Goal: Task Accomplishment & Management: Manage account settings

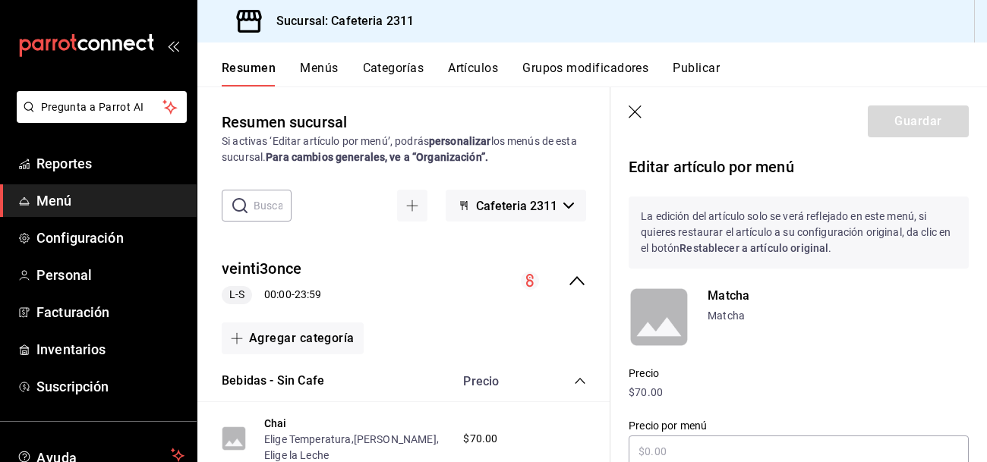
scroll to position [238, 0]
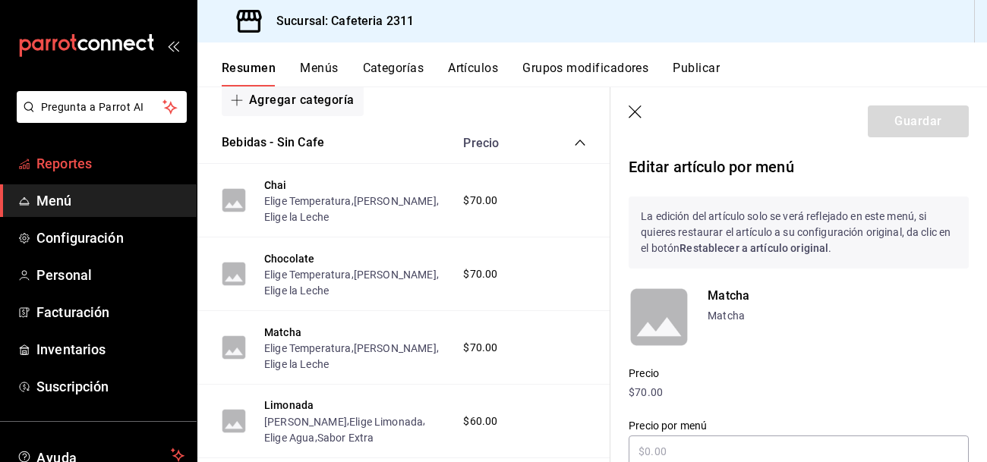
click at [64, 162] on span "Reportes" at bounding box center [110, 163] width 148 height 20
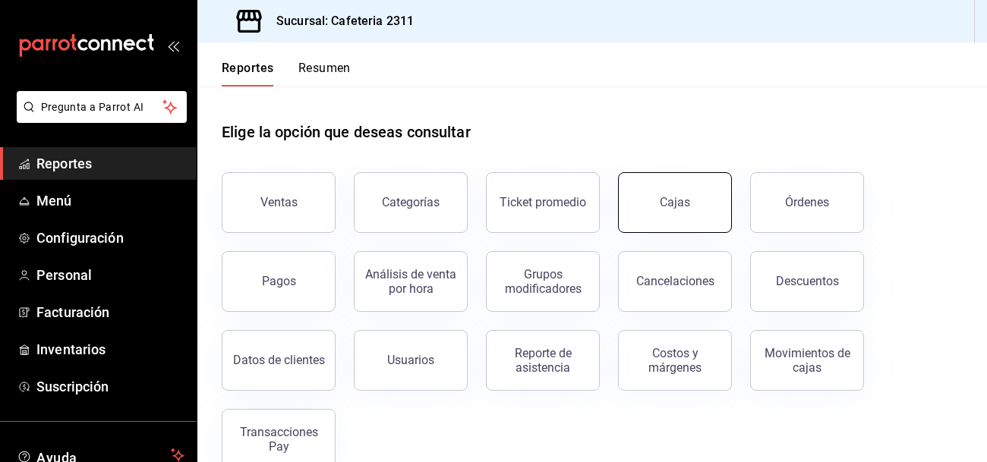
click at [701, 194] on button "Cajas" at bounding box center [675, 202] width 114 height 61
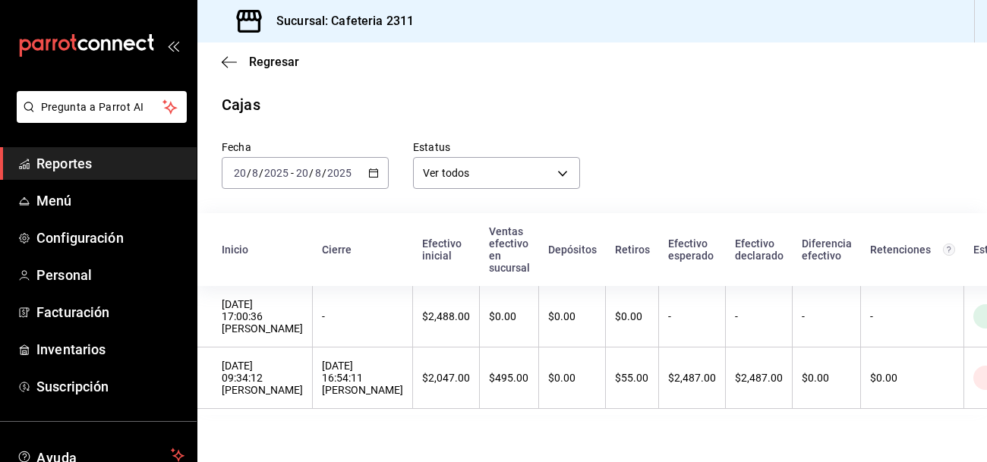
click at [80, 168] on span "Reportes" at bounding box center [110, 163] width 148 height 20
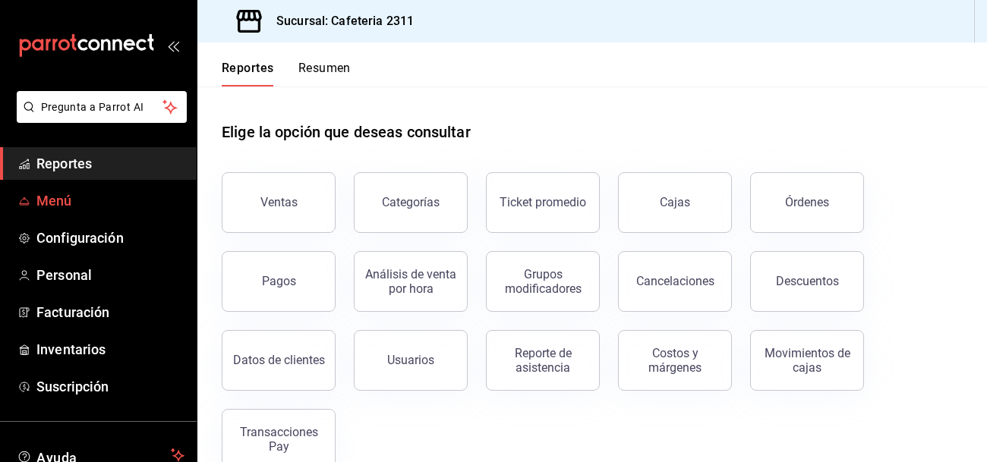
click at [65, 194] on span "Menú" at bounding box center [110, 201] width 148 height 20
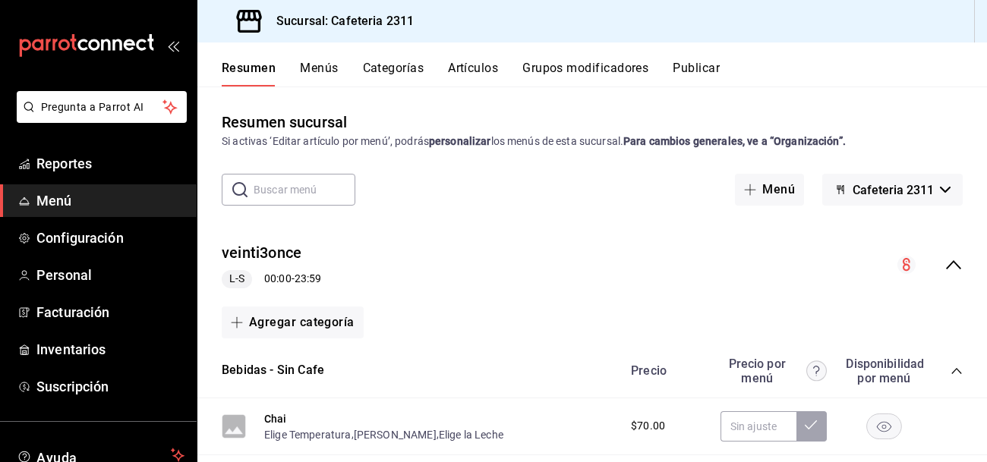
click at [865, 187] on span "Cafeteria 2311" at bounding box center [892, 190] width 81 height 14
click at [865, 187] on div at bounding box center [493, 231] width 987 height 462
click at [760, 190] on span "button" at bounding box center [753, 190] width 18 height 12
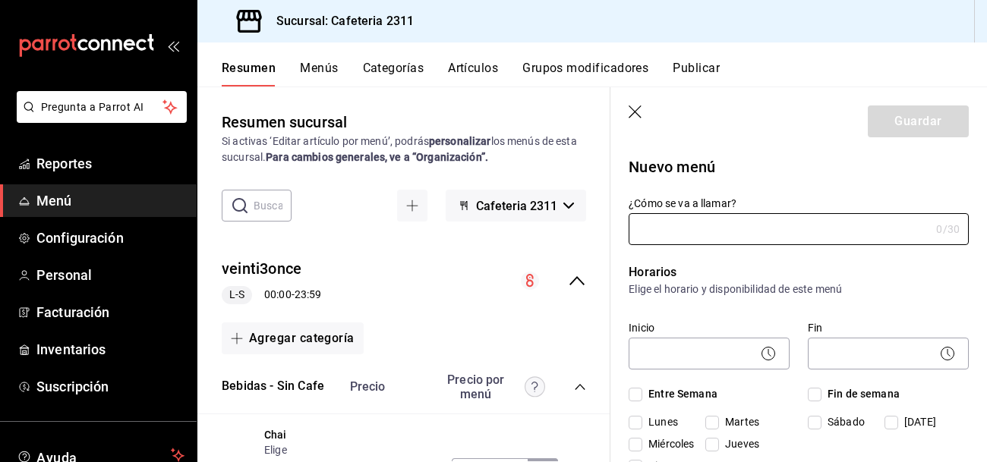
click at [581, 282] on icon "collapse-menu-row" at bounding box center [576, 280] width 15 height 9
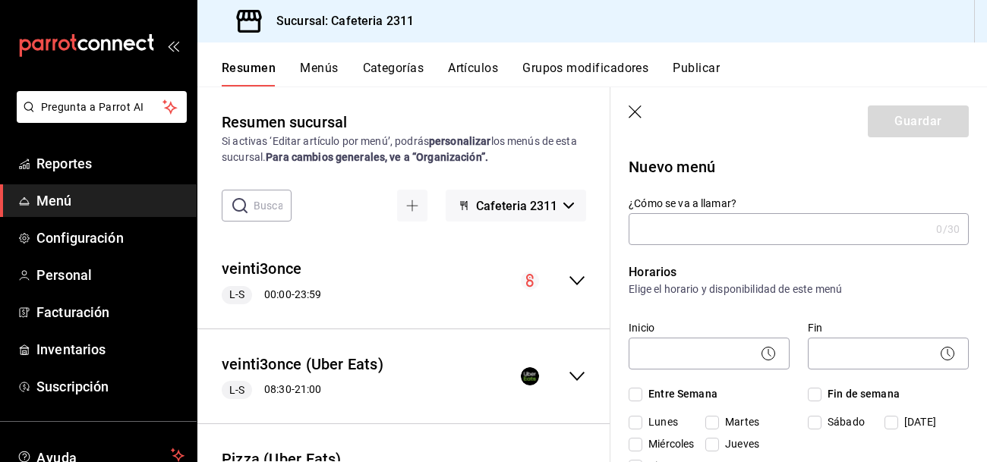
scroll to position [88, 0]
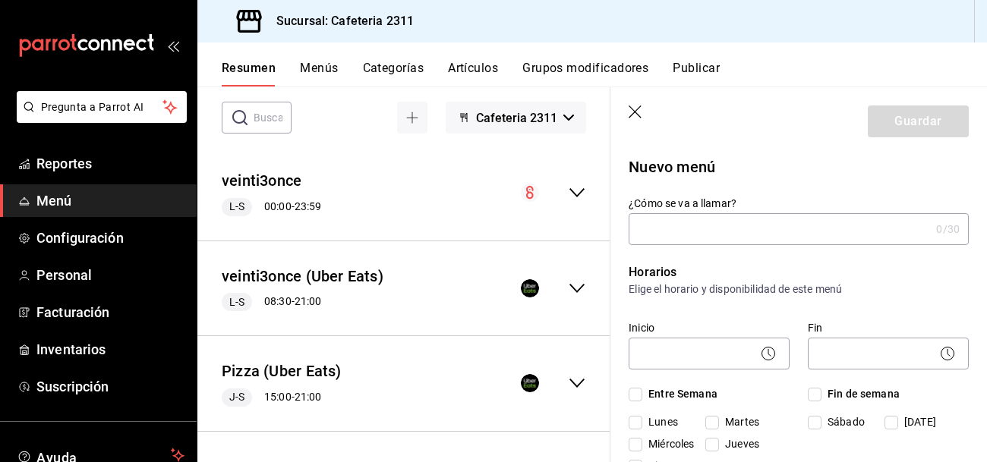
click at [571, 385] on icon "collapse-menu-row" at bounding box center [577, 383] width 18 height 18
click at [571, 385] on icon "collapse-menu-row" at bounding box center [576, 383] width 15 height 9
click at [68, 207] on span "Menú" at bounding box center [110, 201] width 148 height 20
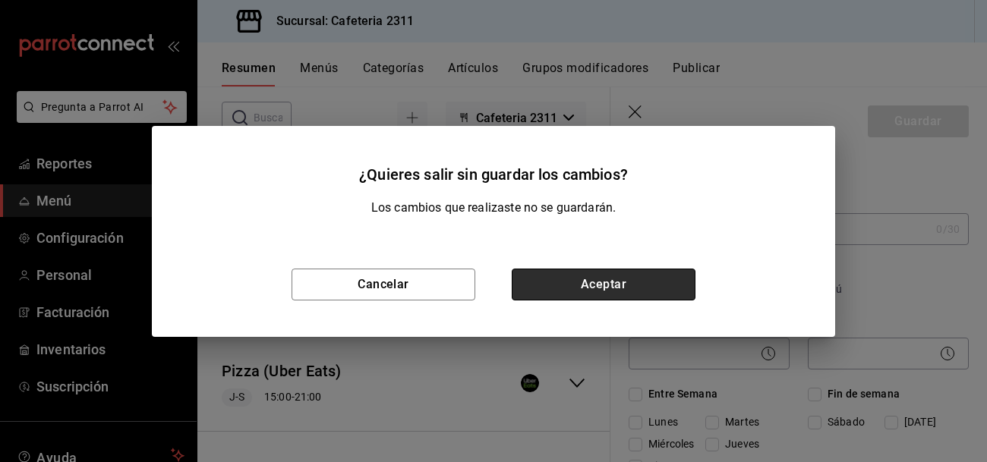
click at [616, 293] on button "Aceptar" at bounding box center [604, 285] width 184 height 32
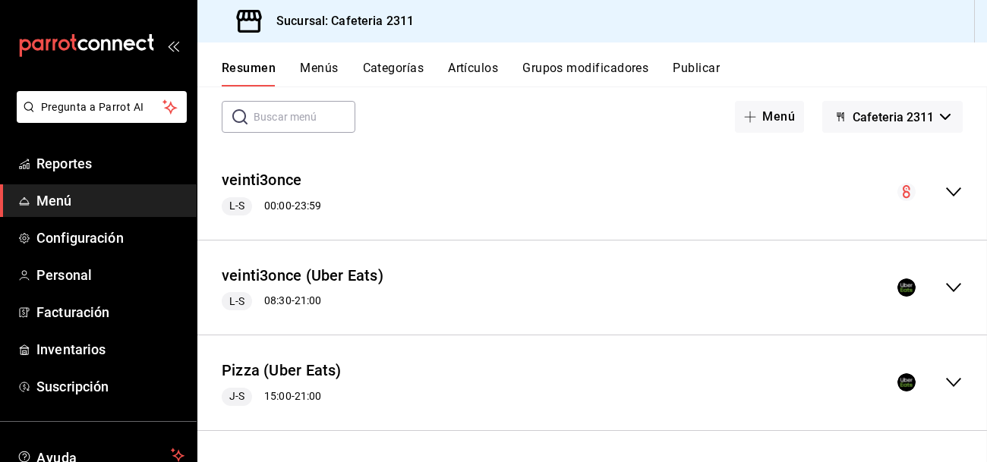
scroll to position [72, 0]
click at [949, 194] on icon "collapse-menu-row" at bounding box center [953, 193] width 18 height 18
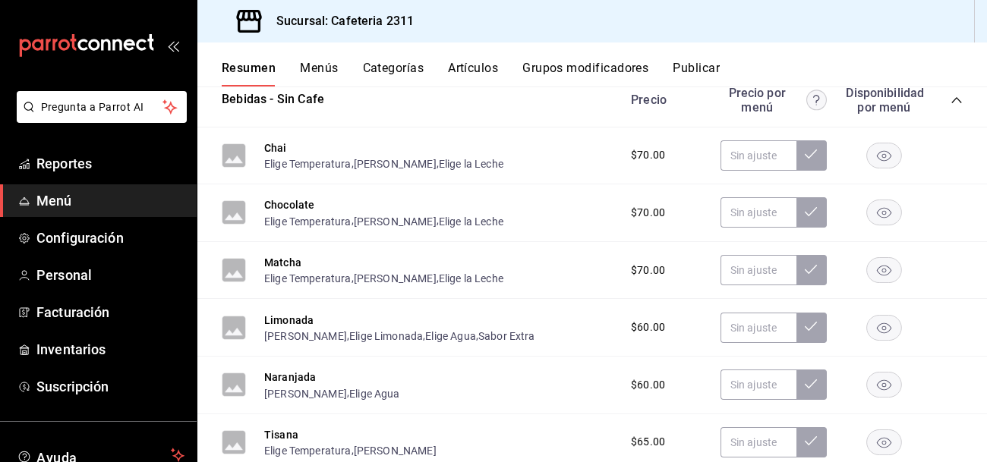
scroll to position [274, 0]
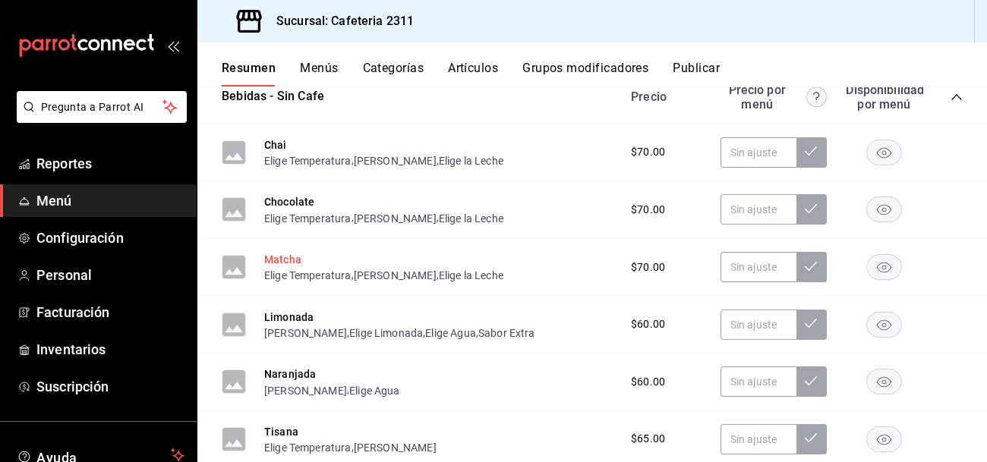
click at [276, 259] on button "Matcha" at bounding box center [282, 259] width 37 height 15
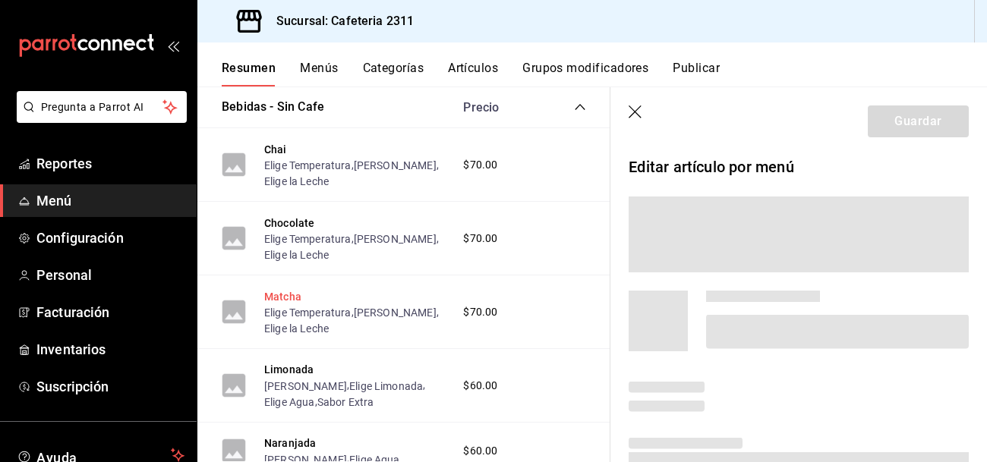
scroll to position [269, 0]
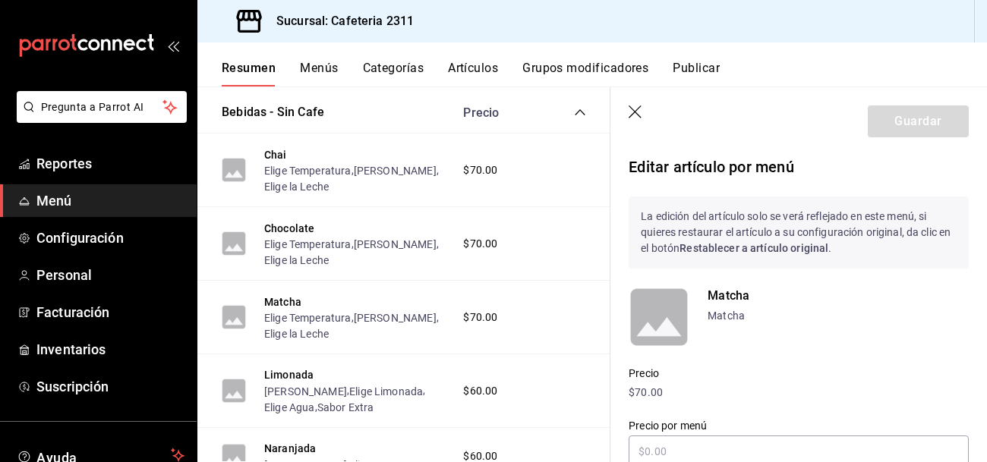
click at [723, 320] on p "Matcha" at bounding box center [837, 316] width 261 height 16
click at [728, 296] on p "Matcha" at bounding box center [837, 296] width 261 height 18
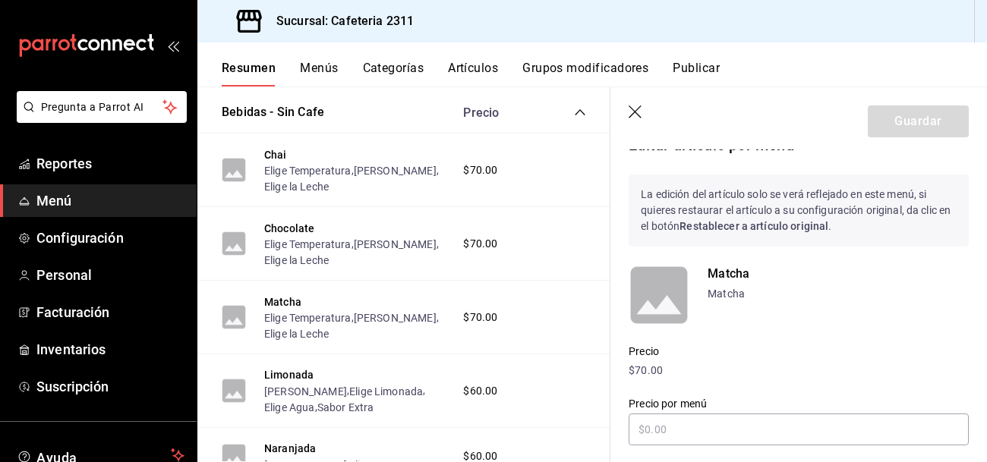
scroll to position [0, 0]
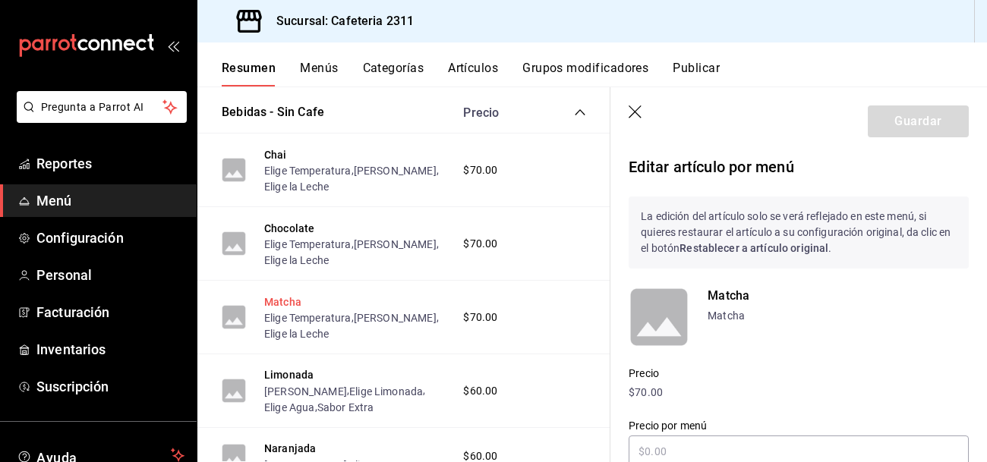
click at [281, 307] on button "Matcha" at bounding box center [282, 301] width 37 height 15
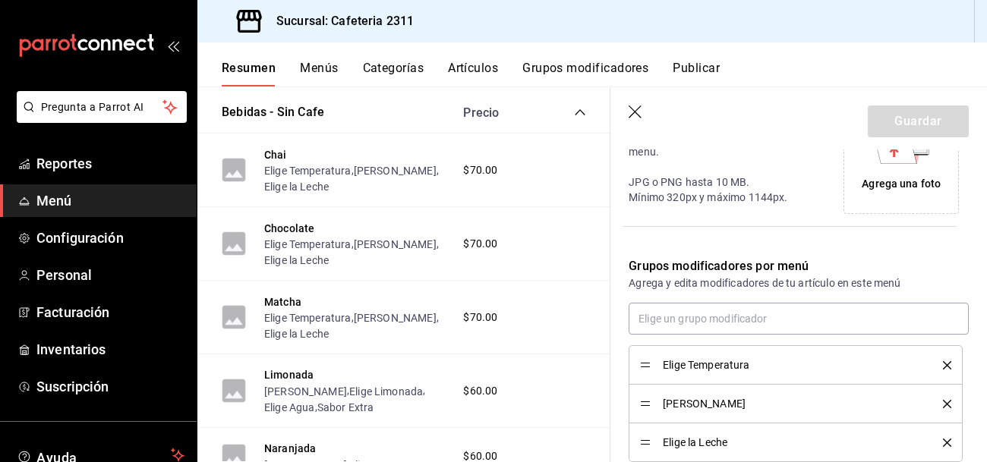
scroll to position [487, 0]
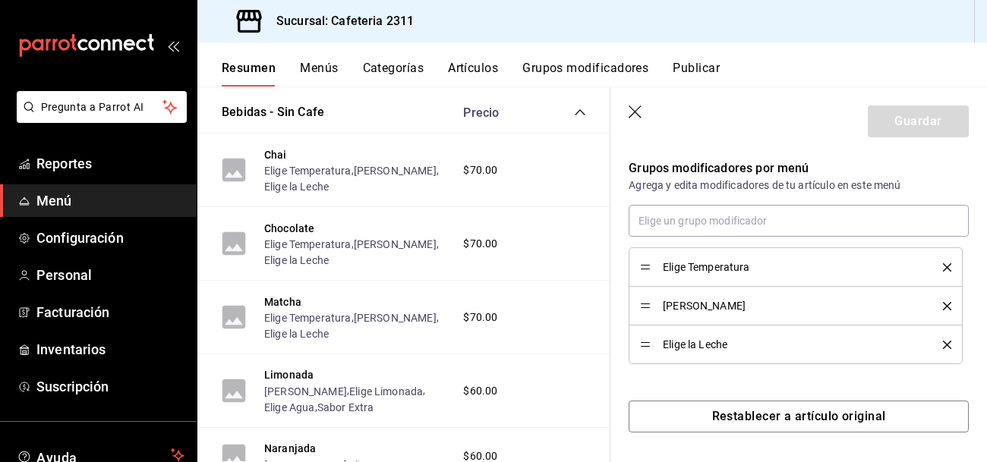
click at [758, 280] on li "Elige Temperatura" at bounding box center [795, 266] width 334 height 39
click at [300, 379] on button "Limonada" at bounding box center [288, 374] width 49 height 15
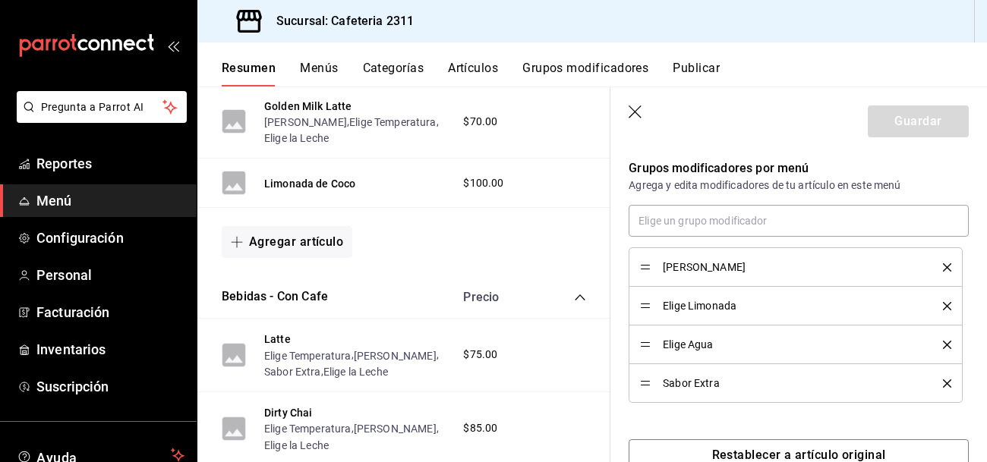
scroll to position [777, 0]
click at [275, 342] on button "Latte" at bounding box center [277, 337] width 27 height 15
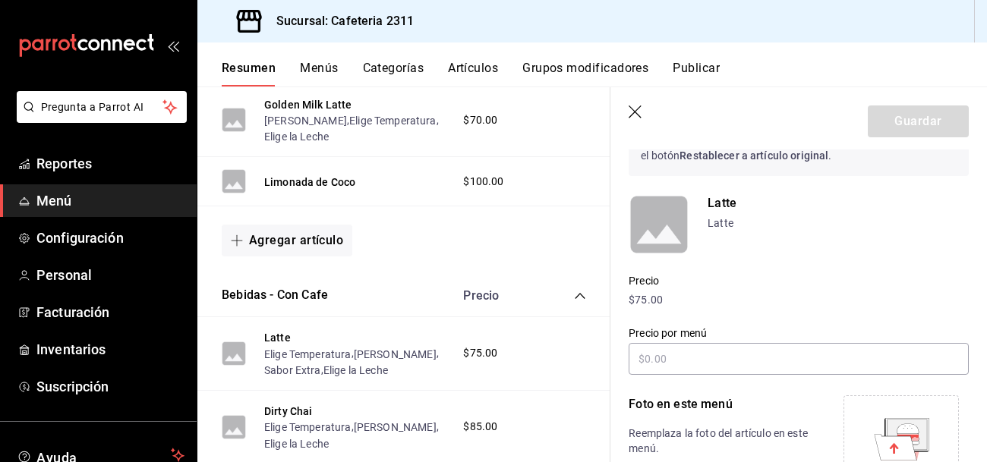
scroll to position [97, 0]
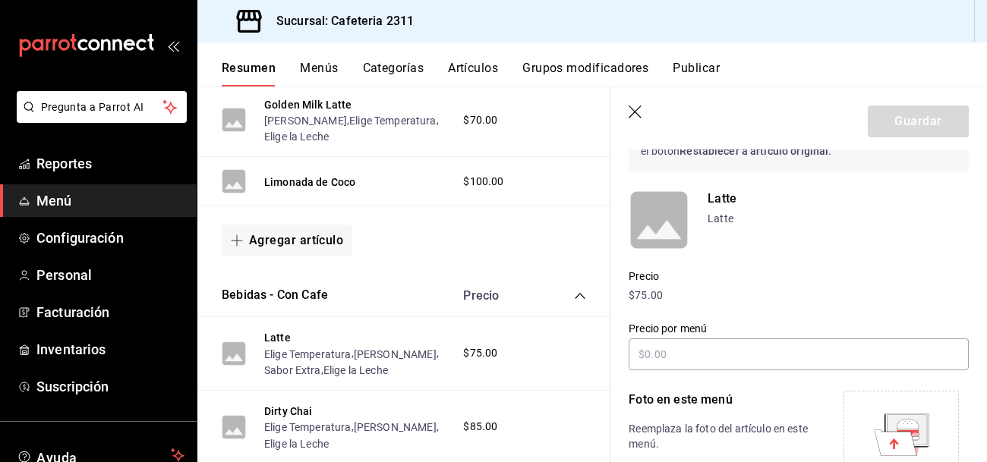
click at [726, 196] on p "Latte" at bounding box center [837, 199] width 261 height 18
click at [726, 195] on p "Latte" at bounding box center [837, 199] width 261 height 18
click at [715, 200] on p "Latte" at bounding box center [837, 199] width 261 height 18
click at [723, 205] on p "Latte" at bounding box center [837, 199] width 261 height 18
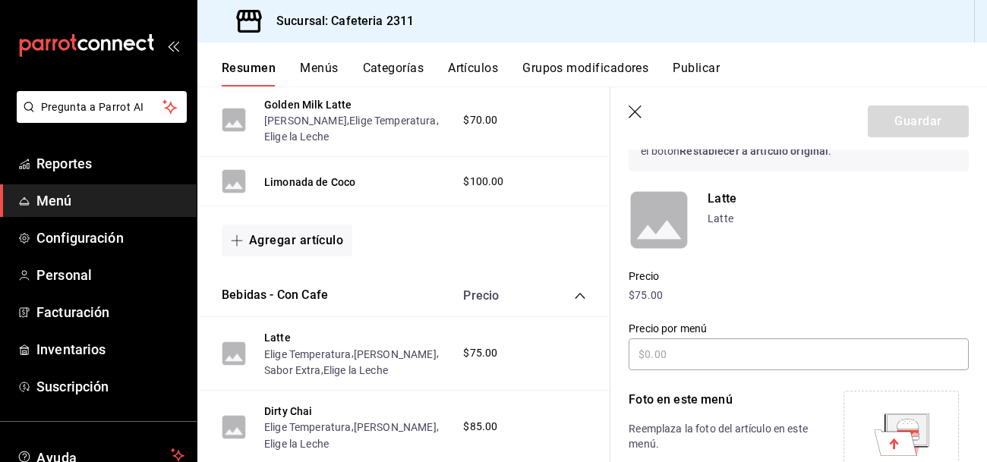
click at [642, 279] on p "Precio" at bounding box center [798, 277] width 340 height 16
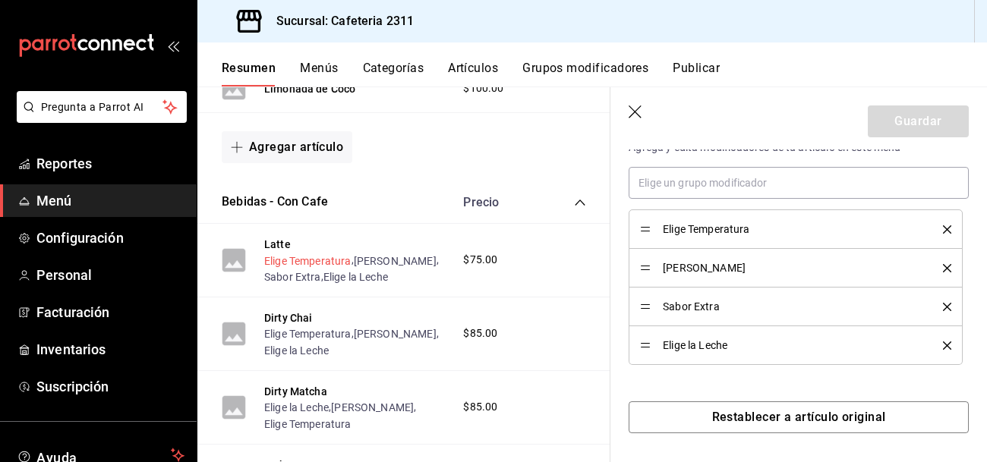
scroll to position [874, 0]
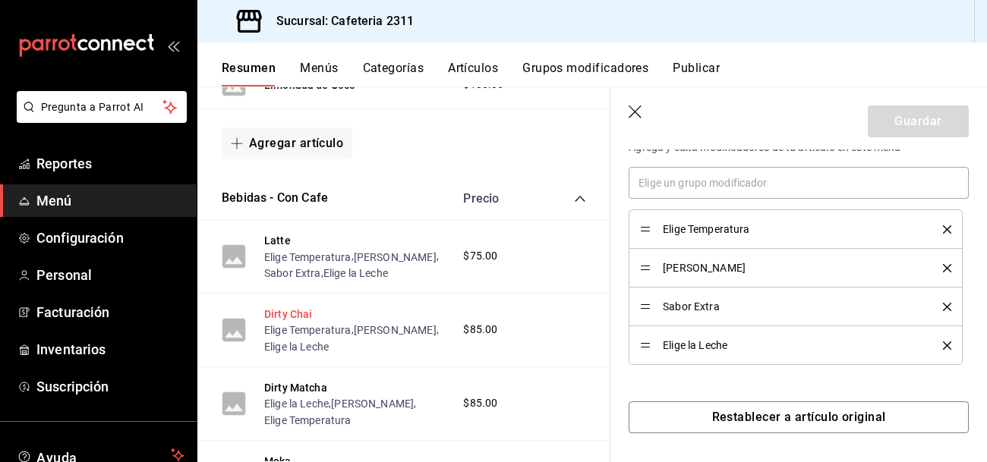
click at [293, 321] on button "Dirty Chai" at bounding box center [288, 314] width 49 height 15
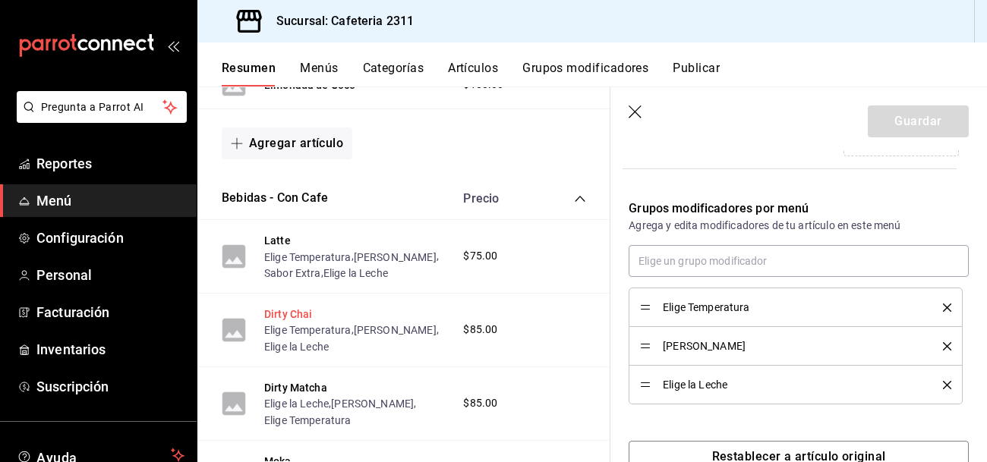
scroll to position [487, 0]
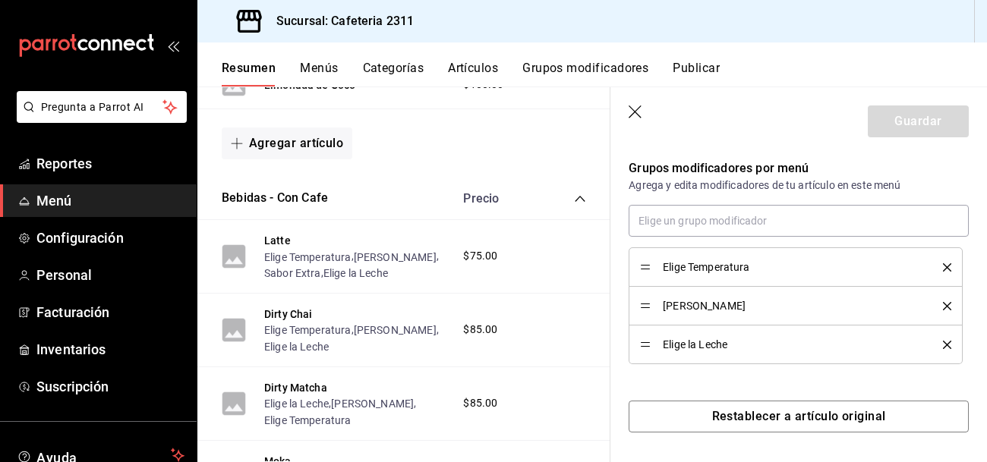
click at [478, 333] on span "$85.00" at bounding box center [480, 330] width 34 height 16
click at [279, 330] on button "Elige Temperatura" at bounding box center [307, 330] width 87 height 15
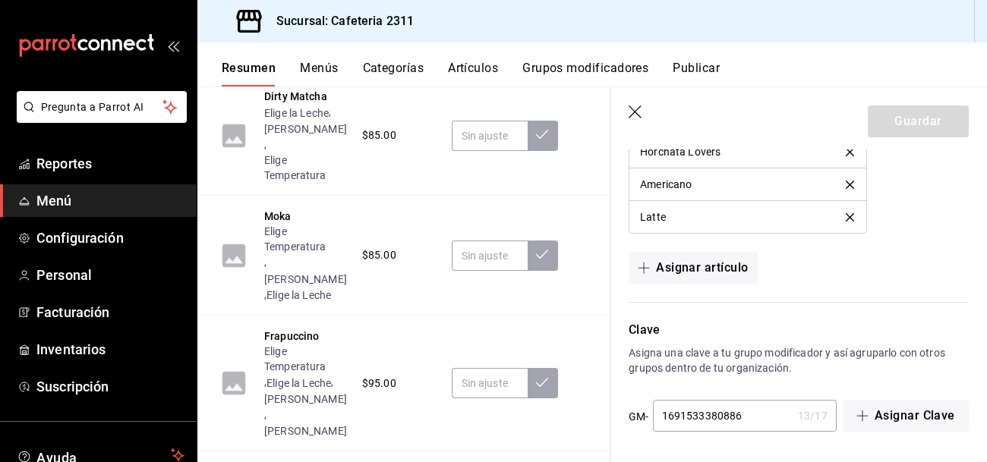
scroll to position [1604, 0]
click at [307, 328] on button "Frapuccino" at bounding box center [291, 335] width 55 height 15
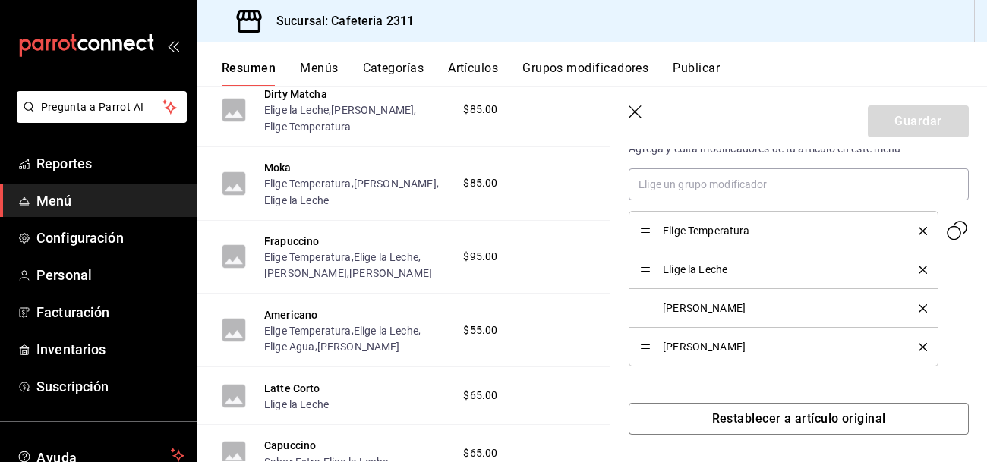
scroll to position [525, 0]
click at [343, 261] on button "Elige Temperatura" at bounding box center [307, 257] width 87 height 15
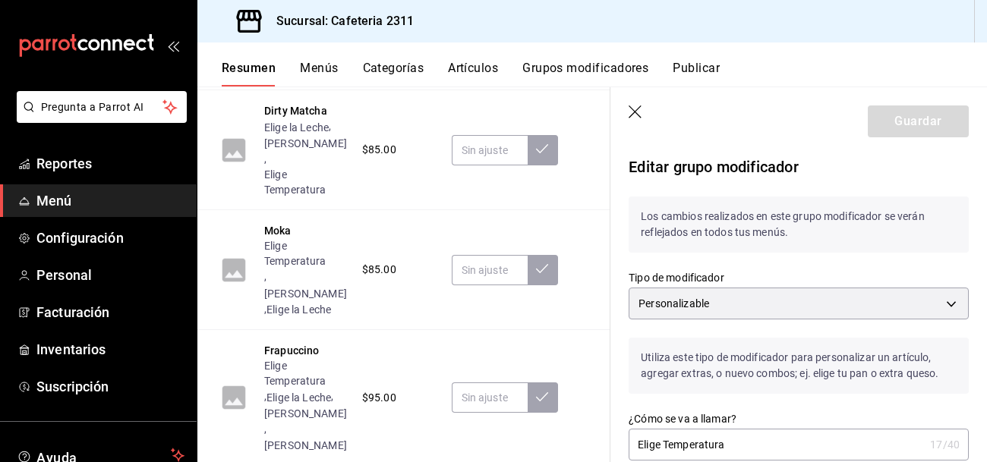
click at [643, 114] on icon "button" at bounding box center [635, 112] width 15 height 15
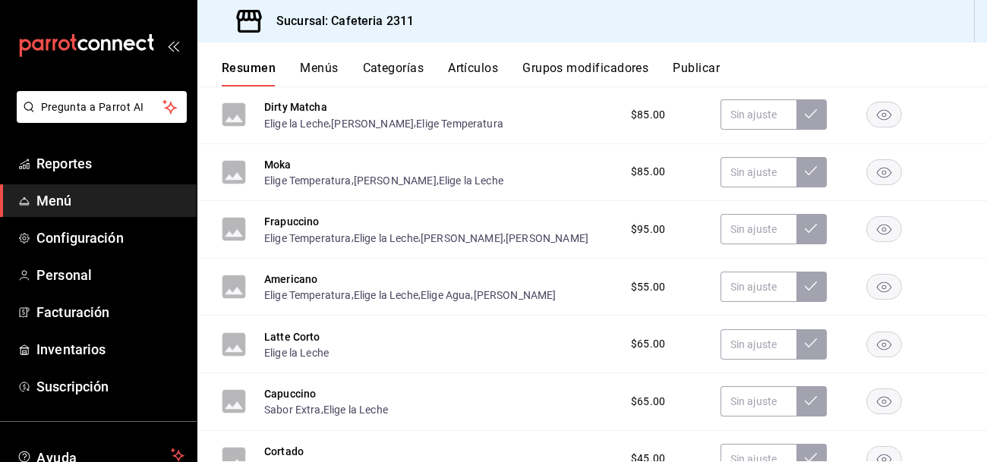
scroll to position [1062, 0]
click at [310, 228] on button "Frapuccino" at bounding box center [291, 220] width 55 height 15
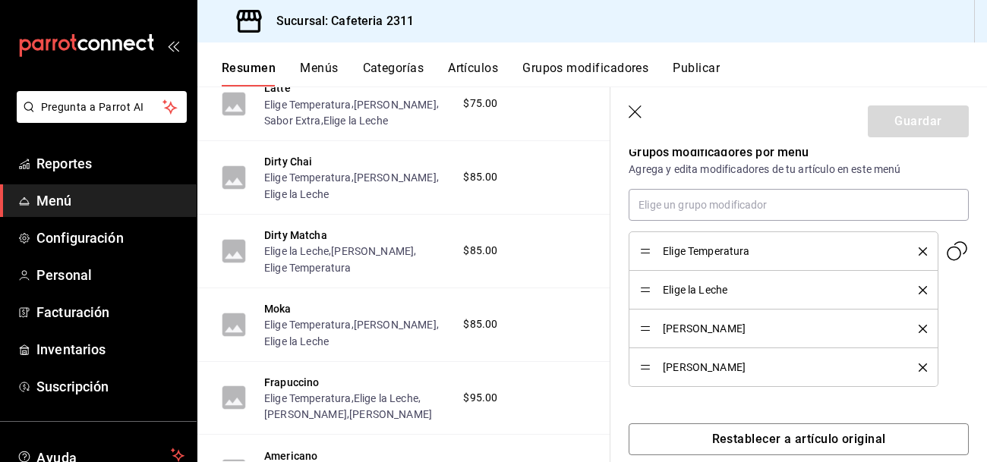
scroll to position [506, 0]
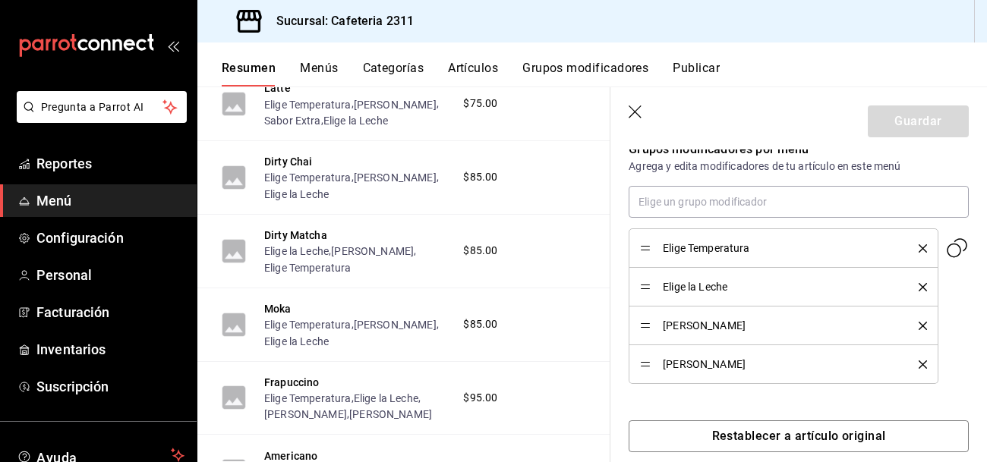
click at [919, 246] on icon "delete" at bounding box center [922, 248] width 8 height 8
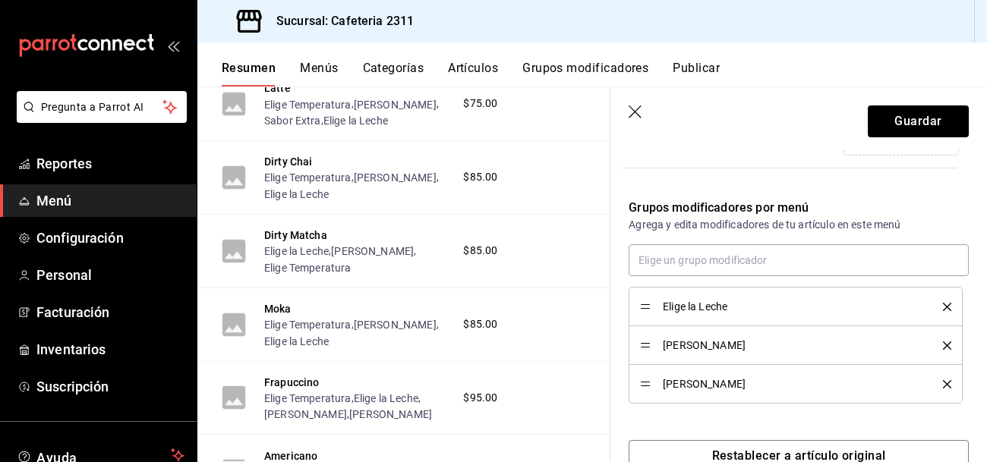
scroll to position [449, 0]
click at [270, 388] on button "Frapuccino" at bounding box center [291, 382] width 55 height 15
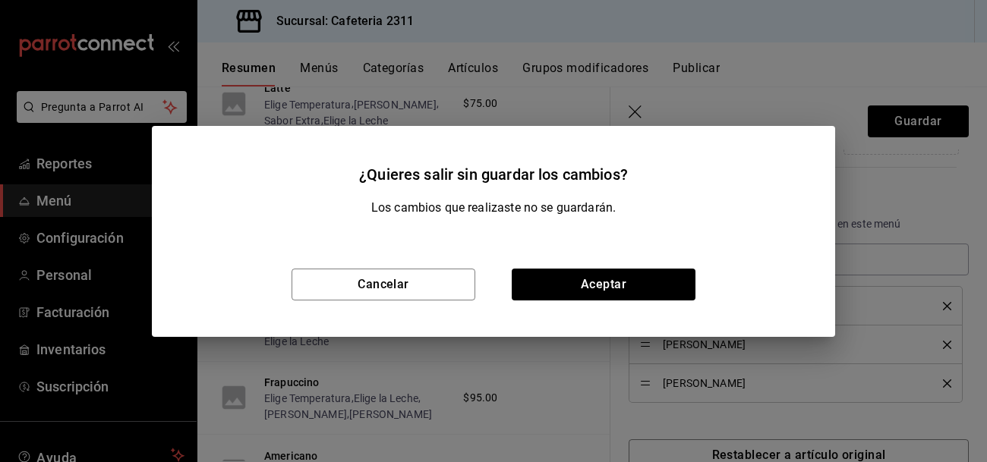
click at [233, 410] on div "¿Quieres salir sin guardar los cambios? Los cambios que realizaste no se guarda…" at bounding box center [493, 231] width 987 height 462
click at [427, 277] on button "Cancelar" at bounding box center [383, 285] width 184 height 32
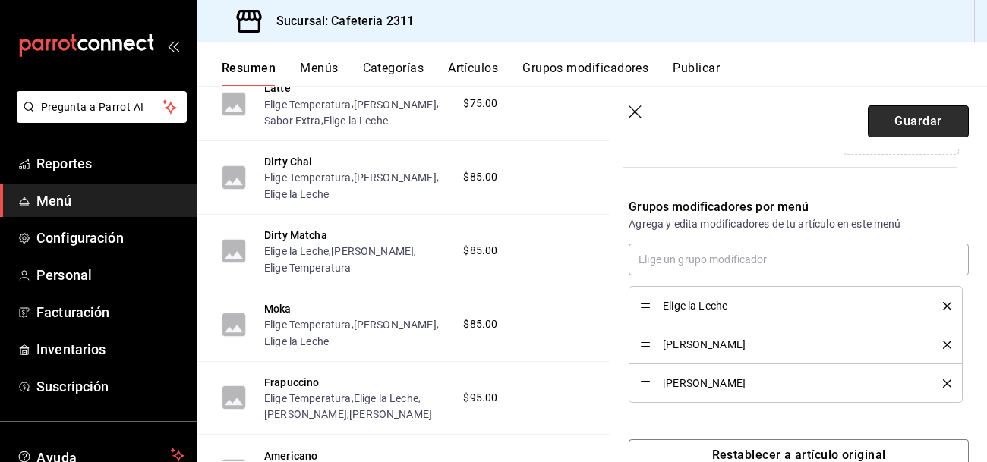
click at [946, 115] on button "Guardar" at bounding box center [918, 121] width 101 height 32
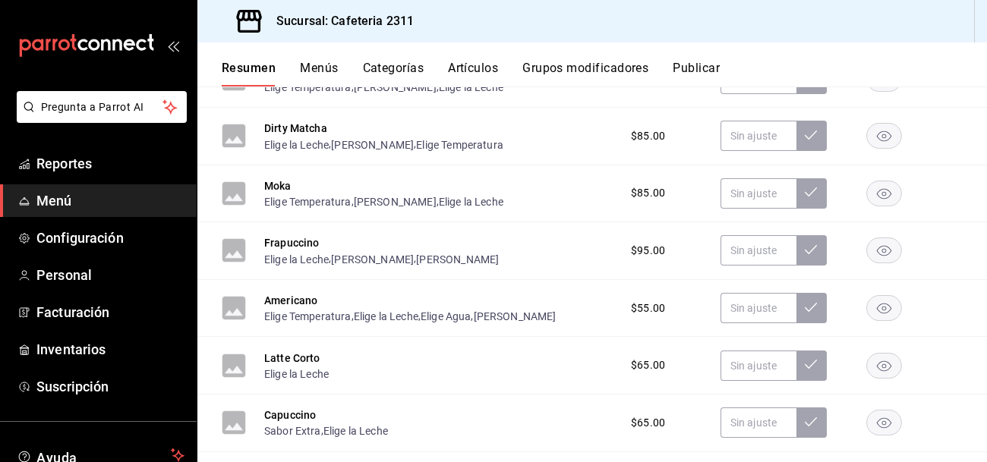
scroll to position [1041, 0]
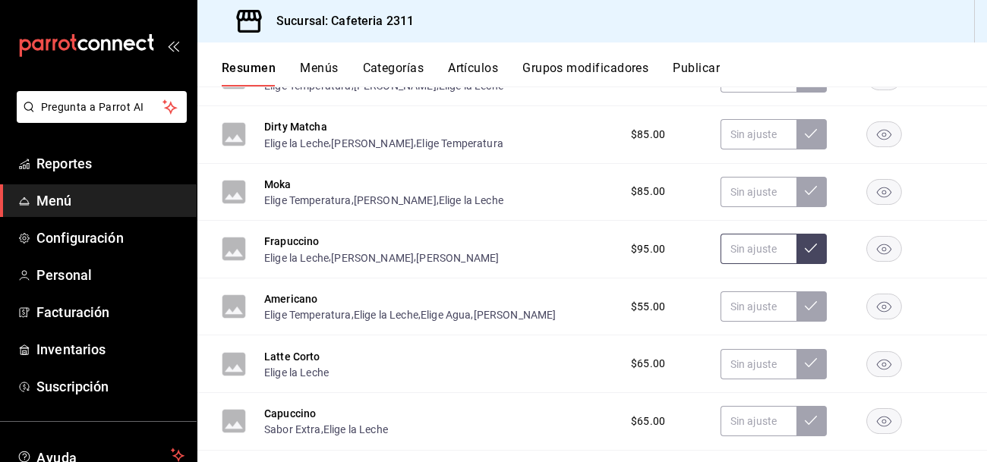
click at [748, 251] on input "text" at bounding box center [758, 249] width 76 height 30
click at [395, 260] on button "[PERSON_NAME]" at bounding box center [372, 257] width 83 height 15
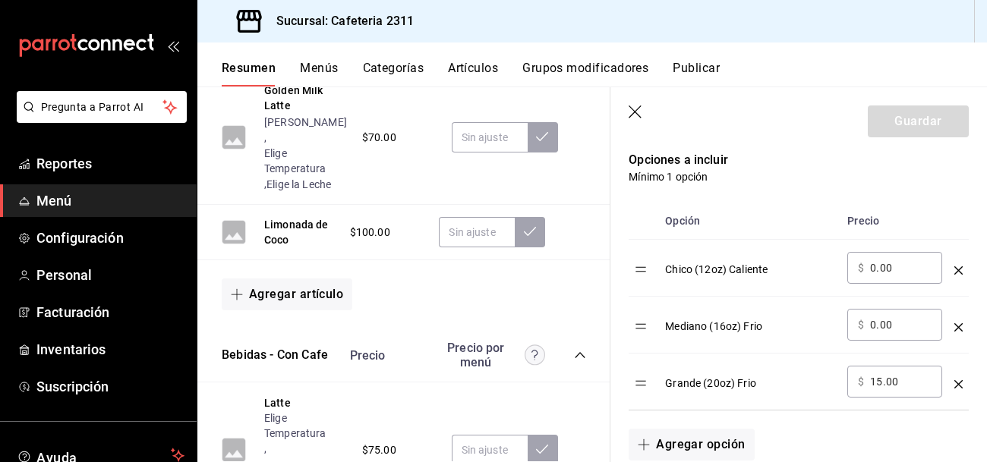
scroll to position [398, 0]
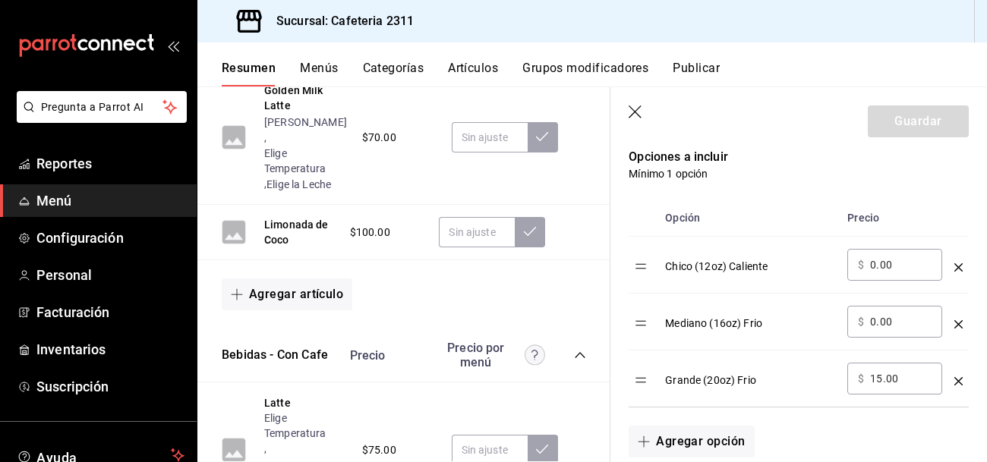
click at [960, 267] on icon "optionsTable" at bounding box center [958, 267] width 8 height 8
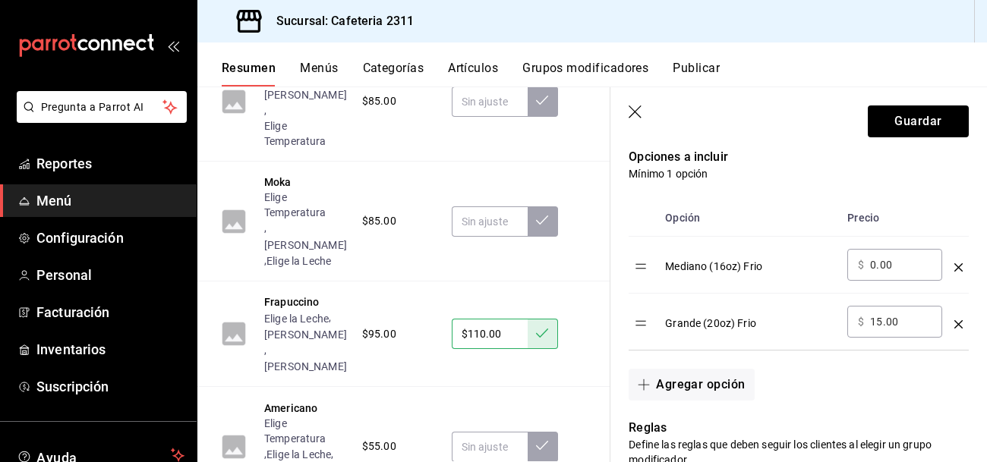
scroll to position [1639, 0]
click at [494, 318] on input "$110.00" at bounding box center [490, 333] width 76 height 30
click at [502, 318] on input "$105.00" at bounding box center [490, 333] width 76 height 30
click at [886, 322] on input "15.00" at bounding box center [900, 321] width 61 height 15
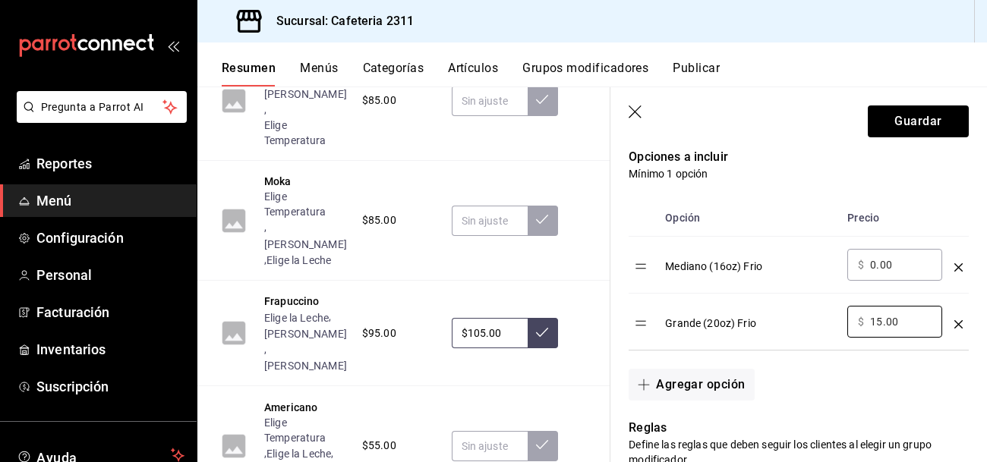
click at [471, 318] on input "$105.00" at bounding box center [490, 333] width 76 height 30
type input "$1.00"
type input "$110.00"
click at [883, 323] on input "15.00" at bounding box center [900, 321] width 61 height 15
type input "10.00"
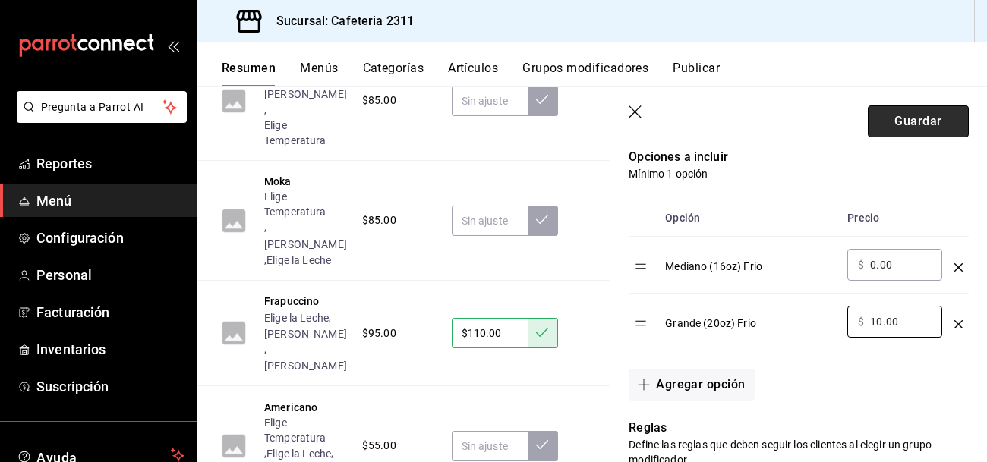
click at [929, 115] on button "Guardar" at bounding box center [918, 121] width 101 height 32
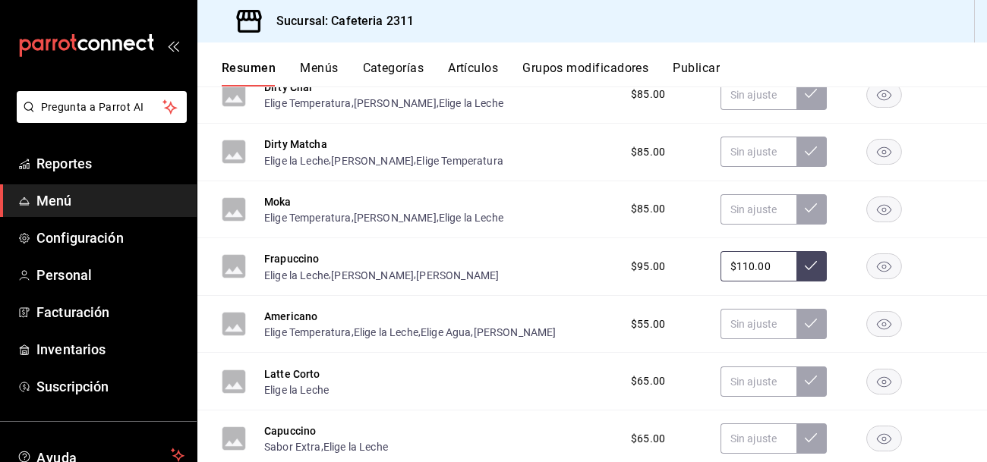
scroll to position [1034, 0]
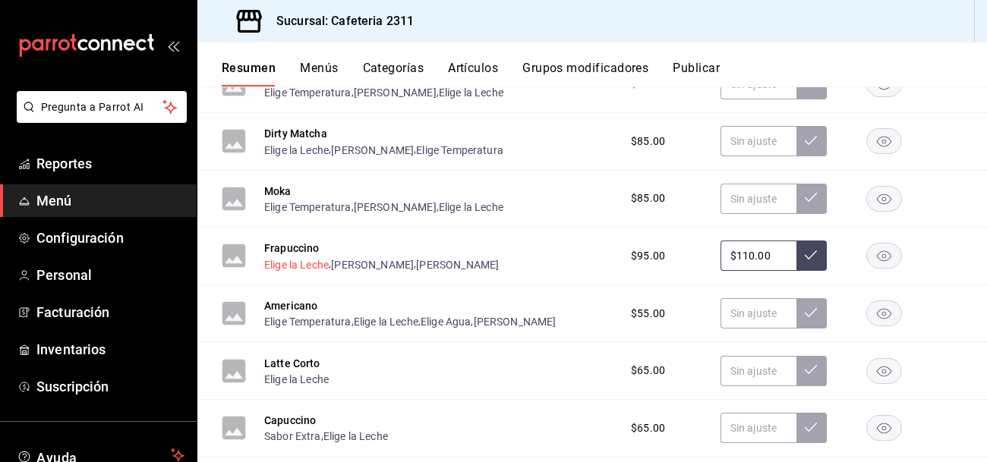
click at [309, 269] on button "Elige la Leche" at bounding box center [296, 264] width 65 height 15
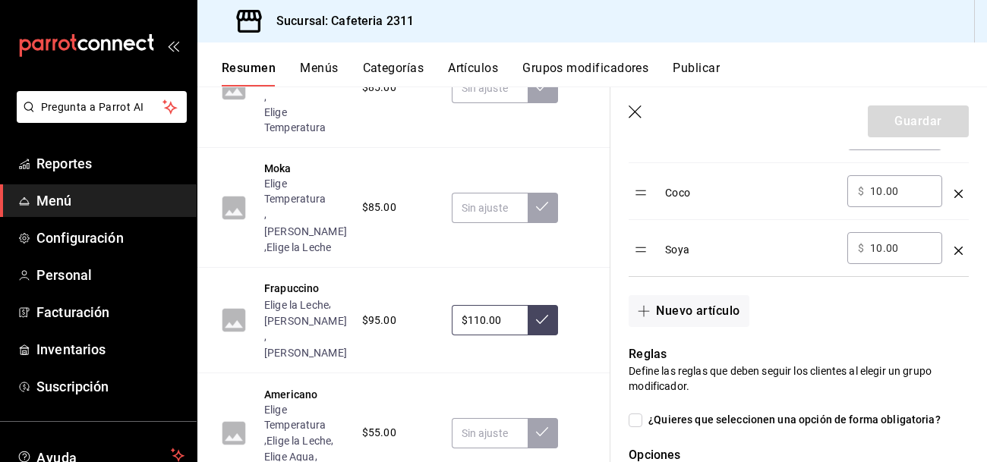
scroll to position [1658, 0]
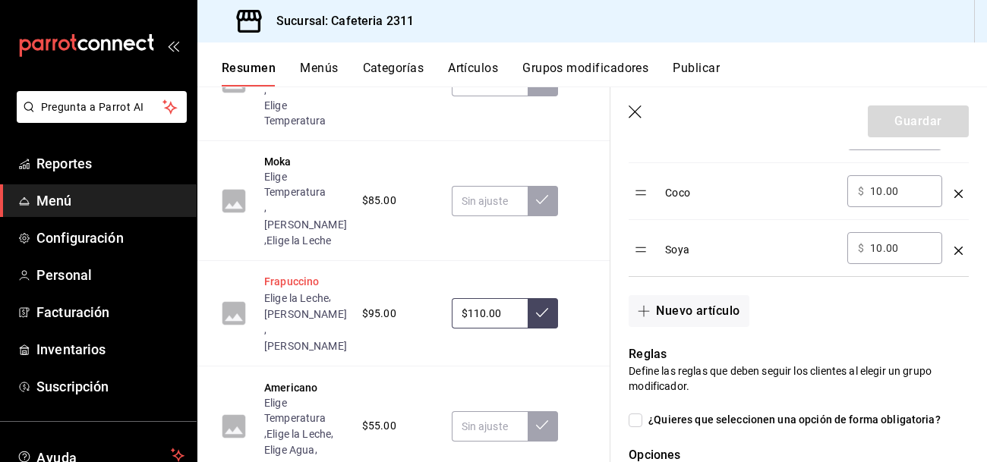
click at [294, 274] on button "Frapuccino" at bounding box center [291, 281] width 55 height 15
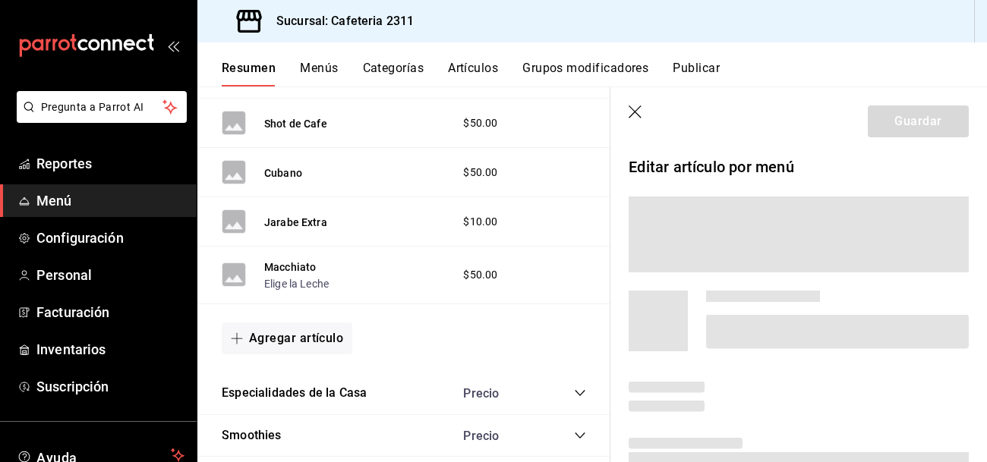
scroll to position [1222, 0]
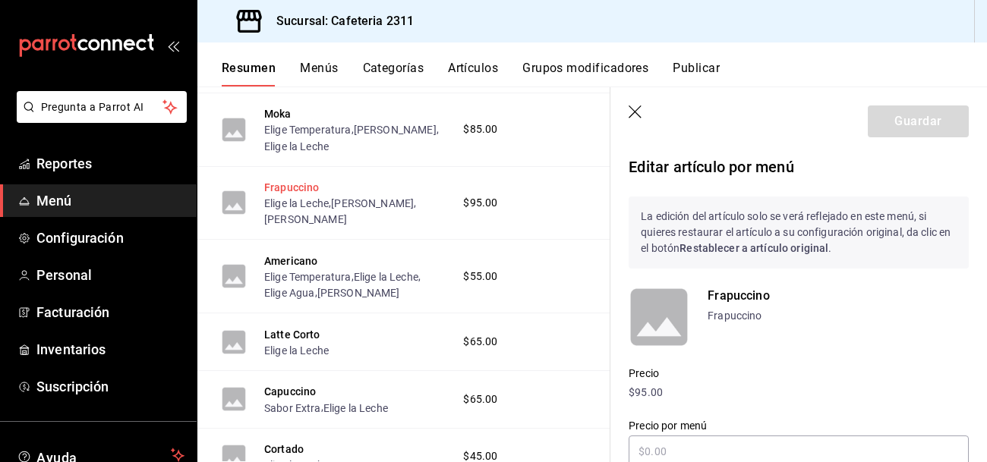
type input "$110.00"
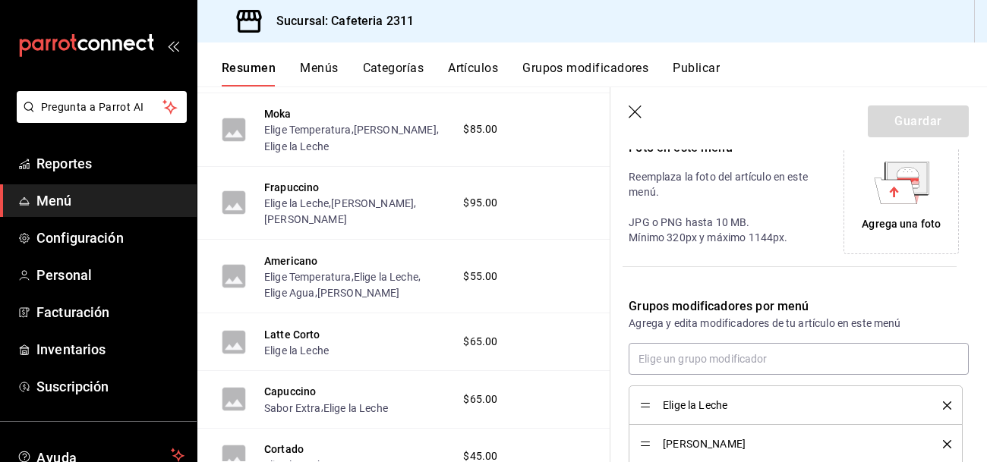
scroll to position [487, 0]
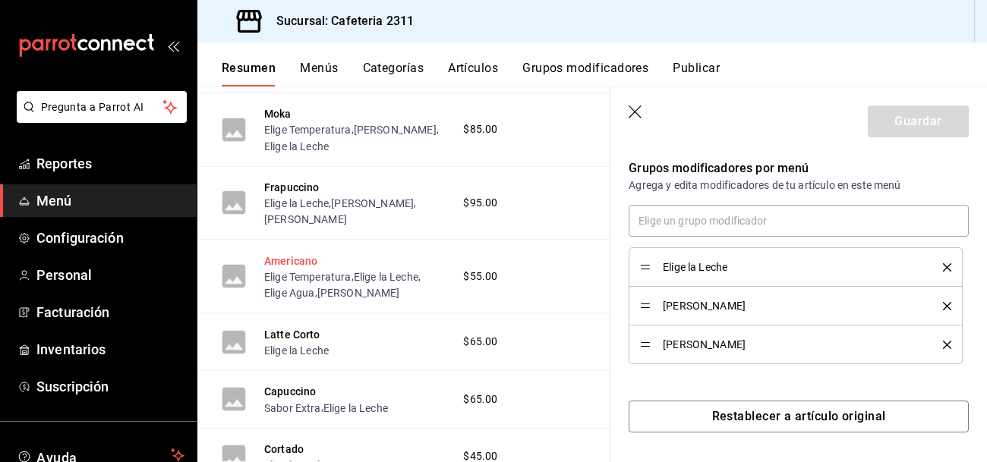
click at [294, 263] on button "Americano" at bounding box center [290, 260] width 53 height 15
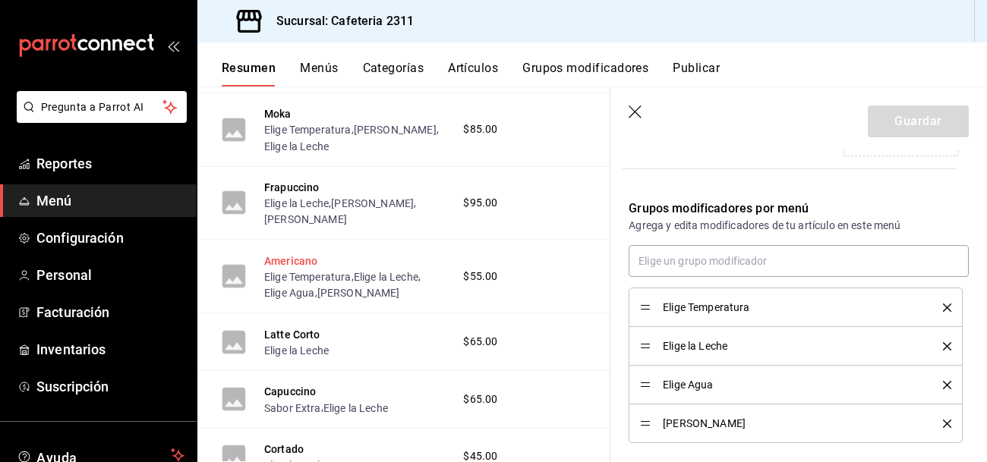
scroll to position [487, 0]
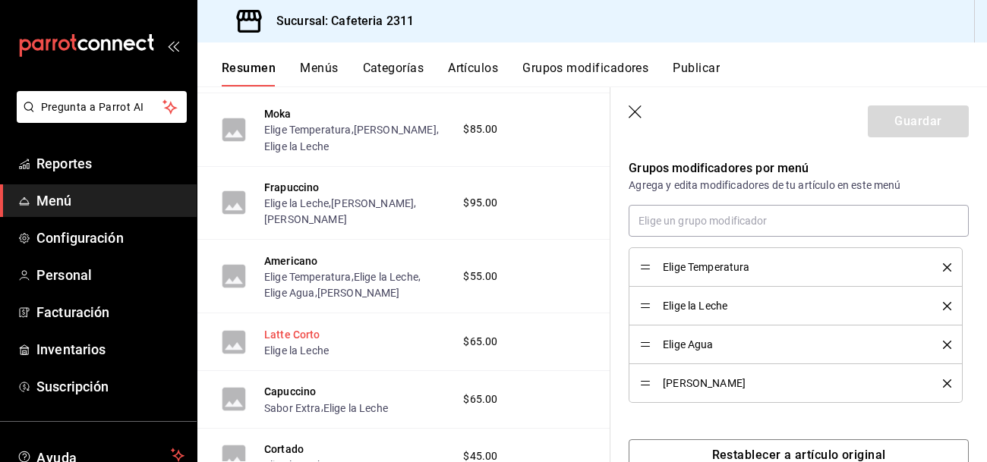
click at [299, 340] on button "Latte Corto" at bounding box center [292, 334] width 56 height 15
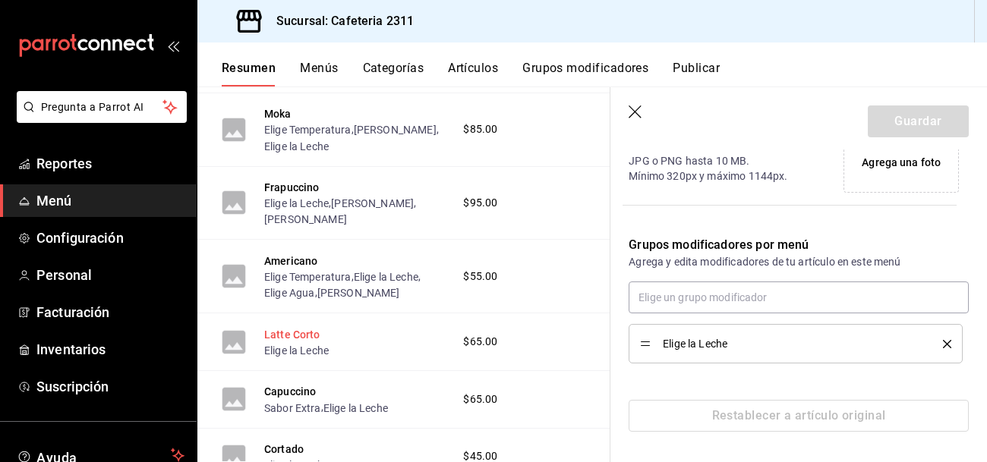
scroll to position [410, 0]
drag, startPoint x: 299, startPoint y: 340, endPoint x: 300, endPoint y: 353, distance: 12.9
click at [300, 353] on div "Latte Corto Elige la Leche" at bounding box center [296, 342] width 65 height 33
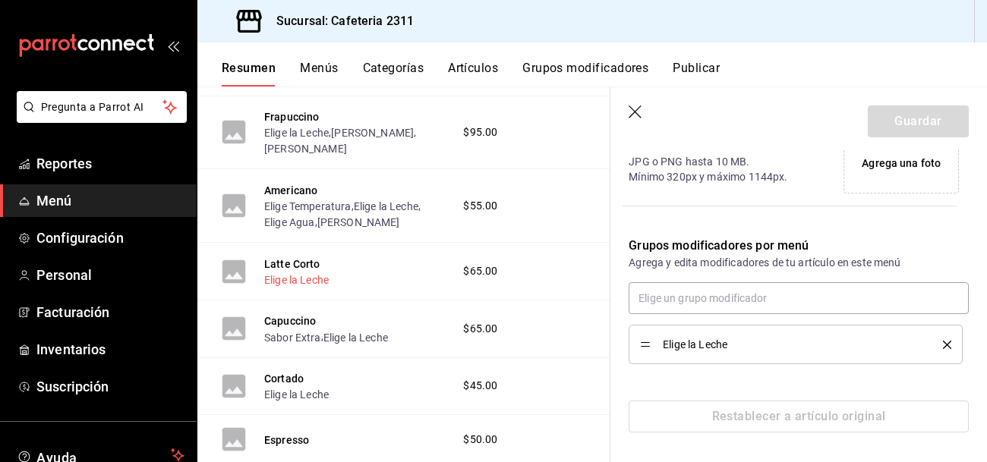
scroll to position [1300, 0]
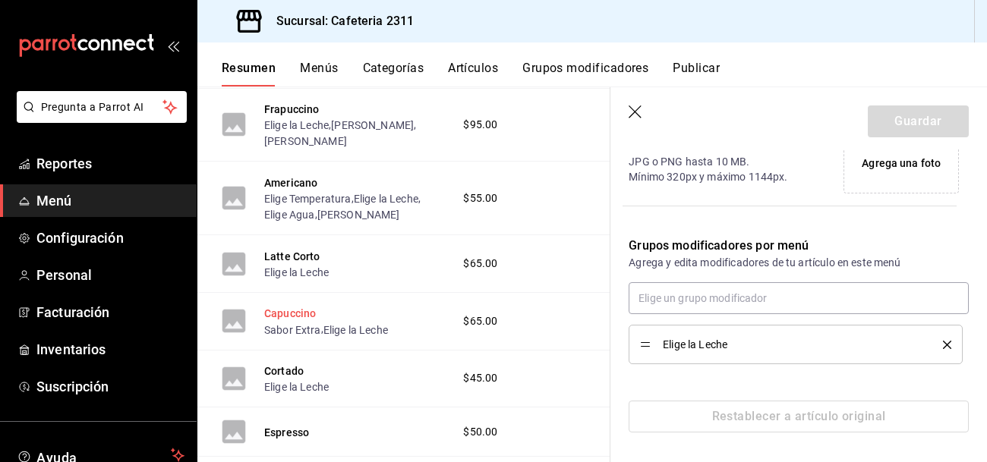
click at [283, 315] on button "Capuccino" at bounding box center [290, 313] width 52 height 15
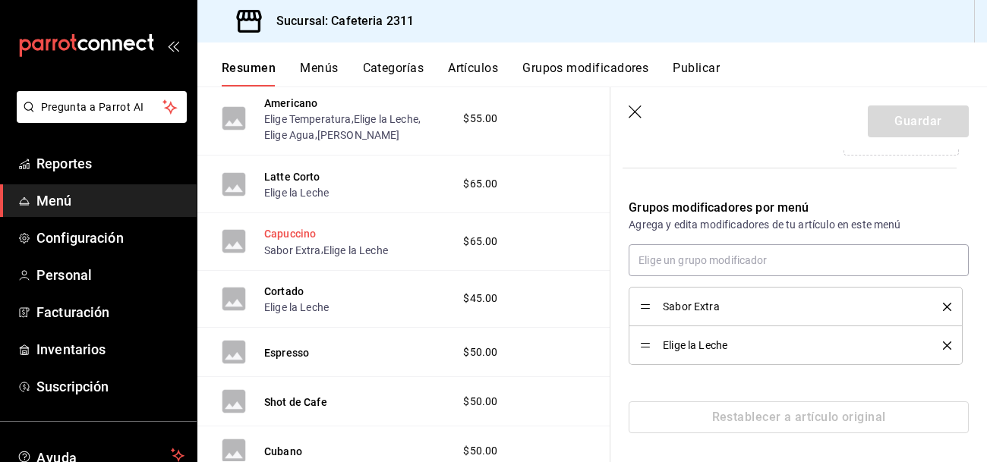
scroll to position [1381, 0]
click at [285, 293] on button "Cortado" at bounding box center [283, 289] width 39 height 15
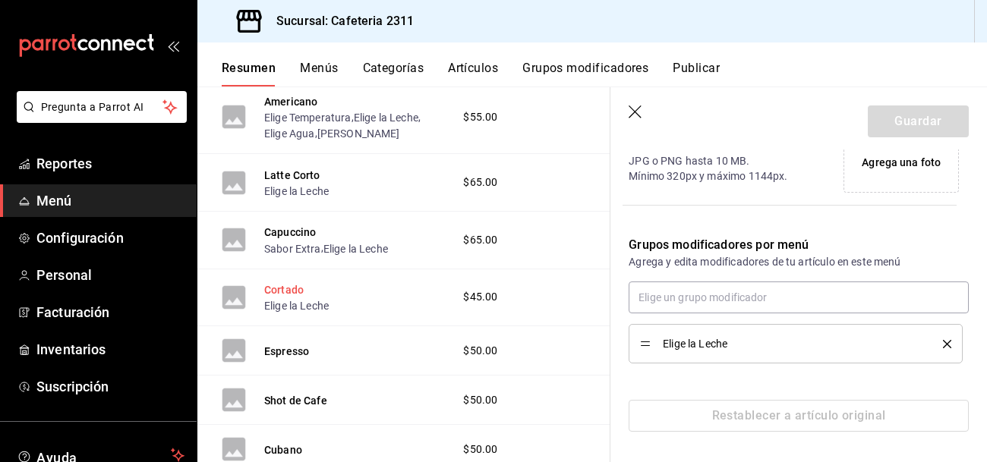
scroll to position [410, 0]
click at [282, 298] on button "Cortado" at bounding box center [283, 289] width 39 height 15
click at [282, 294] on button "Cortado" at bounding box center [283, 289] width 39 height 15
click at [635, 110] on icon "button" at bounding box center [634, 111] width 13 height 13
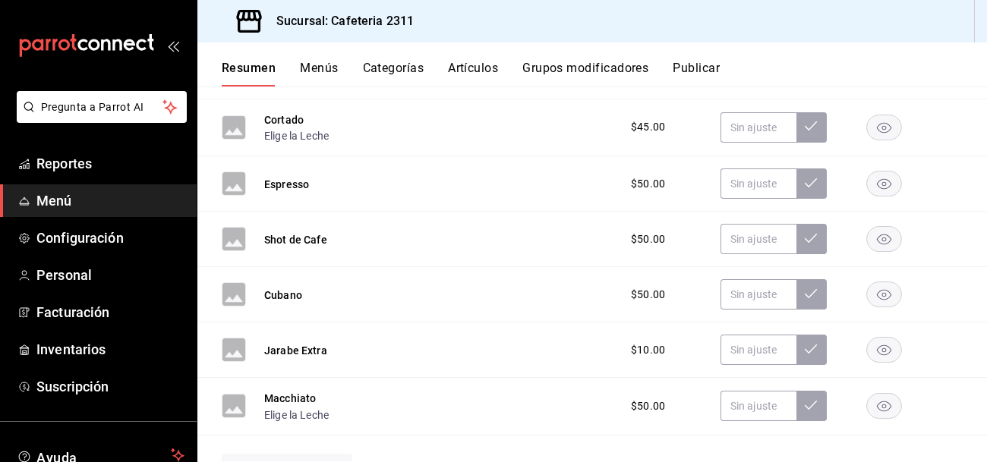
scroll to position [1391, 0]
click at [274, 123] on button "Cortado" at bounding box center [283, 121] width 39 height 15
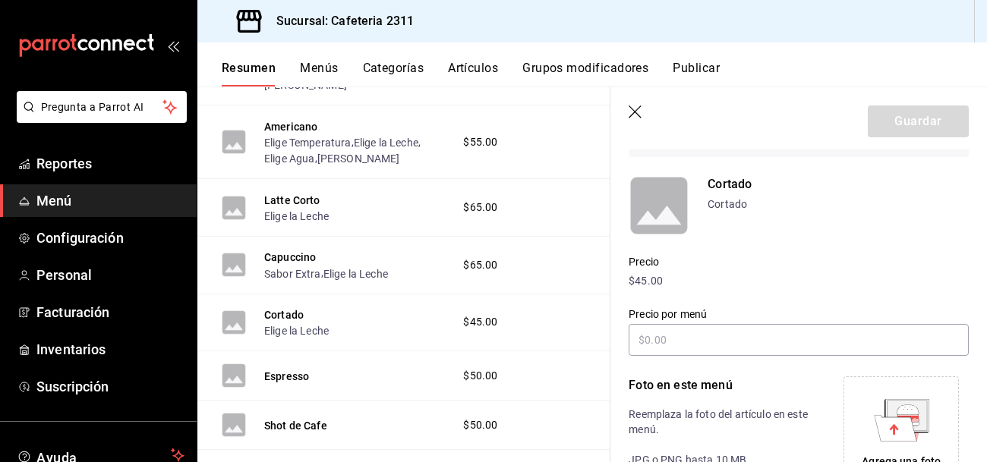
scroll to position [112, 0]
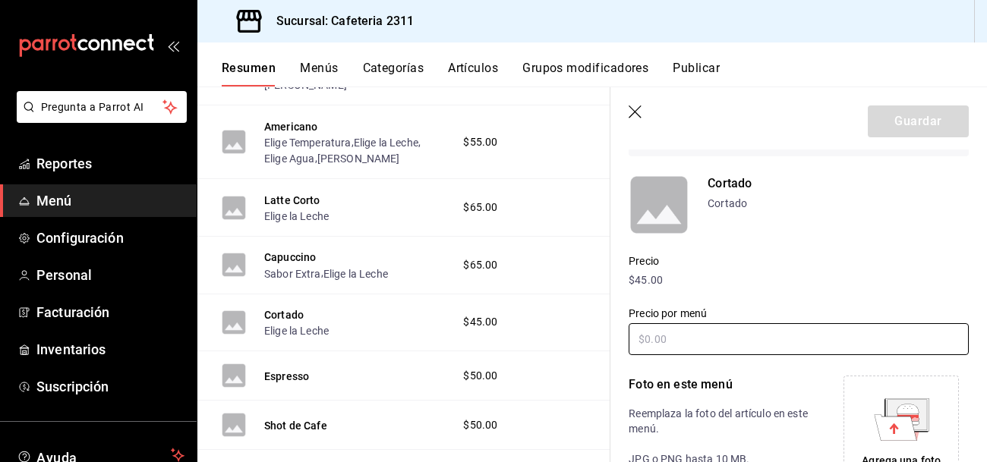
click at [675, 345] on input "text" at bounding box center [798, 339] width 340 height 32
type input "$55.00"
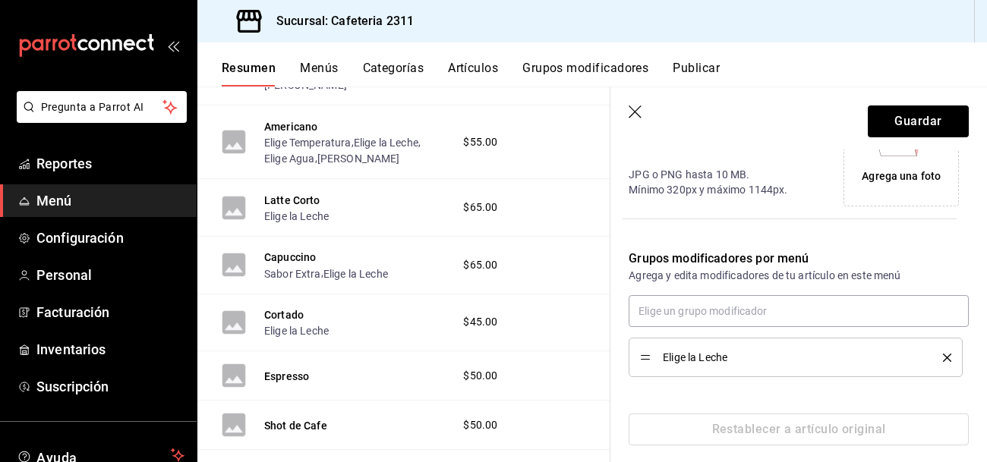
scroll to position [410, 0]
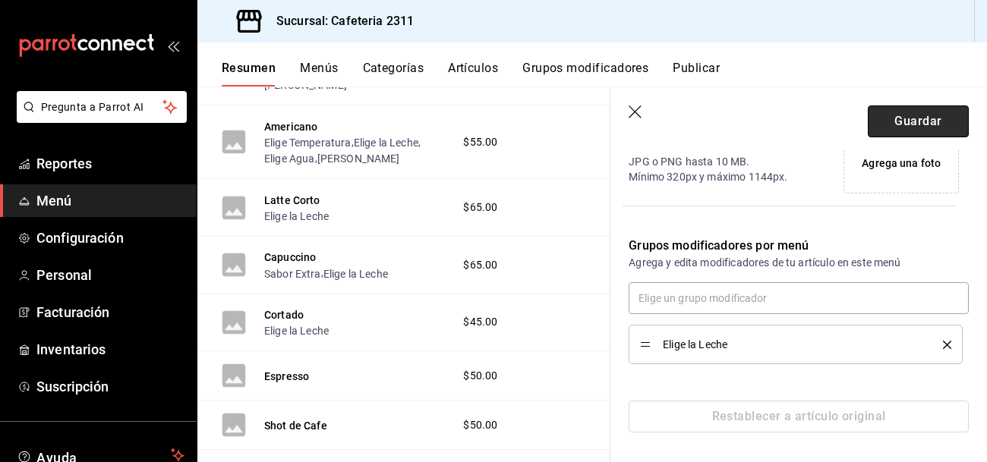
click at [907, 112] on button "Guardar" at bounding box center [918, 121] width 101 height 32
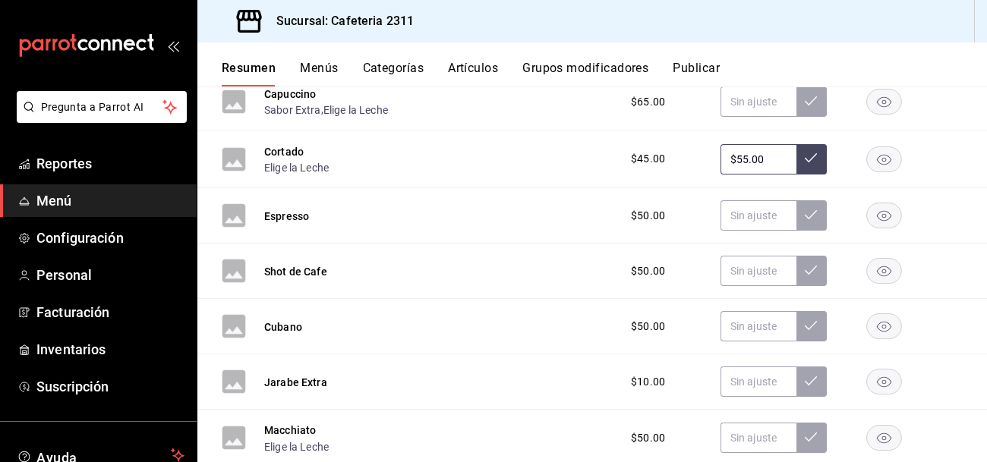
scroll to position [1365, 0]
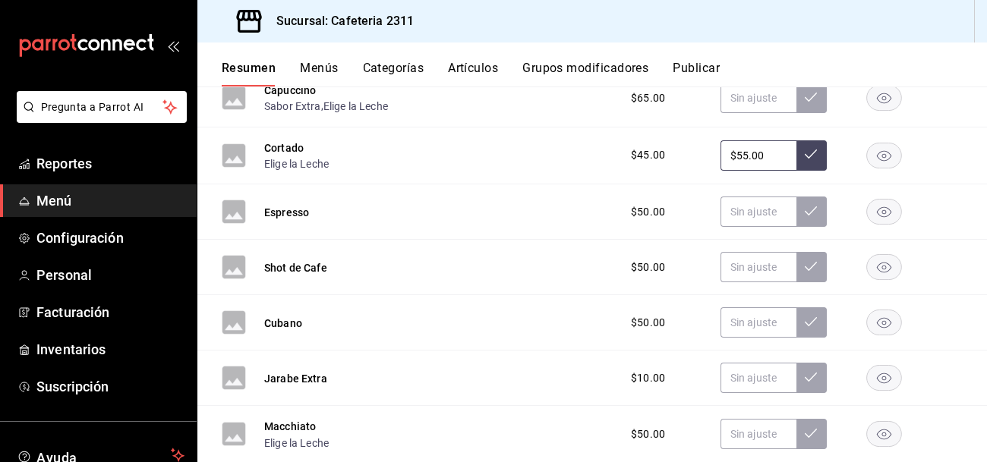
click at [907, 111] on div at bounding box center [884, 98] width 76 height 26
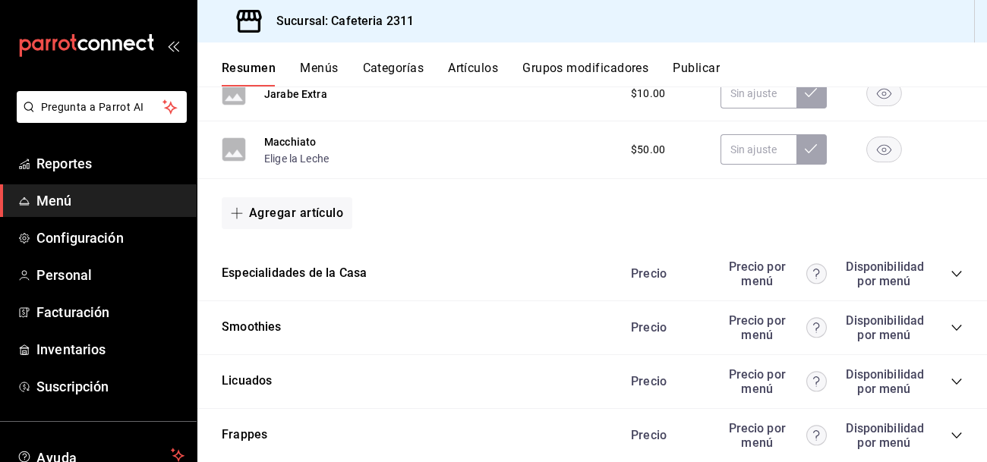
scroll to position [1650, 0]
click at [339, 276] on button "Especialidades de la Casa" at bounding box center [294, 272] width 145 height 17
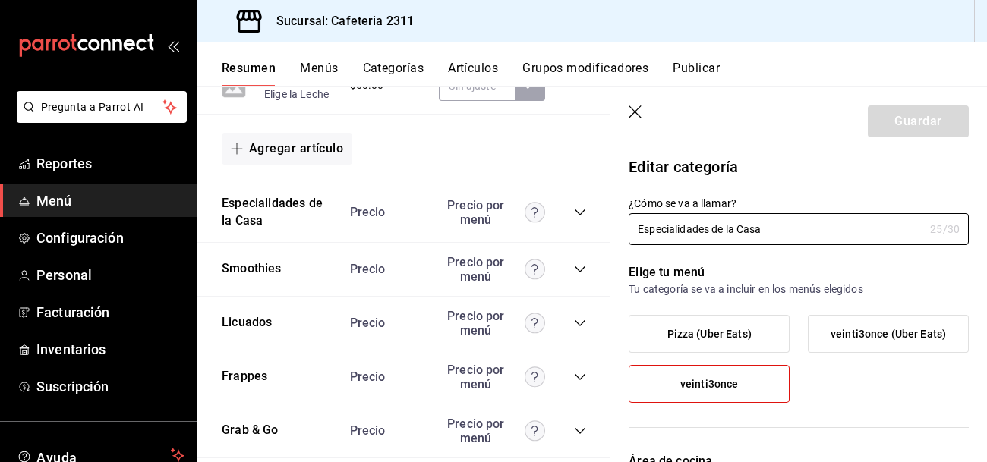
scroll to position [2502, 0]
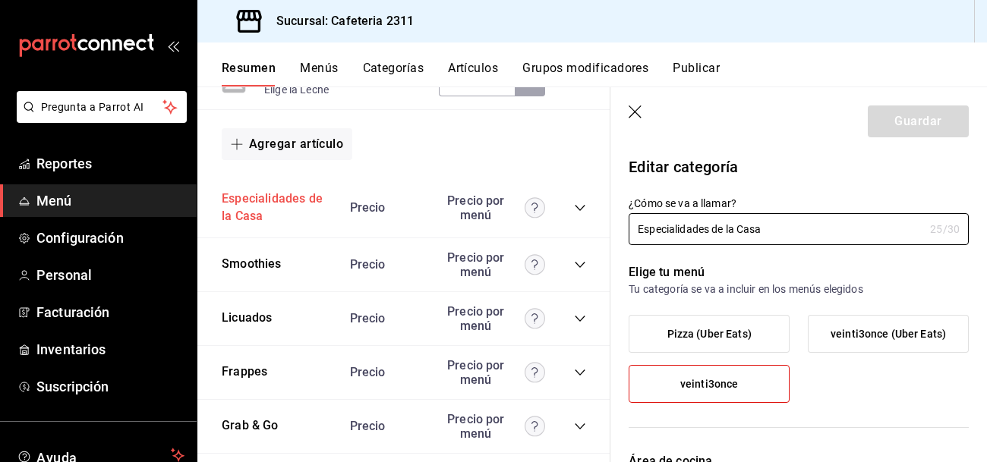
click at [281, 191] on button "Especialidades de la Casa" at bounding box center [278, 208] width 113 height 35
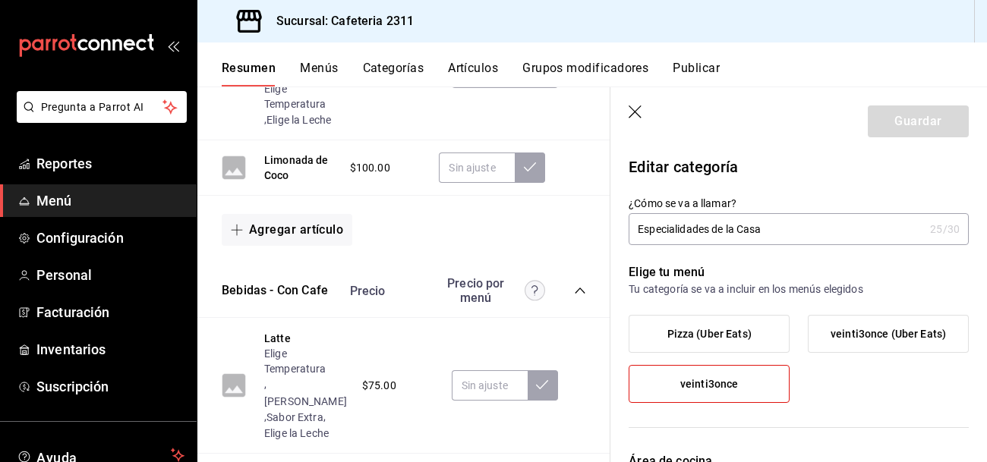
scroll to position [1103, 0]
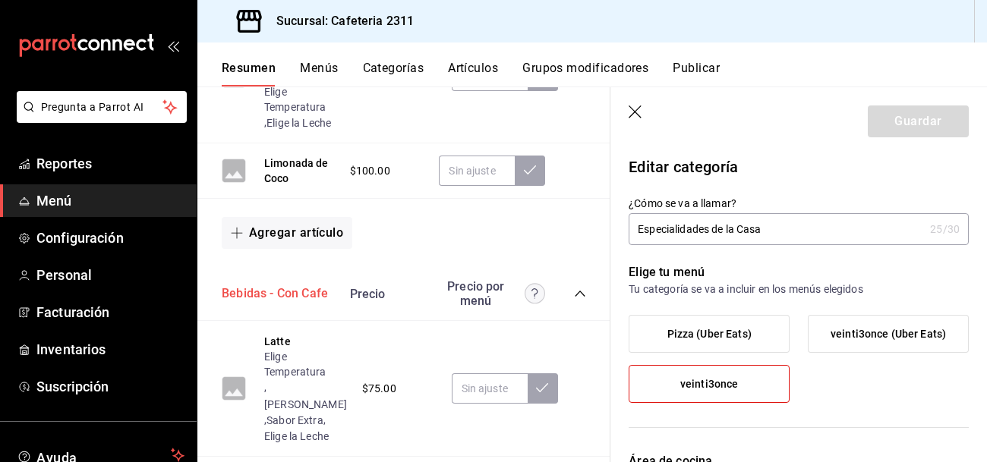
click at [294, 293] on button "Bebidas - Con Cafe" at bounding box center [275, 293] width 106 height 17
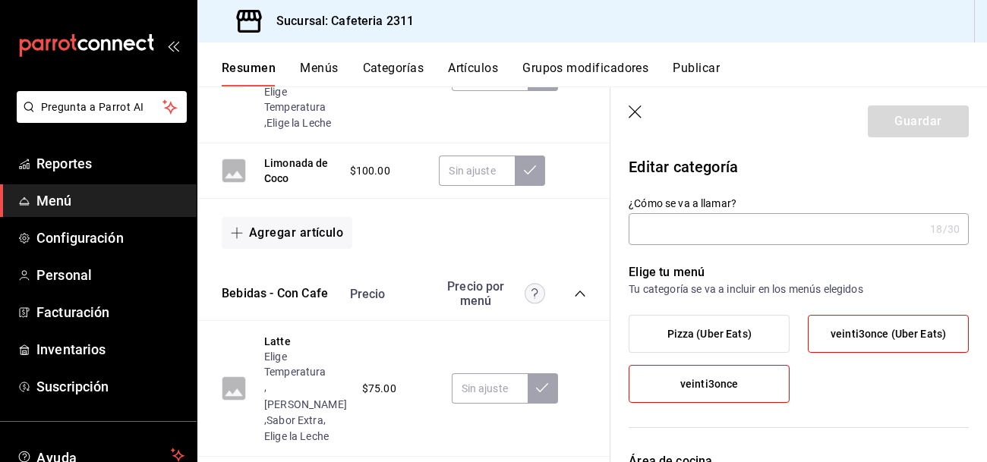
type input "Bebidas - Con Cafe"
type input "1691529672787"
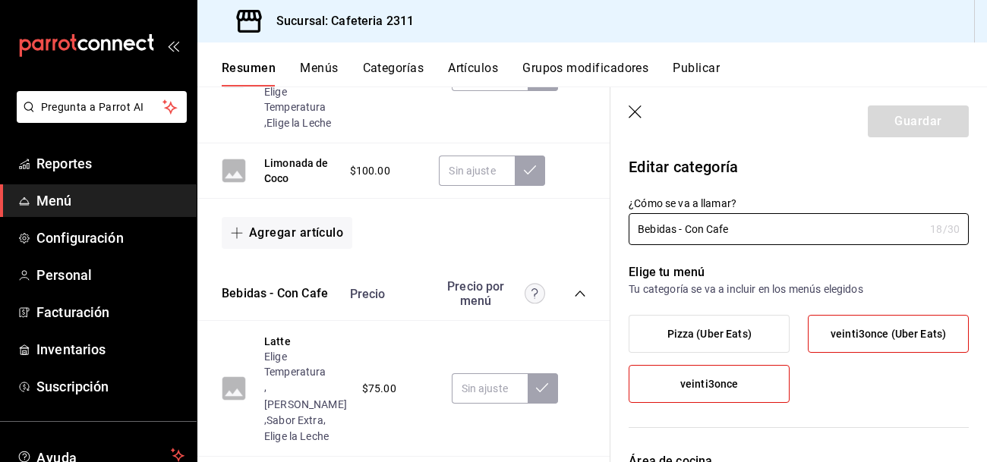
click at [869, 331] on span "veinti3once (Uber Eats)" at bounding box center [887, 334] width 115 height 13
click at [0, 0] on input "veinti3once (Uber Eats)" at bounding box center [0, 0] width 0 height 0
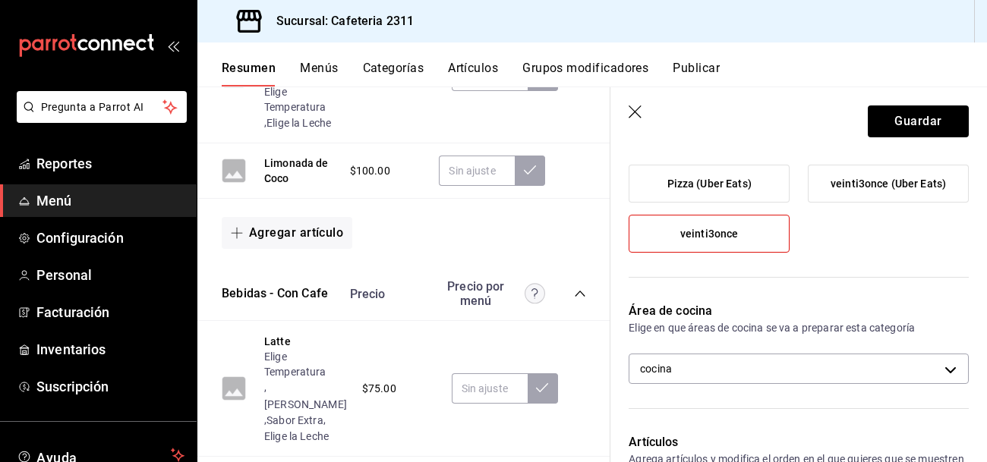
scroll to position [152, 0]
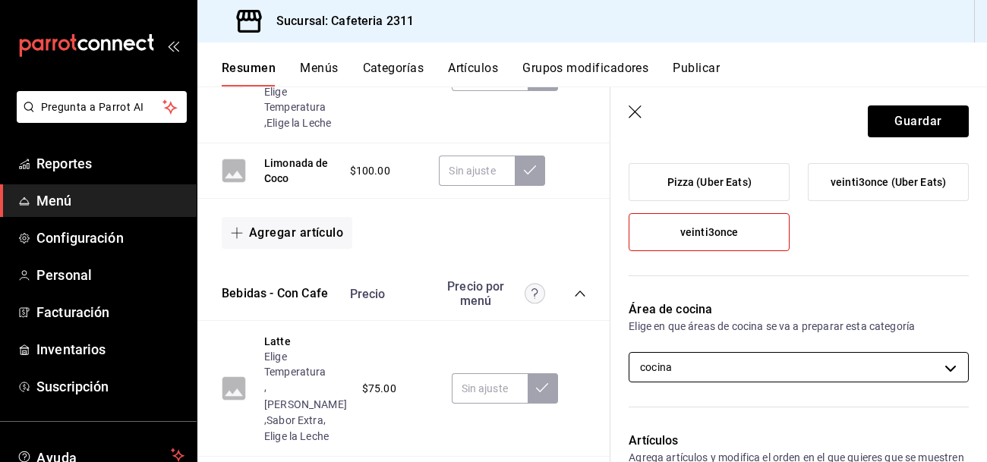
click at [918, 367] on body "Pregunta a Parrot AI Reportes Menú Configuración Personal Facturación Inventari…" at bounding box center [493, 231] width 987 height 462
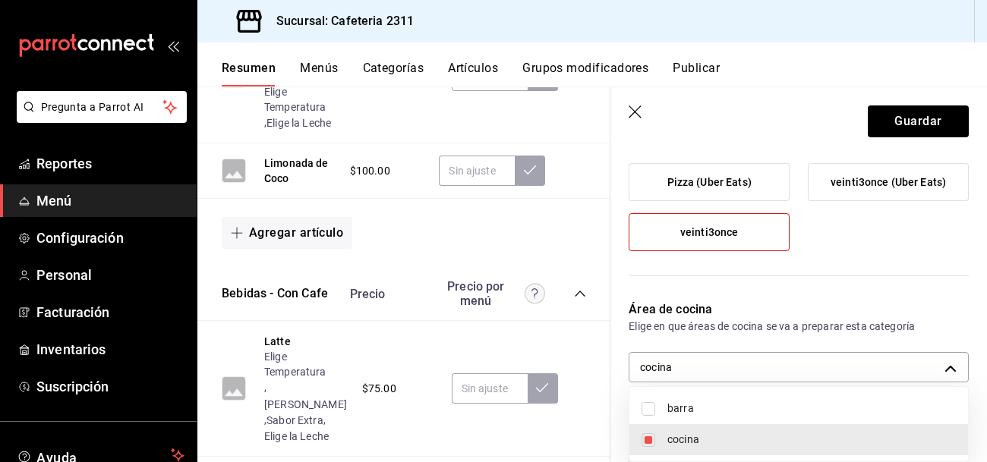
click at [757, 398] on li "barra" at bounding box center [798, 408] width 339 height 31
type input "ac043bc9-970d-4999-bbae-96d181bffabf,0eda6c41-e762-44a1-b63b-49598a9f8d61"
checkbox input "true"
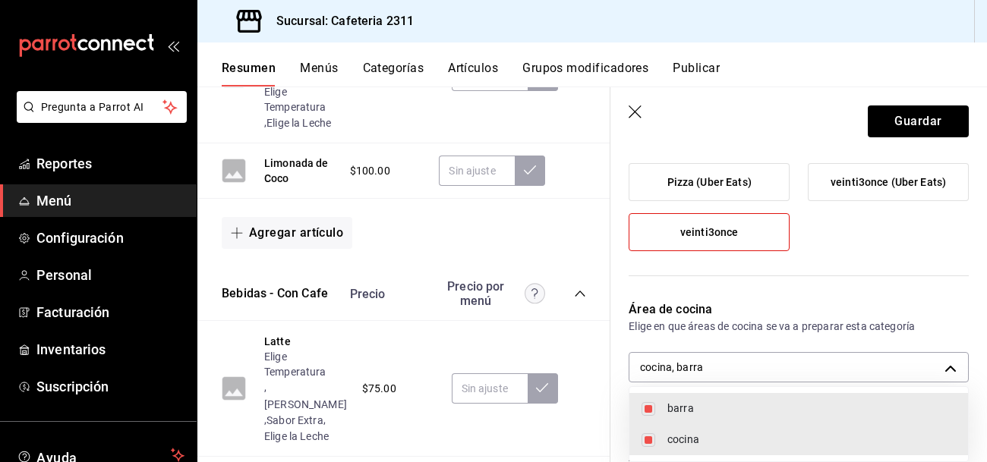
click at [650, 444] on input "checkbox" at bounding box center [648, 440] width 14 height 14
checkbox input "false"
type input "0eda6c41-e762-44a1-b63b-49598a9f8d61"
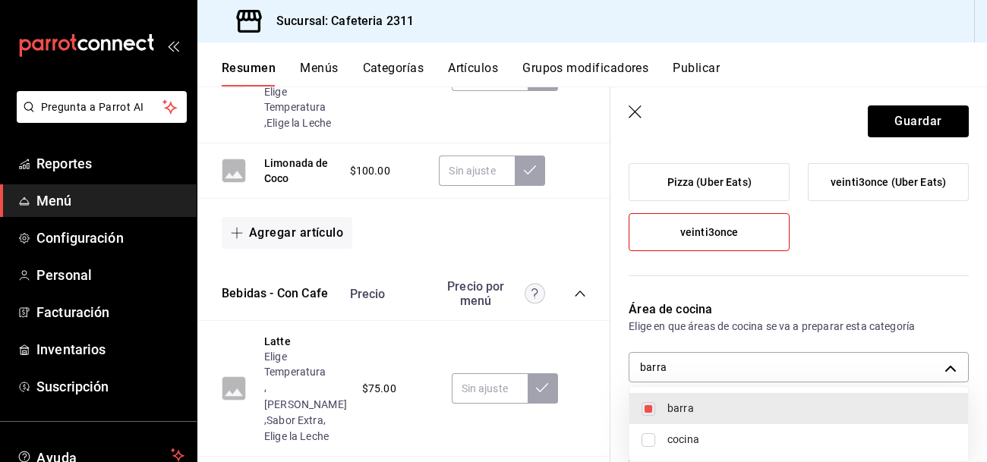
click at [908, 125] on div at bounding box center [493, 231] width 987 height 462
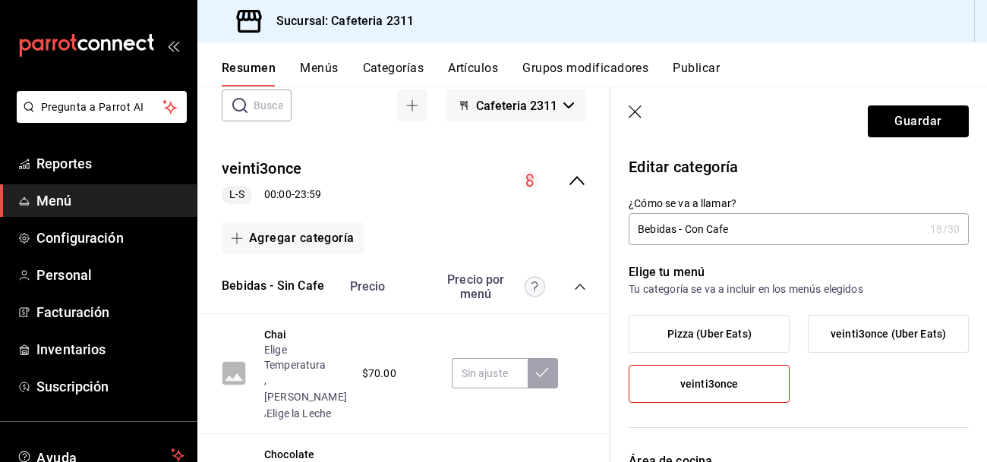
scroll to position [102, 0]
click at [276, 285] on button "Bebidas - Sin Cafe" at bounding box center [273, 284] width 102 height 17
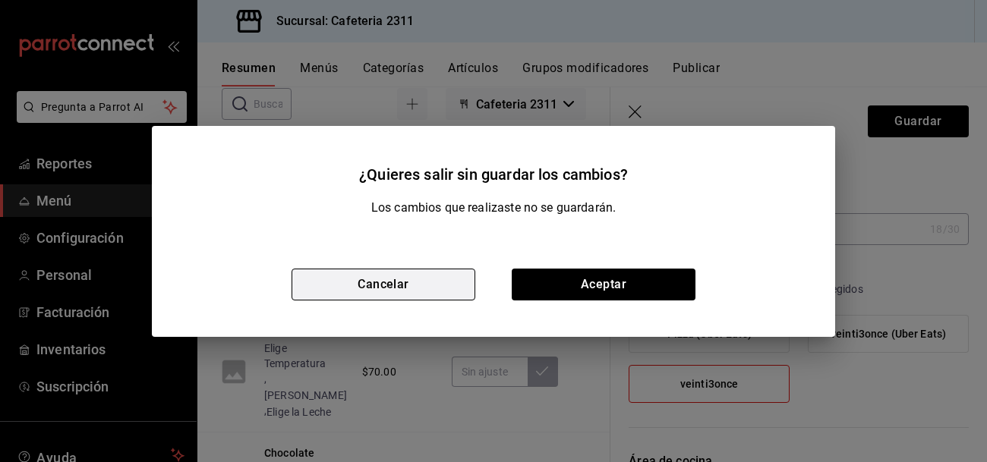
click at [437, 287] on button "Cancelar" at bounding box center [383, 285] width 184 height 32
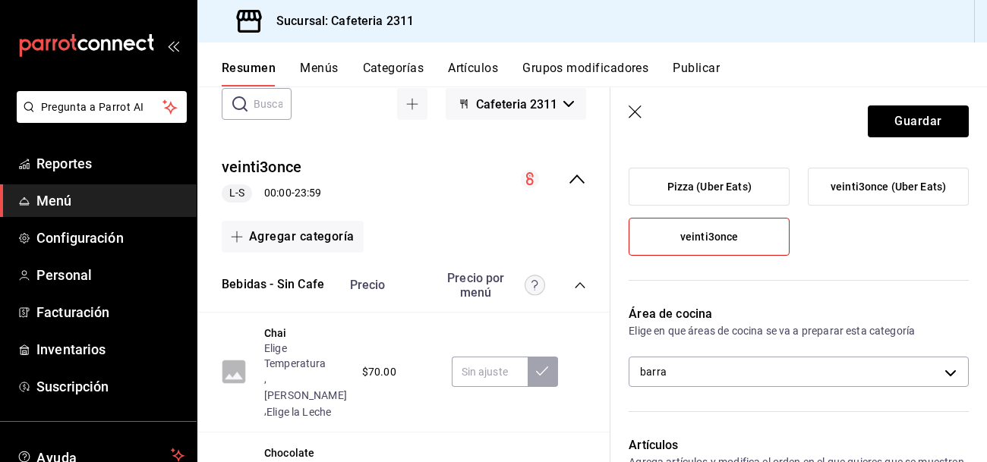
scroll to position [0, 0]
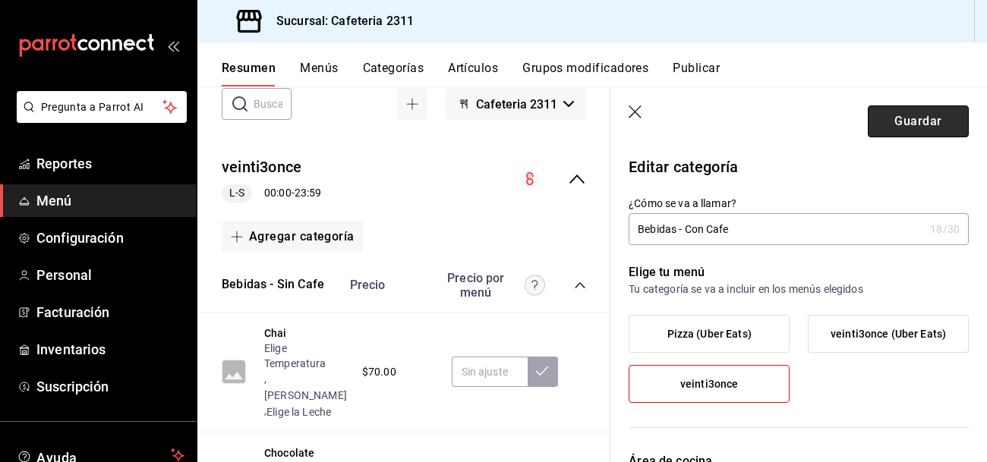
click at [927, 128] on button "Guardar" at bounding box center [918, 121] width 101 height 32
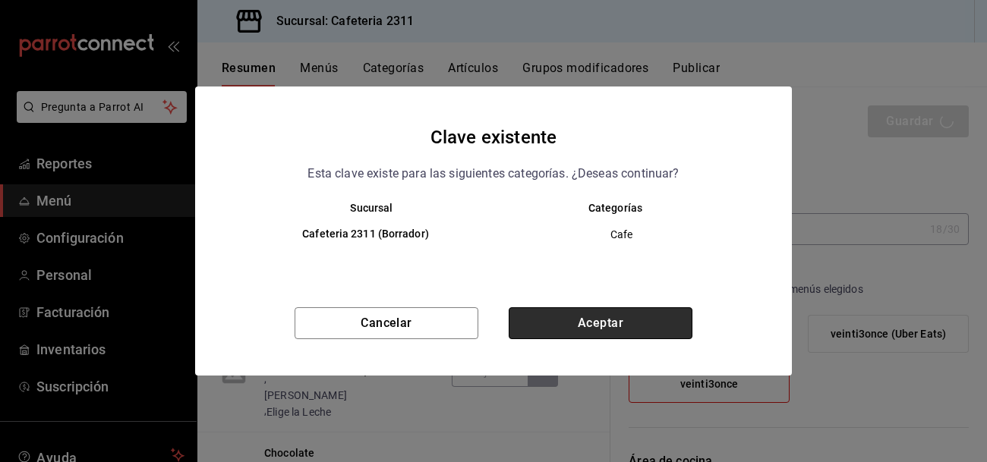
click at [640, 313] on button "Aceptar" at bounding box center [601, 323] width 184 height 32
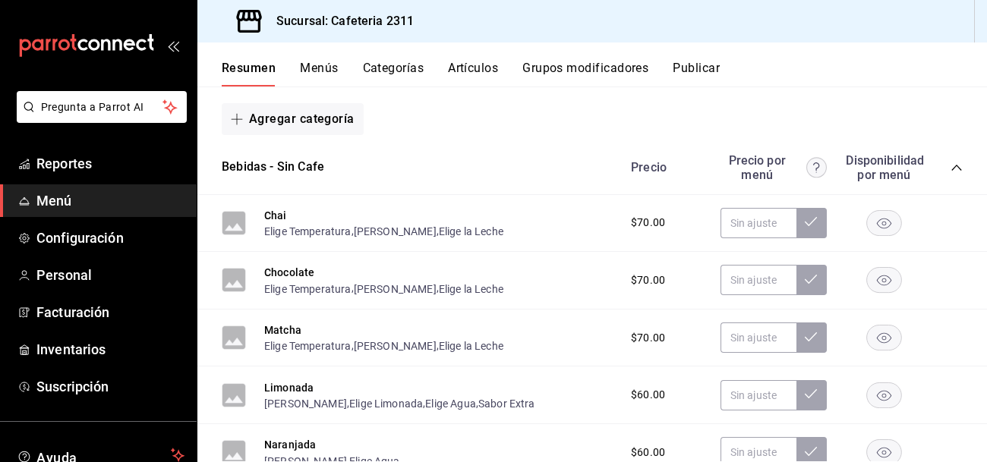
scroll to position [206, 0]
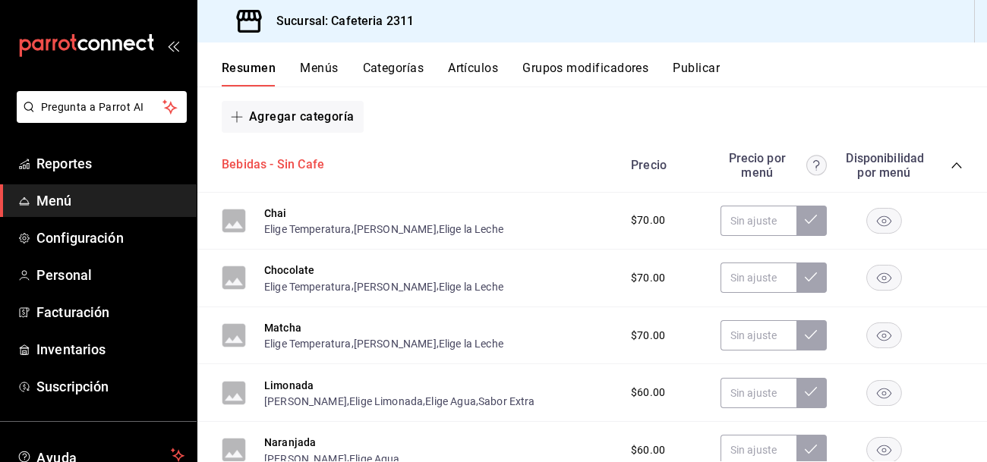
click at [288, 167] on button "Bebidas - Sin Cafe" at bounding box center [273, 164] width 102 height 17
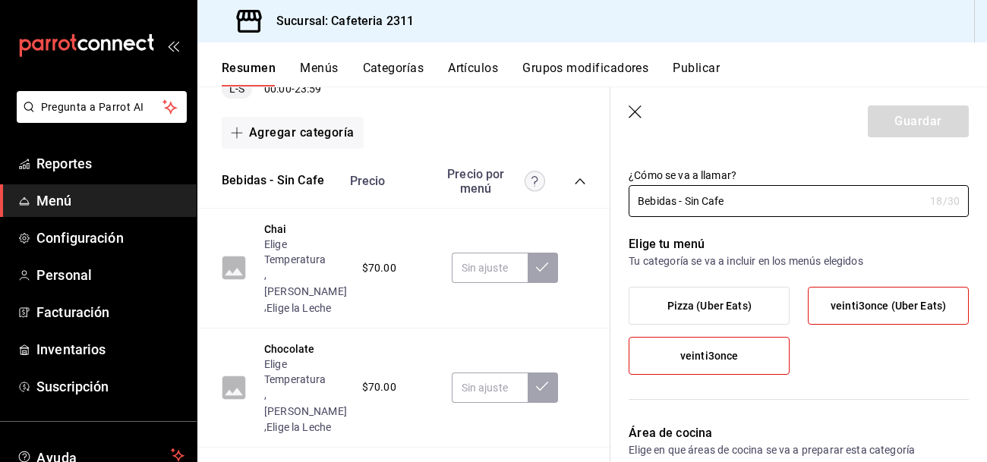
scroll to position [38, 0]
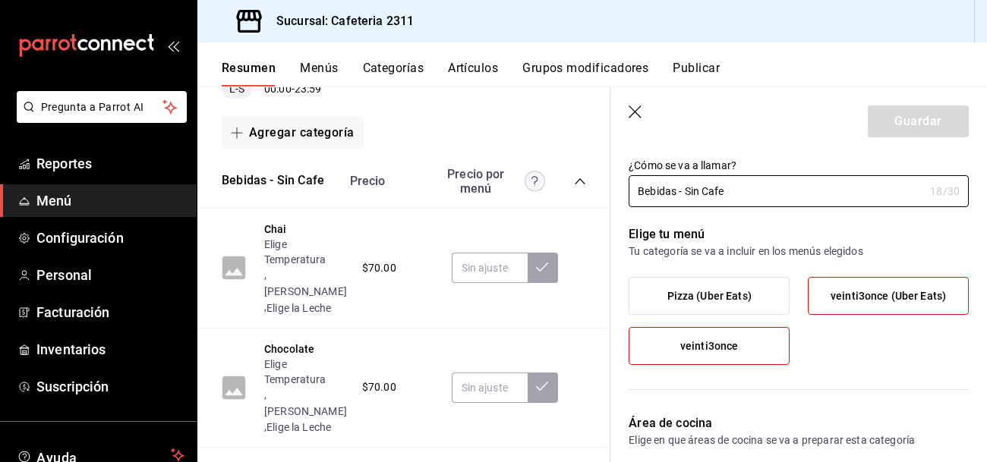
click at [890, 298] on span "veinti3once (Uber Eats)" at bounding box center [887, 296] width 115 height 13
click at [0, 0] on input "veinti3once (Uber Eats)" at bounding box center [0, 0] width 0 height 0
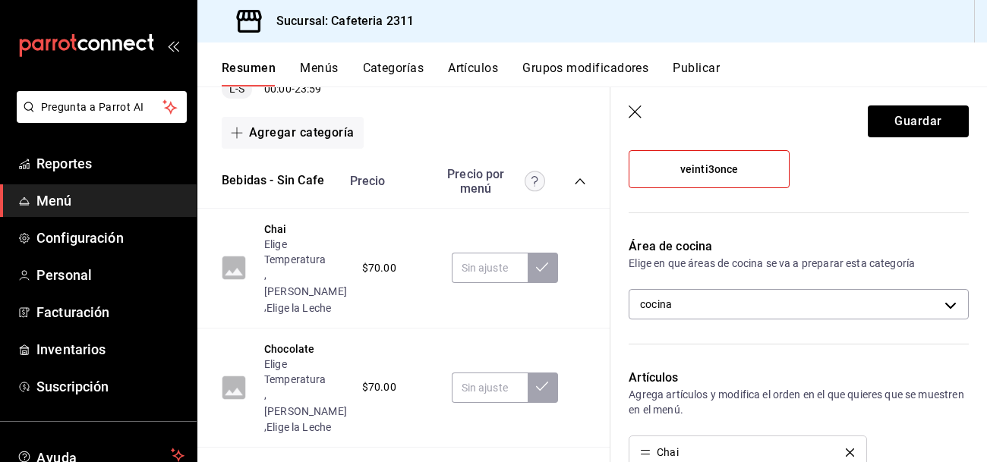
scroll to position [216, 0]
click at [890, 298] on body "Pregunta a Parrot AI Reportes Menú Configuración Personal Facturación Inventari…" at bounding box center [493, 231] width 987 height 462
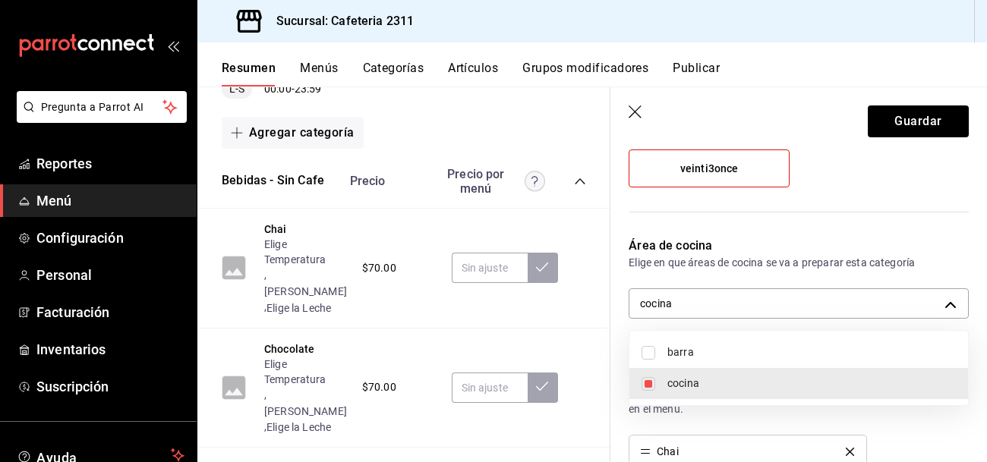
click at [677, 352] on span "barra" at bounding box center [811, 353] width 288 height 16
type input "ac043bc9-970d-4999-bbae-96d181bffabf,0eda6c41-e762-44a1-b63b-49598a9f8d61"
checkbox input "true"
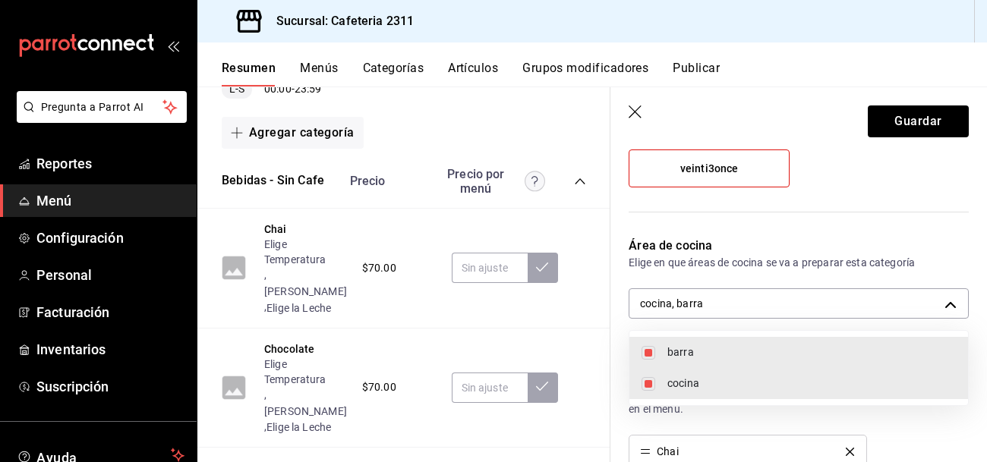
click at [645, 385] on input "checkbox" at bounding box center [648, 384] width 14 height 14
checkbox input "false"
type input "0eda6c41-e762-44a1-b63b-49598a9f8d61"
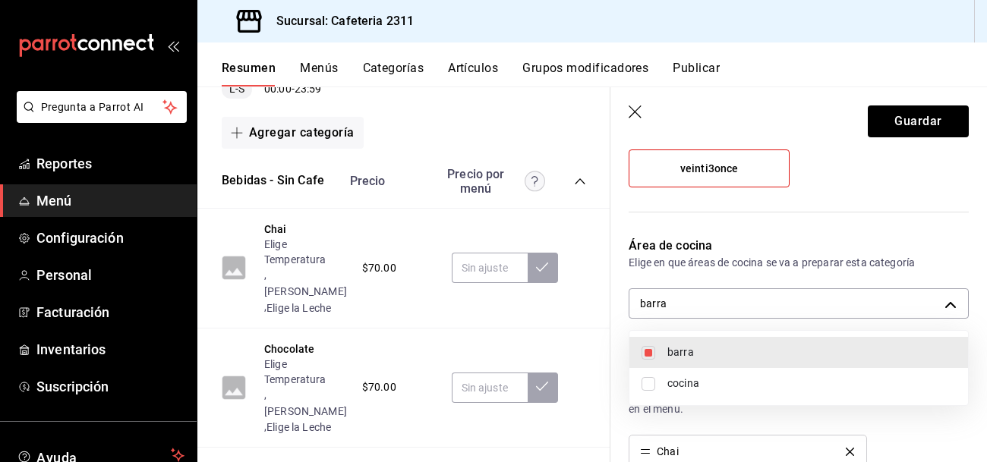
click at [795, 360] on span "barra" at bounding box center [811, 353] width 288 height 16
checkbox input "false"
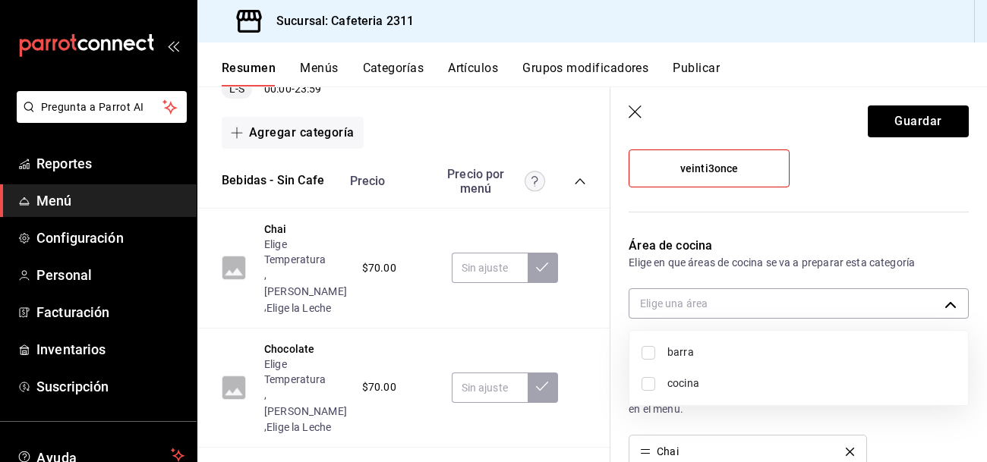
click at [795, 360] on span "barra" at bounding box center [811, 353] width 288 height 16
type input "0eda6c41-e762-44a1-b63b-49598a9f8d61"
checkbox input "true"
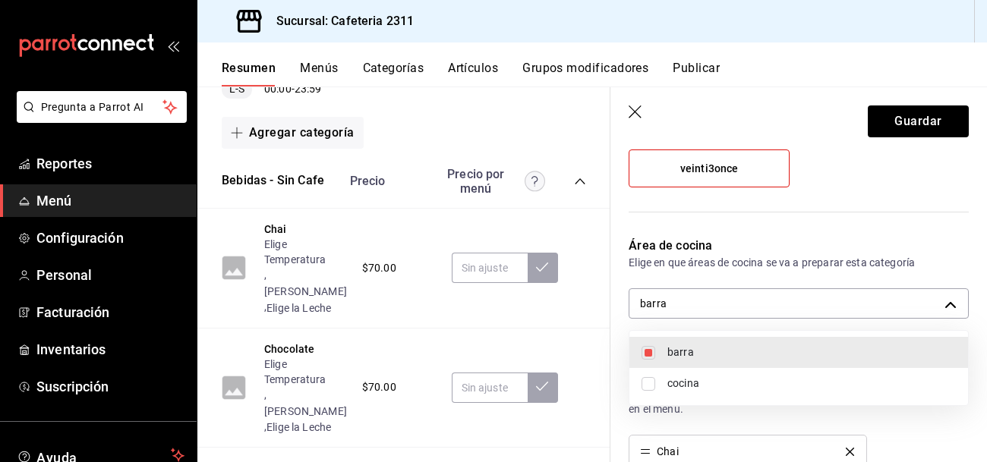
click at [915, 115] on div at bounding box center [493, 231] width 987 height 462
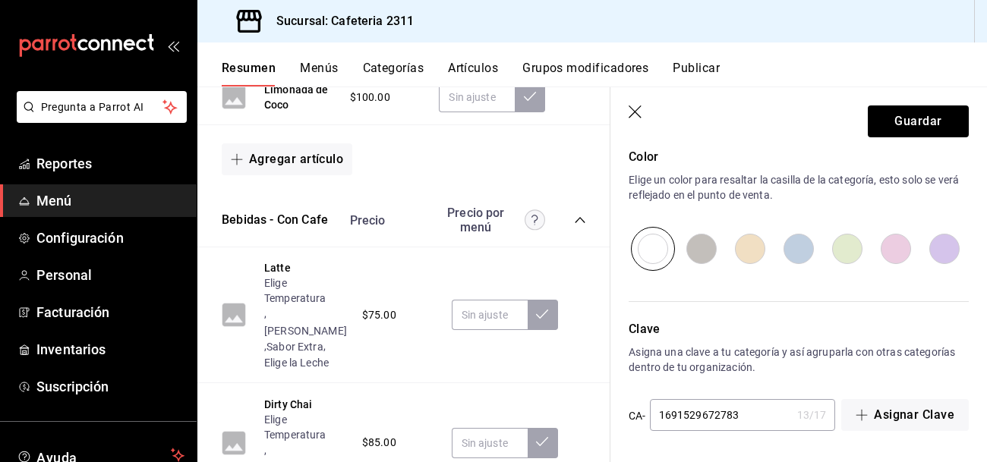
scroll to position [1179, 0]
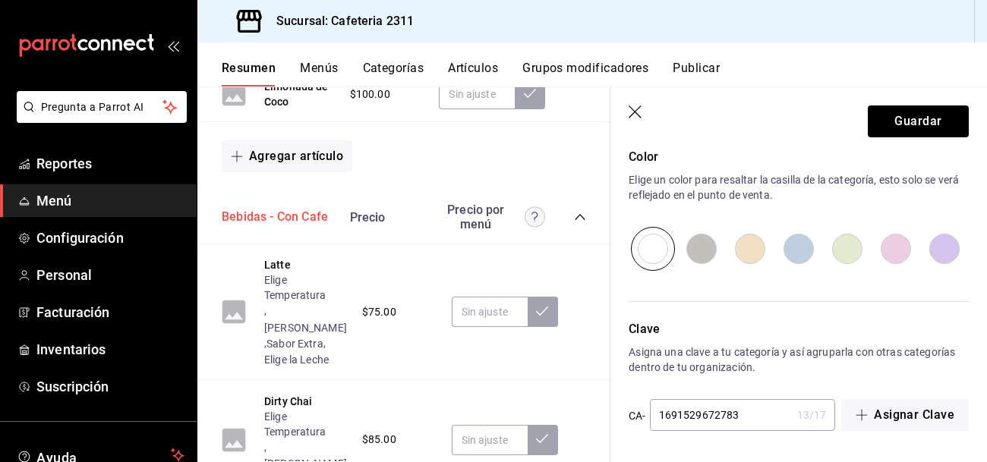
click at [289, 222] on button "Bebidas - Con Cafe" at bounding box center [275, 217] width 106 height 17
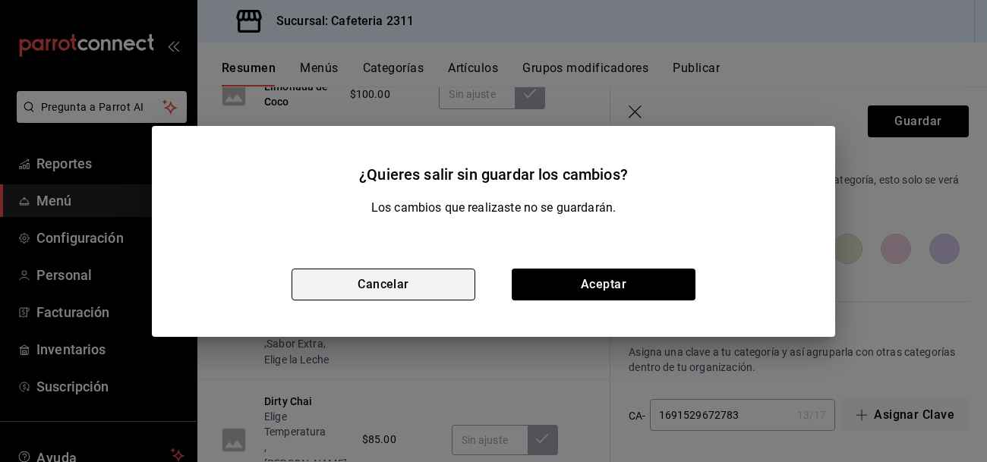
click at [406, 287] on button "Cancelar" at bounding box center [383, 285] width 184 height 32
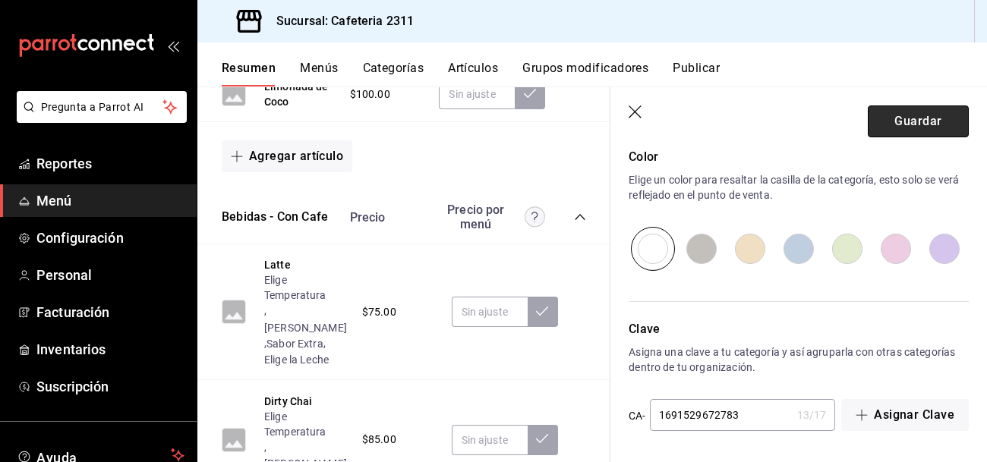
click at [930, 126] on button "Guardar" at bounding box center [918, 121] width 101 height 32
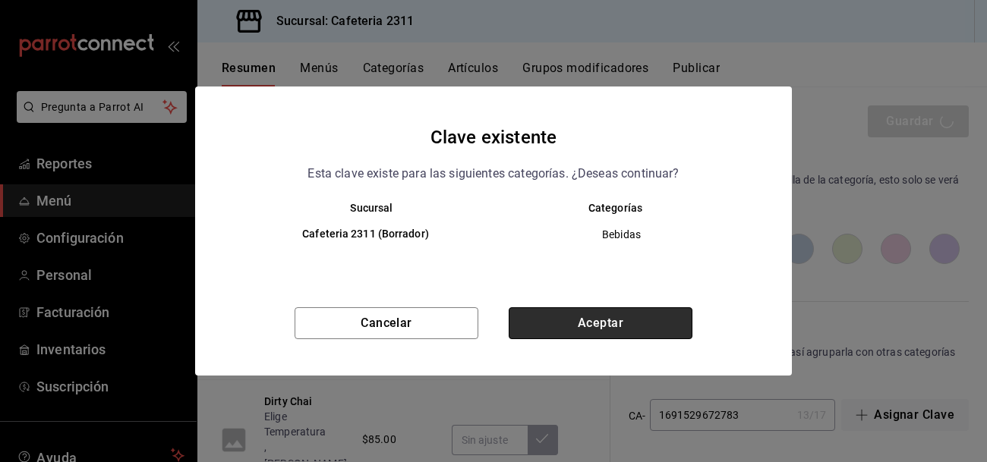
click at [581, 329] on button "Aceptar" at bounding box center [601, 323] width 184 height 32
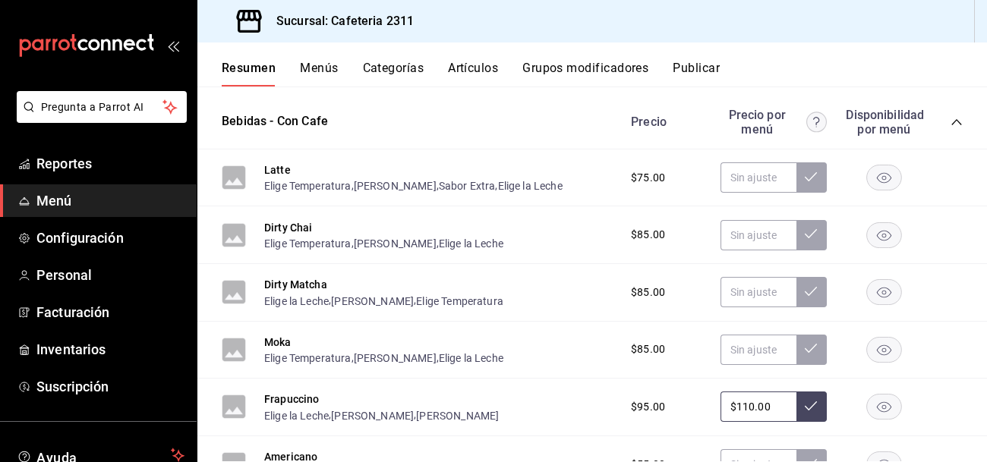
scroll to position [894, 0]
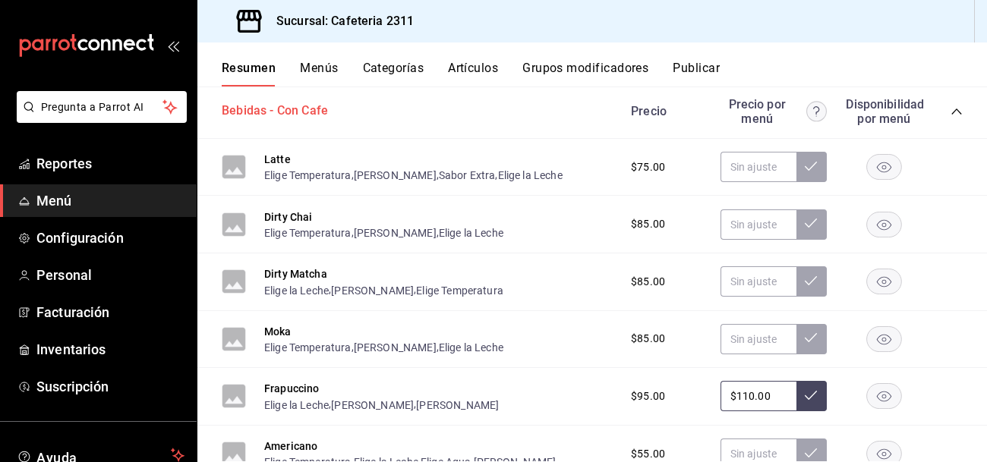
click at [314, 112] on button "Bebidas - Con Cafe" at bounding box center [275, 110] width 106 height 17
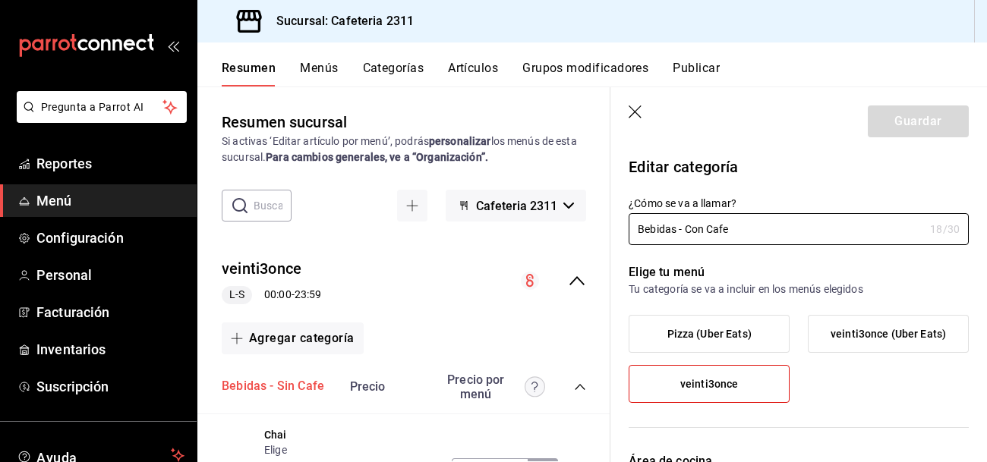
click at [264, 388] on button "Bebidas - Sin Cafe" at bounding box center [273, 386] width 102 height 17
type input "Bebidas - Sin Cafe"
type input "1691529672783"
type input "0eda6c41-e762-44a1-b63b-49598a9f8d61"
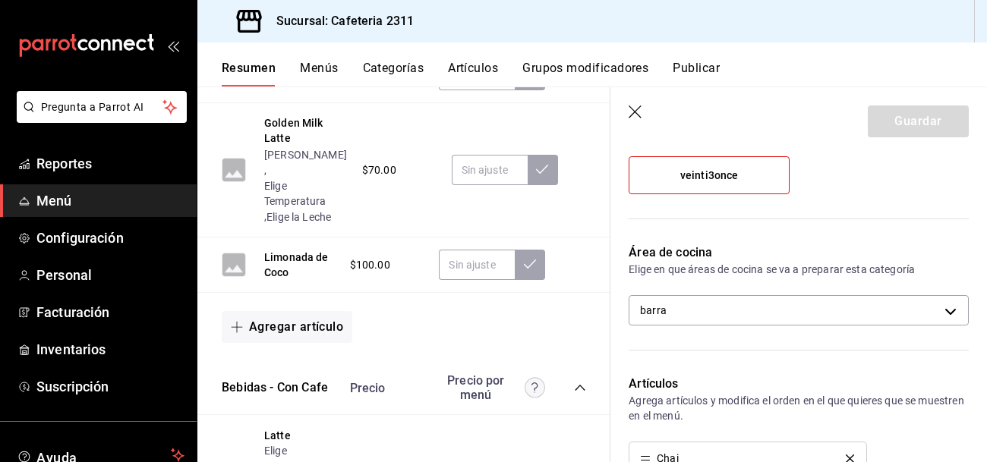
scroll to position [1008, 0]
click at [290, 386] on button "Bebidas - Con Cafe" at bounding box center [275, 388] width 106 height 17
type input "0eda6c41-e762-44a1-b63b-49598a9f8d61"
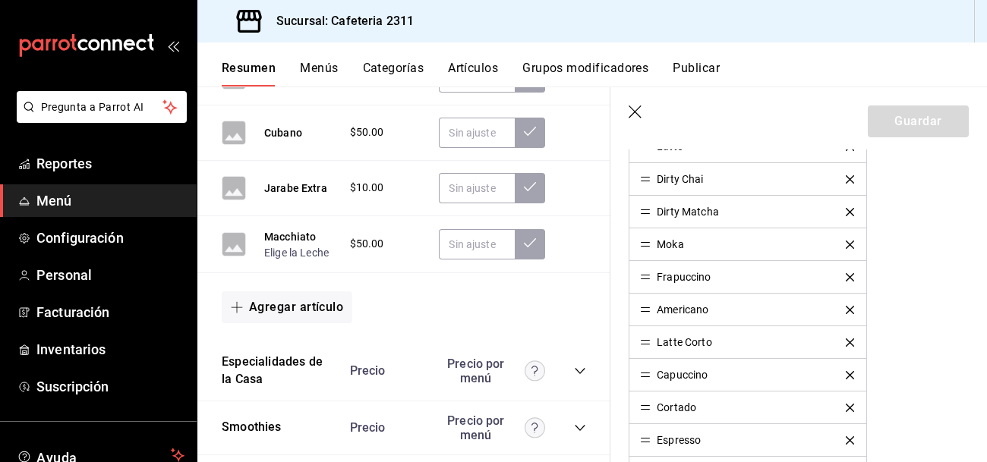
scroll to position [2341, 0]
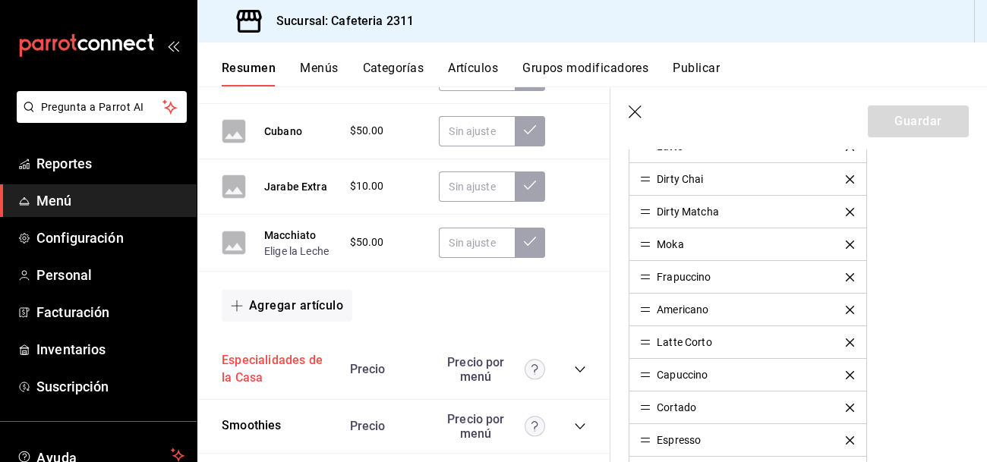
click at [279, 352] on button "Especialidades de la Casa" at bounding box center [278, 369] width 113 height 35
type input "Especialidades de la Casa"
type input "1691529672788"
type input "0eda6c41-e762-44a1-b63b-49598a9f8d61"
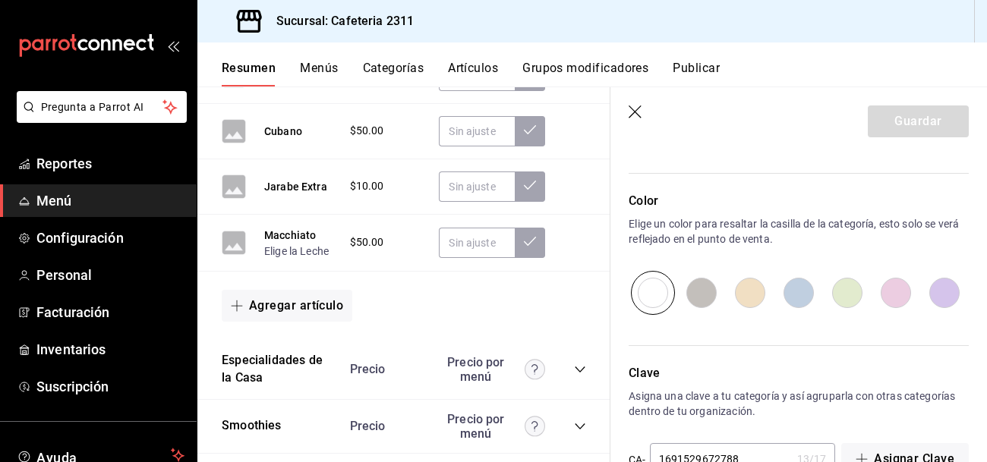
scroll to position [961, 0]
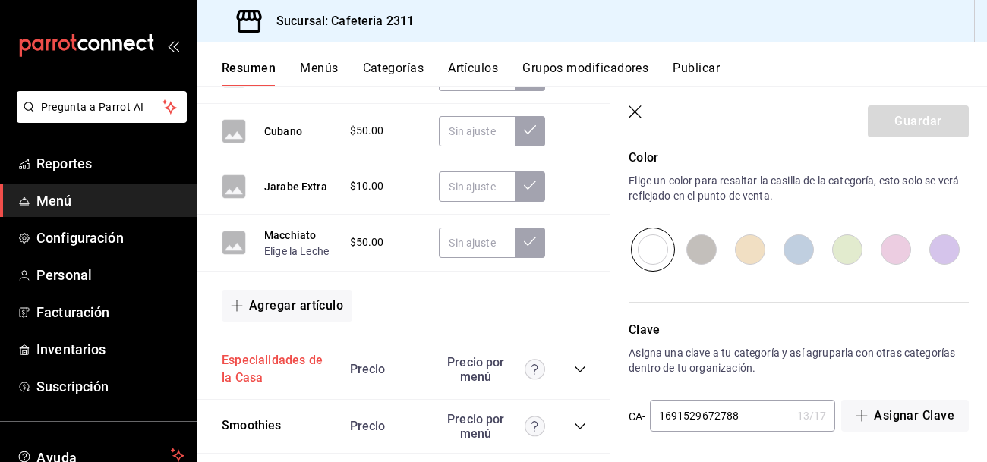
click at [264, 352] on button "Especialidades de la Casa" at bounding box center [278, 369] width 113 height 35
click at [580, 367] on icon "collapse-category-row" at bounding box center [580, 370] width 10 height 6
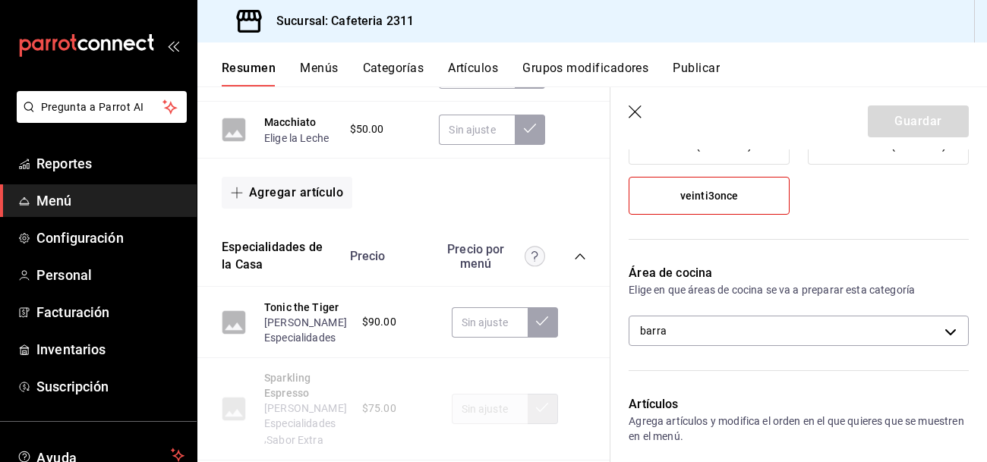
scroll to position [187, 0]
click at [306, 315] on button "[PERSON_NAME] Especialidades" at bounding box center [305, 330] width 83 height 30
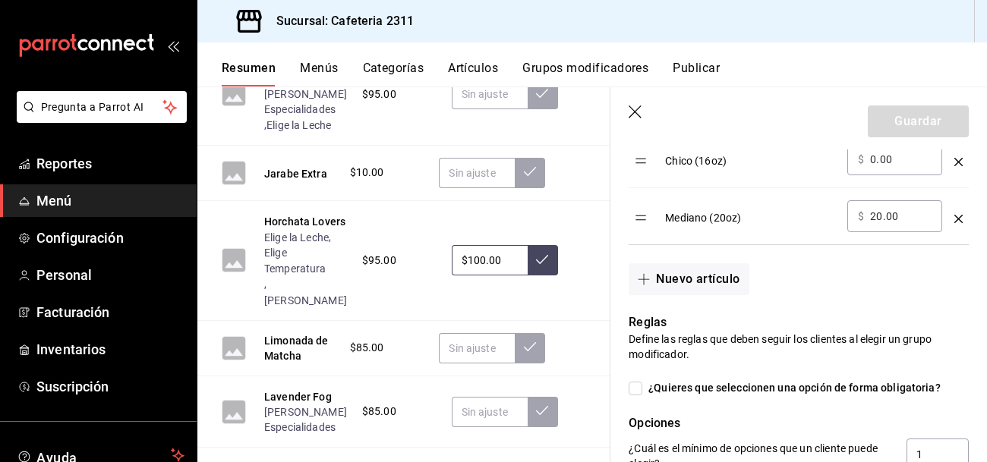
scroll to position [3139, 0]
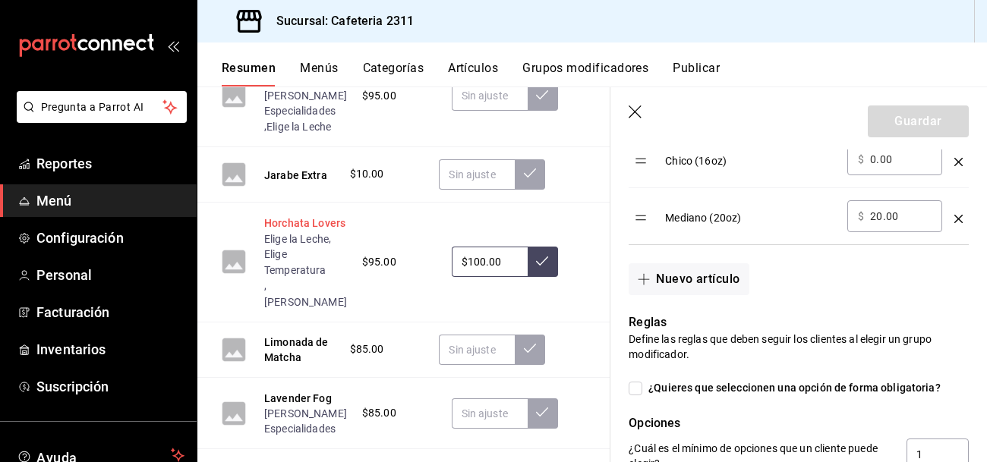
click at [284, 225] on button "Horchata Lovers" at bounding box center [304, 223] width 81 height 15
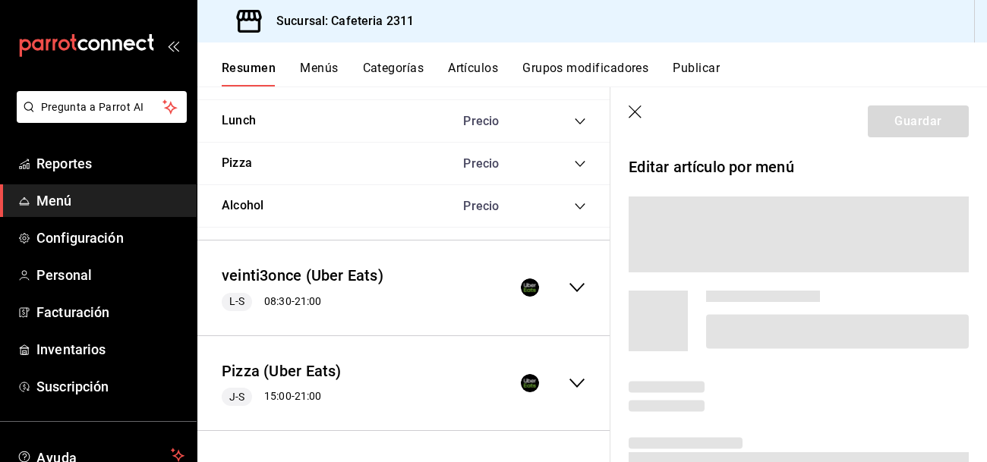
scroll to position [2387, 0]
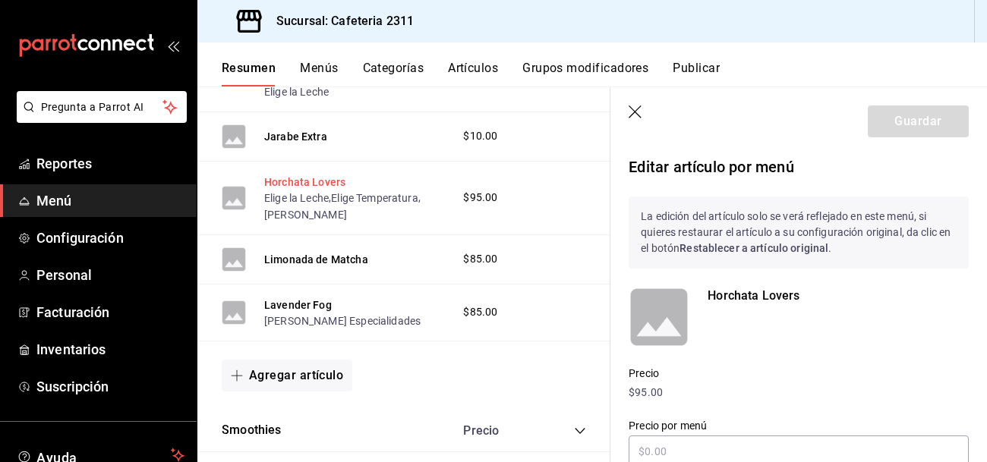
type input "$100.00"
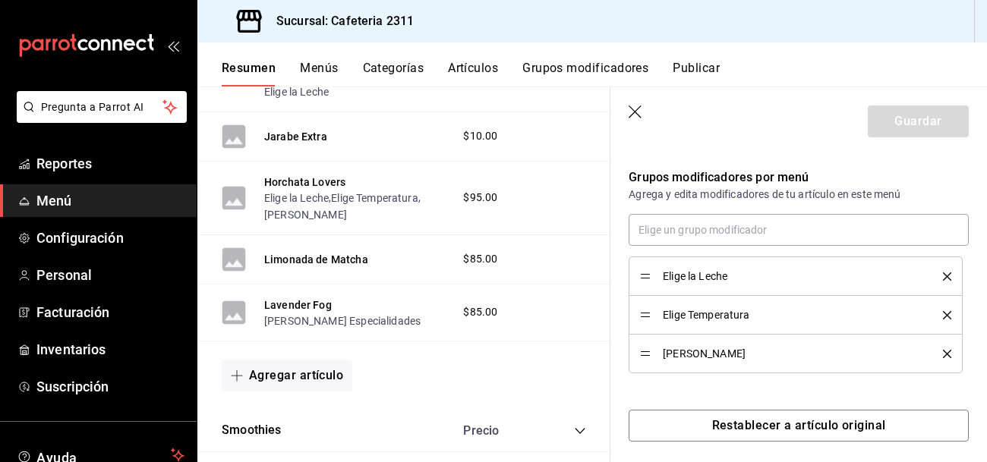
scroll to position [487, 0]
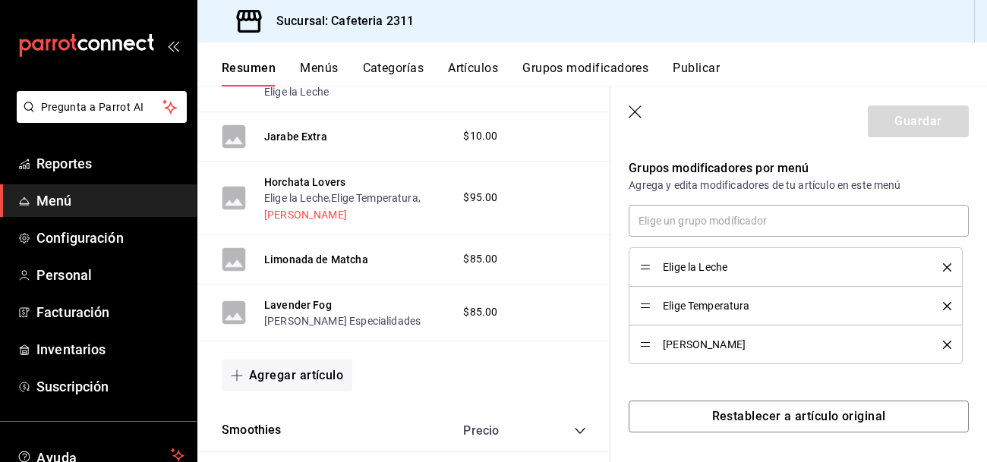
click at [284, 222] on button "[PERSON_NAME]" at bounding box center [305, 214] width 83 height 15
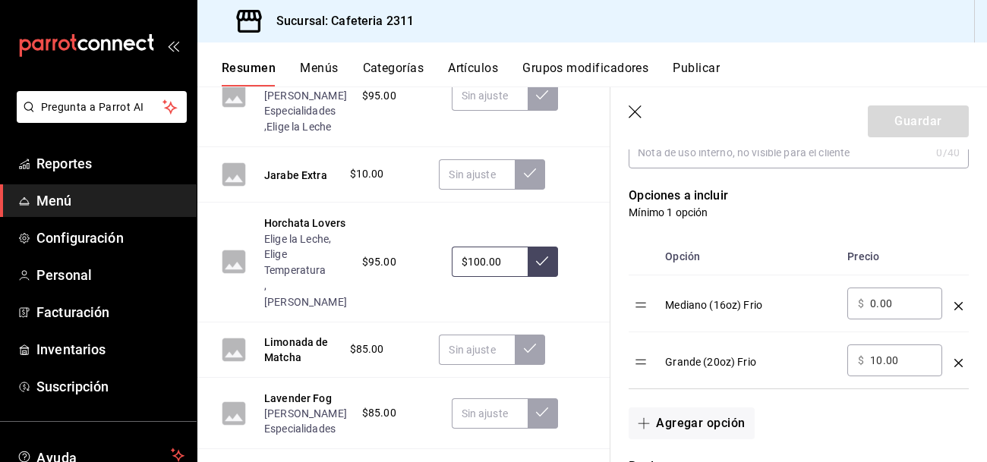
scroll to position [362, 0]
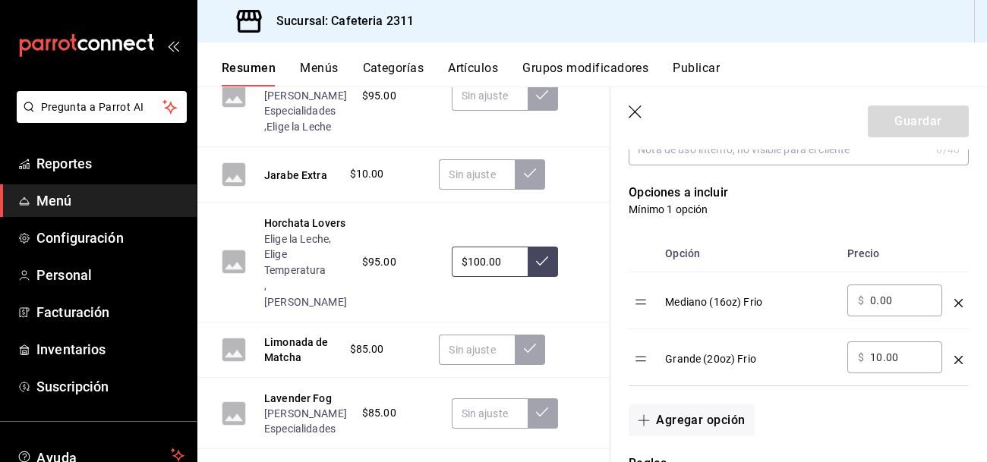
click at [883, 363] on input "10.00" at bounding box center [900, 357] width 61 height 15
type input "1.00"
type input "120.00"
click at [918, 121] on button "Guardar" at bounding box center [918, 121] width 101 height 32
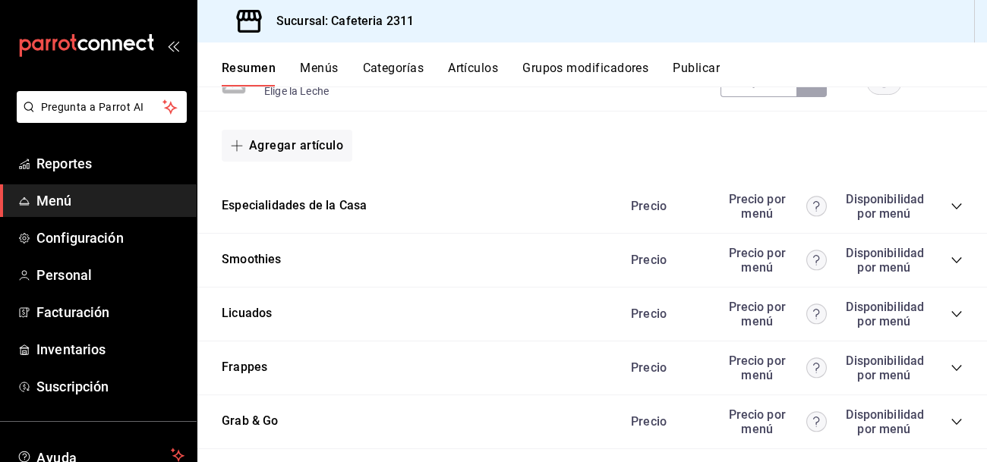
scroll to position [1683, 0]
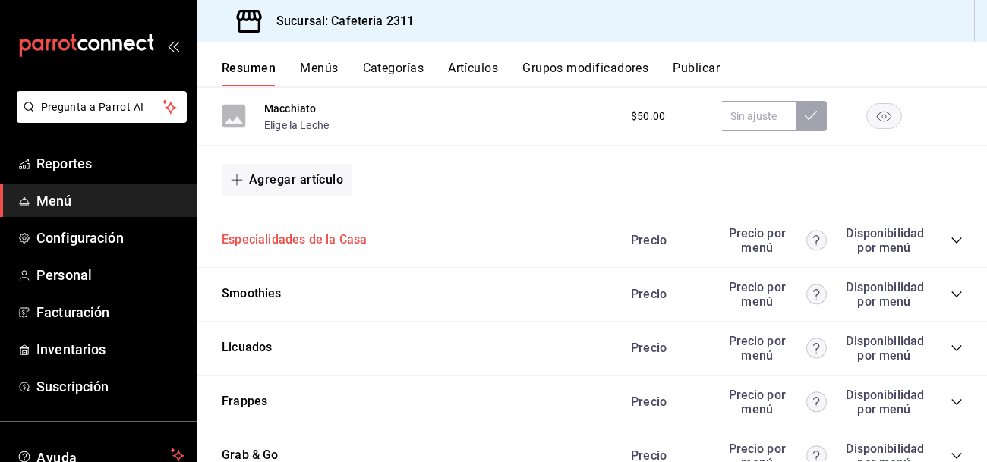
click at [321, 241] on button "Especialidades de la Casa" at bounding box center [294, 239] width 145 height 17
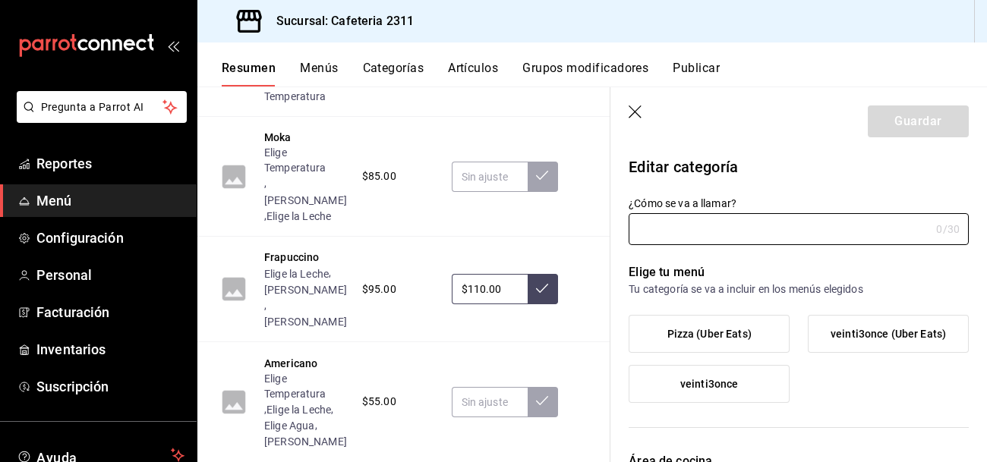
type input "Especialidades de la Casa"
type input "1691529672788"
type input "0eda6c41-e762-44a1-b63b-49598a9f8d61"
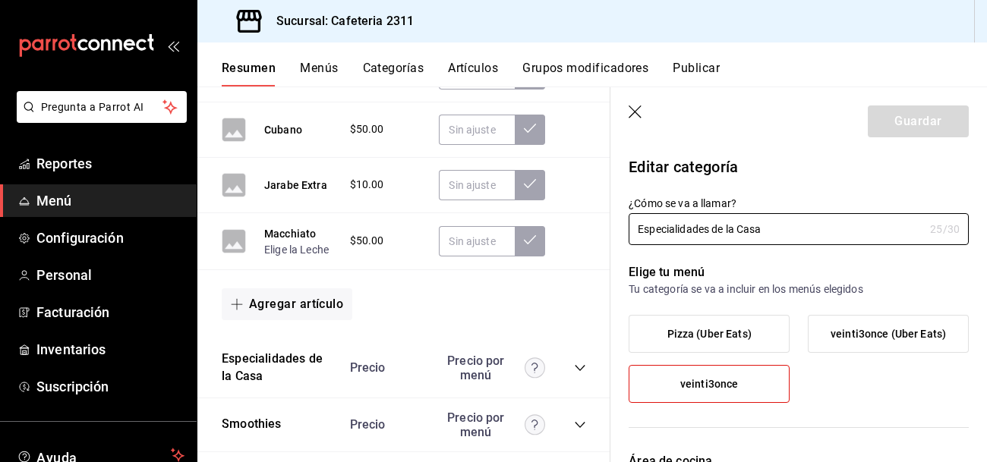
scroll to position [2353, 0]
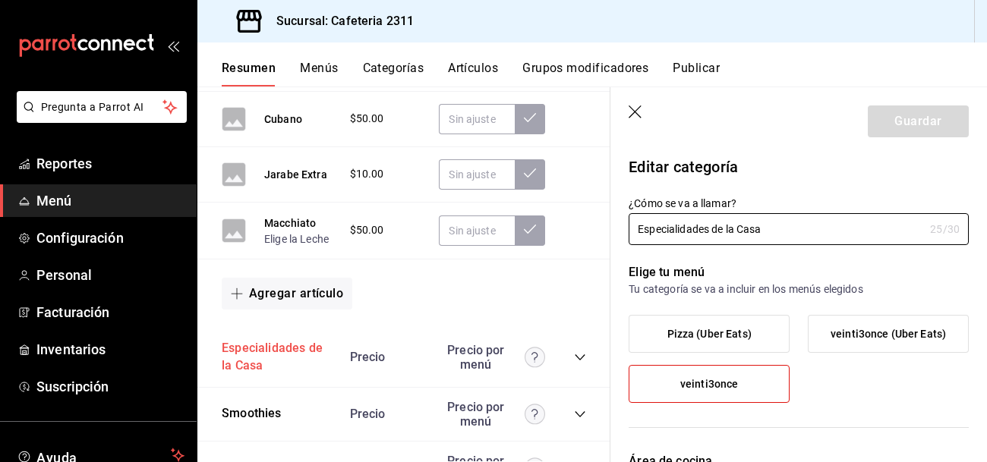
click at [244, 340] on button "Especialidades de la Casa" at bounding box center [278, 357] width 113 height 35
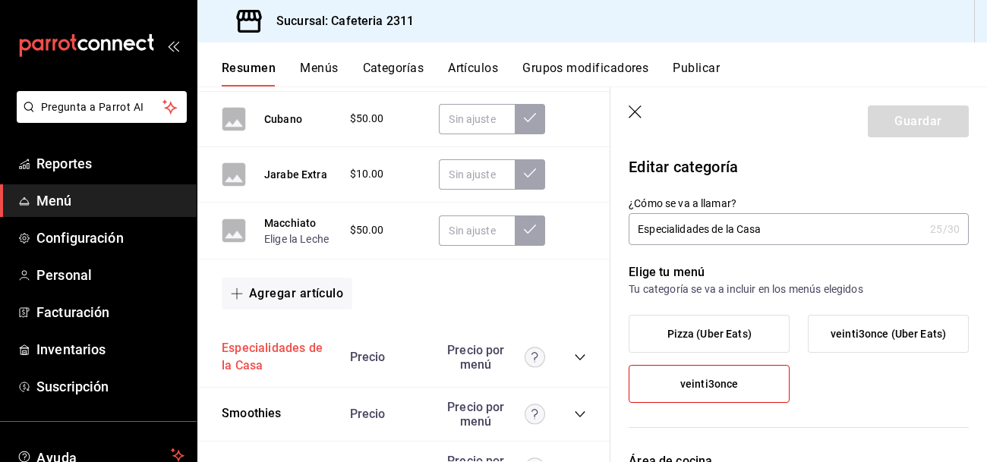
click at [253, 353] on button "Especialidades de la Casa" at bounding box center [278, 357] width 113 height 35
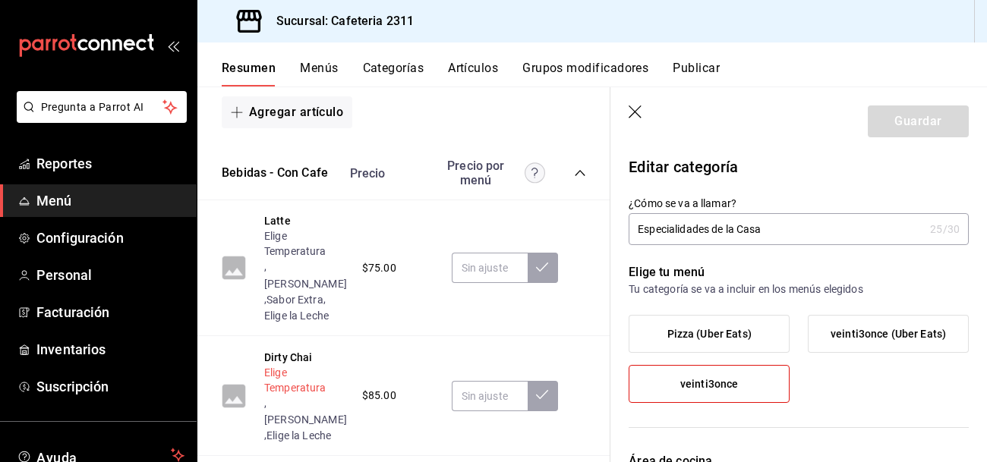
scroll to position [1222, 0]
click at [294, 294] on button "Sabor Extra" at bounding box center [294, 301] width 57 height 15
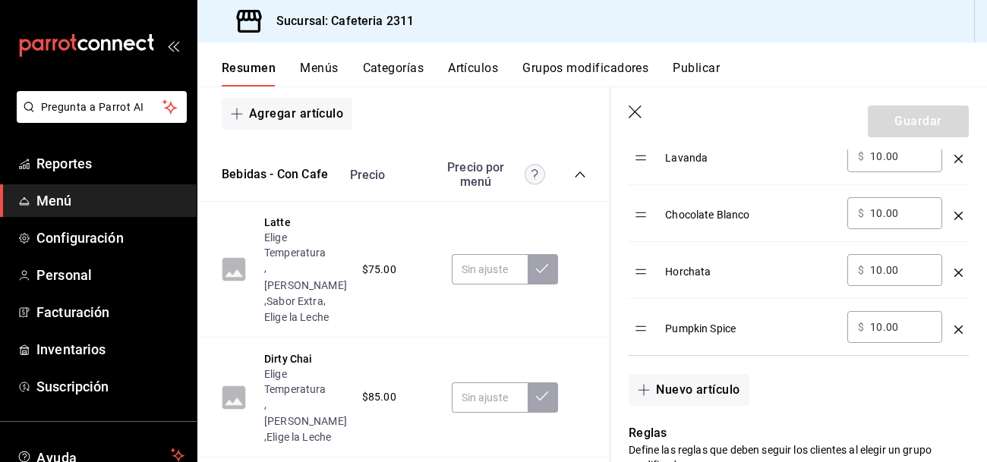
scroll to position [846, 0]
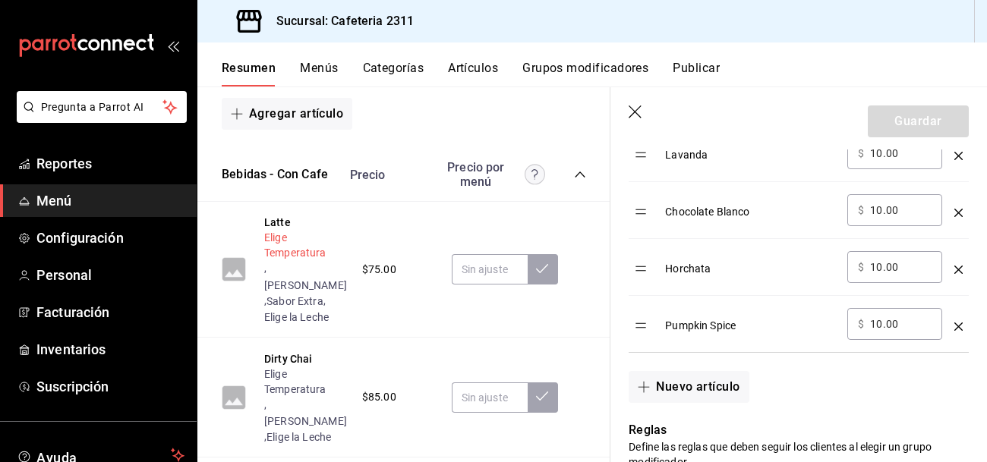
click at [294, 251] on button "Elige Temperatura" at bounding box center [305, 245] width 83 height 30
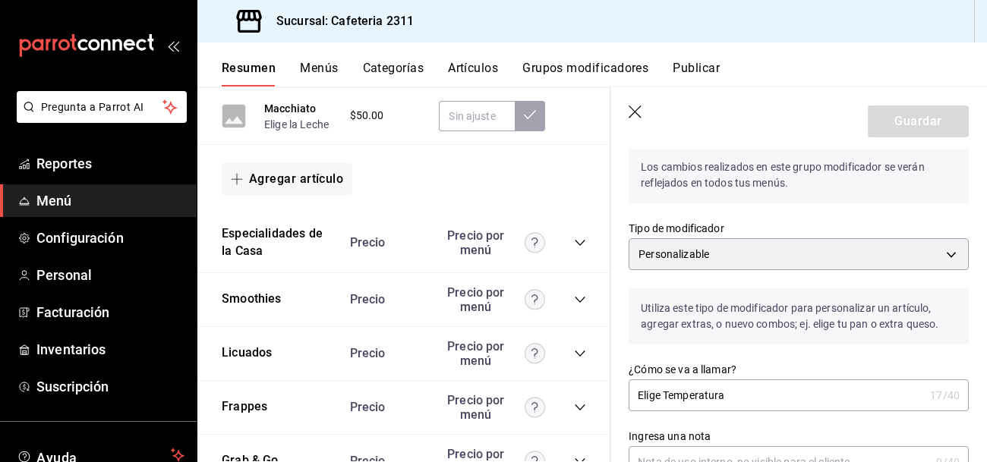
scroll to position [2474, 0]
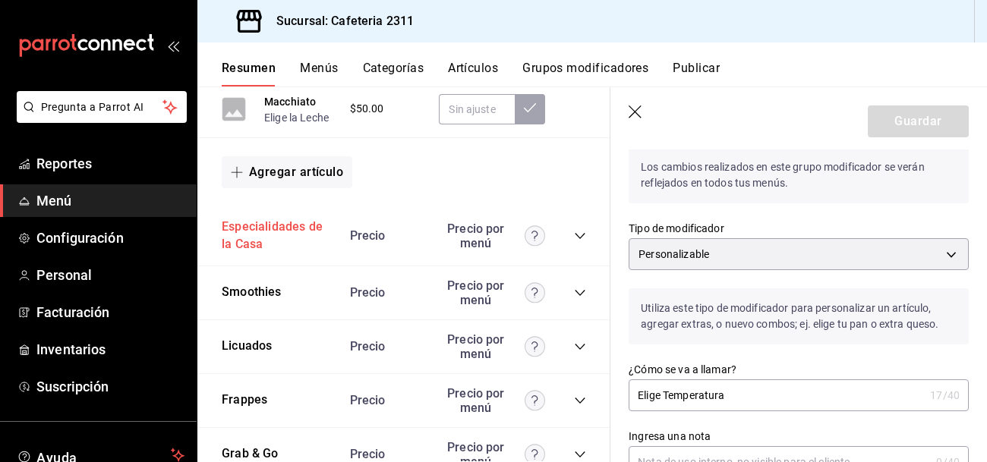
click at [250, 219] on button "Especialidades de la Casa" at bounding box center [278, 236] width 113 height 35
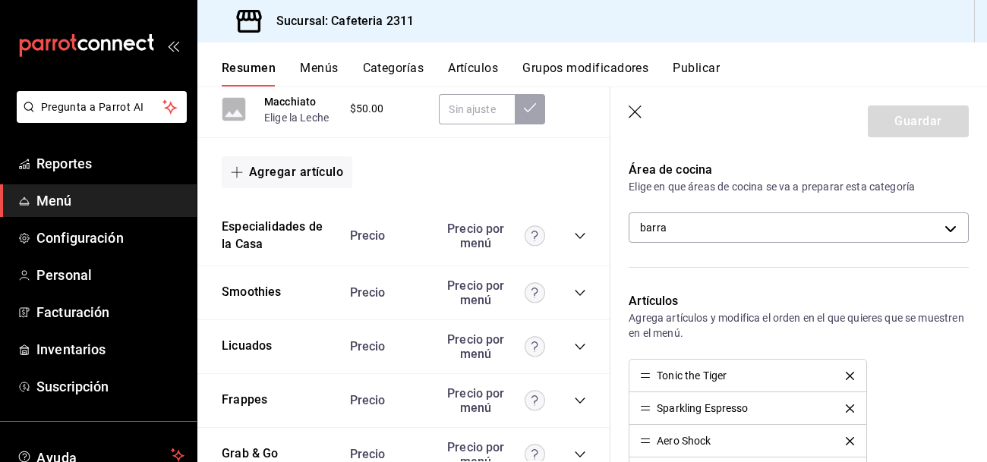
scroll to position [290, 0]
click at [575, 230] on icon "collapse-category-row" at bounding box center [580, 236] width 12 height 12
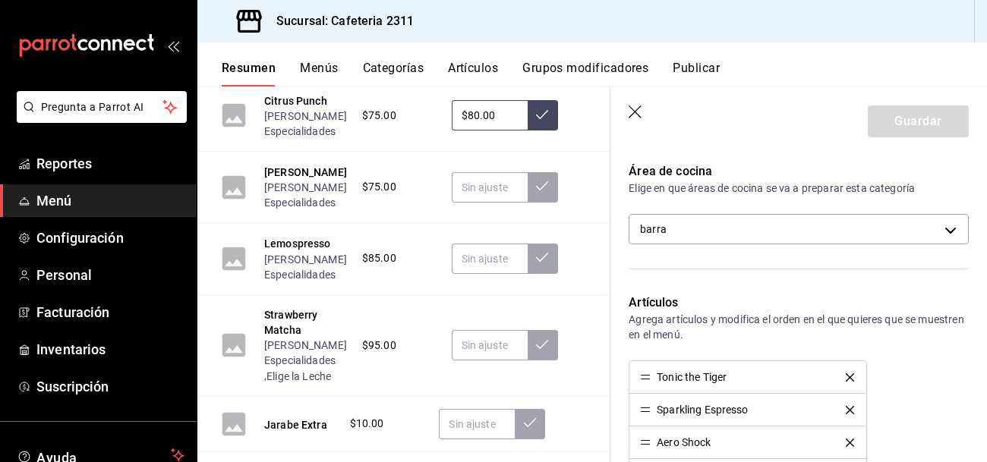
scroll to position [2890, 0]
click at [288, 315] on button "Strawberry Matcha" at bounding box center [305, 322] width 83 height 30
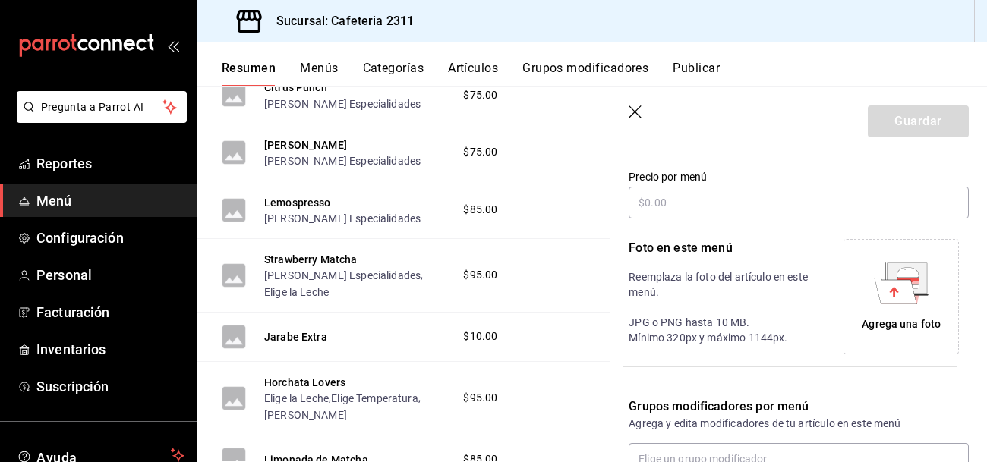
scroll to position [181, 0]
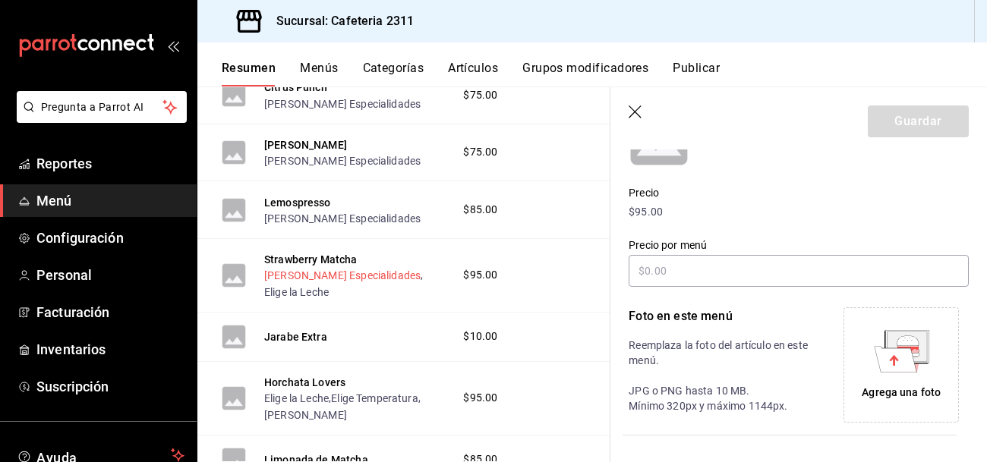
click at [303, 283] on button "[PERSON_NAME] Especialidades" at bounding box center [342, 275] width 156 height 15
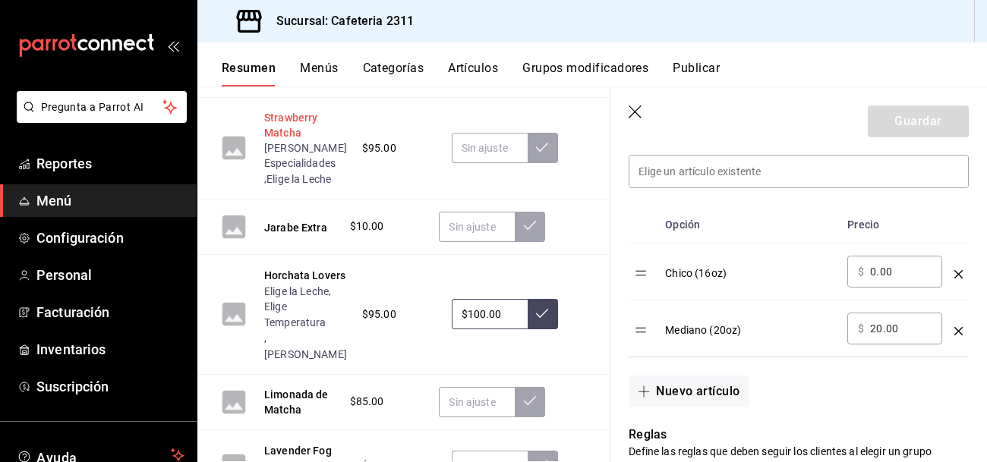
scroll to position [3088, 0]
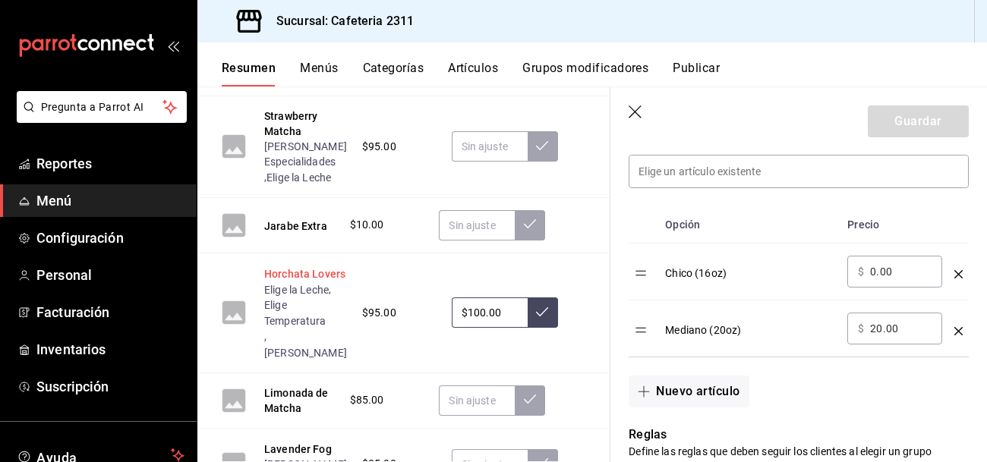
click at [274, 266] on button "Horchata Lovers" at bounding box center [304, 273] width 81 height 15
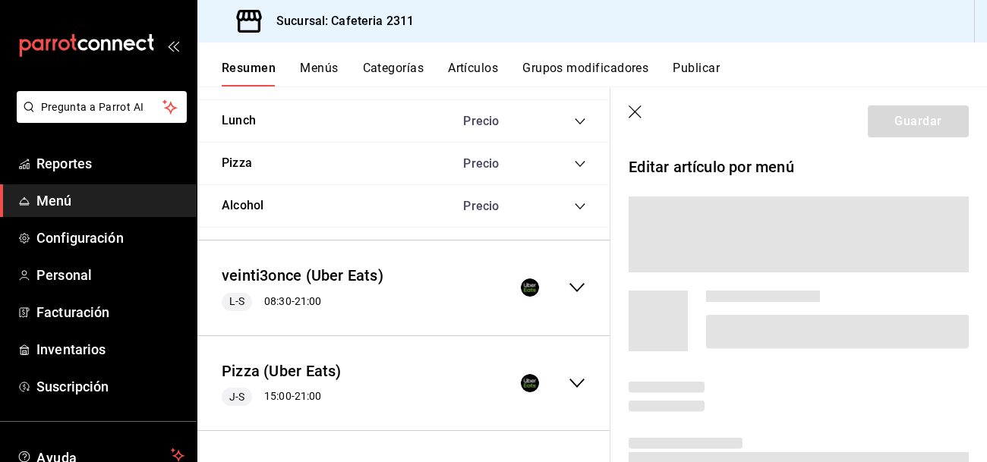
scroll to position [2349, 0]
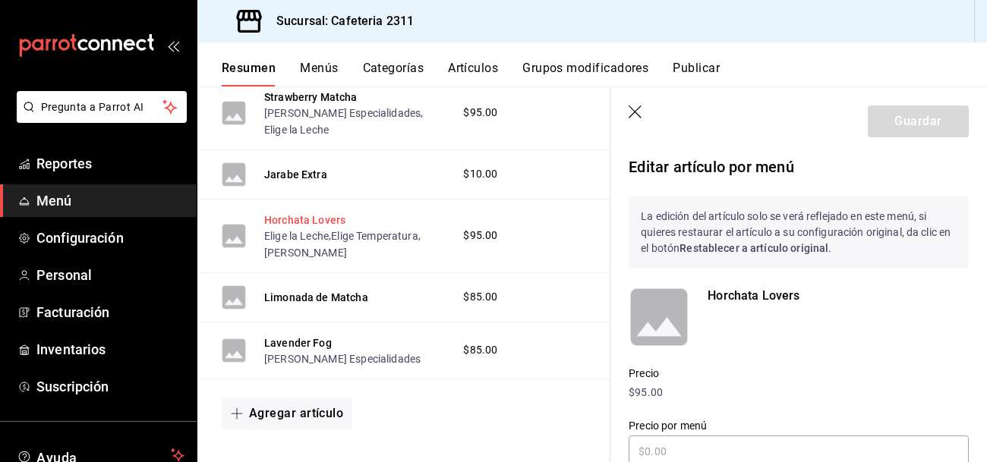
type input "$100.00"
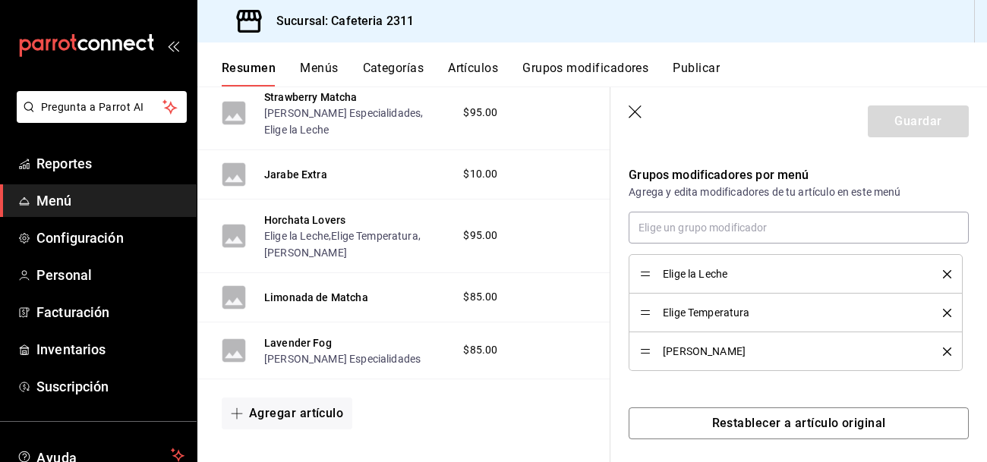
scroll to position [481, 0]
click at [949, 308] on icon "delete" at bounding box center [947, 312] width 8 height 8
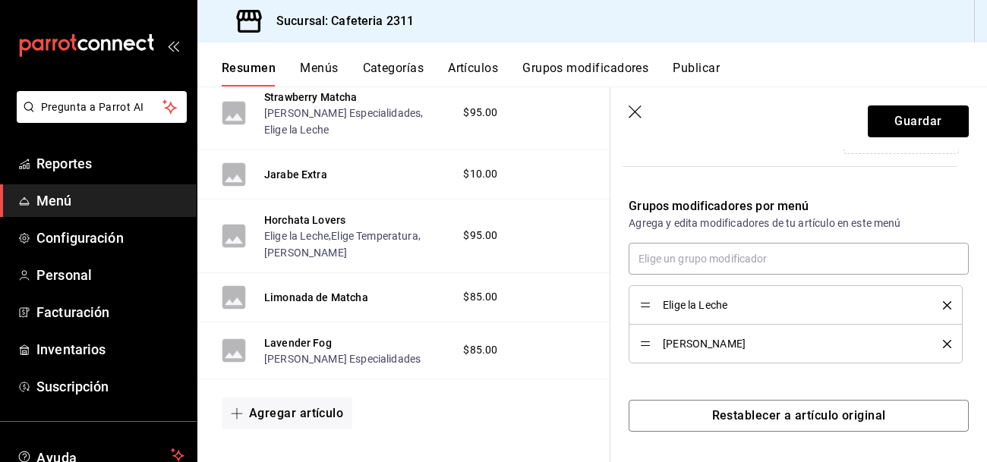
scroll to position [448, 0]
click at [630, 105] on icon "button" at bounding box center [635, 112] width 15 height 15
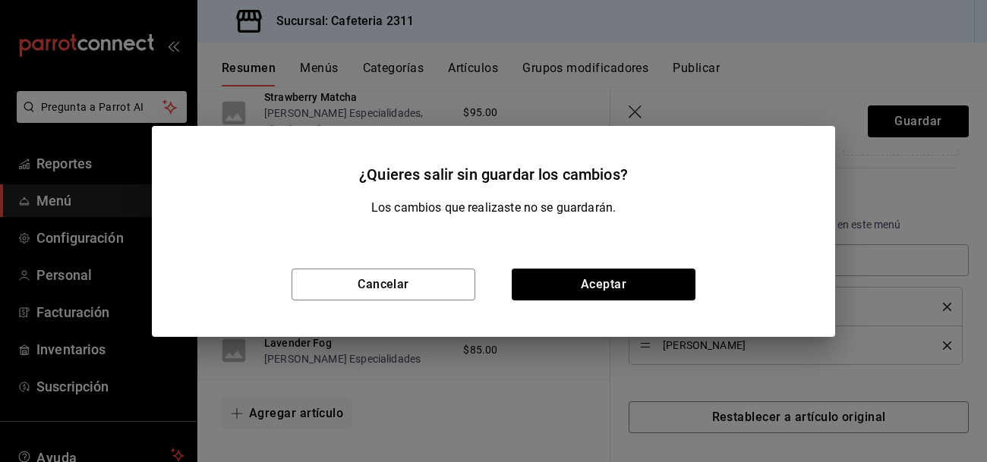
click at [663, 104] on div "¿Quieres salir sin guardar los cambios? Los cambios que realizaste no se guarda…" at bounding box center [493, 231] width 987 height 462
click at [414, 294] on button "Cancelar" at bounding box center [383, 285] width 184 height 32
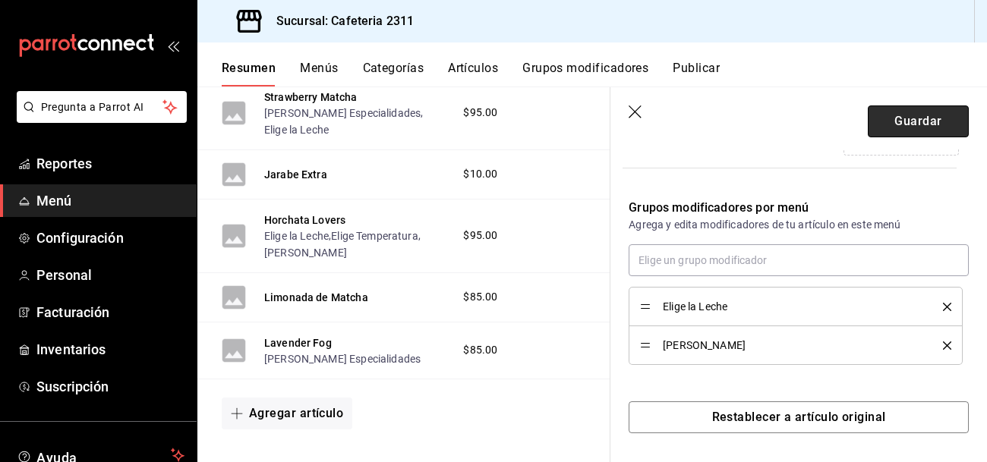
click at [915, 106] on button "Guardar" at bounding box center [918, 121] width 101 height 32
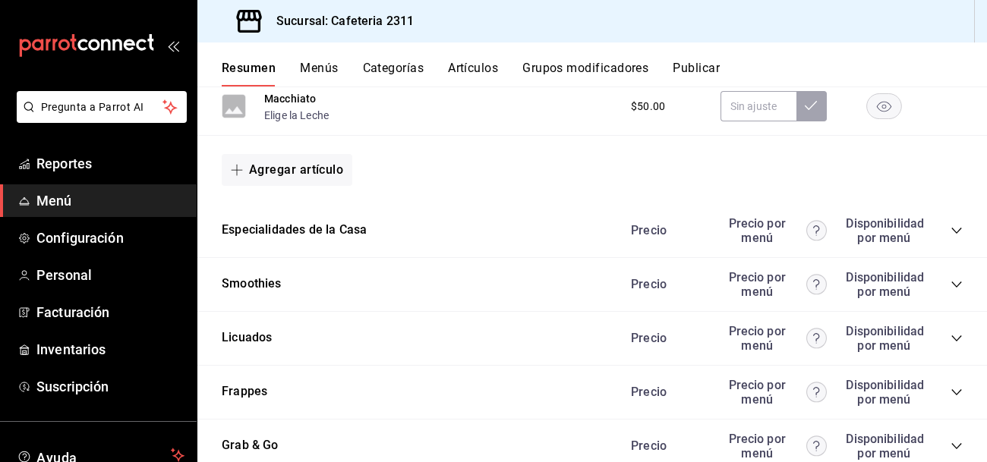
scroll to position [1687, 0]
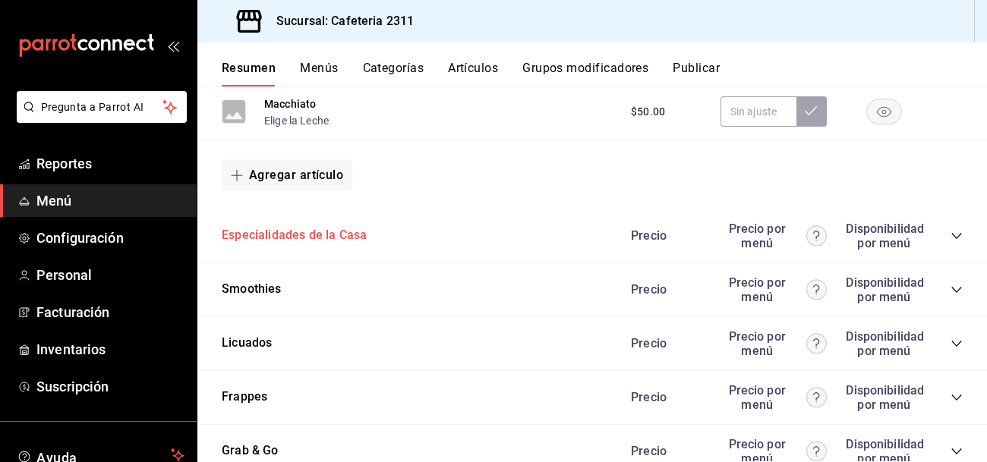
click at [284, 238] on button "Especialidades de la Casa" at bounding box center [294, 235] width 145 height 17
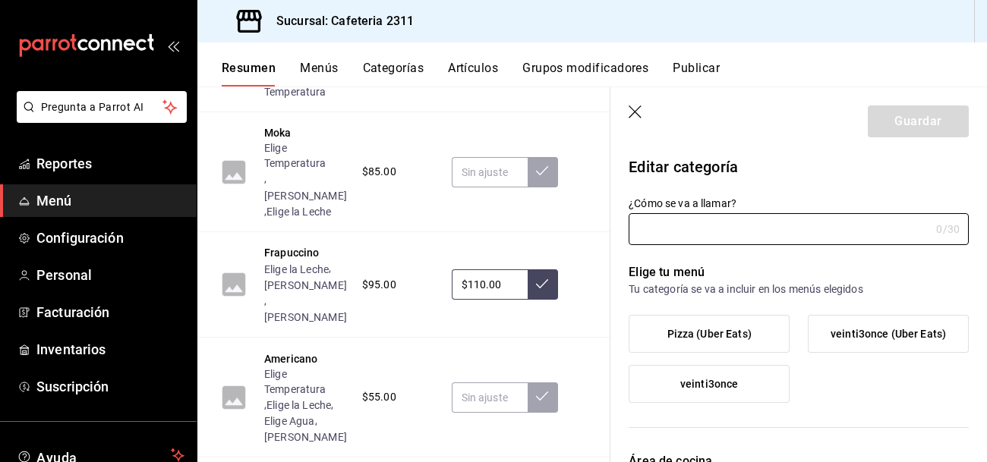
type input "Especialidades de la Casa"
type input "1691529672788"
type input "0eda6c41-e762-44a1-b63b-49598a9f8d61"
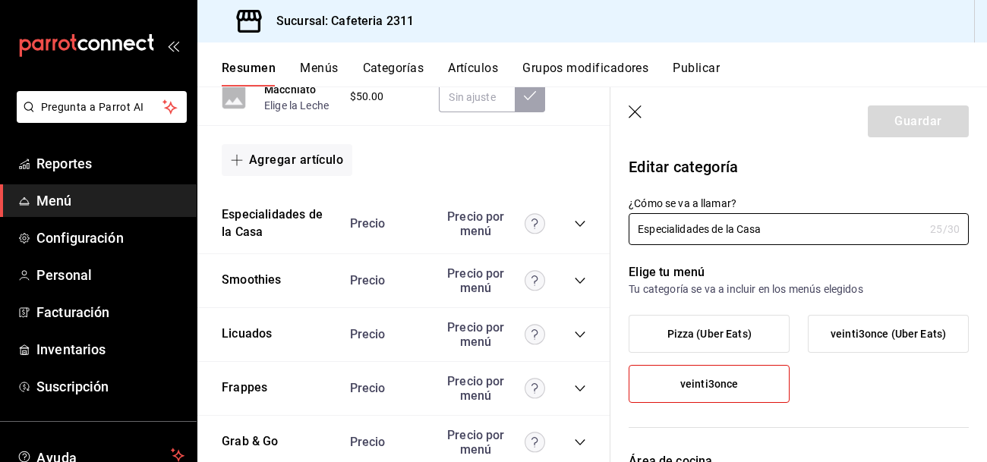
scroll to position [2486, 0]
click at [578, 219] on icon "collapse-category-row" at bounding box center [580, 225] width 12 height 12
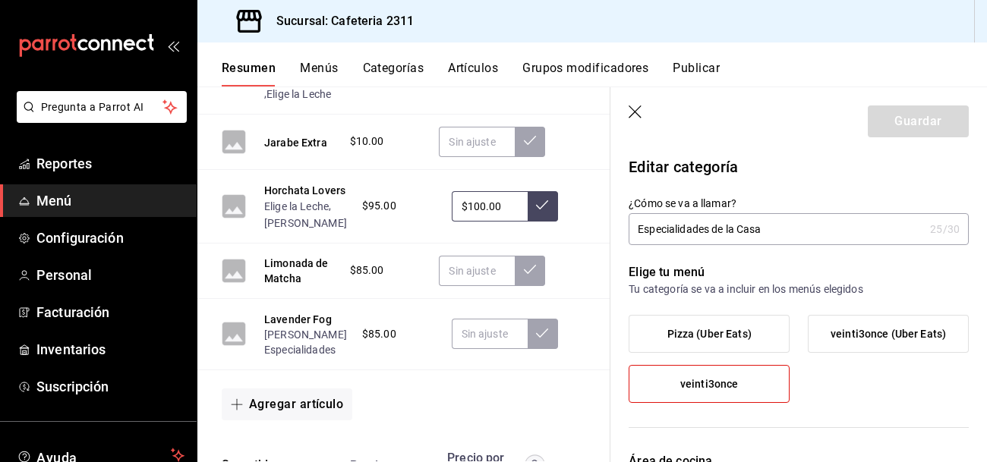
scroll to position [3171, 0]
click at [283, 225] on button "[PERSON_NAME]" at bounding box center [305, 223] width 83 height 15
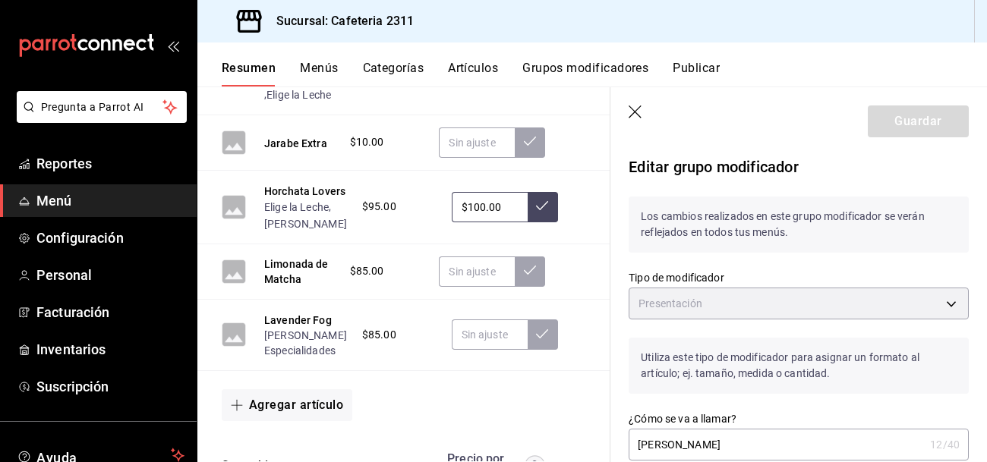
type input "PRESENTATION"
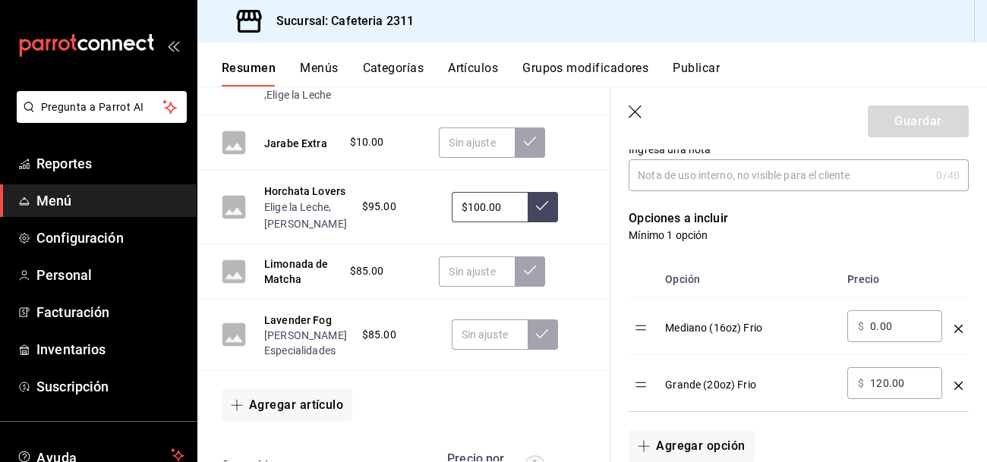
scroll to position [337, 0]
click at [284, 263] on button "Limonada de Matcha" at bounding box center [299, 272] width 71 height 30
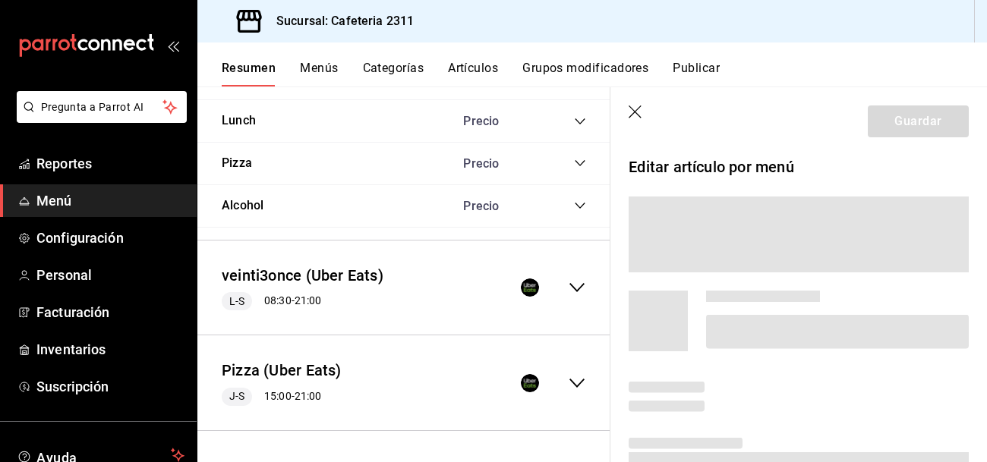
scroll to position [2388, 0]
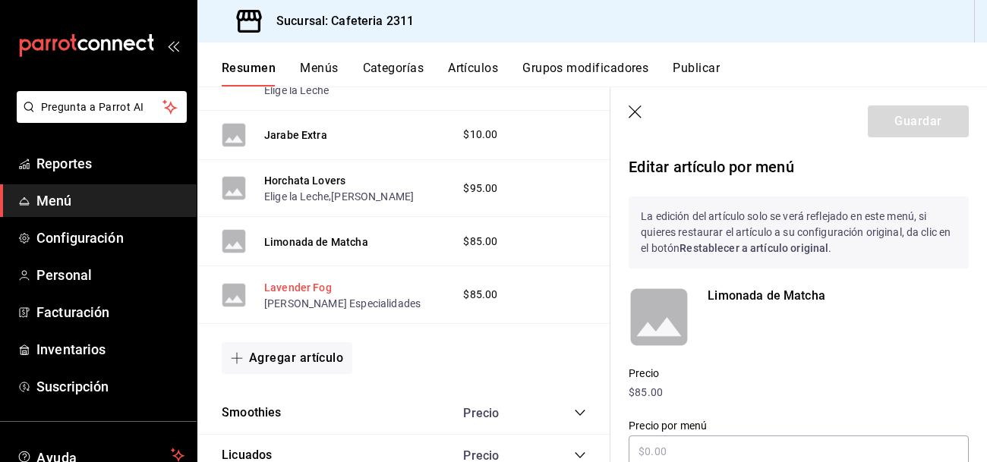
click at [288, 295] on button "Lavender Fog" at bounding box center [298, 287] width 68 height 15
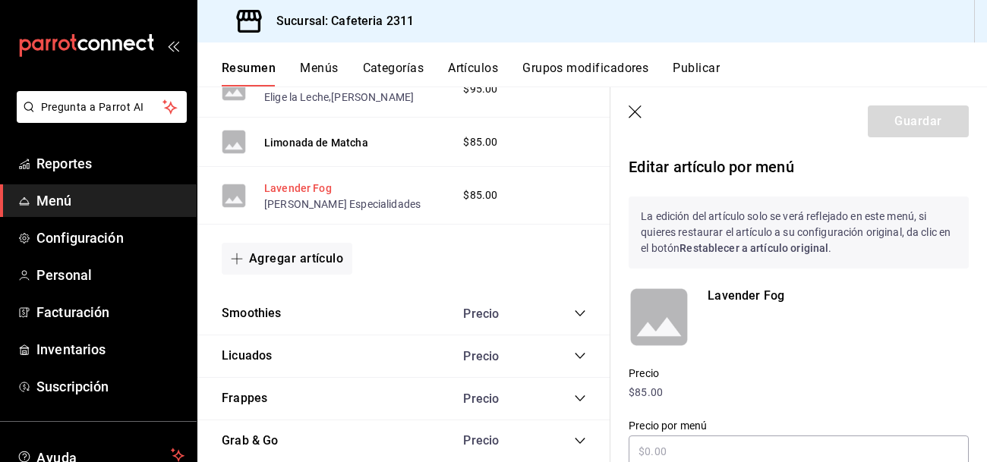
scroll to position [2489, 0]
click at [580, 319] on icon "collapse-category-row" at bounding box center [580, 313] width 12 height 12
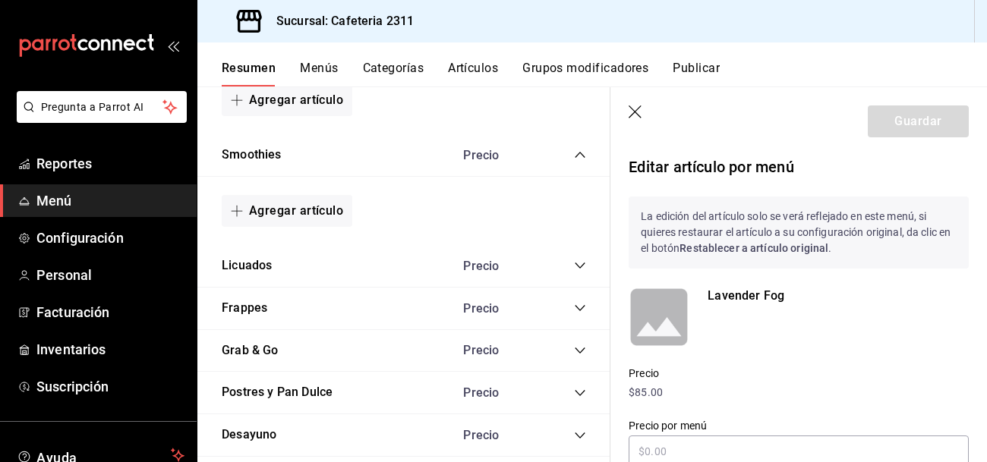
scroll to position [2648, 0]
click at [319, 210] on button "Agregar artículo" at bounding box center [287, 210] width 131 height 32
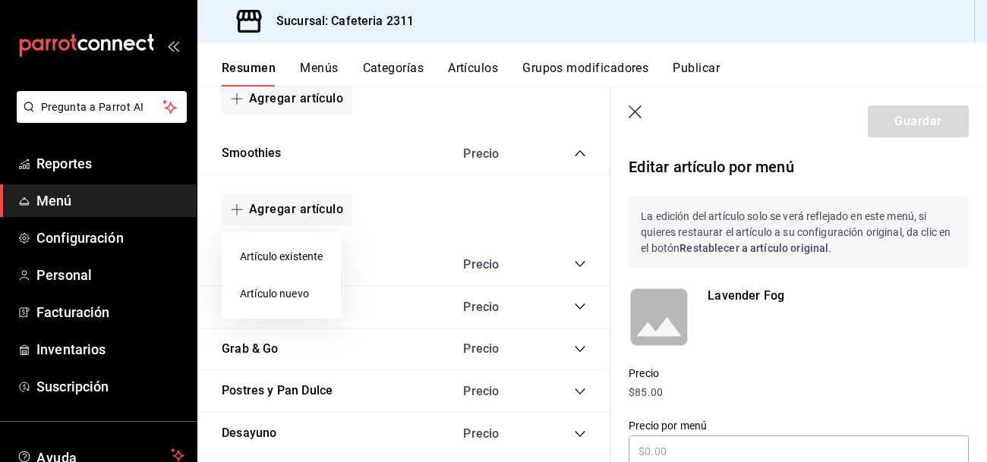
click at [294, 289] on li "Artículo nuevo" at bounding box center [281, 294] width 119 height 37
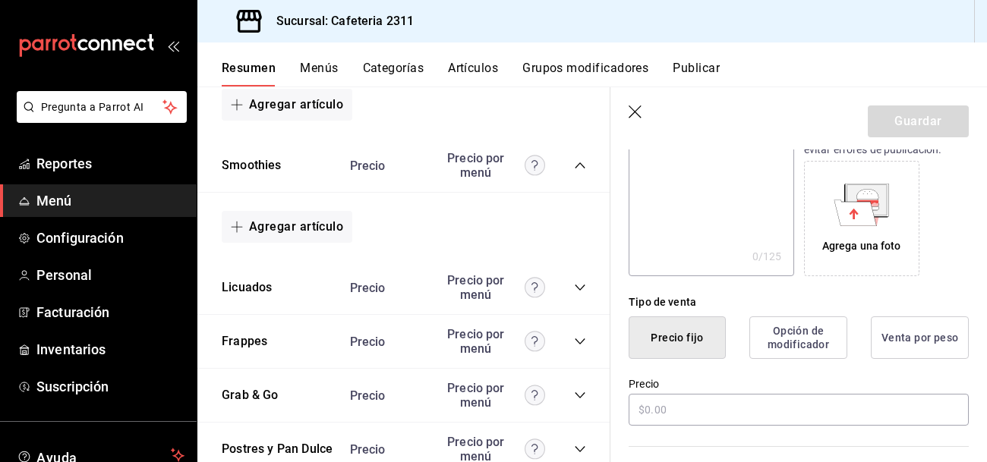
scroll to position [233, 0]
type input "smoothie fresa"
click at [803, 347] on button "Opción de modificador" at bounding box center [798, 335] width 98 height 43
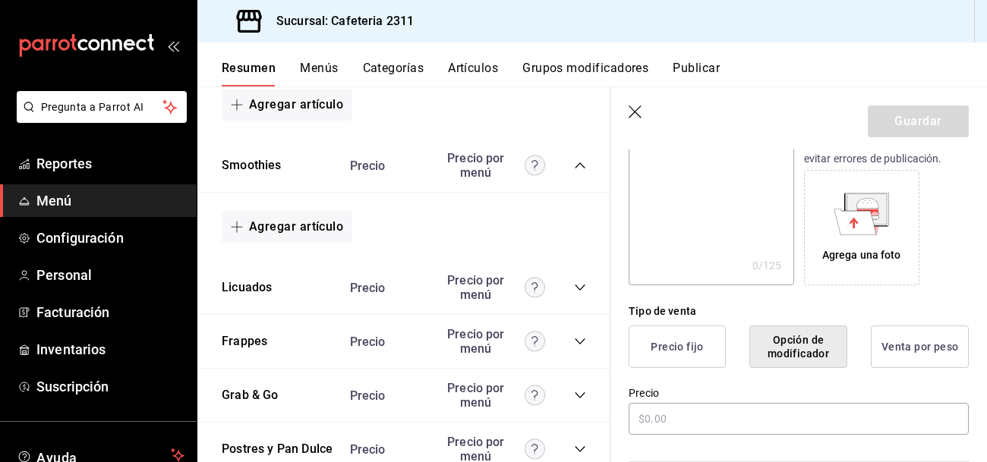
scroll to position [221, 0]
click at [803, 347] on button "Opción de modificador" at bounding box center [798, 347] width 98 height 43
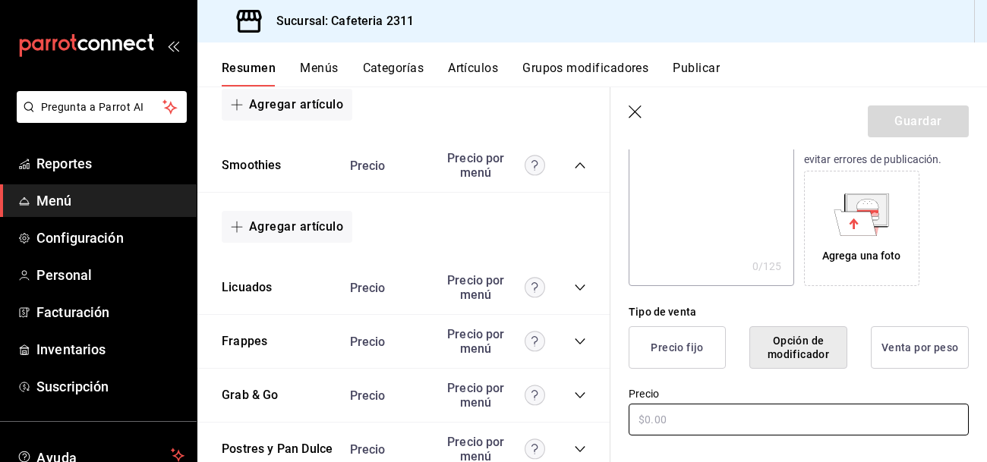
click at [727, 424] on input "text" at bounding box center [798, 420] width 340 height 32
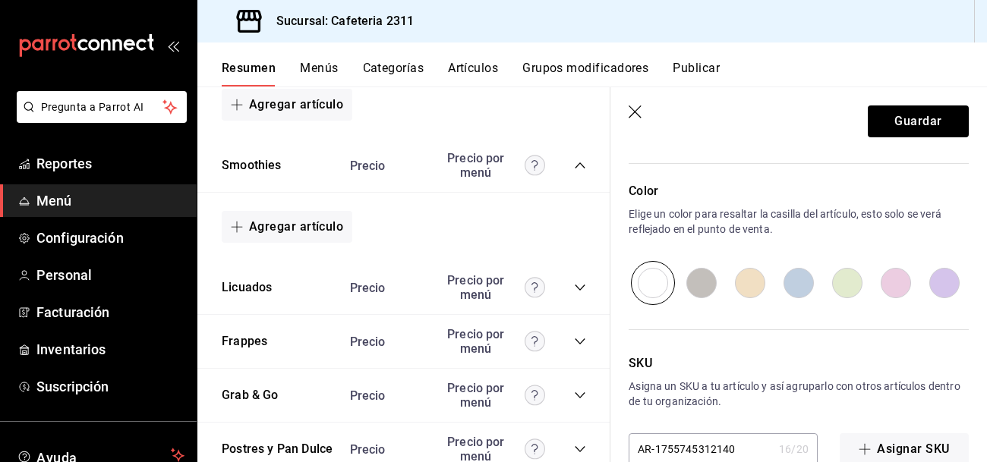
scroll to position [553, 0]
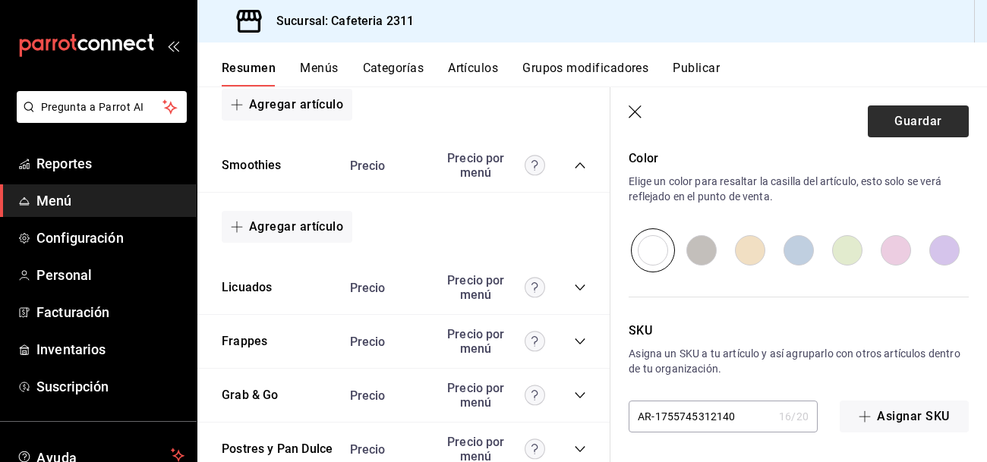
type input "$100.00"
click at [905, 112] on button "Guardar" at bounding box center [918, 121] width 101 height 32
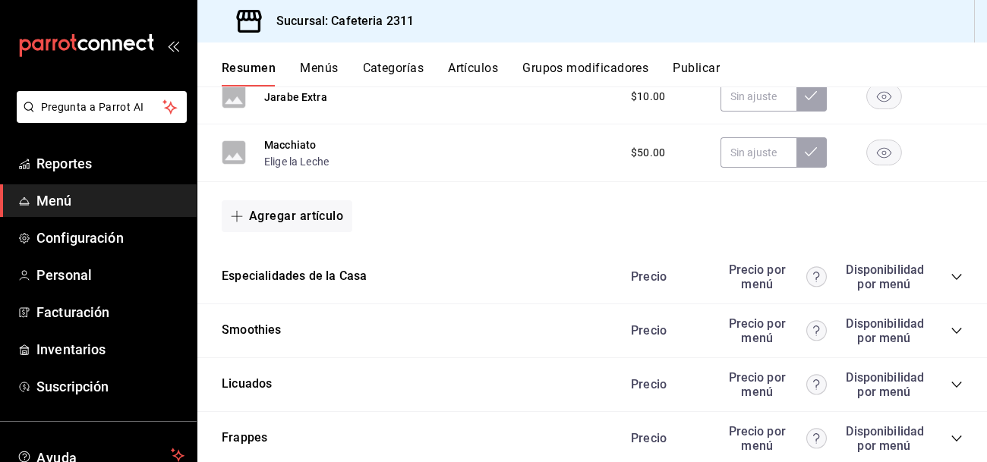
scroll to position [1650, 0]
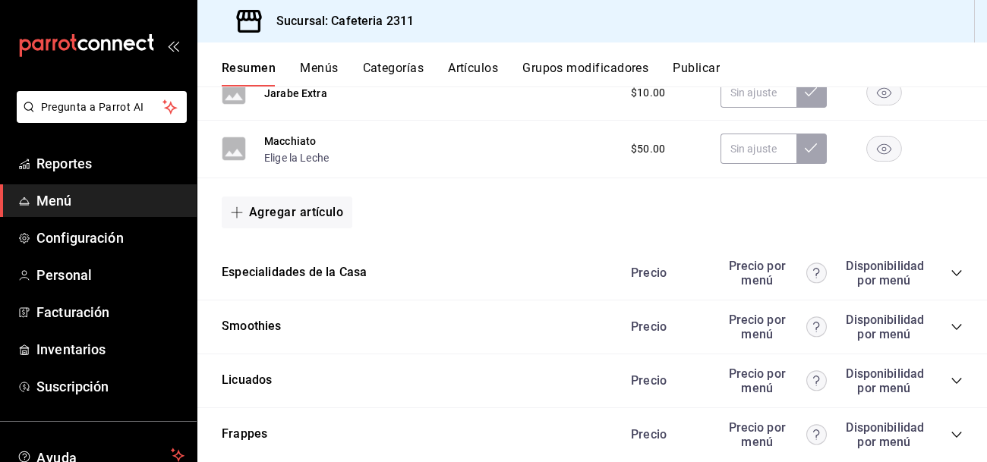
click at [956, 331] on icon "collapse-category-row" at bounding box center [956, 327] width 12 height 12
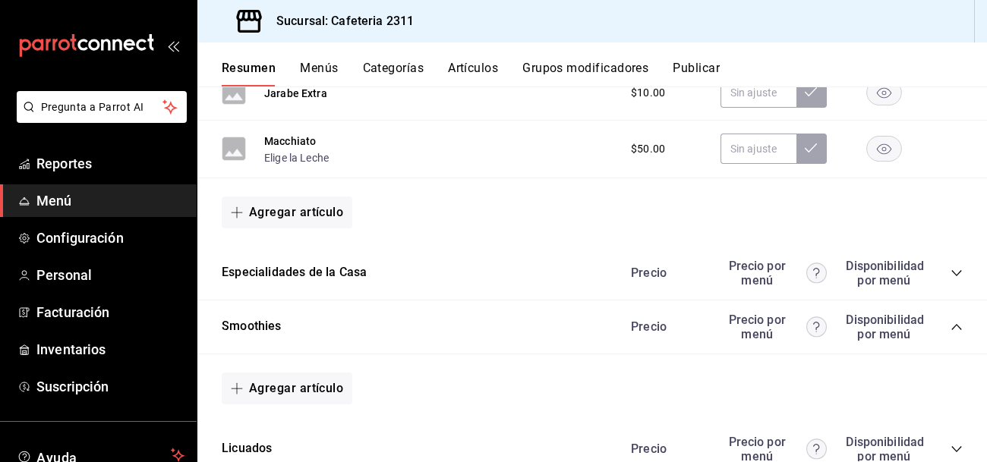
click at [755, 339] on div "Precio por menú" at bounding box center [773, 327] width 106 height 29
click at [257, 329] on button "Smoothies" at bounding box center [252, 326] width 60 height 17
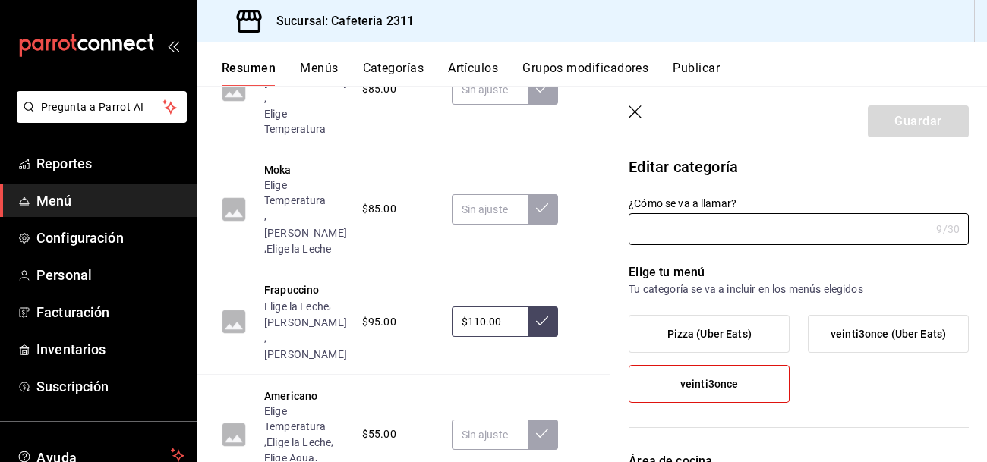
type input "Smoothies"
type input "1706572899767"
type input "0eda6c41-e762-44a1-b63b-49598a9f8d61"
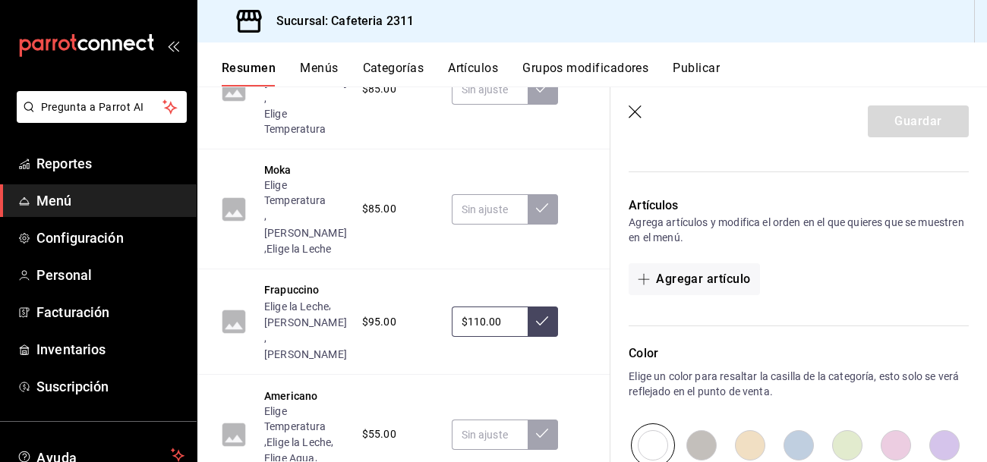
scroll to position [388, 0]
click at [703, 284] on button "Agregar artículo" at bounding box center [693, 279] width 131 height 32
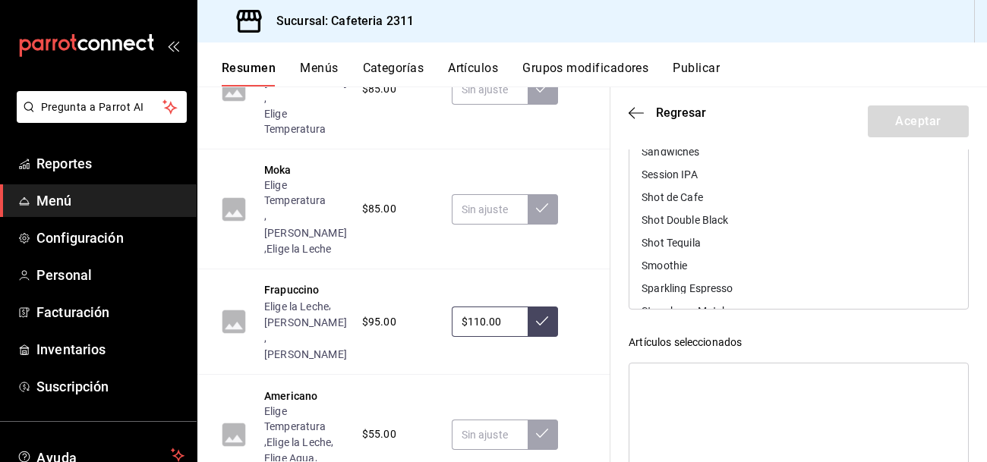
scroll to position [3451, 0]
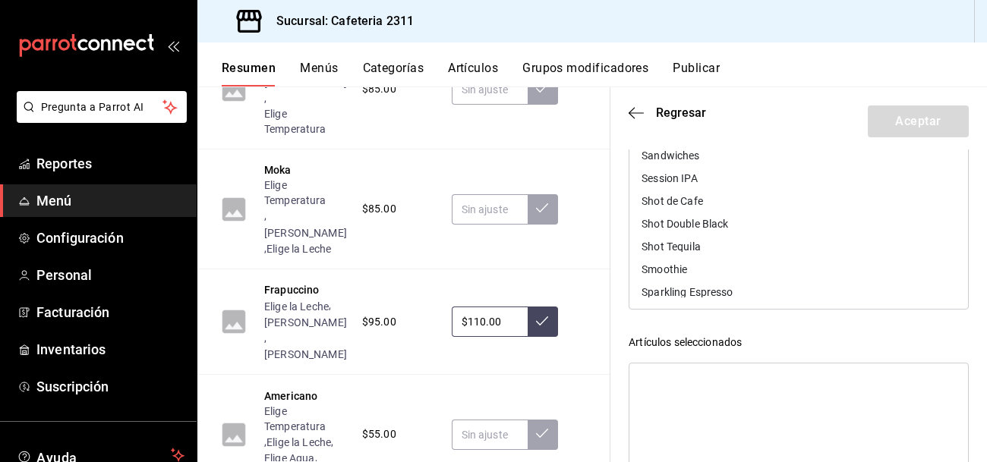
click at [684, 265] on div "Smoothie" at bounding box center [664, 269] width 46 height 11
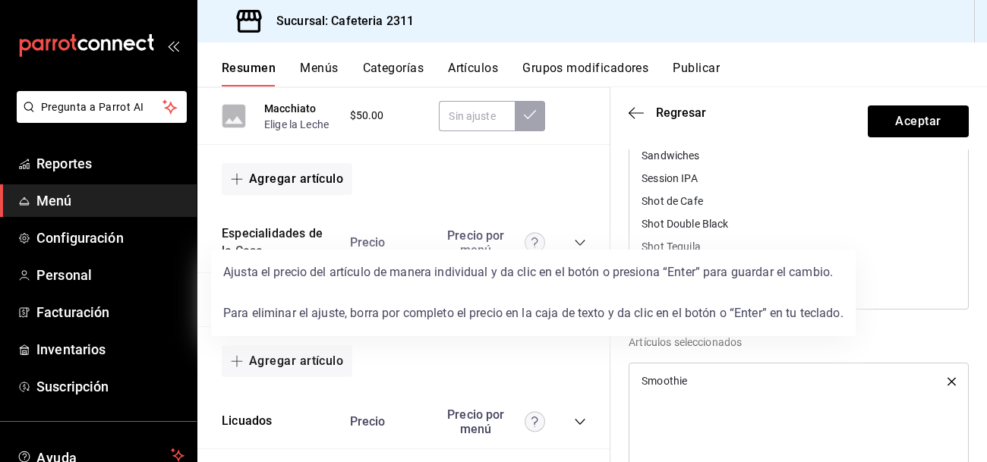
scroll to position [2474, 0]
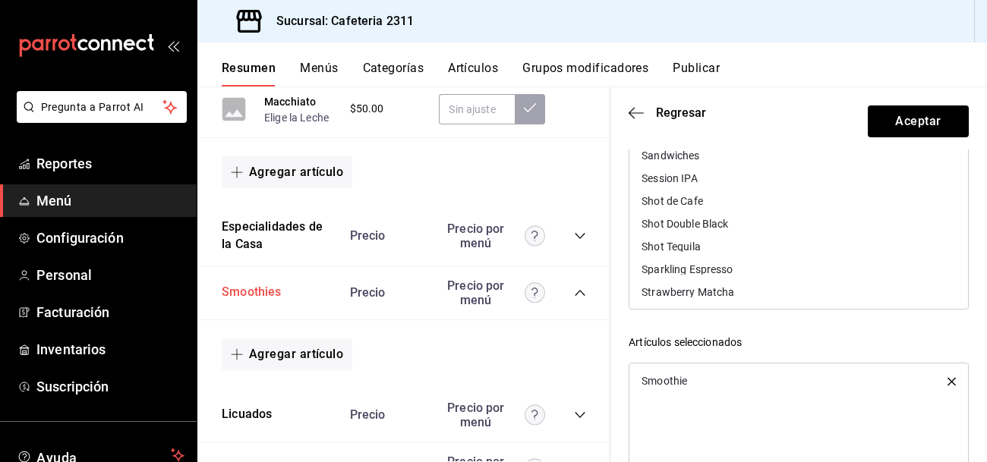
click at [242, 284] on button "Smoothies" at bounding box center [252, 292] width 60 height 17
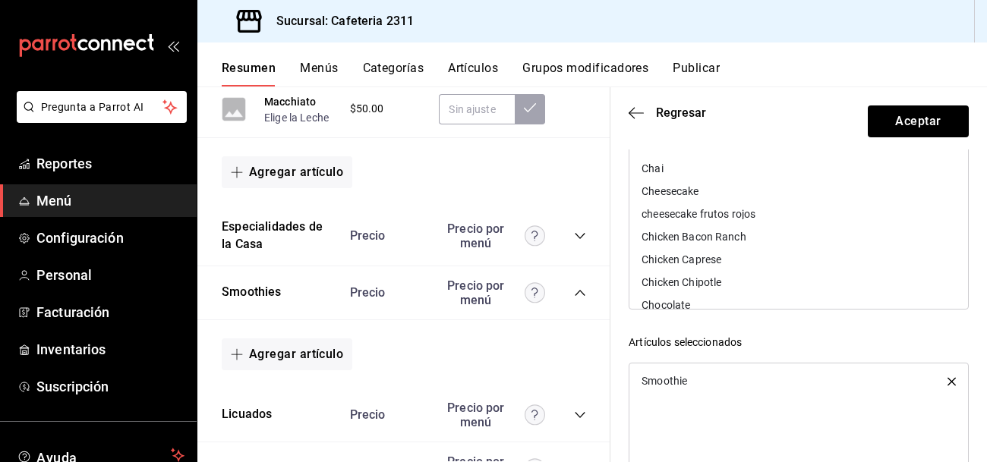
scroll to position [837, 0]
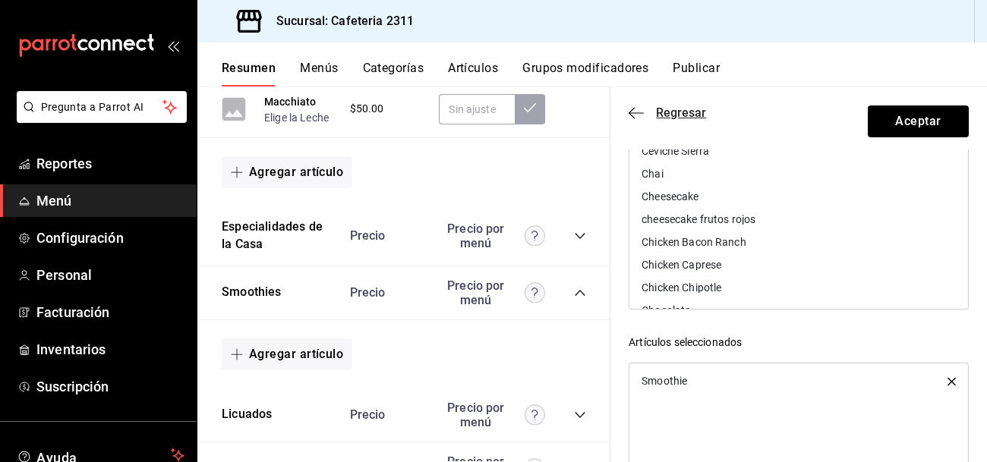
click at [641, 118] on icon "button" at bounding box center [635, 113] width 15 height 14
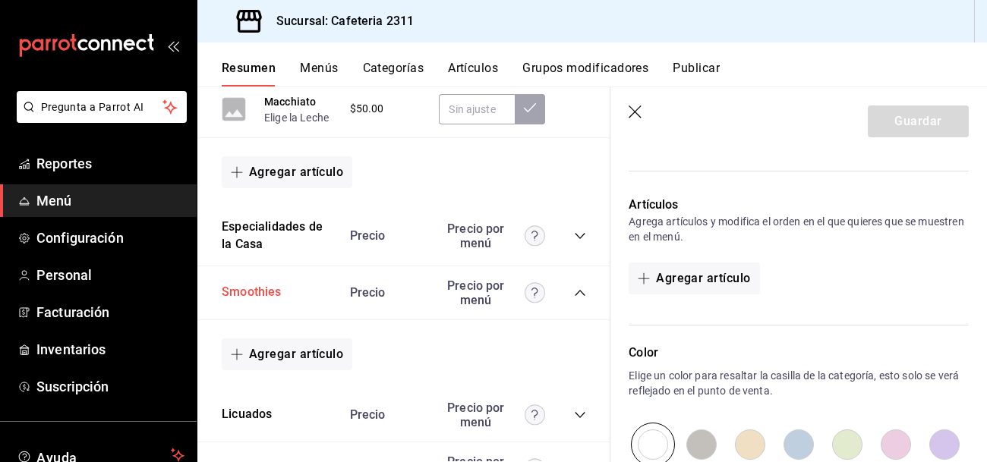
click at [250, 284] on button "Smoothies" at bounding box center [252, 292] width 60 height 17
click at [329, 341] on button "Agregar artículo" at bounding box center [287, 355] width 131 height 32
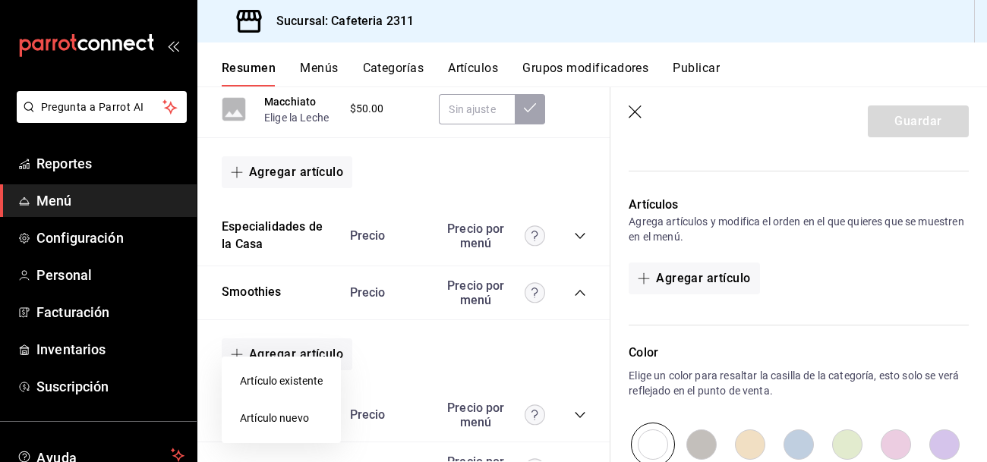
click at [307, 382] on li "Artículo existente" at bounding box center [281, 381] width 119 height 37
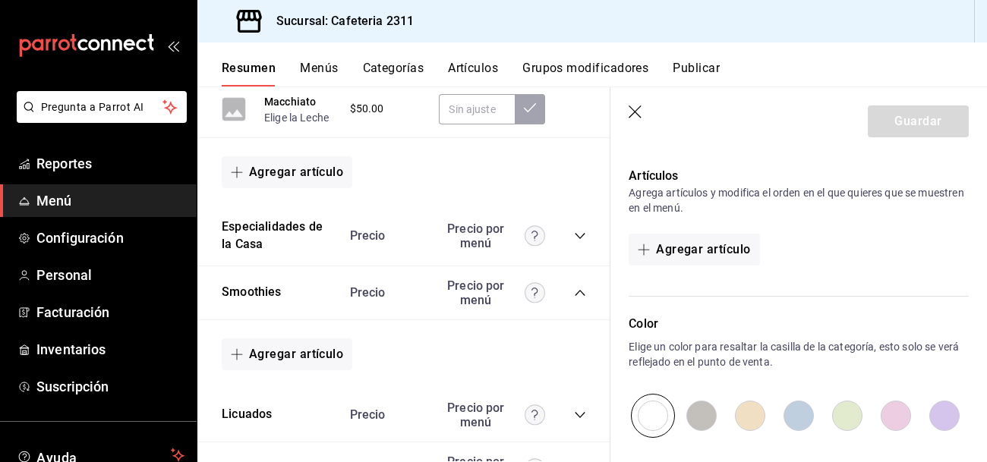
scroll to position [419, 0]
click at [694, 244] on button "Agregar artículo" at bounding box center [693, 247] width 131 height 32
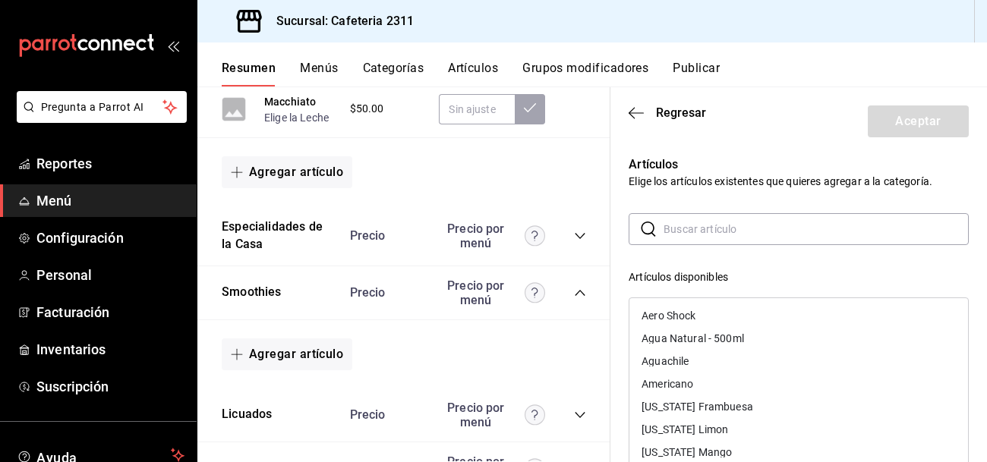
click at [700, 230] on input "text" at bounding box center [815, 229] width 305 height 30
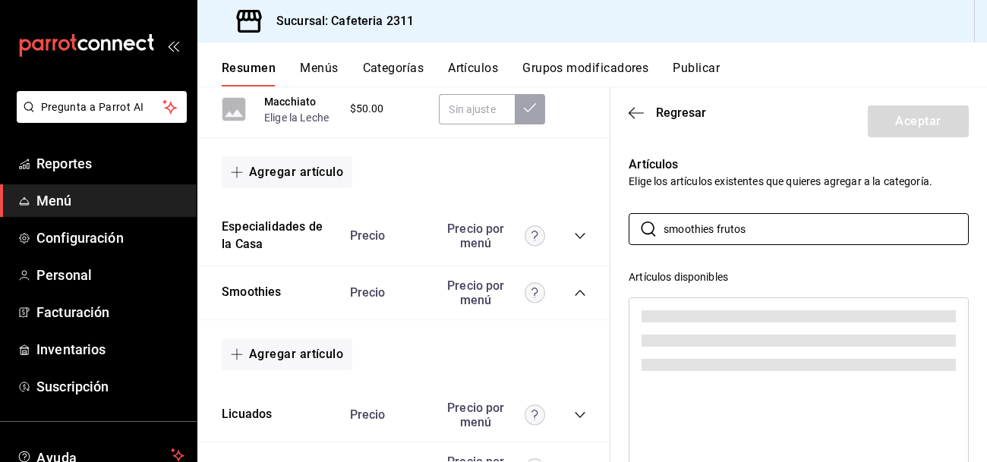
type input "smoothies frutos"
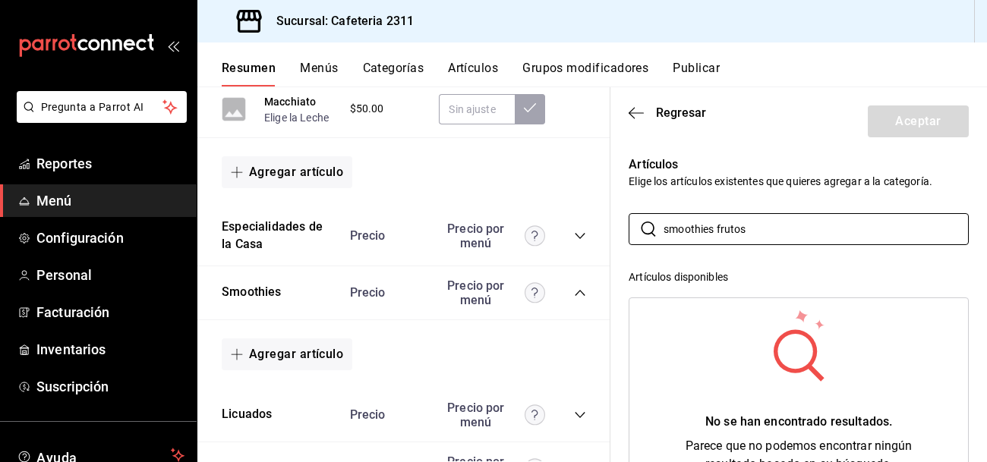
click at [705, 74] on button "Publicar" at bounding box center [695, 74] width 47 height 26
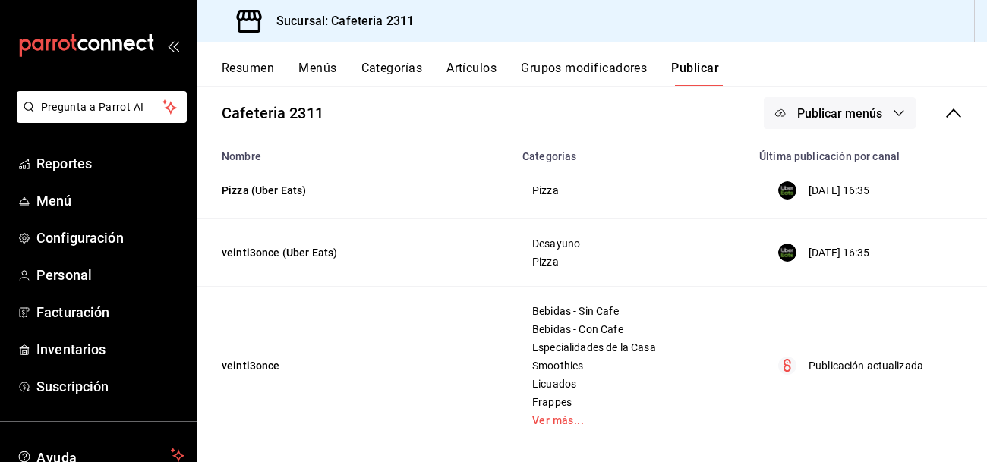
scroll to position [96, 0]
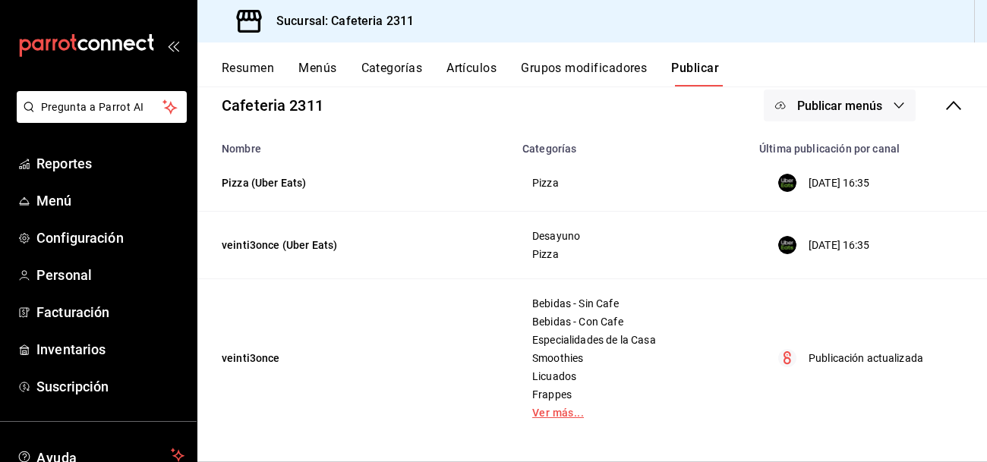
click at [561, 413] on link "Ver más..." at bounding box center [631, 413] width 199 height 11
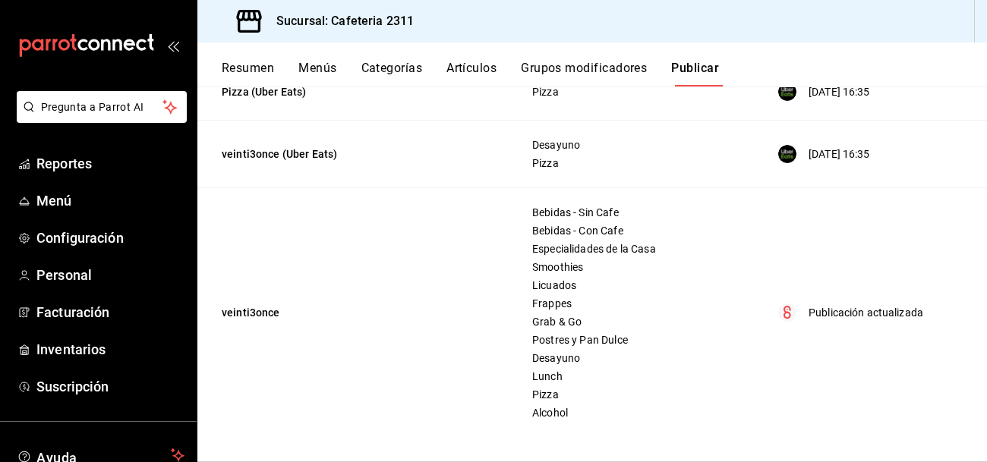
scroll to position [0, 0]
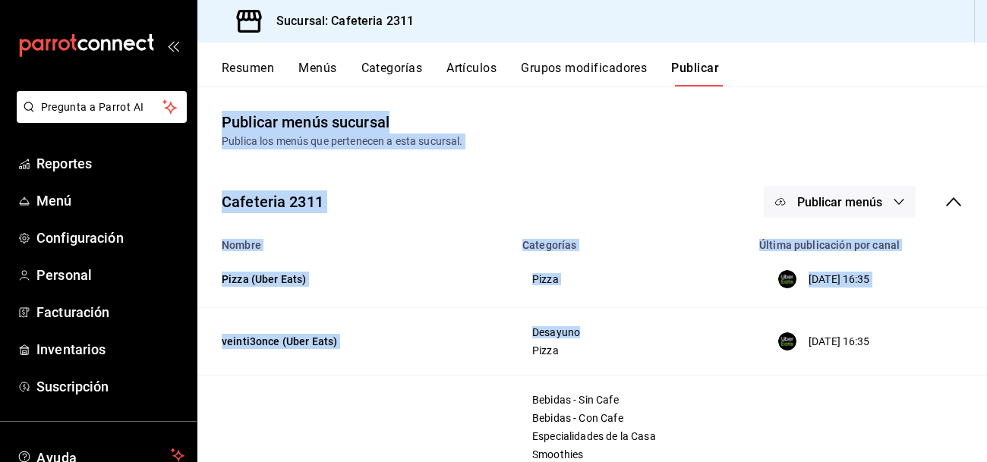
drag, startPoint x: 735, startPoint y: 335, endPoint x: 589, endPoint y: 68, distance: 304.3
click at [589, 68] on div "Resumen Menús Categorías Artículos Grupos modificadores Publicar Publicar menús…" at bounding box center [591, 253] width 789 height 420
click at [589, 68] on button "Grupos modificadores" at bounding box center [584, 74] width 126 height 26
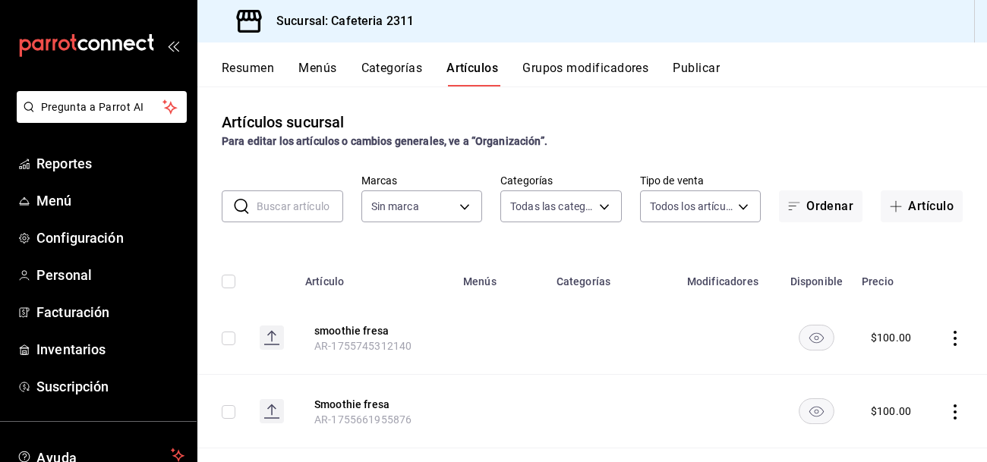
type input "536a82a5-983a-43ec-b1be-69caf506a0f5,2d541d84-83a7-4f98-a380-61900af1125d,575e2…"
type input "85018aa7-d10e-4b77-9d87-cba6278a116b"
click at [955, 408] on icon "actions" at bounding box center [954, 412] width 15 height 15
click at [924, 429] on span "Eliminar" at bounding box center [909, 422] width 39 height 16
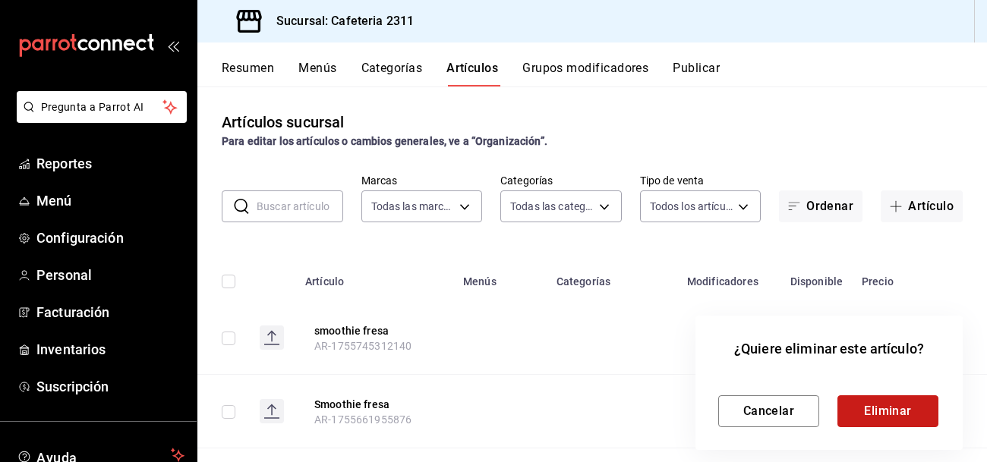
click at [877, 413] on button "Eliminar" at bounding box center [887, 411] width 101 height 32
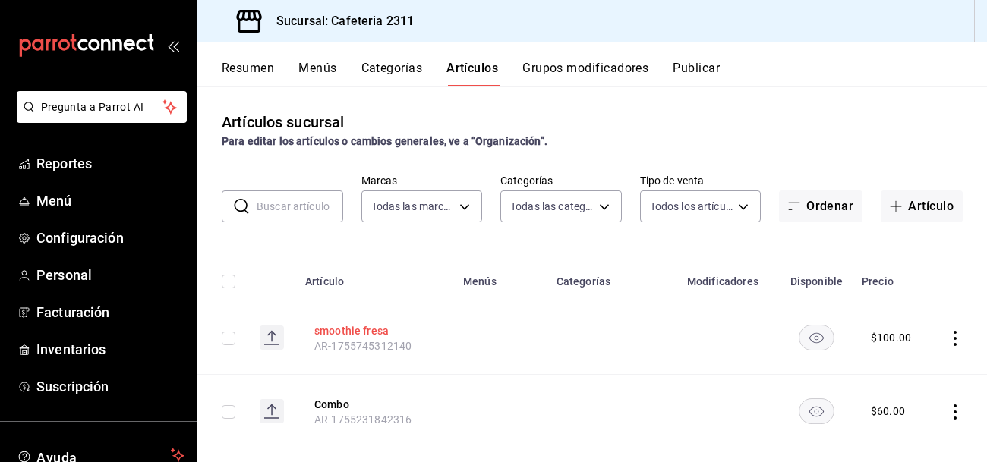
click at [326, 335] on button "smoothie fresa" at bounding box center [374, 330] width 121 height 15
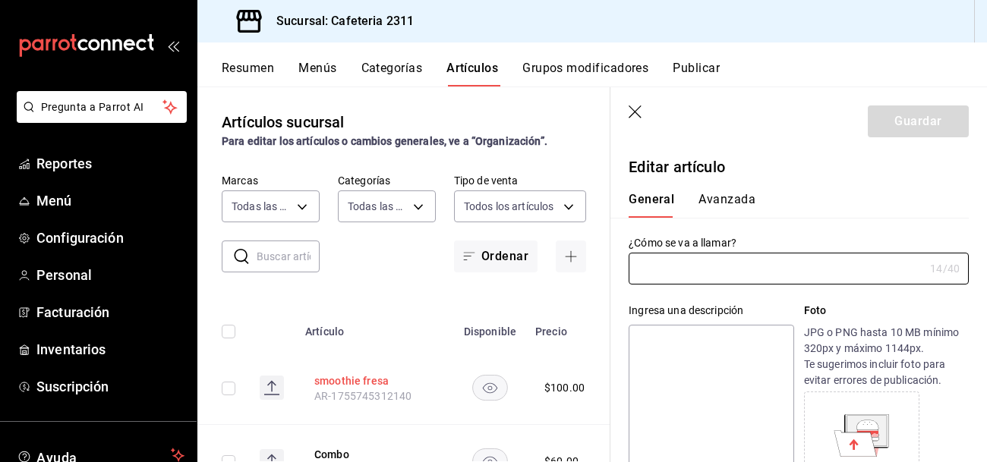
type input "smoothie fresa"
type input "AR-1755745312140"
type input "$100.00"
click at [737, 195] on button "Avanzada" at bounding box center [726, 205] width 57 height 26
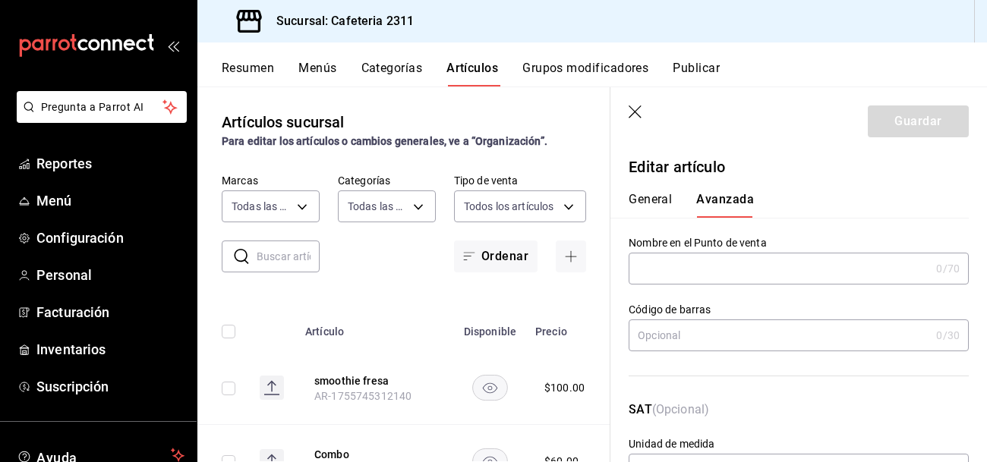
click at [635, 195] on button "General" at bounding box center [649, 205] width 43 height 26
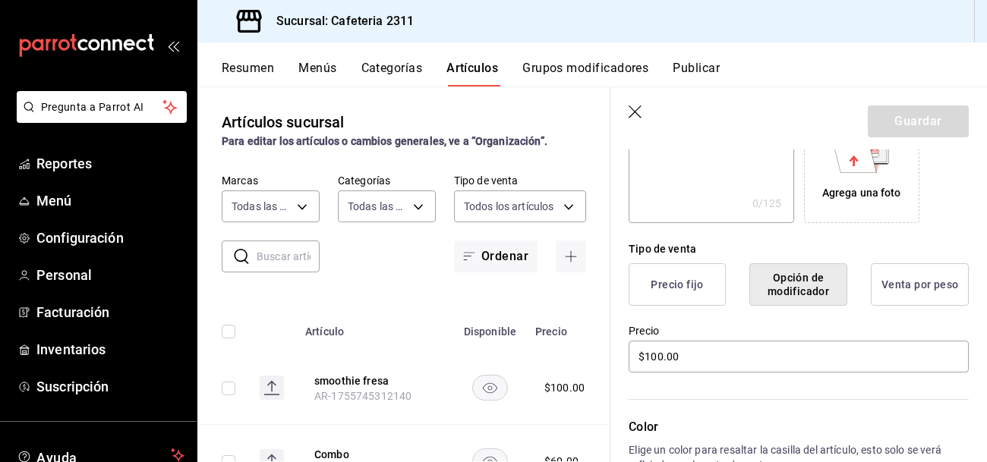
scroll to position [284, 0]
click at [783, 286] on button "Opción de modificador" at bounding box center [798, 284] width 98 height 43
click at [707, 289] on button "Precio fijo" at bounding box center [676, 284] width 97 height 43
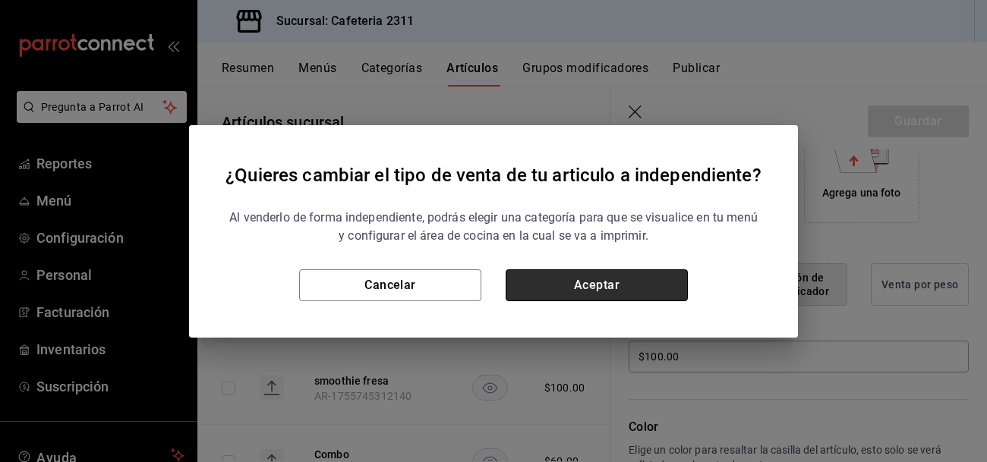
click at [677, 288] on button "Aceptar" at bounding box center [596, 285] width 182 height 32
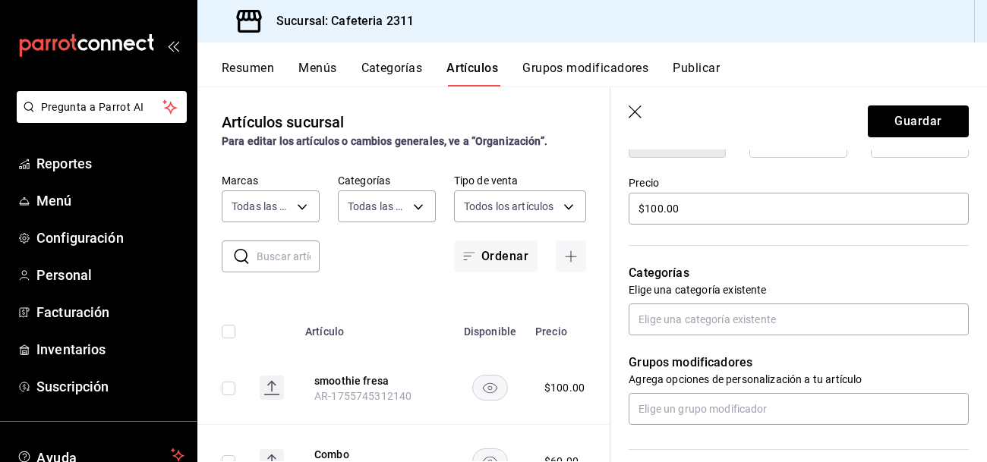
scroll to position [436, 0]
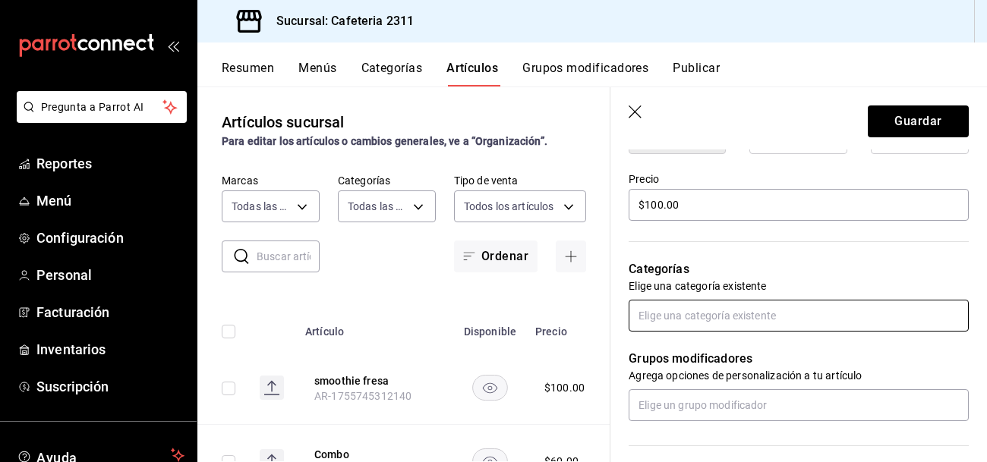
click at [682, 316] on input "text" at bounding box center [798, 316] width 340 height 32
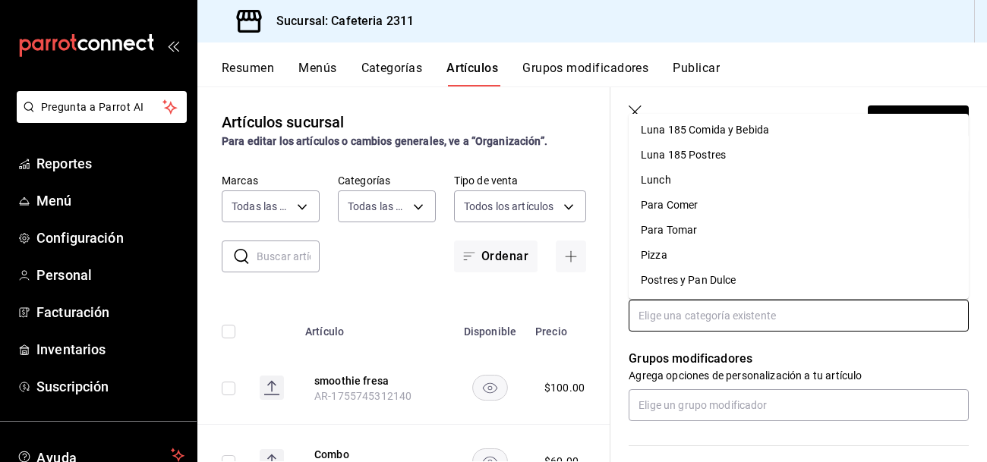
scroll to position [377, 0]
click at [685, 279] on li "Smoothies" at bounding box center [798, 281] width 340 height 25
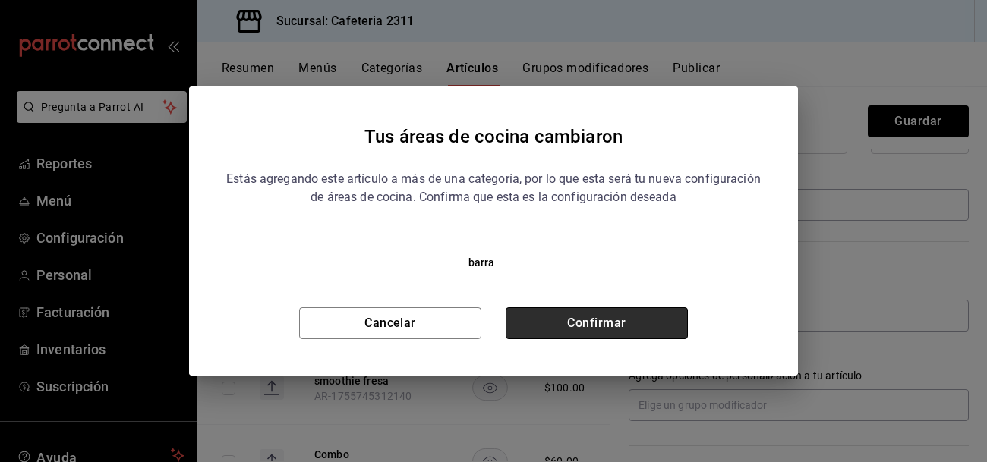
click at [647, 323] on button "Confirmar" at bounding box center [596, 323] width 182 height 32
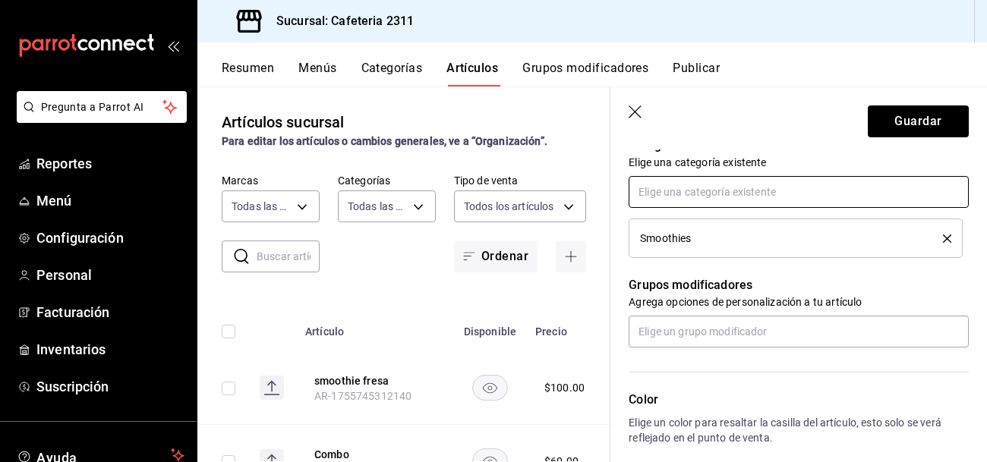
scroll to position [562, 0]
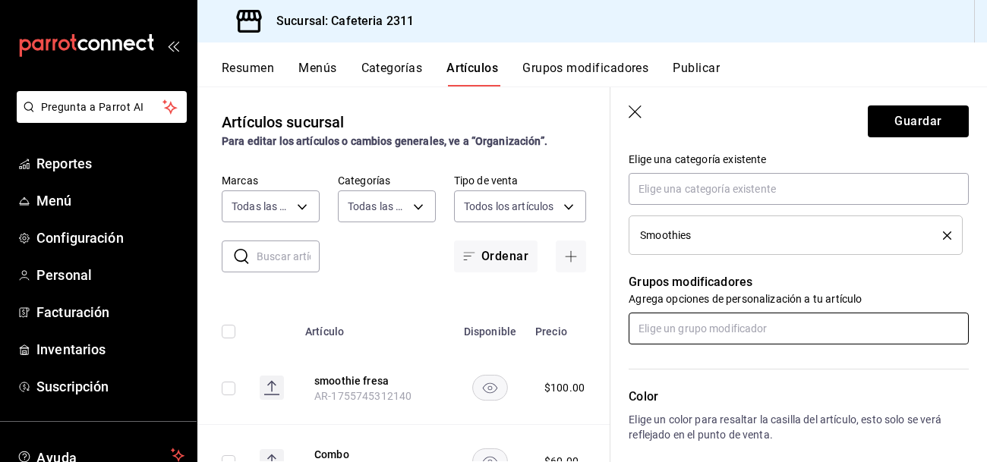
click at [647, 328] on input "text" at bounding box center [798, 329] width 340 height 32
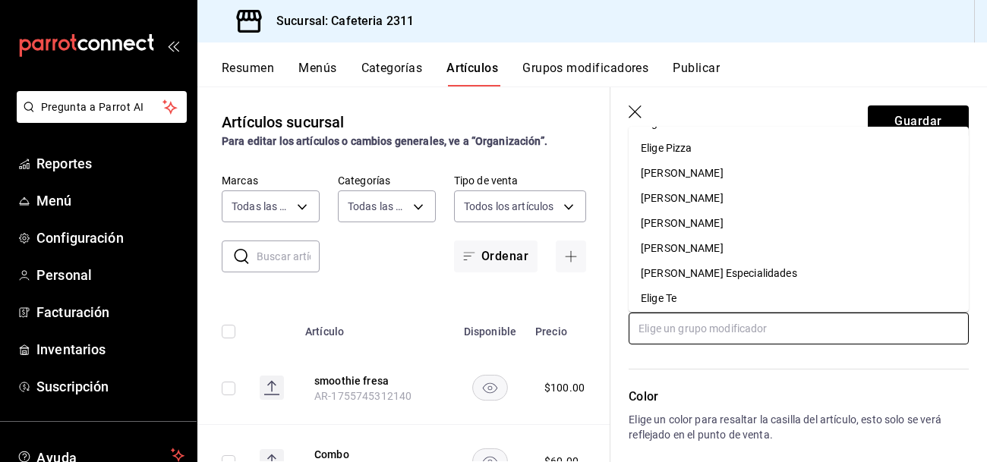
scroll to position [279, 0]
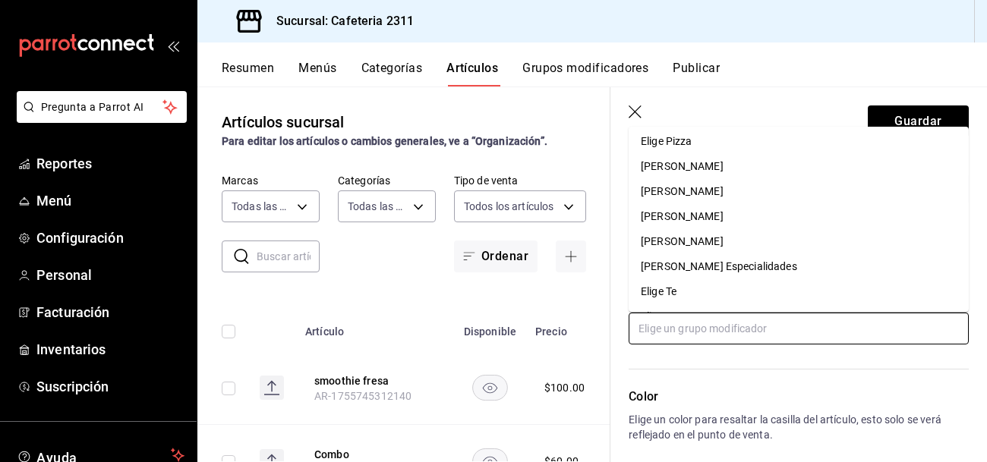
click at [689, 242] on div "[PERSON_NAME]" at bounding box center [682, 242] width 83 height 16
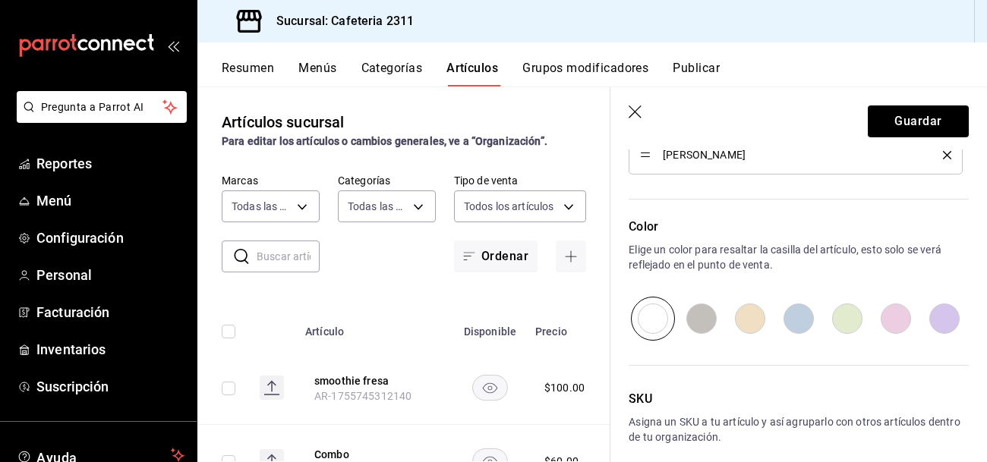
scroll to position [787, 0]
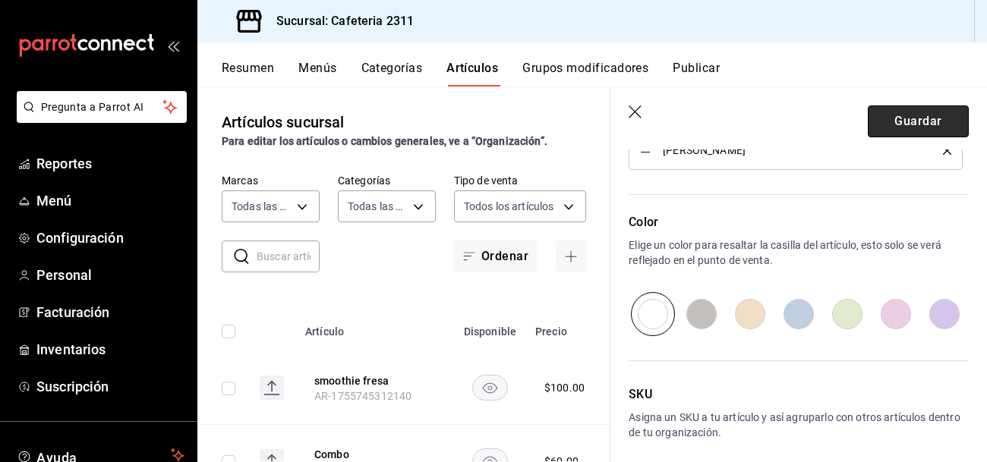
click at [934, 118] on button "Guardar" at bounding box center [918, 121] width 101 height 32
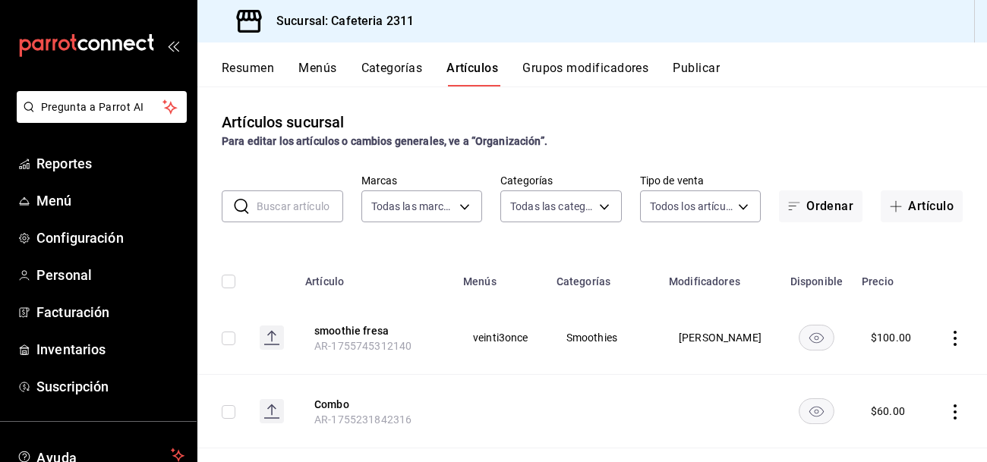
click at [956, 334] on icon "actions" at bounding box center [954, 338] width 15 height 15
click at [582, 338] on div at bounding box center [493, 231] width 987 height 462
click at [711, 342] on span "[PERSON_NAME]" at bounding box center [720, 337] width 83 height 11
click at [940, 209] on button "Artículo" at bounding box center [921, 207] width 82 height 32
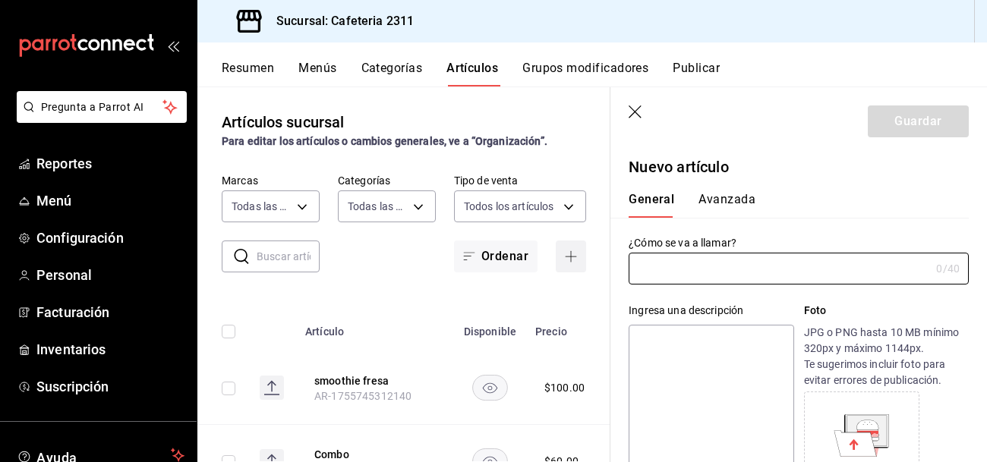
type input "AR-1755745708330"
type input "smoothie frutos rojos"
click at [710, 367] on textarea at bounding box center [710, 416] width 165 height 182
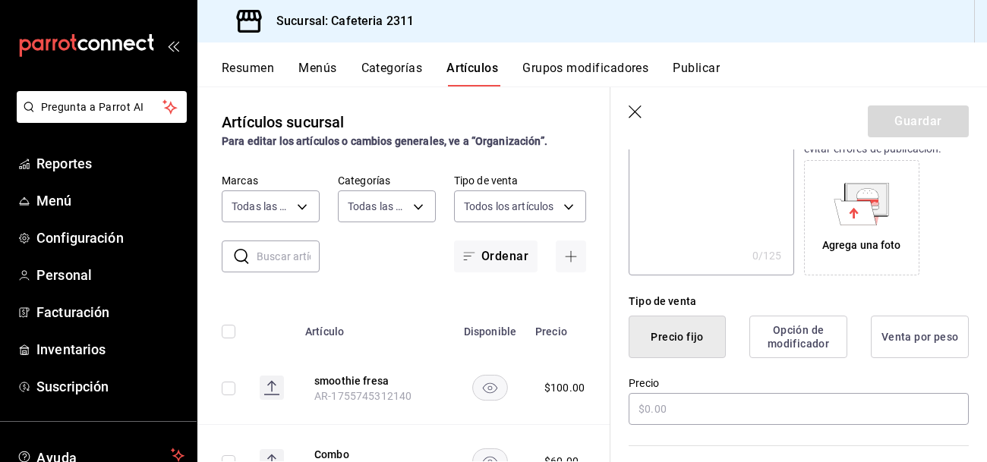
scroll to position [234, 0]
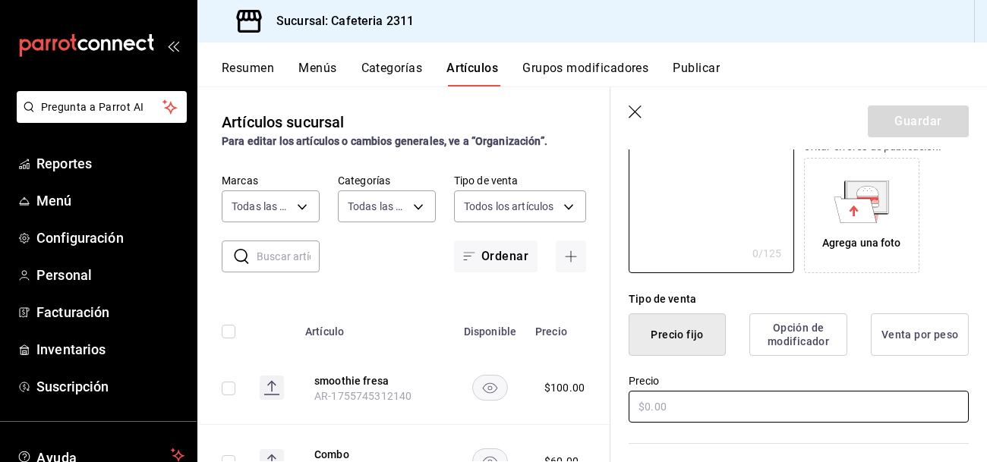
click at [699, 413] on input "text" at bounding box center [798, 407] width 340 height 32
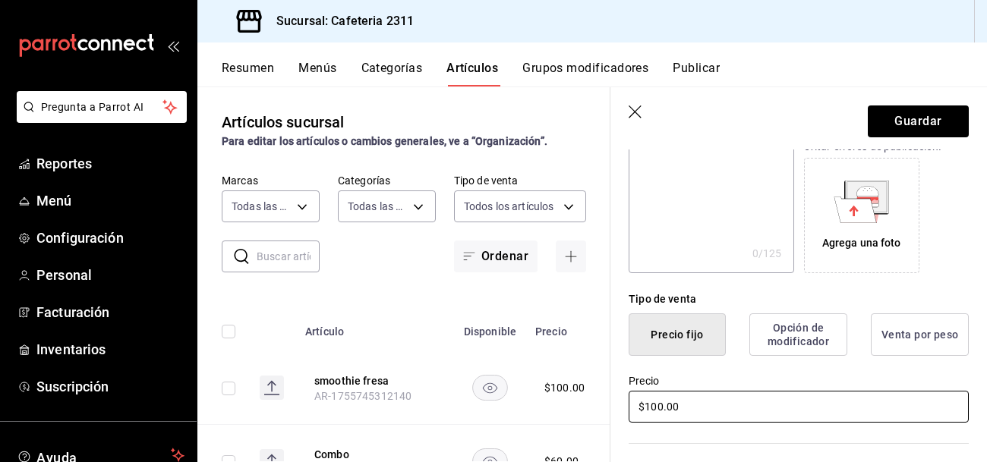
type input "$100.00"
click at [811, 341] on button "Opción de modificador" at bounding box center [798, 334] width 98 height 43
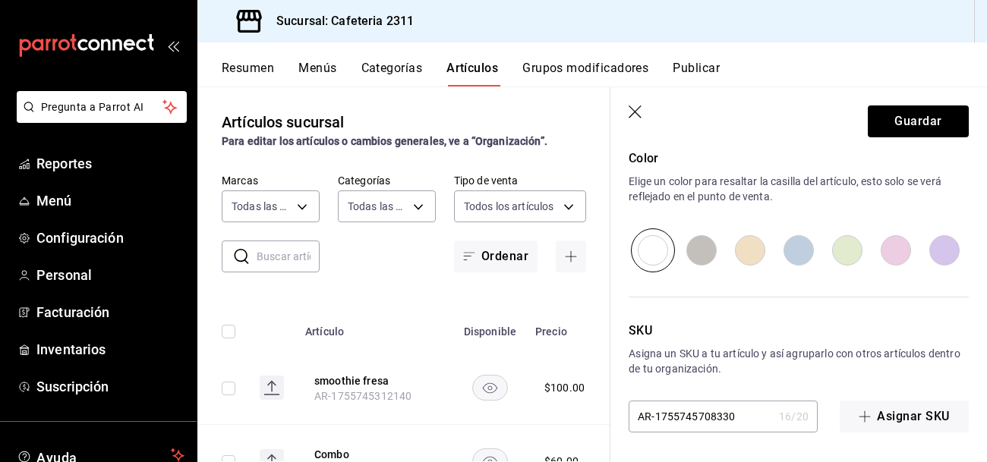
scroll to position [0, 0]
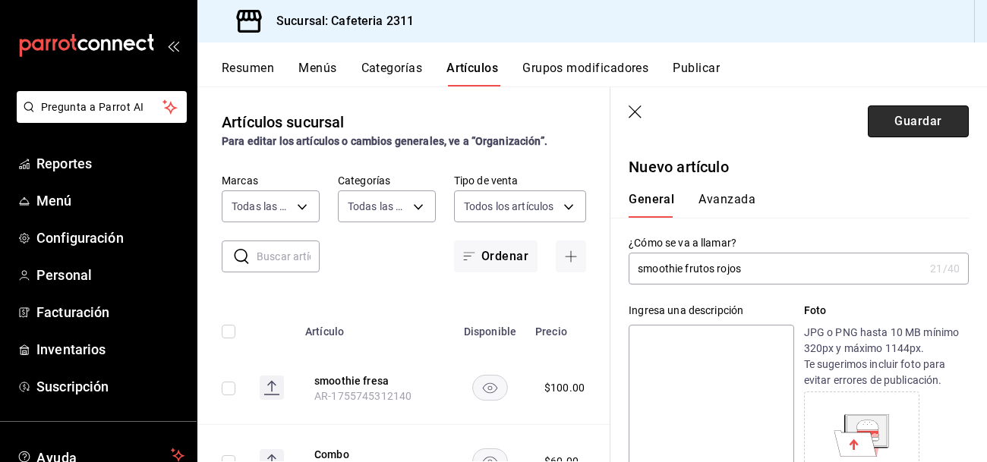
click at [910, 121] on button "Guardar" at bounding box center [918, 121] width 101 height 32
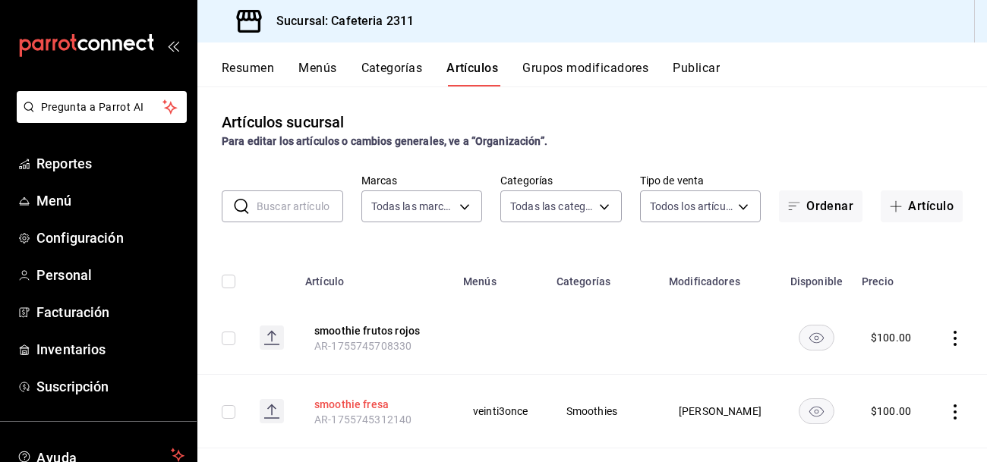
click at [372, 408] on button "smoothie fresa" at bounding box center [374, 404] width 121 height 15
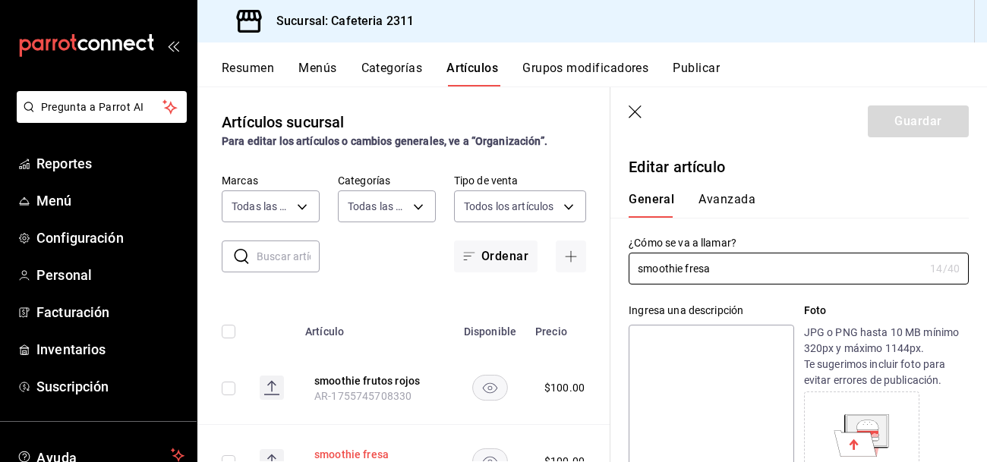
type input "$100.00"
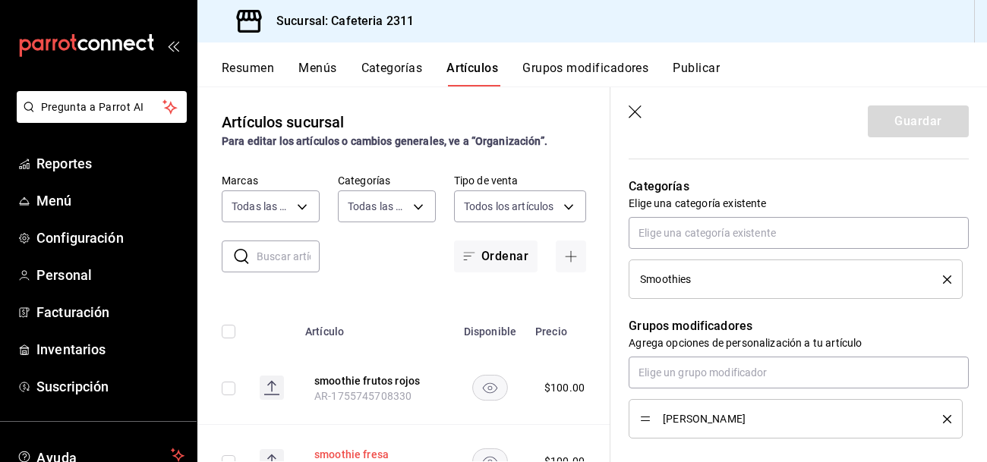
scroll to position [518, 0]
click at [345, 378] on button "smoothie frutos rojos" at bounding box center [374, 380] width 121 height 15
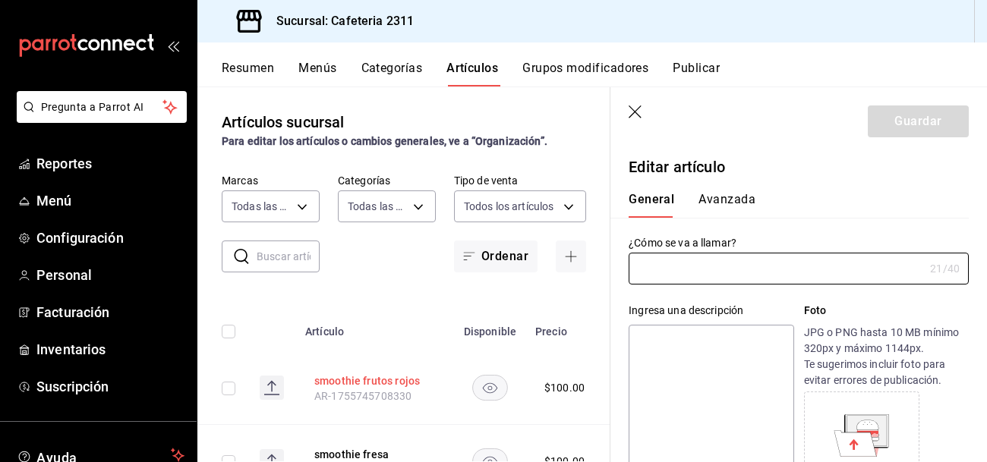
type input "smoothie frutos rojos"
type input "AR-1755745708330"
type input "$100.00"
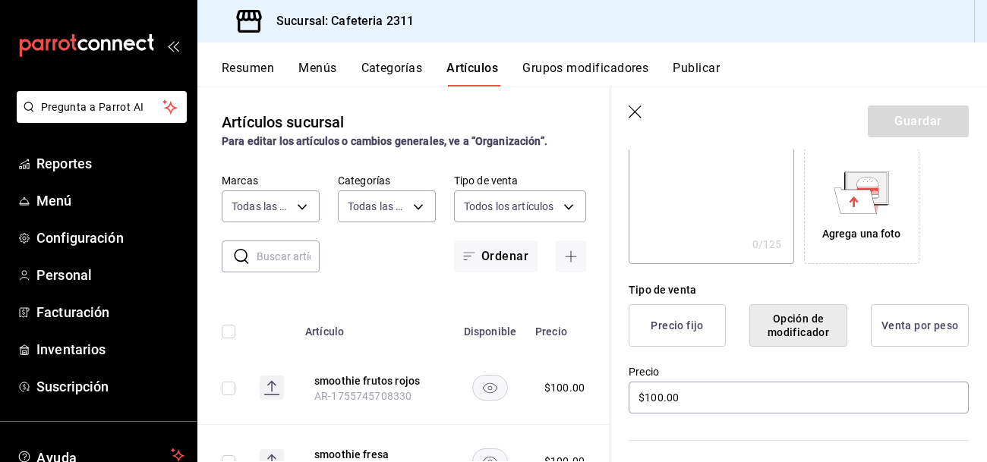
scroll to position [260, 0]
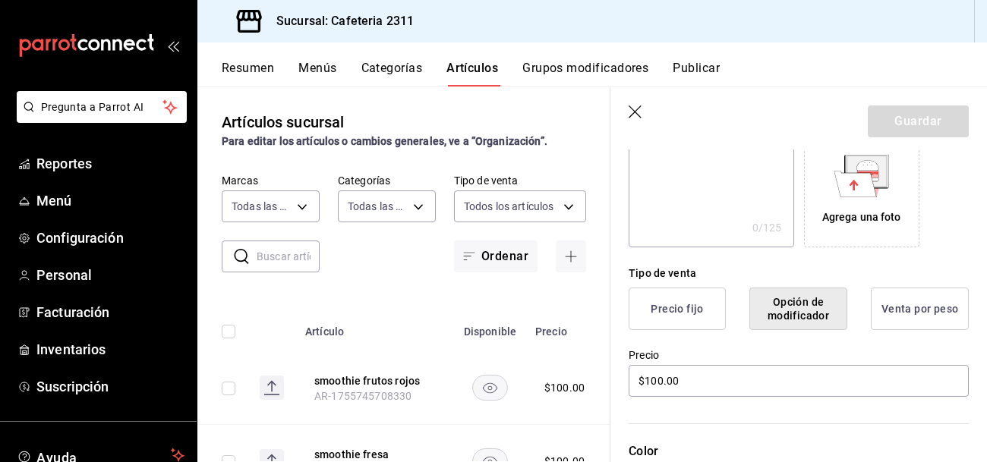
click at [687, 317] on button "Precio fijo" at bounding box center [676, 309] width 97 height 43
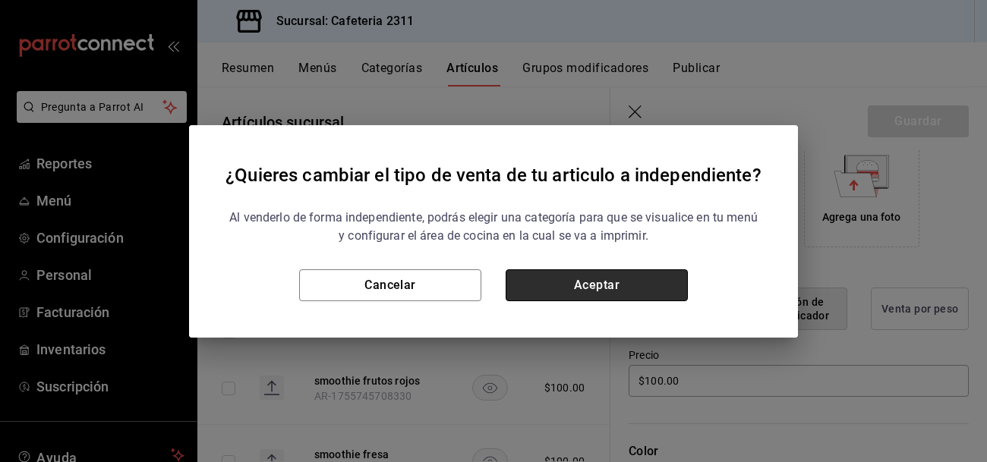
click at [625, 276] on button "Aceptar" at bounding box center [596, 285] width 182 height 32
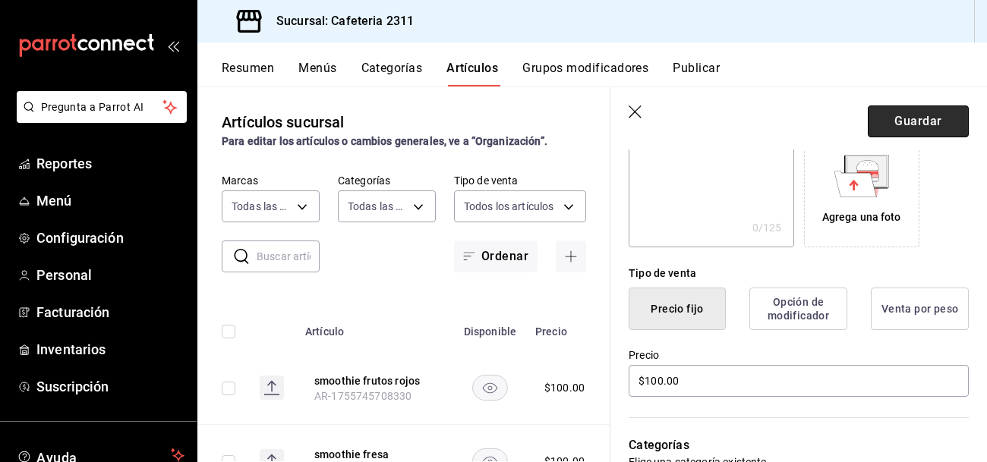
click at [927, 116] on button "Guardar" at bounding box center [918, 121] width 101 height 32
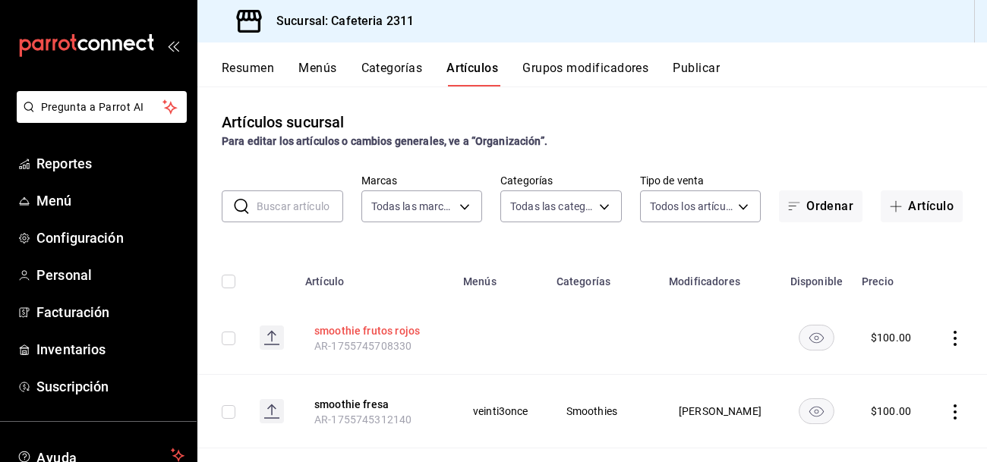
click at [393, 329] on button "smoothie frutos rojos" at bounding box center [374, 330] width 121 height 15
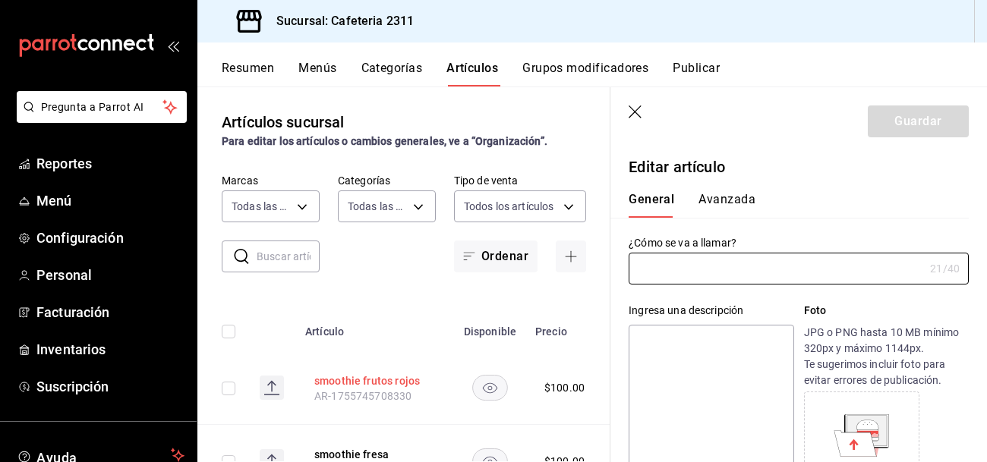
type input "smoothie frutos rojos"
type input "AR-1755745708330"
type input "$100.00"
click at [734, 200] on button "Avanzada" at bounding box center [726, 205] width 57 height 26
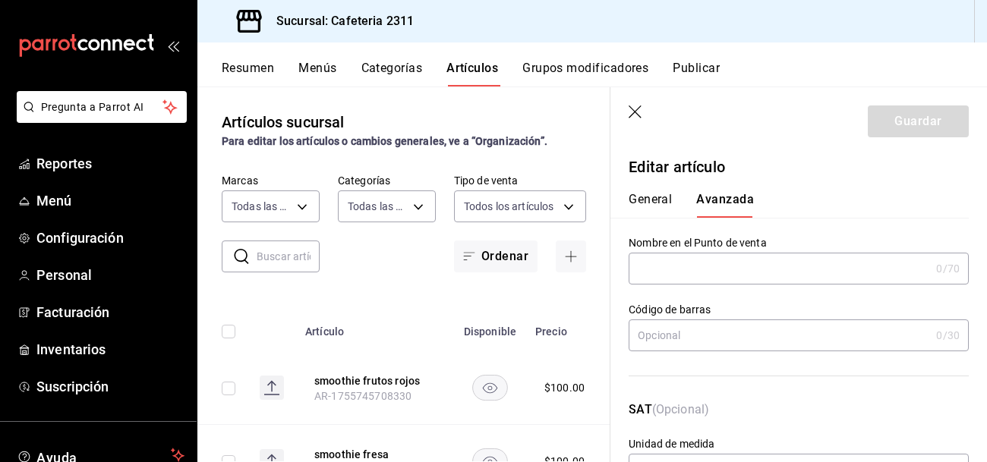
click at [651, 198] on button "General" at bounding box center [649, 205] width 43 height 26
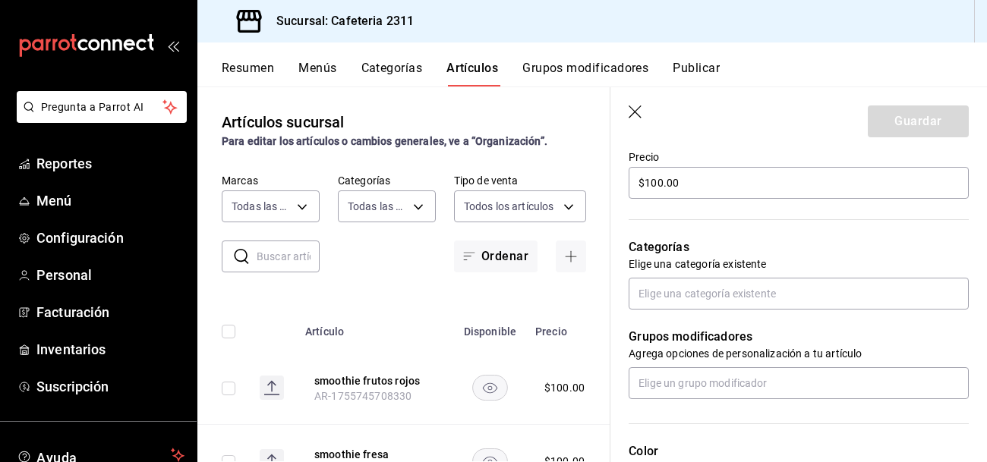
scroll to position [462, 0]
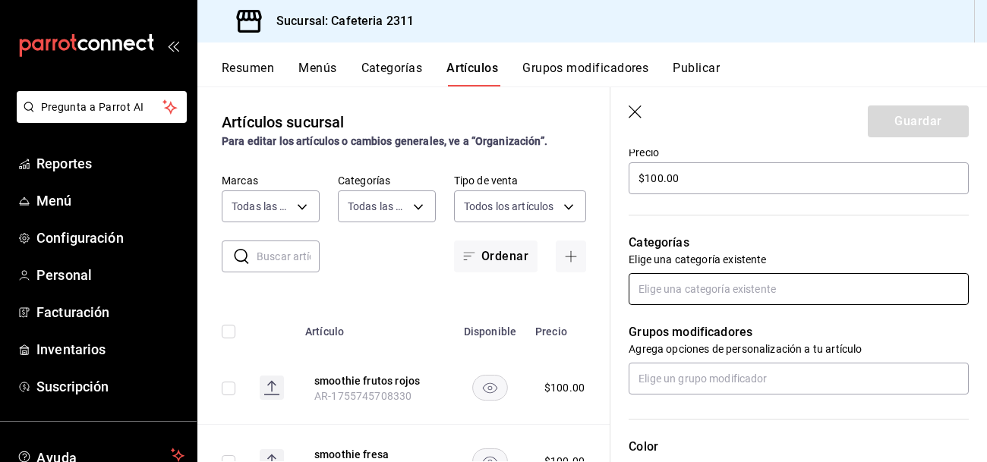
click at [722, 299] on input "text" at bounding box center [798, 289] width 340 height 32
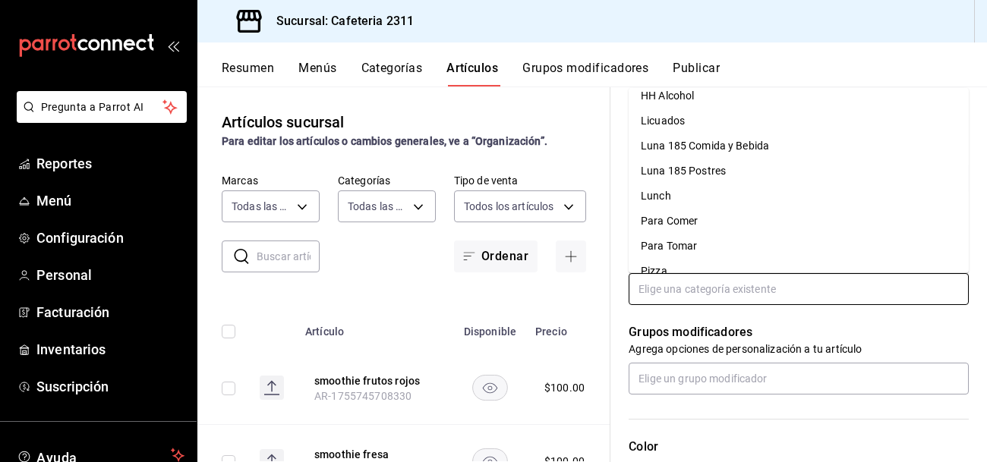
scroll to position [377, 0]
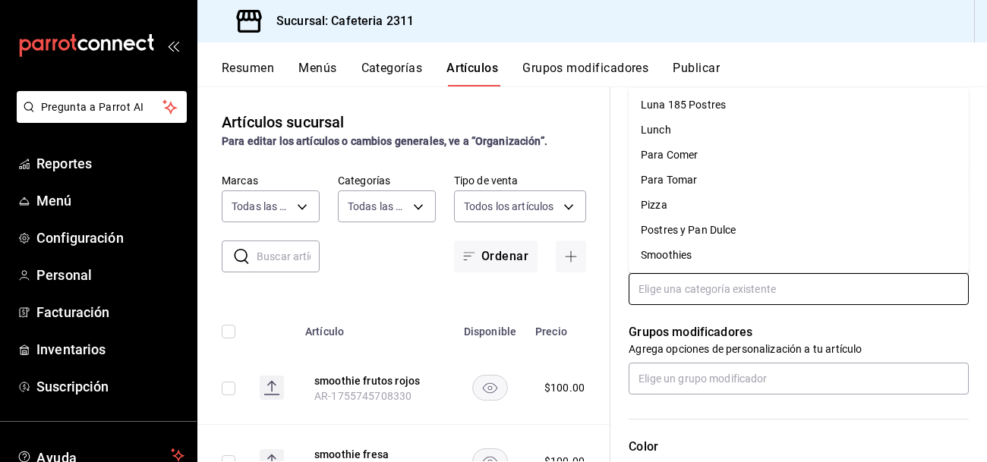
click at [682, 256] on li "Smoothies" at bounding box center [798, 255] width 340 height 25
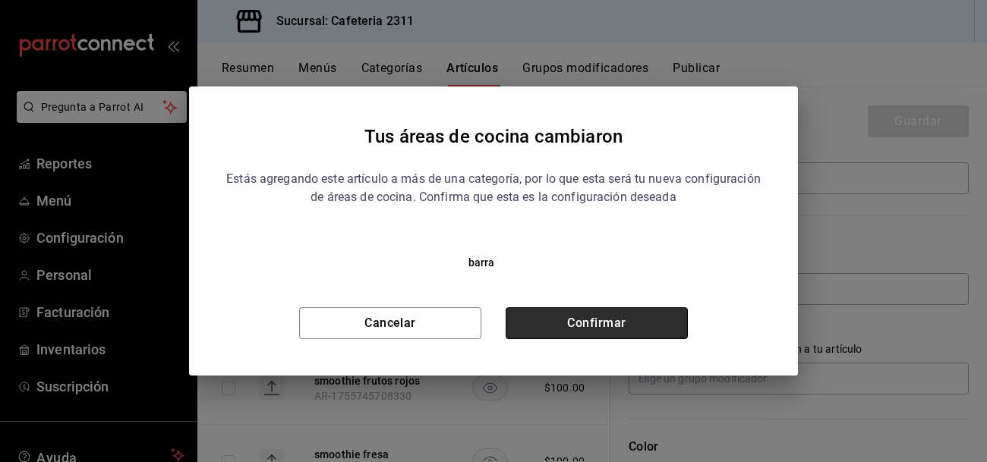
click at [616, 333] on button "Confirmar" at bounding box center [596, 323] width 182 height 32
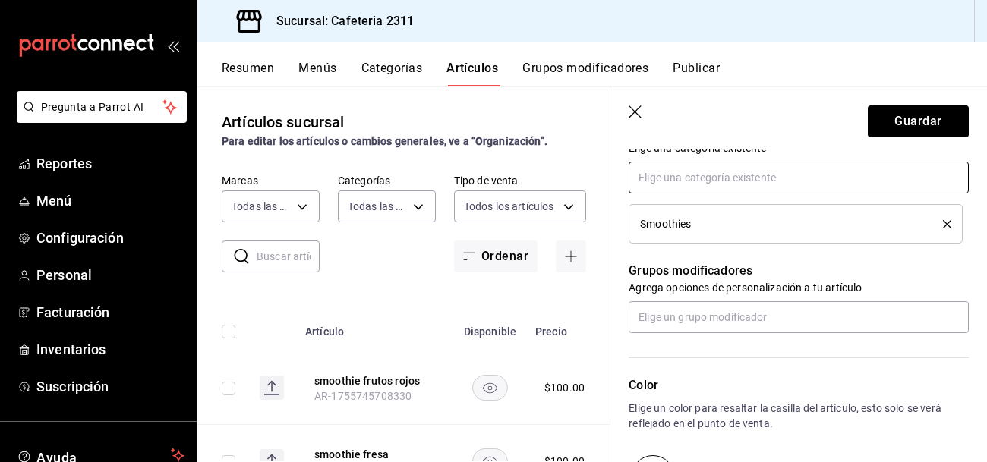
scroll to position [576, 0]
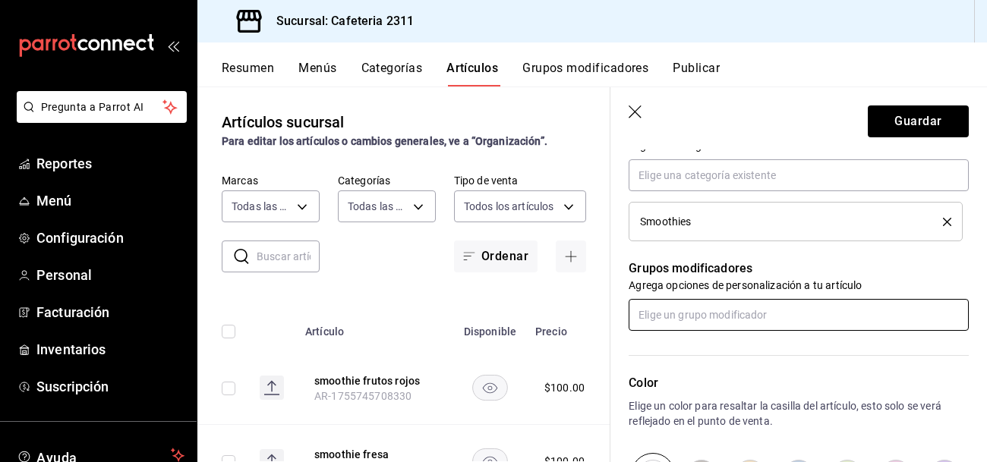
click at [760, 316] on input "text" at bounding box center [798, 315] width 340 height 32
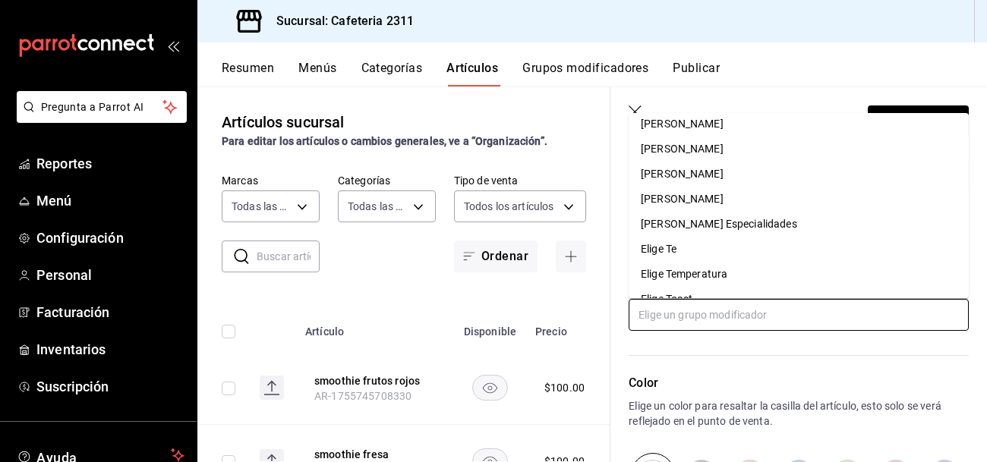
scroll to position [310, 0]
click at [702, 203] on div "[PERSON_NAME]" at bounding box center [682, 198] width 83 height 16
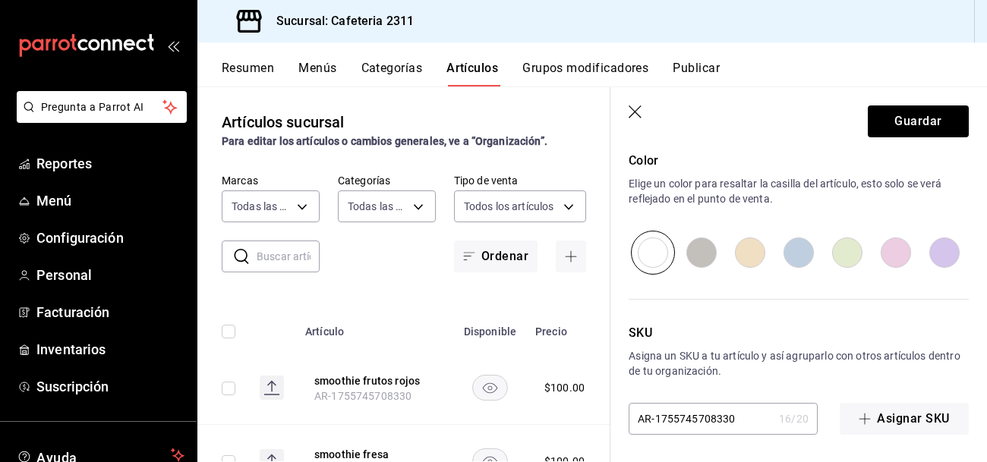
scroll to position [851, 0]
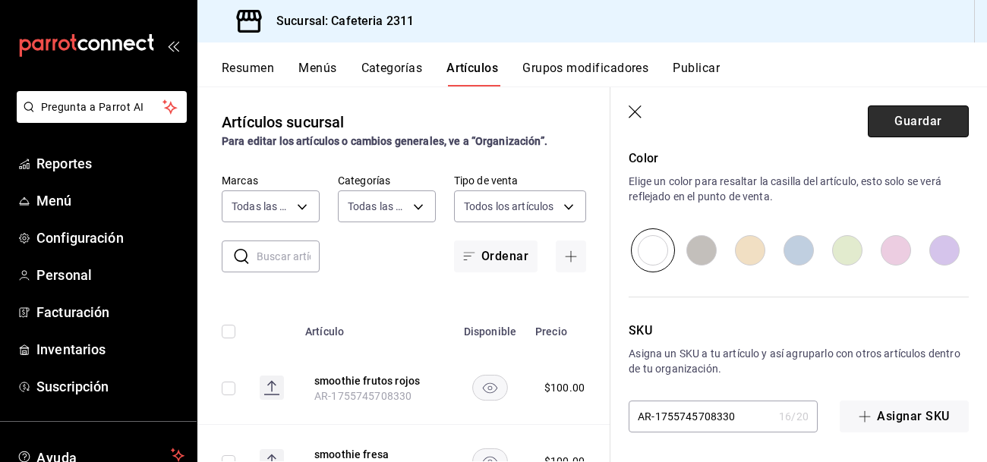
click at [931, 118] on button "Guardar" at bounding box center [918, 121] width 101 height 32
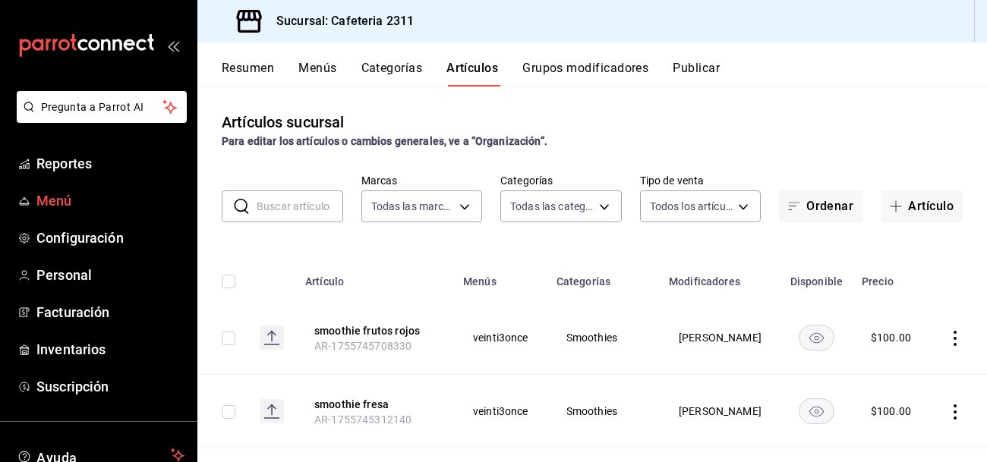
click at [53, 207] on span "Menú" at bounding box center [110, 201] width 148 height 20
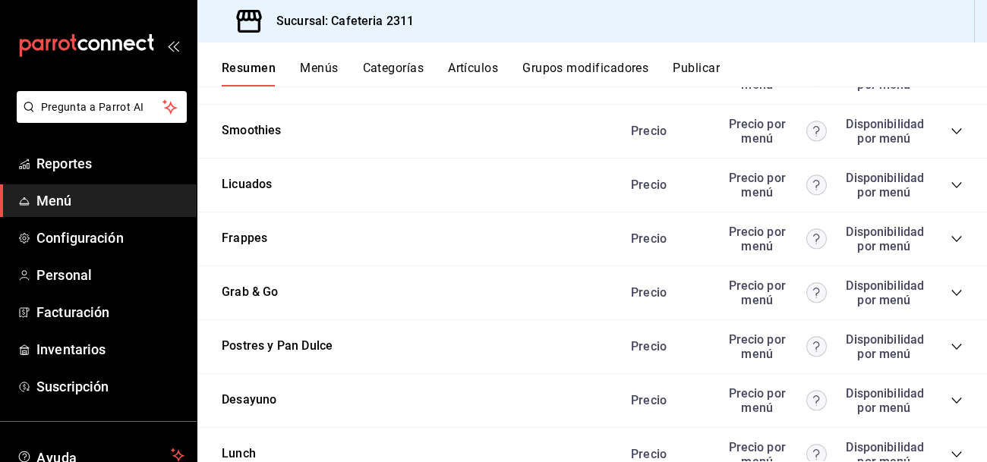
scroll to position [1847, 0]
click at [956, 132] on icon "collapse-category-row" at bounding box center [956, 130] width 12 height 12
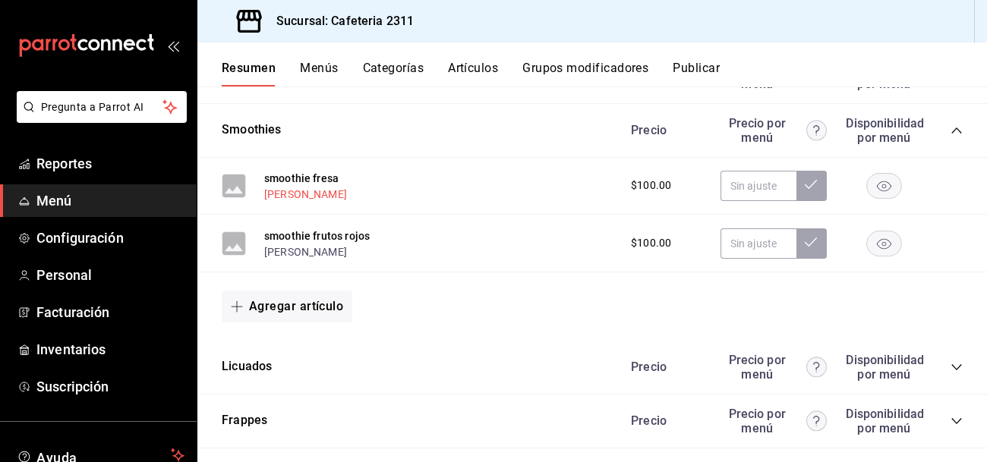
click at [312, 195] on button "[PERSON_NAME]" at bounding box center [305, 194] width 83 height 15
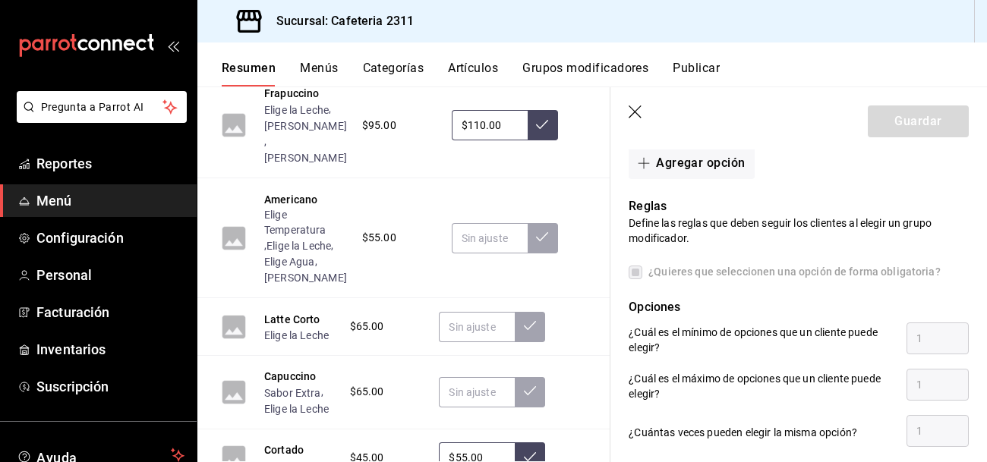
scroll to position [621, 0]
click at [635, 276] on label "¿Quieres que seleccionen una opción de forma obligatoria?" at bounding box center [784, 271] width 312 height 16
click at [635, 272] on label "¿Quieres que seleccionen una opción de forma obligatoria?" at bounding box center [784, 271] width 312 height 16
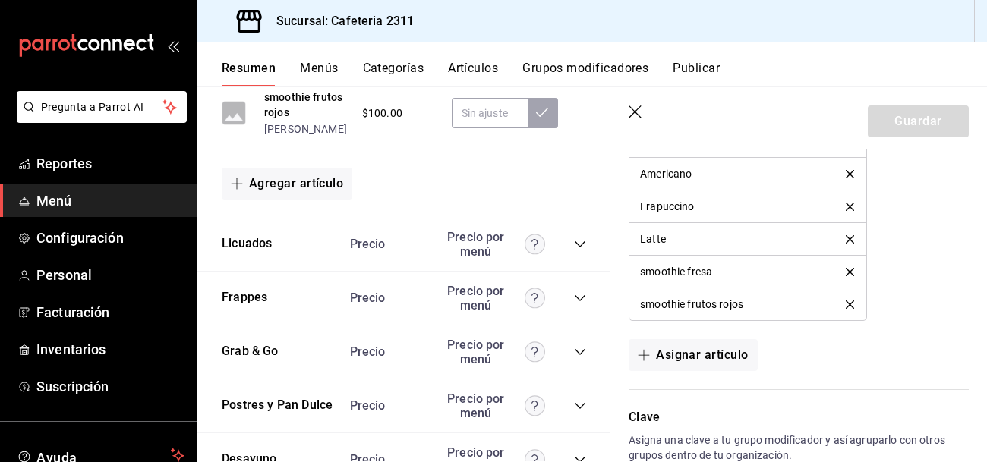
scroll to position [2778, 0]
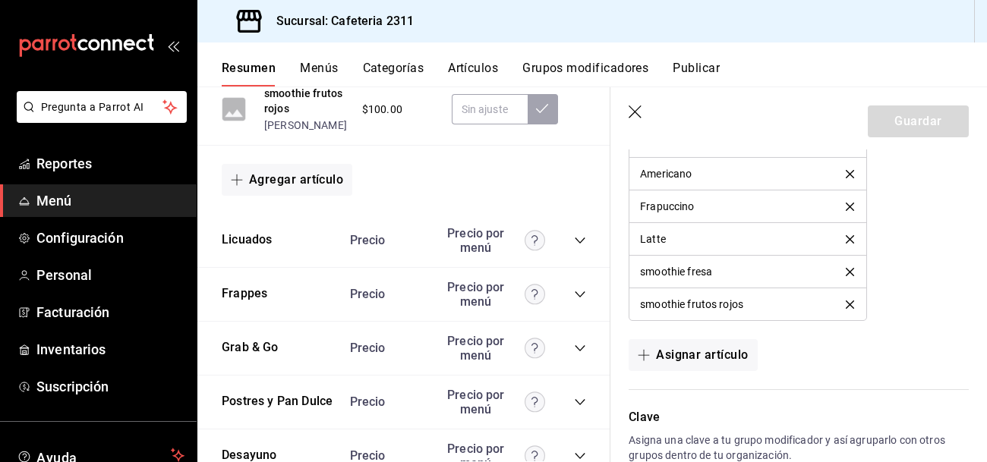
click at [581, 240] on icon "collapse-category-row" at bounding box center [580, 241] width 12 height 12
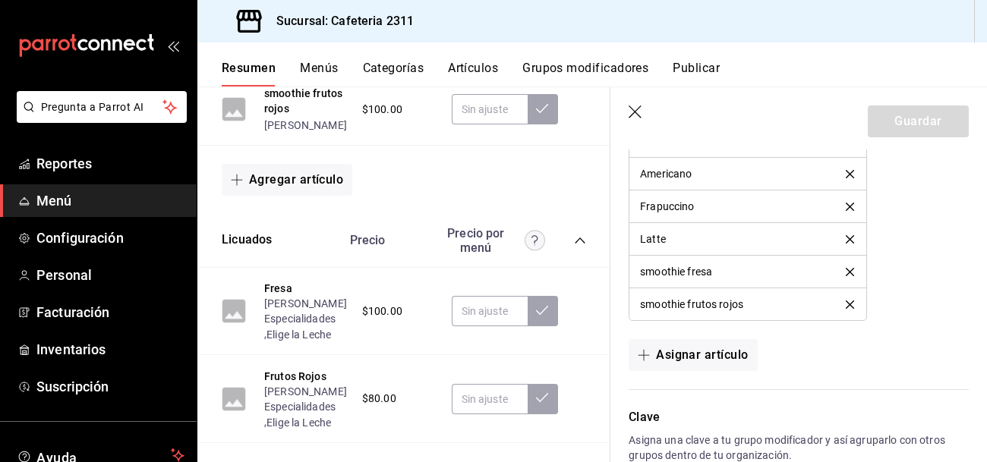
click at [634, 111] on icon "button" at bounding box center [634, 111] width 13 height 13
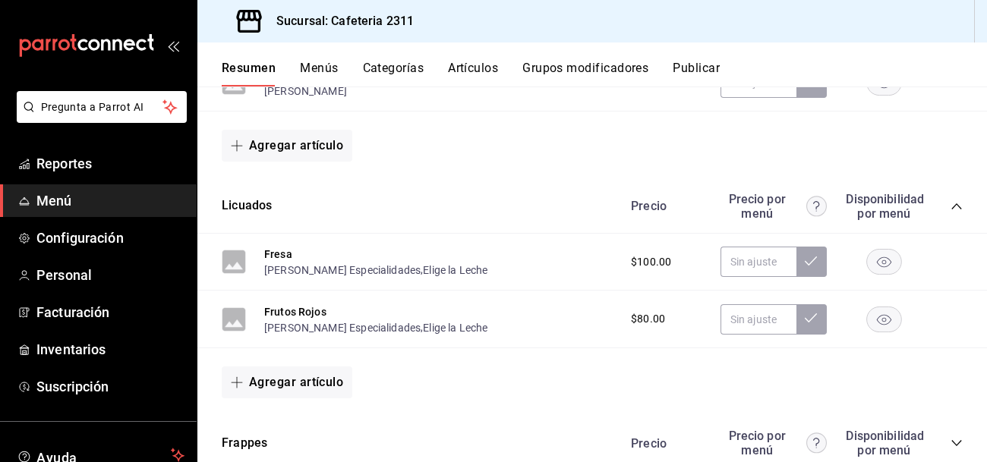
scroll to position [2007, 0]
click at [312, 277] on button "[PERSON_NAME] Especialidades" at bounding box center [342, 270] width 156 height 15
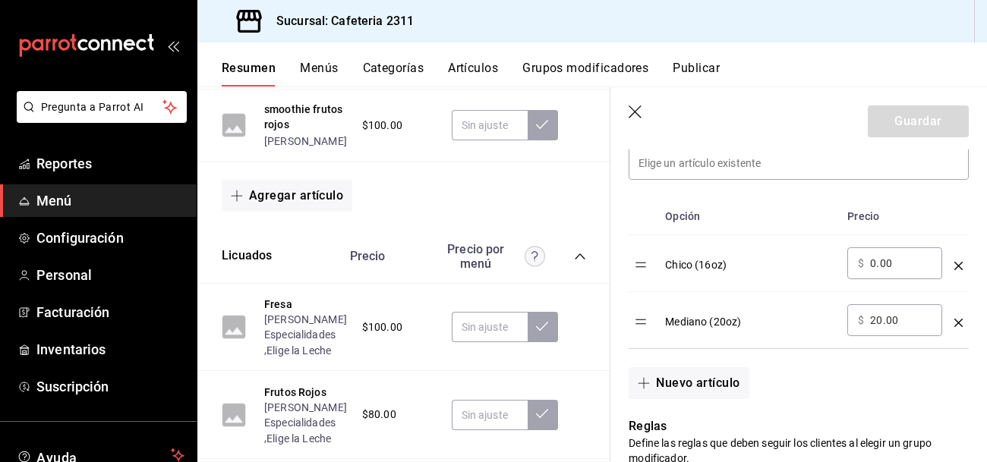
scroll to position [2772, 0]
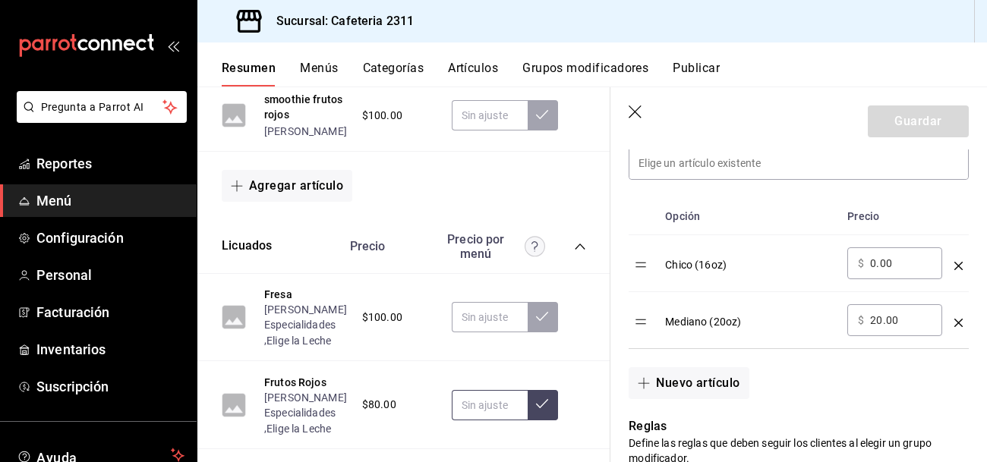
click at [470, 409] on input "text" at bounding box center [490, 405] width 76 height 30
click at [303, 381] on button "Frutos Rojos" at bounding box center [295, 382] width 62 height 15
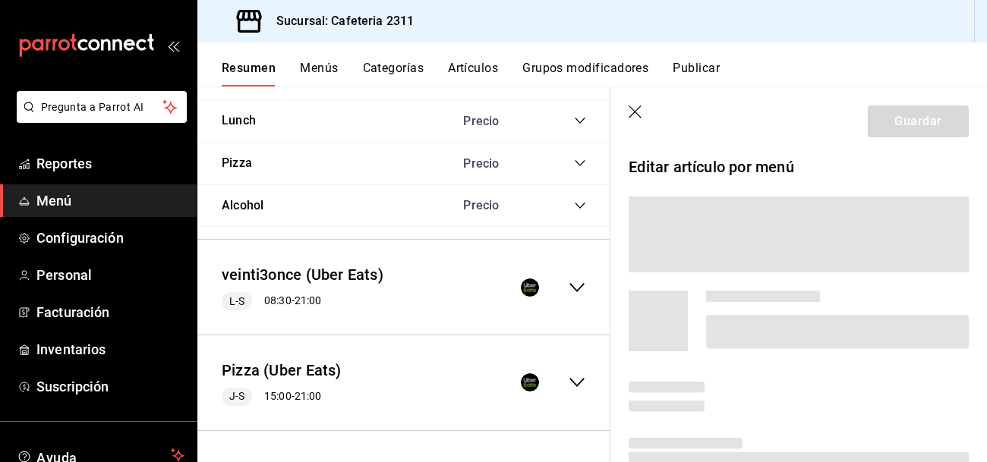
scroll to position [2098, 0]
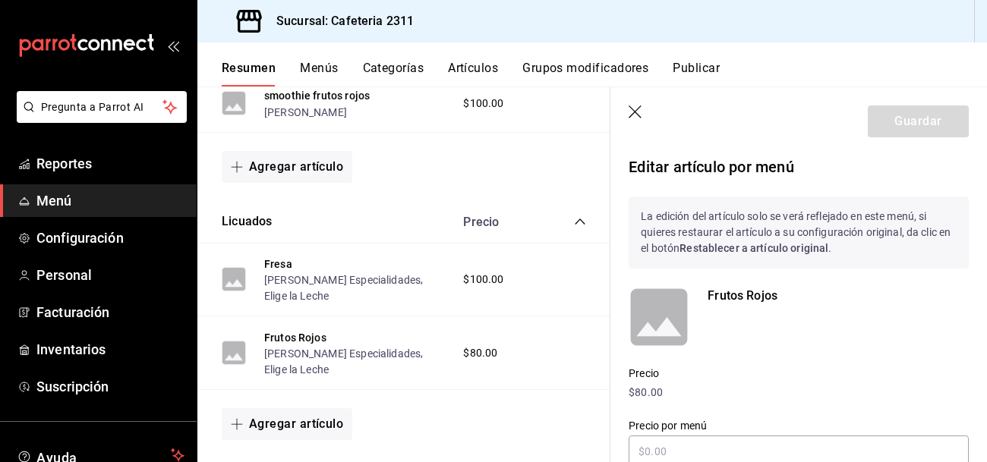
click at [489, 65] on button "Artículos" at bounding box center [473, 74] width 50 height 26
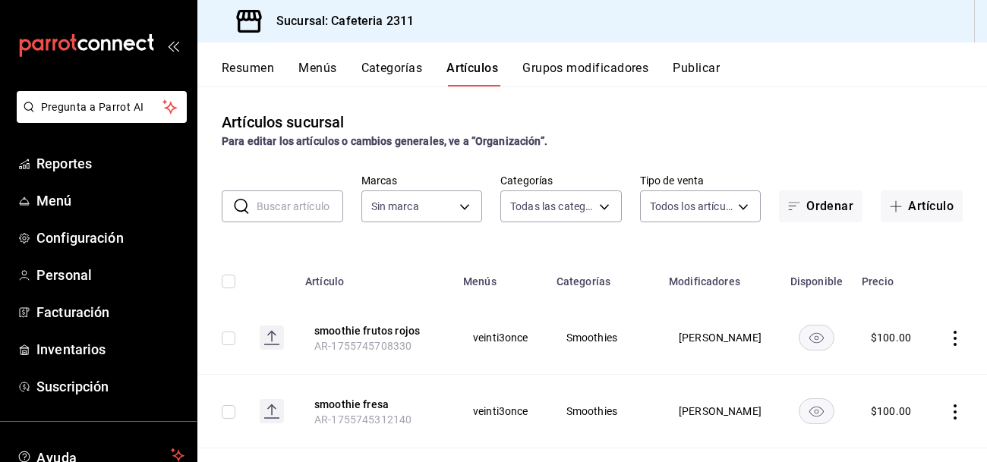
type input "536a82a5-983a-43ec-b1be-69caf506a0f5,2d541d84-83a7-4f98-a380-61900af1125d,575e2…"
type input "85018aa7-d10e-4b77-9d87-cba6278a116b"
click at [290, 210] on input "text" at bounding box center [300, 206] width 87 height 30
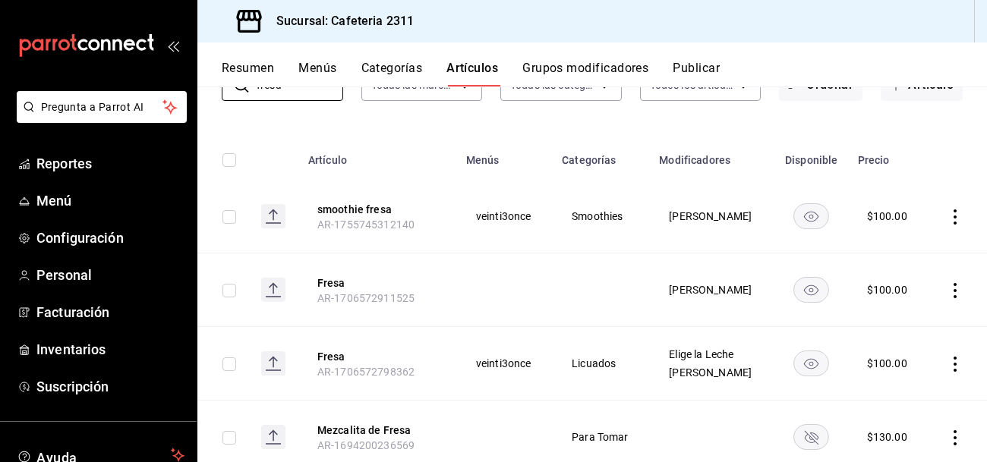
scroll to position [125, 0]
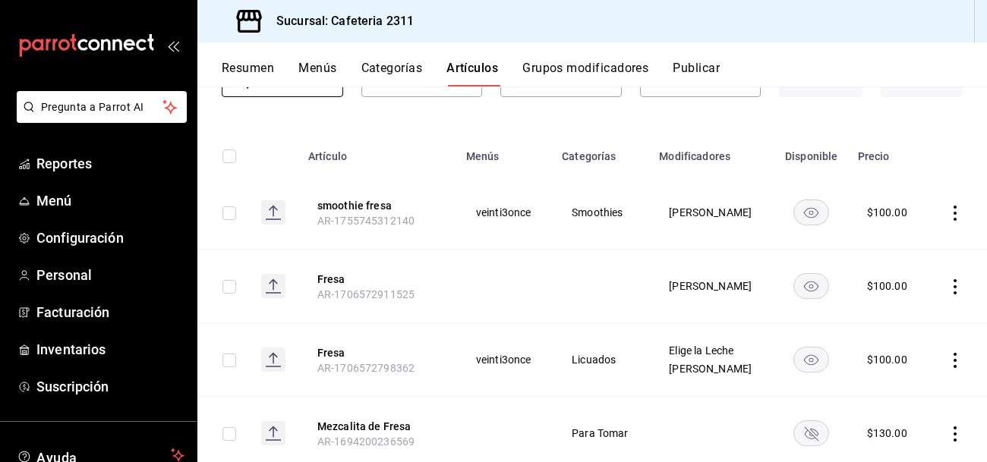
type input "fresa"
click at [619, 370] on td "Licuados" at bounding box center [601, 360] width 97 height 74
click at [950, 361] on icon "actions" at bounding box center [954, 360] width 15 height 15
click at [914, 361] on span "Editar" at bounding box center [909, 360] width 39 height 16
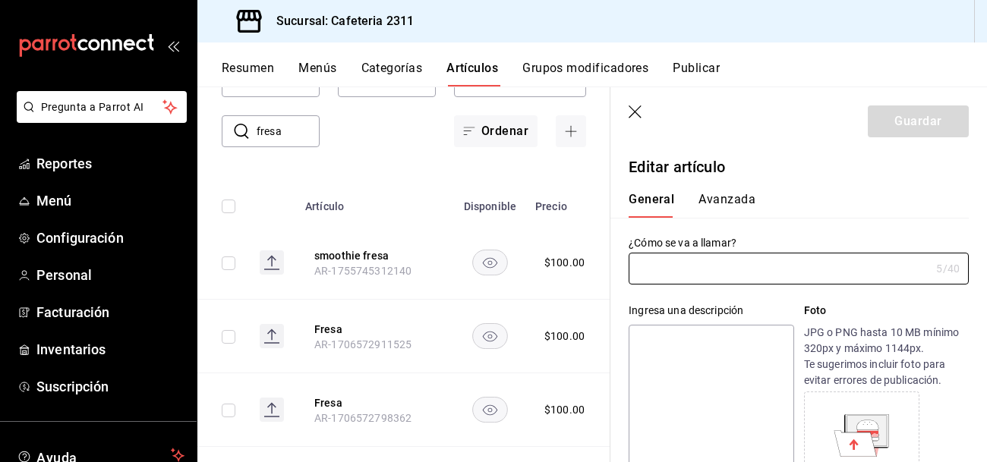
type input "Fresa"
type input "AR-1706572798362"
type input "$100.00"
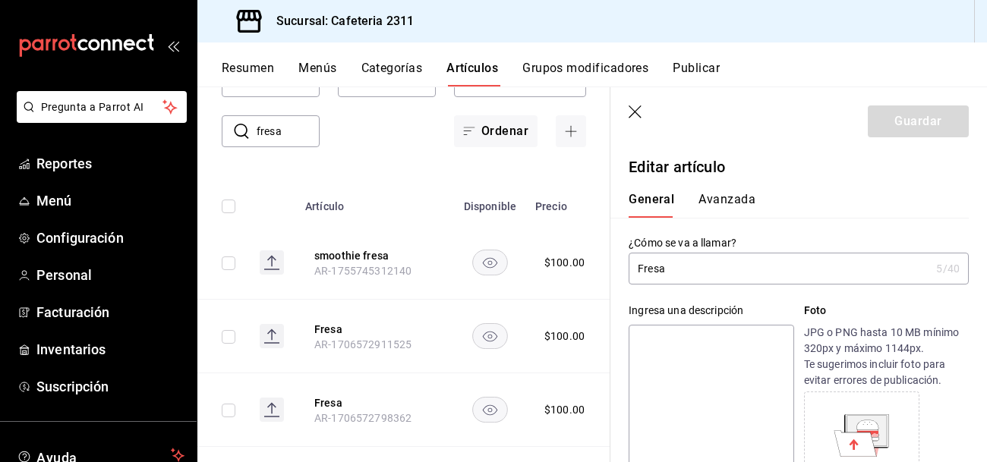
click at [635, 267] on input "Fresa" at bounding box center [778, 268] width 301 height 30
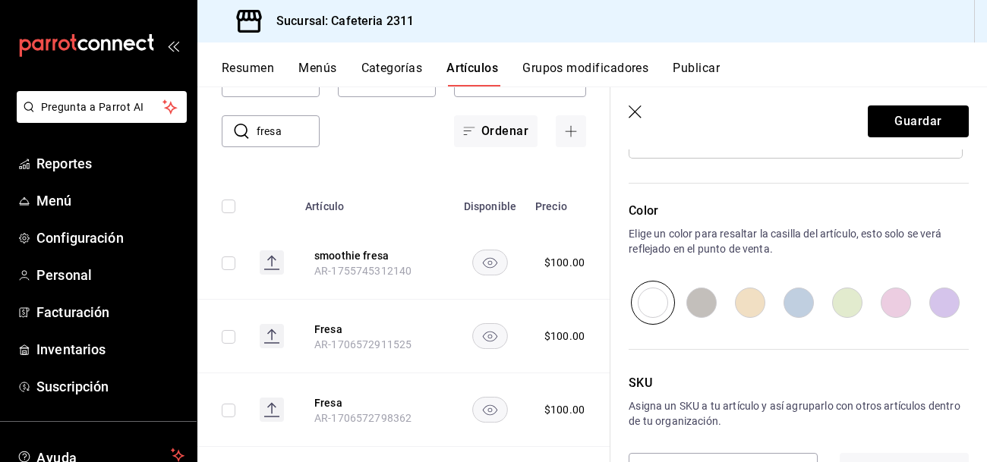
scroll to position [994, 0]
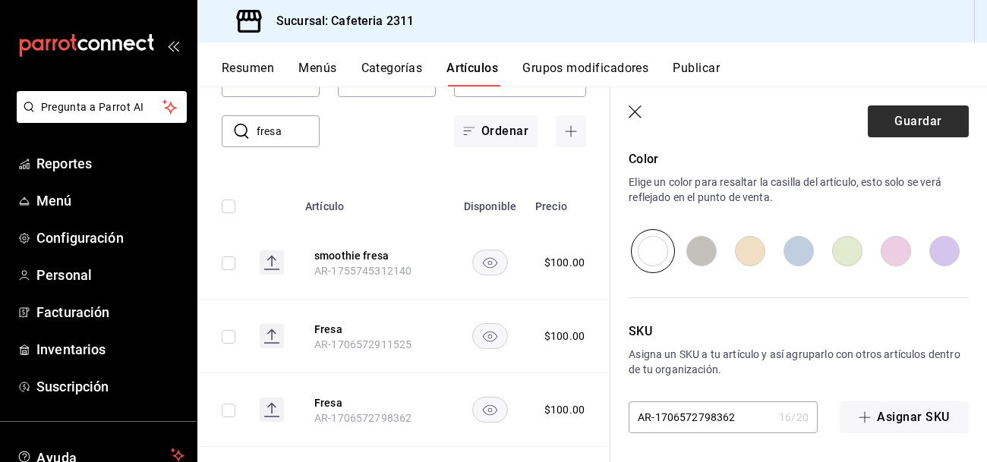
type input "LIcuado Fresa"
click at [898, 119] on button "Guardar" at bounding box center [918, 121] width 101 height 32
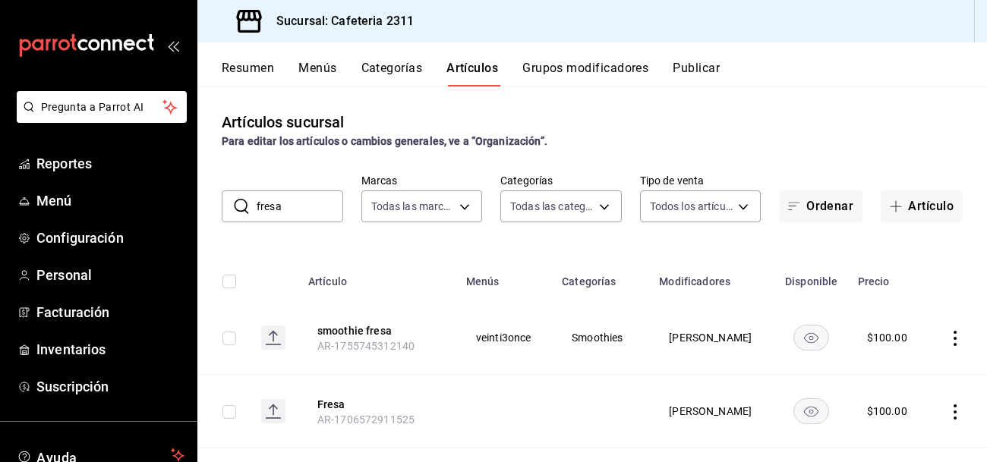
click at [304, 219] on input "fresa" at bounding box center [300, 206] width 87 height 30
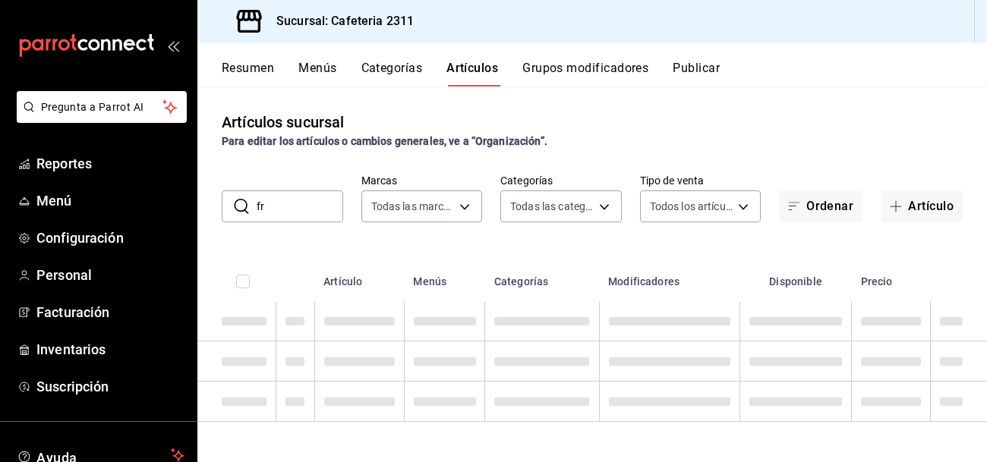
type input "f"
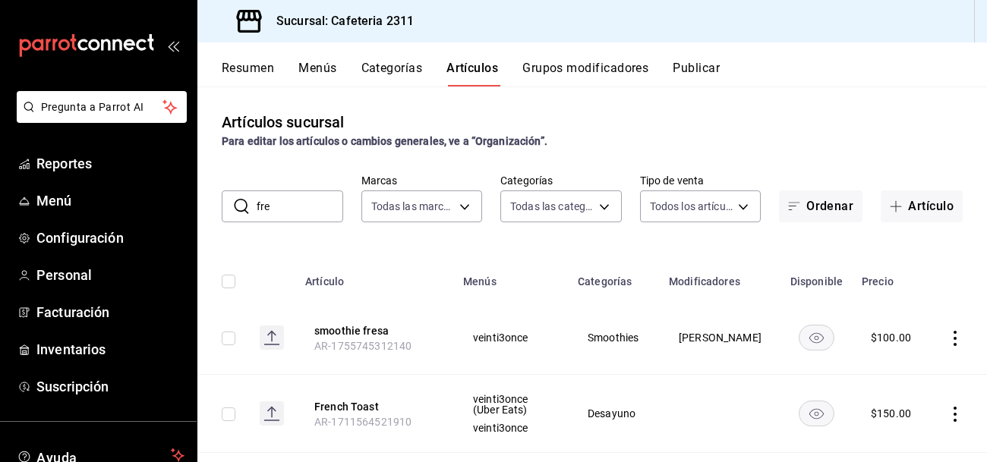
type input "fr"
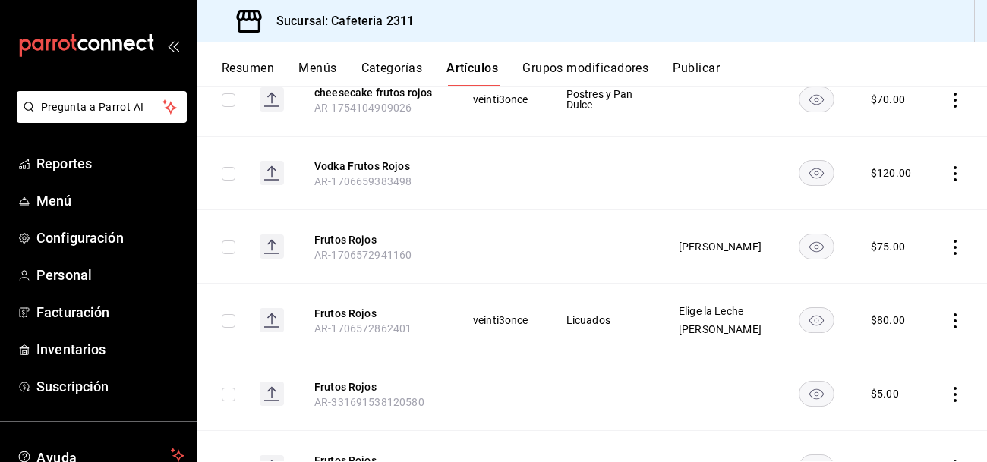
scroll to position [318, 0]
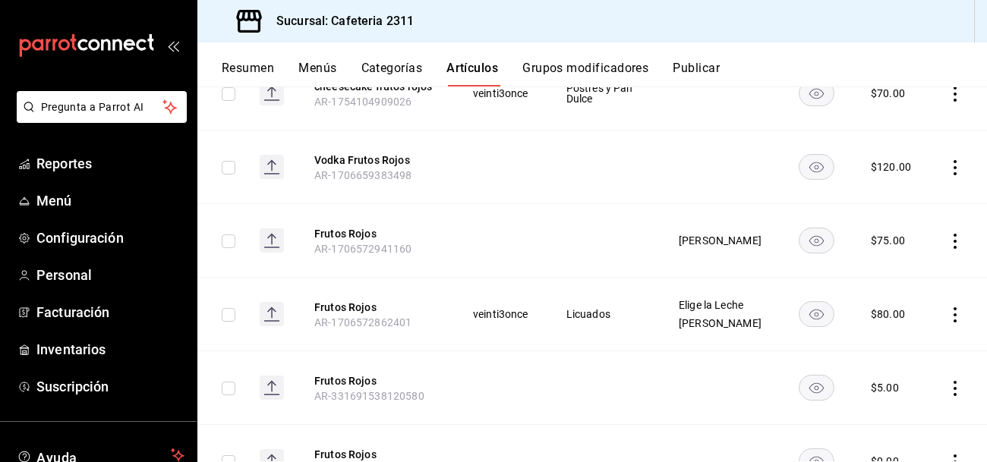
type input "frutos rojos"
click at [952, 316] on icon "actions" at bounding box center [954, 314] width 15 height 15
click at [893, 348] on span "Editar" at bounding box center [909, 351] width 39 height 16
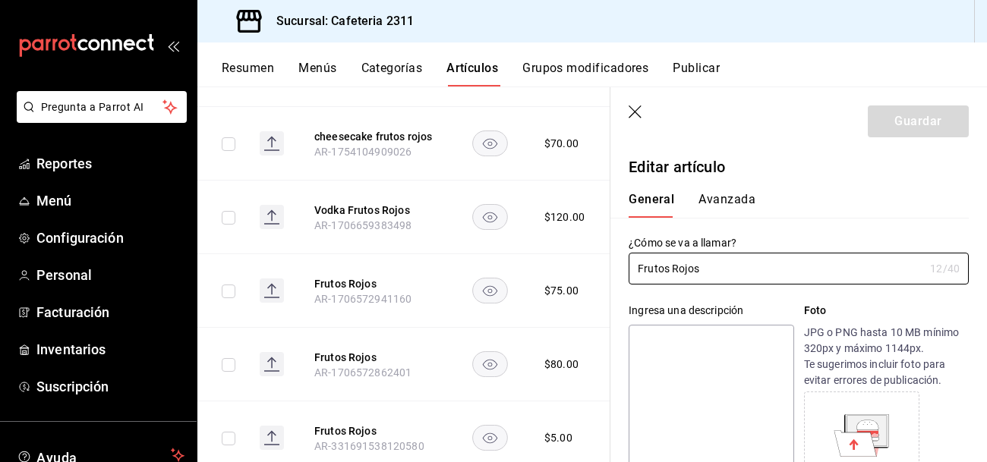
type input "$80.00"
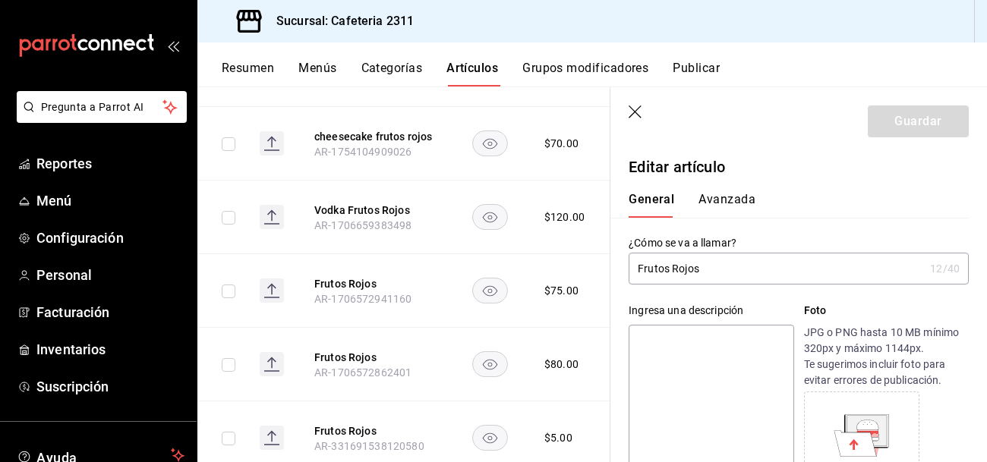
click at [634, 272] on input "Frutos Rojos" at bounding box center [775, 268] width 295 height 30
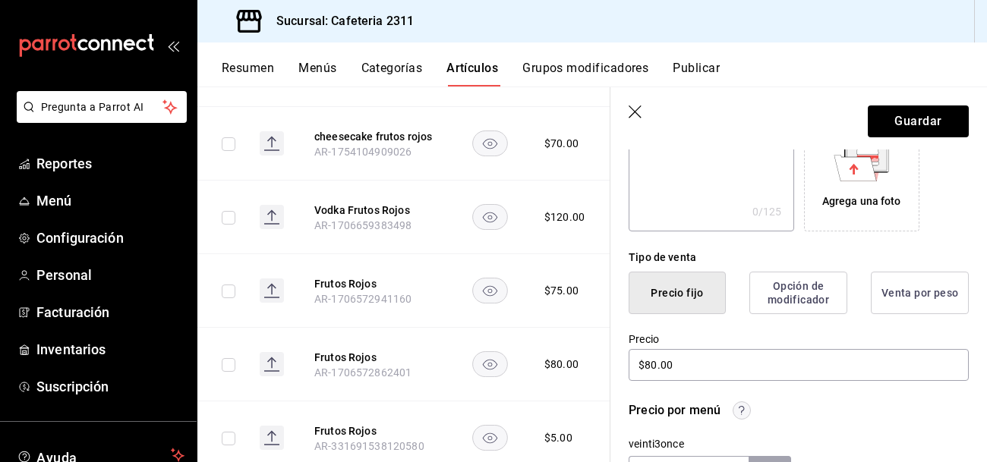
scroll to position [278, 0]
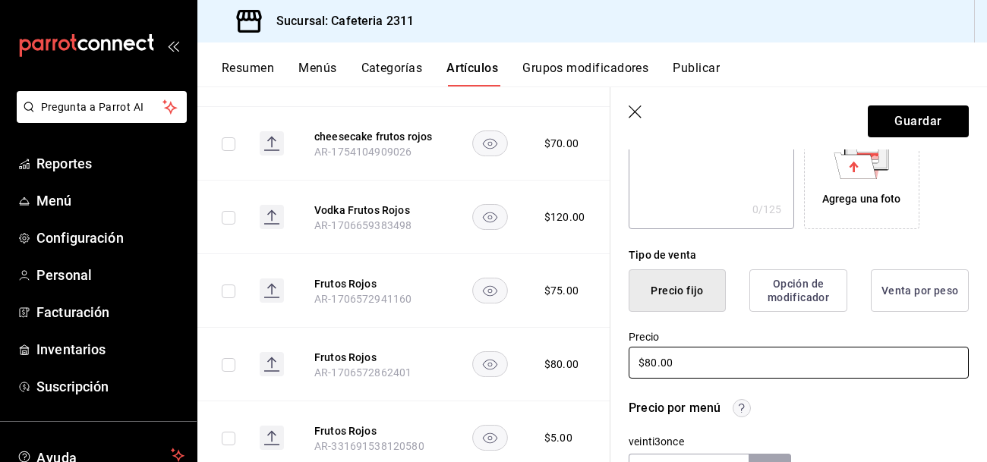
type input "Licuado Frutos Rojos"
click at [655, 361] on input "$80.00" at bounding box center [798, 363] width 340 height 32
type input "$8.00"
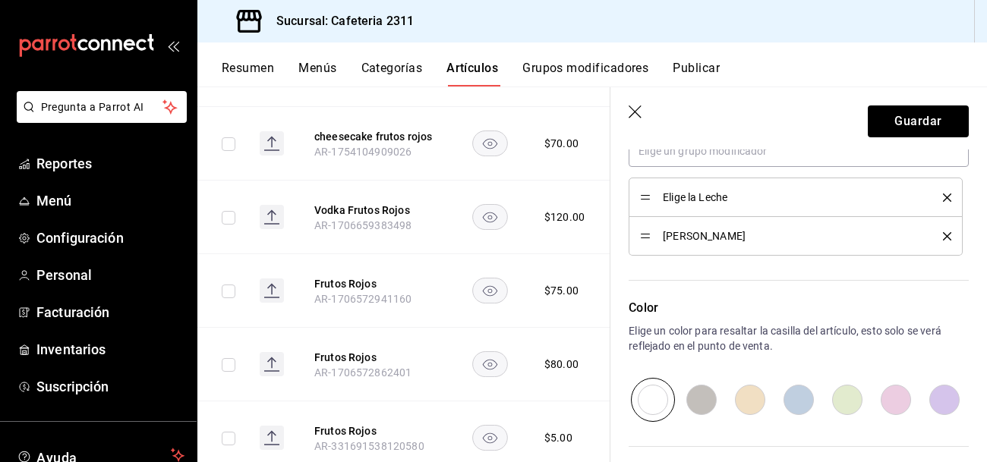
scroll to position [994, 0]
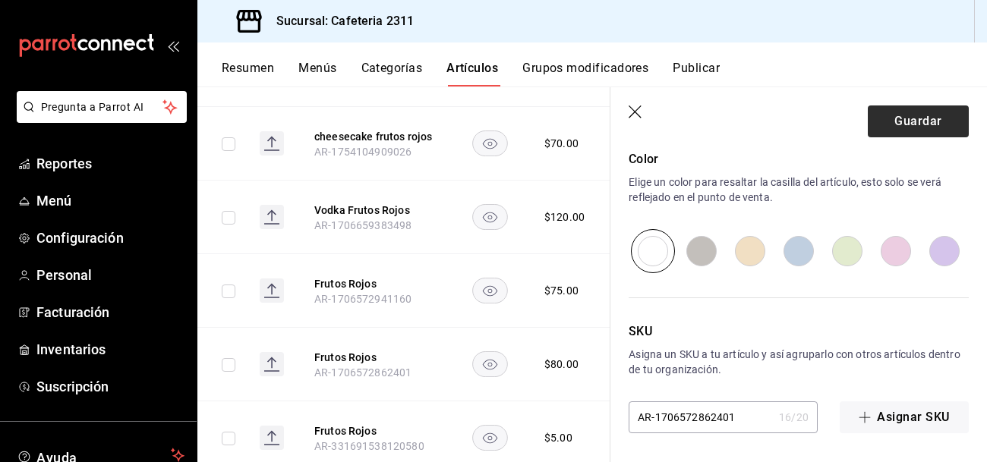
type input "$100.00"
click at [925, 124] on button "Guardar" at bounding box center [918, 121] width 101 height 32
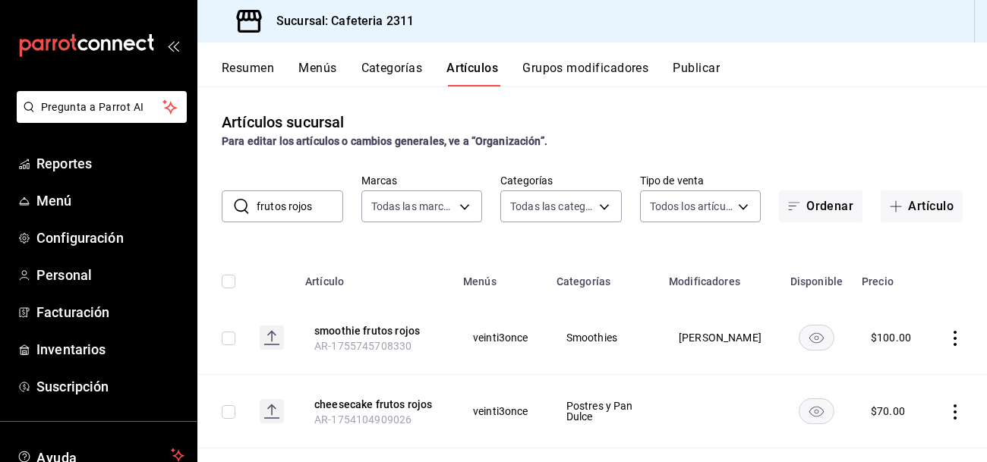
click at [316, 212] on input "frutos rojos" at bounding box center [300, 206] width 87 height 30
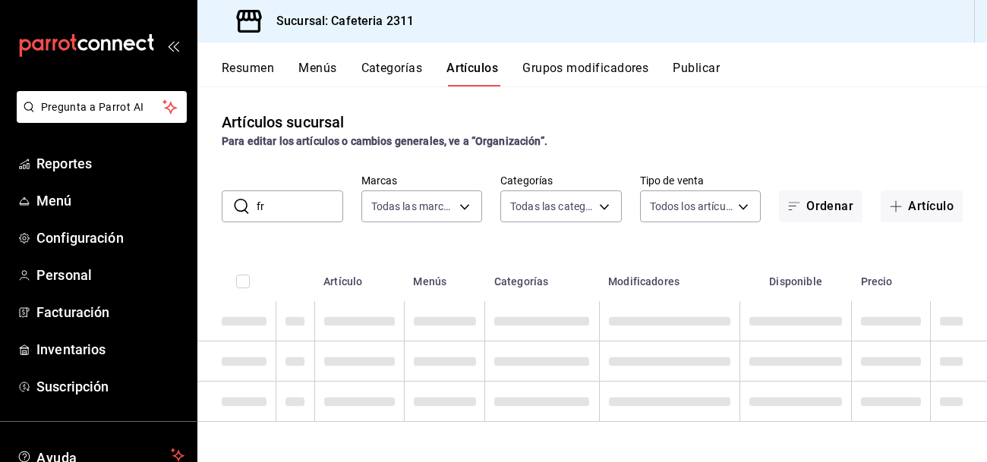
type input "f"
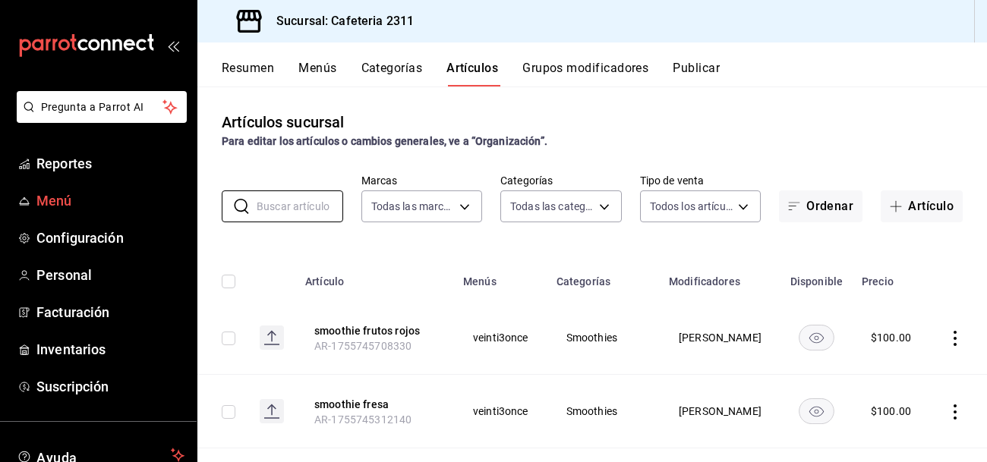
click at [87, 194] on span "Menú" at bounding box center [110, 201] width 148 height 20
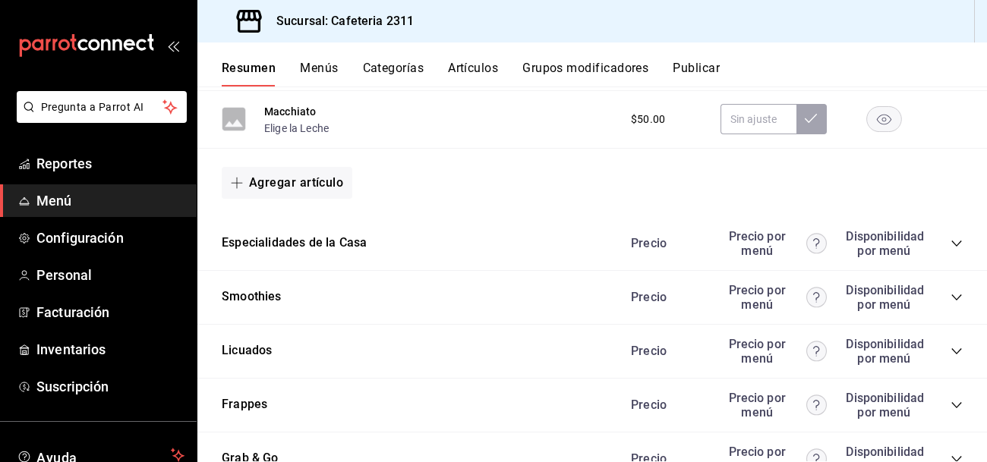
scroll to position [1676, 0]
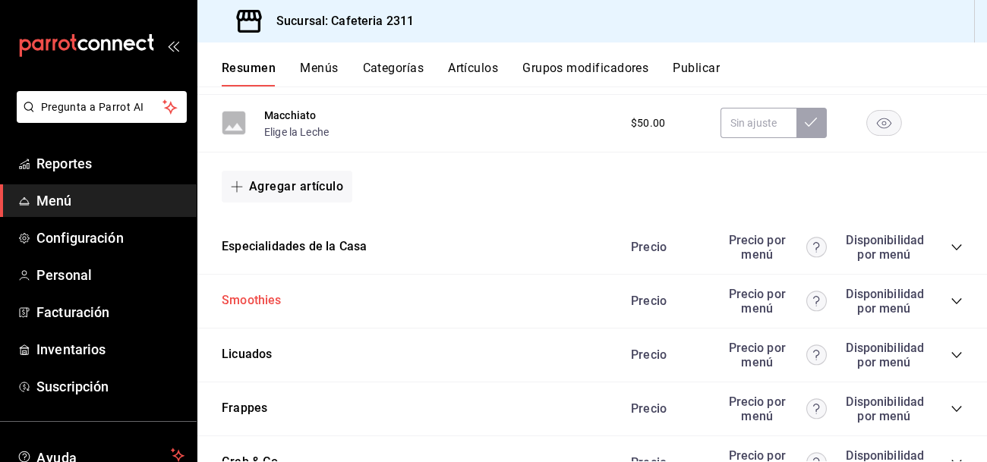
click at [273, 304] on button "Smoothies" at bounding box center [252, 300] width 60 height 17
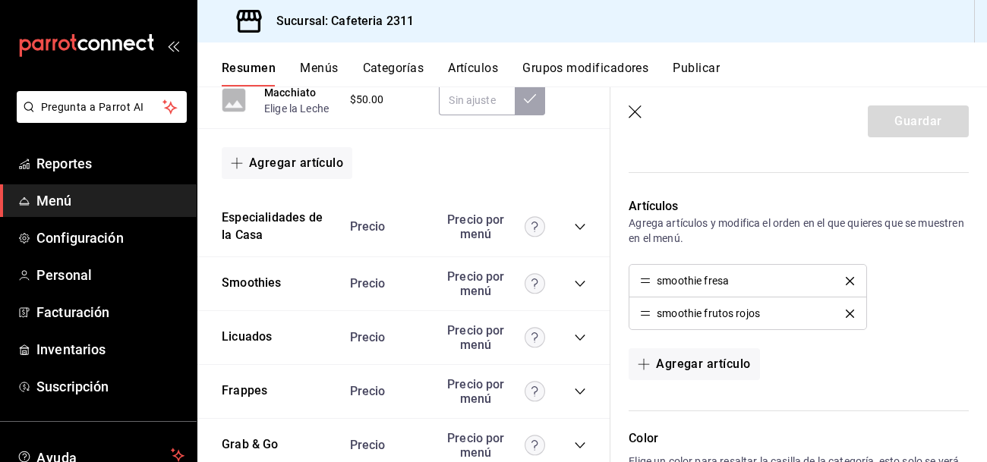
scroll to position [389, 0]
click at [583, 278] on icon "collapse-category-row" at bounding box center [580, 284] width 12 height 12
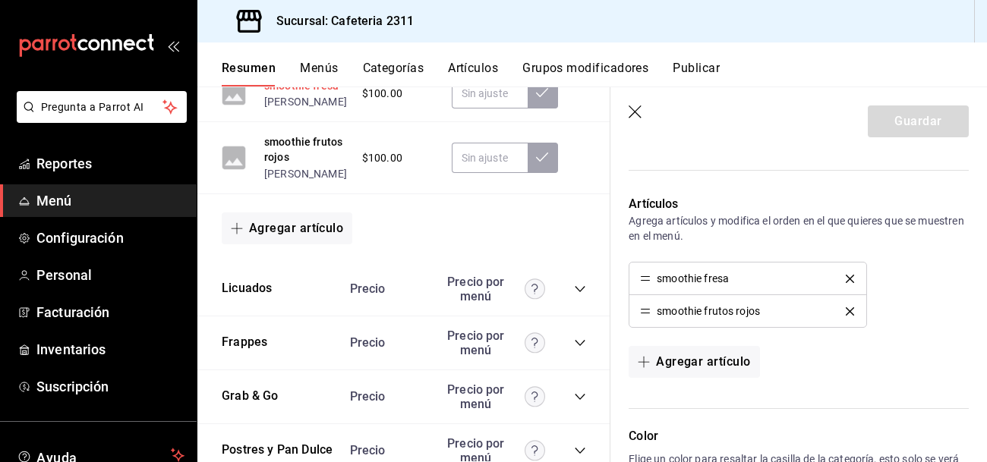
scroll to position [2738, 0]
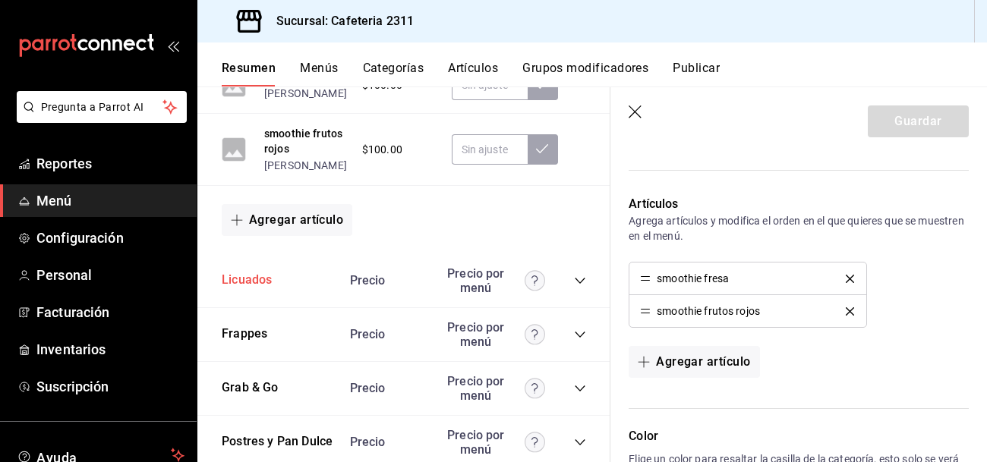
click at [238, 282] on button "Licuados" at bounding box center [247, 280] width 50 height 17
type input "Licuados"
type input "1706572781982"
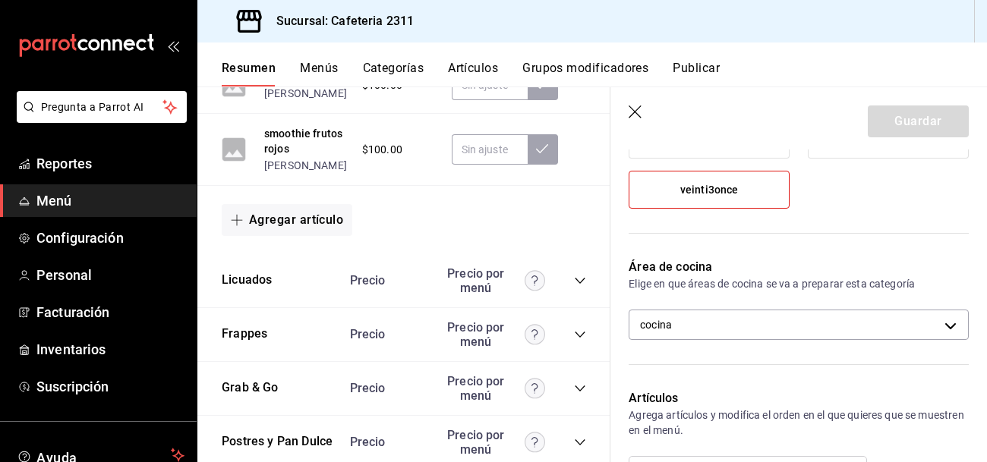
scroll to position [194, 0]
click at [795, 315] on body "Pregunta a Parrot AI Reportes Menú Configuración Personal Facturación Inventari…" at bounding box center [493, 231] width 987 height 462
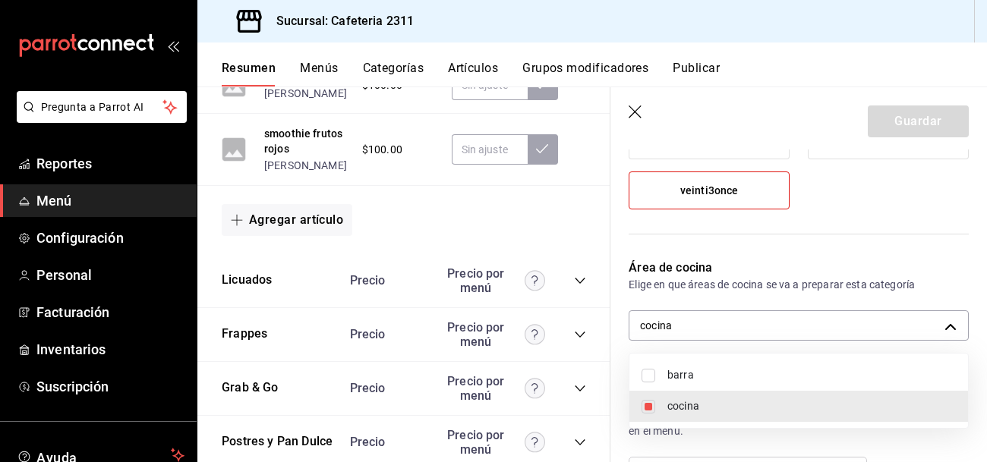
click at [705, 372] on span "barra" at bounding box center [811, 375] width 288 height 16
type input "ac043bc9-970d-4999-bbae-96d181bffabf,0eda6c41-e762-44a1-b63b-49598a9f8d61"
checkbox input "true"
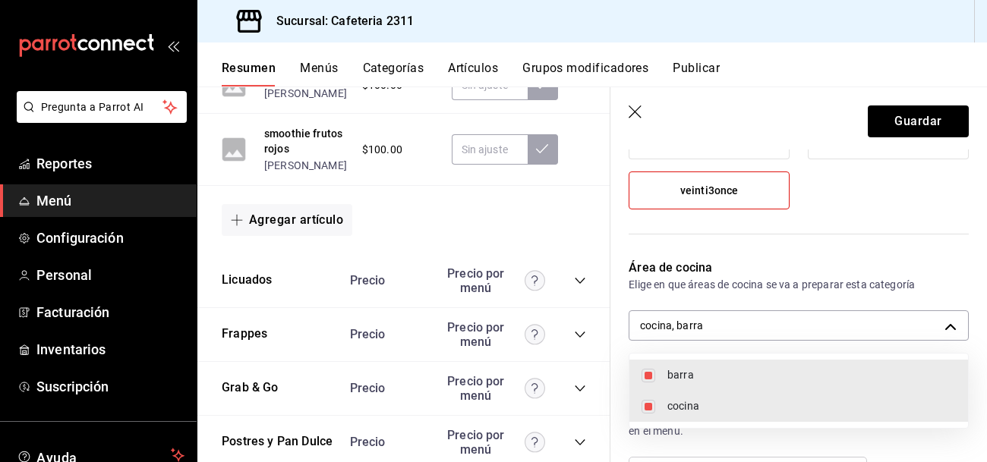
click at [644, 405] on input "checkbox" at bounding box center [648, 407] width 14 height 14
checkbox input "false"
type input "0eda6c41-e762-44a1-b63b-49598a9f8d61"
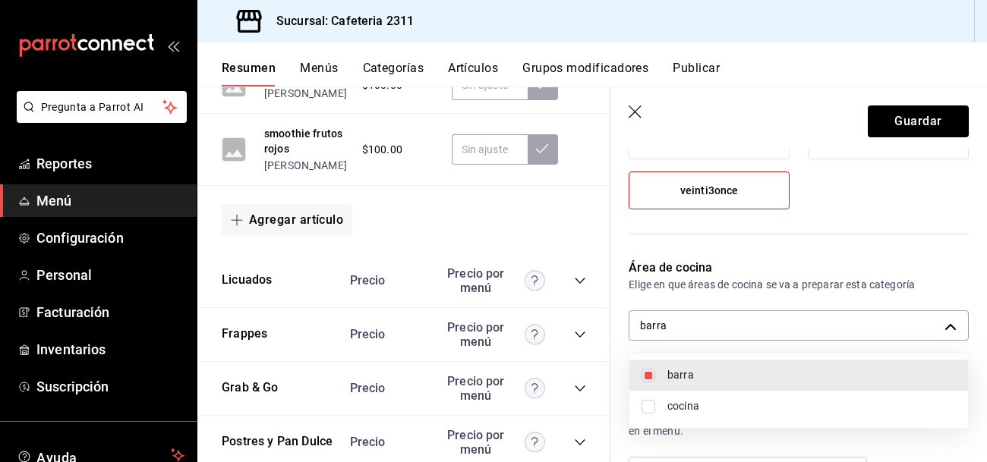
click at [902, 114] on div at bounding box center [493, 231] width 987 height 462
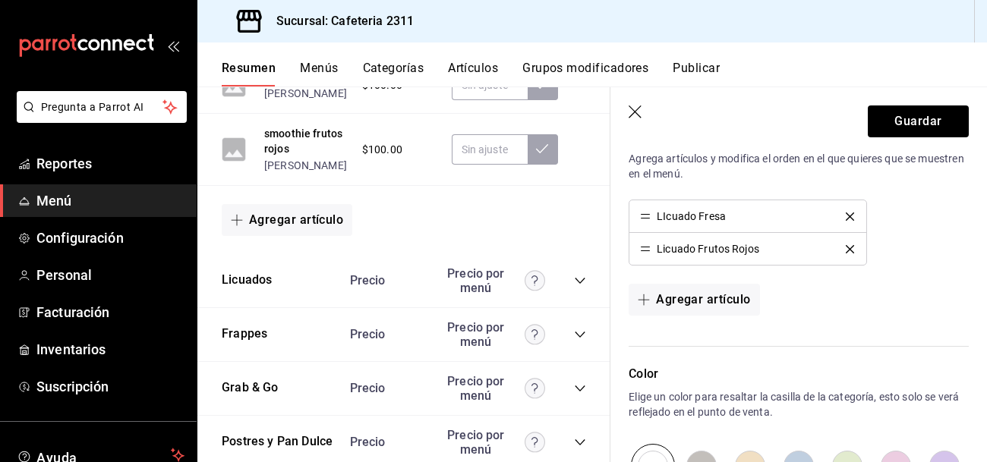
scroll to position [452, 0]
click at [578, 282] on icon "collapse-category-row" at bounding box center [580, 281] width 10 height 6
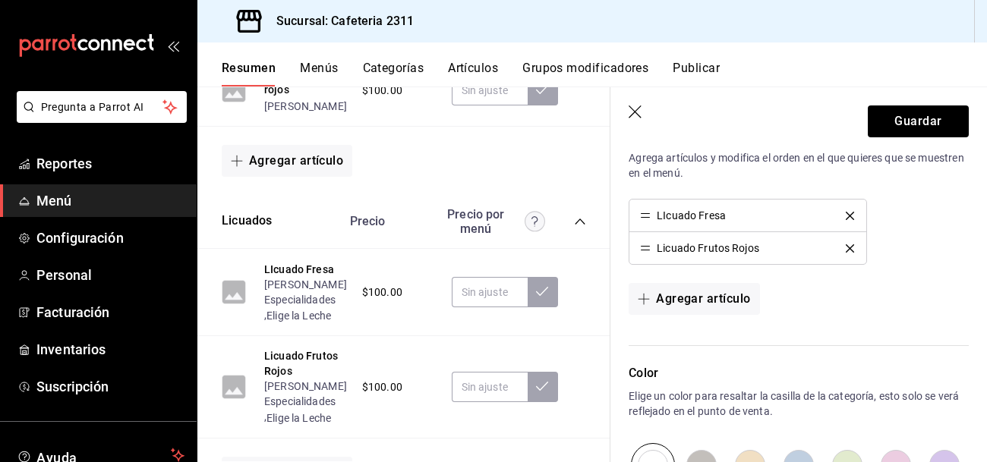
scroll to position [2801, 0]
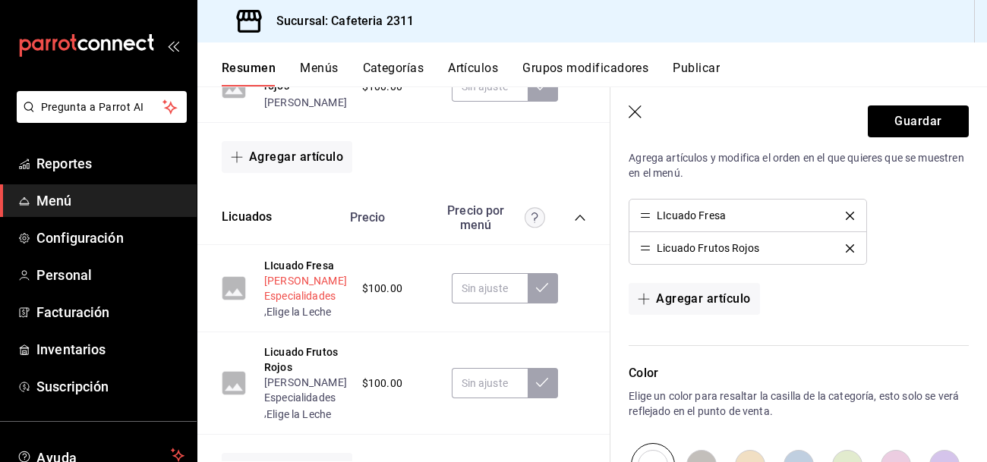
click at [304, 280] on button "[PERSON_NAME] Especialidades" at bounding box center [305, 288] width 83 height 30
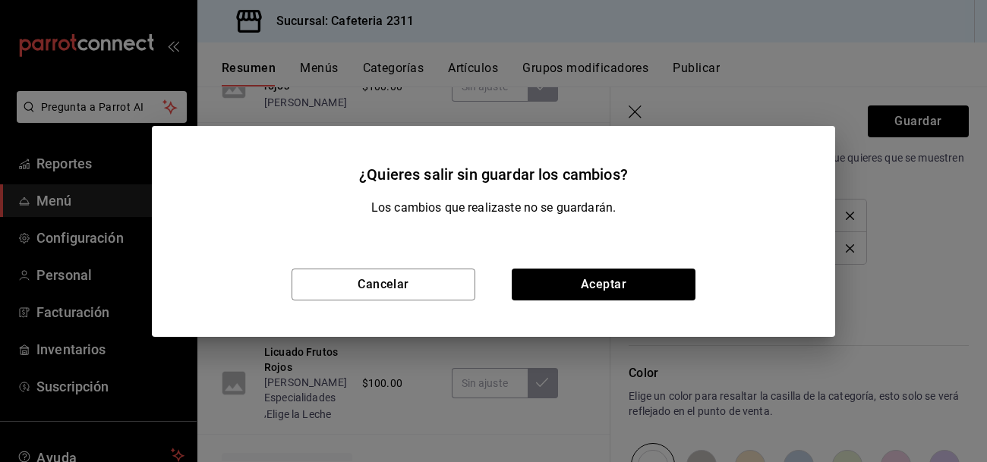
click at [542, 101] on div "¿Quieres salir sin guardar los cambios? Los cambios que realizaste no se guarda…" at bounding box center [493, 231] width 987 height 462
click at [791, 61] on div "¿Quieres salir sin guardar los cambios? Los cambios que realizaste no se guarda…" at bounding box center [493, 231] width 987 height 462
click at [437, 279] on button "Cancelar" at bounding box center [383, 285] width 184 height 32
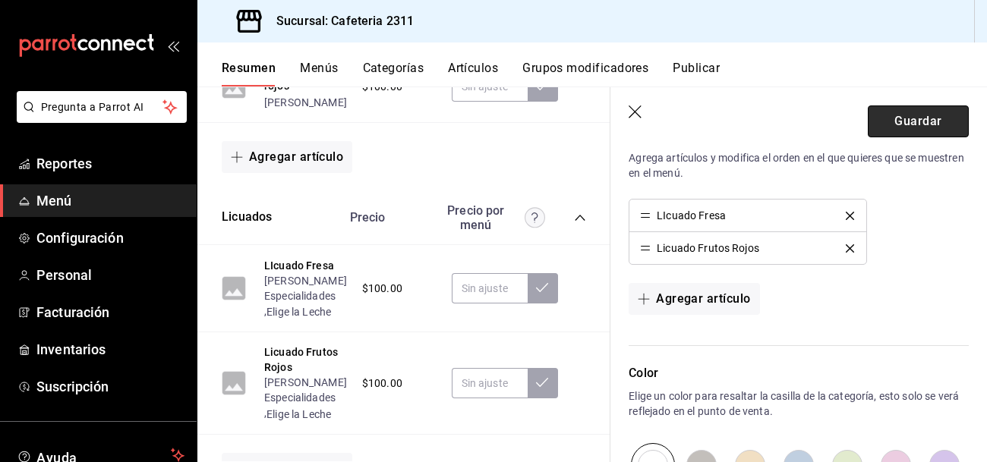
click at [950, 121] on button "Guardar" at bounding box center [918, 121] width 101 height 32
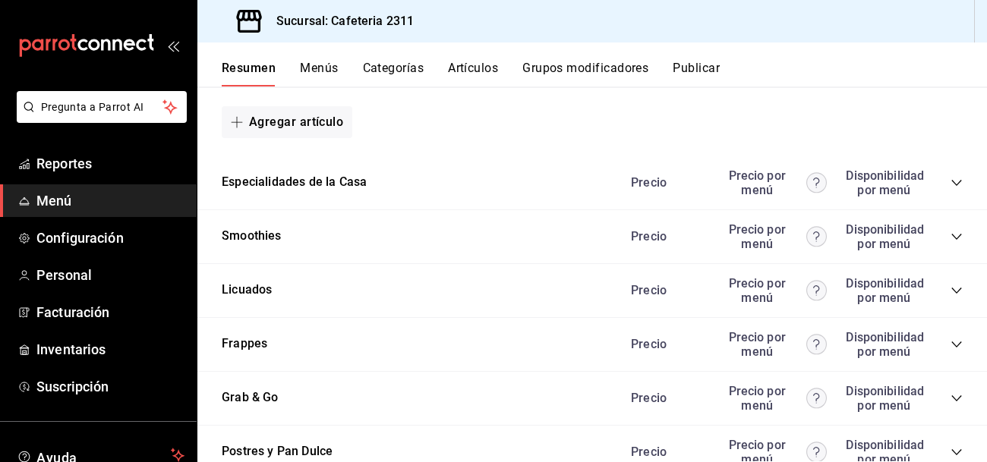
scroll to position [1754, 0]
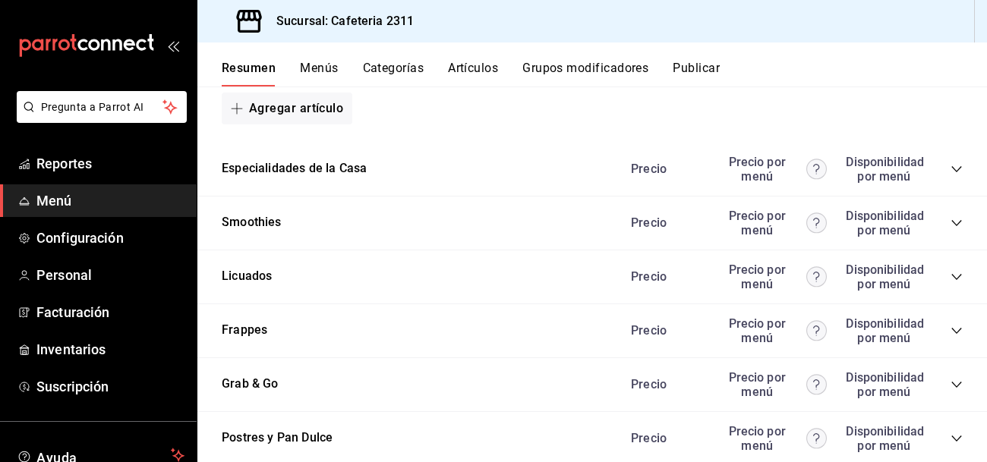
click at [956, 278] on icon "collapse-category-row" at bounding box center [956, 277] width 12 height 12
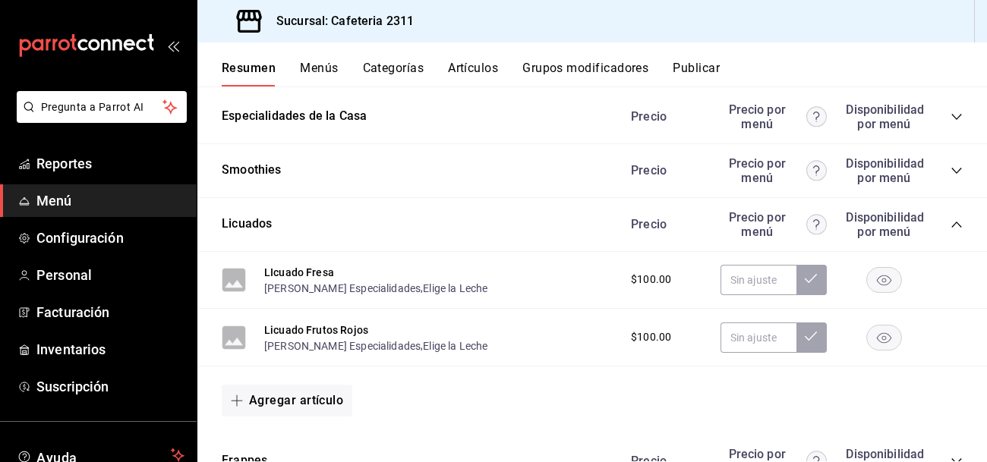
scroll to position [1807, 0]
click at [272, 178] on button "Smoothies" at bounding box center [252, 169] width 60 height 17
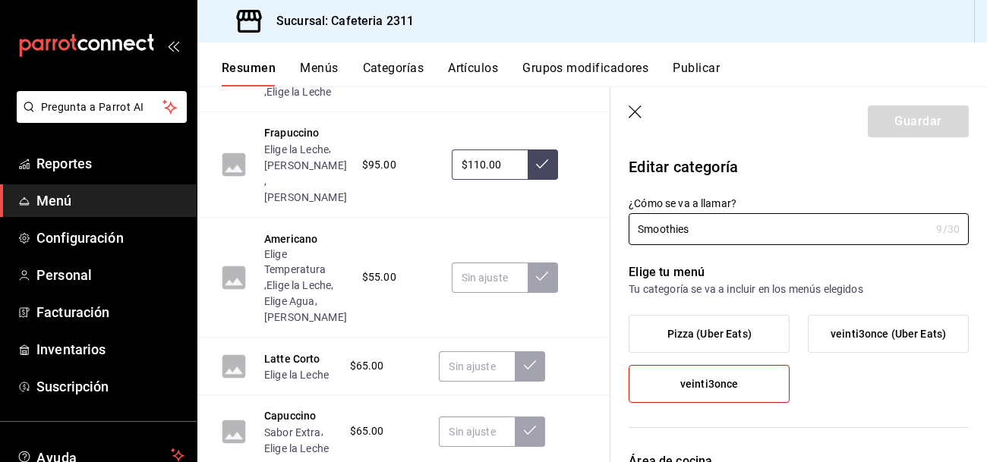
click at [635, 109] on icon "button" at bounding box center [635, 112] width 15 height 15
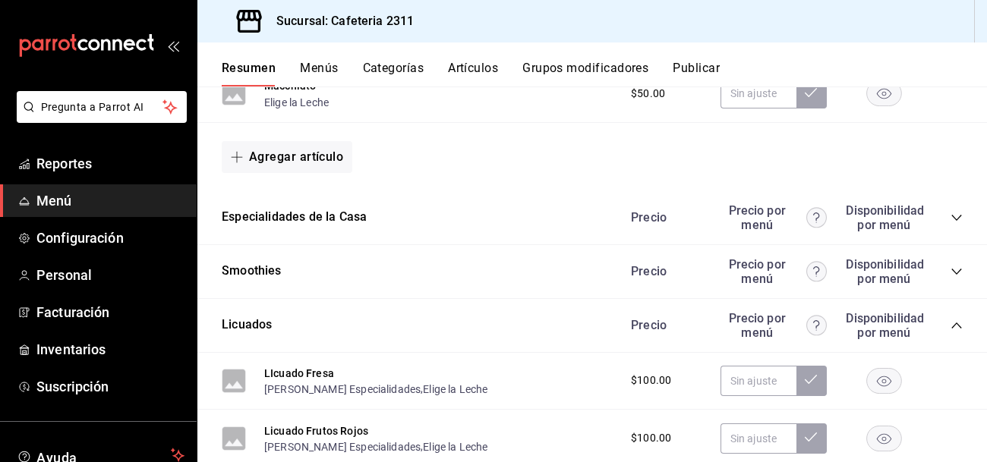
scroll to position [1705, 0]
click at [959, 272] on icon "collapse-category-row" at bounding box center [956, 272] width 12 height 12
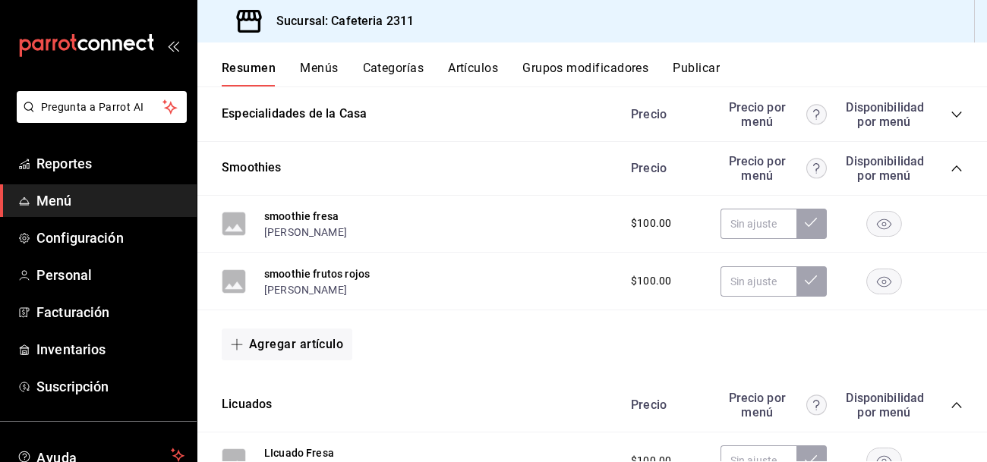
scroll to position [1811, 0]
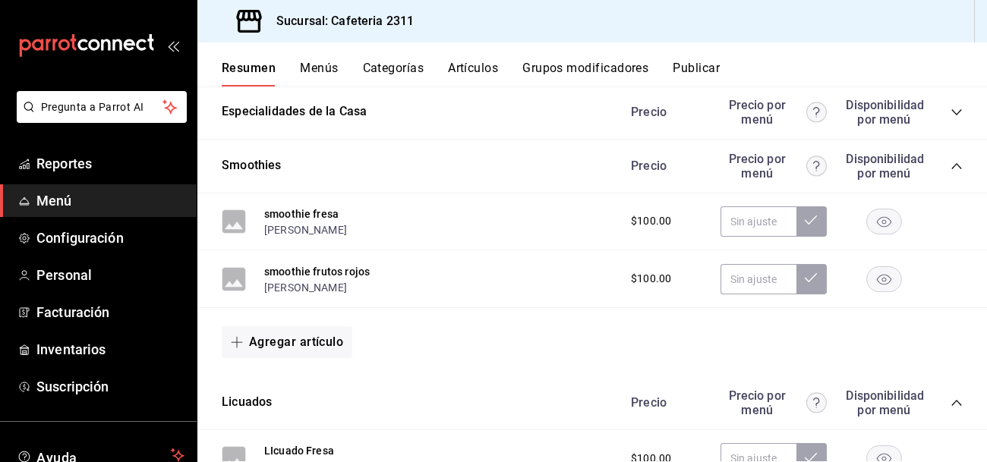
click at [471, 68] on button "Artículos" at bounding box center [473, 74] width 50 height 26
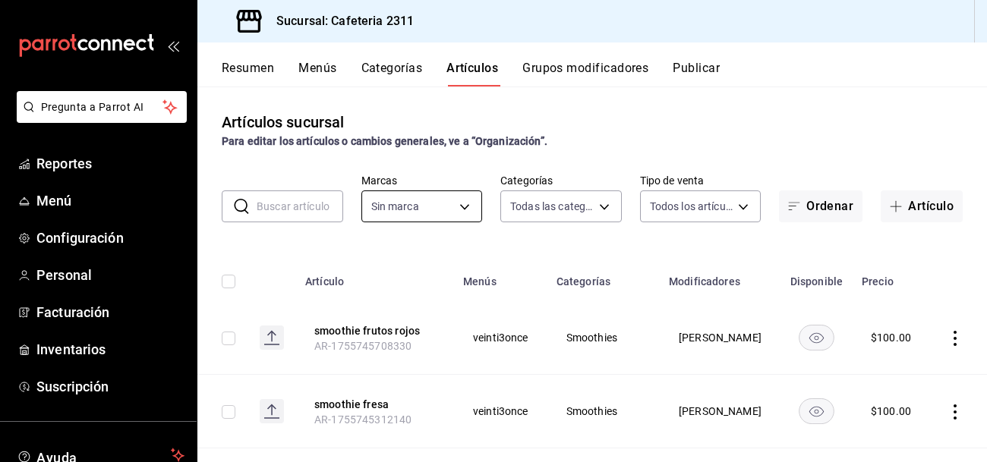
type input "536a82a5-983a-43ec-b1be-69caf506a0f5,2d541d84-83a7-4f98-a380-61900af1125d,575e2…"
type input "85018aa7-d10e-4b77-9d87-cba6278a116b"
click at [952, 332] on icon "actions" at bounding box center [954, 338] width 15 height 15
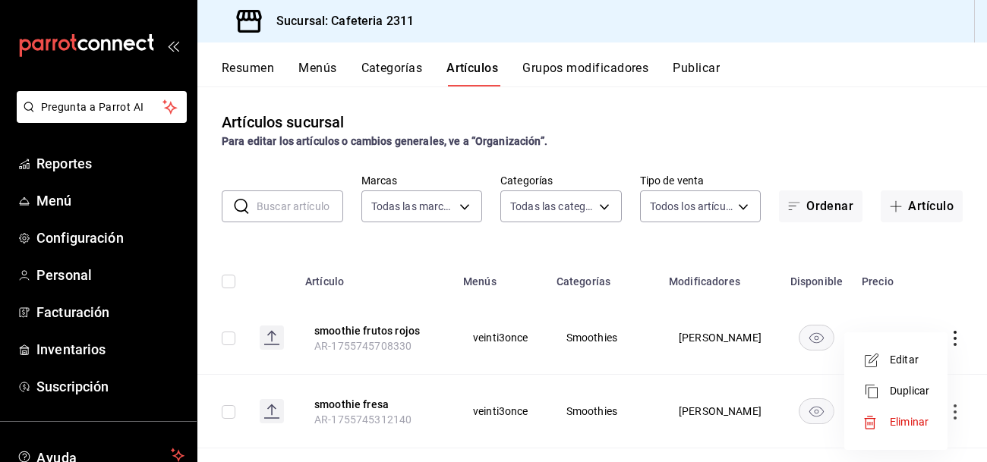
click at [901, 367] on li "Editar" at bounding box center [895, 360] width 91 height 31
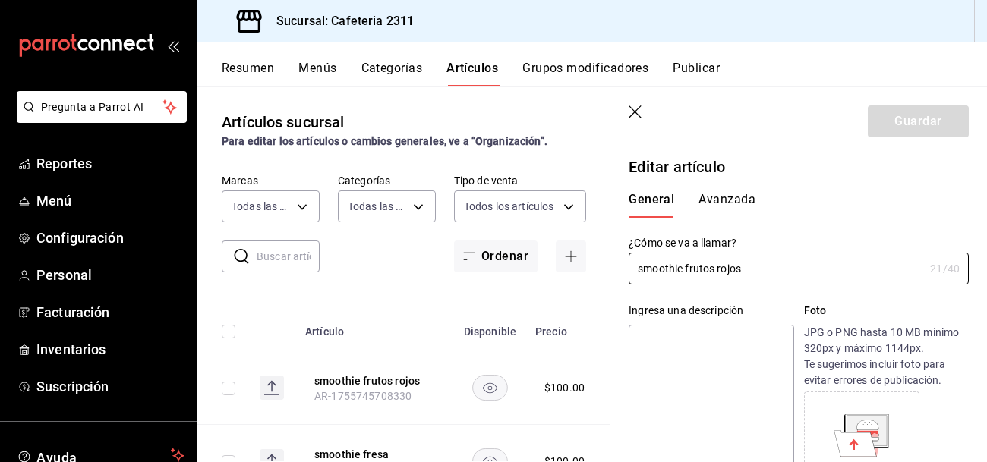
type input "$100.00"
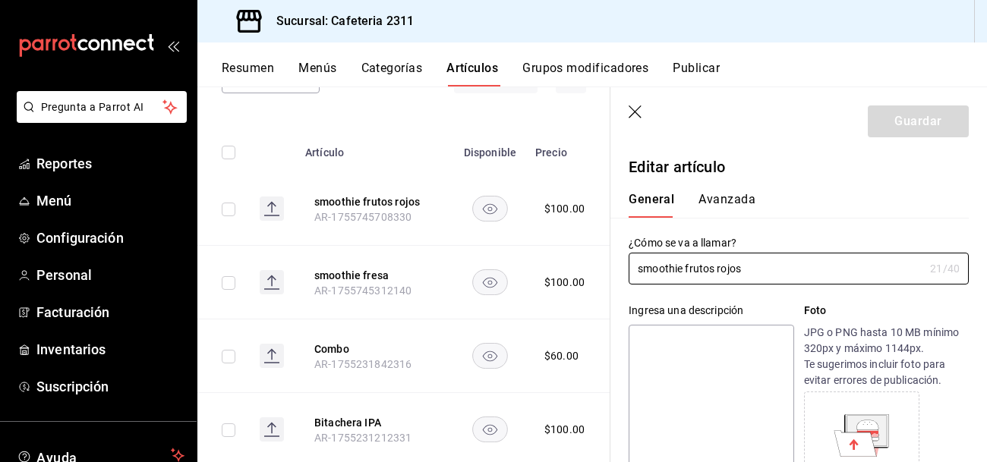
scroll to position [184, 0]
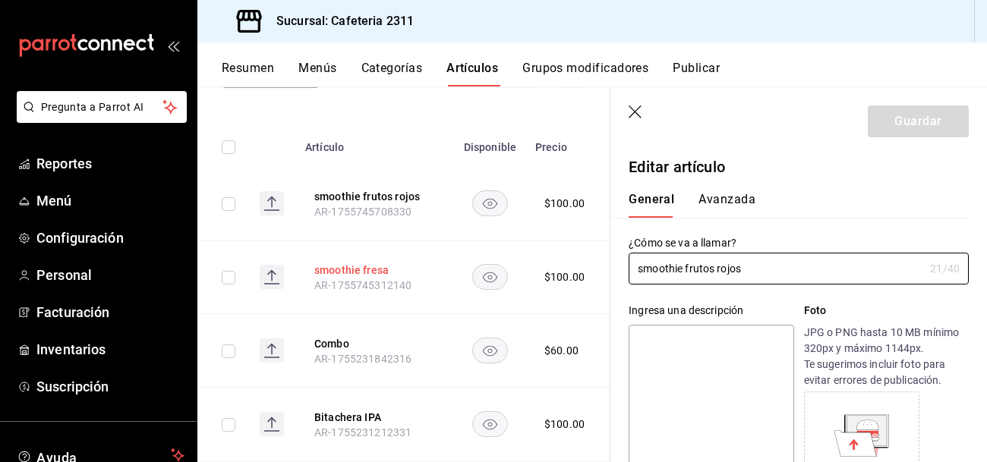
click at [357, 271] on button "smoothie fresa" at bounding box center [374, 270] width 121 height 15
type input "$100.00"
click at [390, 189] on button "smoothie frutos rojos" at bounding box center [374, 196] width 121 height 15
type input "$100.00"
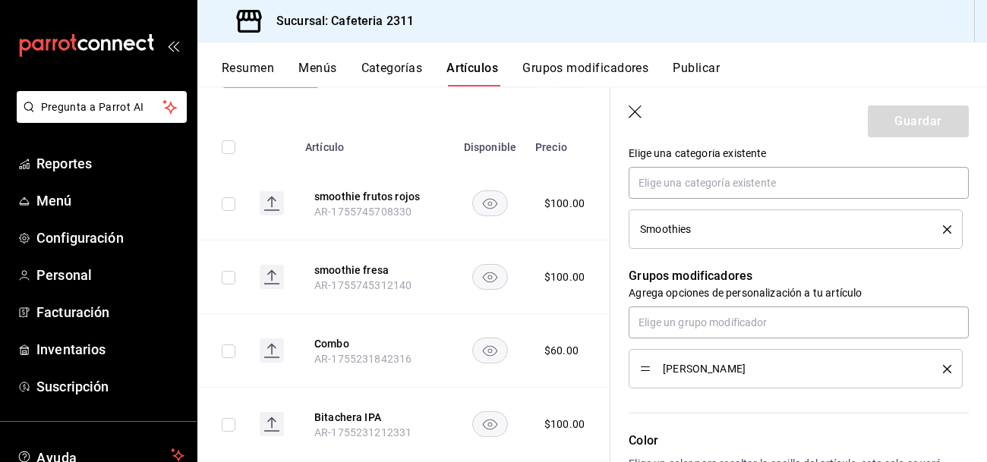
scroll to position [560, 0]
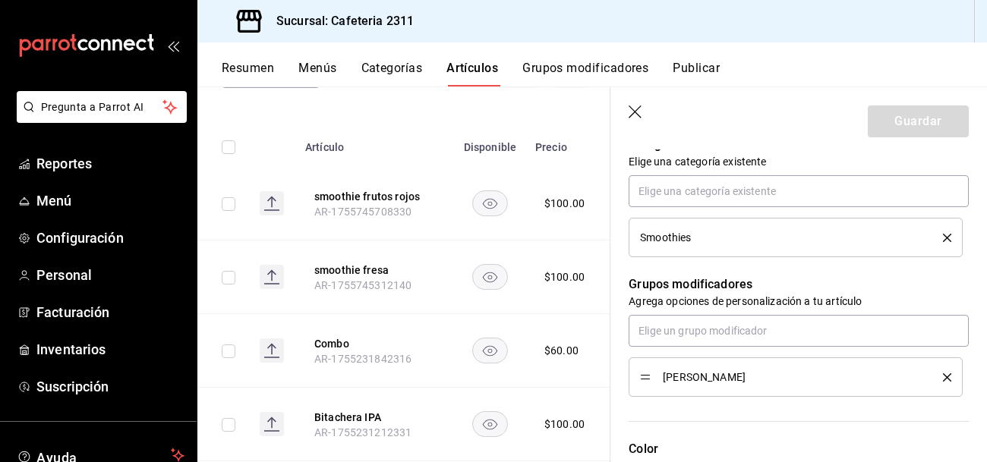
click at [698, 378] on span "[PERSON_NAME]" at bounding box center [791, 377] width 257 height 11
click at [327, 71] on button "Menús" at bounding box center [317, 74] width 38 height 26
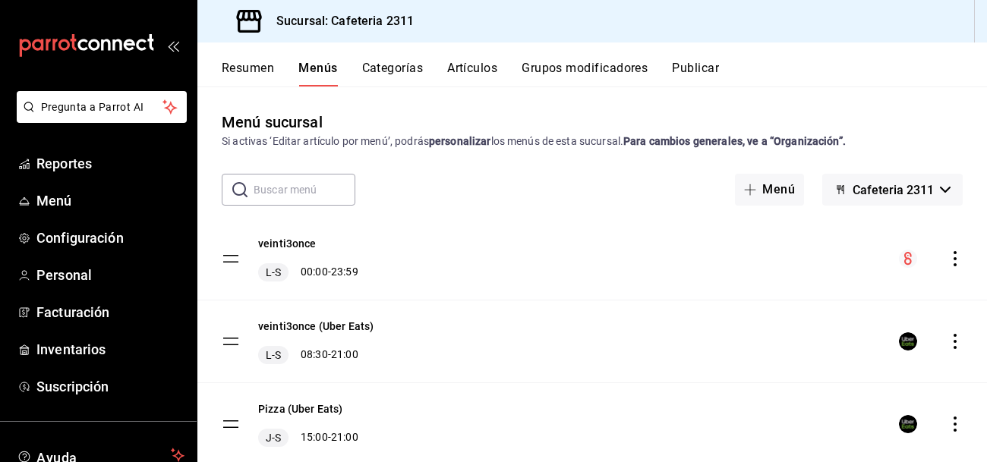
click at [392, 68] on button "Categorías" at bounding box center [392, 74] width 61 height 26
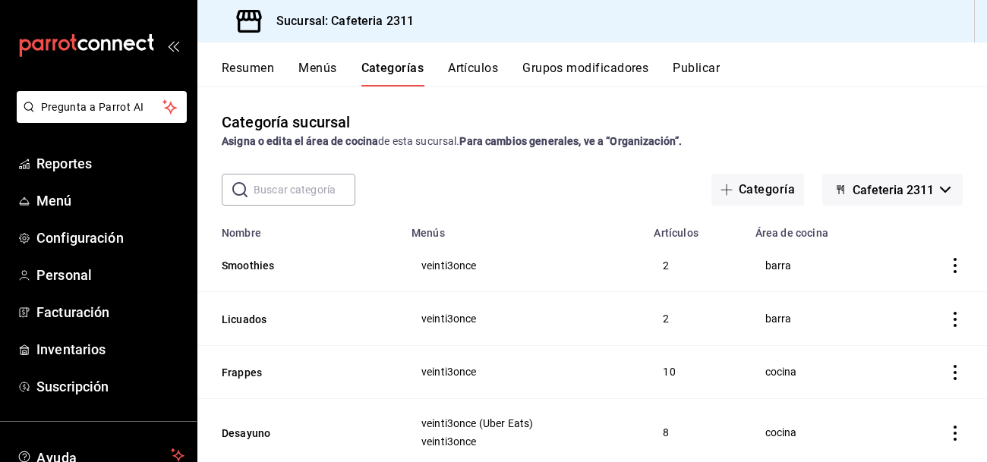
click at [956, 266] on icon "actions" at bounding box center [954, 265] width 3 height 15
click at [912, 301] on span "Editar" at bounding box center [909, 302] width 39 height 16
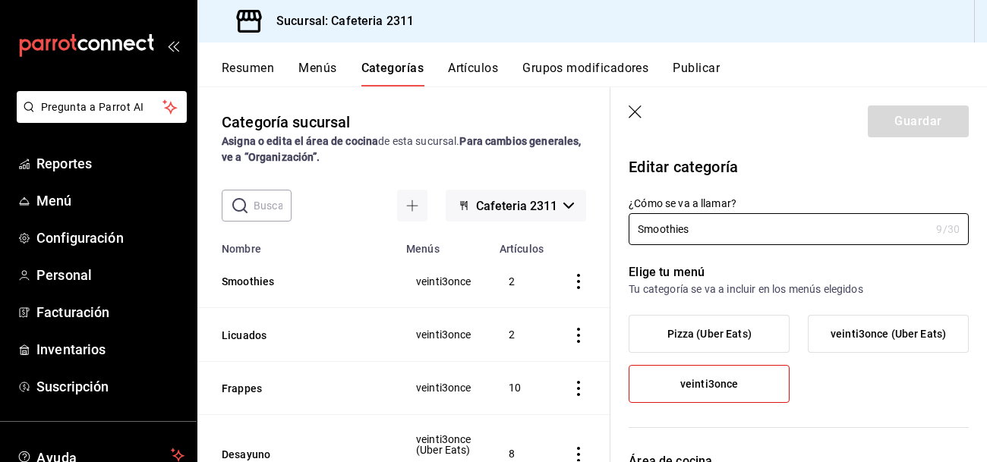
type input "0eda6c41-e762-44a1-b63b-49598a9f8d61"
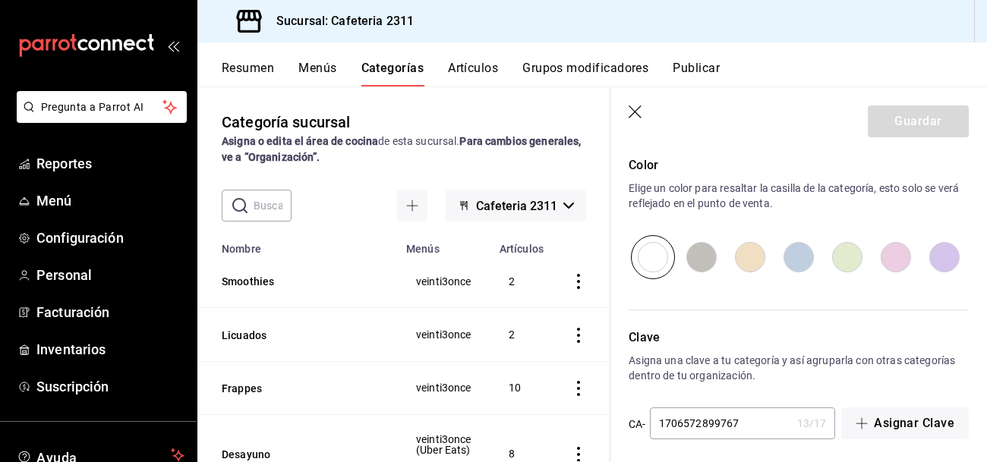
scroll to position [668, 0]
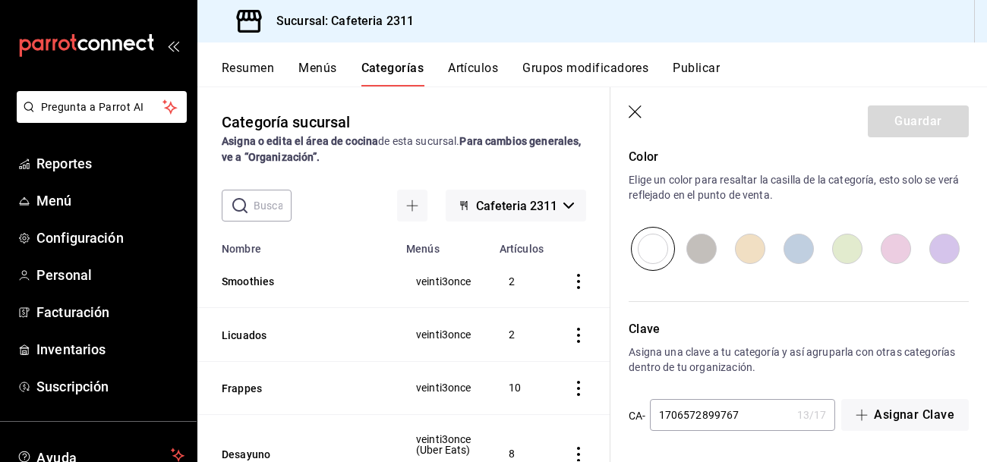
click at [550, 71] on button "Grupos modificadores" at bounding box center [585, 74] width 126 height 26
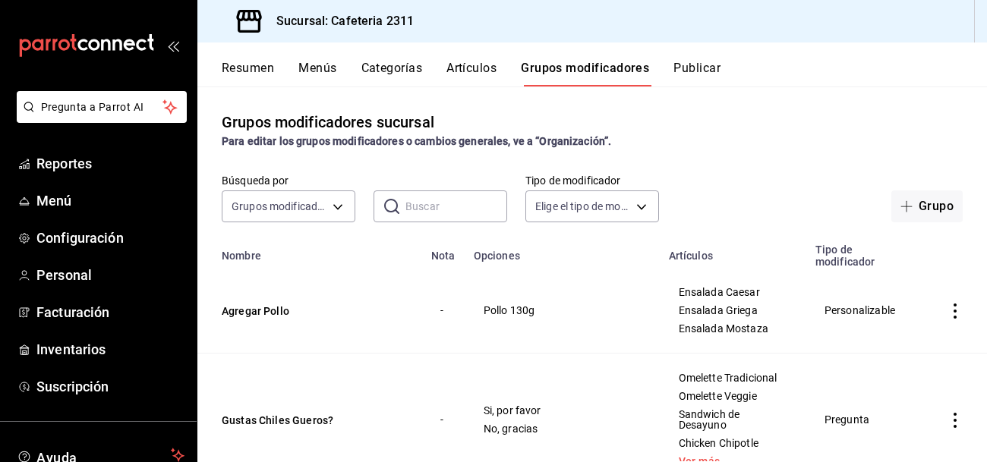
click at [474, 68] on button "Artículos" at bounding box center [471, 74] width 50 height 26
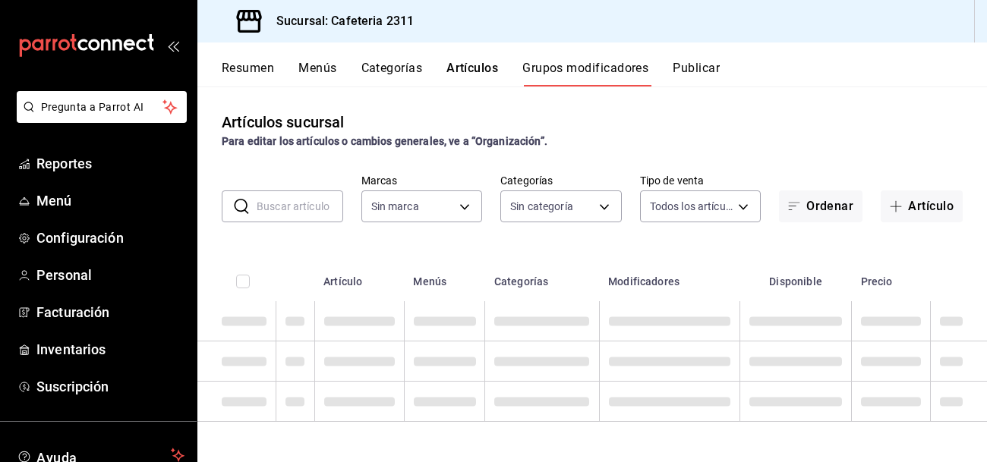
click at [406, 61] on button "Categorías" at bounding box center [391, 74] width 61 height 26
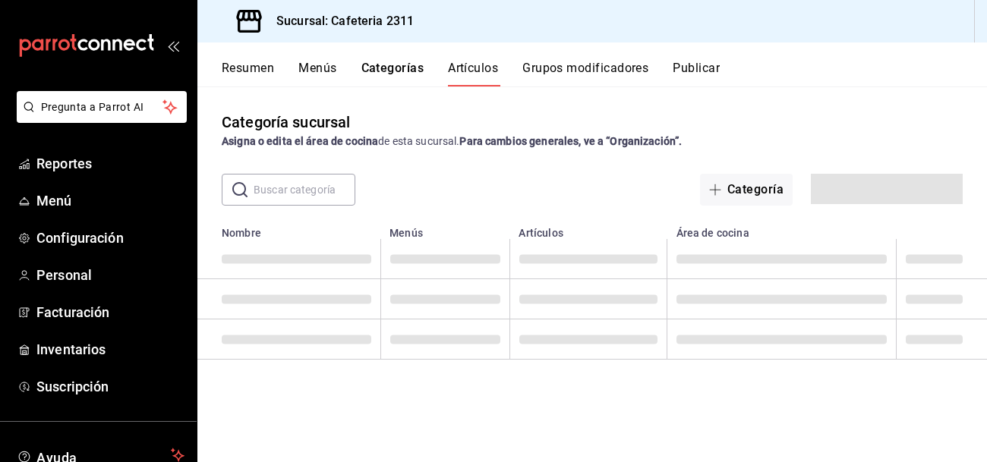
click at [326, 65] on button "Menús" at bounding box center [317, 74] width 38 height 26
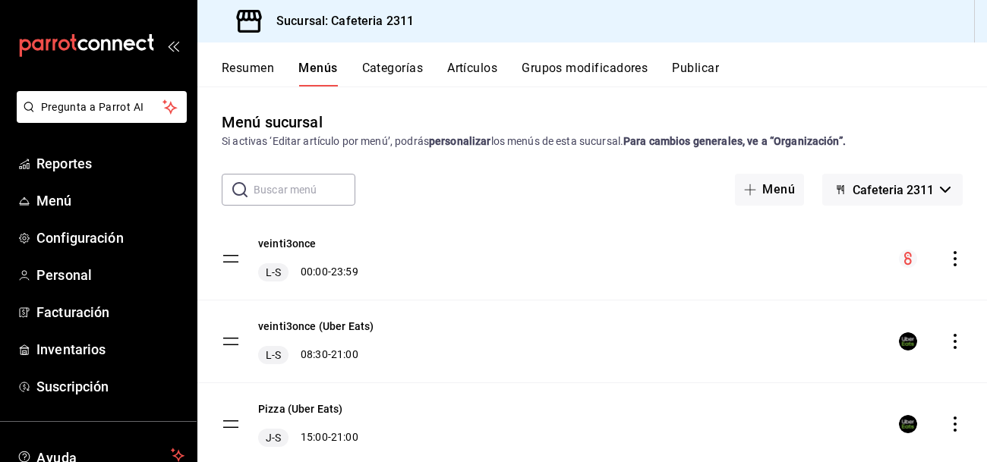
click at [956, 258] on icon "actions" at bounding box center [954, 258] width 15 height 15
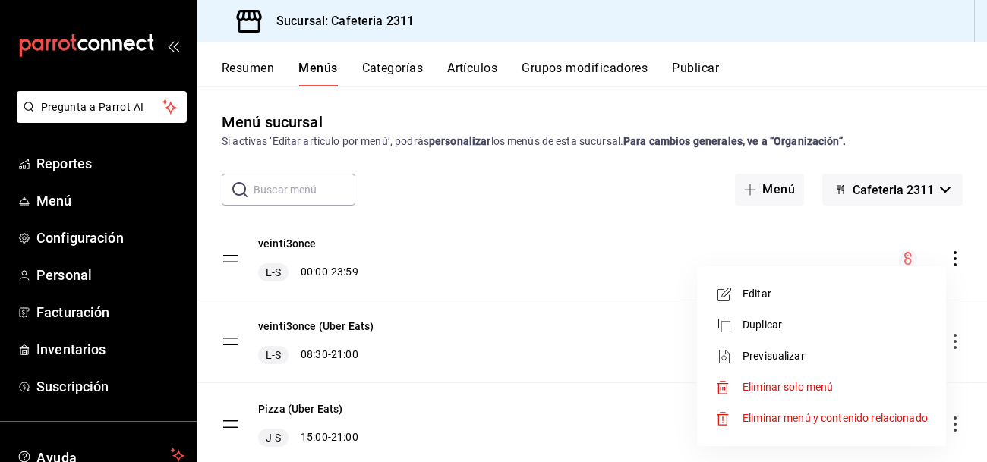
click at [787, 288] on span "Editar" at bounding box center [834, 294] width 185 height 16
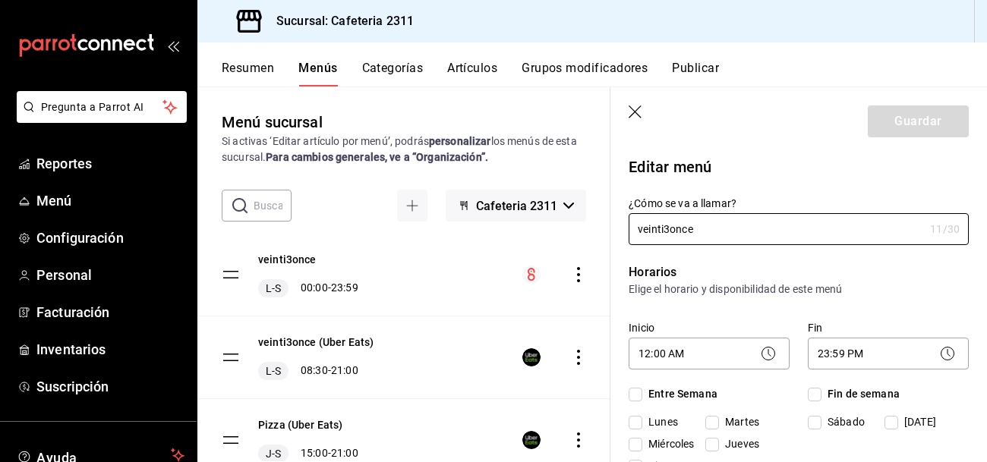
checkbox input "true"
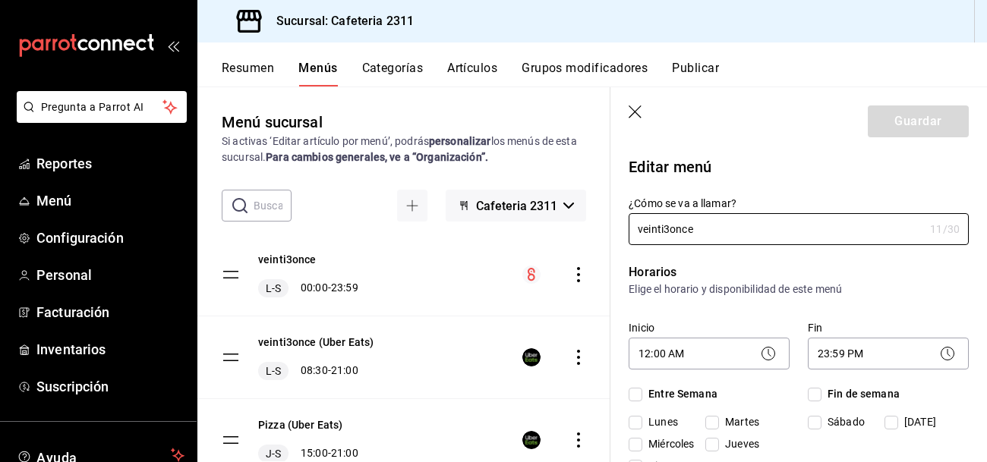
checkbox input "true"
click at [306, 261] on button "veinti3once" at bounding box center [287, 259] width 58 height 15
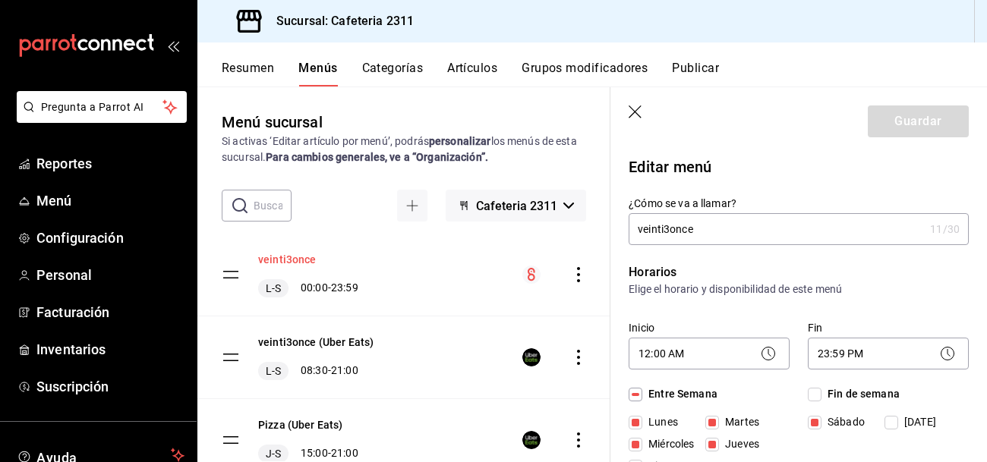
click at [299, 260] on button "veinti3once" at bounding box center [287, 259] width 58 height 15
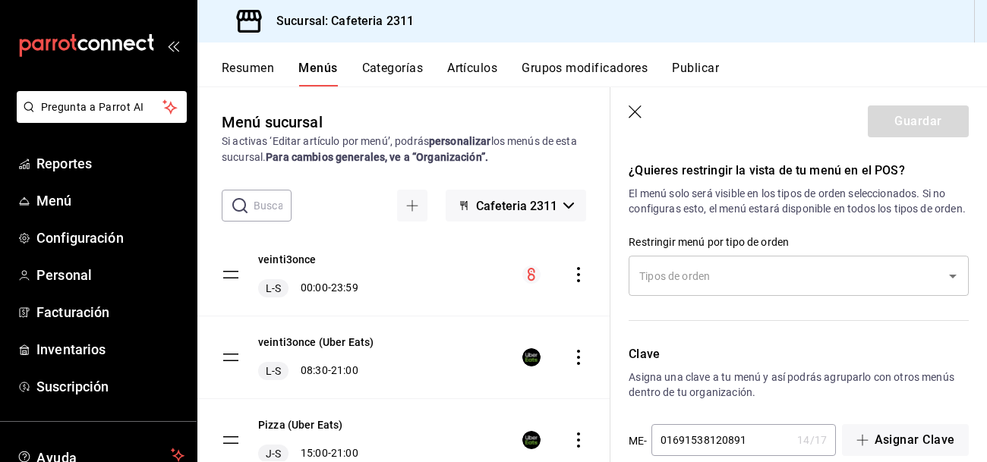
scroll to position [1519, 0]
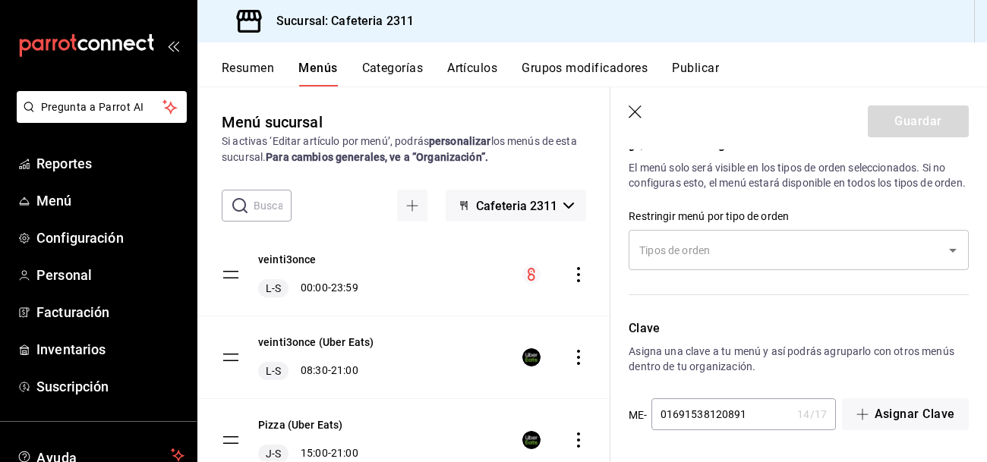
click at [395, 71] on button "Categorías" at bounding box center [392, 74] width 61 height 26
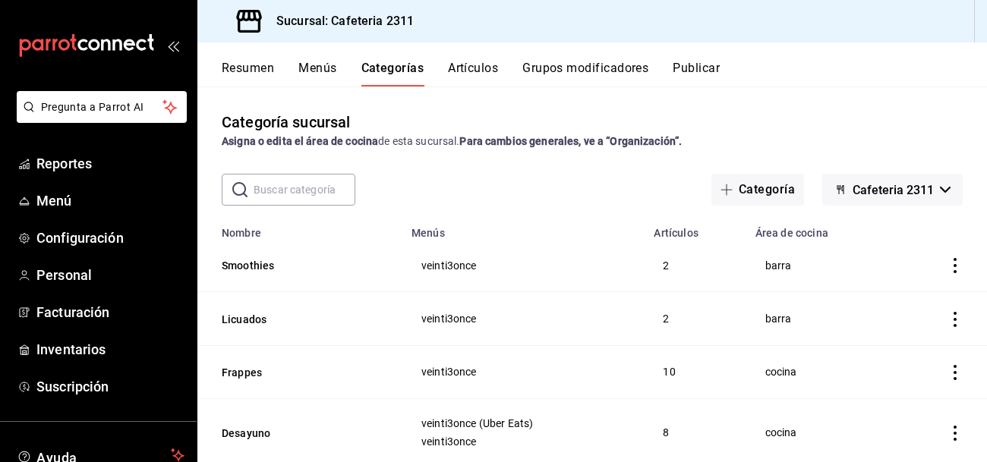
click at [313, 67] on button "Menús" at bounding box center [317, 74] width 38 height 26
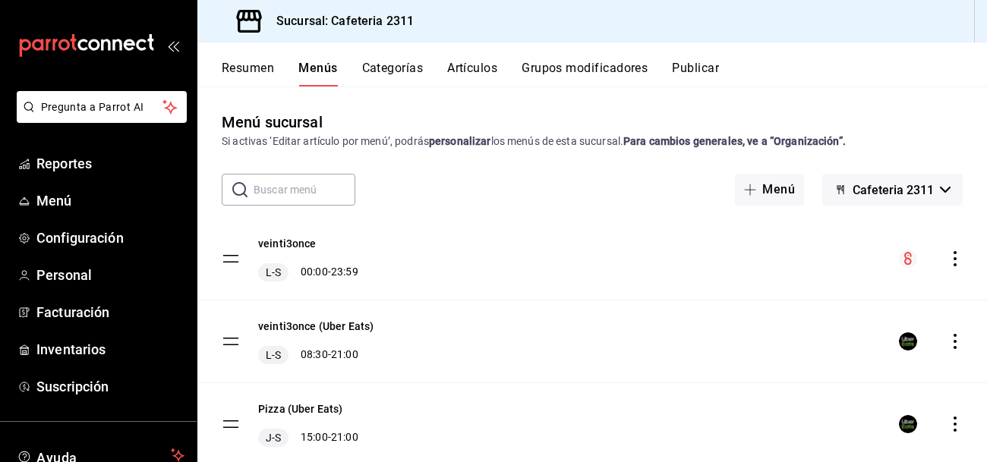
click at [954, 261] on icon "actions" at bounding box center [954, 258] width 15 height 15
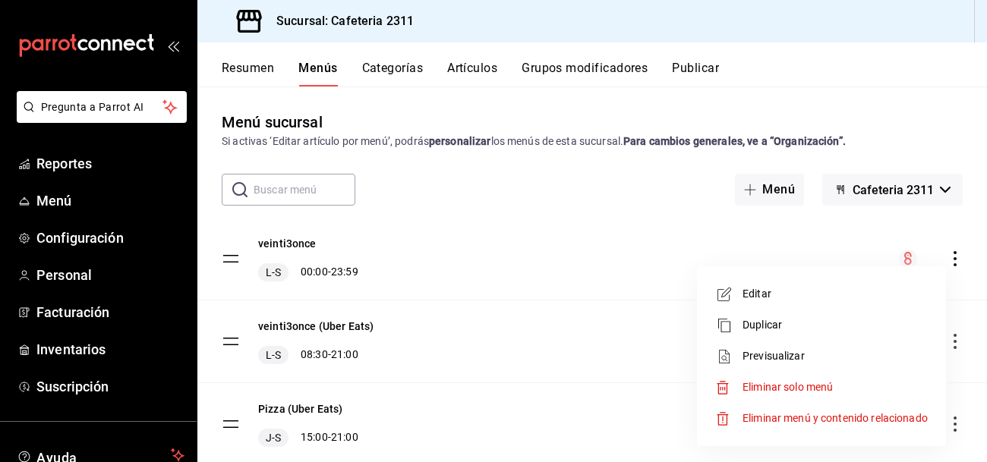
click at [764, 300] on span "Editar" at bounding box center [834, 294] width 185 height 16
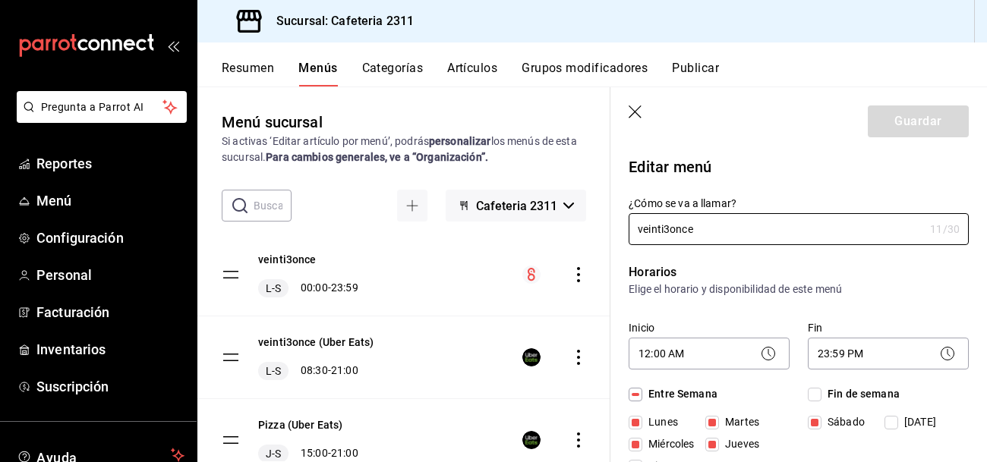
checkbox input "true"
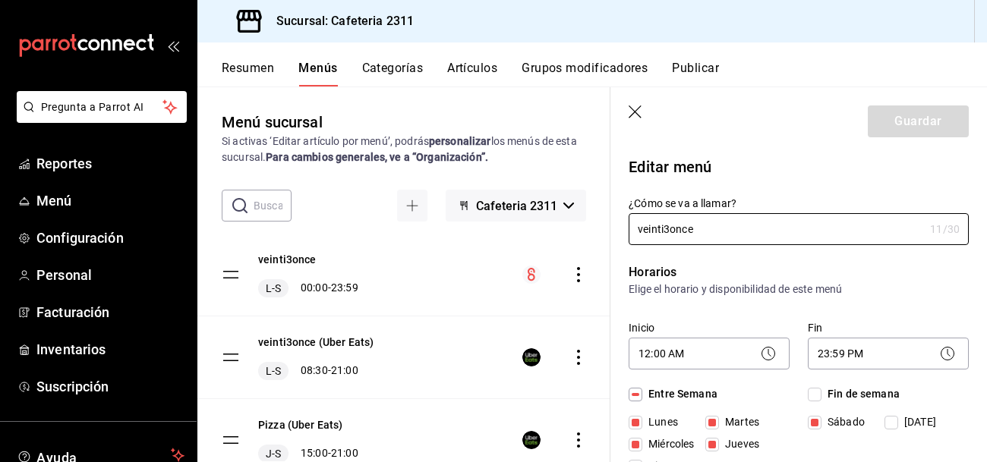
checkbox input "true"
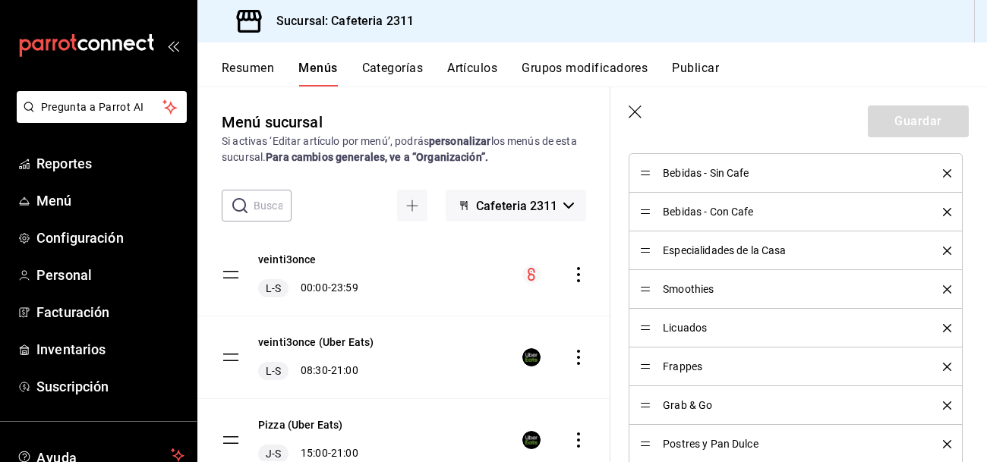
scroll to position [504, 0]
click at [707, 286] on span "Smoothies" at bounding box center [791, 287] width 257 height 11
click at [288, 260] on button "veinti3once" at bounding box center [287, 259] width 58 height 15
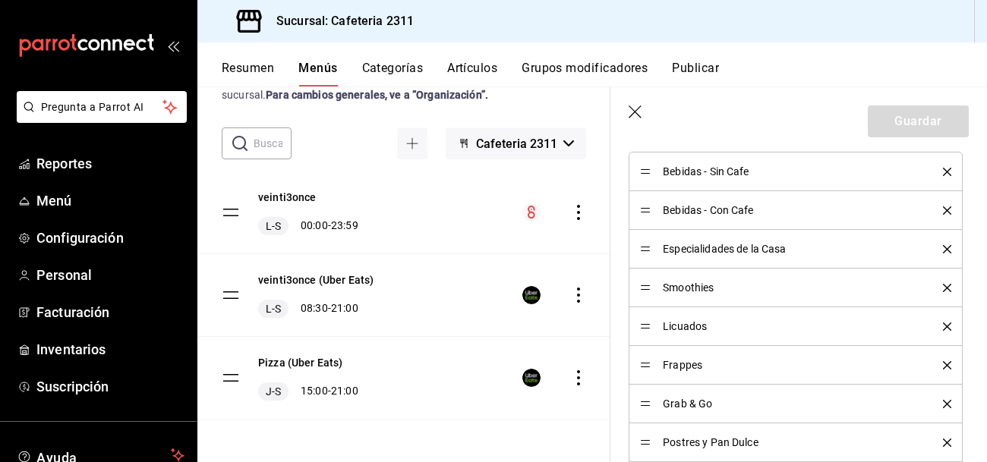
scroll to position [0, 0]
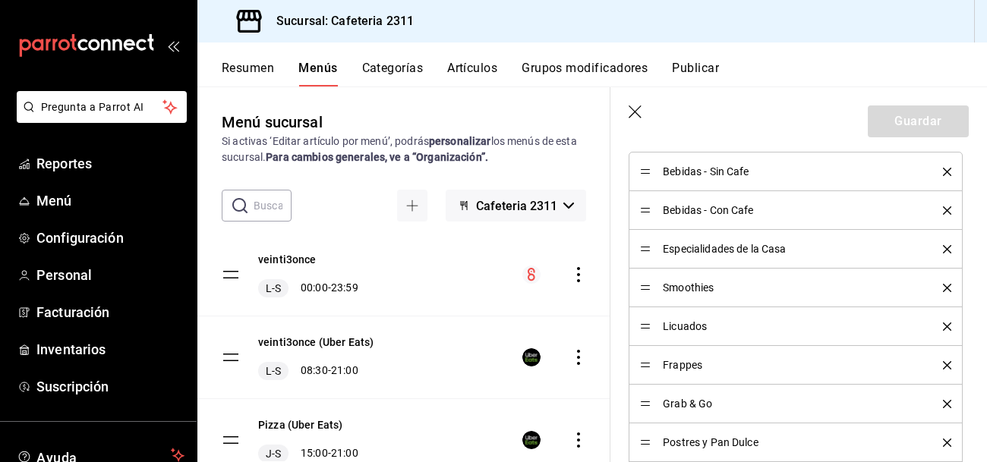
click at [416, 253] on div "veinti3once L-S 00:00 - 23:59" at bounding box center [403, 275] width 413 height 82
click at [306, 257] on button "veinti3once" at bounding box center [287, 259] width 58 height 15
click at [635, 110] on icon "button" at bounding box center [635, 112] width 15 height 15
checkbox input "false"
type input "1755748373881"
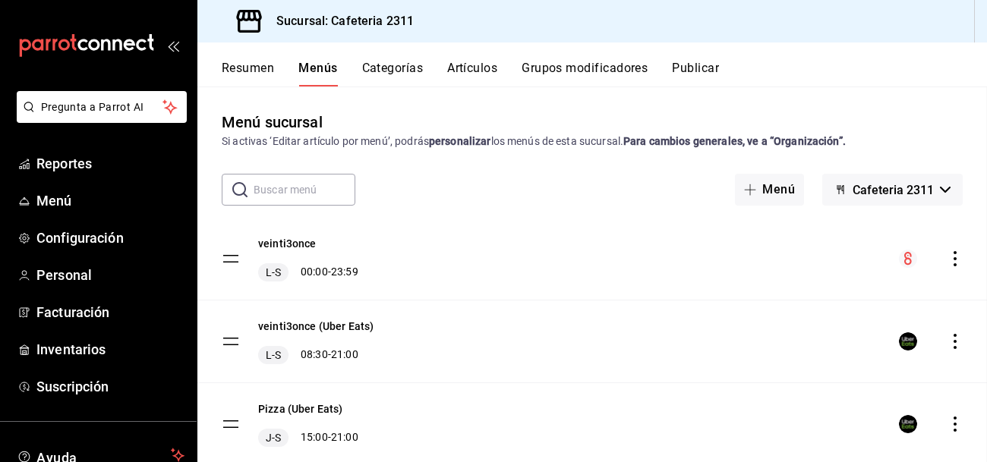
checkbox input "false"
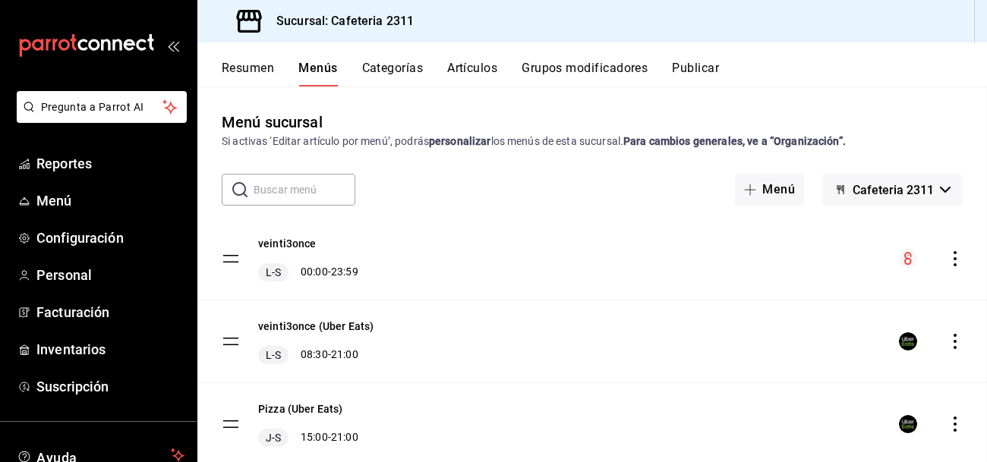
checkbox input "false"
click at [943, 191] on icon "button" at bounding box center [945, 190] width 11 height 6
click at [943, 191] on div at bounding box center [493, 231] width 987 height 462
click at [950, 262] on icon "actions" at bounding box center [954, 258] width 15 height 15
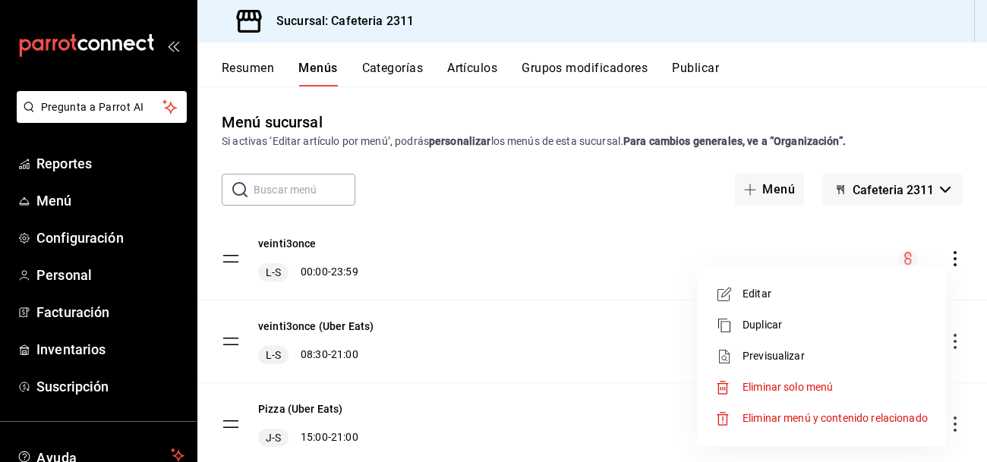
click at [258, 65] on div at bounding box center [493, 231] width 987 height 462
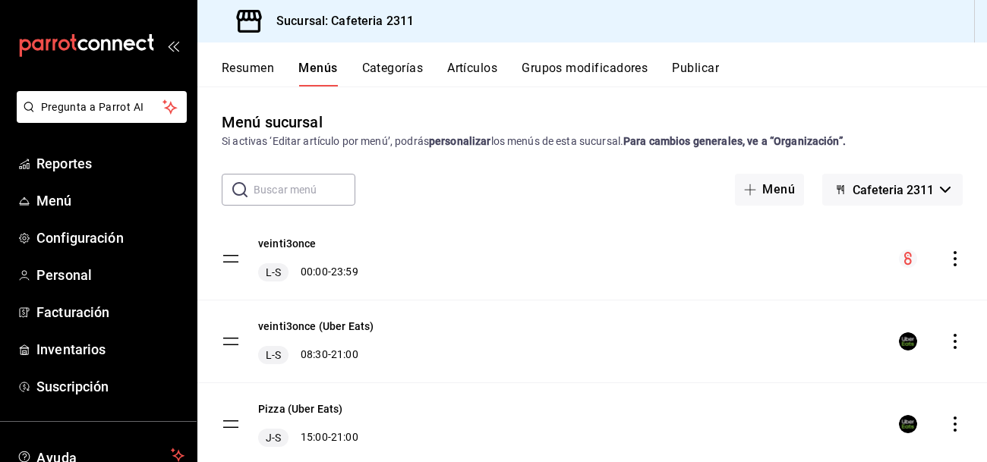
click at [244, 64] on button "Resumen" at bounding box center [248, 74] width 52 height 26
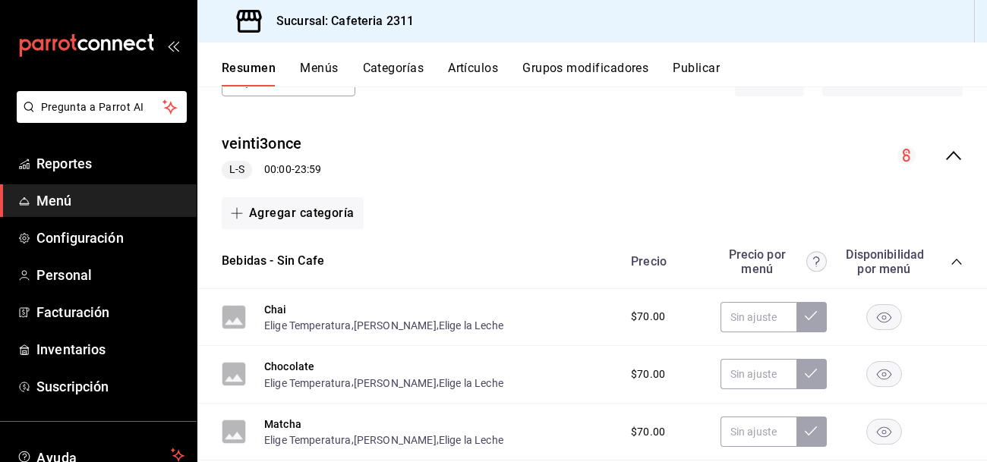
scroll to position [110, 0]
click at [957, 259] on icon "collapse-category-row" at bounding box center [956, 261] width 10 height 6
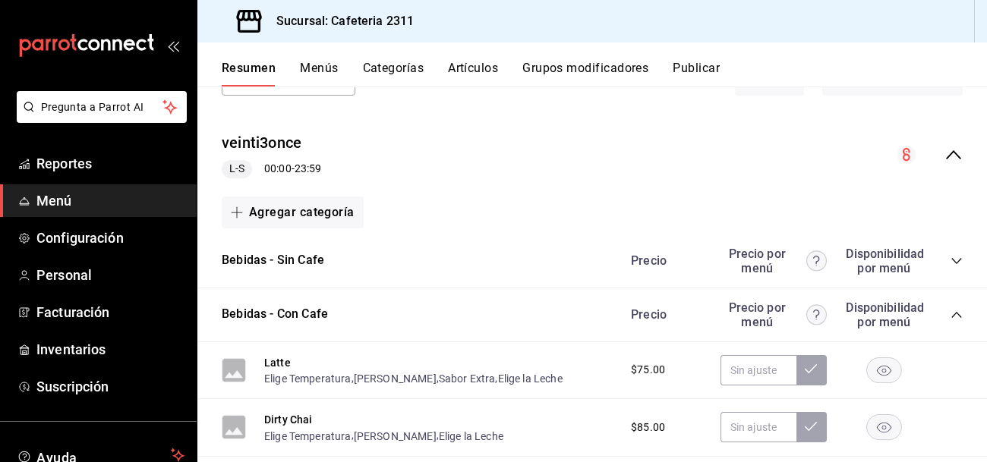
click at [957, 313] on icon "collapse-category-row" at bounding box center [956, 315] width 12 height 12
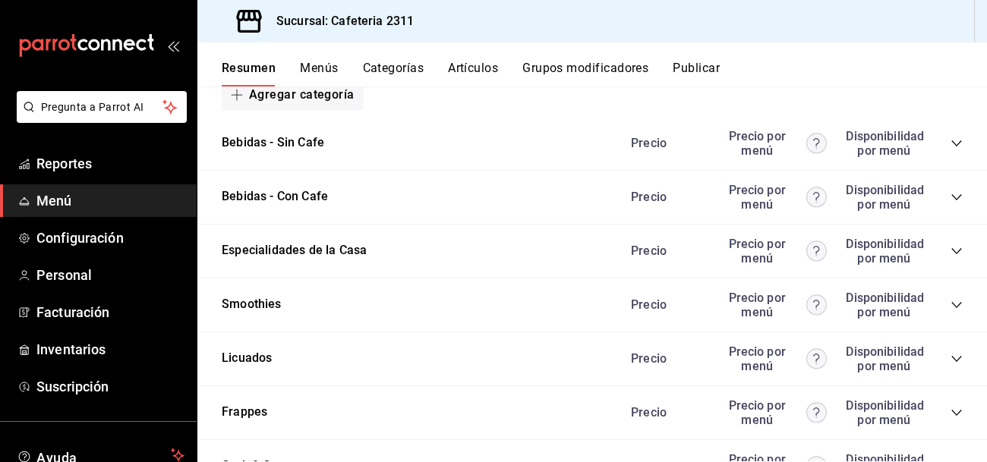
scroll to position [233, 0]
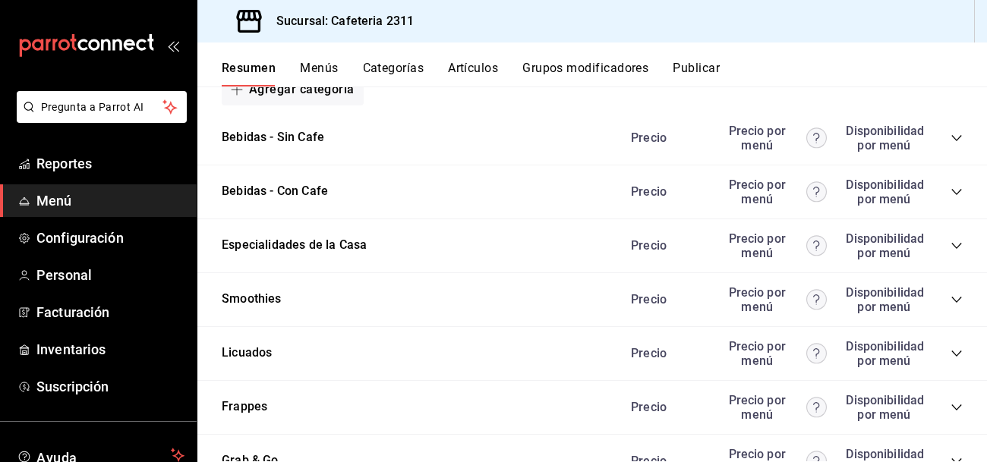
click at [956, 300] on icon "collapse-category-row" at bounding box center [956, 300] width 12 height 12
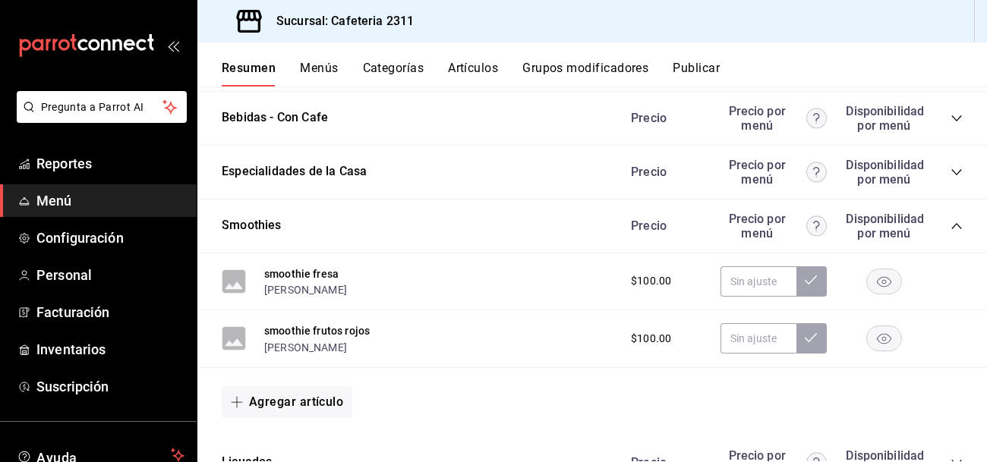
scroll to position [310, 0]
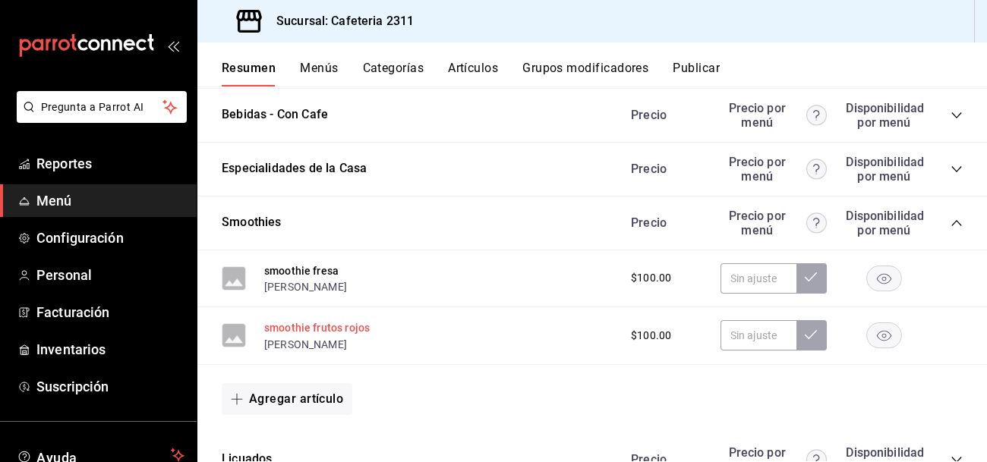
click at [298, 333] on button "smoothie frutos rojos" at bounding box center [316, 327] width 105 height 15
click at [269, 323] on div "smoothie frutos rojos Elige Tamaño $100.00" at bounding box center [591, 336] width 789 height 58
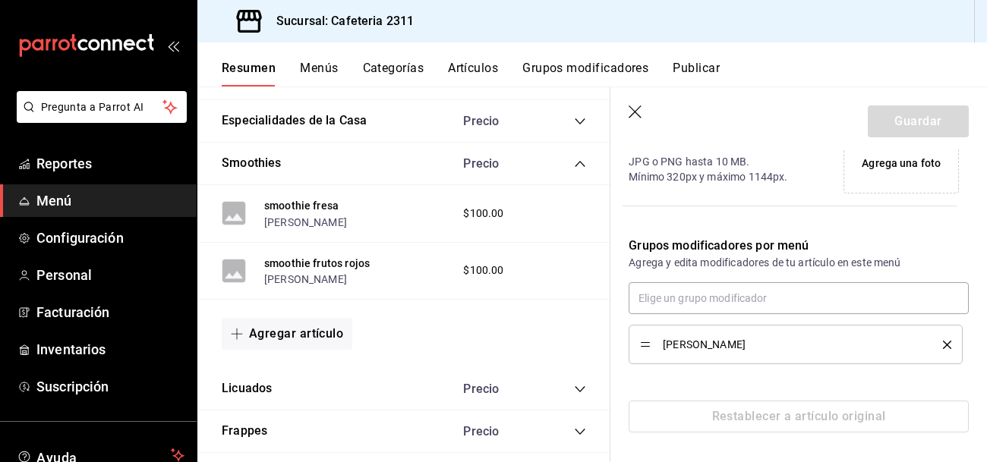
scroll to position [344, 0]
click at [316, 275] on button "[PERSON_NAME]" at bounding box center [305, 279] width 83 height 15
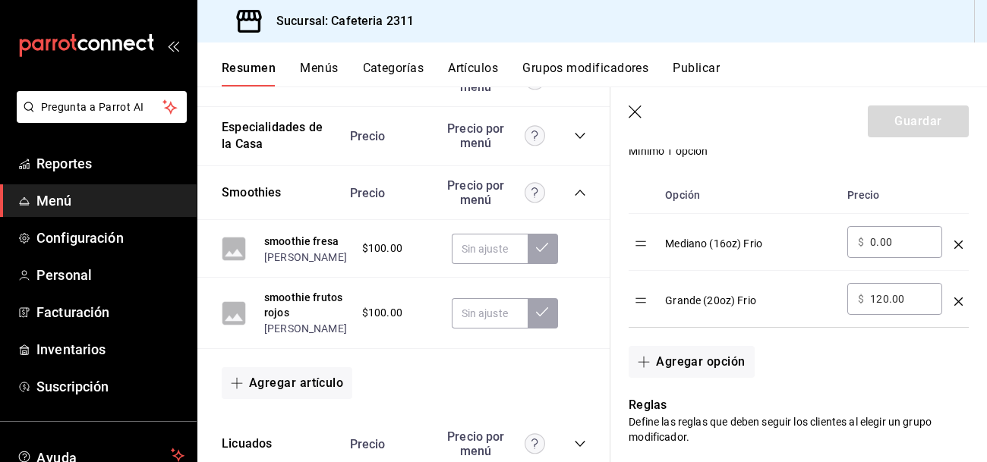
scroll to position [423, 0]
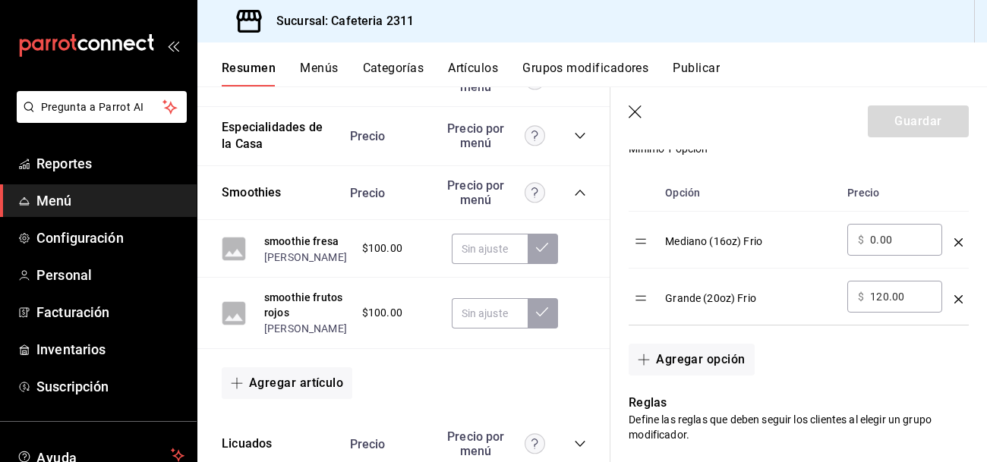
click at [877, 295] on input "120.00" at bounding box center [900, 296] width 61 height 15
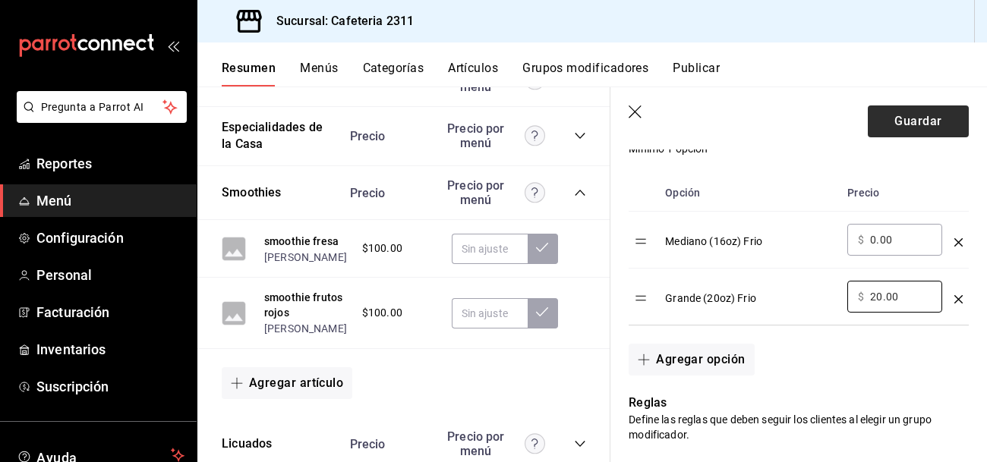
type input "20.00"
click at [900, 114] on button "Guardar" at bounding box center [918, 121] width 101 height 32
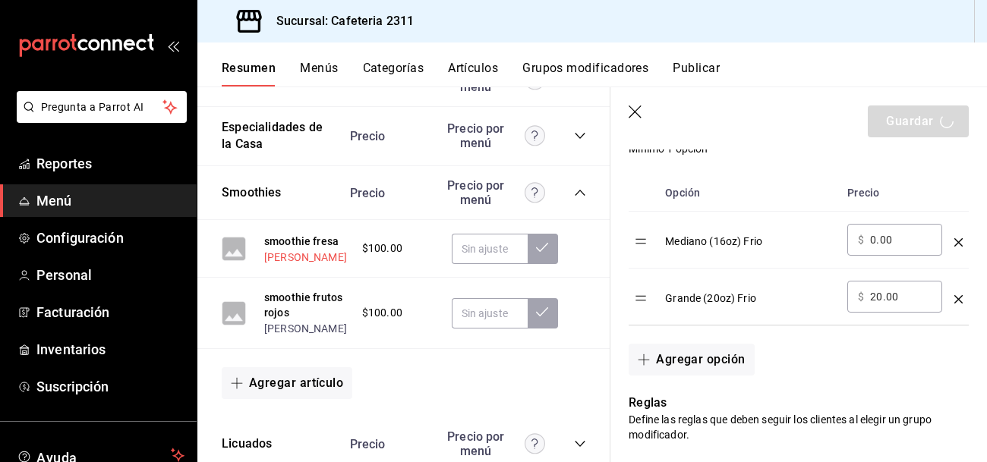
click at [294, 265] on button "[PERSON_NAME]" at bounding box center [305, 257] width 83 height 15
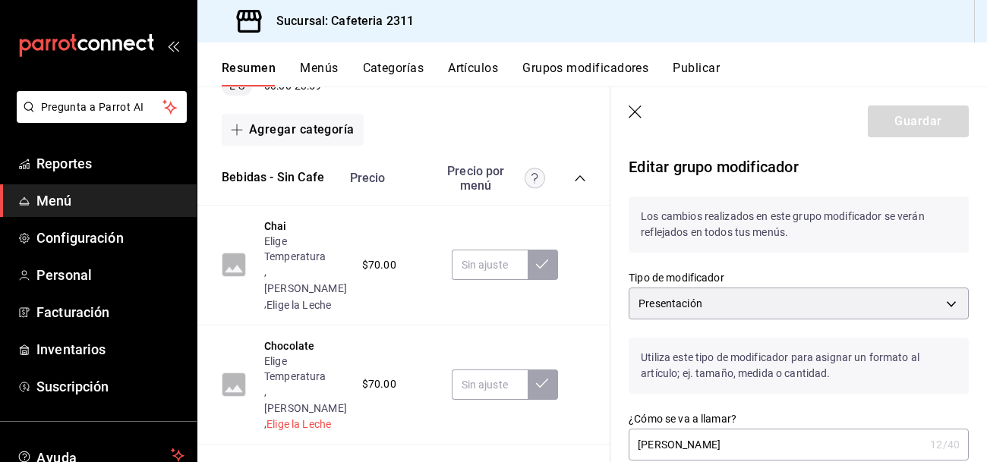
scroll to position [208, 0]
click at [576, 177] on icon "collapse-category-row" at bounding box center [580, 179] width 12 height 12
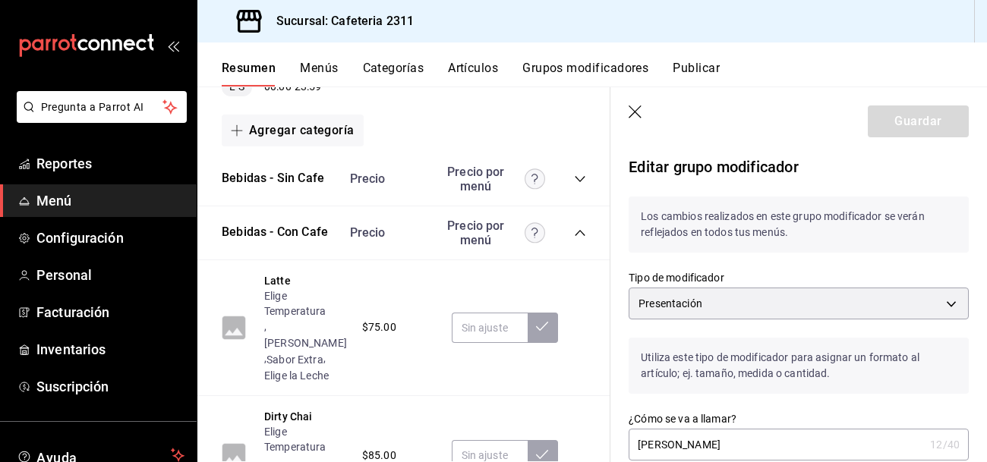
click at [580, 236] on icon "collapse-category-row" at bounding box center [580, 233] width 12 height 12
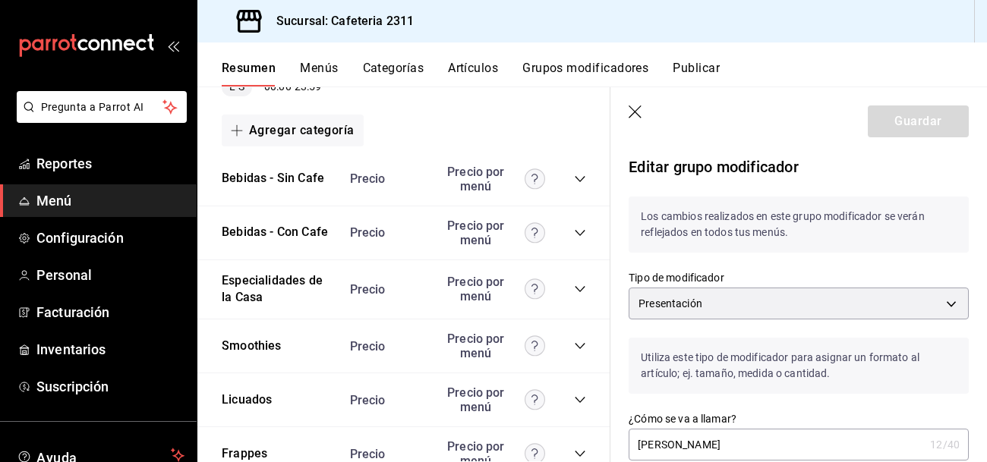
click at [578, 288] on icon "collapse-category-row" at bounding box center [580, 289] width 12 height 12
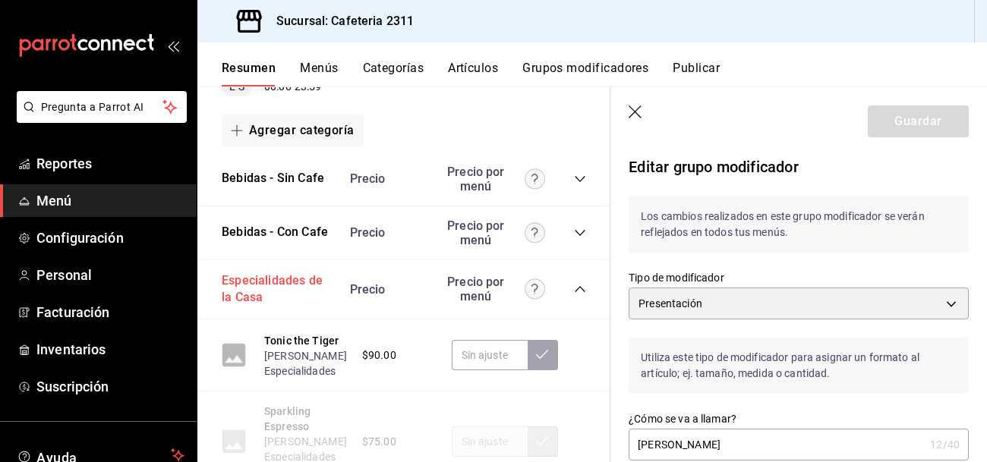
click at [269, 282] on button "Especialidades de la Casa" at bounding box center [278, 289] width 113 height 35
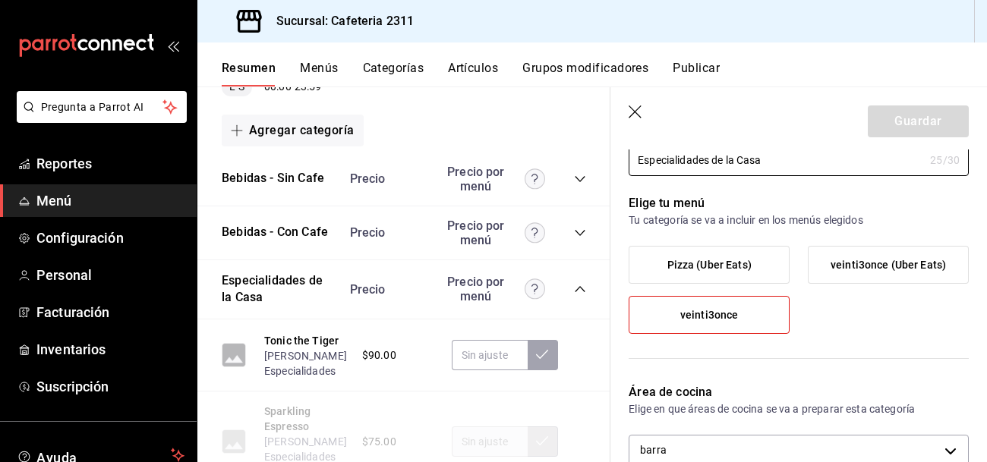
scroll to position [68, 0]
click at [297, 231] on button "Bebidas - Con Cafe" at bounding box center [275, 232] width 106 height 17
type input "Bebidas - Con Cafe"
type input "1691529672787"
type input "0eda6c41-e762-44a1-b63b-49598a9f8d61"
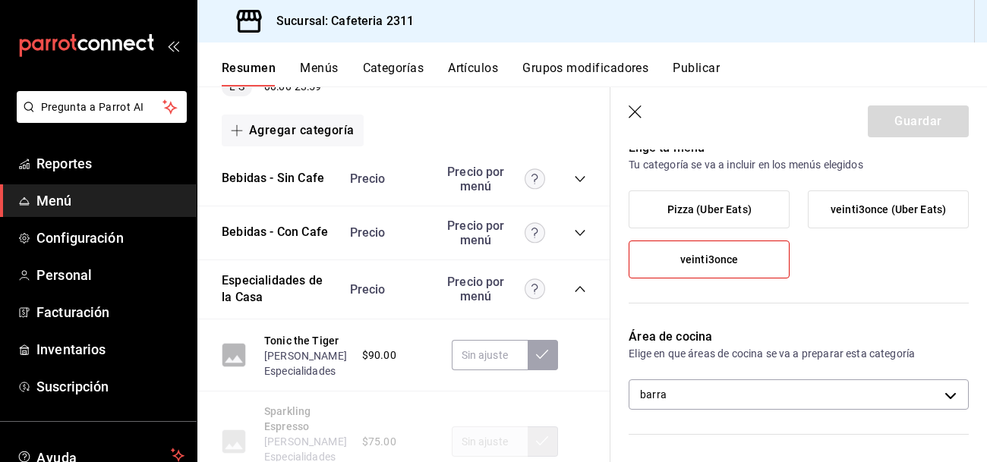
scroll to position [125, 0]
click at [244, 172] on button "Bebidas - Sin Cafe" at bounding box center [273, 178] width 102 height 17
type input "Bebidas - Sin Cafe"
type input "1691529672783"
type input "0eda6c41-e762-44a1-b63b-49598a9f8d61"
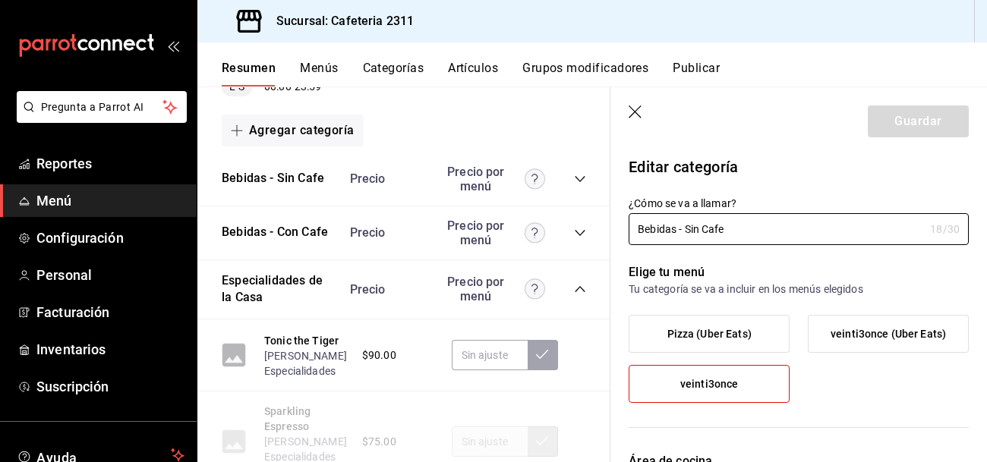
click at [576, 291] on icon "collapse-category-row" at bounding box center [580, 289] width 12 height 12
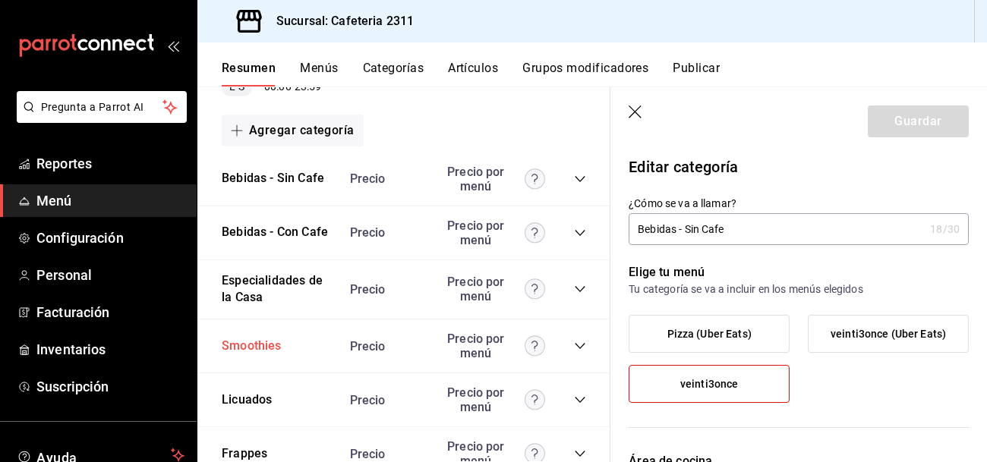
click at [241, 345] on button "Smoothies" at bounding box center [252, 346] width 60 height 17
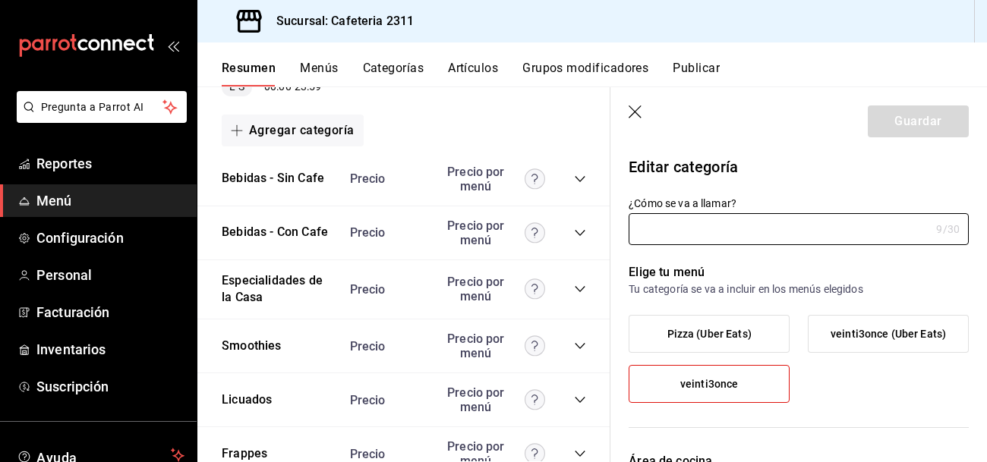
type input "Smoothies"
type input "1706572899767"
type input "0eda6c41-e762-44a1-b63b-49598a9f8d61"
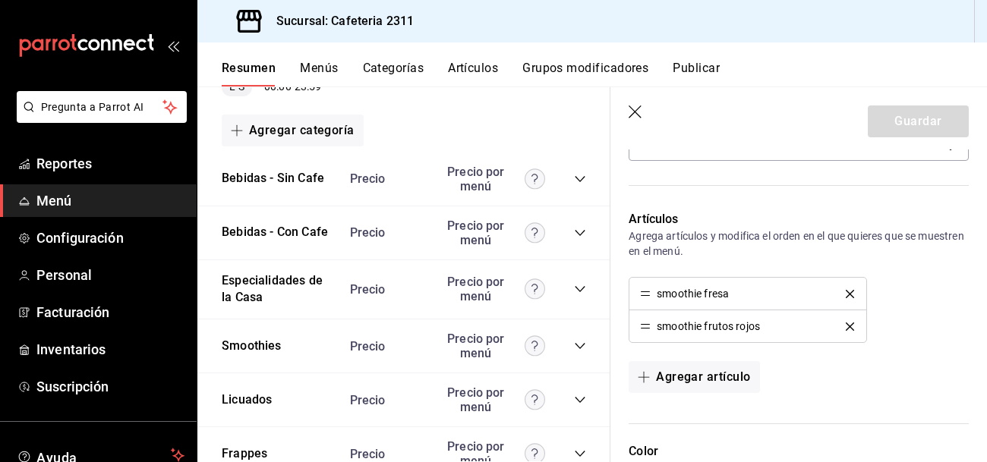
scroll to position [374, 0]
click at [262, 401] on button "Licuados" at bounding box center [247, 400] width 50 height 17
type input "Licuados"
type input "1706572781982"
type input "0eda6c41-e762-44a1-b63b-49598a9f8d61"
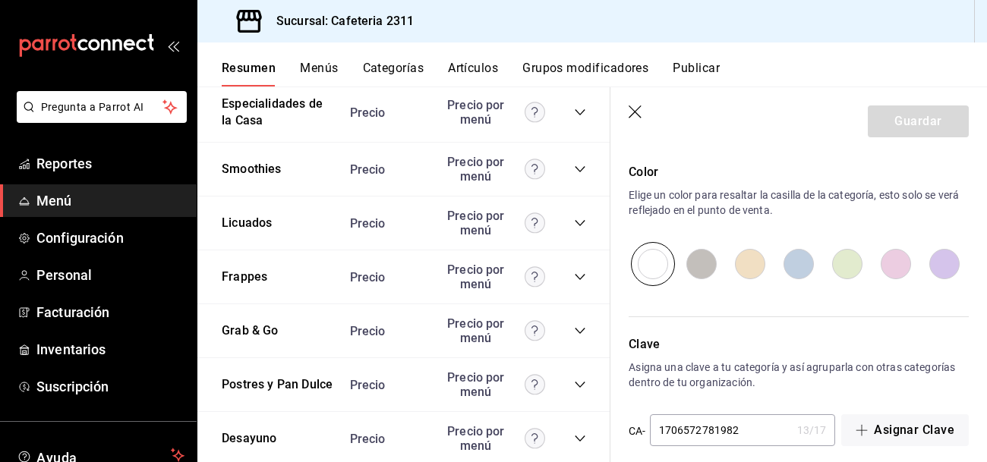
scroll to position [395, 0]
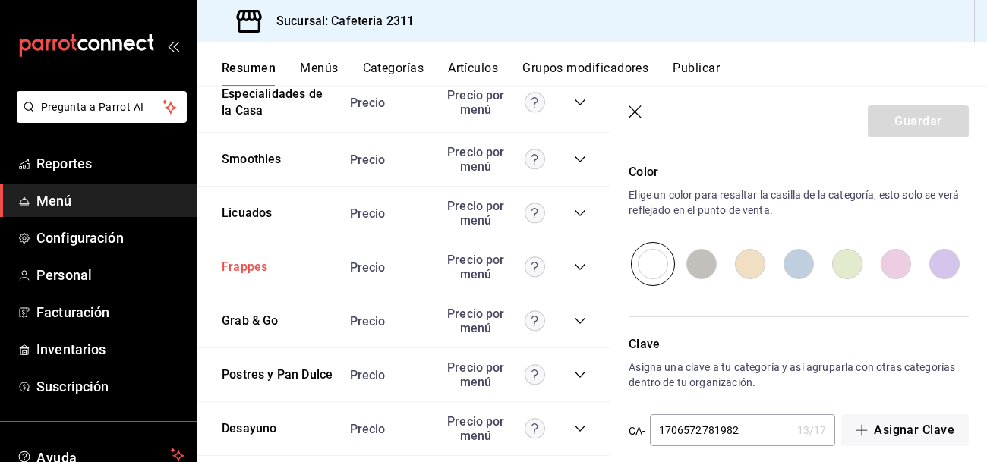
click at [246, 266] on button "Frappes" at bounding box center [245, 267] width 46 height 17
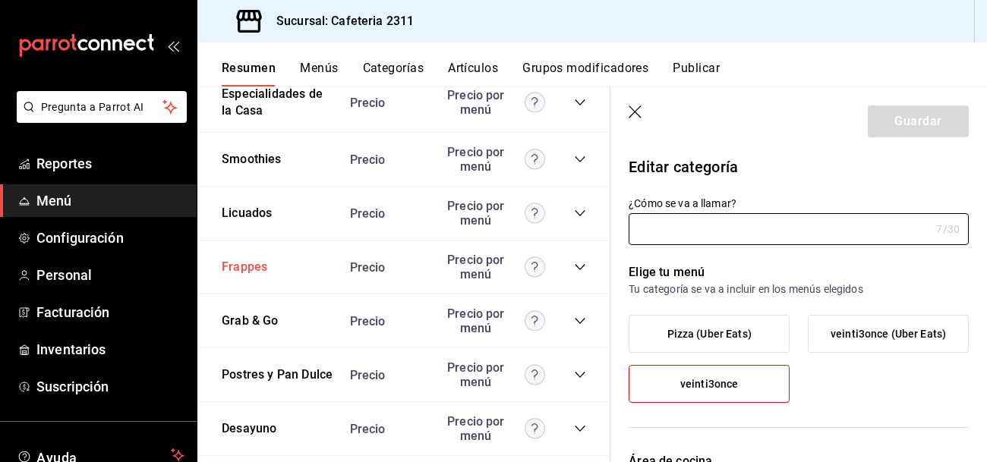
type input "Frappes"
type input "1706572354324"
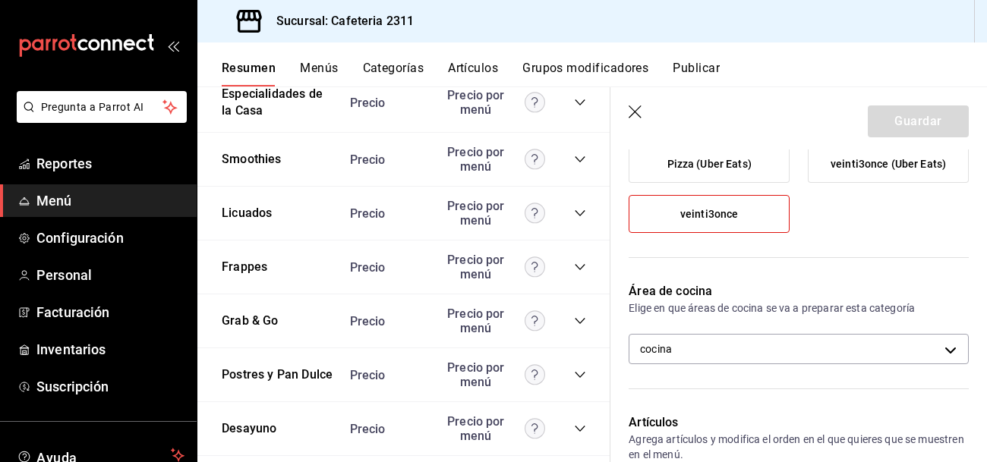
scroll to position [175, 0]
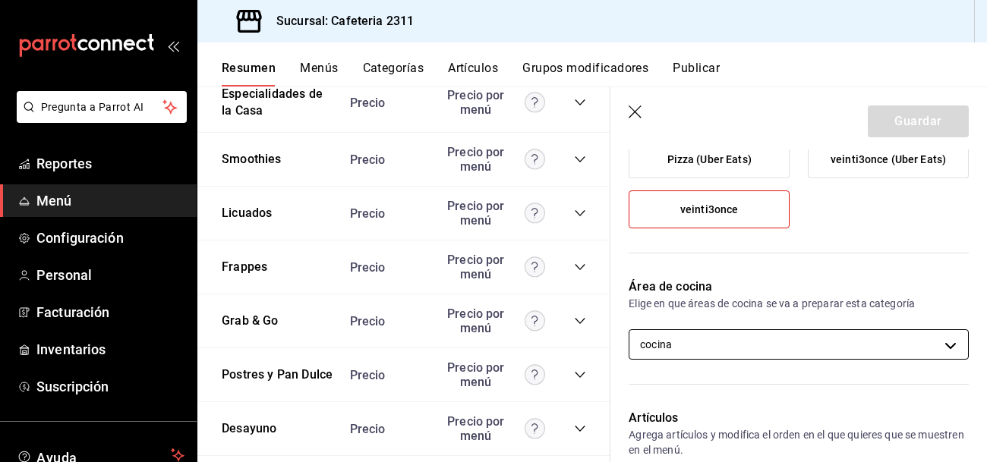
click at [718, 340] on body "Pregunta a Parrot AI Reportes Menú Configuración Personal Facturación Inventari…" at bounding box center [493, 231] width 987 height 462
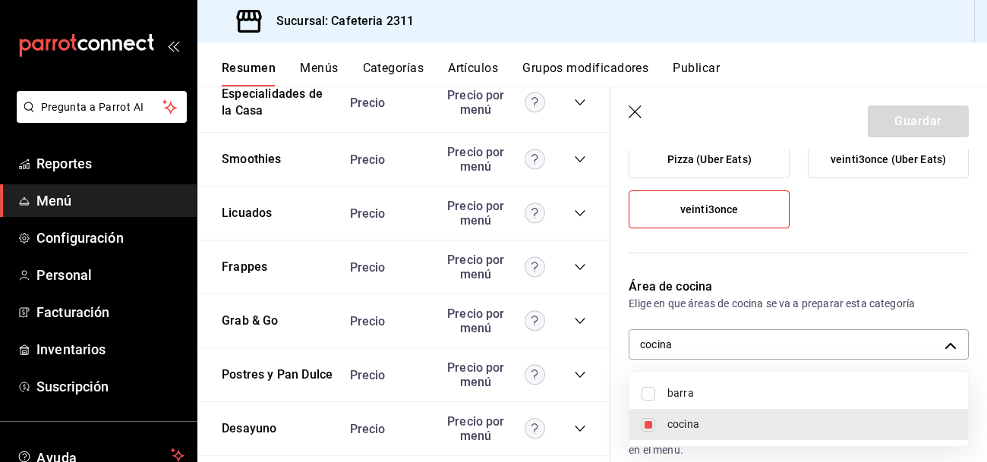
click at [688, 397] on span "barra" at bounding box center [811, 394] width 288 height 16
type input "ac043bc9-970d-4999-bbae-96d181bffabf,0eda6c41-e762-44a1-b63b-49598a9f8d61"
checkbox input "true"
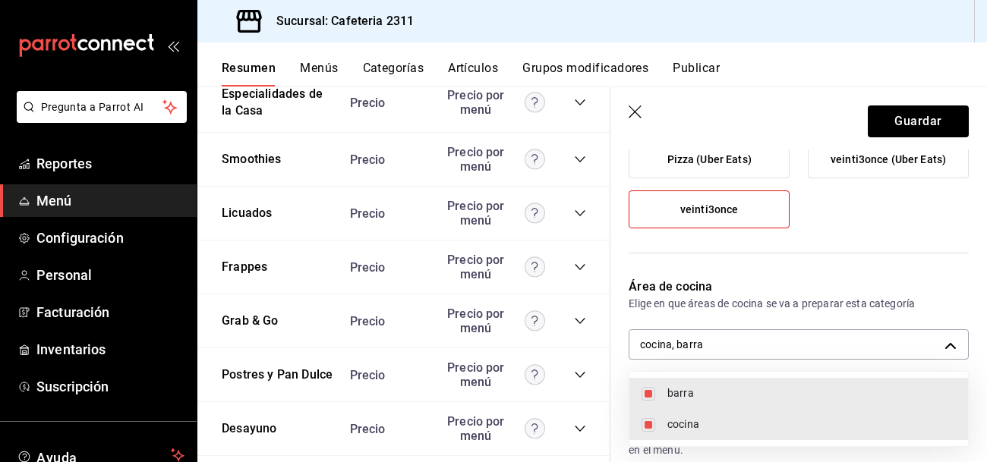
click at [673, 427] on span "cocina" at bounding box center [811, 425] width 288 height 16
type input "0eda6c41-e762-44a1-b63b-49598a9f8d61"
checkbox input "false"
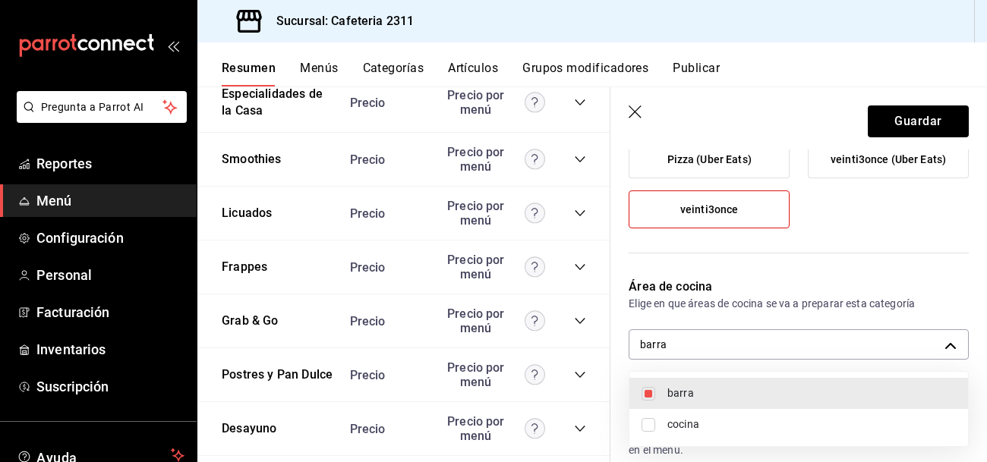
click at [944, 95] on div at bounding box center [493, 231] width 987 height 462
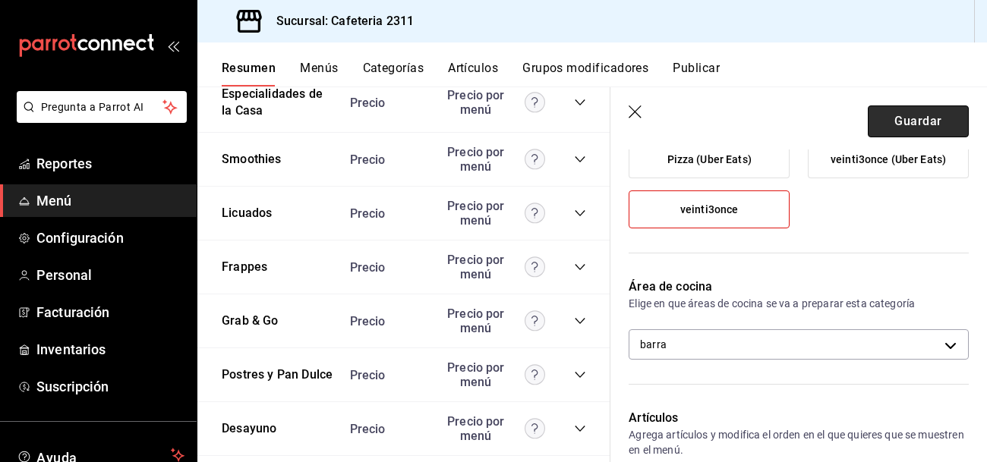
click at [942, 106] on button "Guardar" at bounding box center [918, 121] width 101 height 32
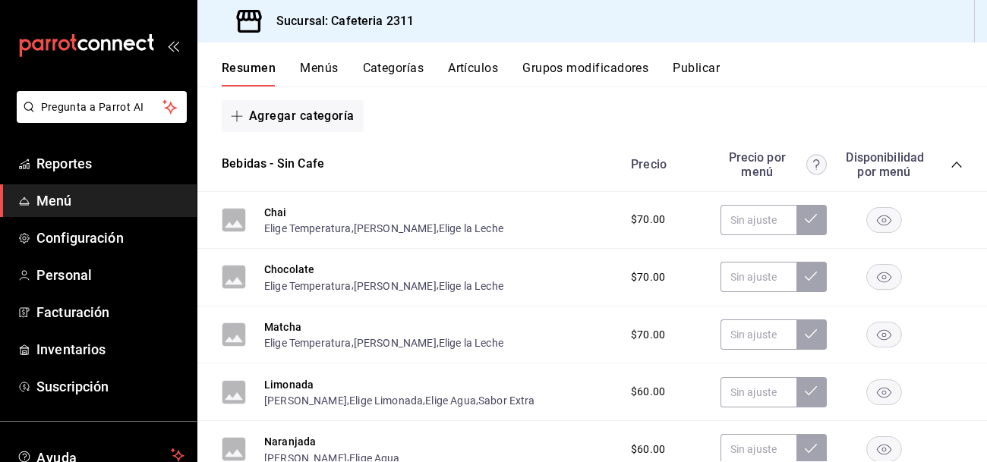
scroll to position [203, 0]
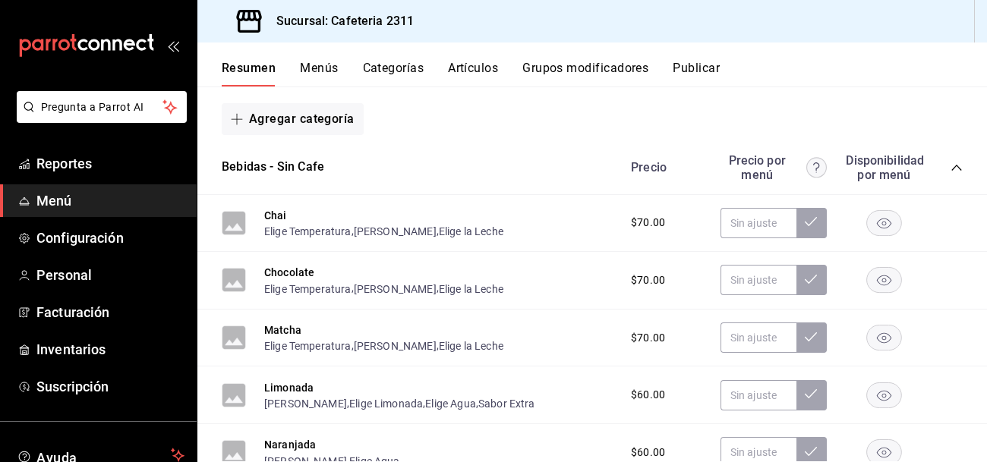
click at [954, 168] on icon "collapse-category-row" at bounding box center [956, 168] width 10 height 6
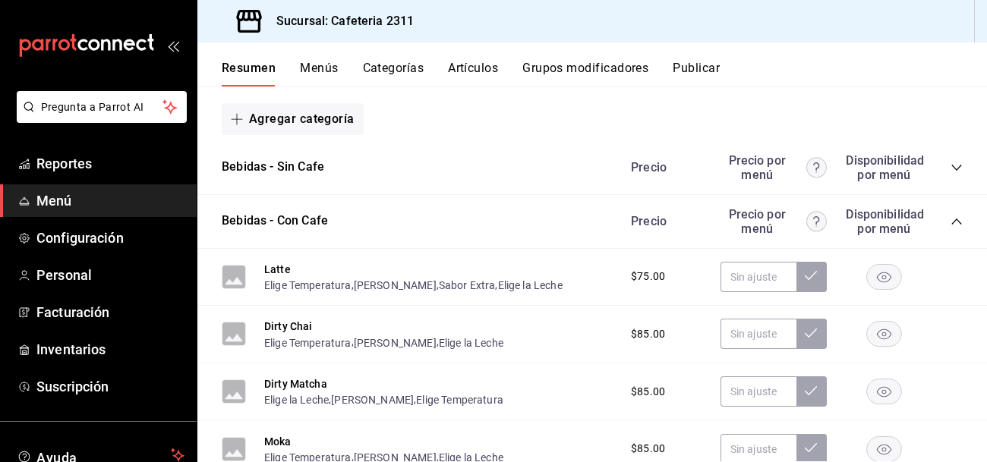
click at [955, 219] on icon "collapse-category-row" at bounding box center [956, 222] width 12 height 12
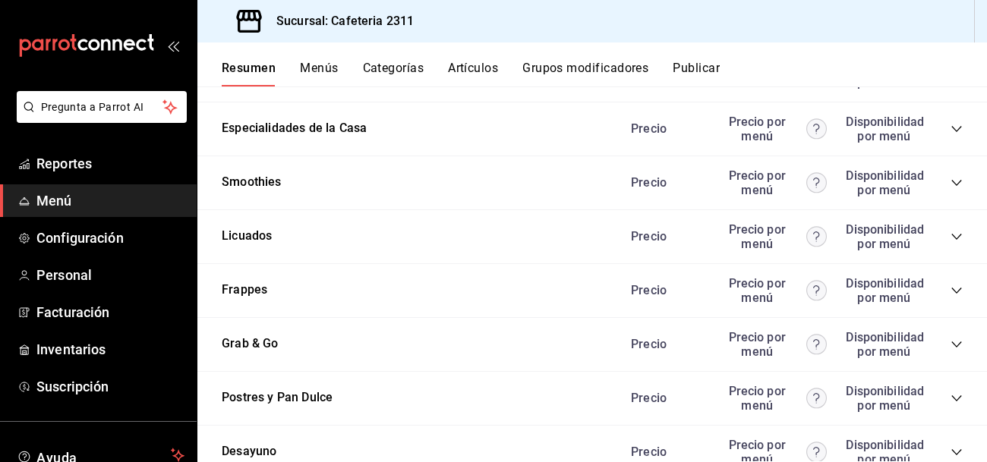
scroll to position [351, 0]
click at [957, 288] on icon "collapse-category-row" at bounding box center [956, 290] width 12 height 12
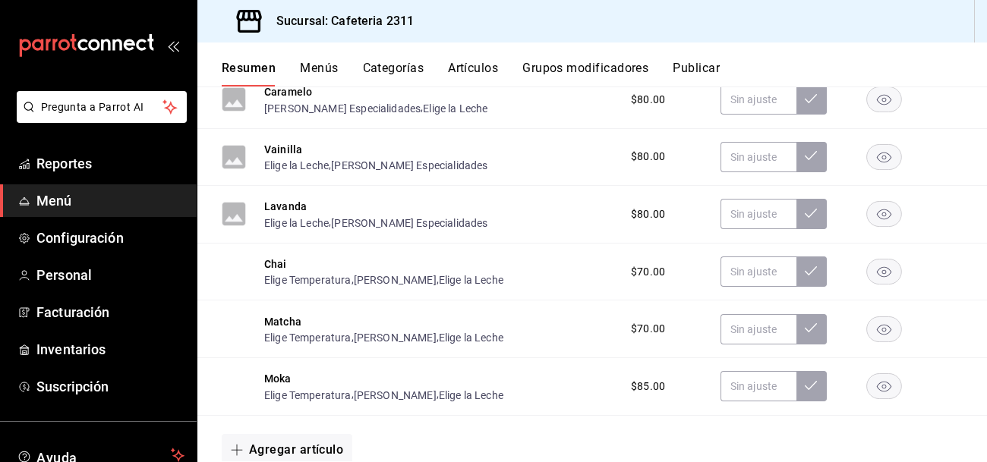
scroll to position [825, 0]
click at [646, 273] on span "$70.00" at bounding box center [648, 273] width 34 height 16
click at [748, 275] on input "text" at bounding box center [758, 272] width 76 height 30
type input "$80.00"
click at [744, 338] on input "text" at bounding box center [758, 330] width 76 height 30
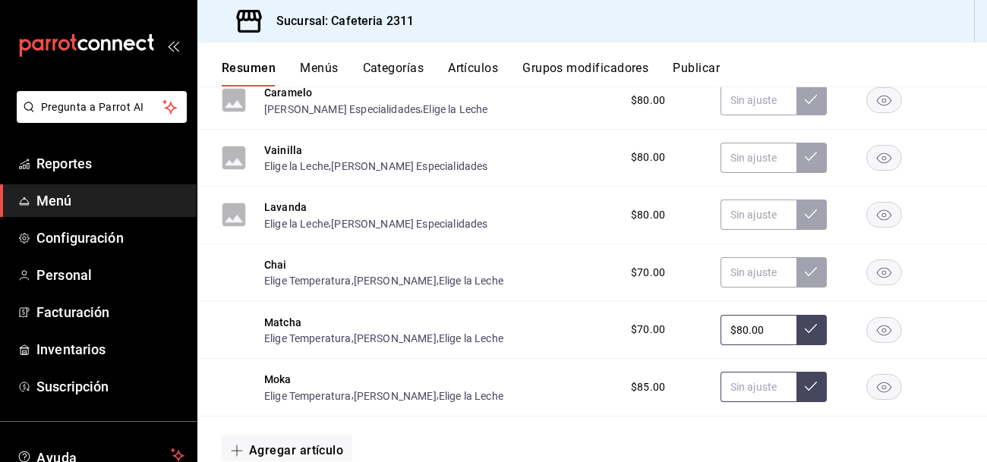
type input "$80.00"
click at [745, 395] on input "text" at bounding box center [758, 387] width 76 height 30
click at [767, 279] on input "text" at bounding box center [758, 272] width 76 height 30
type input "$80.00"
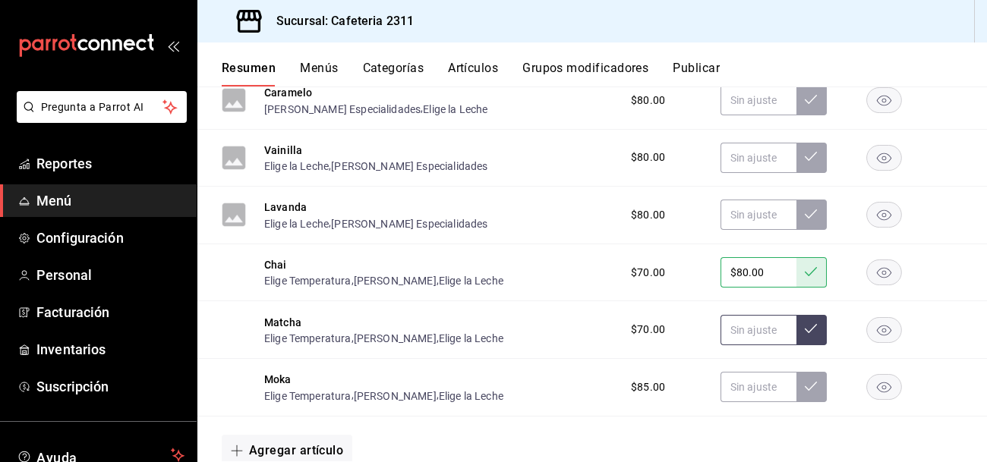
click at [753, 337] on input "text" at bounding box center [758, 330] width 76 height 30
type input "$80.00"
click at [744, 335] on input "$80.00" at bounding box center [758, 330] width 76 height 30
click at [754, 388] on input "text" at bounding box center [758, 387] width 76 height 30
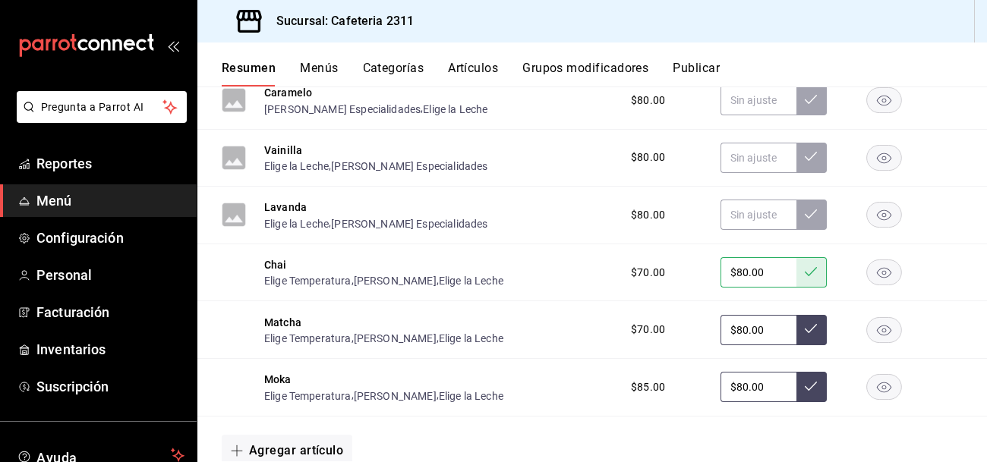
type input "$80.00"
click at [784, 332] on input "$80.00" at bounding box center [758, 330] width 76 height 30
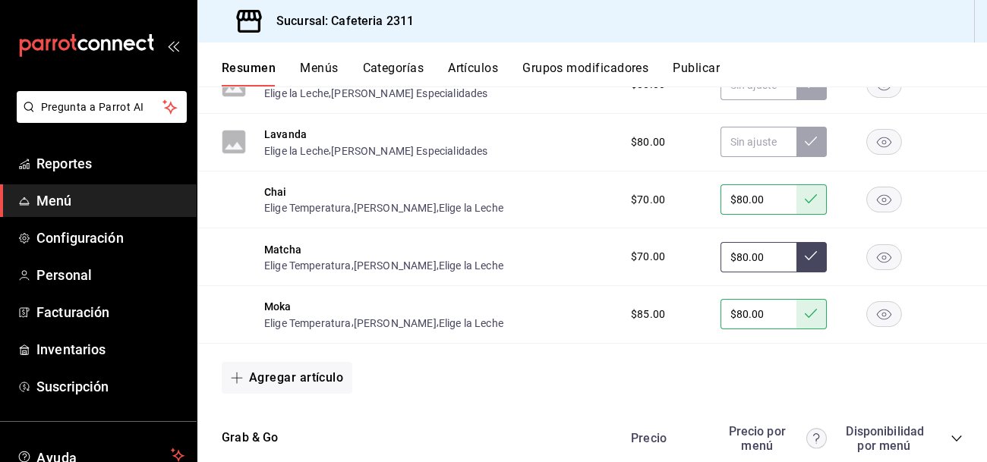
scroll to position [902, 0]
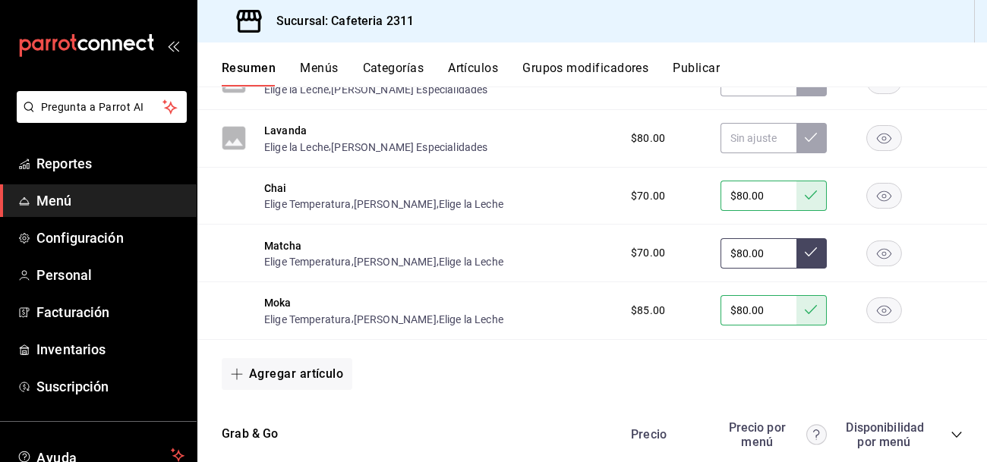
click at [589, 304] on div "Moka Elige Temperatura , Elige Tamaño , Elige la Leche $85.00 $80.00" at bounding box center [591, 311] width 789 height 58
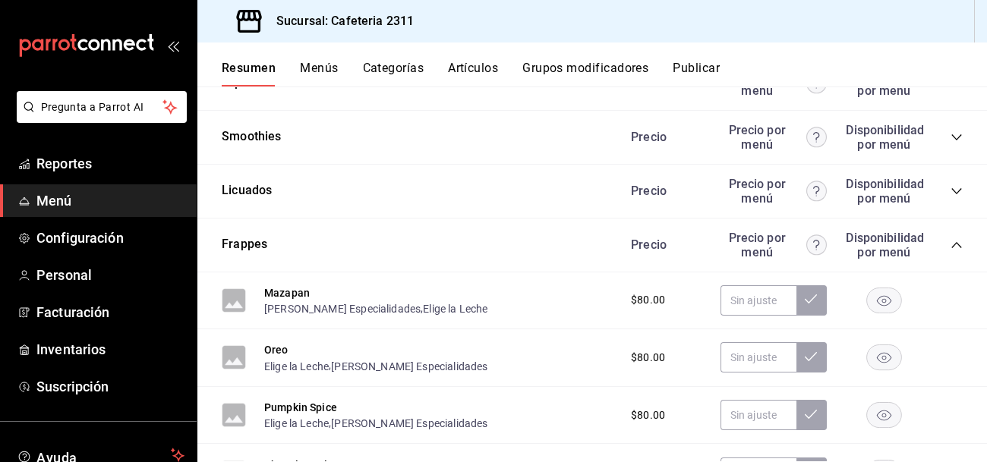
scroll to position [393, 0]
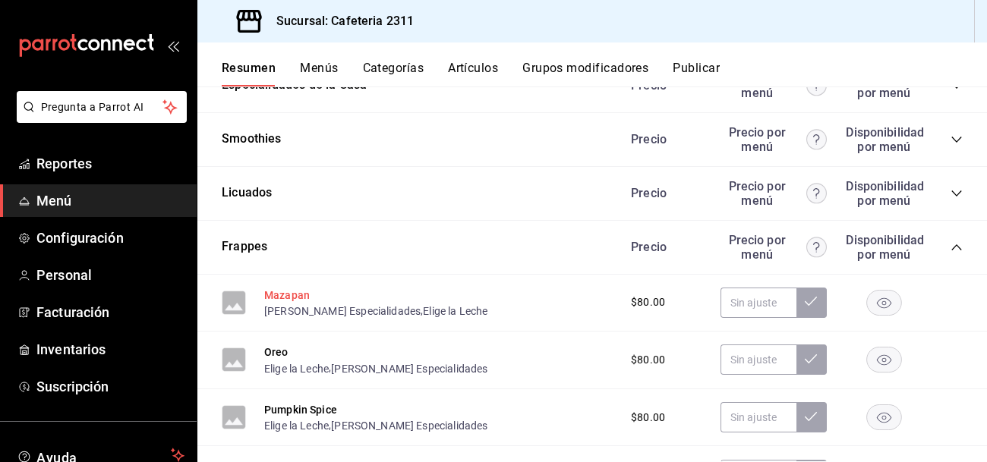
click at [291, 289] on button "Mazapan" at bounding box center [287, 295] width 46 height 15
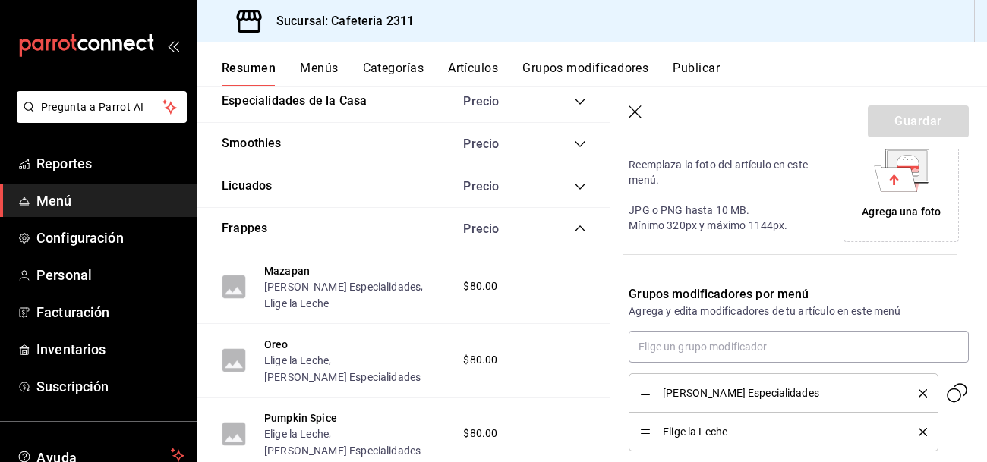
scroll to position [448, 0]
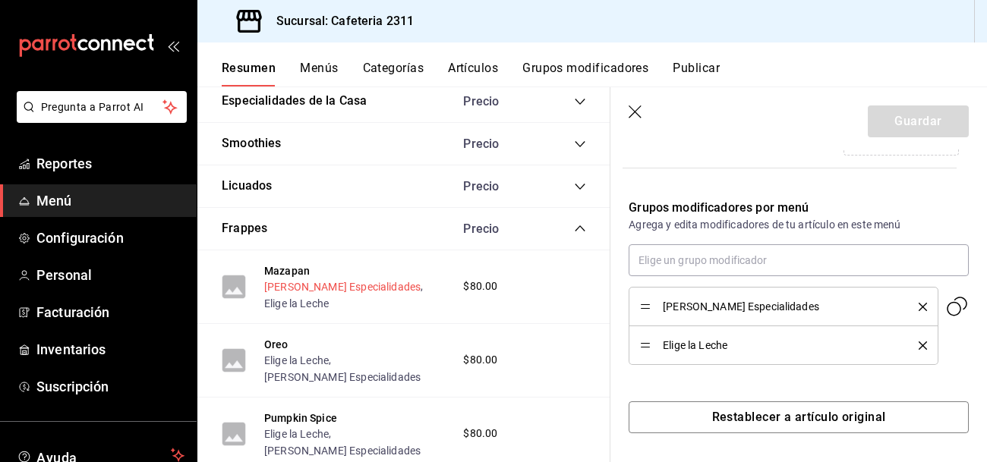
click at [346, 279] on button "[PERSON_NAME] Especialidades" at bounding box center [342, 286] width 156 height 15
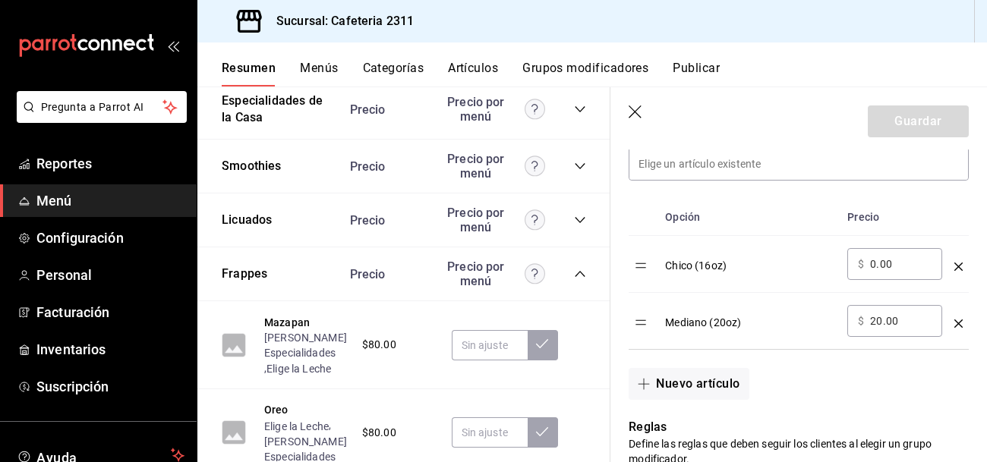
scroll to position [451, 0]
click at [297, 370] on button "Elige la Leche" at bounding box center [298, 368] width 65 height 15
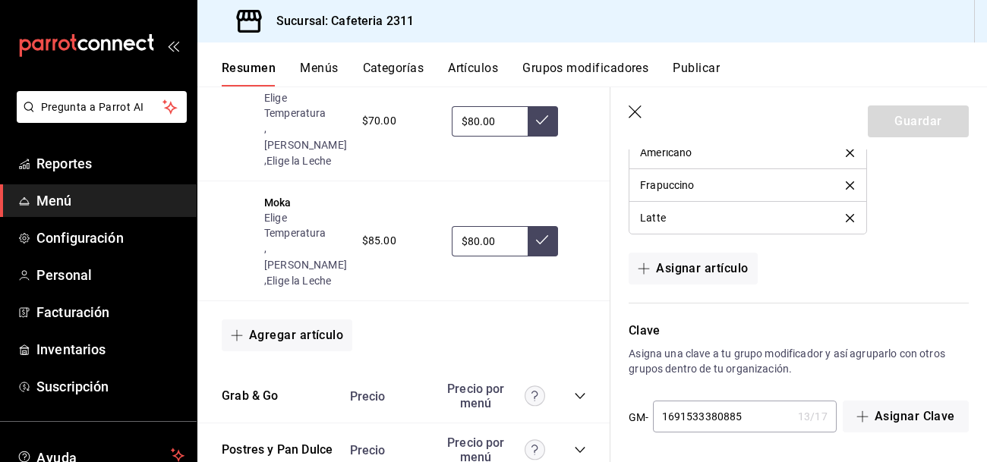
scroll to position [1380, 0]
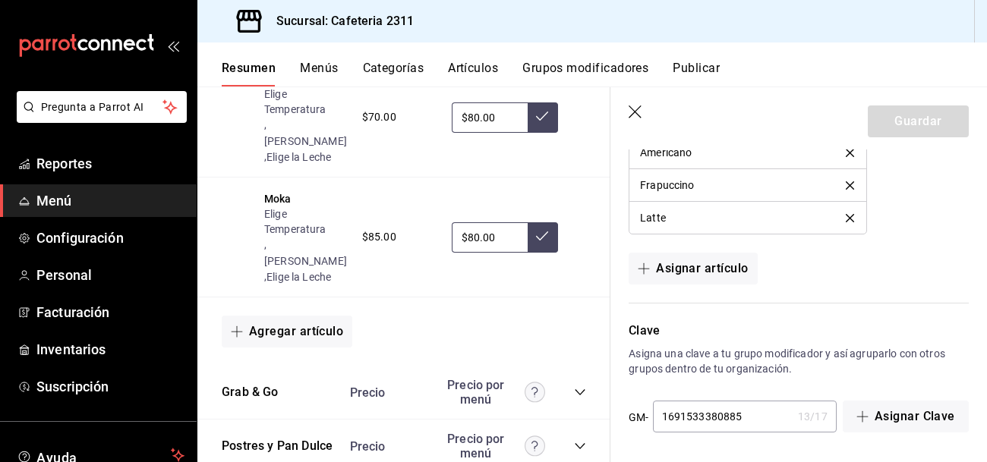
click at [351, 271] on div "Moka Elige Temperatura , Elige Tamaño , Elige la Leche $85.00 $80.00" at bounding box center [403, 238] width 413 height 120
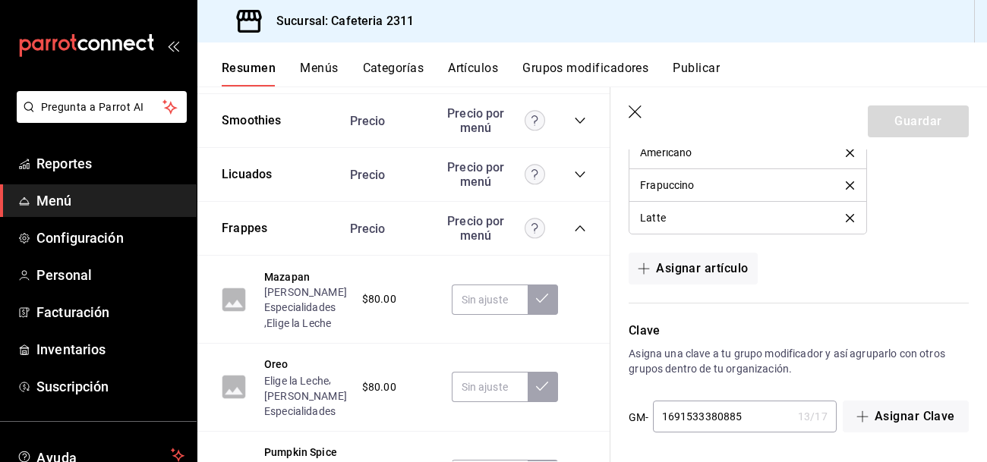
scroll to position [430, 0]
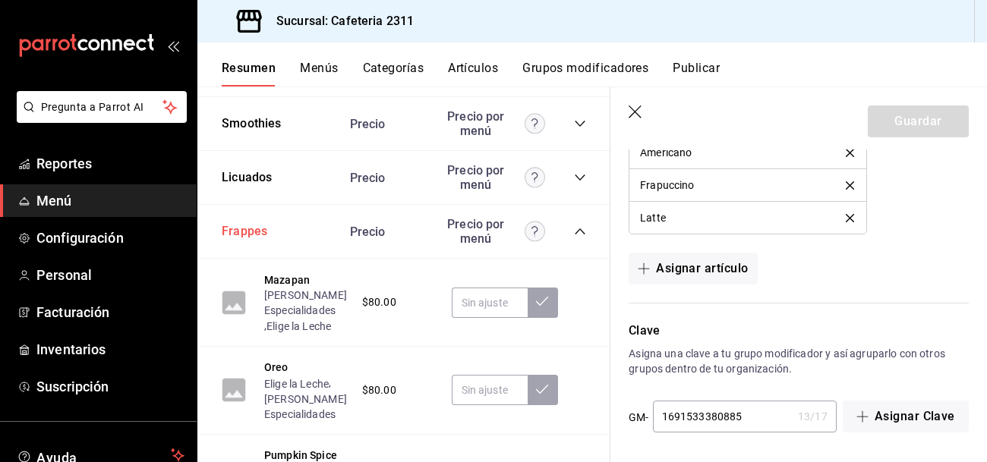
click at [254, 225] on button "Frappes" at bounding box center [245, 231] width 46 height 17
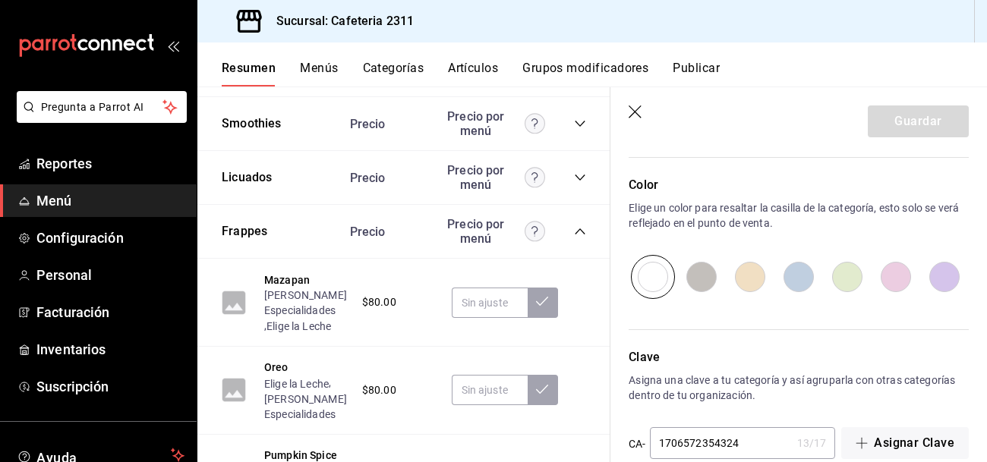
scroll to position [928, 0]
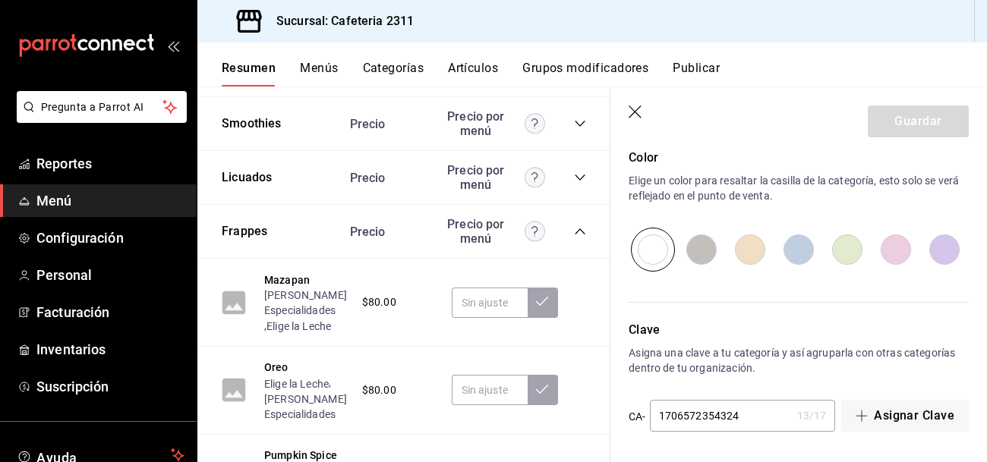
click at [578, 231] on icon "collapse-category-row" at bounding box center [580, 231] width 12 height 12
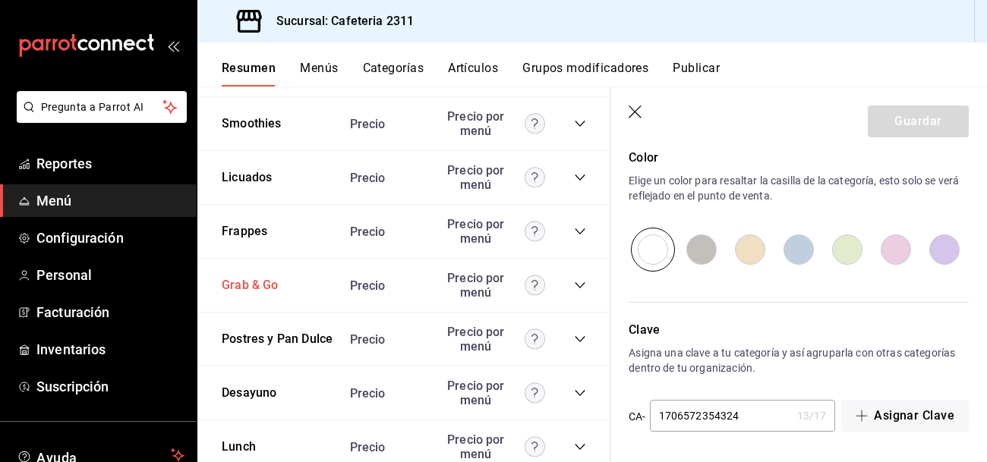
click at [247, 288] on button "Grab & Go" at bounding box center [250, 285] width 57 height 17
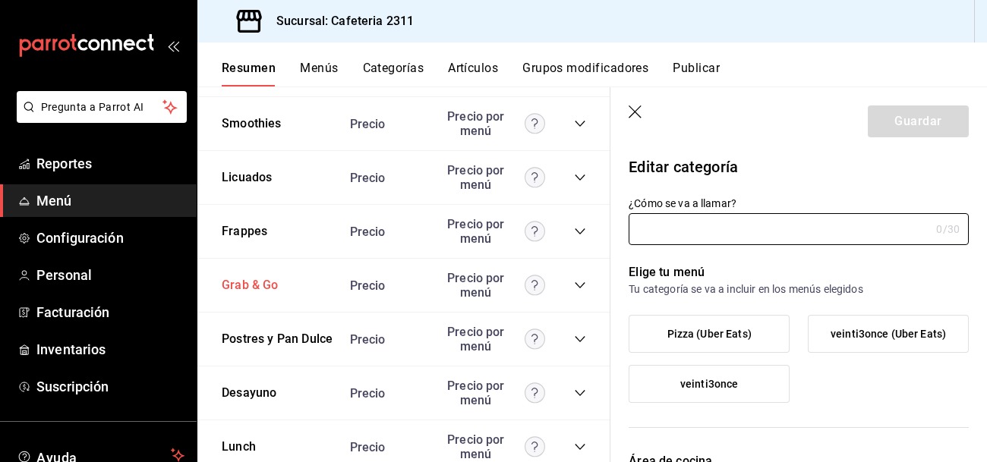
type input "Grab & Go"
type input "1691529672784"
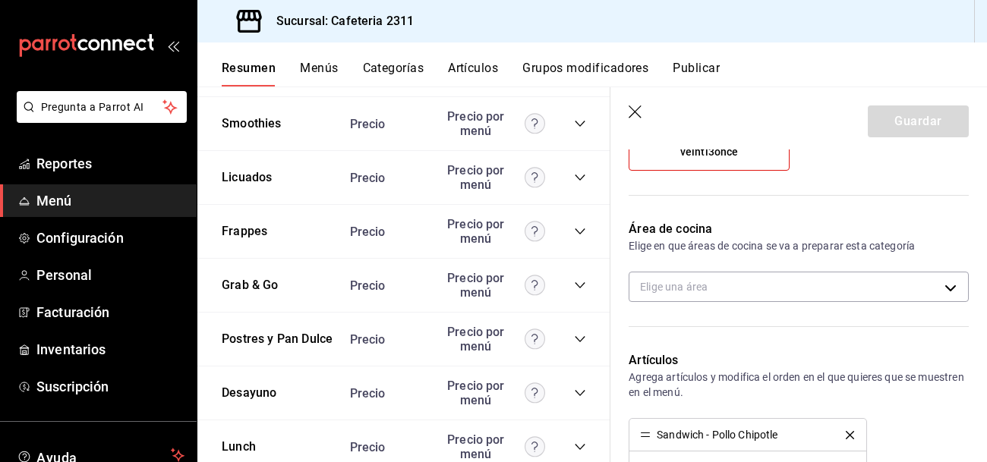
scroll to position [236, 0]
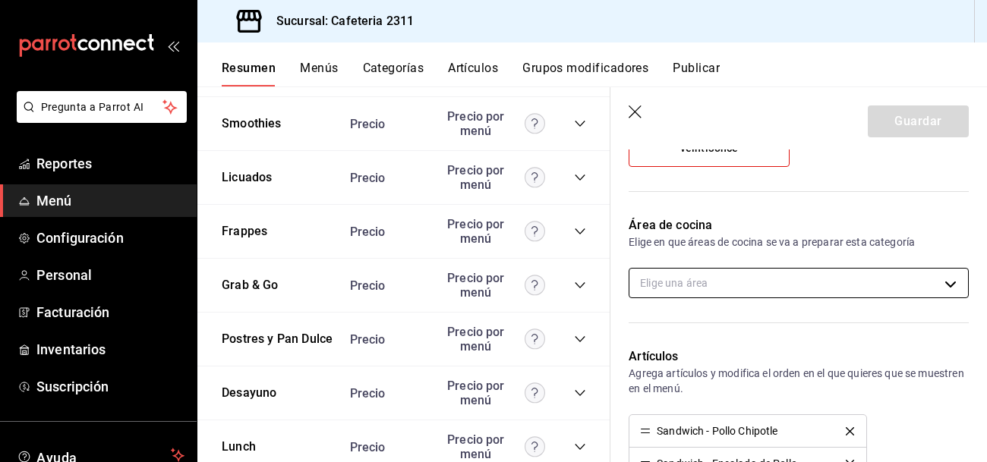
click at [769, 286] on body "Pregunta a Parrot AI Reportes Menú Configuración Personal Facturación Inventari…" at bounding box center [493, 231] width 987 height 462
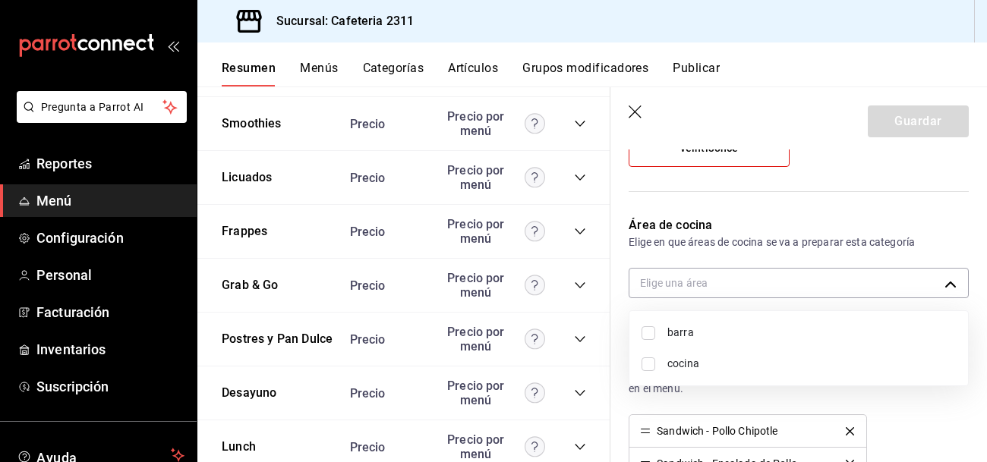
click at [650, 339] on input "checkbox" at bounding box center [648, 333] width 14 height 14
checkbox input "true"
type input "0eda6c41-e762-44a1-b63b-49598a9f8d61"
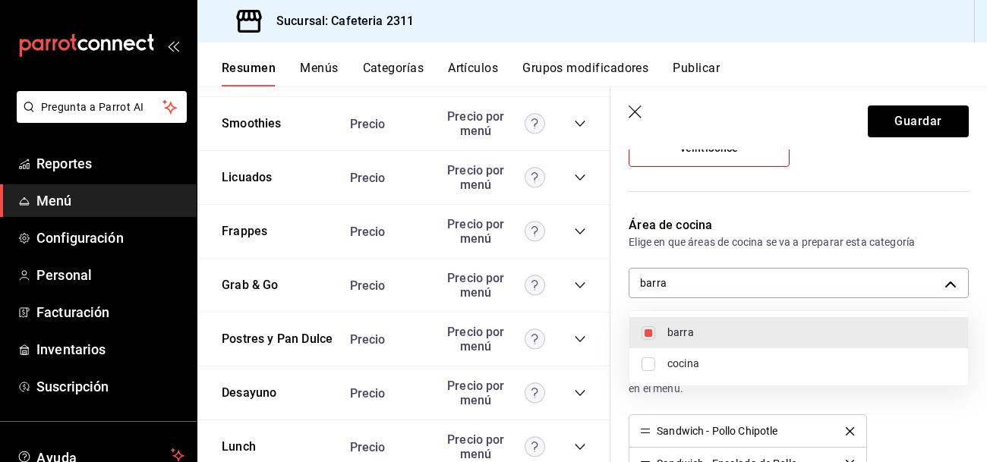
click at [646, 363] on input "checkbox" at bounding box center [648, 364] width 14 height 14
checkbox input "true"
type input "0eda6c41-e762-44a1-b63b-49598a9f8d61,ac043bc9-970d-4999-bbae-96d181bffabf"
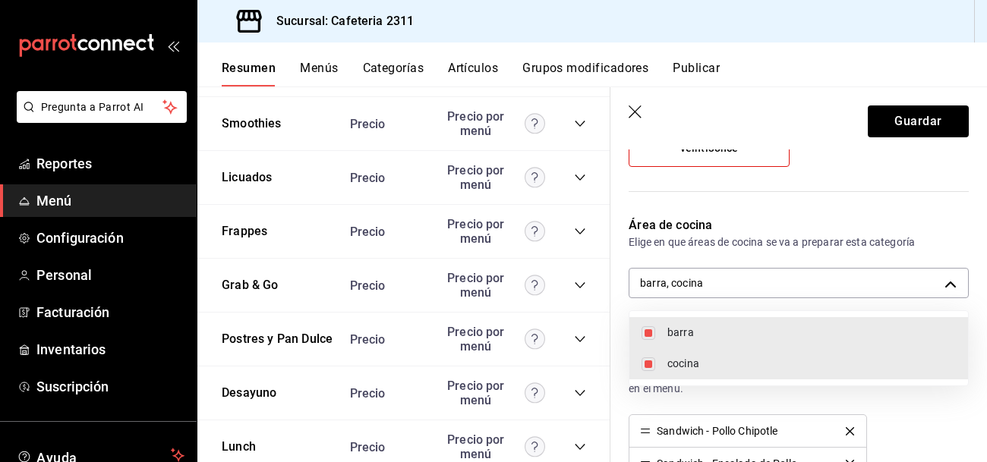
click at [644, 335] on input "checkbox" at bounding box center [648, 333] width 14 height 14
checkbox input "false"
type input "ac043bc9-970d-4999-bbae-96d181bffabf"
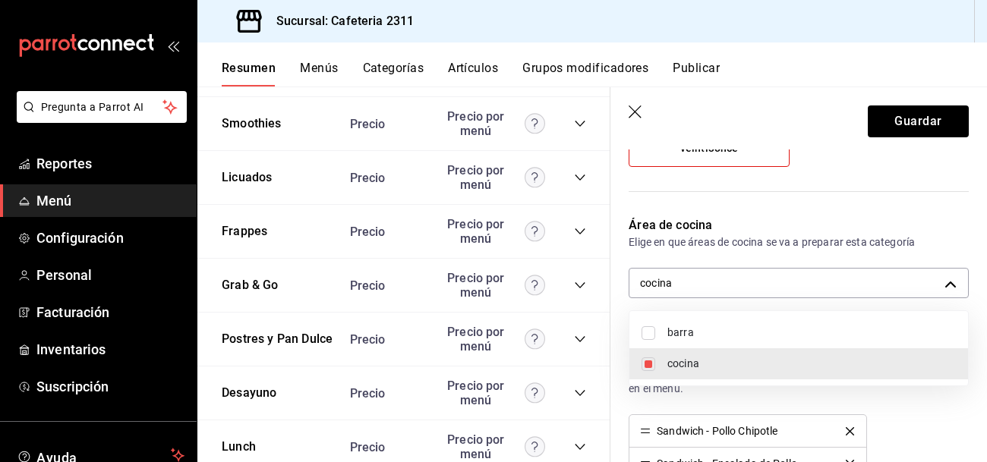
click at [894, 121] on div at bounding box center [493, 231] width 987 height 462
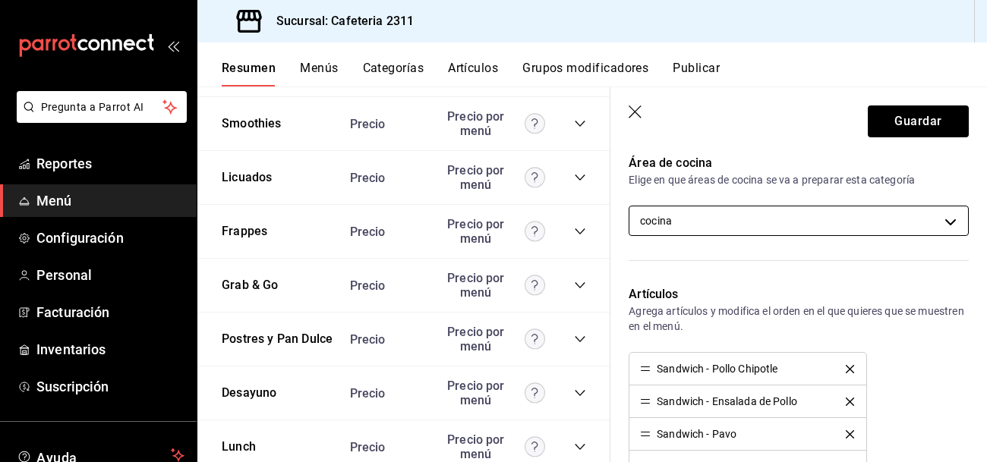
scroll to position [298, 0]
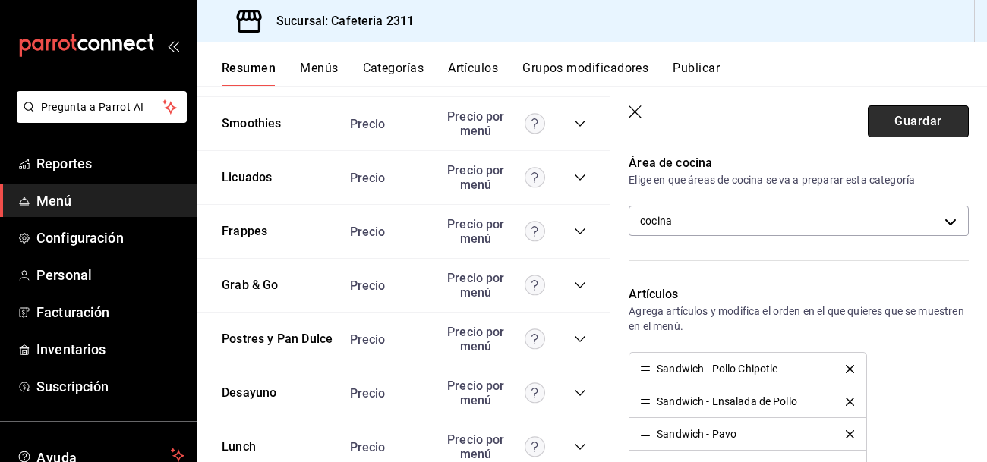
click at [931, 115] on button "Guardar" at bounding box center [918, 121] width 101 height 32
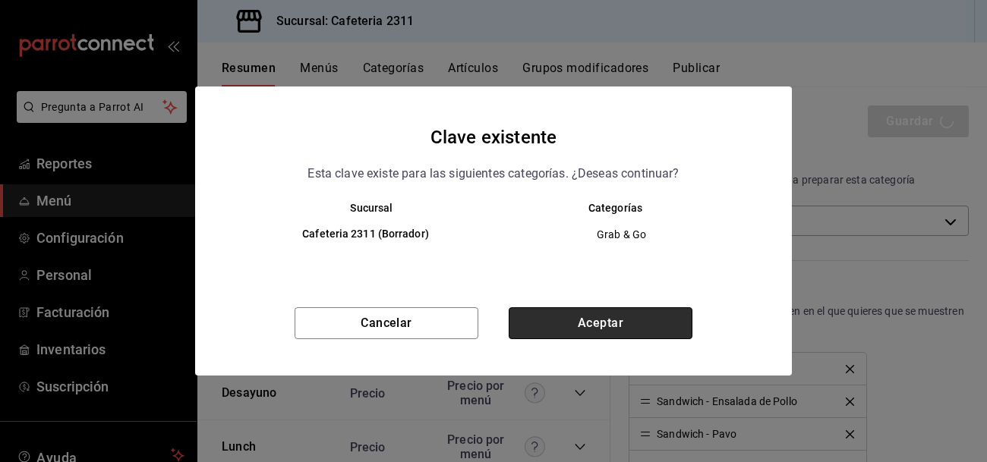
click at [597, 323] on button "Aceptar" at bounding box center [601, 323] width 184 height 32
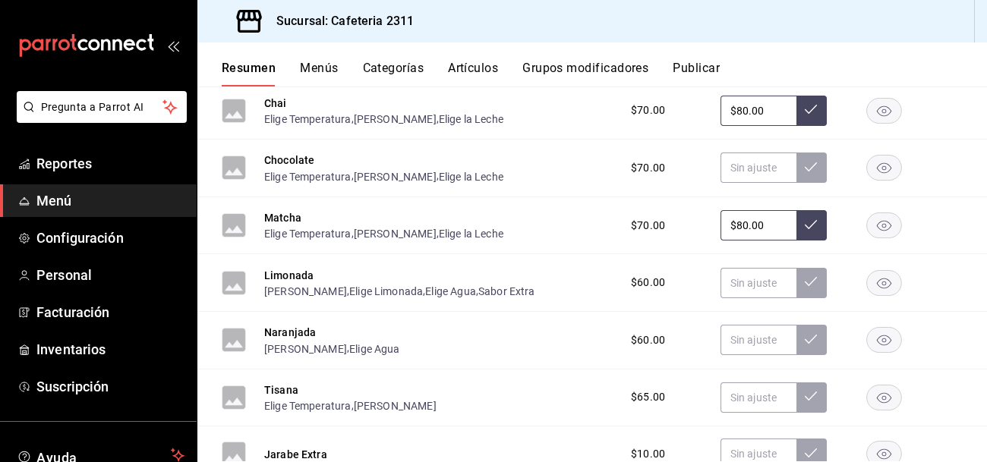
scroll to position [238, 0]
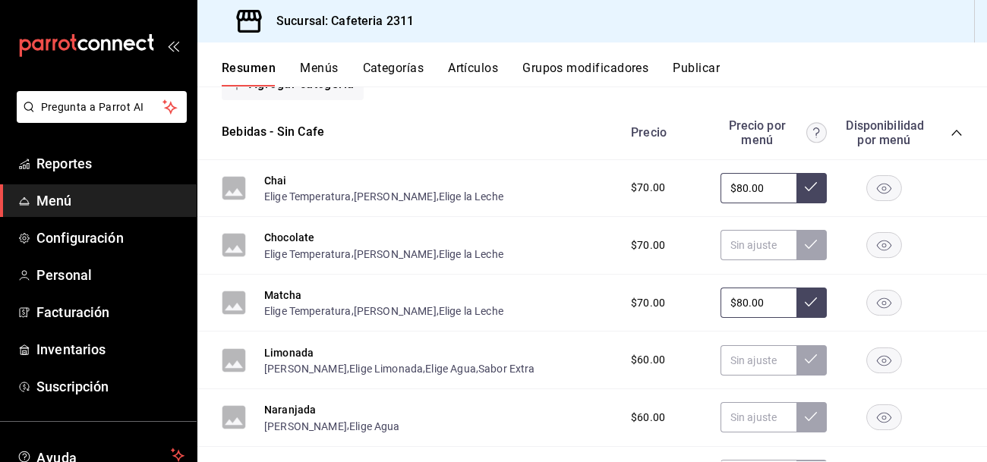
click at [952, 131] on icon "collapse-category-row" at bounding box center [956, 133] width 12 height 12
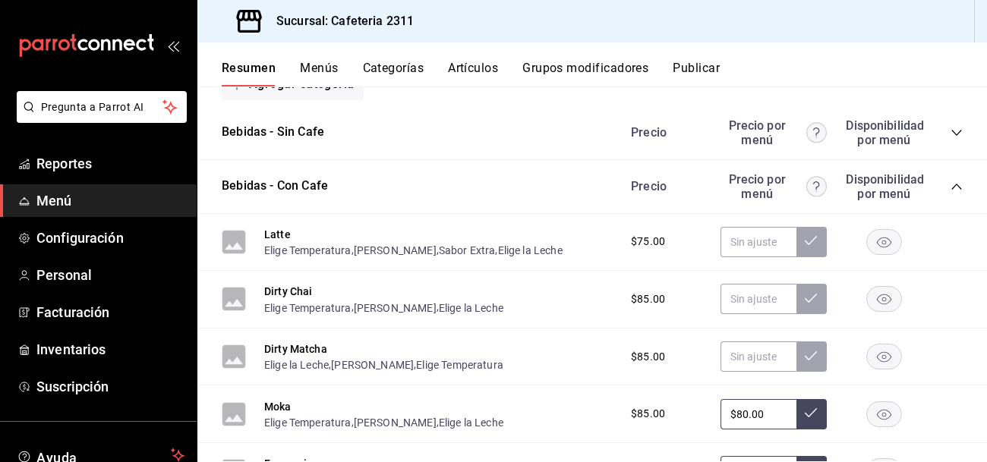
click at [957, 186] on icon "collapse-category-row" at bounding box center [956, 187] width 12 height 12
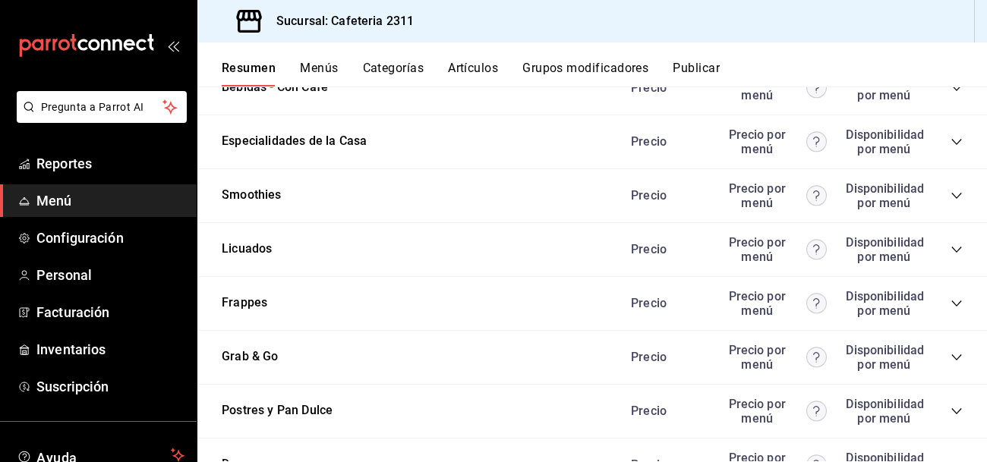
scroll to position [362, 0]
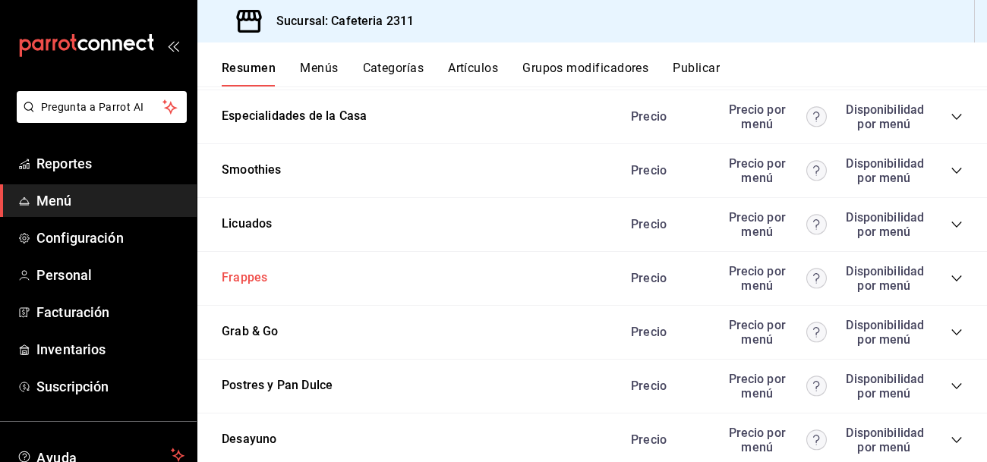
click at [244, 273] on button "Frappes" at bounding box center [245, 277] width 46 height 17
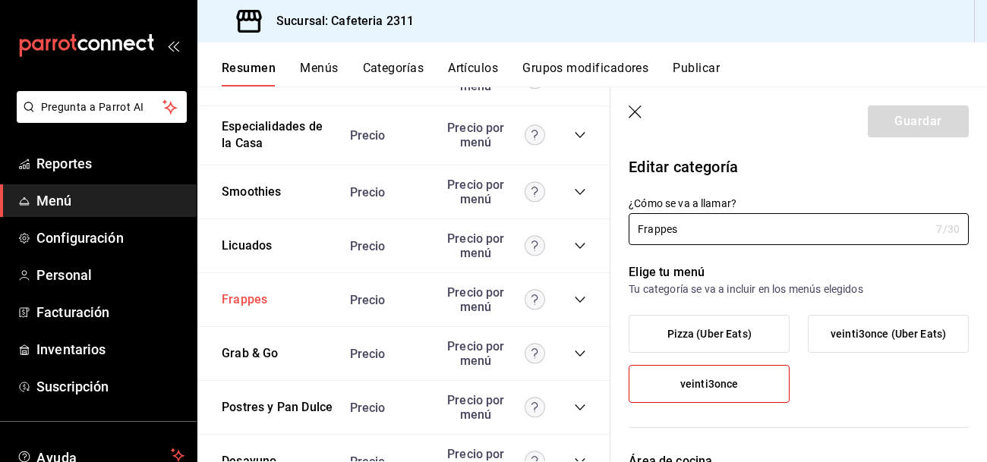
type input "0eda6c41-e762-44a1-b63b-49598a9f8d61"
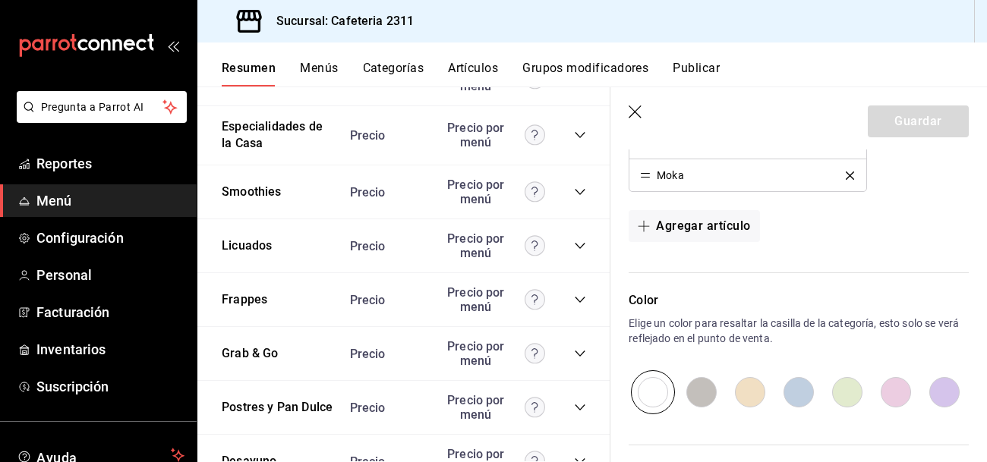
scroll to position [786, 0]
click at [241, 298] on button "Frappes" at bounding box center [245, 299] width 46 height 17
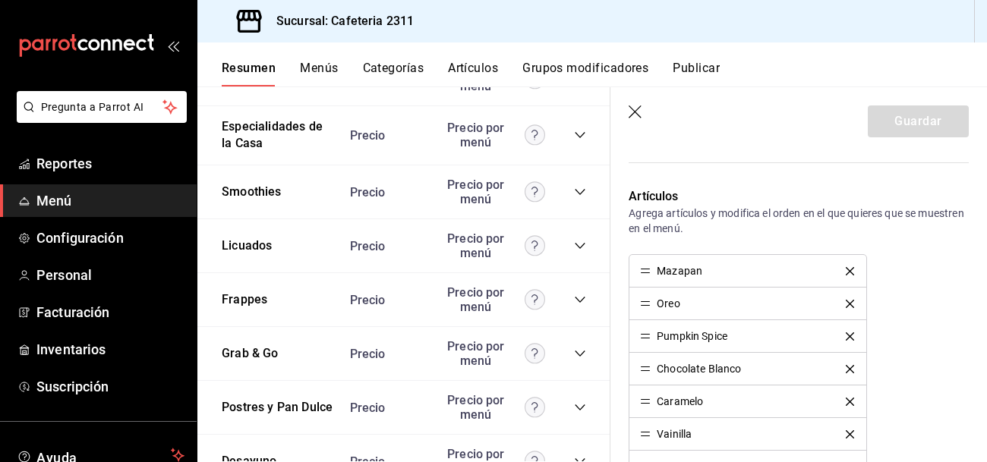
scroll to position [406, 0]
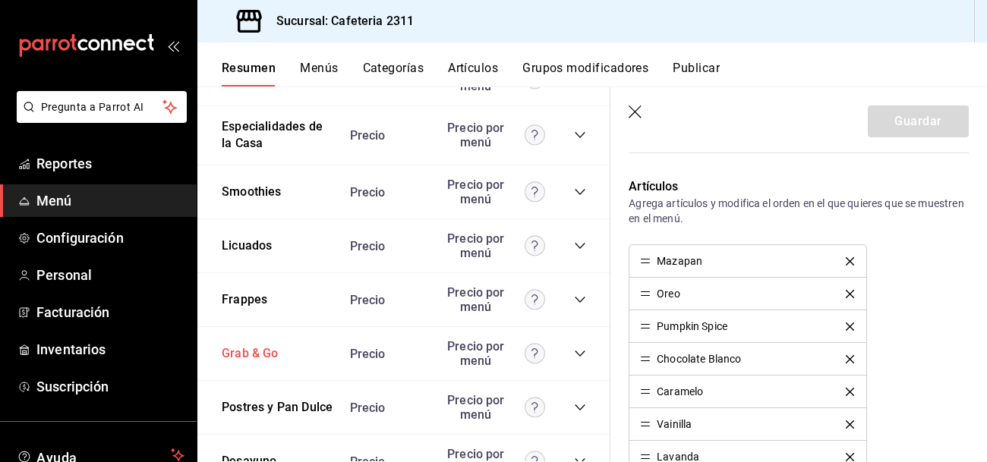
click at [248, 357] on button "Grab & Go" at bounding box center [250, 353] width 57 height 17
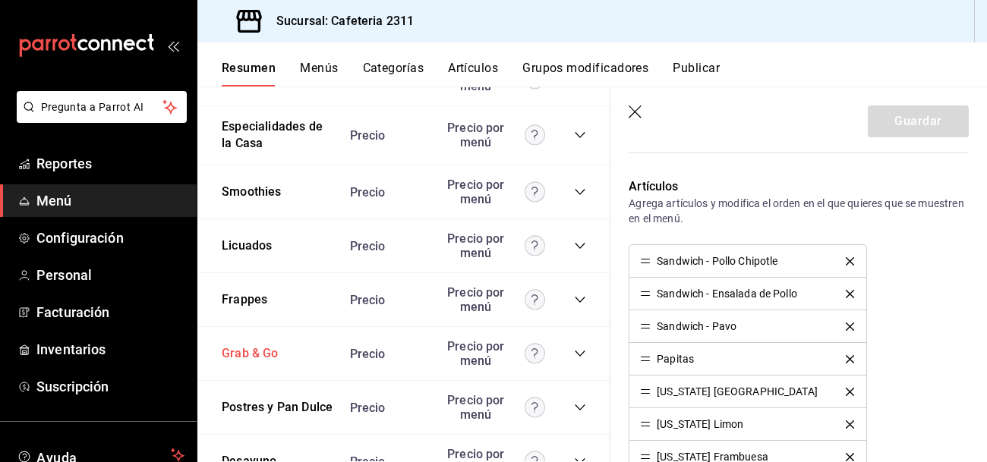
type input "Grab & Go"
type input "1691529672784"
type input "ac043bc9-970d-4999-bbae-96d181bffabf"
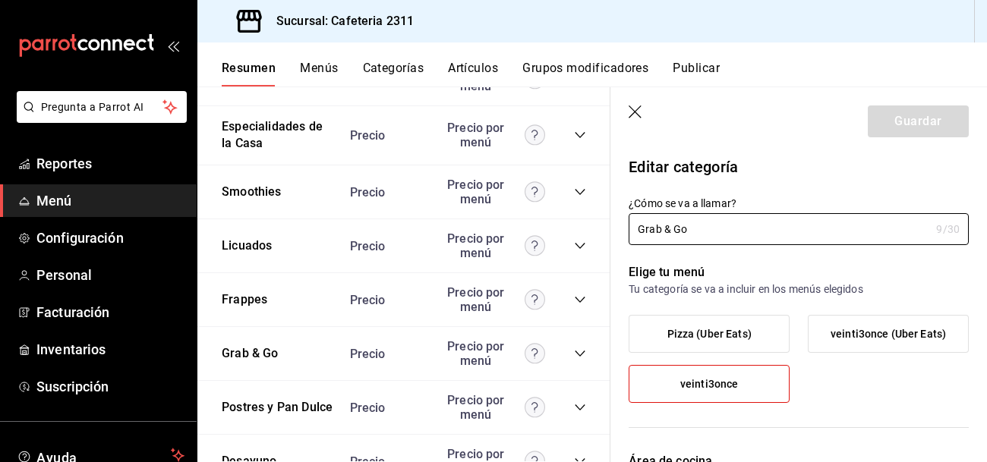
click at [580, 353] on icon "collapse-category-row" at bounding box center [580, 354] width 12 height 12
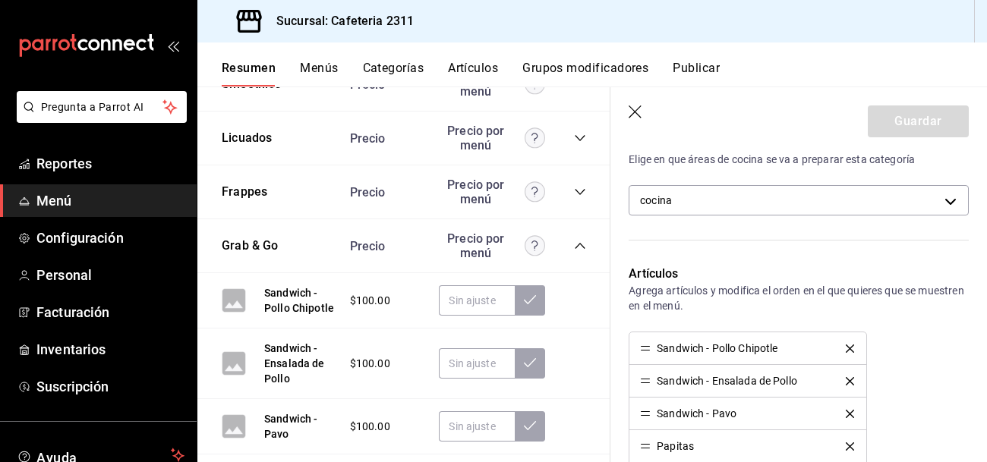
scroll to position [363, 0]
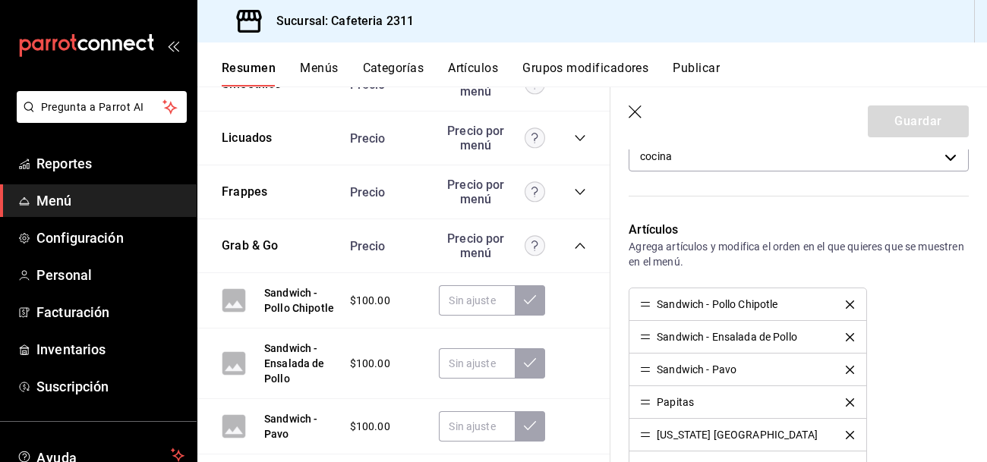
click at [855, 302] on button "delete" at bounding box center [850, 305] width 30 height 8
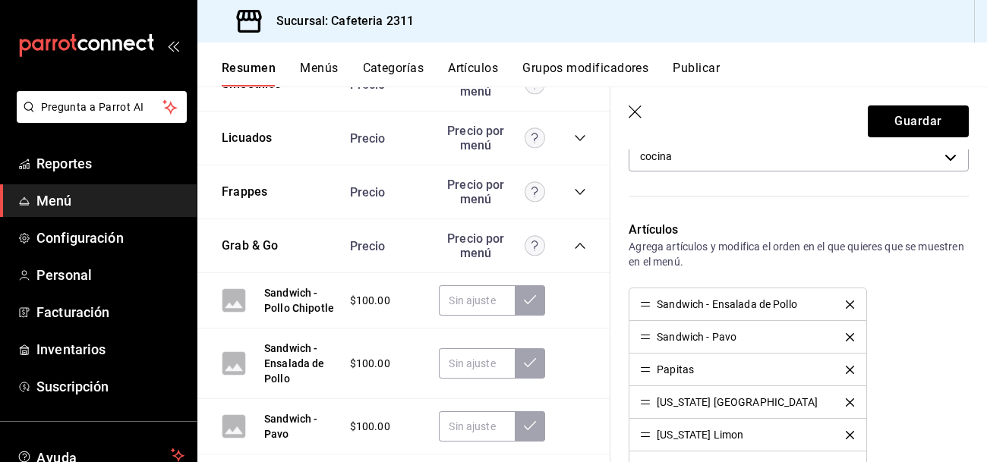
click at [855, 302] on button "delete" at bounding box center [850, 305] width 30 height 8
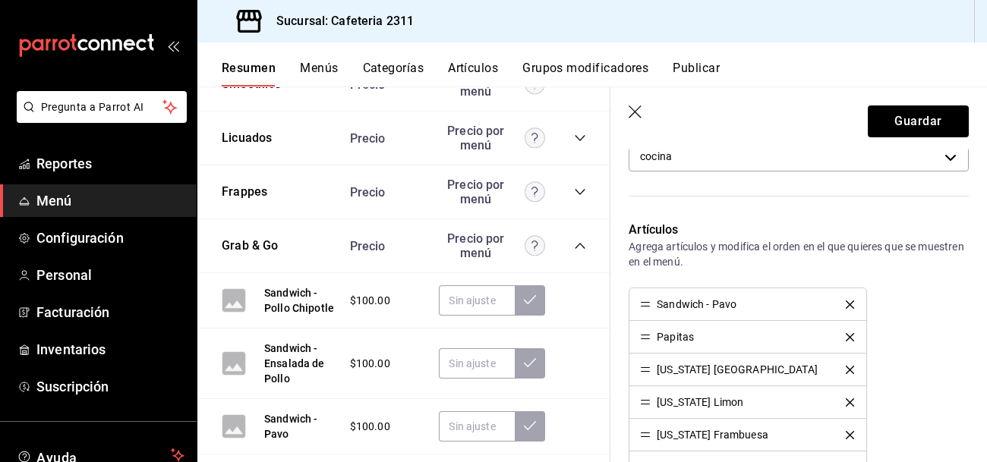
click at [855, 302] on button "delete" at bounding box center [850, 305] width 30 height 8
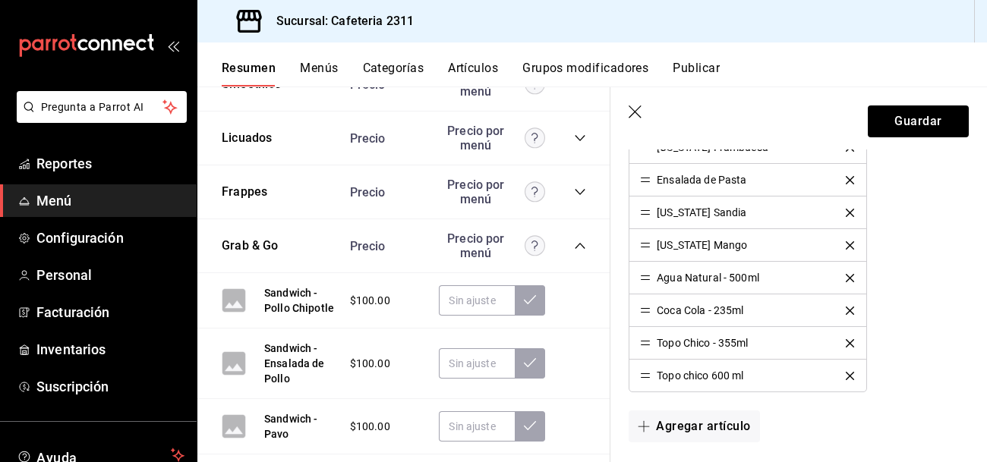
scroll to position [622, 0]
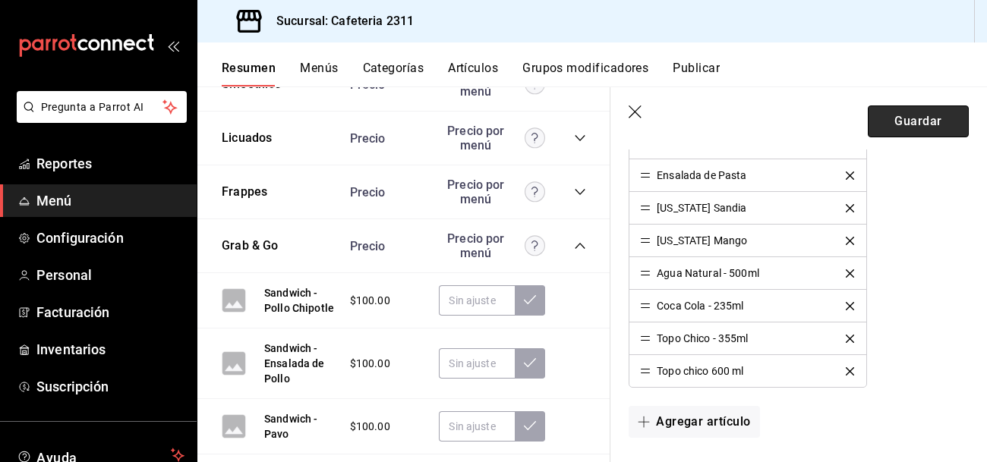
click at [901, 130] on button "Guardar" at bounding box center [918, 121] width 101 height 32
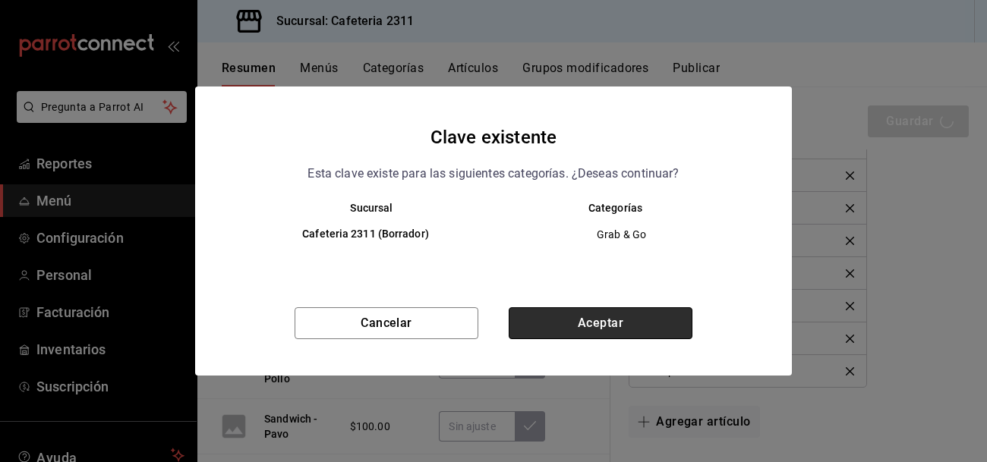
click at [623, 327] on button "Aceptar" at bounding box center [601, 323] width 184 height 32
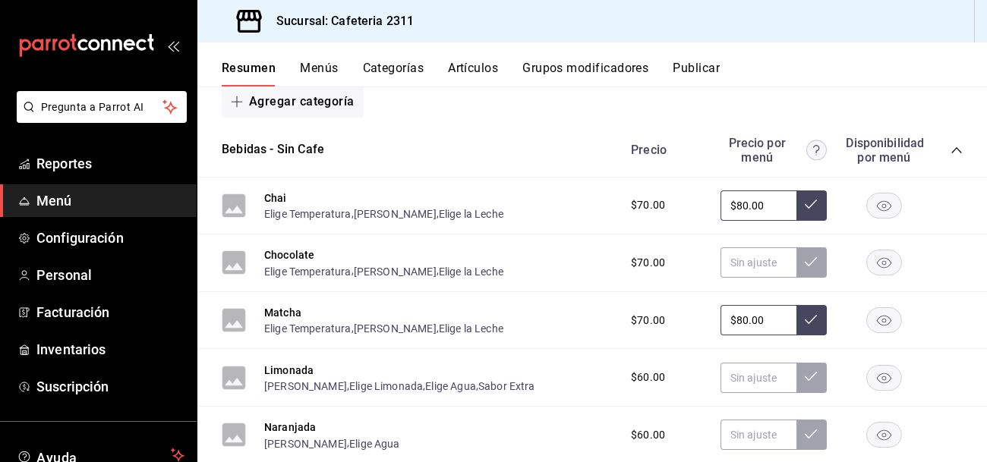
scroll to position [197, 0]
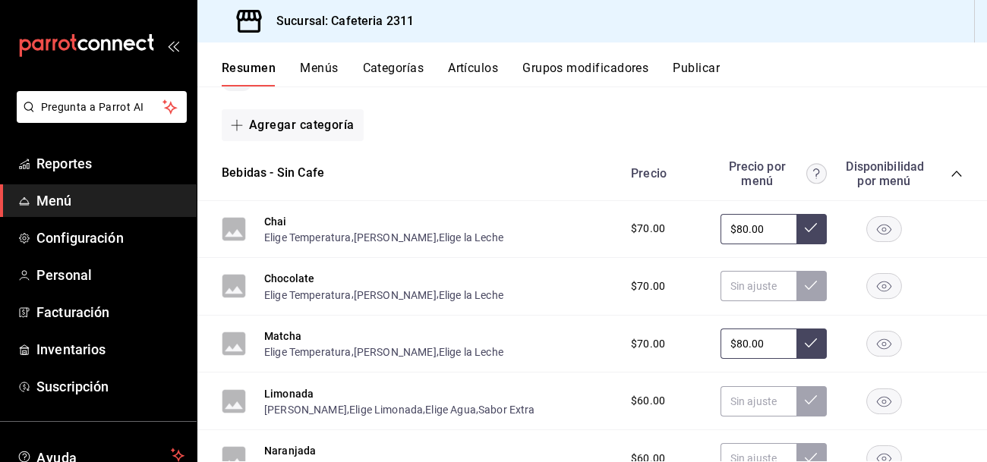
click at [954, 172] on icon "collapse-category-row" at bounding box center [956, 174] width 10 height 6
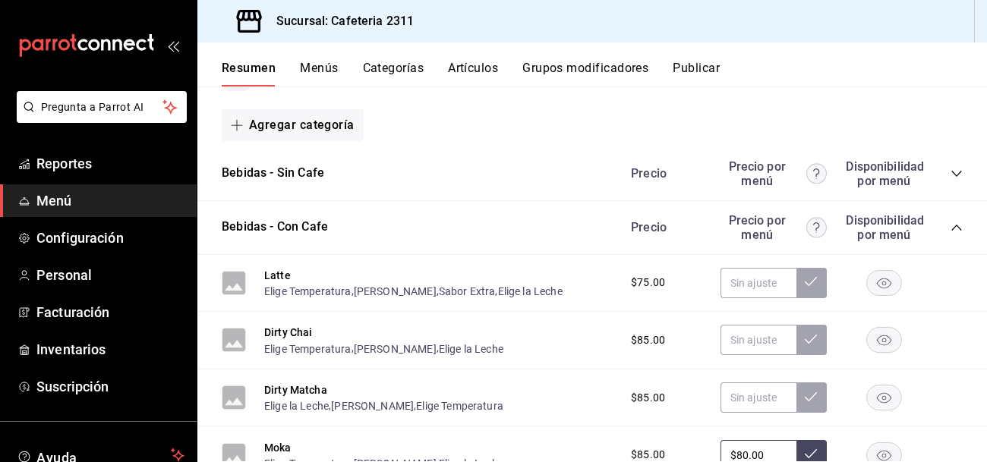
click at [956, 230] on icon "collapse-category-row" at bounding box center [956, 228] width 12 height 12
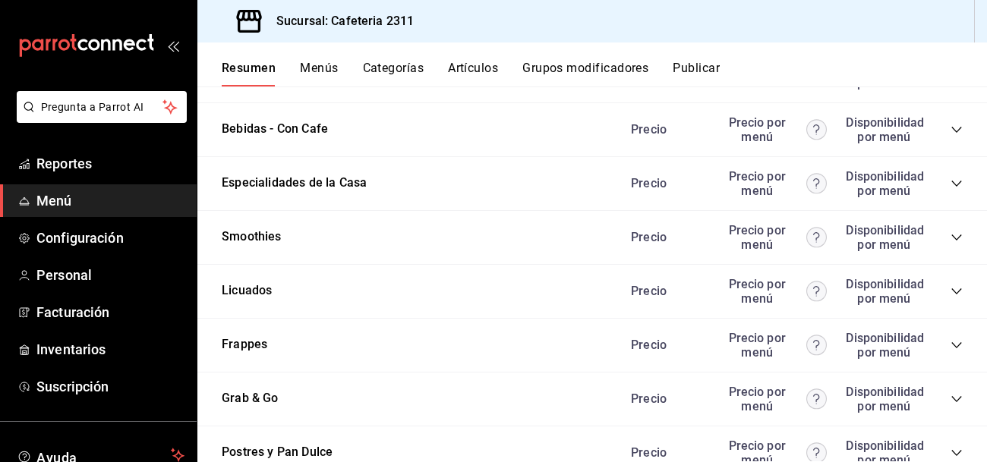
scroll to position [298, 0]
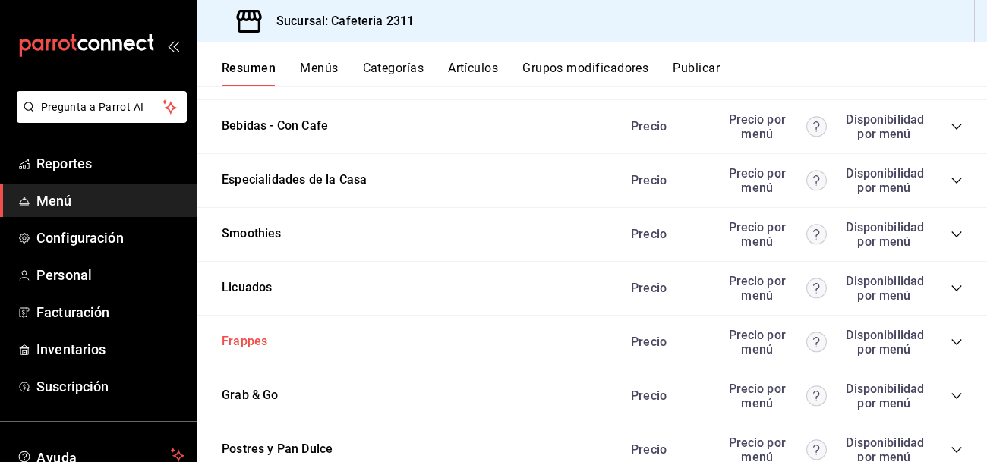
click at [226, 339] on button "Frappes" at bounding box center [245, 341] width 46 height 17
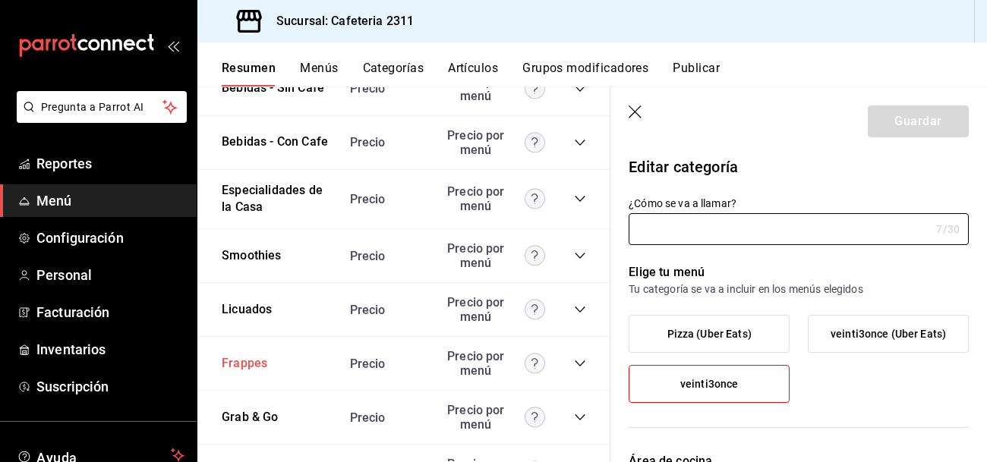
type input "Frappes"
type input "1706572354324"
type input "0eda6c41-e762-44a1-b63b-49598a9f8d61"
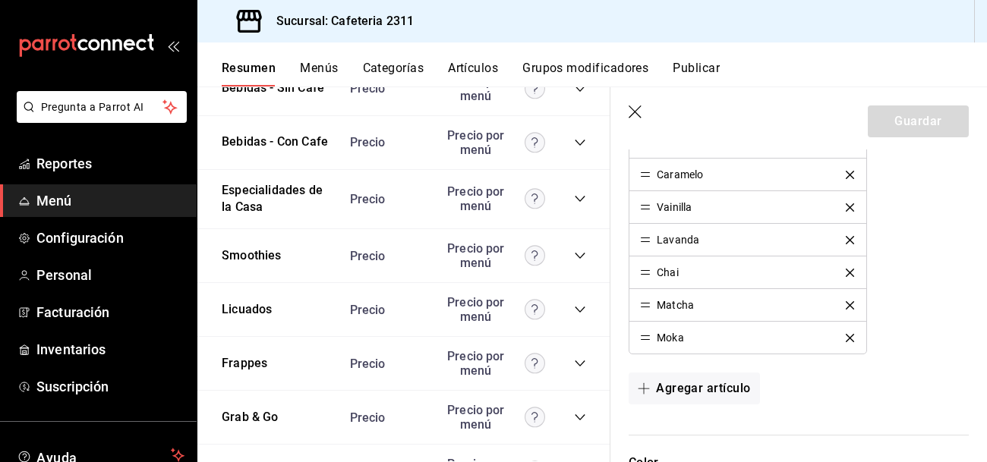
scroll to position [624, 0]
click at [577, 361] on icon "collapse-category-row" at bounding box center [580, 363] width 12 height 12
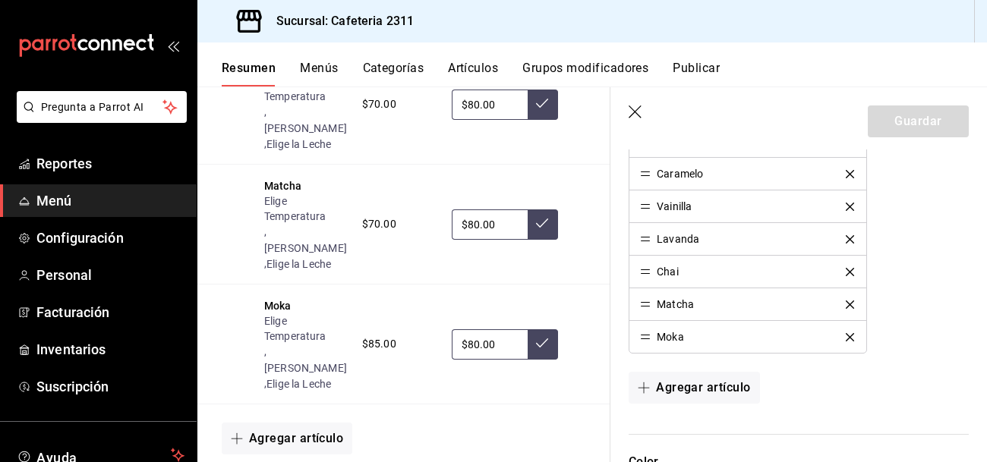
scroll to position [1247, 0]
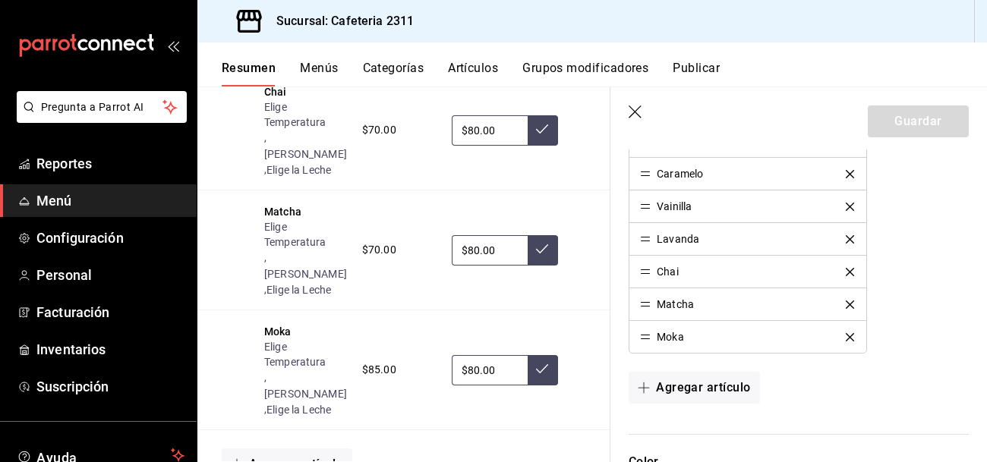
click at [577, 361] on div "$85.00 $80.00" at bounding box center [472, 370] width 251 height 30
click at [465, 68] on button "Artículos" at bounding box center [473, 74] width 50 height 26
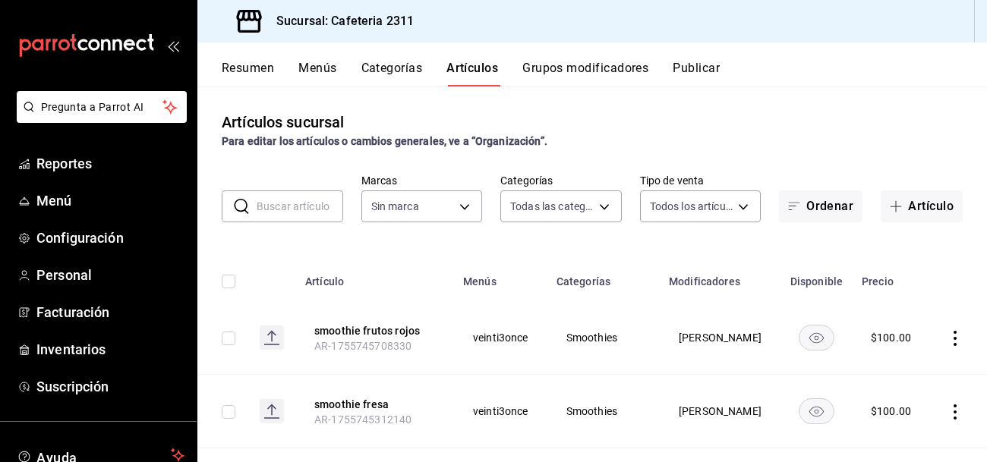
type input "85018aa7-d10e-4b77-9d87-cba6278a116b"
click at [263, 209] on input "text" at bounding box center [300, 206] width 87 height 30
click at [603, 204] on body "Pregunta a Parrot AI Reportes Menú Configuración Personal Facturación Inventari…" at bounding box center [493, 231] width 987 height 462
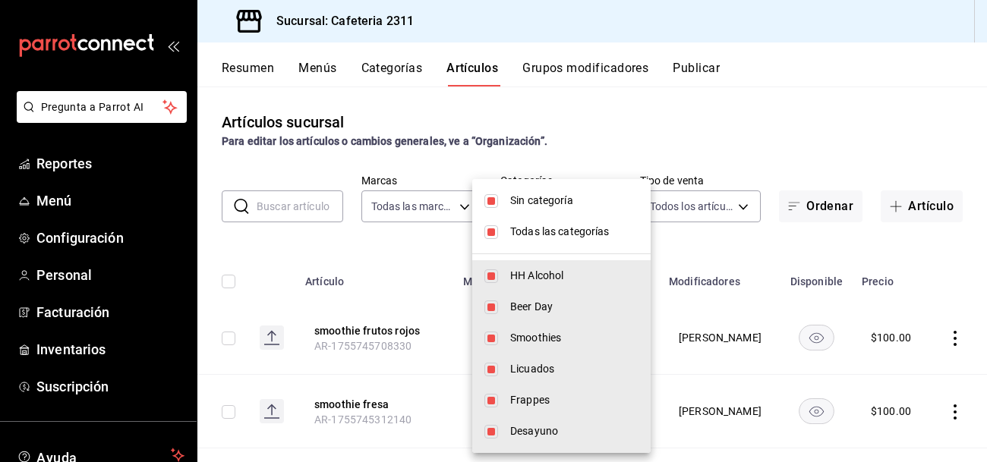
click at [565, 405] on span "Frappes" at bounding box center [574, 400] width 128 height 16
type input "536a82a5-983a-43ec-b1be-69caf506a0f5,2d541d84-83a7-4f98-a380-61900af1125d,575e2…"
checkbox input "false"
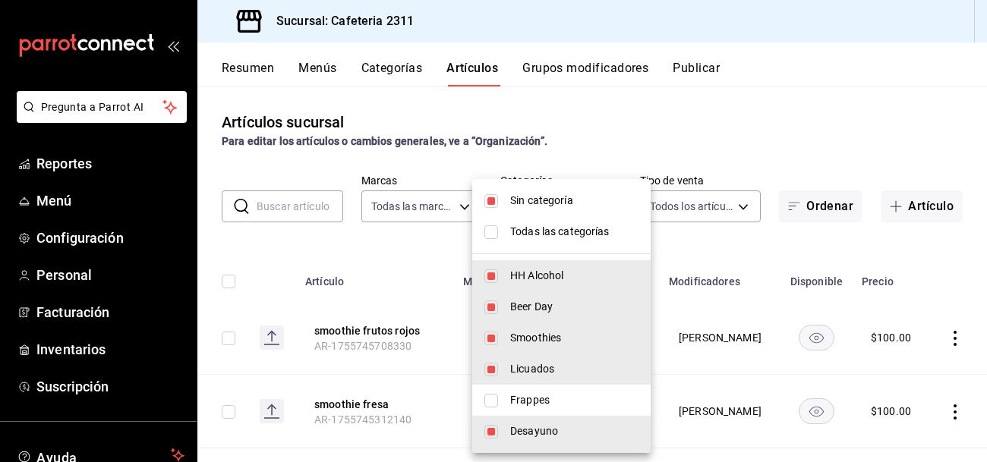
click at [493, 200] on input "checkbox" at bounding box center [491, 201] width 14 height 14
checkbox input "false"
click at [491, 231] on input "checkbox" at bounding box center [491, 232] width 14 height 14
checkbox input "true"
type input "536a82a5-983a-43ec-b1be-69caf506a0f5,2d541d84-83a7-4f98-a380-61900af1125d,575e2…"
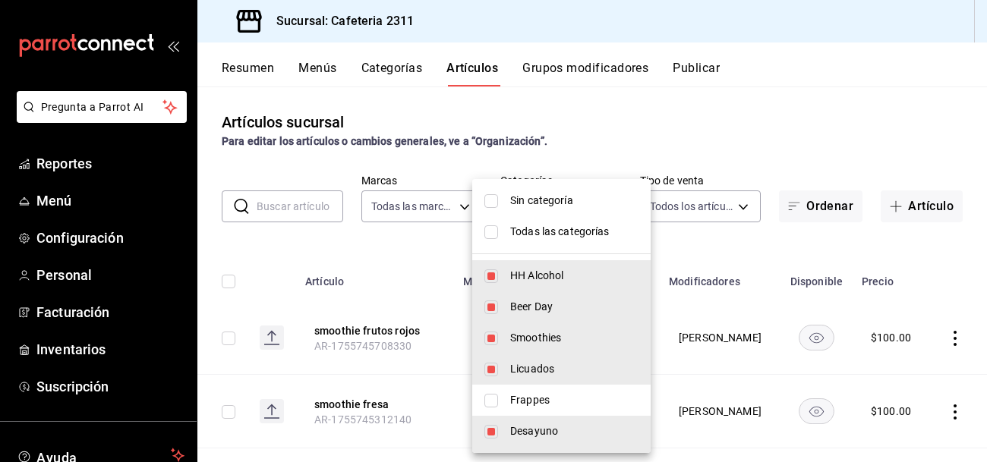
checkbox input "true"
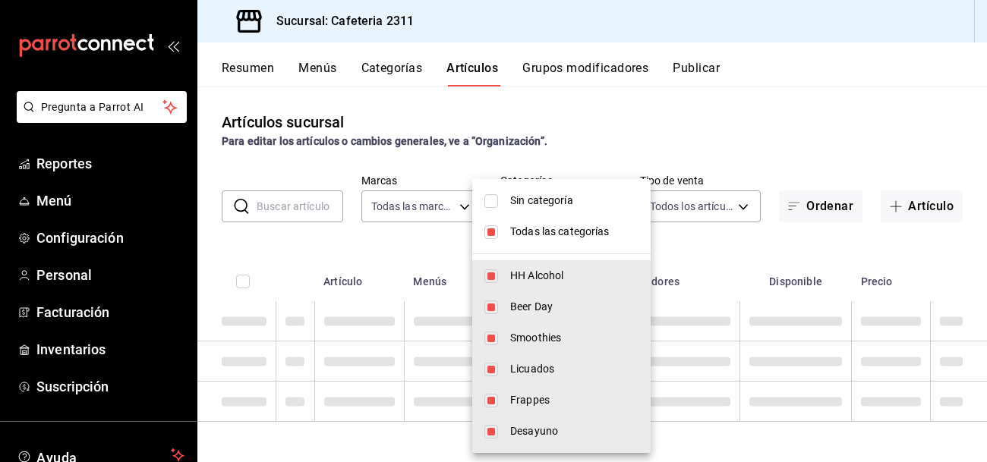
click at [491, 231] on input "checkbox" at bounding box center [491, 232] width 14 height 14
checkbox input "false"
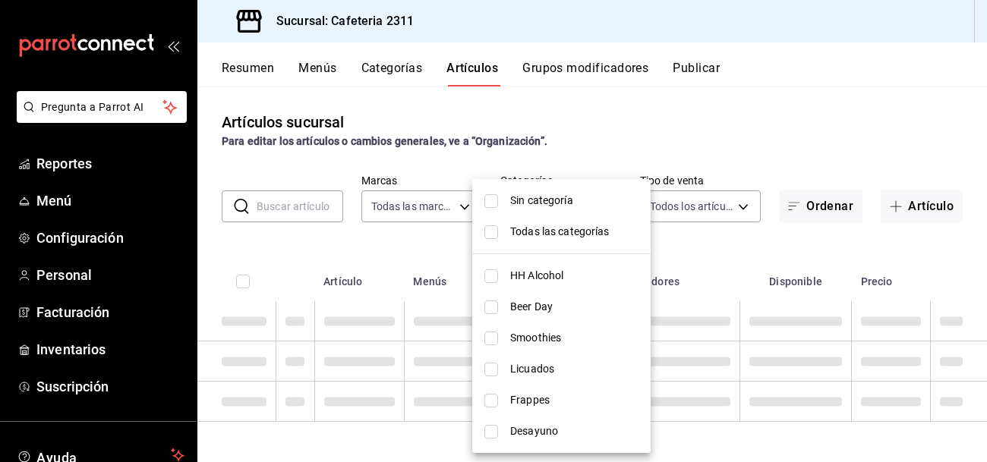
checkbox input "false"
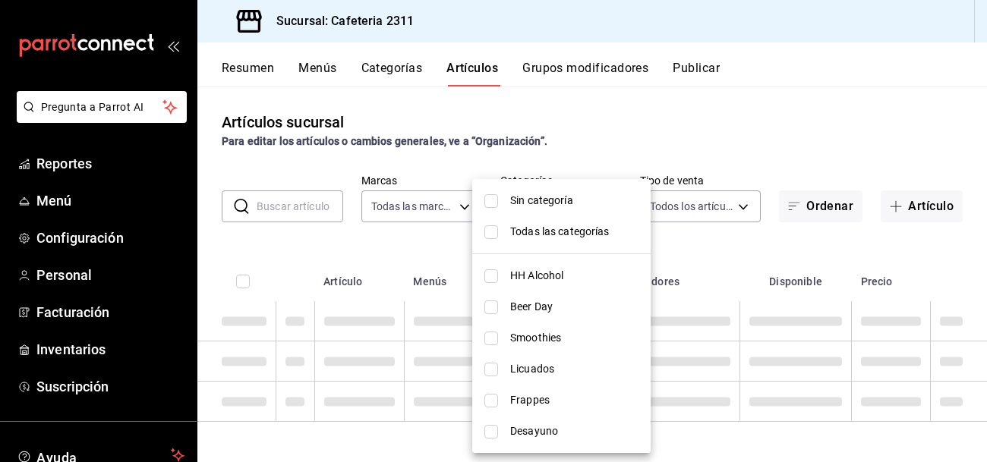
checkbox input "false"
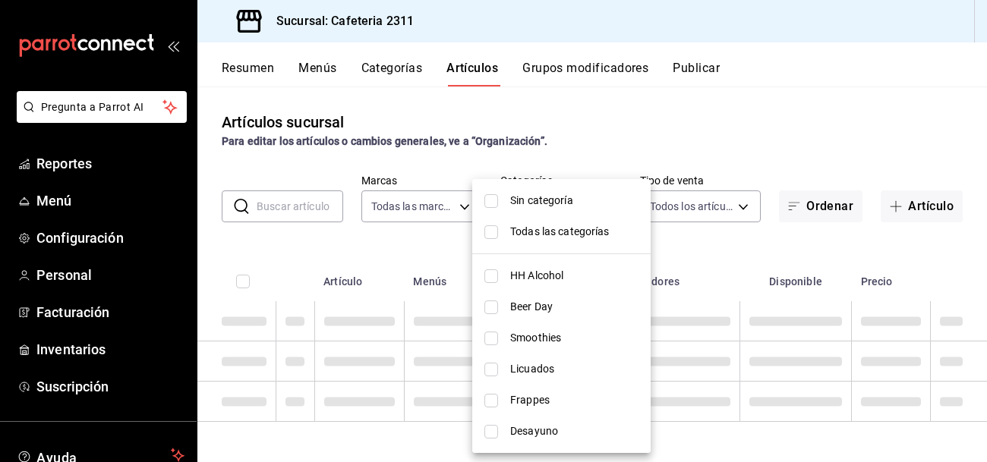
checkbox input "false"
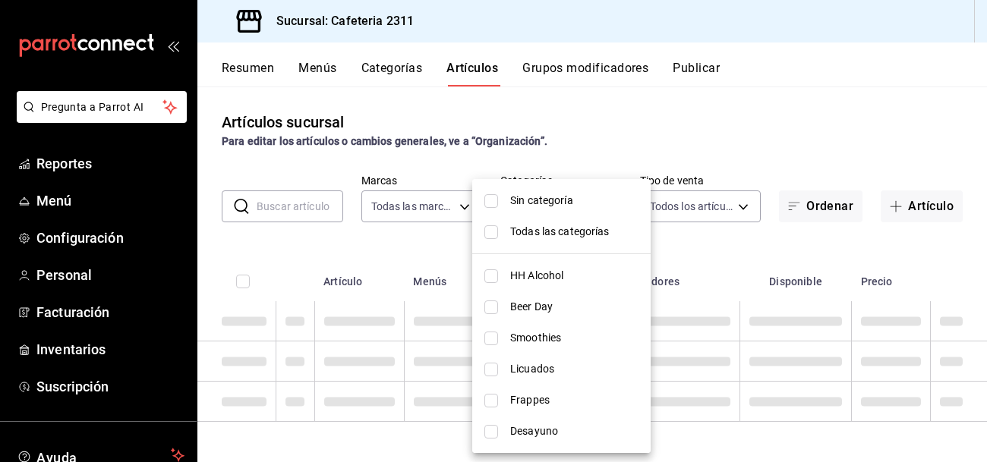
checkbox input "false"
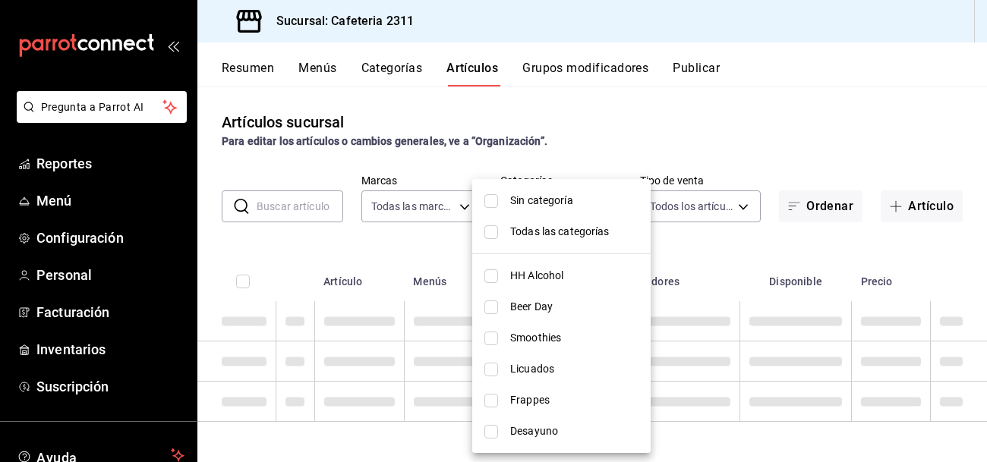
checkbox input "false"
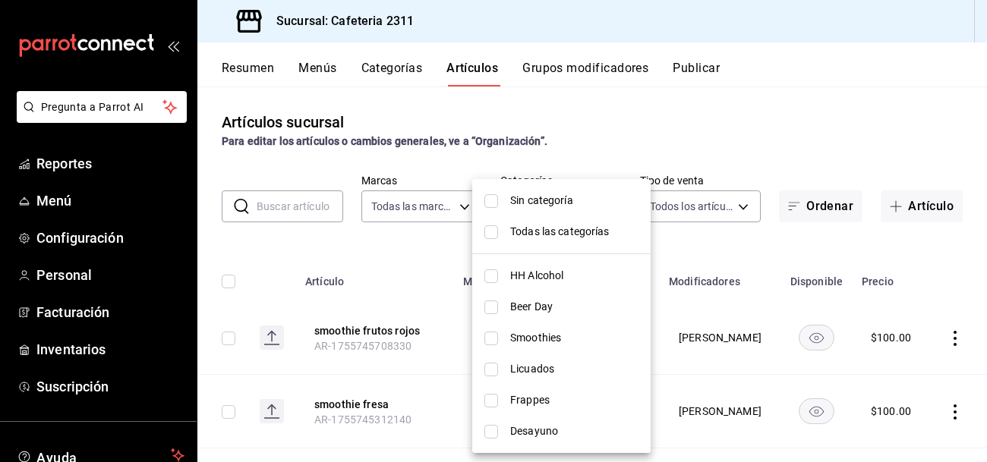
click at [493, 404] on input "checkbox" at bounding box center [491, 401] width 14 height 14
checkbox input "true"
type input "a843d15e-f941-4880-8308-f3746f7d0e57"
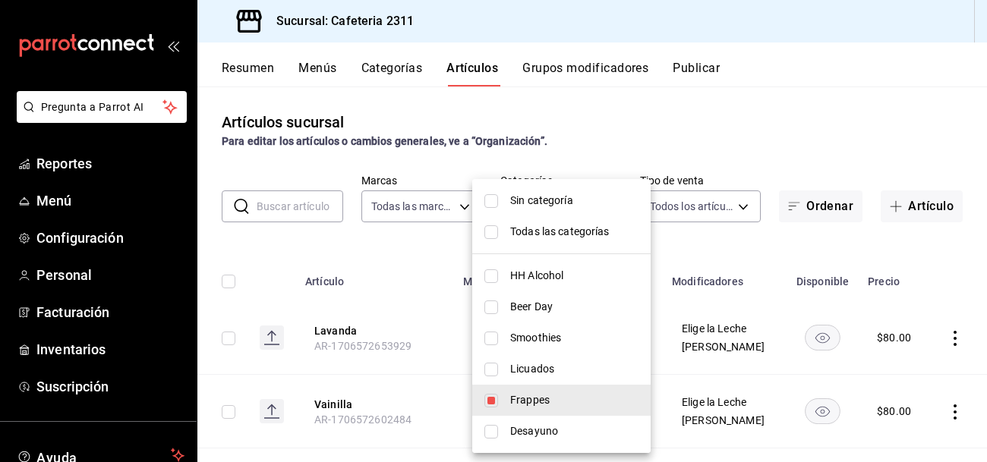
click at [269, 251] on div at bounding box center [493, 231] width 987 height 462
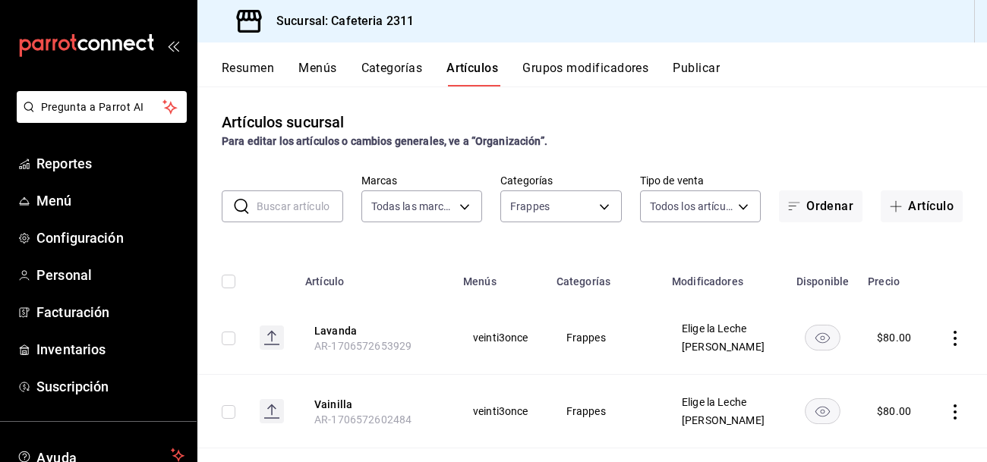
click at [957, 341] on icon "actions" at bounding box center [954, 338] width 15 height 15
click at [897, 362] on span "Editar" at bounding box center [909, 360] width 39 height 16
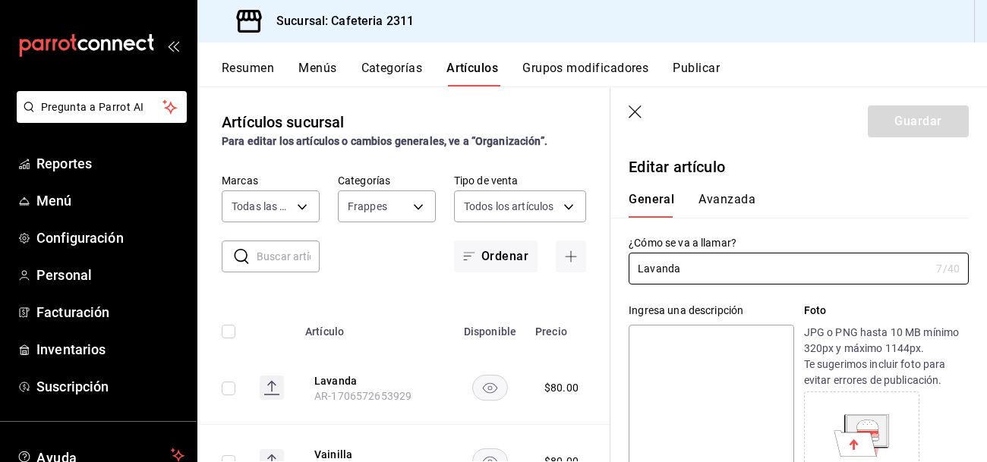
type input "$80.00"
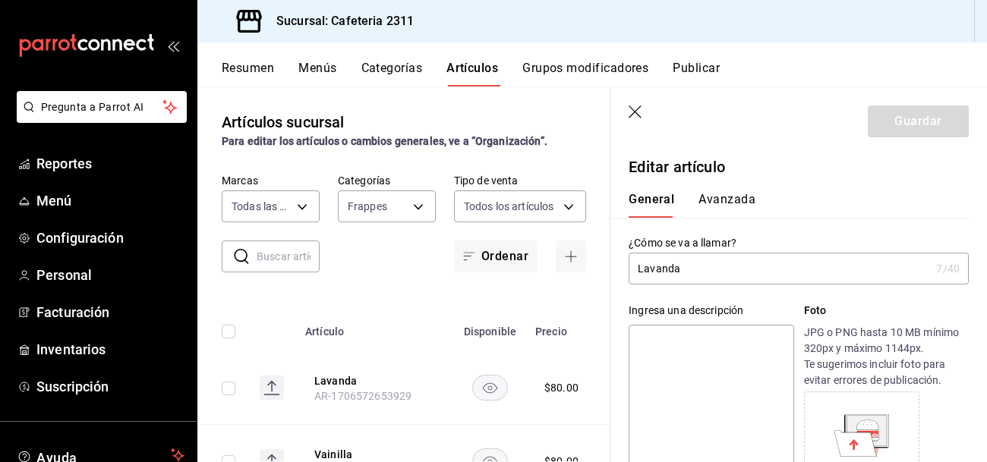
click at [636, 266] on input "Lavanda" at bounding box center [778, 268] width 301 height 30
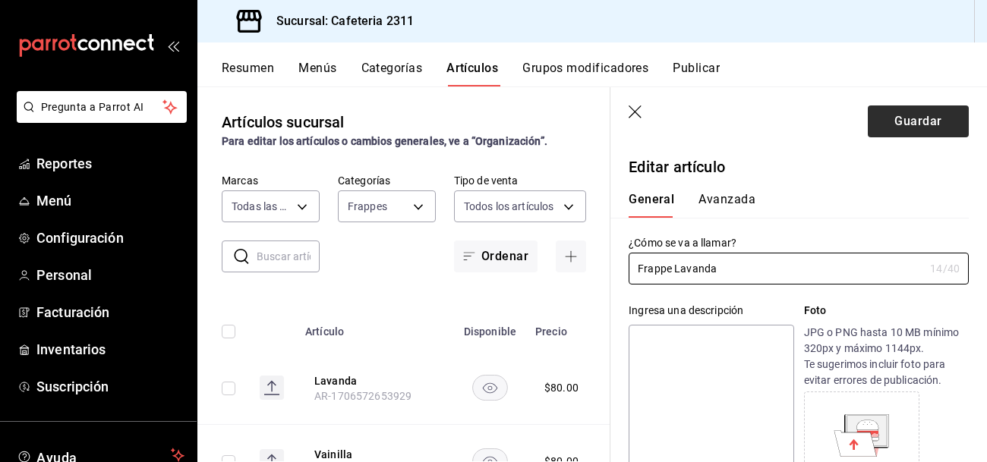
type input "Frappe Lavanda"
click at [916, 127] on button "Guardar" at bounding box center [918, 121] width 101 height 32
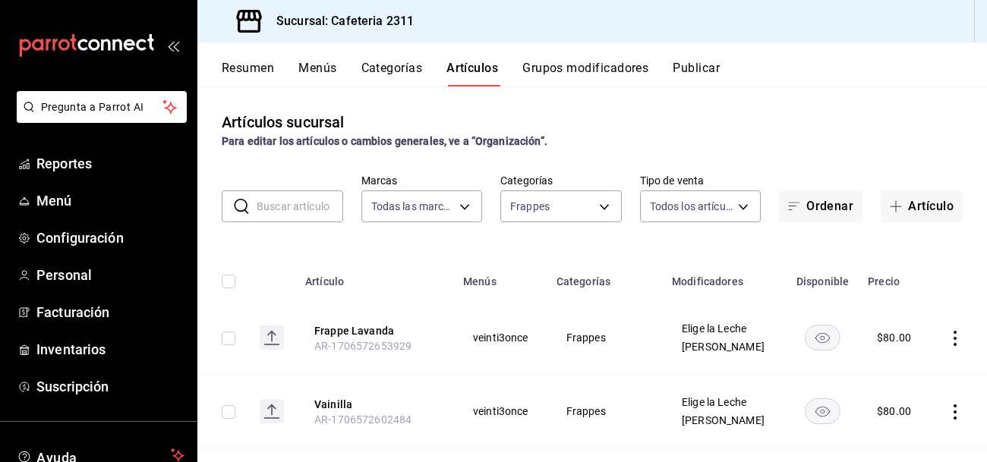
click at [956, 409] on icon "actions" at bounding box center [954, 412] width 15 height 15
click at [901, 366] on span "Editar" at bounding box center [909, 360] width 39 height 16
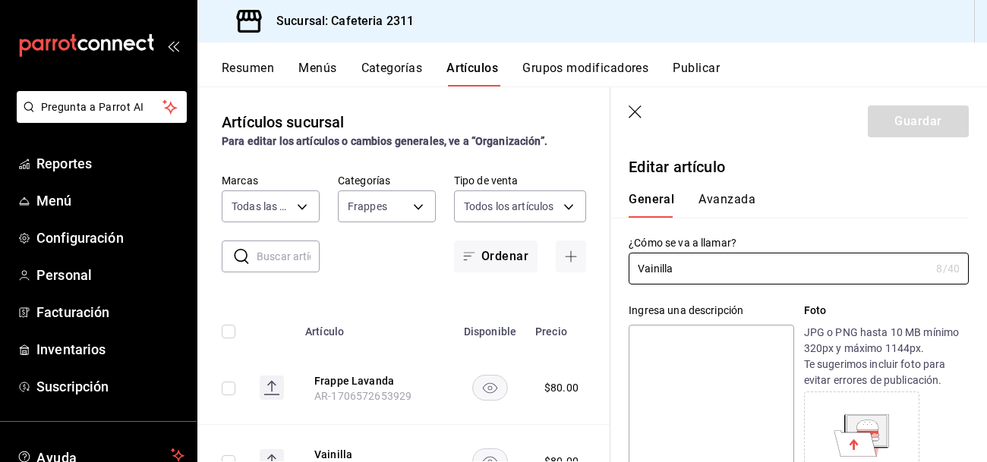
type input "$80.00"
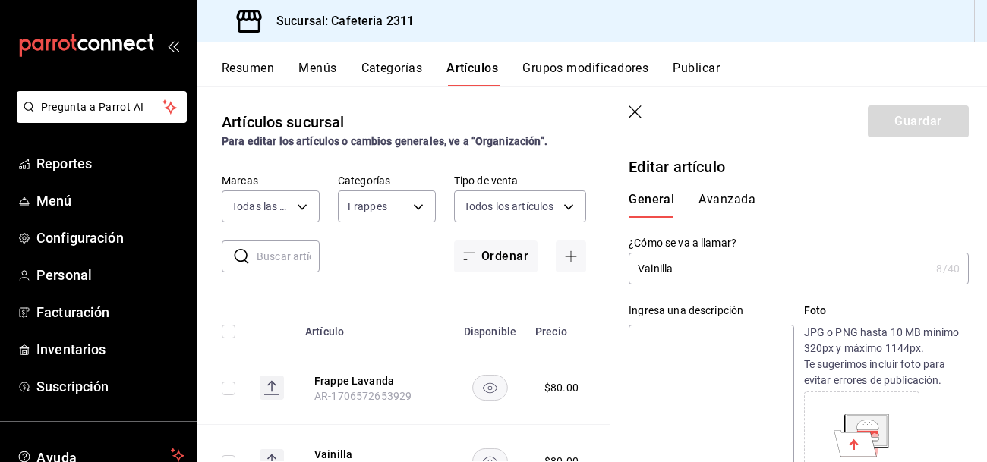
click at [637, 266] on input "Vainilla" at bounding box center [778, 268] width 301 height 30
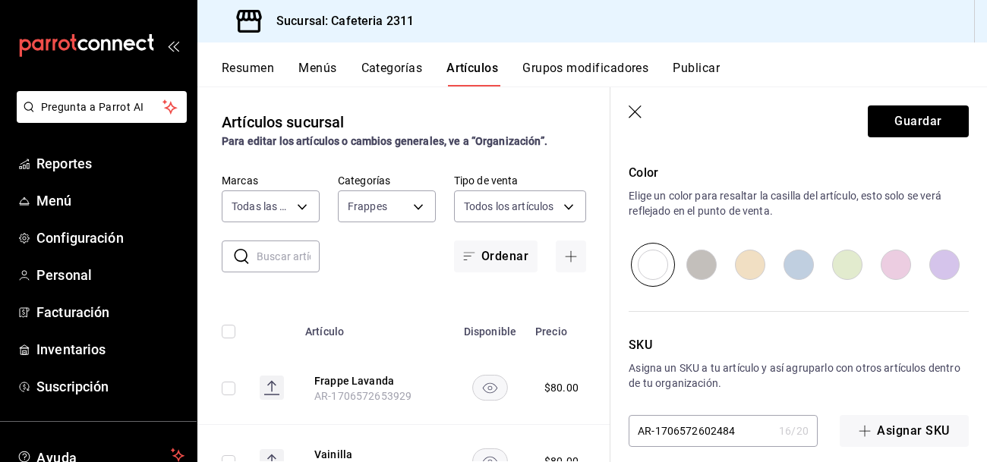
scroll to position [994, 0]
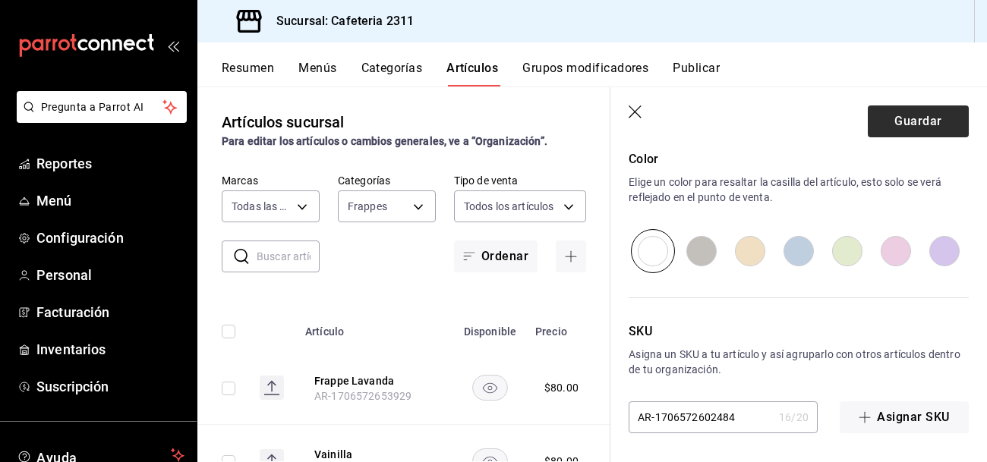
type input "Frappe Vainilla"
click at [900, 112] on button "Guardar" at bounding box center [918, 121] width 101 height 32
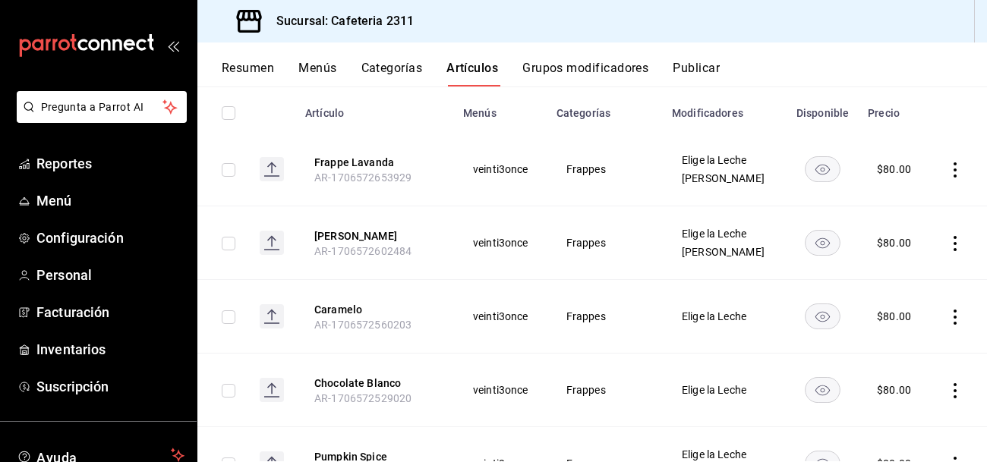
scroll to position [171, 0]
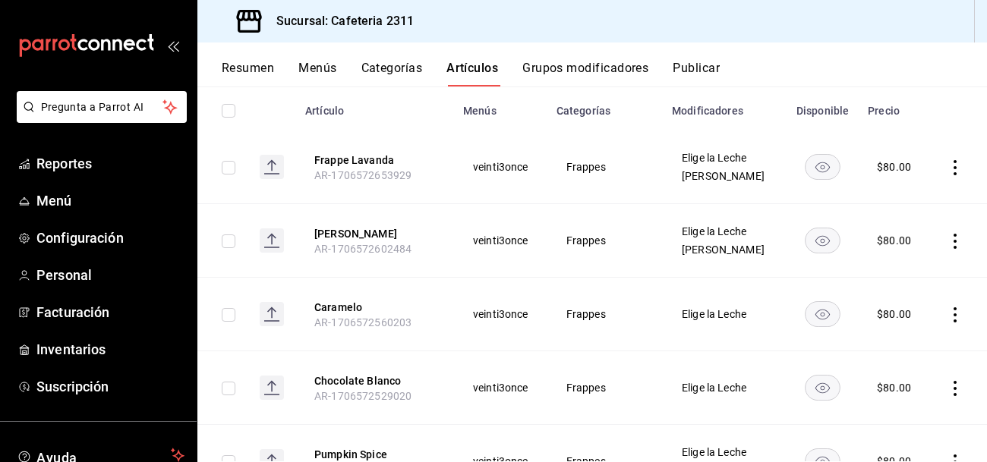
click at [954, 310] on icon "actions" at bounding box center [954, 314] width 15 height 15
click at [894, 345] on span "Editar" at bounding box center [909, 349] width 39 height 16
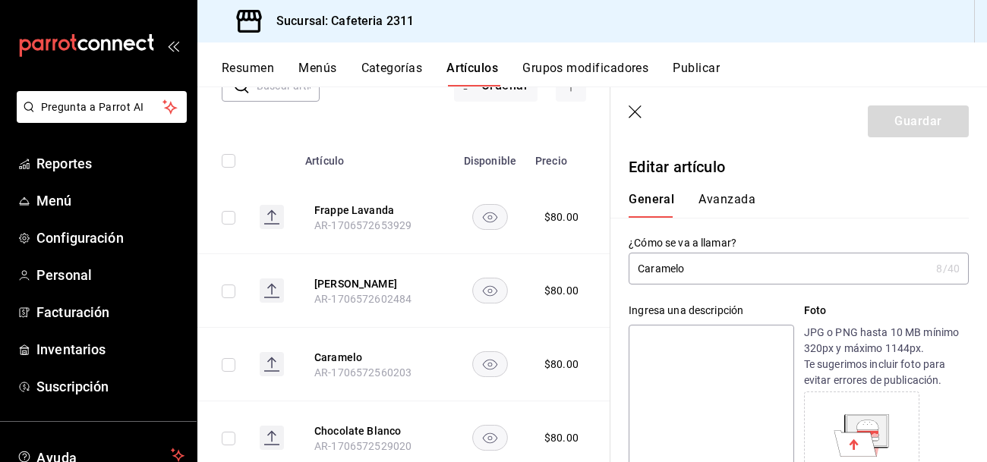
type input "$80.00"
click at [634, 269] on input "Caramelo" at bounding box center [778, 268] width 301 height 30
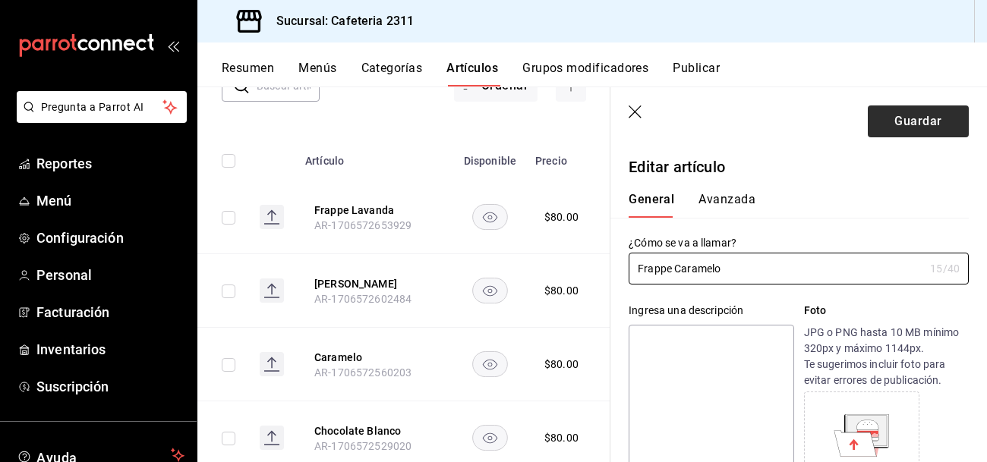
type input "Frappe Caramelo"
click at [918, 118] on button "Guardar" at bounding box center [918, 121] width 101 height 32
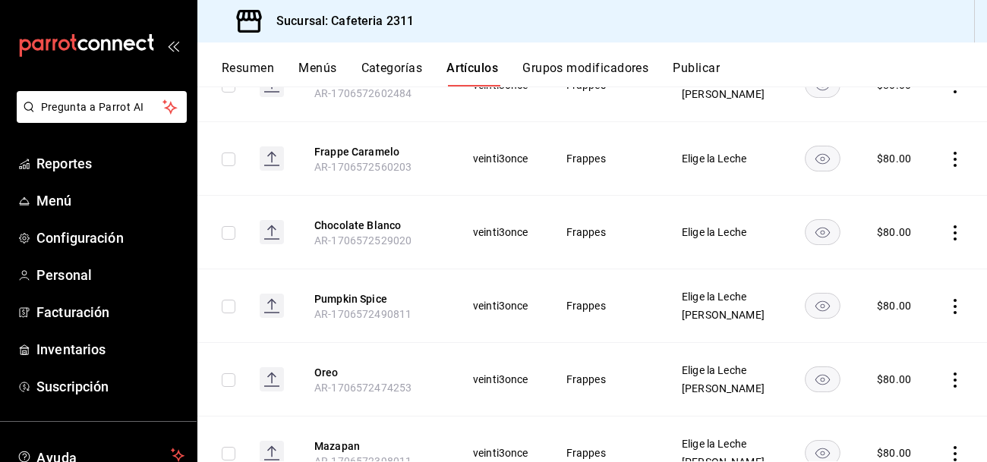
scroll to position [332, 0]
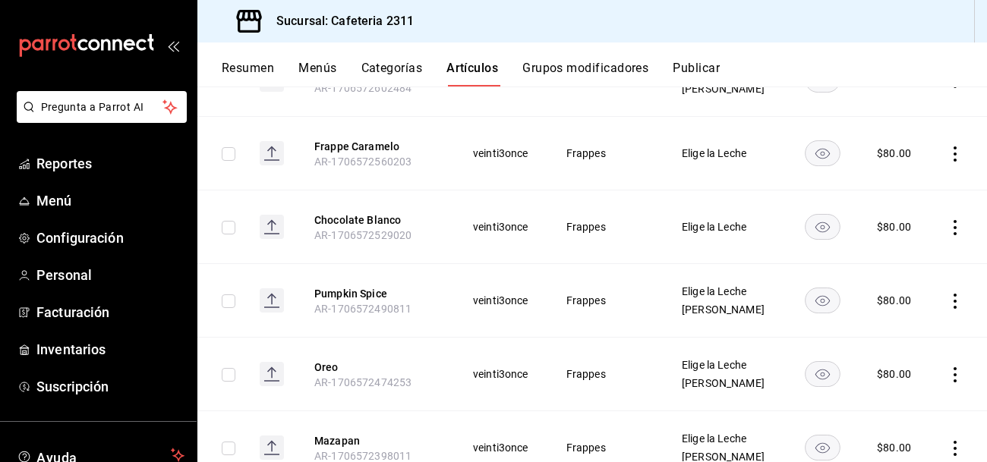
click at [952, 226] on icon "actions" at bounding box center [954, 227] width 15 height 15
click at [911, 262] on span "Editar" at bounding box center [909, 261] width 39 height 16
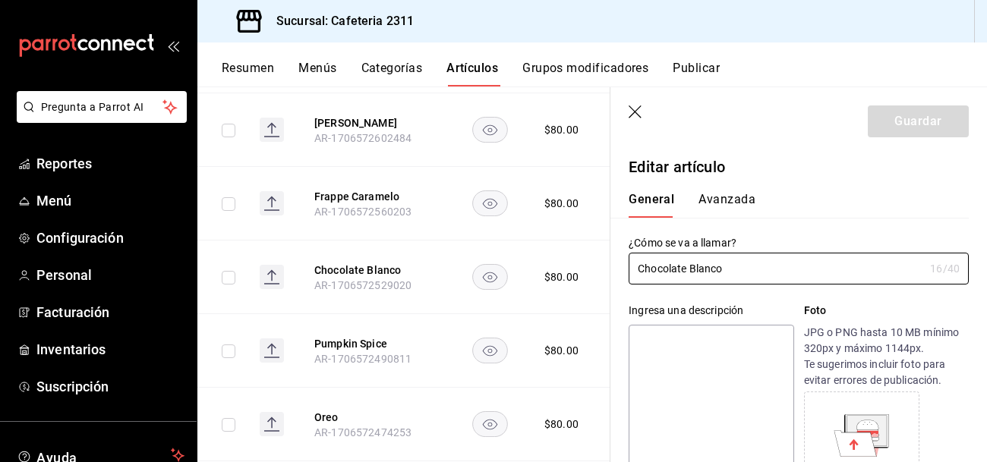
type input "$80.00"
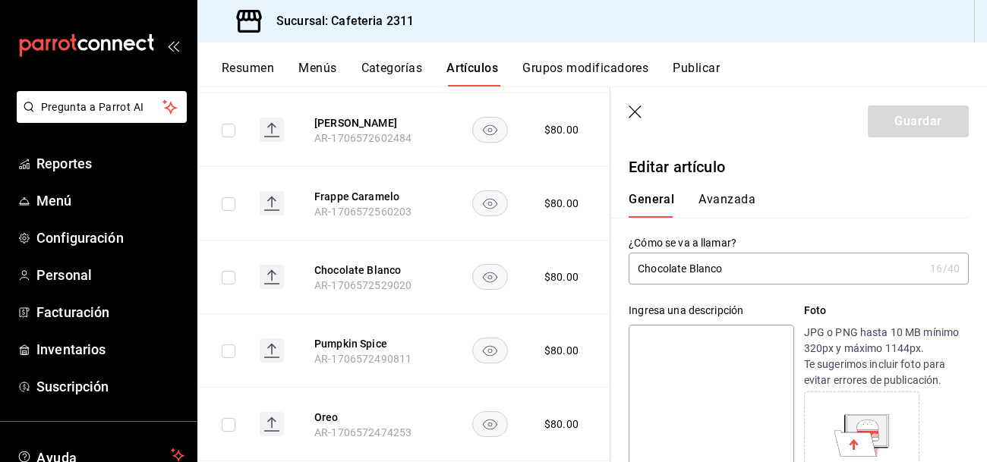
click at [636, 268] on input "Chocolate Blanco" at bounding box center [775, 268] width 295 height 30
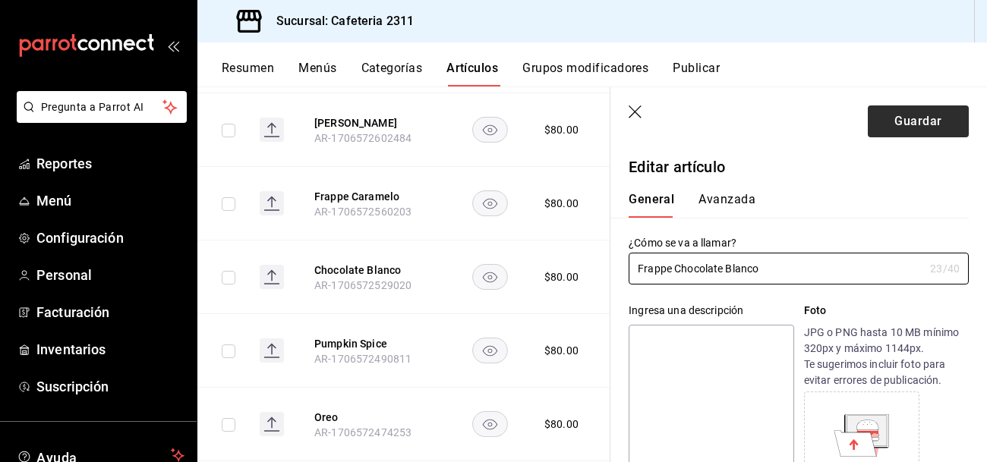
type input "Frappe Chocolate Blanco"
click at [890, 118] on button "Guardar" at bounding box center [918, 121] width 101 height 32
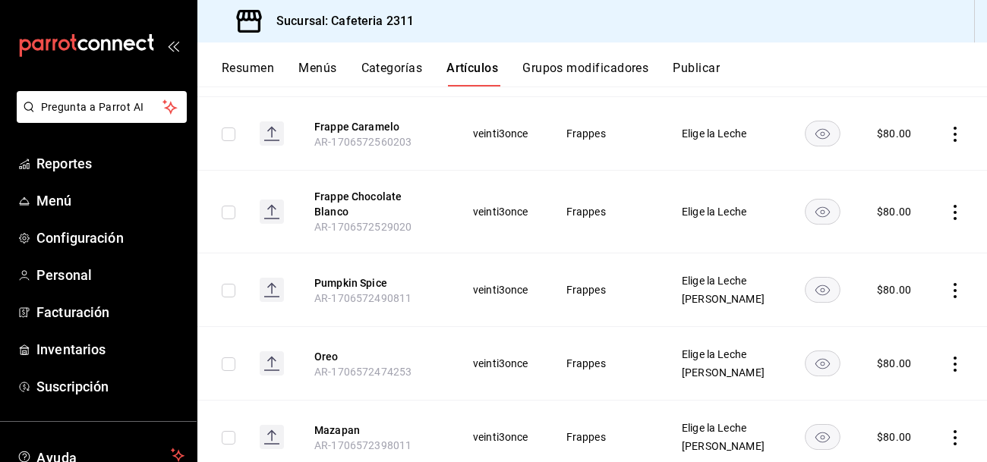
scroll to position [354, 0]
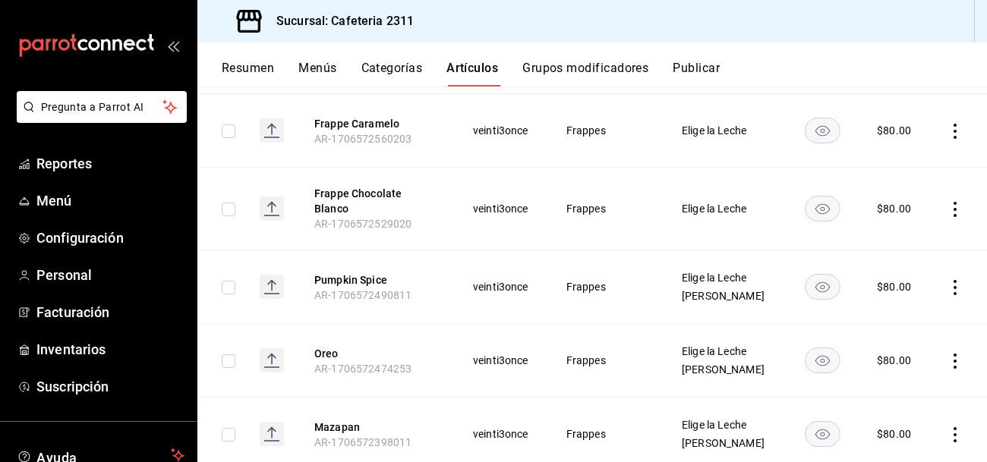
click at [834, 279] on rect "availability-product" at bounding box center [822, 287] width 35 height 25
click at [955, 354] on icon "actions" at bounding box center [954, 361] width 3 height 15
click at [912, 358] on span "Editar" at bounding box center [909, 360] width 39 height 16
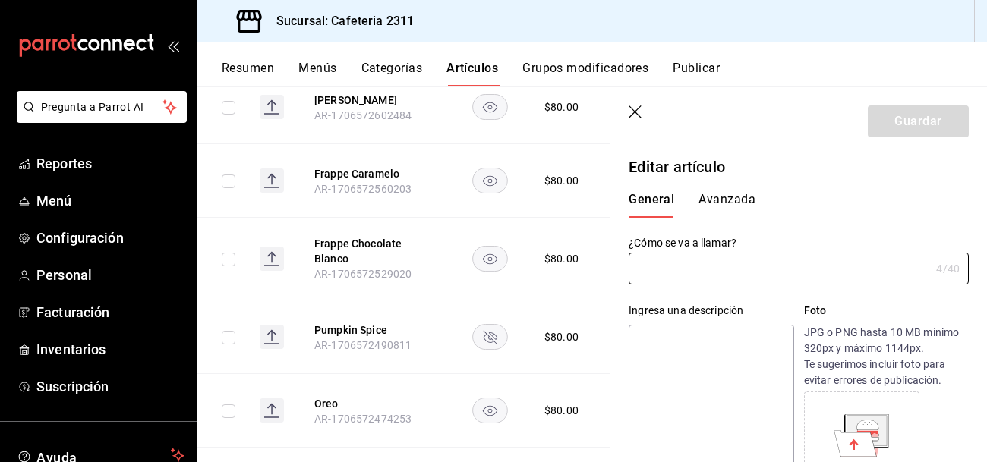
type input "Oreo"
type input "AR-1706572474253"
type input "$80.00"
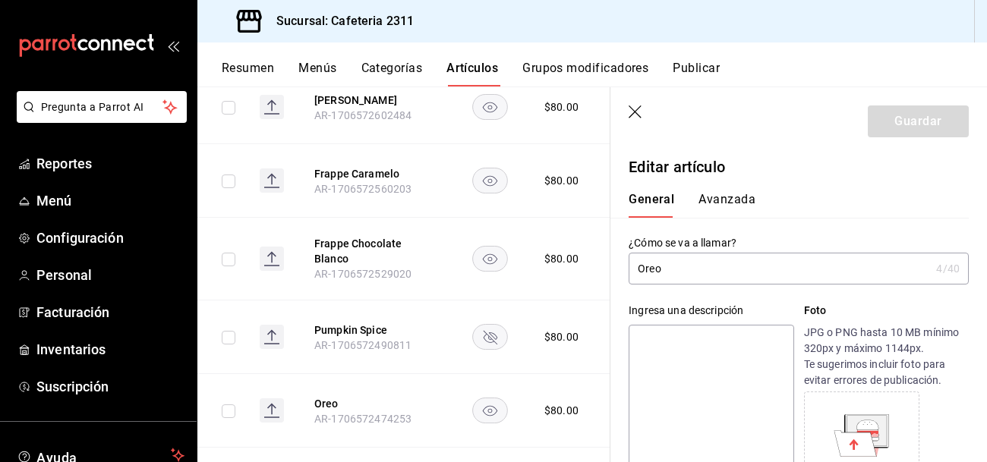
click at [638, 269] on input "Oreo" at bounding box center [778, 268] width 301 height 30
type input "Oreo"
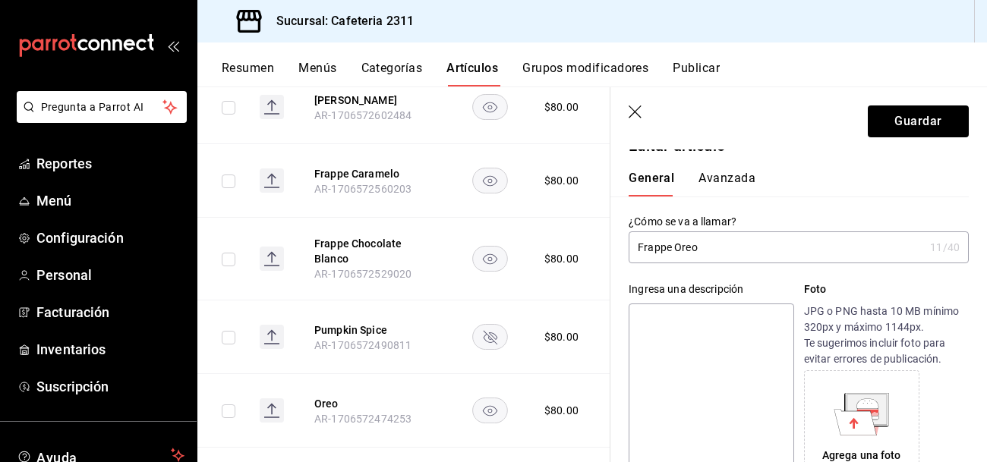
scroll to position [1, 0]
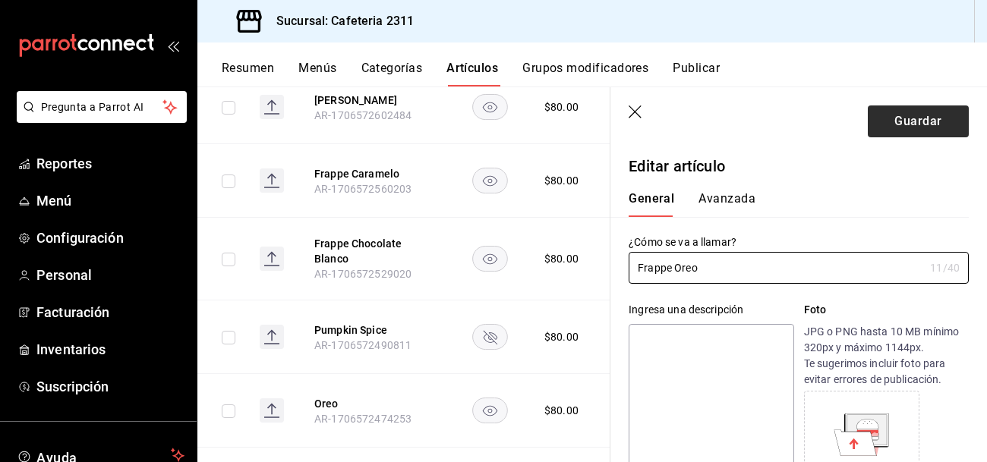
type input "Frappe Oreo"
click at [907, 120] on button "Guardar" at bounding box center [918, 121] width 101 height 32
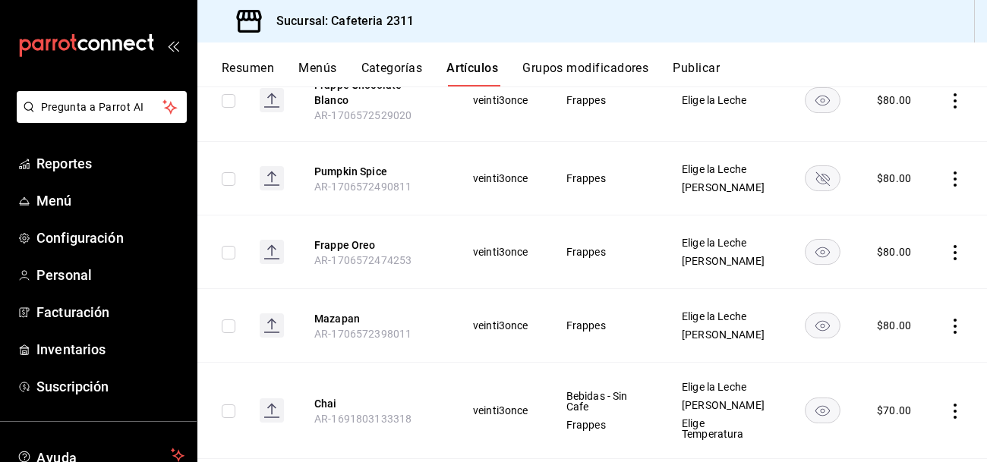
scroll to position [466, 0]
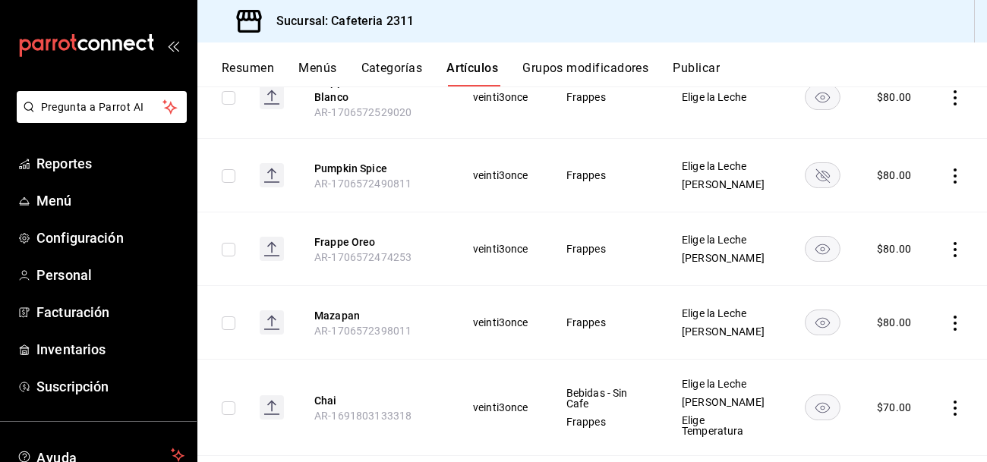
click at [958, 316] on icon "actions" at bounding box center [954, 323] width 15 height 15
click at [906, 347] on span "Editar" at bounding box center [909, 348] width 39 height 16
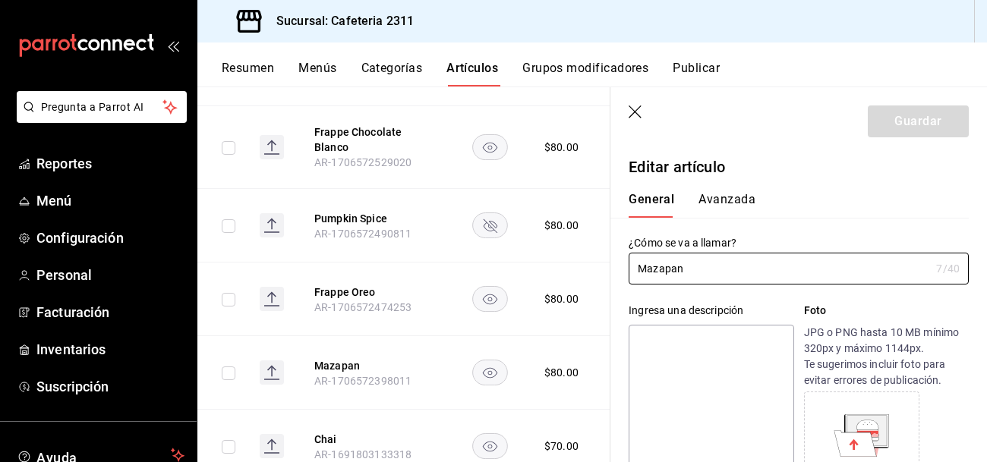
type input "$80.00"
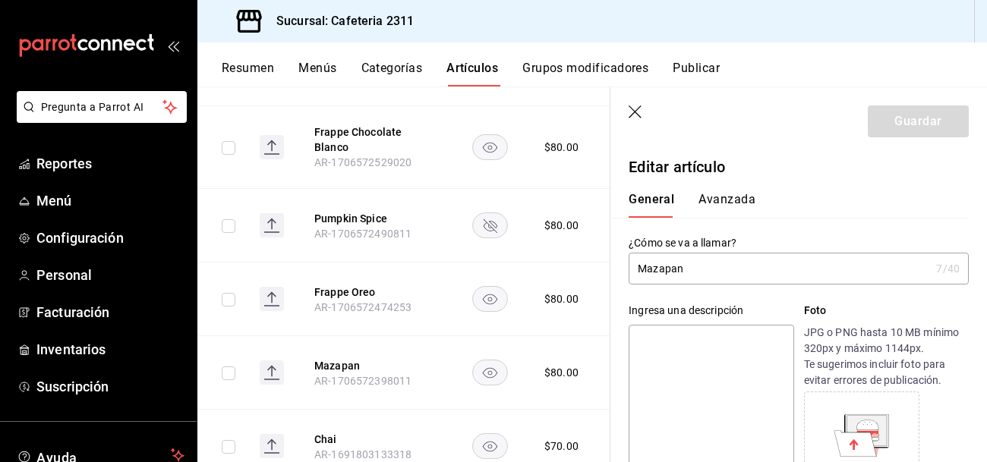
click at [638, 269] on input "Mazapan" at bounding box center [778, 268] width 301 height 30
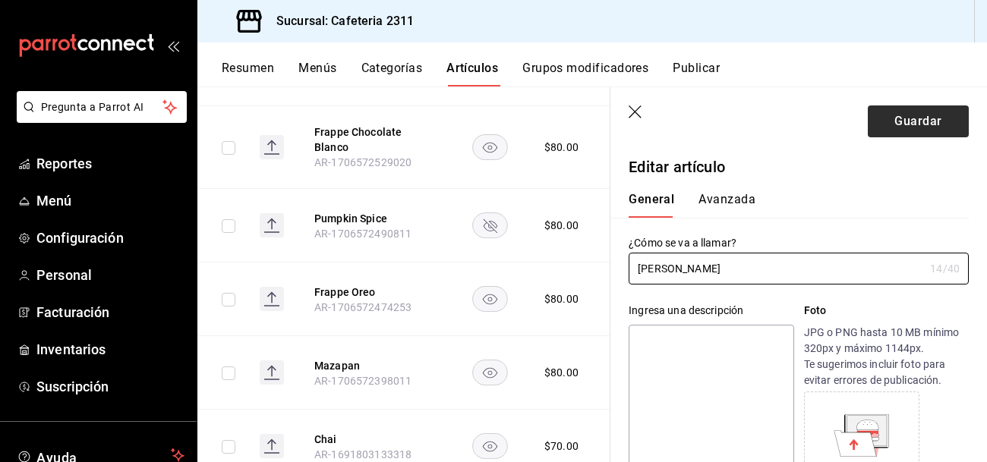
type input "Frappe Mazapán"
click at [926, 117] on button "Guardar" at bounding box center [918, 121] width 101 height 32
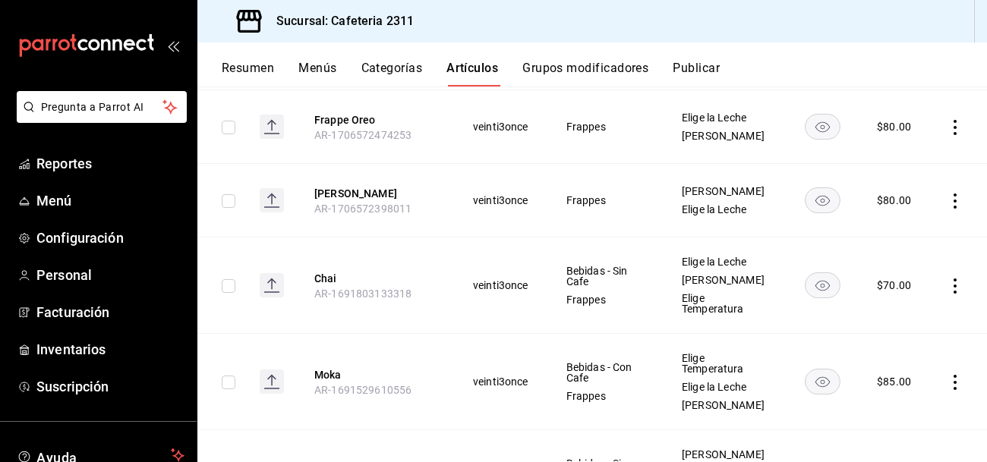
scroll to position [592, 0]
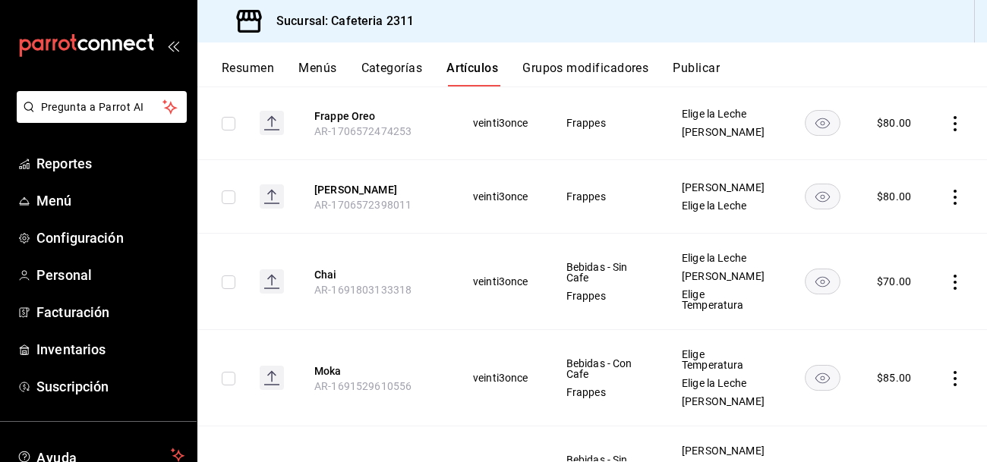
click at [955, 275] on icon "actions" at bounding box center [954, 282] width 15 height 15
click at [902, 307] on span "Editar" at bounding box center [909, 307] width 39 height 16
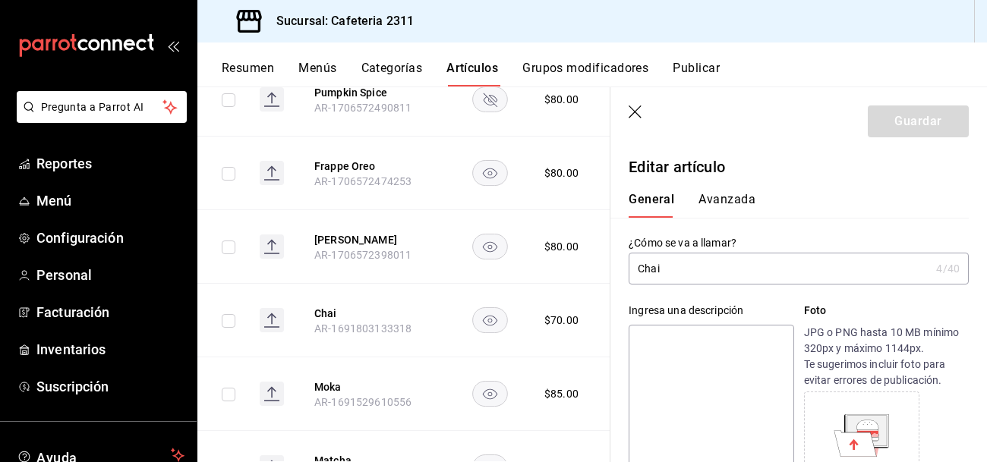
type input "$70.00"
click at [635, 270] on input "Chai" at bounding box center [778, 268] width 301 height 30
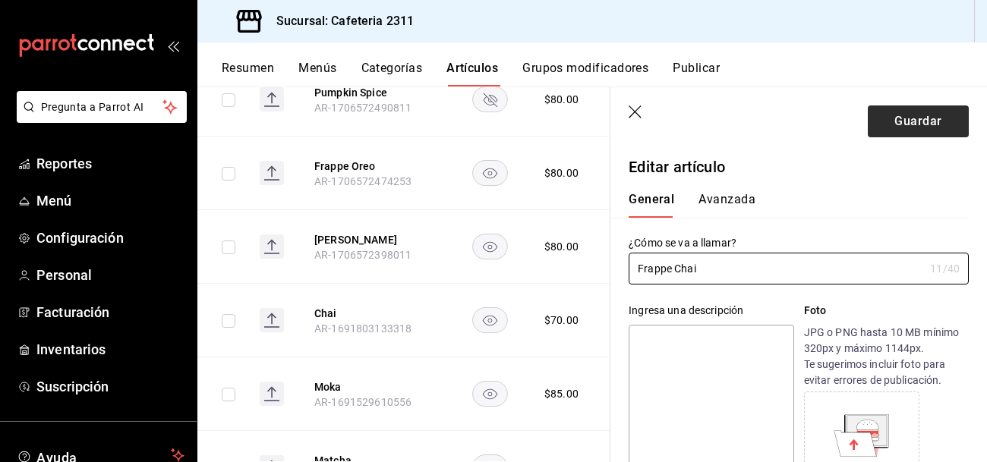
type input "Frappe Chai"
click at [895, 115] on button "Guardar" at bounding box center [918, 121] width 101 height 32
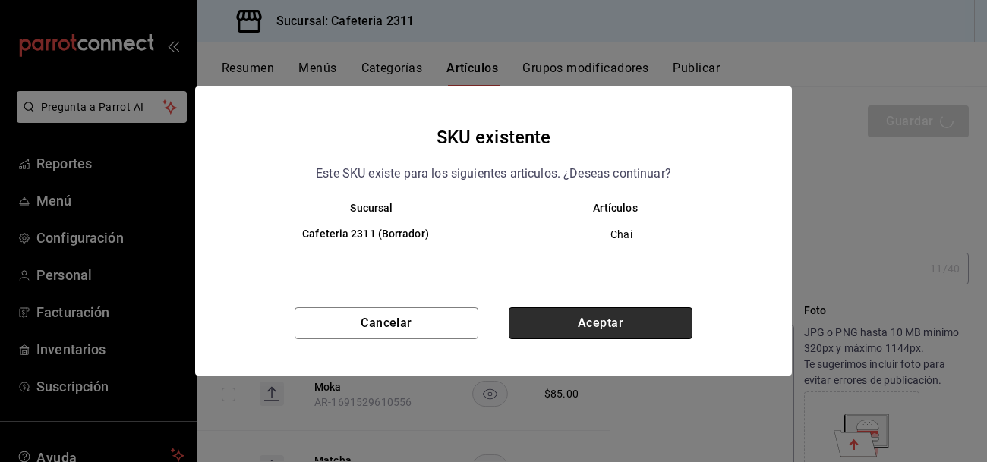
click at [626, 324] on button "Aceptar" at bounding box center [601, 323] width 184 height 32
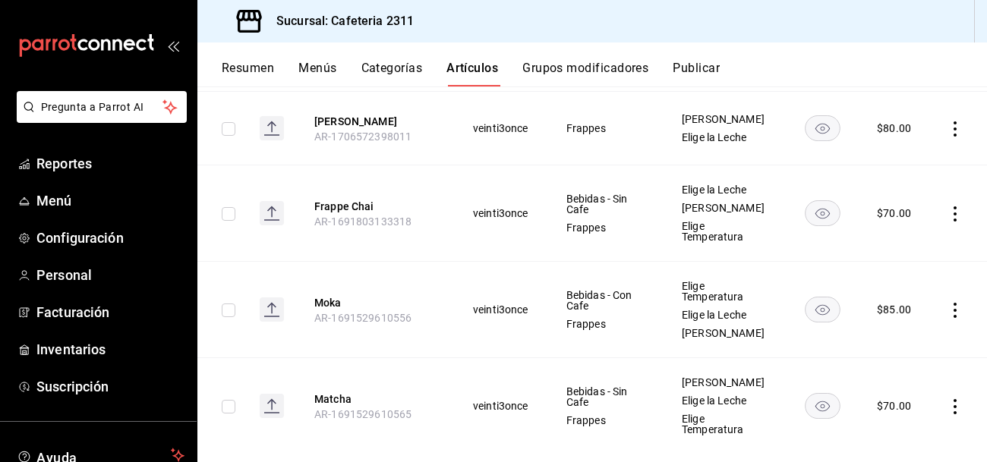
scroll to position [679, 0]
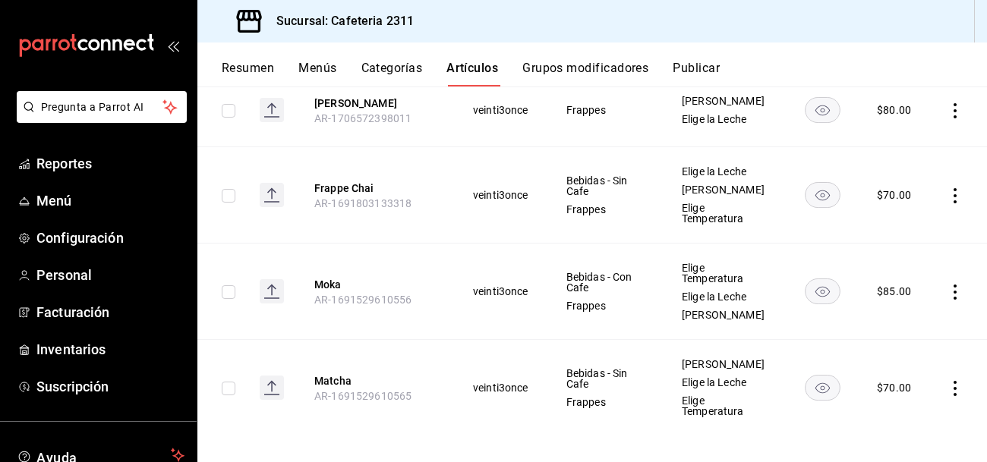
click at [952, 285] on icon "actions" at bounding box center [954, 292] width 15 height 15
click at [897, 313] on span "Editar" at bounding box center [909, 317] width 39 height 16
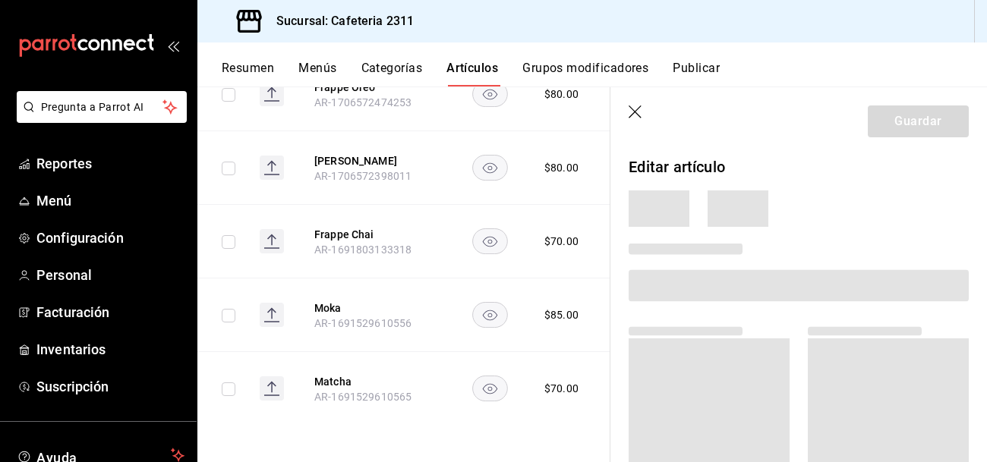
scroll to position [611, 0]
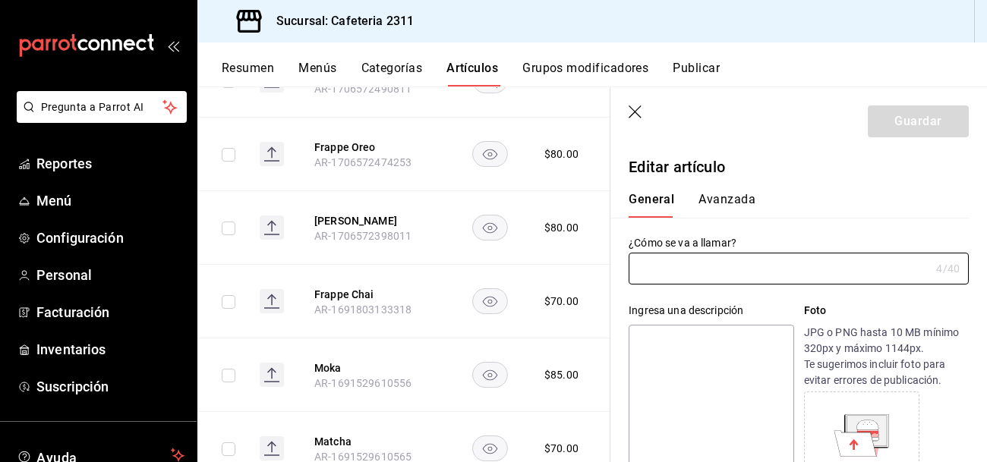
type input "Moka"
type textarea "Moka"
type textarea "x"
type input "AR-1691529610556"
type textarea "x"
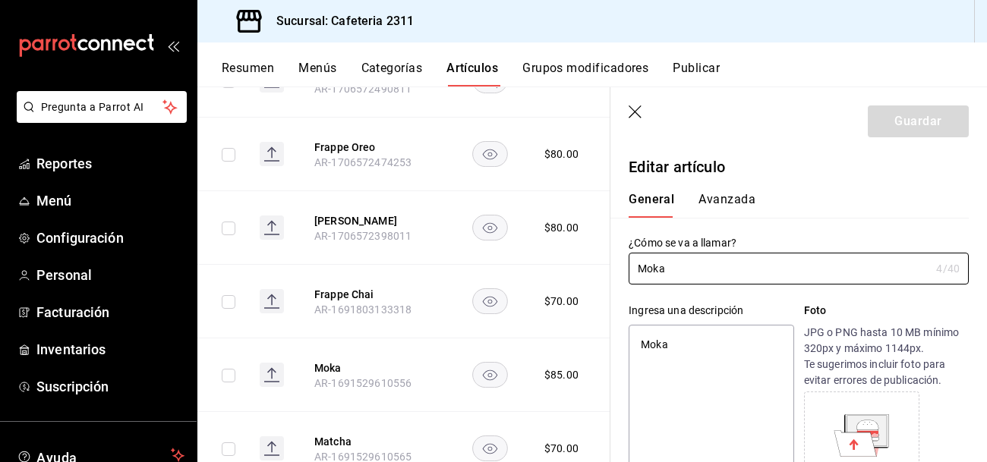
type input "$85.00"
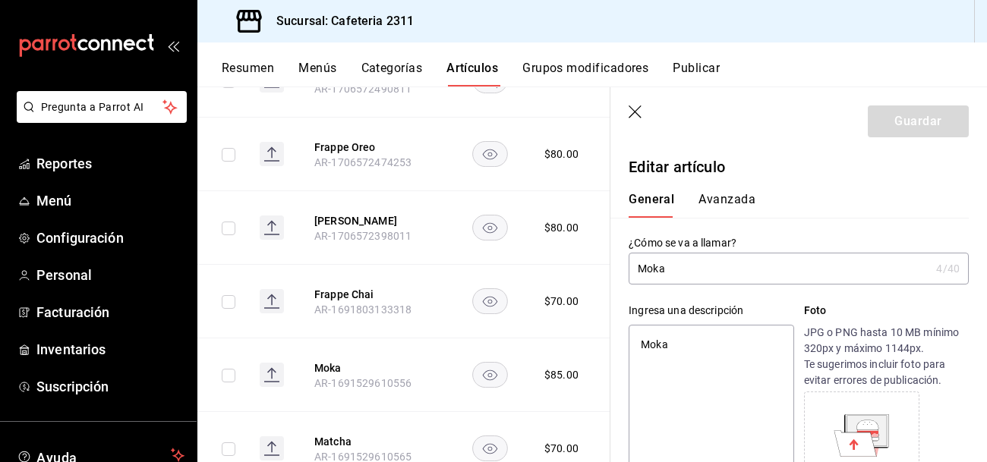
click at [638, 268] on input "Moka" at bounding box center [778, 268] width 301 height 30
type input "FMoka"
type textarea "x"
type input "FrMoka"
type textarea "x"
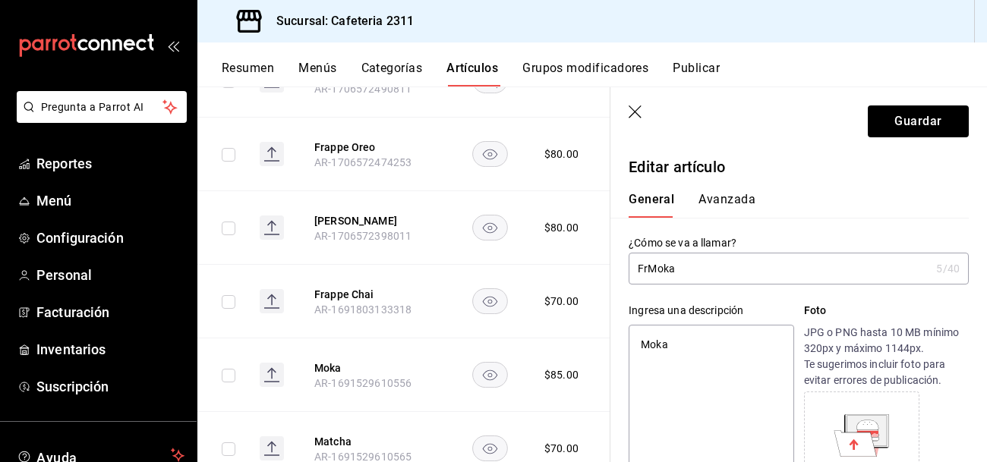
type input "FraMoka"
type textarea "x"
type input "FrappMoka"
type textarea "x"
type input "FrappeMoka"
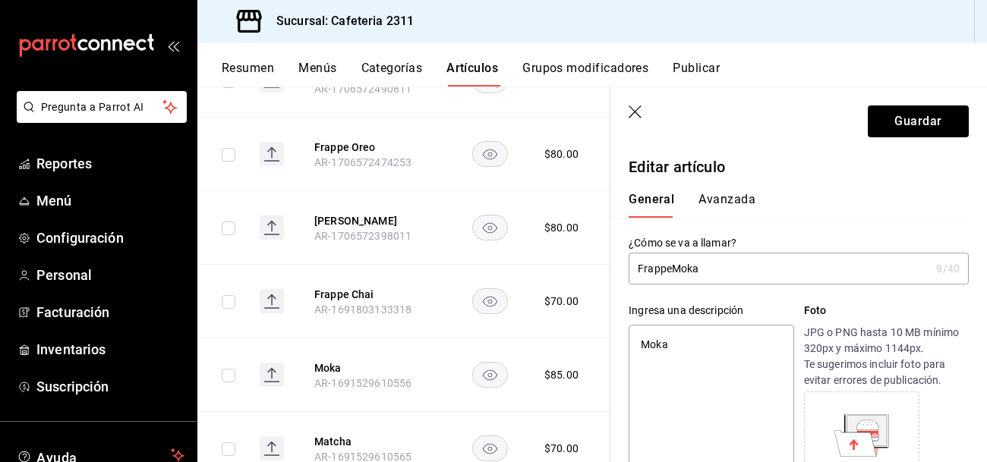
type textarea "x"
type input "Frappe Moka"
type textarea "x"
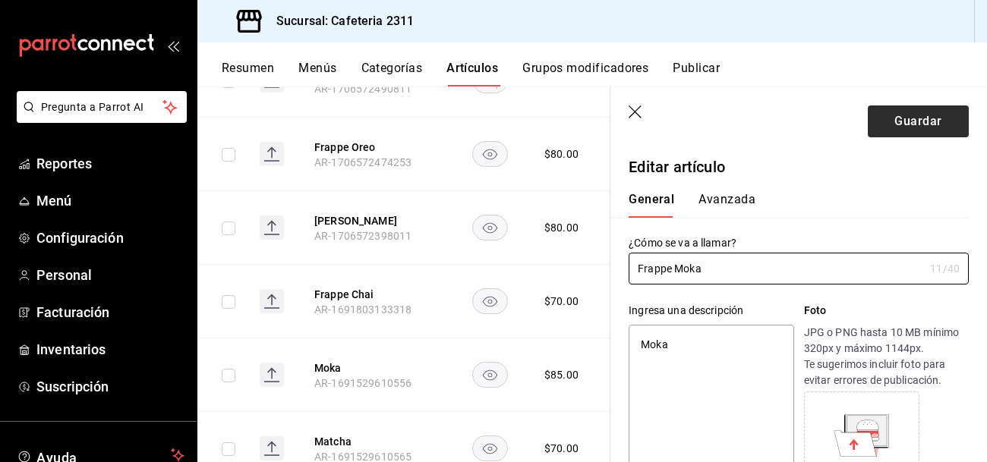
type input "Frappe Moka"
click at [928, 117] on button "Guardar" at bounding box center [918, 121] width 101 height 32
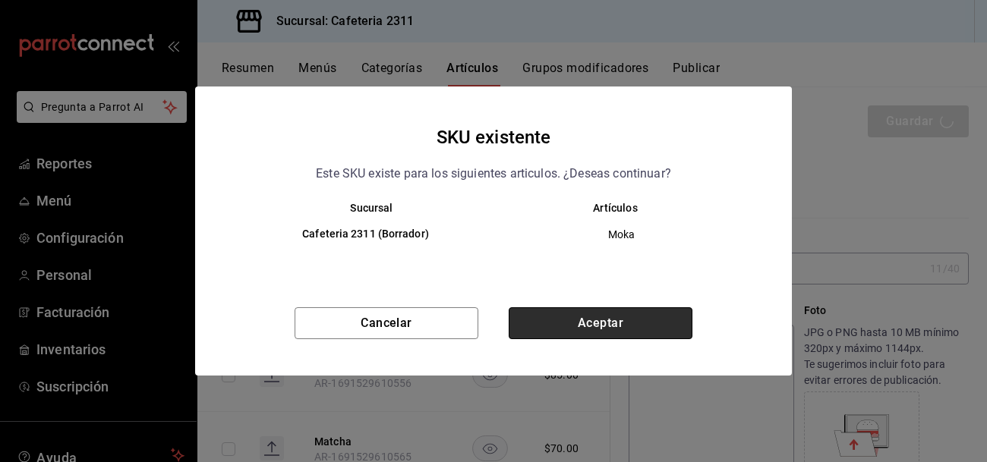
click at [588, 329] on button "Aceptar" at bounding box center [601, 323] width 184 height 32
type textarea "x"
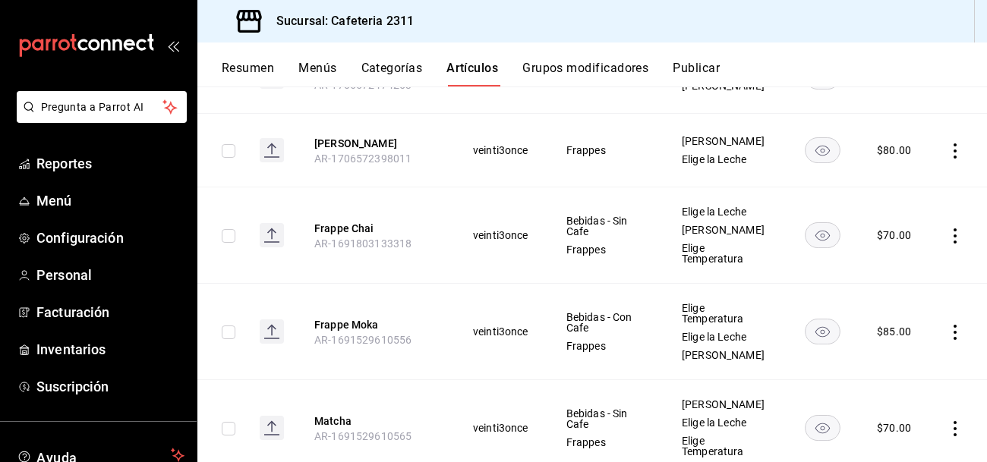
scroll to position [679, 0]
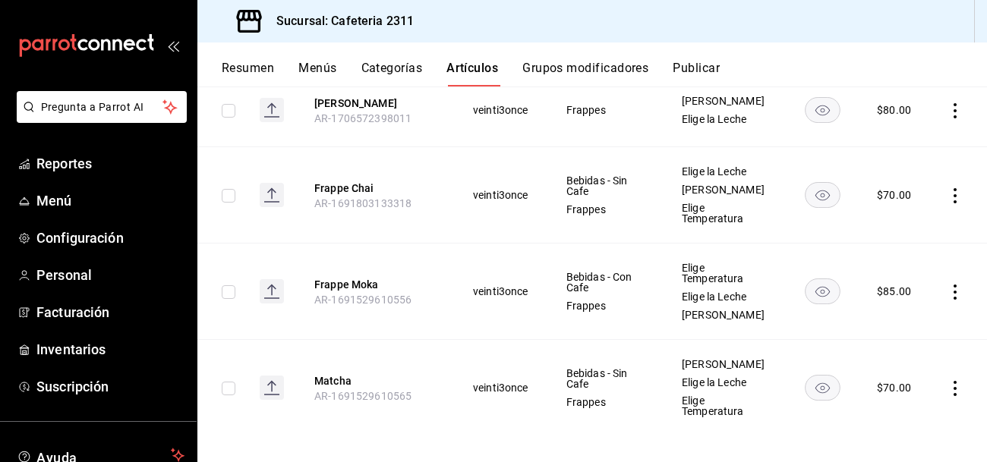
click at [953, 381] on icon "actions" at bounding box center [954, 388] width 15 height 15
click at [888, 358] on div at bounding box center [875, 360] width 27 height 18
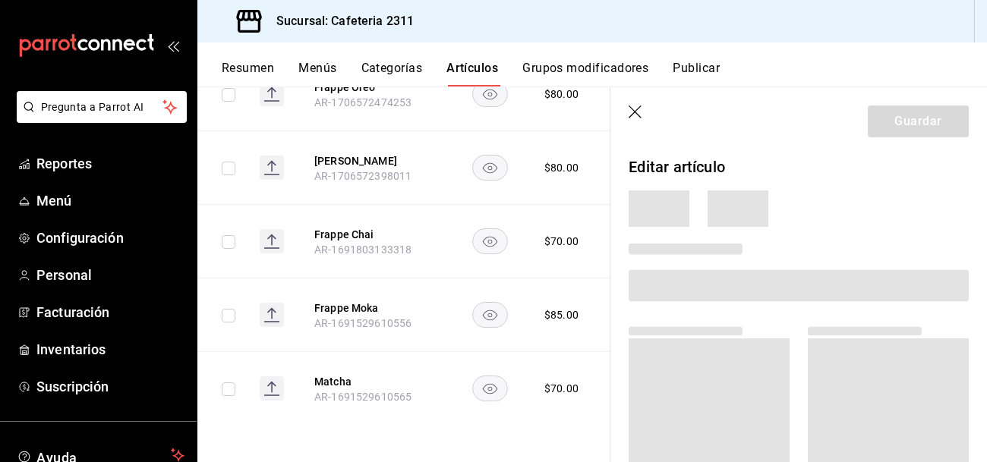
scroll to position [611, 0]
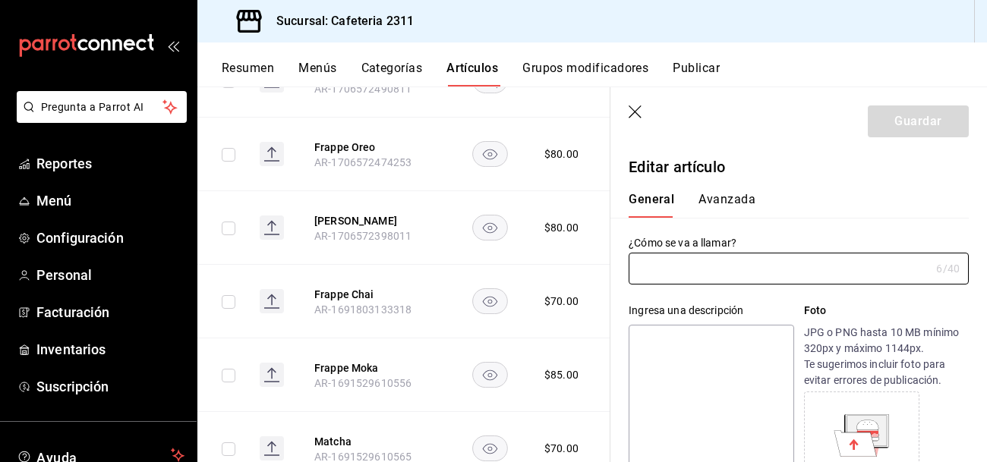
type input "Matcha"
type textarea "Matcha"
type textarea "x"
type input "AR-1691529610565"
type textarea "x"
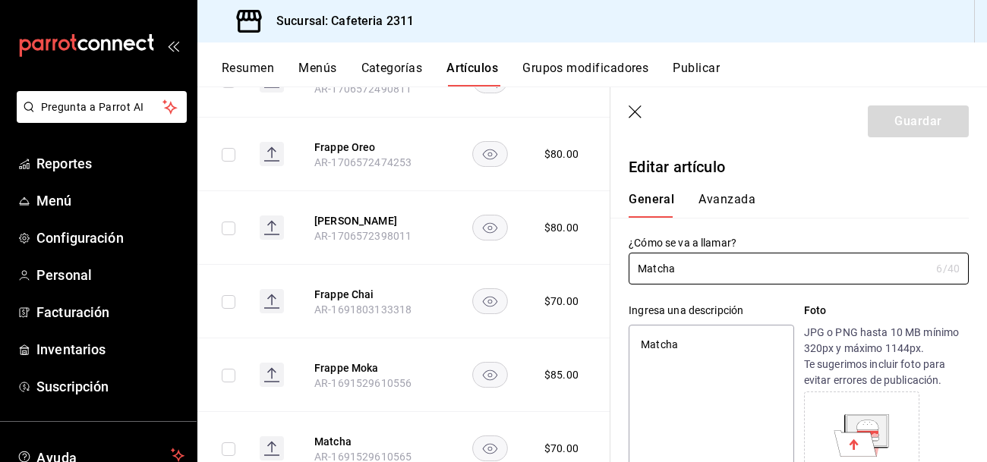
type input "$70.00"
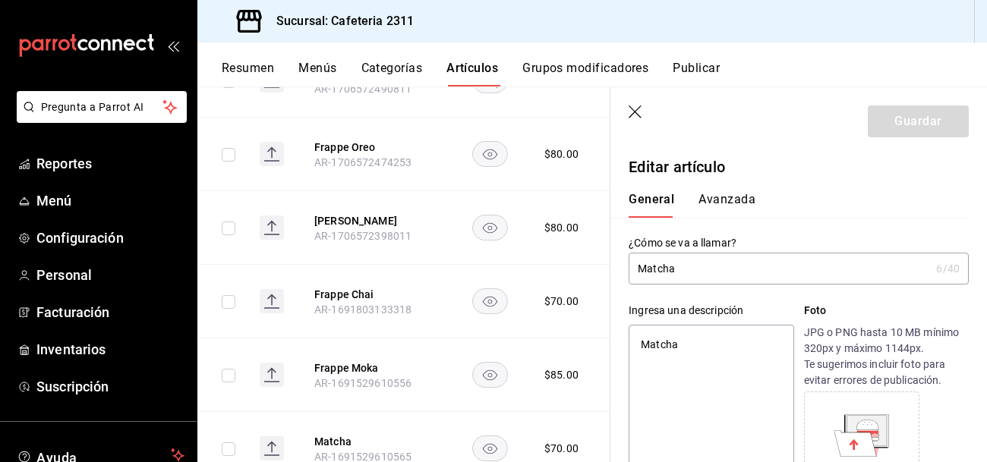
click at [637, 266] on input "Matcha" at bounding box center [778, 268] width 301 height 30
type input "FMatcha"
type textarea "x"
type input "FraMatcha"
type textarea "x"
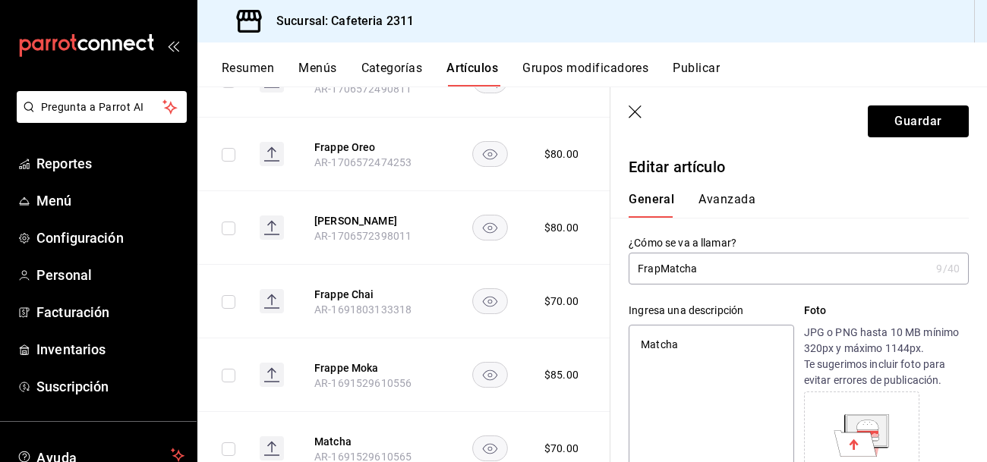
type input "FrappMatcha"
type textarea "x"
type input "FrappeMatcha"
type textarea "x"
type input "Frappe Matcha"
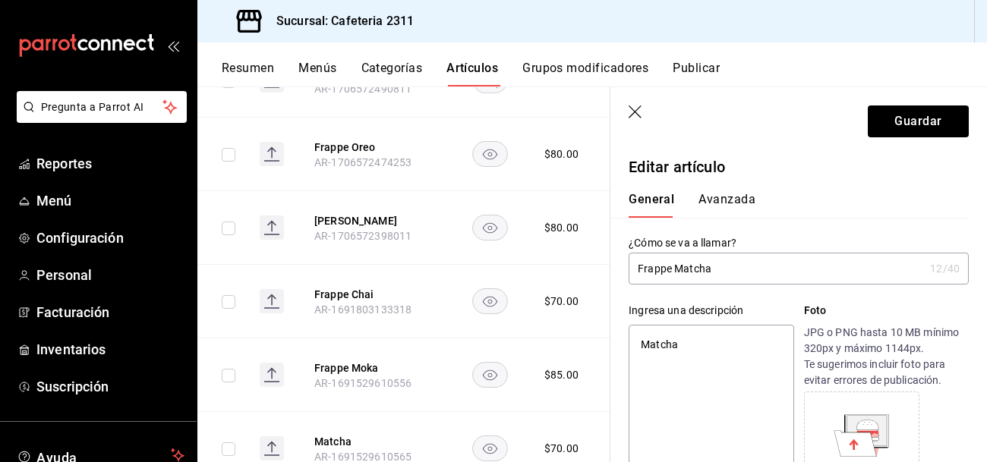
type textarea "x"
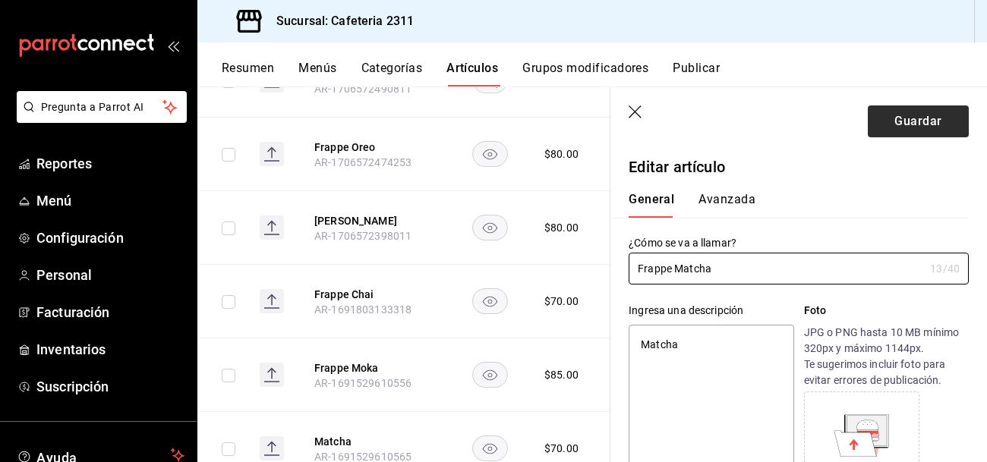
type input "Frappe Matcha"
click at [921, 122] on button "Guardar" at bounding box center [918, 121] width 101 height 32
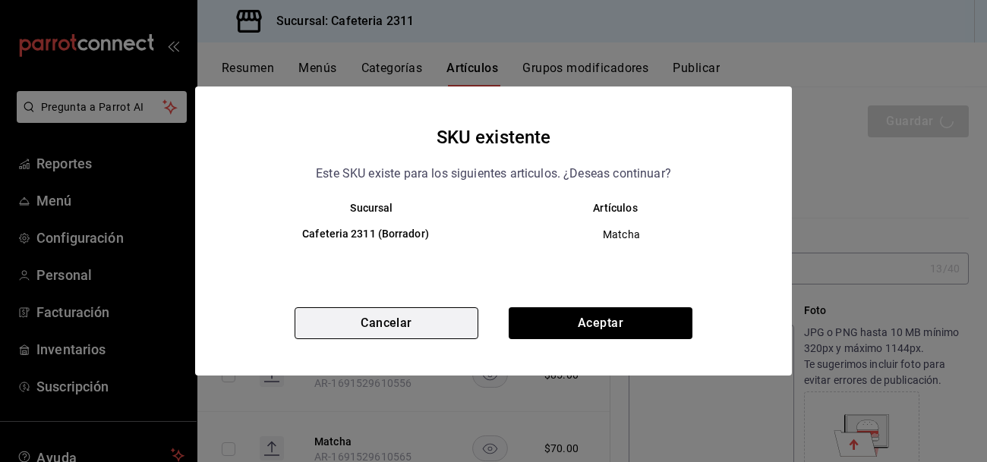
click at [422, 332] on button "Cancelar" at bounding box center [386, 323] width 184 height 32
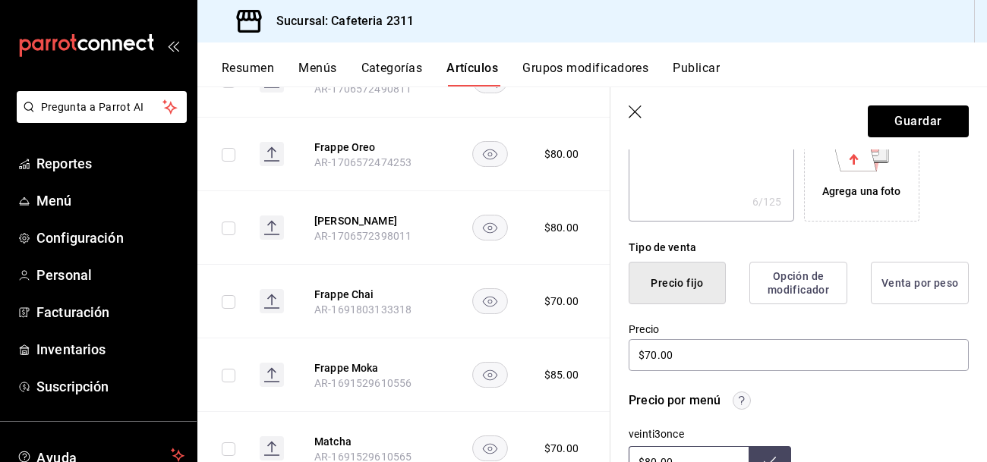
scroll to position [289, 0]
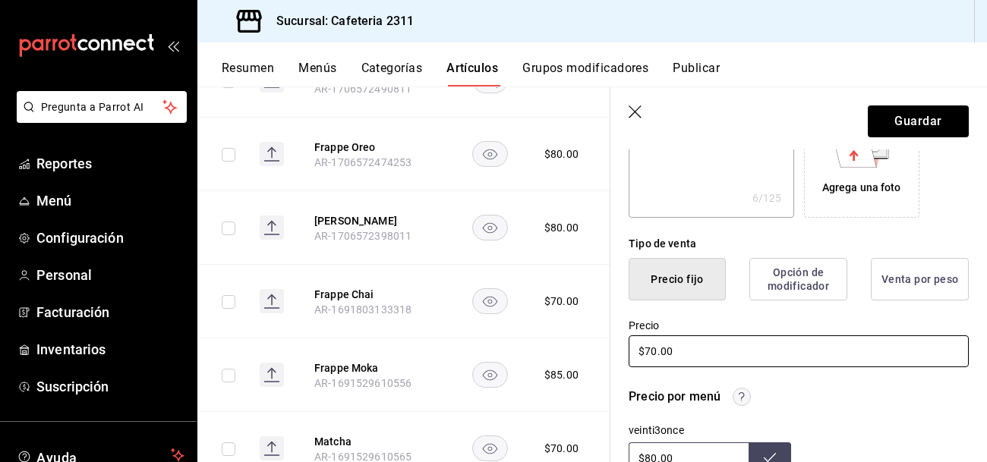
click at [658, 353] on input "$70.00" at bounding box center [798, 351] width 340 height 32
type textarea "x"
type input "$7.00"
type textarea "x"
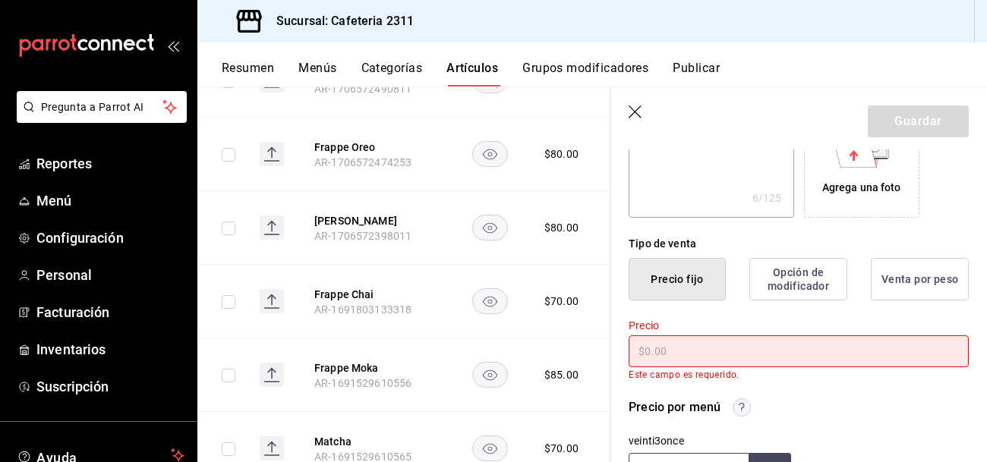
type input "$8.00"
type textarea "x"
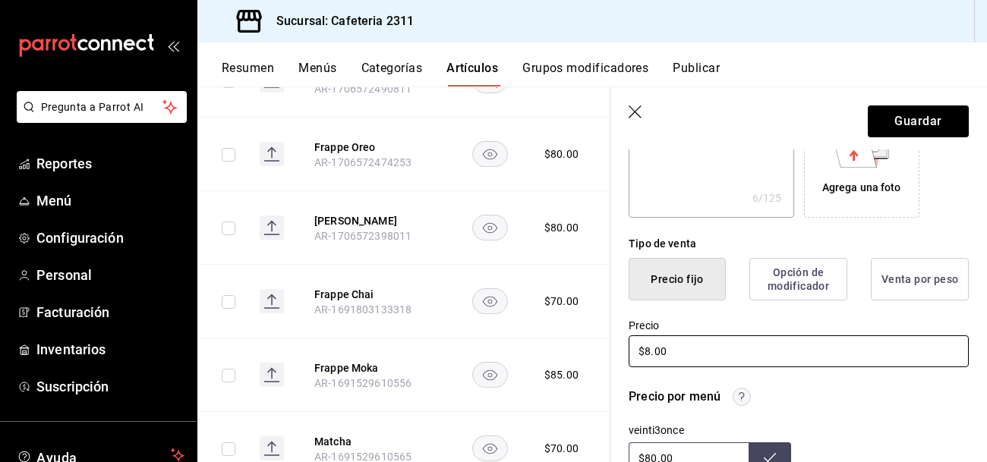
type input "$80.00"
type textarea "x"
type input "$80.00"
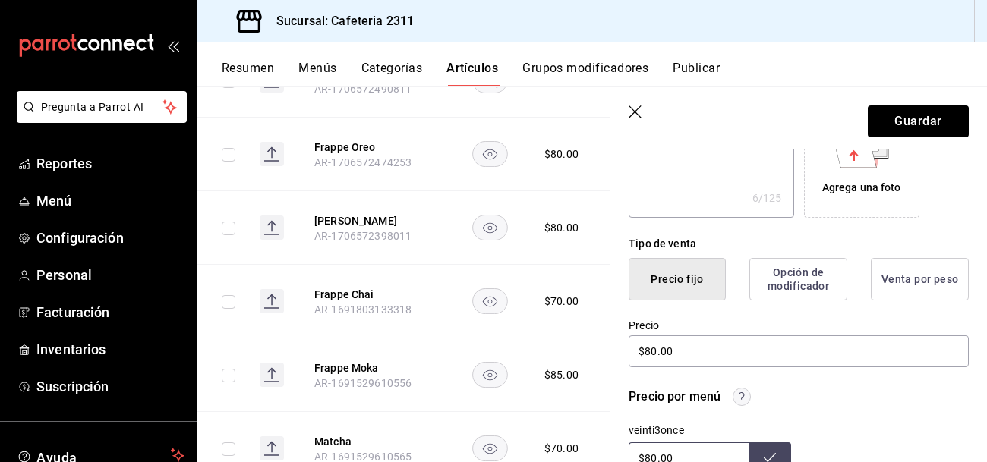
click at [707, 401] on div "Precio por menú" at bounding box center [674, 397] width 92 height 18
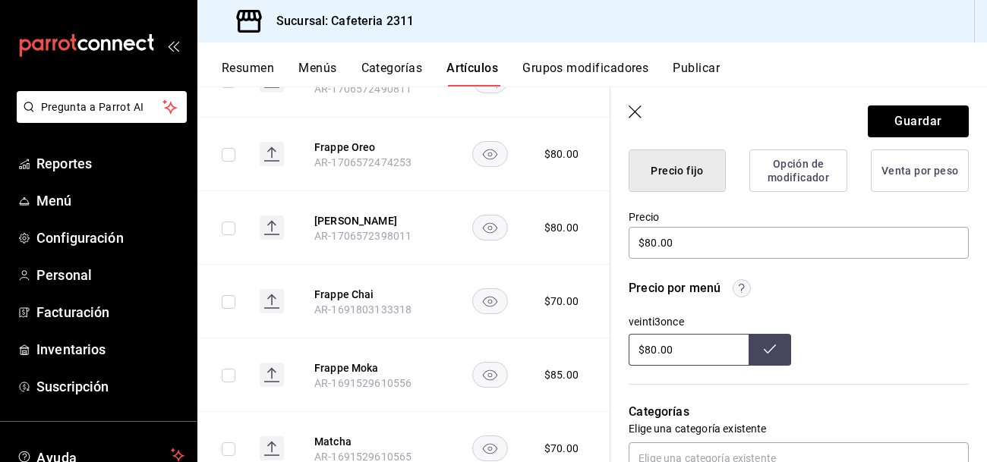
scroll to position [398, 0]
click at [687, 353] on input "$80.00" at bounding box center [688, 349] width 120 height 32
type input "$8.00"
click at [940, 114] on button "Guardar" at bounding box center [918, 121] width 101 height 32
type textarea "x"
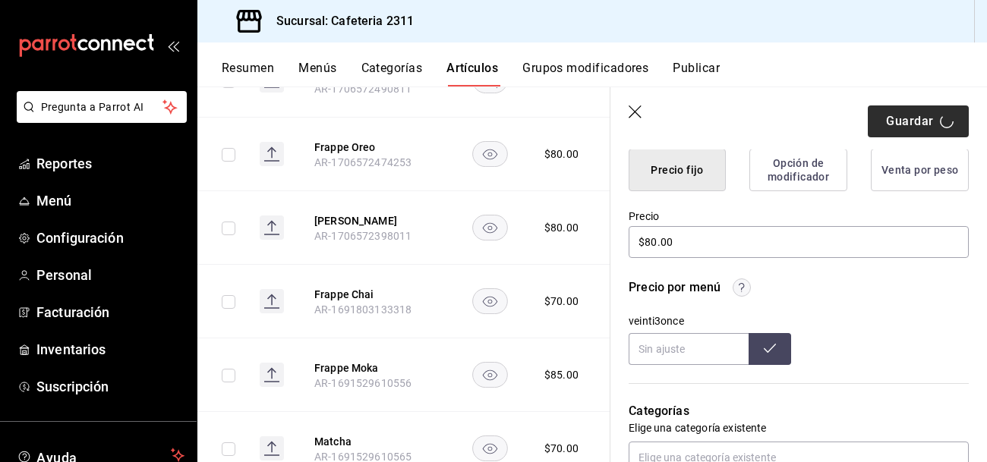
type input "$80.00"
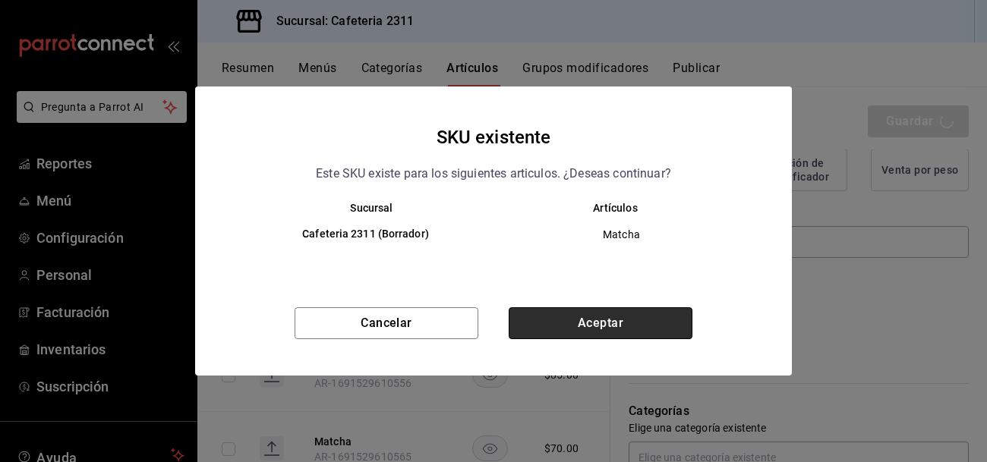
click at [558, 320] on button "Aceptar" at bounding box center [601, 323] width 184 height 32
type textarea "x"
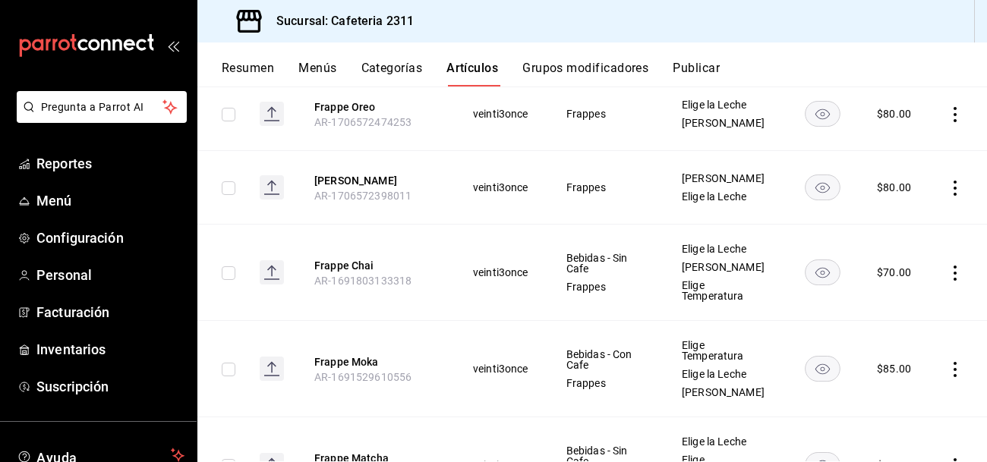
scroll to position [604, 0]
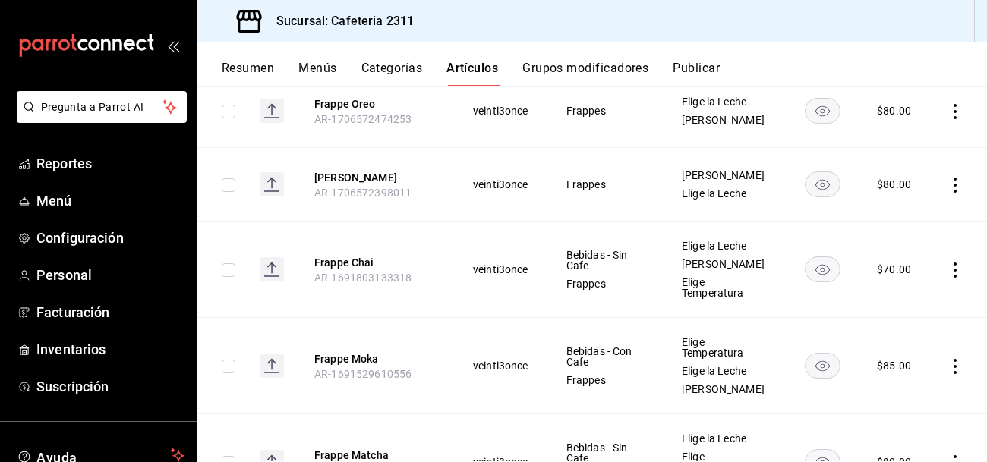
click at [962, 258] on td at bounding box center [958, 270] width 58 height 96
click at [951, 263] on icon "actions" at bounding box center [954, 270] width 15 height 15
click at [895, 299] on span "Editar" at bounding box center [909, 295] width 39 height 16
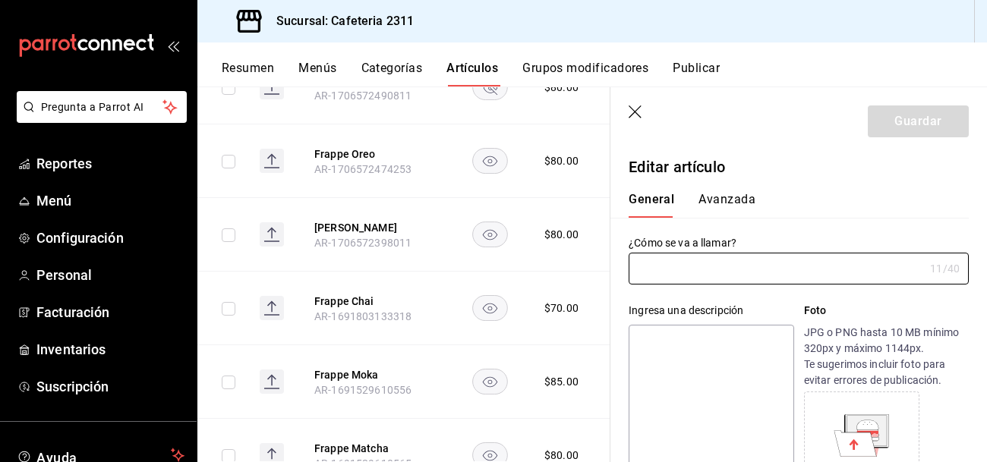
type input "Frappe Chai"
type input "AR-1691803133318"
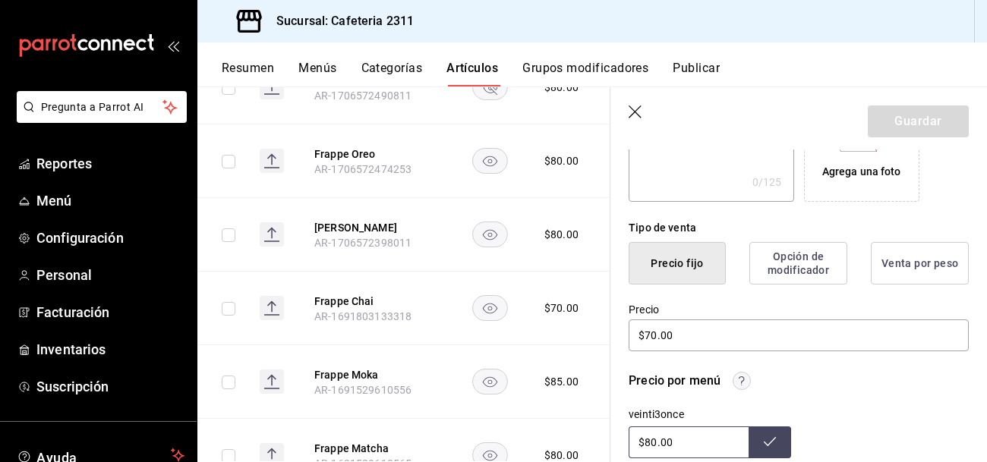
scroll to position [306, 0]
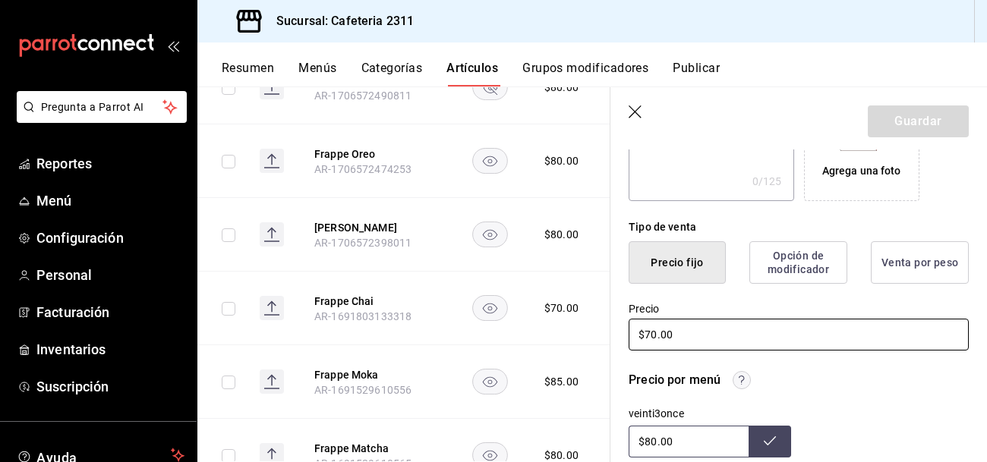
click at [650, 330] on input "$70.00" at bounding box center [798, 335] width 340 height 32
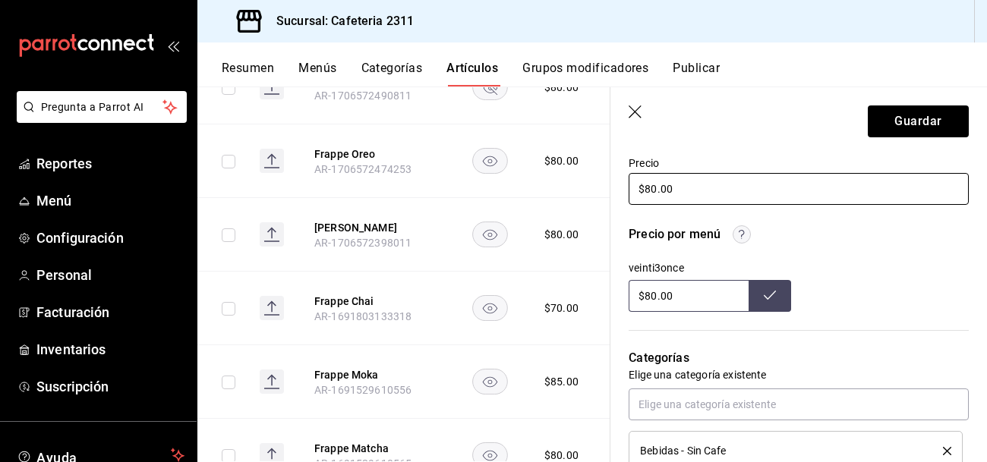
scroll to position [453, 0]
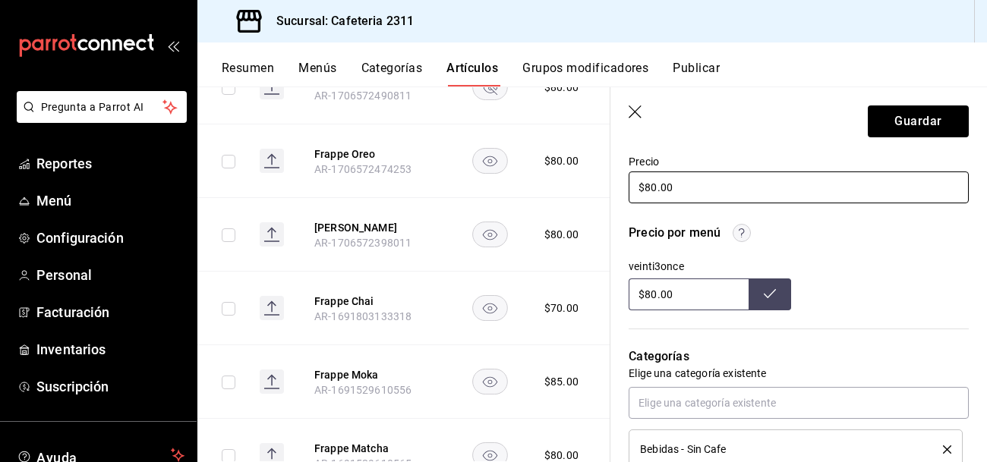
type input "$80.00"
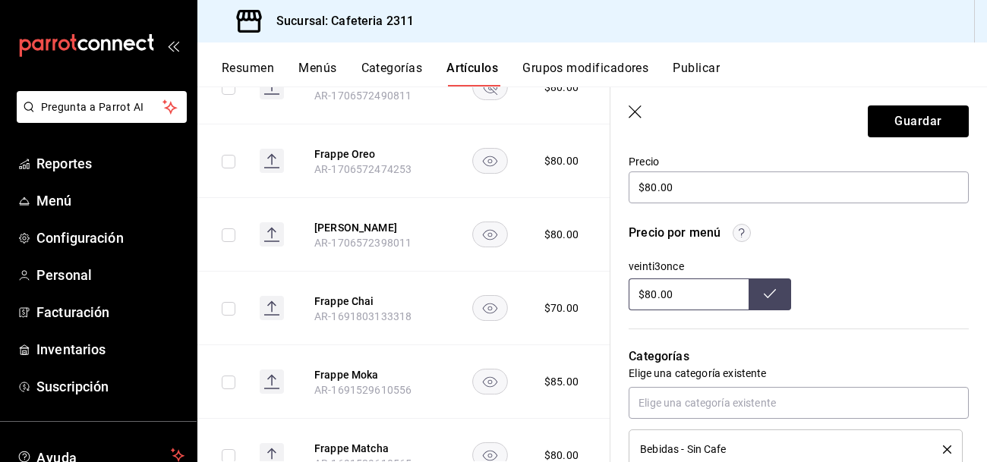
click at [717, 283] on input "$80.00" at bounding box center [688, 295] width 120 height 32
type input "$8.00"
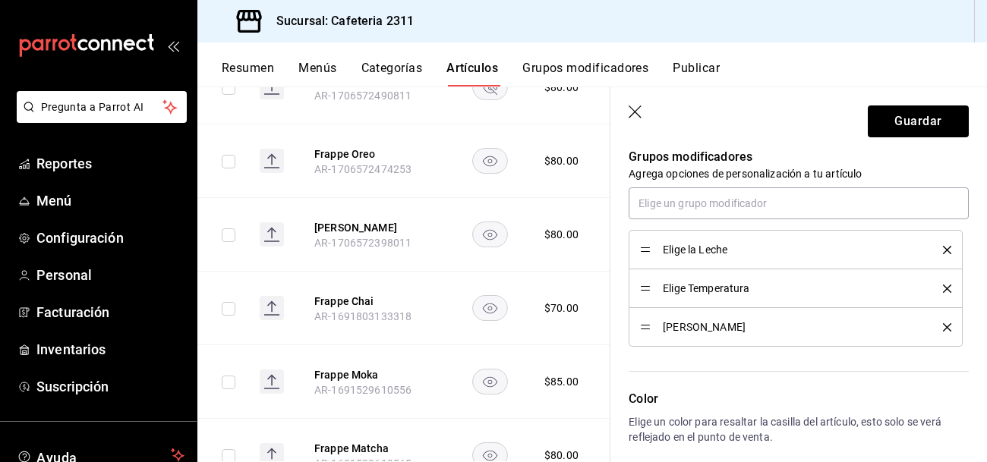
scroll to position [833, 0]
click at [908, 123] on button "Guardar" at bounding box center [918, 121] width 101 height 32
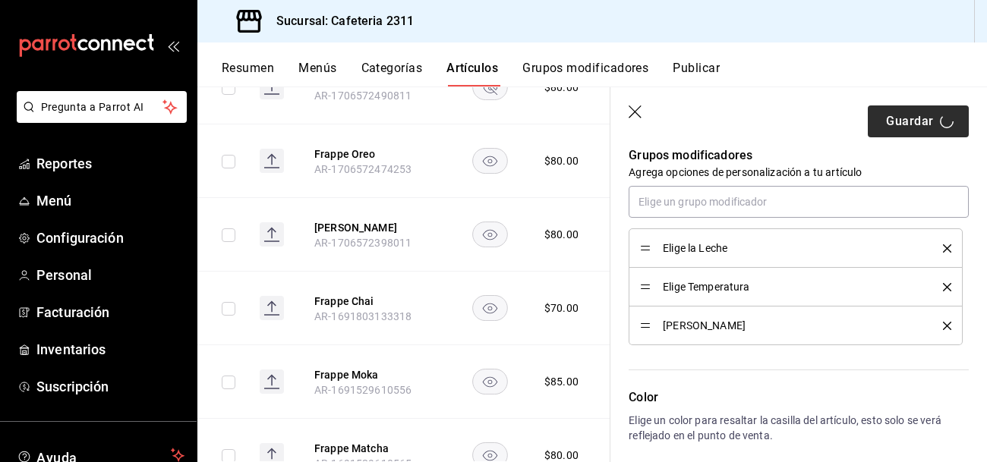
type input "$80.00"
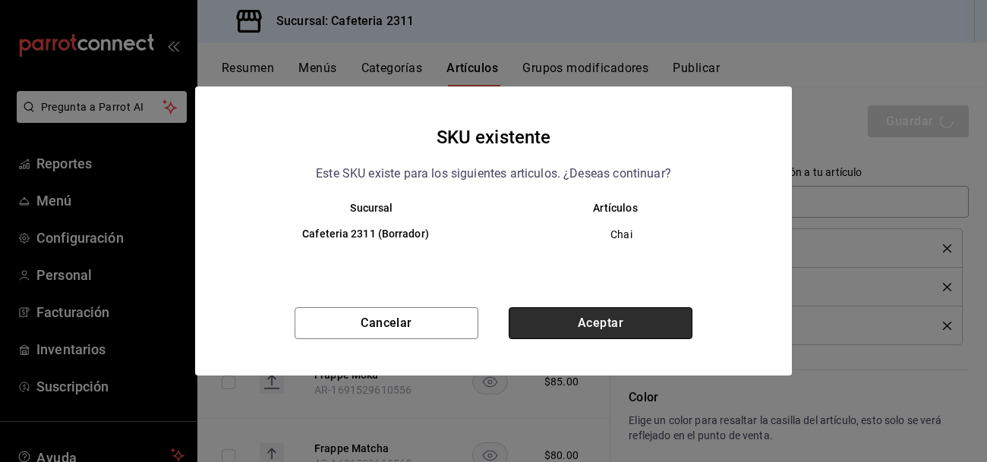
click at [643, 323] on button "Aceptar" at bounding box center [601, 323] width 184 height 32
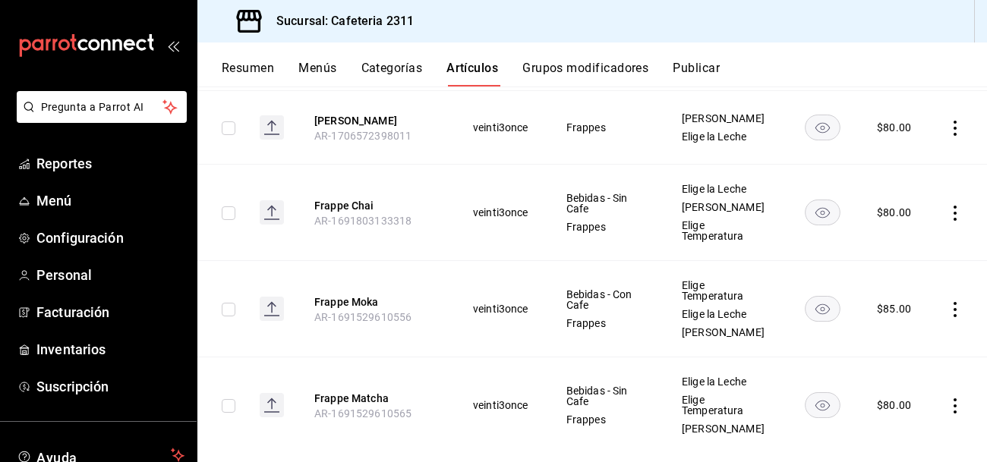
scroll to position [679, 0]
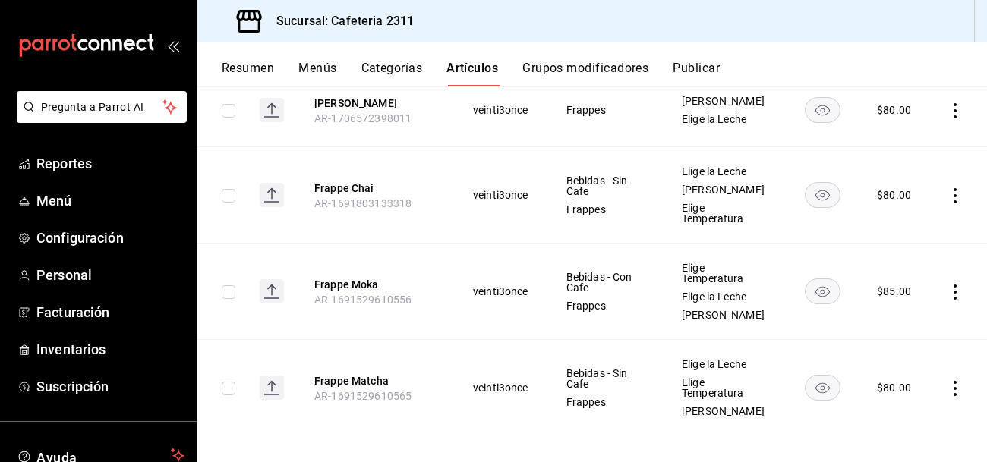
click at [953, 285] on icon "actions" at bounding box center [954, 292] width 15 height 15
click at [908, 314] on span "Editar" at bounding box center [909, 317] width 39 height 16
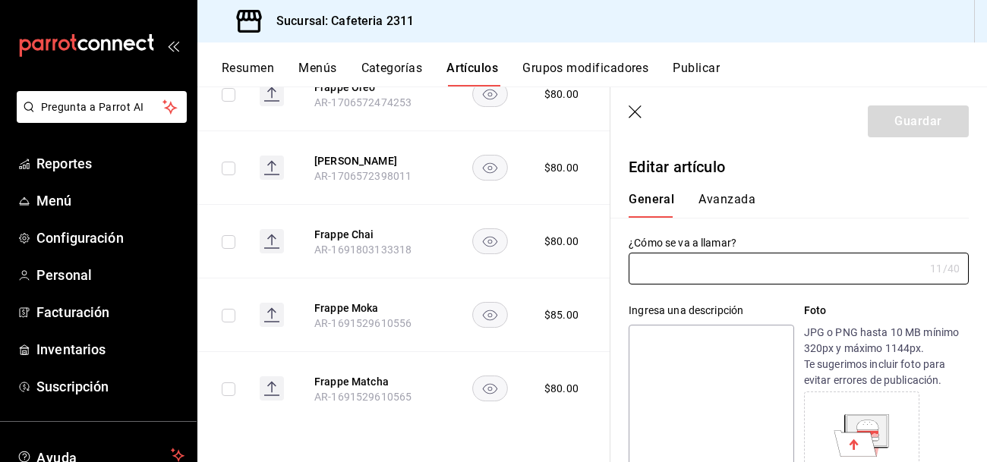
scroll to position [611, 0]
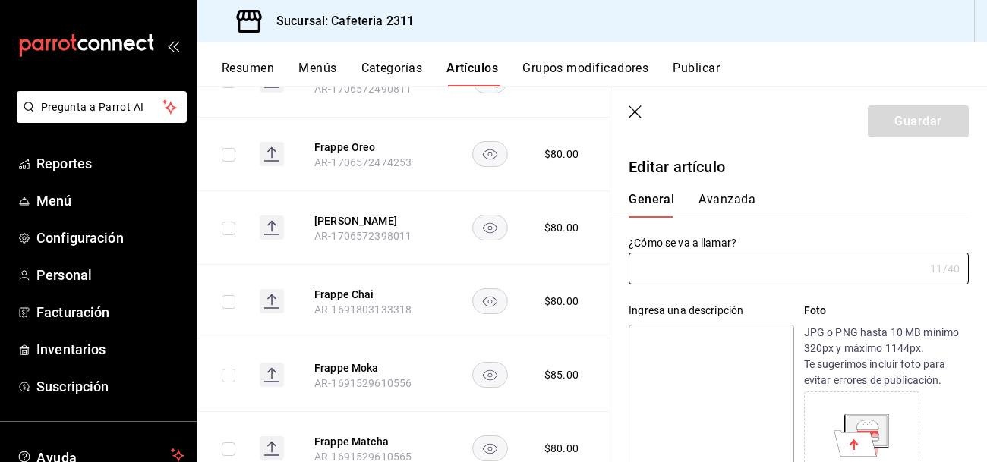
type input "Frappe Moka"
type textarea "Moka"
type textarea "x"
type input "AR-1691529610556"
type textarea "x"
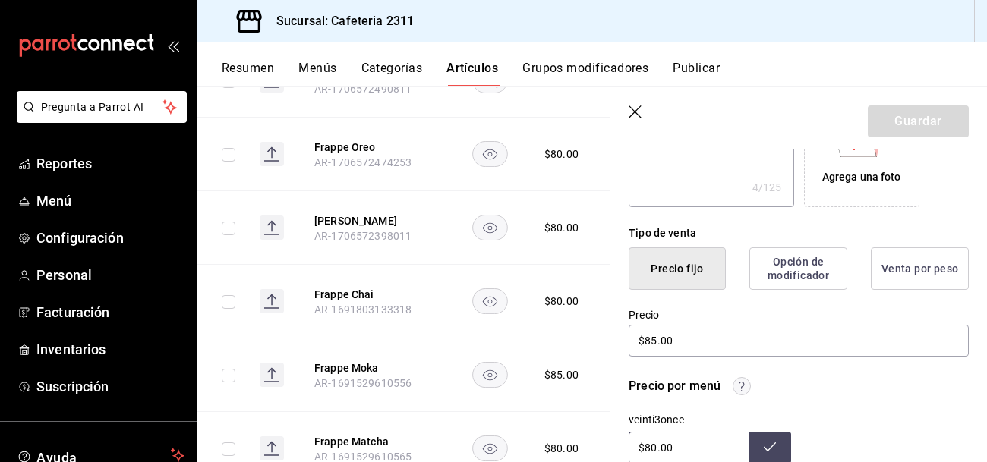
scroll to position [301, 0]
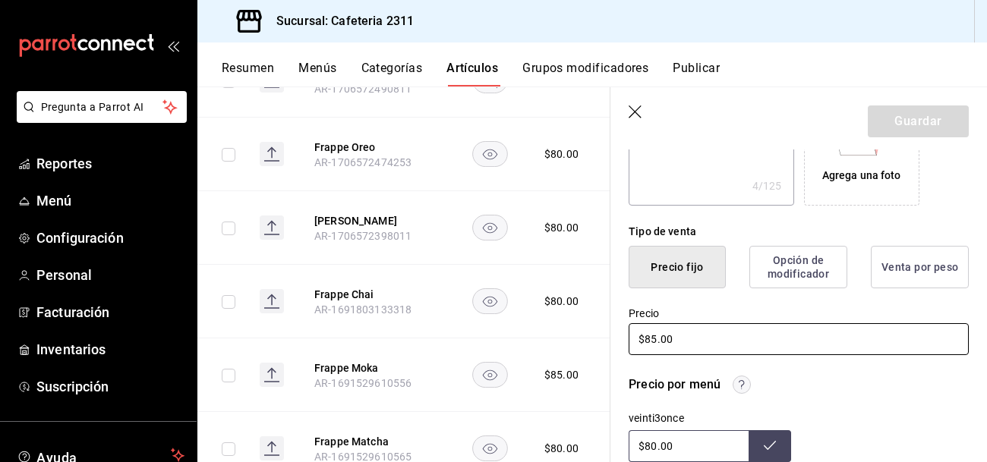
click at [657, 341] on input "$85.00" at bounding box center [798, 339] width 340 height 32
type input "$8.00"
type textarea "x"
type input "$80.00"
type textarea "x"
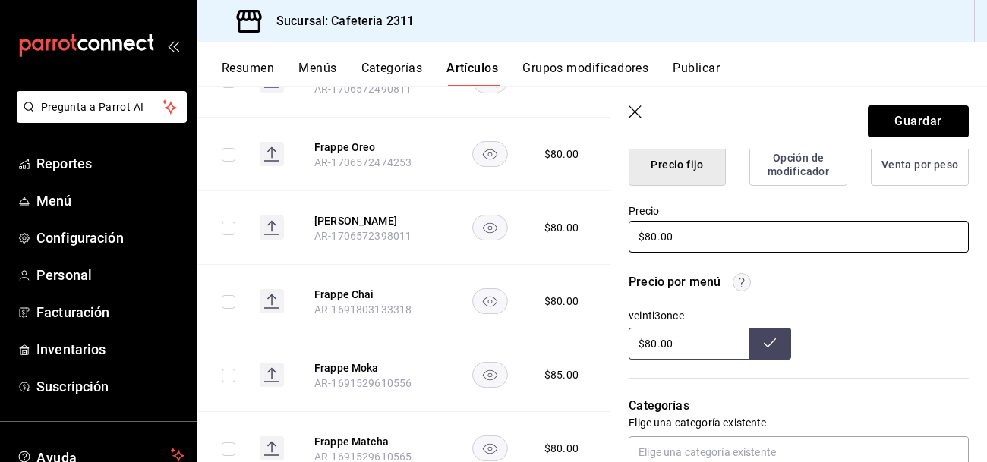
scroll to position [406, 0]
type input "$80.00"
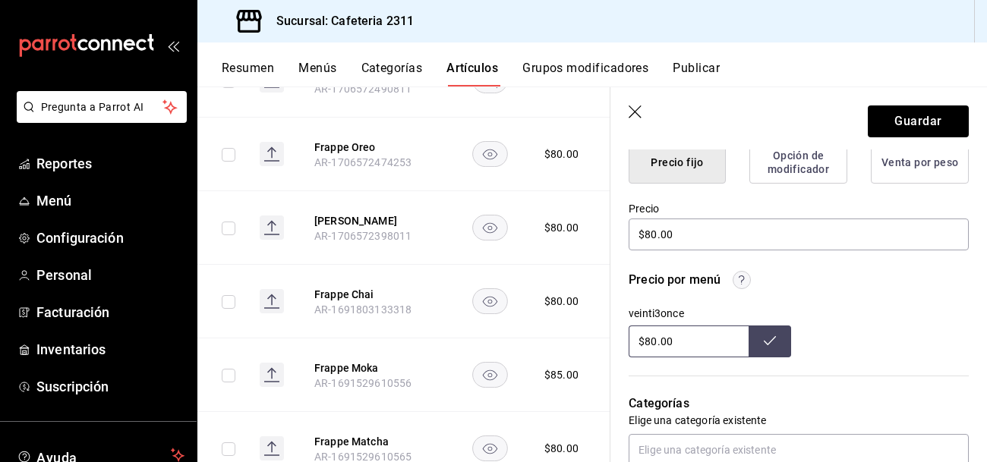
click at [728, 346] on input "$80.00" at bounding box center [688, 342] width 120 height 32
type input "$8.00"
click at [930, 111] on button "Guardar" at bounding box center [918, 121] width 101 height 32
type textarea "x"
type input "$80.00"
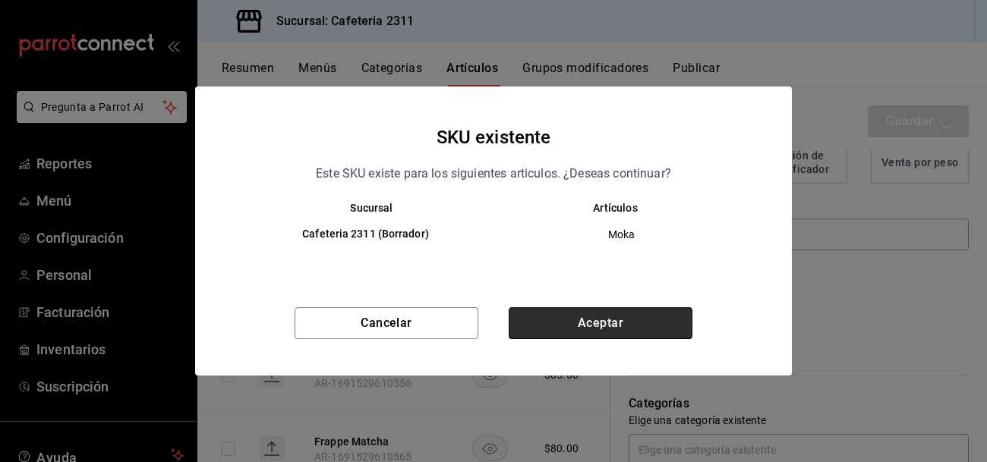
click at [638, 315] on button "Aceptar" at bounding box center [601, 323] width 184 height 32
type textarea "x"
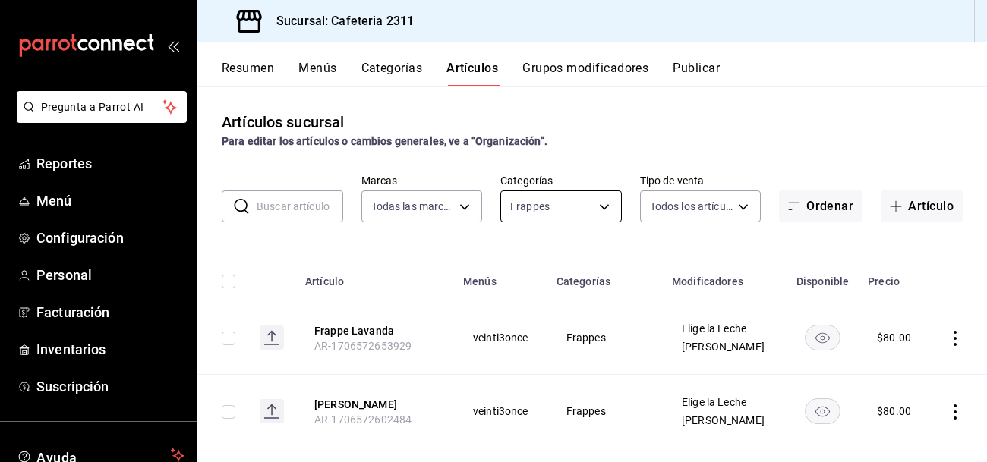
click at [603, 202] on body "Pregunta a Parrot AI Reportes Menú Configuración Personal Facturación Inventari…" at bounding box center [493, 231] width 987 height 462
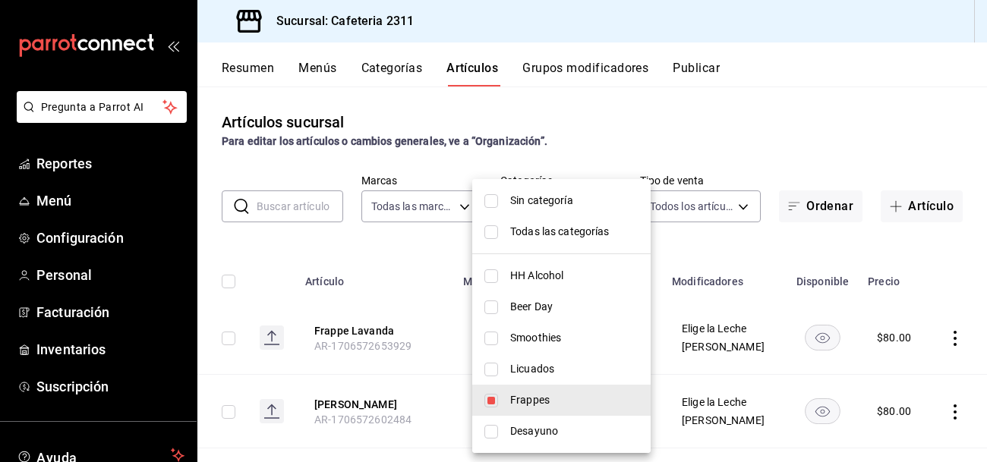
click at [537, 231] on span "Todas las categorías" at bounding box center [574, 232] width 128 height 16
type input "536a82a5-983a-43ec-b1be-69caf506a0f5,2d541d84-83a7-4f98-a380-61900af1125d,575e2…"
checkbox input "true"
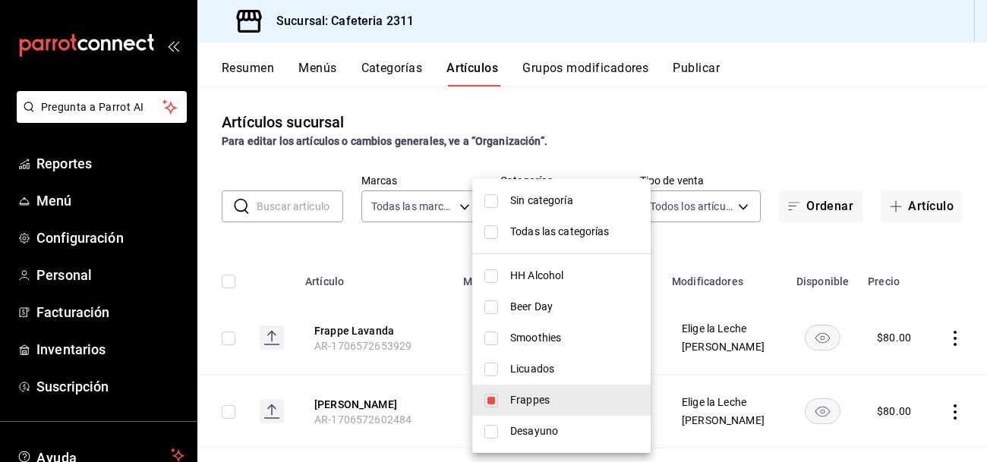
checkbox input "true"
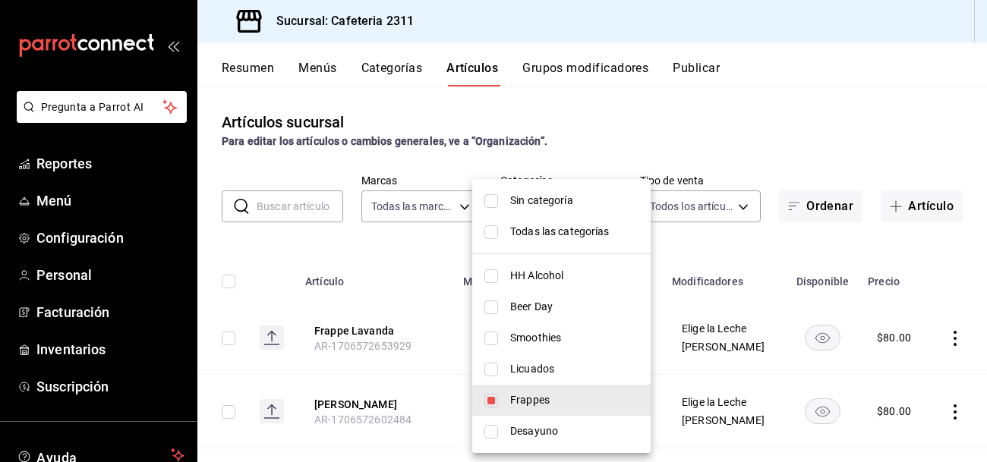
checkbox input "true"
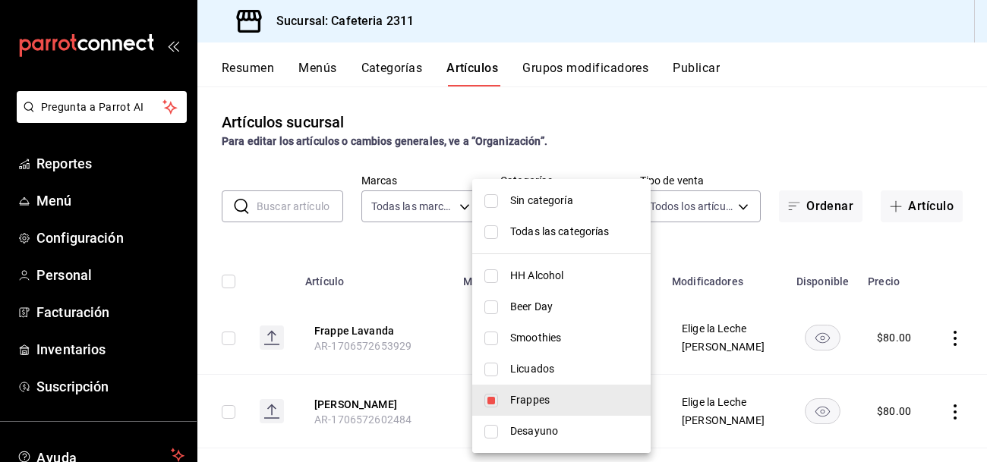
checkbox input "true"
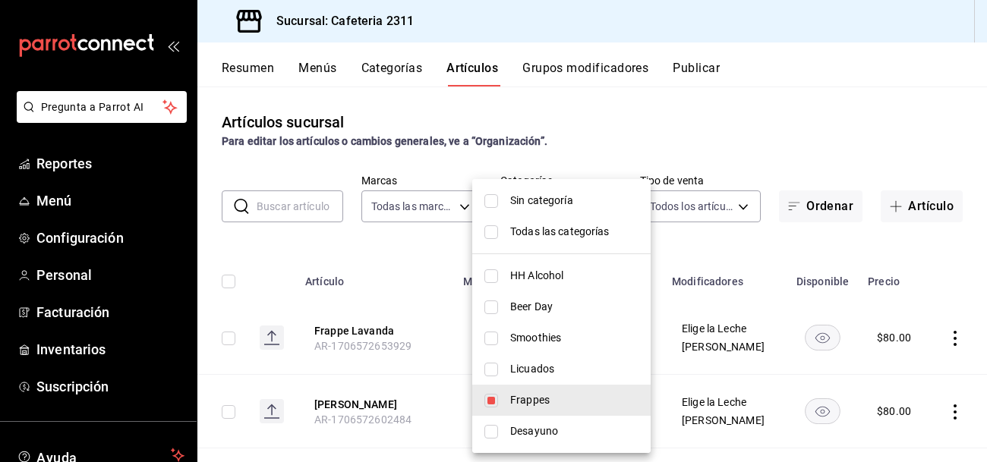
checkbox input "true"
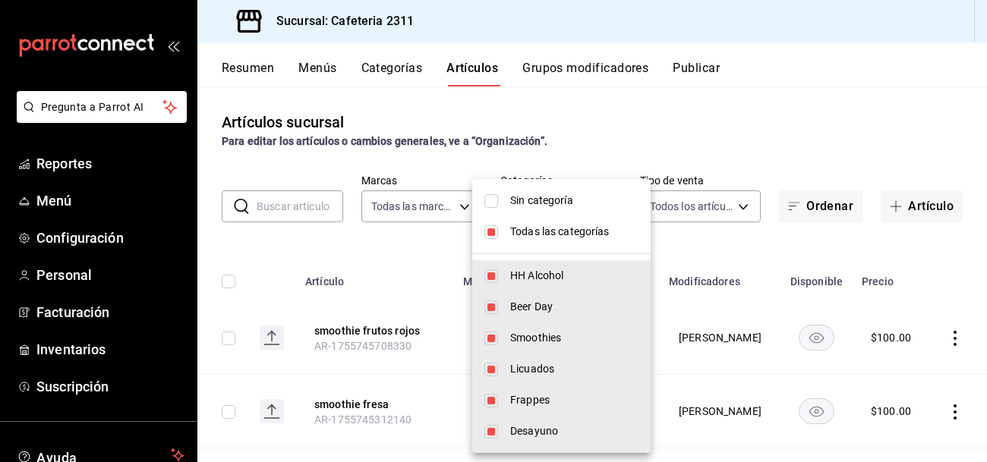
click at [409, 238] on div at bounding box center [493, 231] width 987 height 462
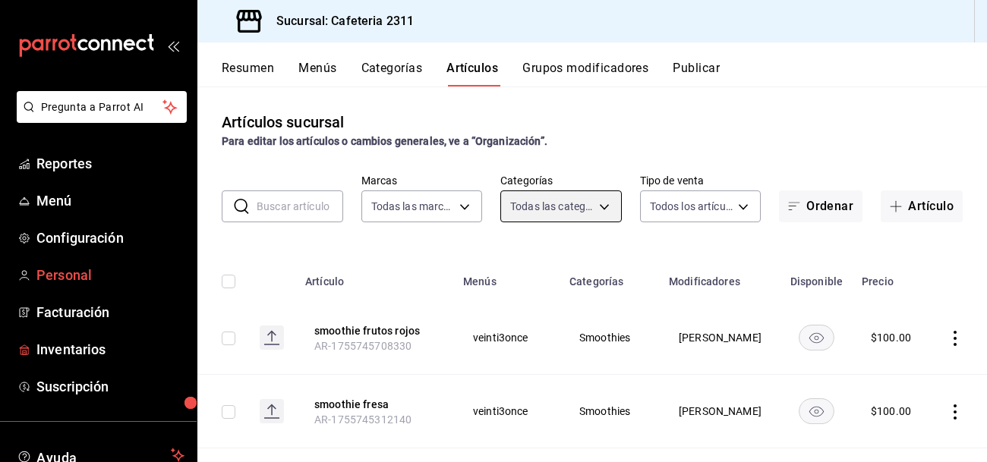
scroll to position [109, 0]
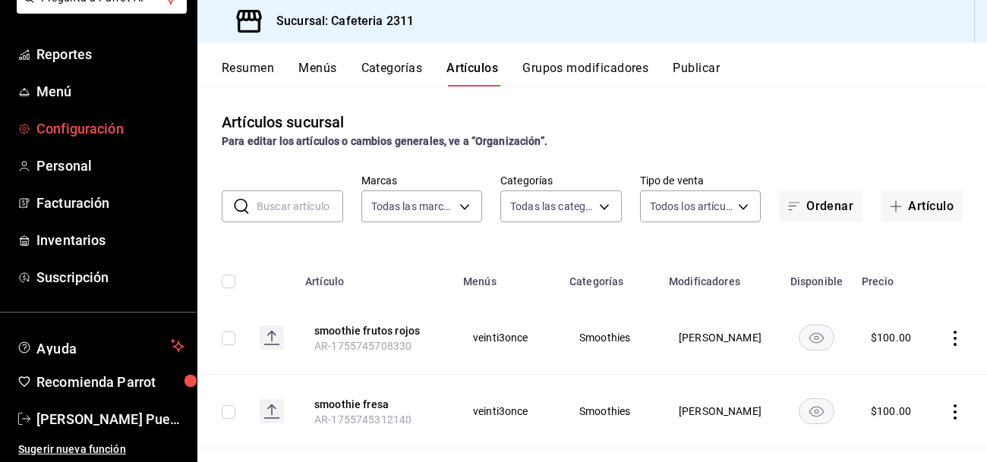
click at [103, 119] on span "Configuración" at bounding box center [110, 128] width 148 height 20
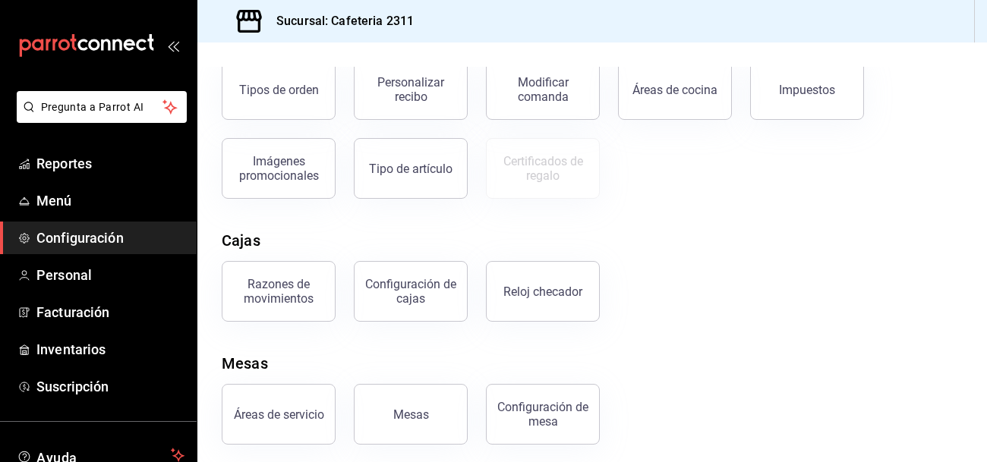
scroll to position [307, 0]
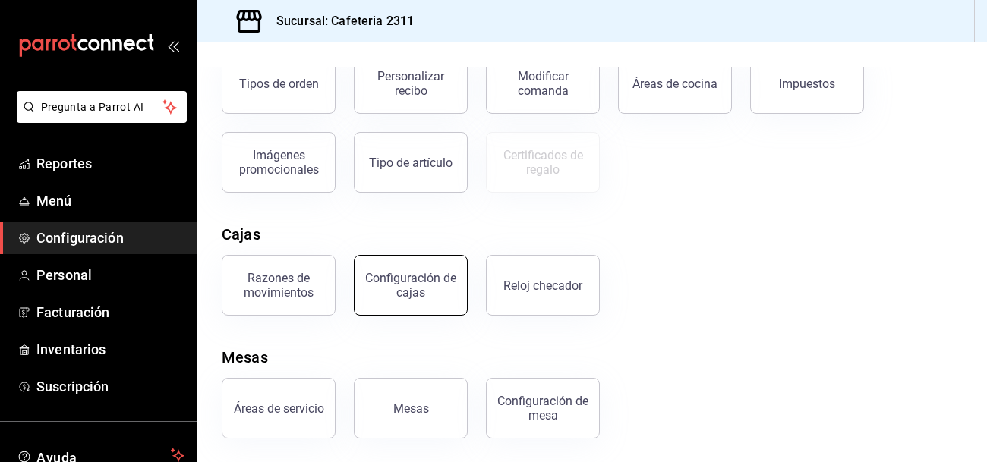
click at [432, 296] on div "Configuración de cajas" at bounding box center [411, 285] width 94 height 29
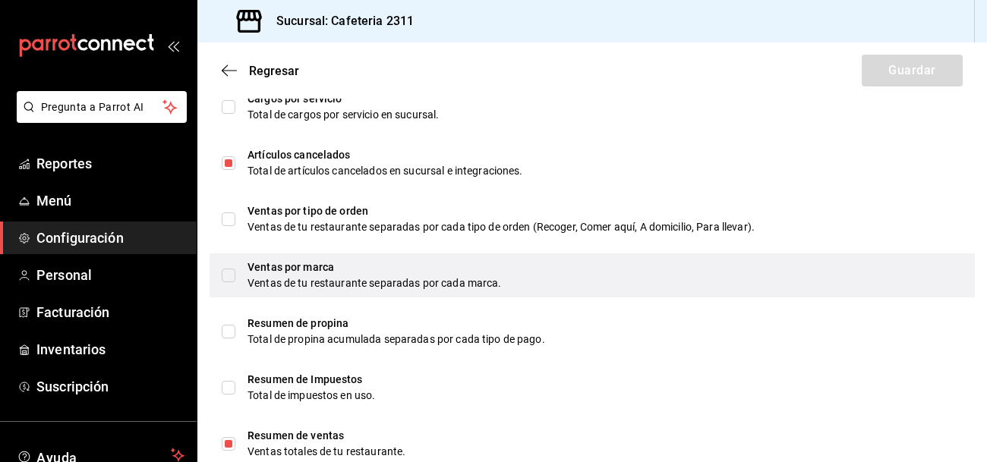
scroll to position [947, 0]
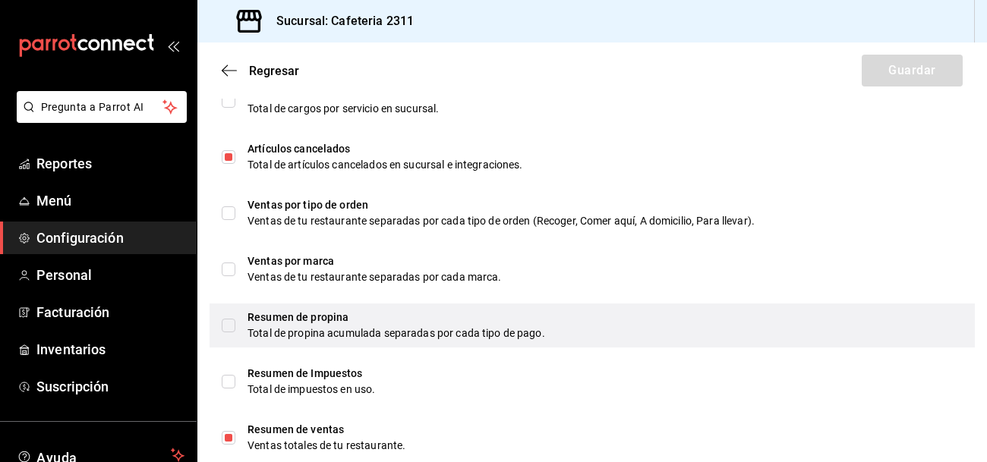
click at [222, 326] on input "checkbox" at bounding box center [229, 326] width 14 height 14
checkbox input "true"
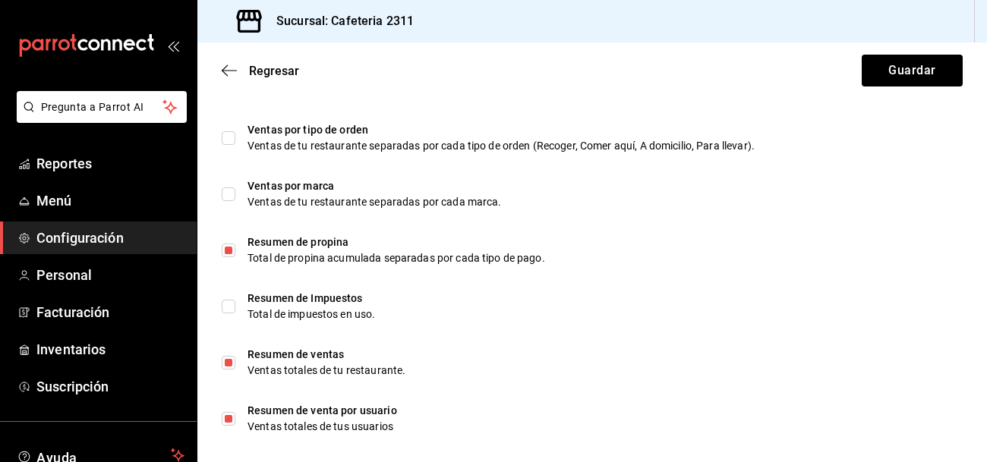
scroll to position [1024, 0]
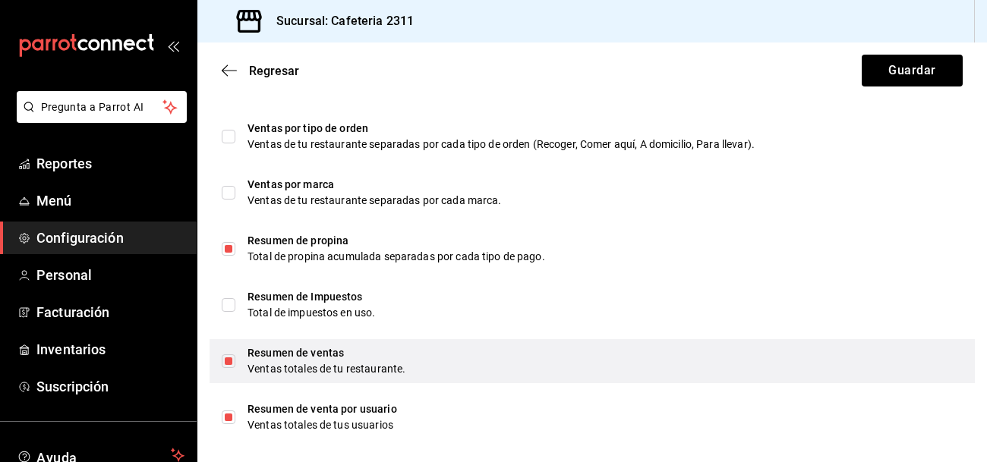
click at [229, 361] on input "checkbox" at bounding box center [229, 361] width 14 height 14
checkbox input "false"
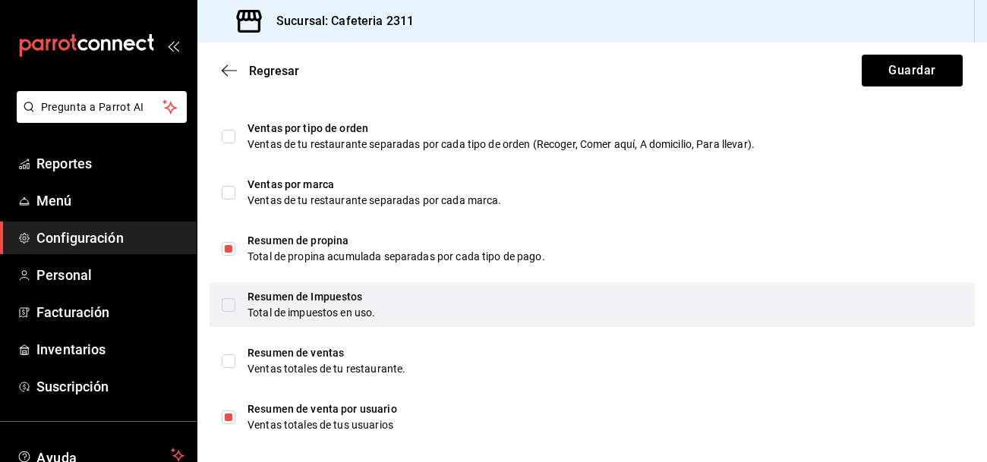
scroll to position [1035, 0]
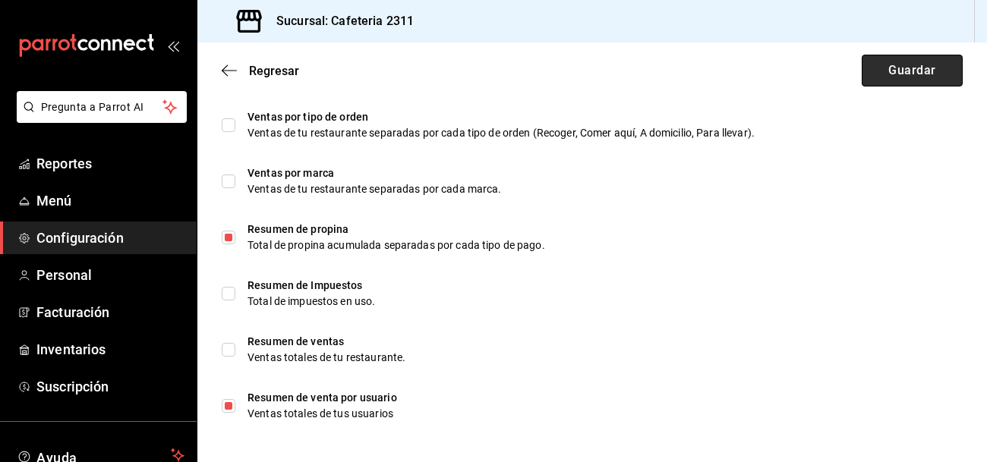
click at [893, 76] on button "Guardar" at bounding box center [911, 71] width 101 height 32
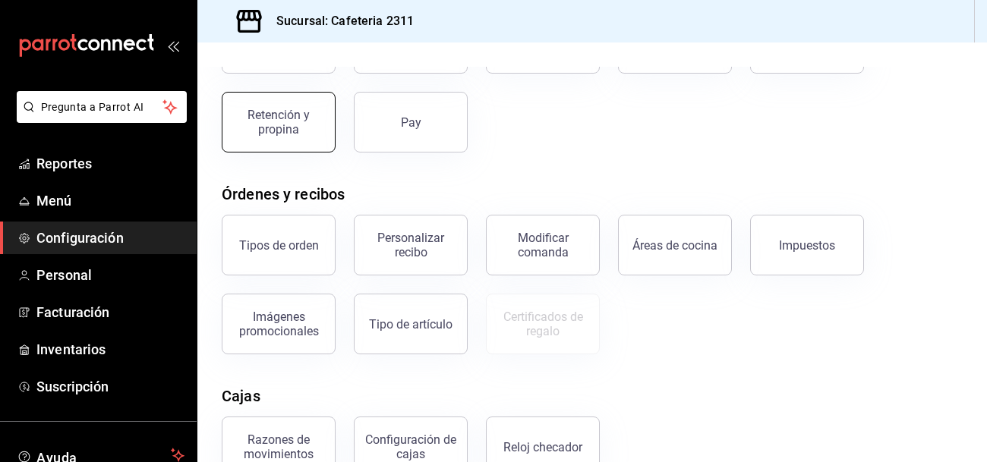
scroll to position [150, 0]
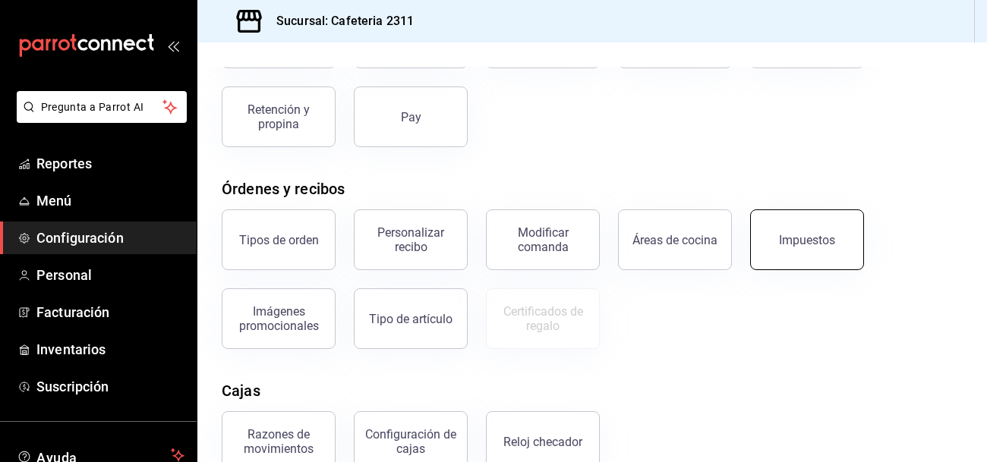
click at [813, 260] on button "Impuestos" at bounding box center [807, 239] width 114 height 61
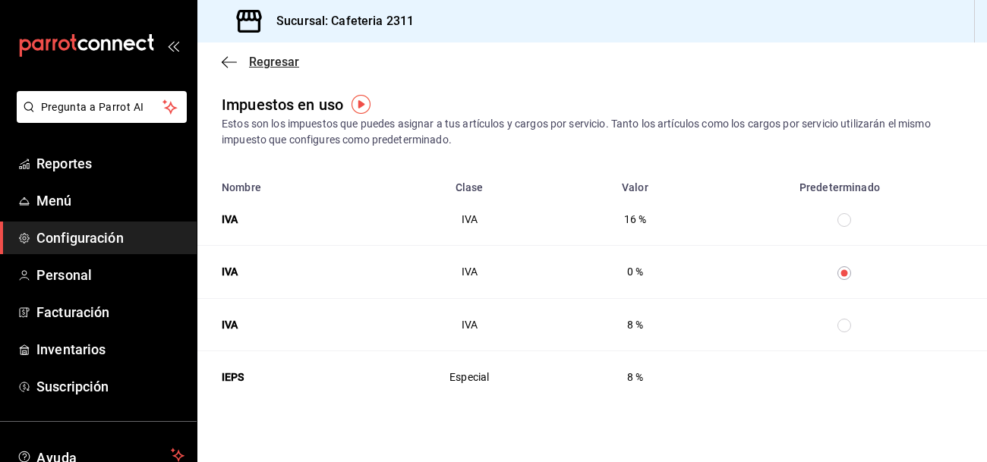
click at [222, 61] on icon "button" at bounding box center [229, 62] width 15 height 14
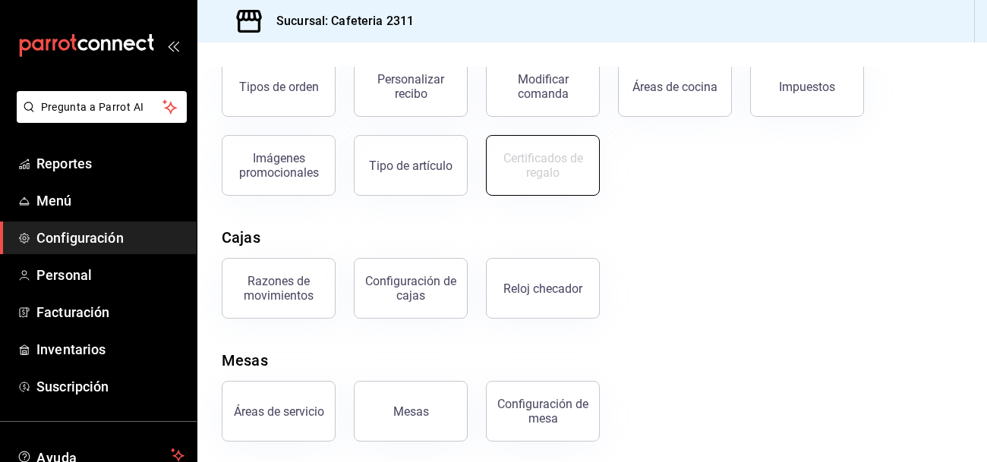
scroll to position [307, 0]
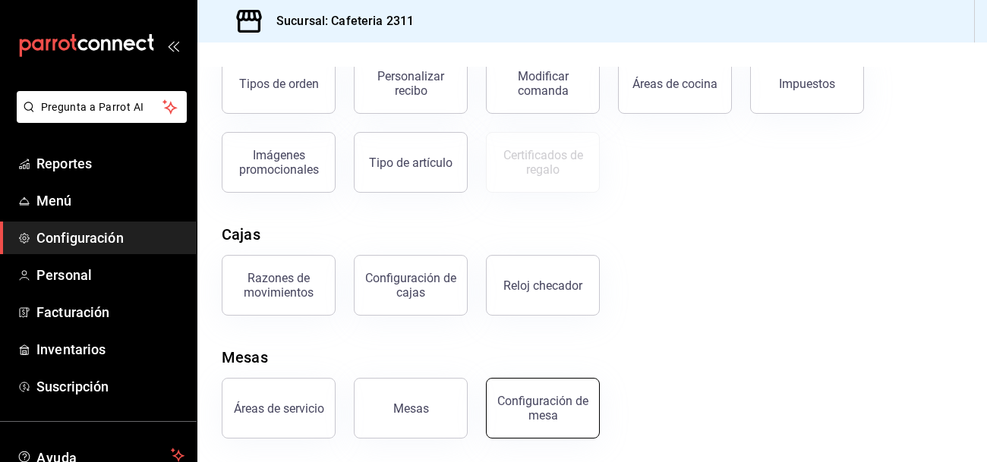
click at [504, 416] on div "Configuración de mesa" at bounding box center [543, 408] width 94 height 29
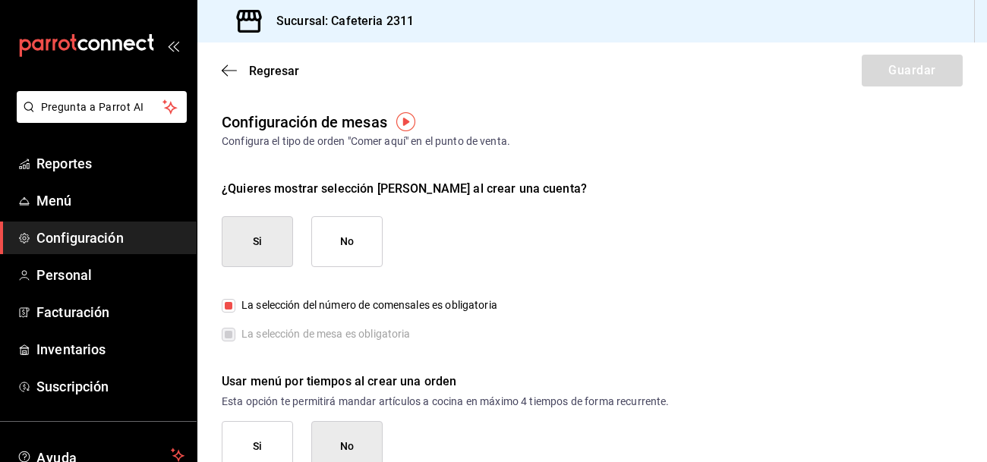
scroll to position [33, 0]
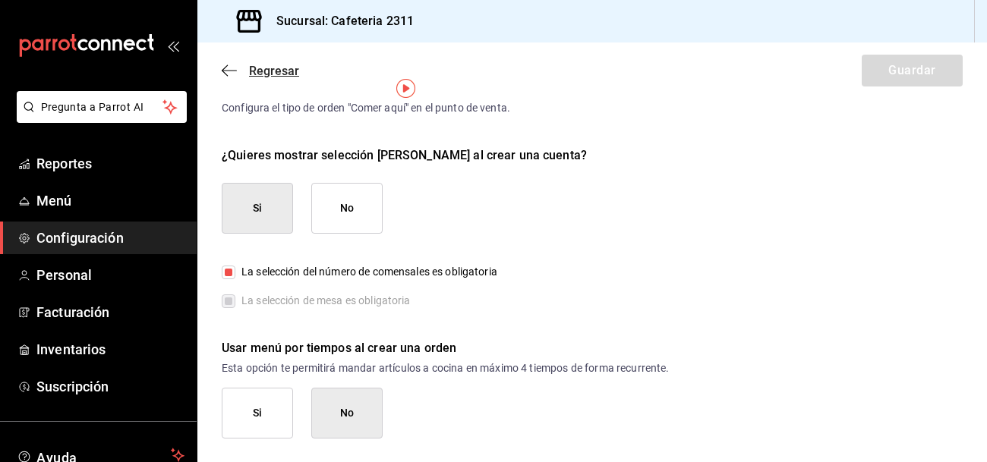
click at [261, 69] on span "Regresar" at bounding box center [274, 71] width 50 height 14
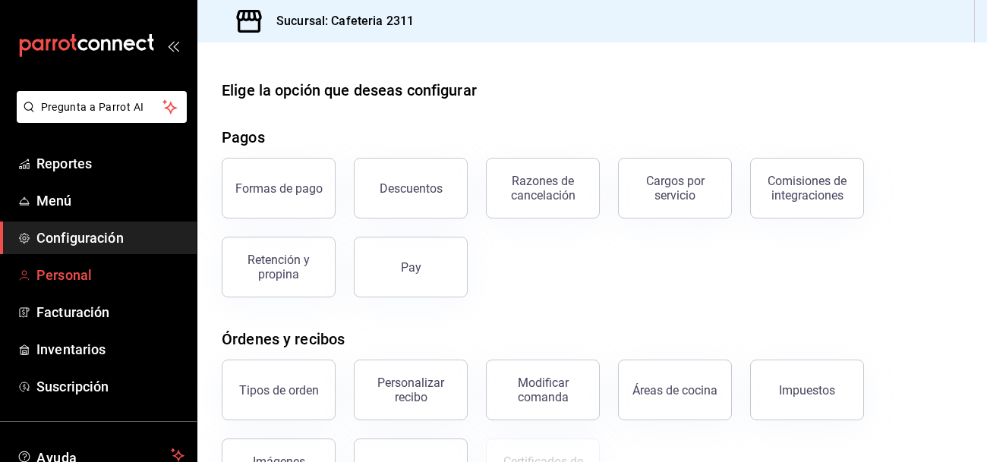
click at [65, 271] on span "Personal" at bounding box center [110, 275] width 148 height 20
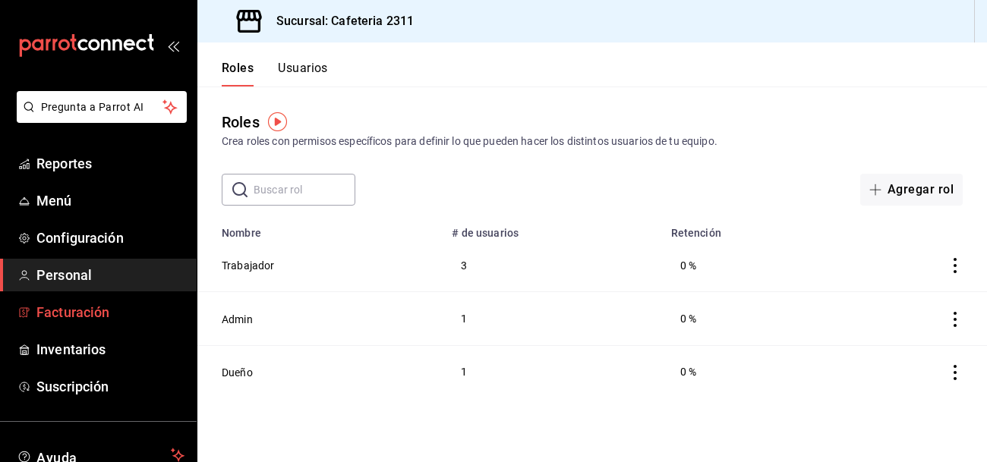
click at [87, 323] on link "Facturación" at bounding box center [98, 312] width 197 height 33
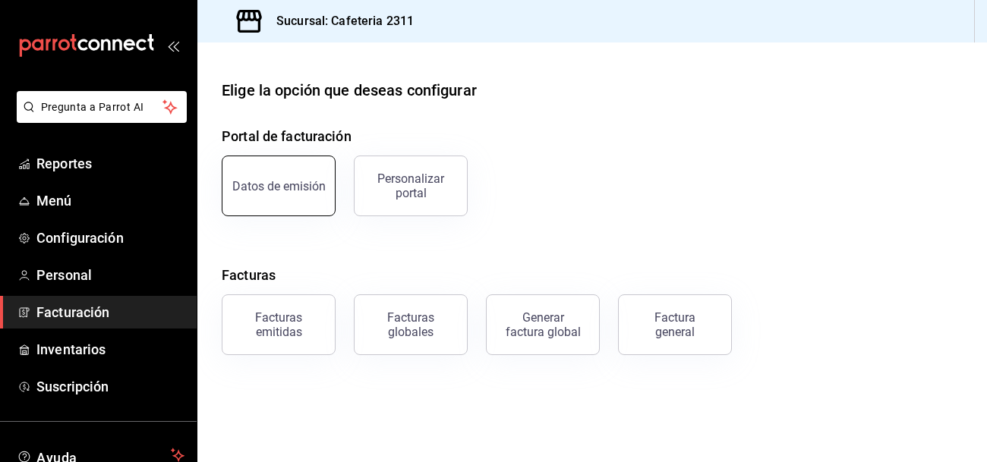
click at [290, 198] on button "Datos de emisión" at bounding box center [279, 186] width 114 height 61
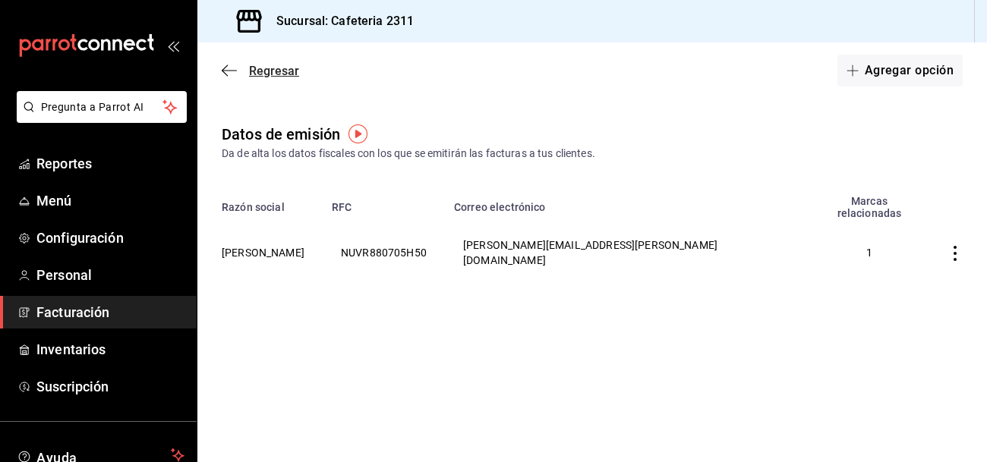
click at [242, 74] on span "Regresar" at bounding box center [260, 71] width 77 height 14
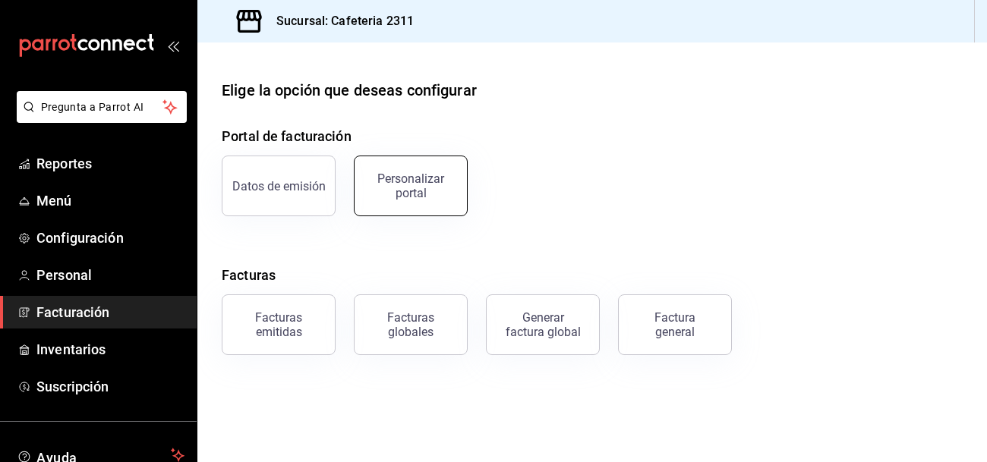
click at [418, 184] on div "Personalizar portal" at bounding box center [411, 186] width 94 height 29
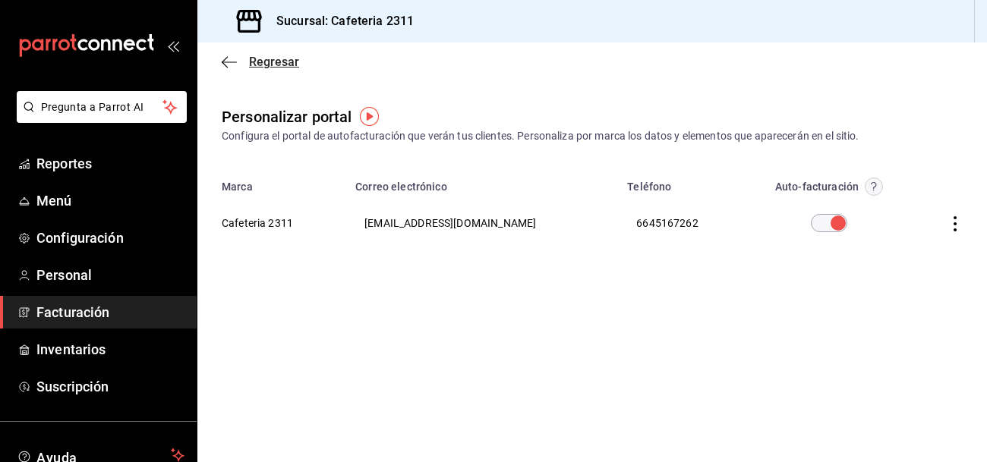
click at [252, 58] on span "Regresar" at bounding box center [274, 62] width 50 height 14
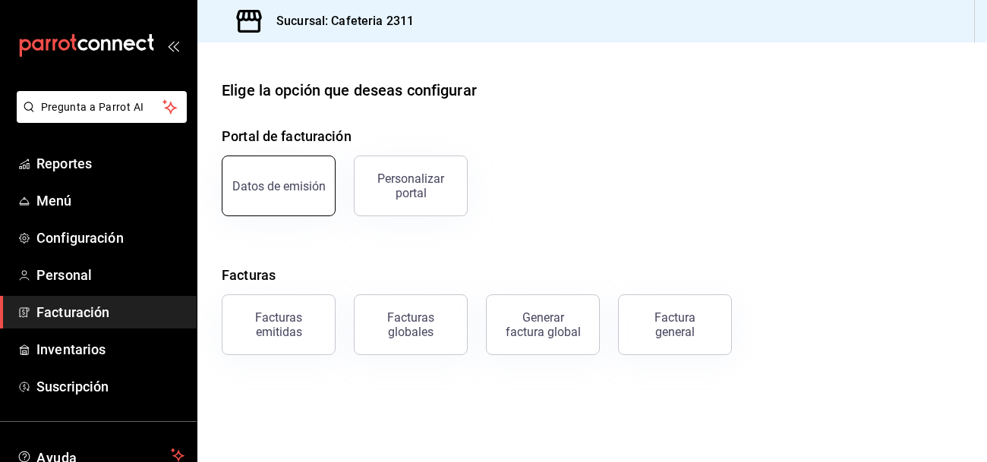
click at [307, 205] on button "Datos de emisión" at bounding box center [279, 186] width 114 height 61
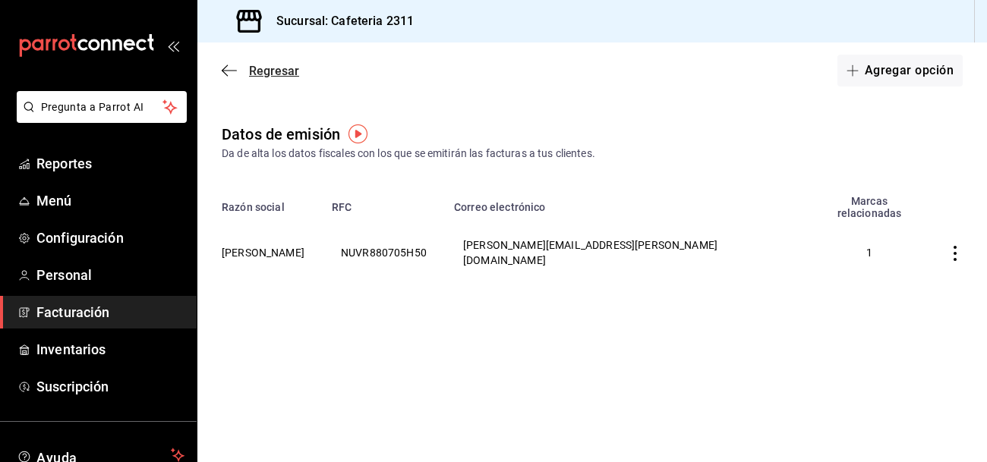
click at [233, 65] on icon "button" at bounding box center [229, 71] width 15 height 14
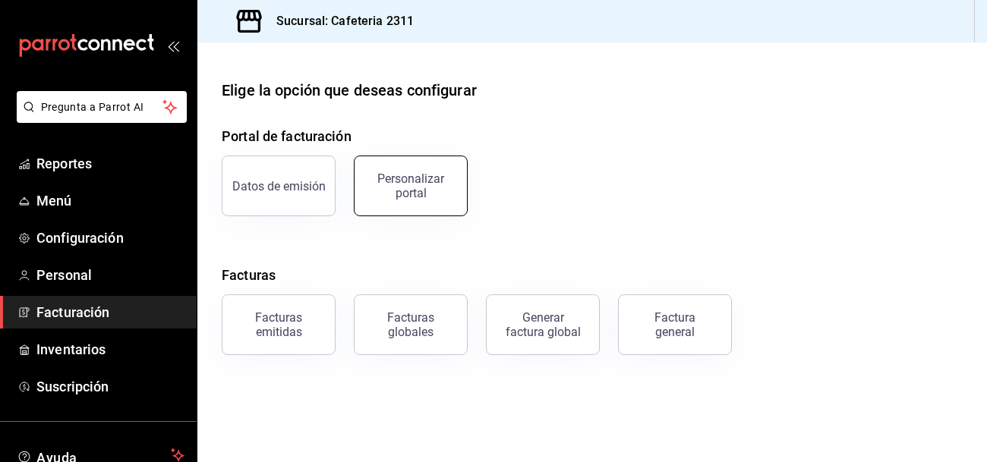
click at [395, 178] on div "Personalizar portal" at bounding box center [411, 186] width 94 height 29
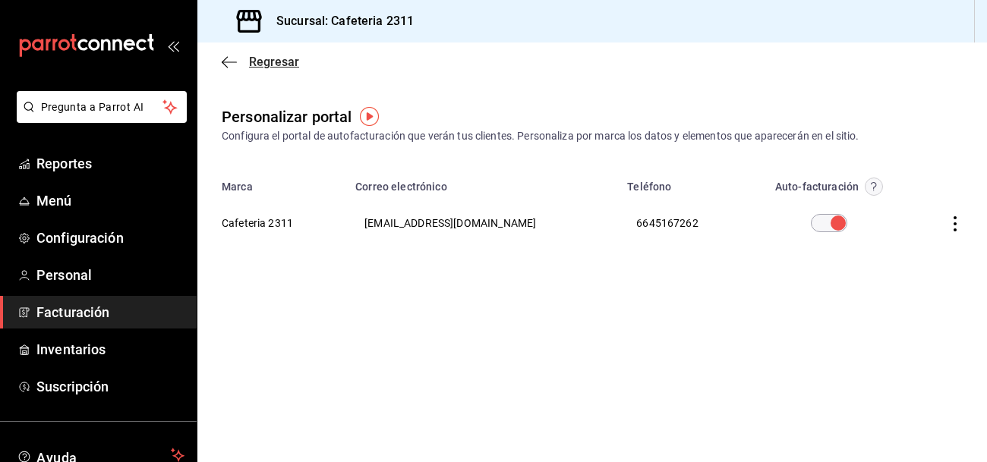
click at [237, 57] on span "Regresar" at bounding box center [260, 62] width 77 height 14
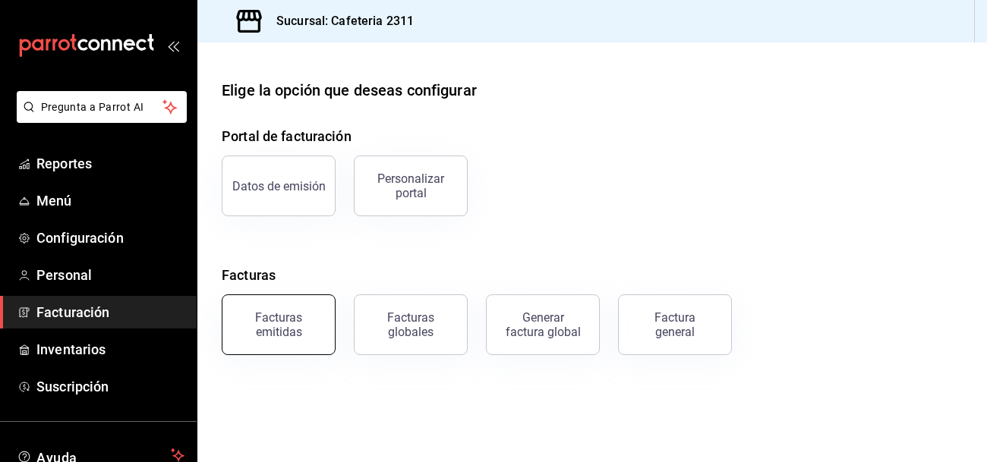
click at [252, 319] on div "Facturas emitidas" at bounding box center [278, 324] width 94 height 29
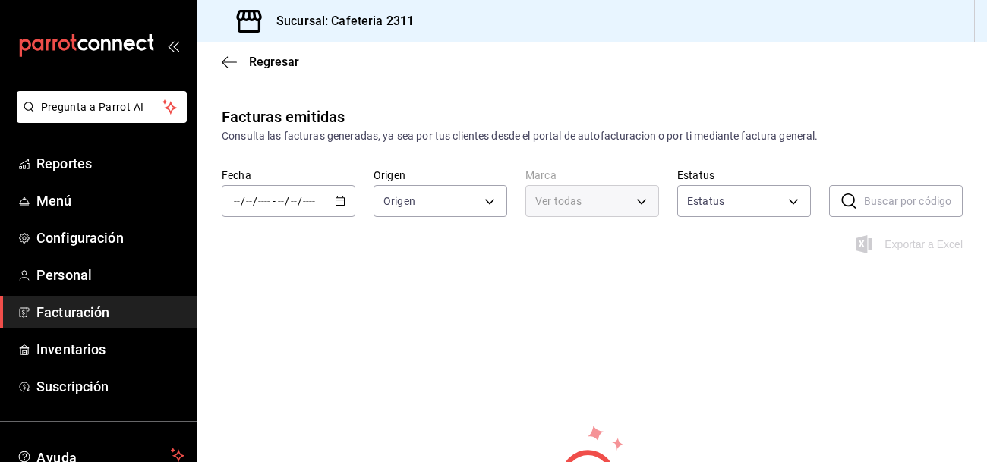
type input "ORDER_INVOICE,GENERAL_INVOICE"
type input "ACTIVE,PENDING_CANCELLATION,CANCELLED,PRE_CANCELLED"
type input "85018aa7-d10e-4b77-9d87-cba6278a116b"
click at [244, 57] on span "Regresar" at bounding box center [260, 62] width 77 height 14
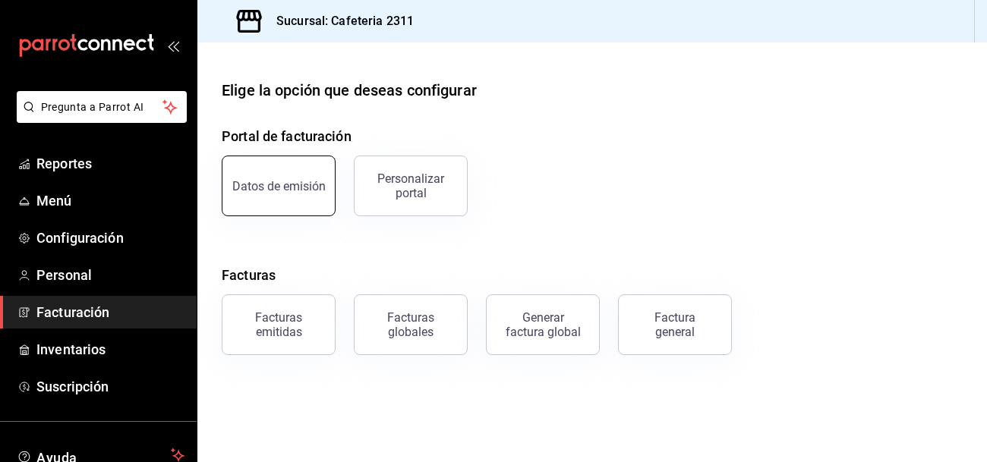
click at [311, 170] on button "Datos de emisión" at bounding box center [279, 186] width 114 height 61
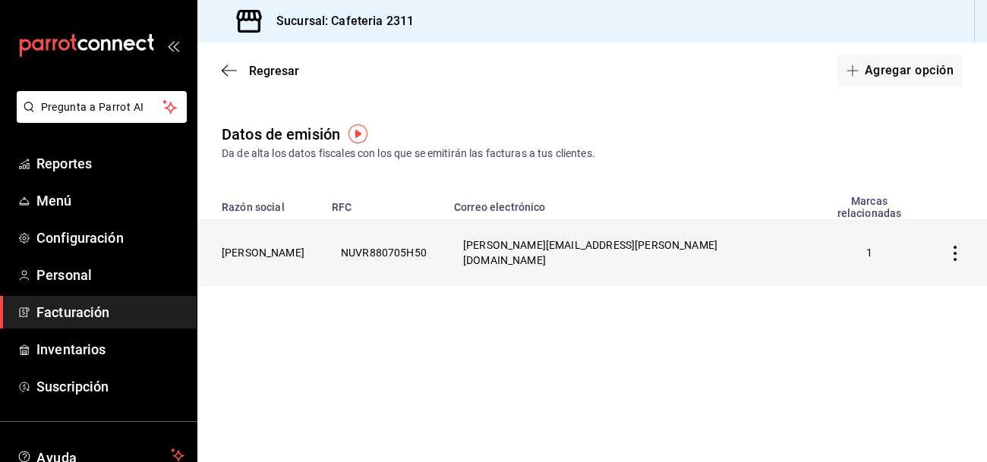
click at [956, 246] on icon "button" at bounding box center [954, 253] width 3 height 15
click at [956, 234] on li "Eliminar" at bounding box center [887, 234] width 152 height 43
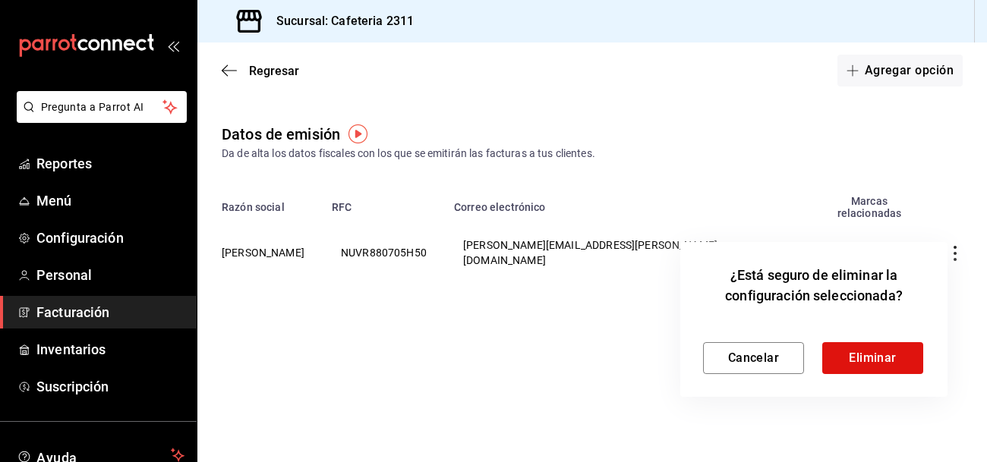
click at [568, 404] on div at bounding box center [493, 231] width 987 height 462
click at [739, 357] on button "Cancelar" at bounding box center [753, 358] width 101 height 32
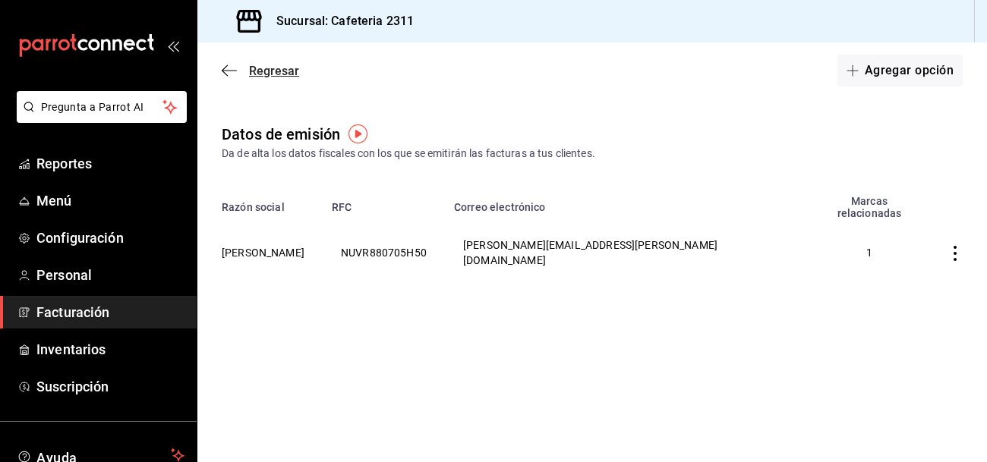
click at [260, 74] on span "Regresar" at bounding box center [274, 71] width 50 height 14
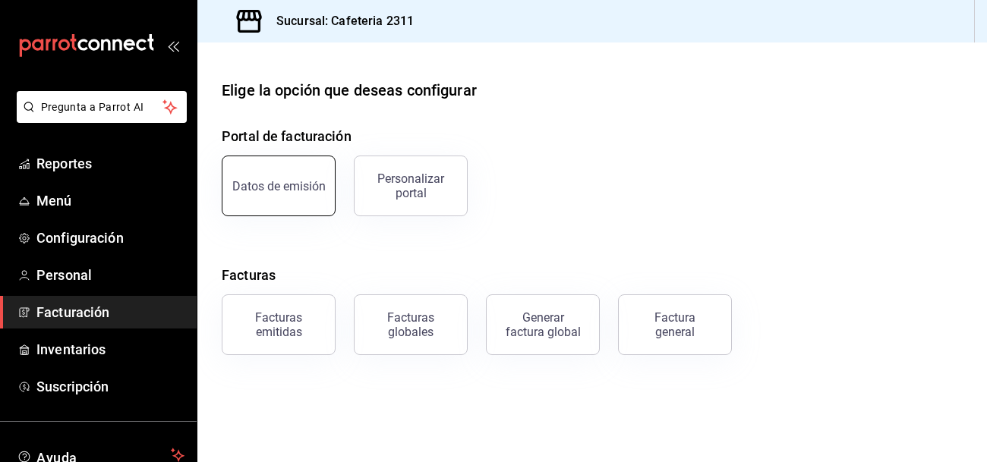
click at [246, 191] on div "Datos de emisión" at bounding box center [278, 186] width 93 height 14
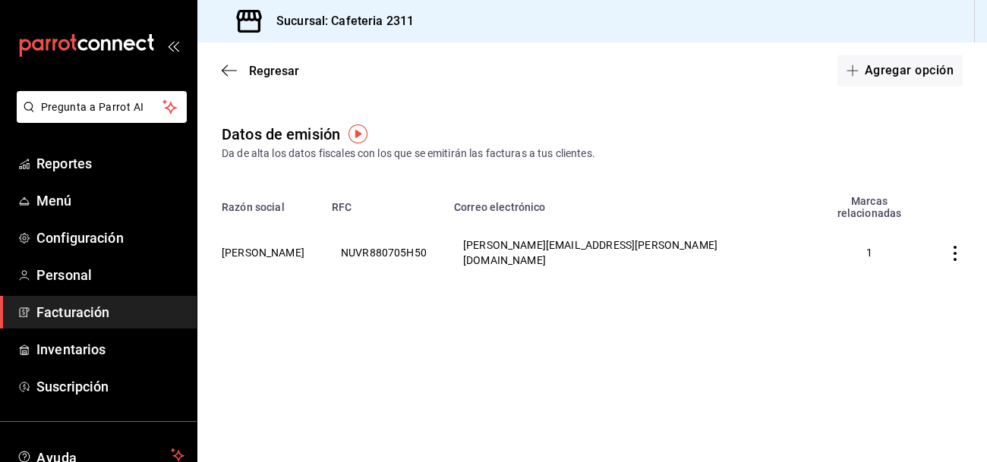
click at [99, 308] on span "Facturación" at bounding box center [110, 312] width 148 height 20
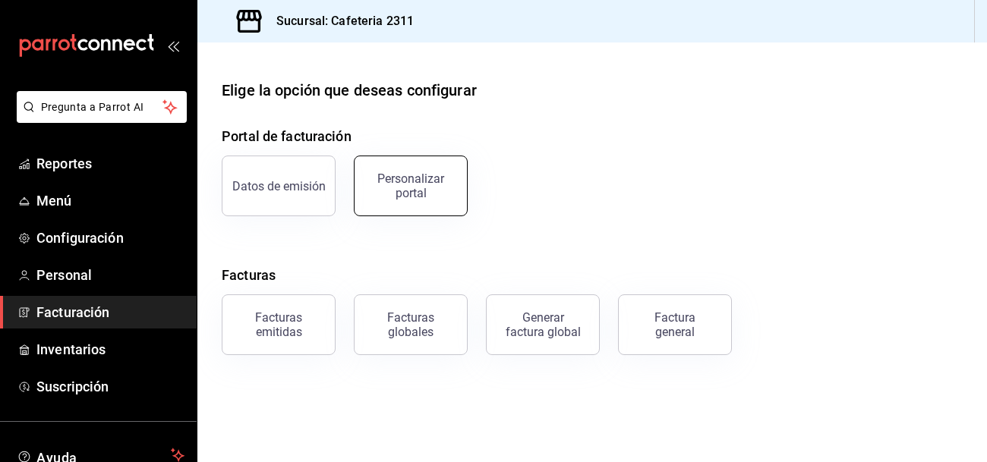
click at [439, 200] on button "Personalizar portal" at bounding box center [411, 186] width 114 height 61
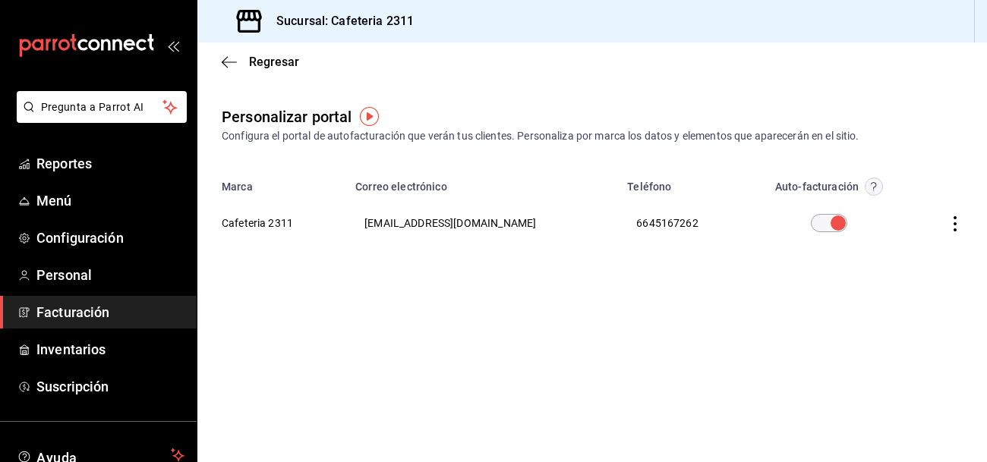
click at [964, 219] on th at bounding box center [949, 223] width 75 height 55
click at [954, 225] on icon "button" at bounding box center [954, 223] width 15 height 15
click at [954, 225] on li "Visitar sitio" at bounding box center [887, 243] width 152 height 38
click at [88, 242] on span "Configuración" at bounding box center [110, 238] width 148 height 20
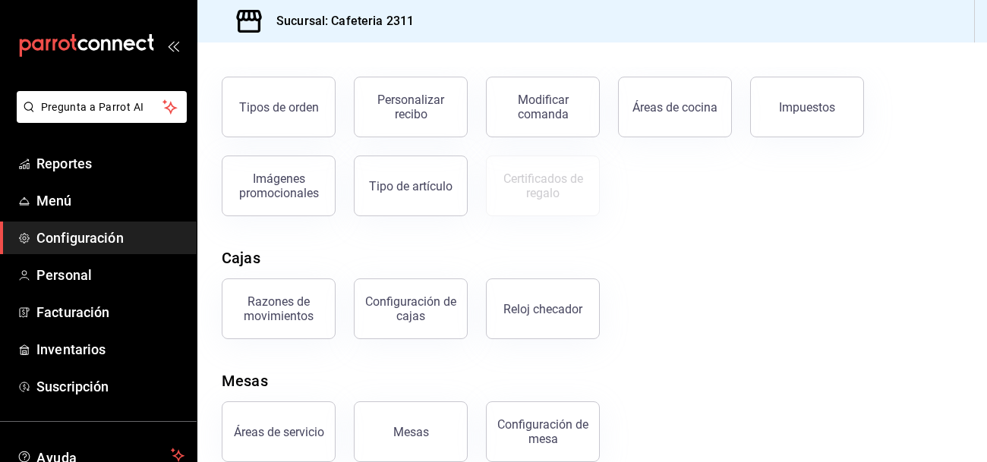
scroll to position [284, 0]
drag, startPoint x: 451, startPoint y: 348, endPoint x: 404, endPoint y: 193, distance: 162.6
click at [404, 193] on div "Elige la opción que deseas configurar Pagos Formas de pago Descuentos Razones d…" at bounding box center [591, 128] width 789 height 666
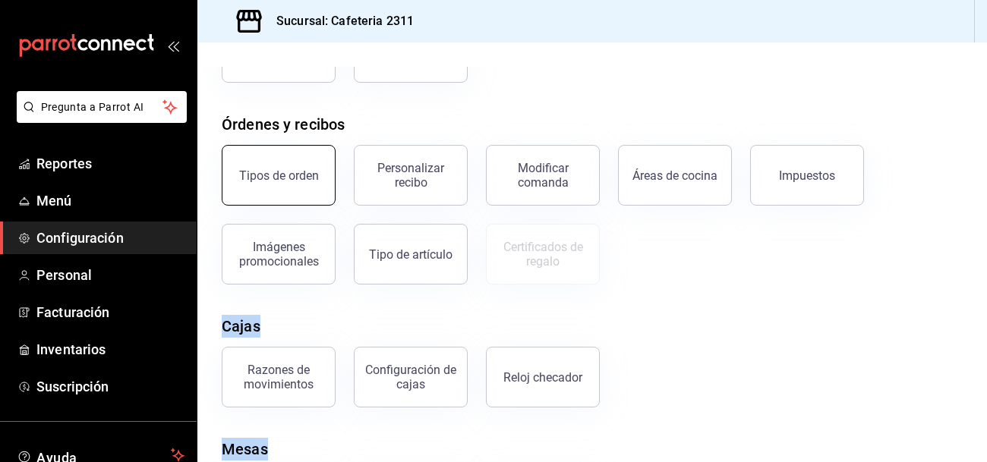
scroll to position [214, 0]
click at [436, 172] on div "Personalizar recibo" at bounding box center [411, 176] width 94 height 29
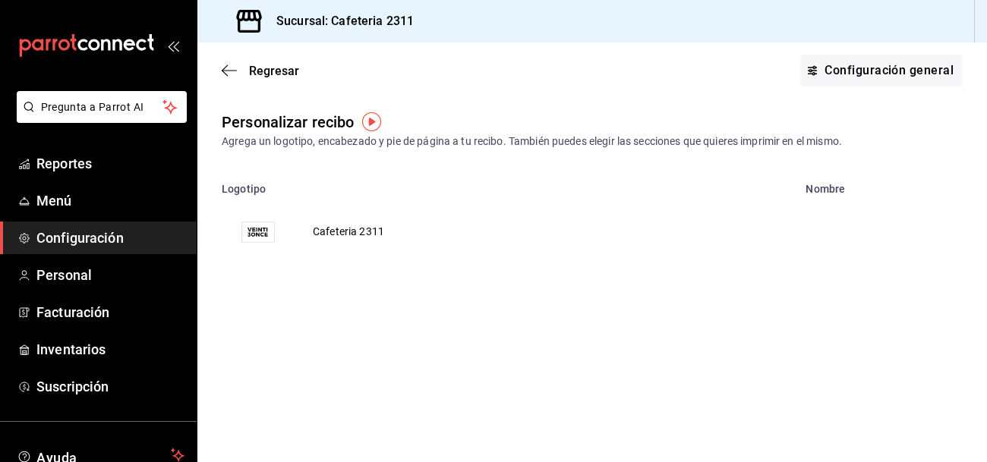
click at [261, 235] on img "voidReasonsTable" at bounding box center [258, 231] width 36 height 36
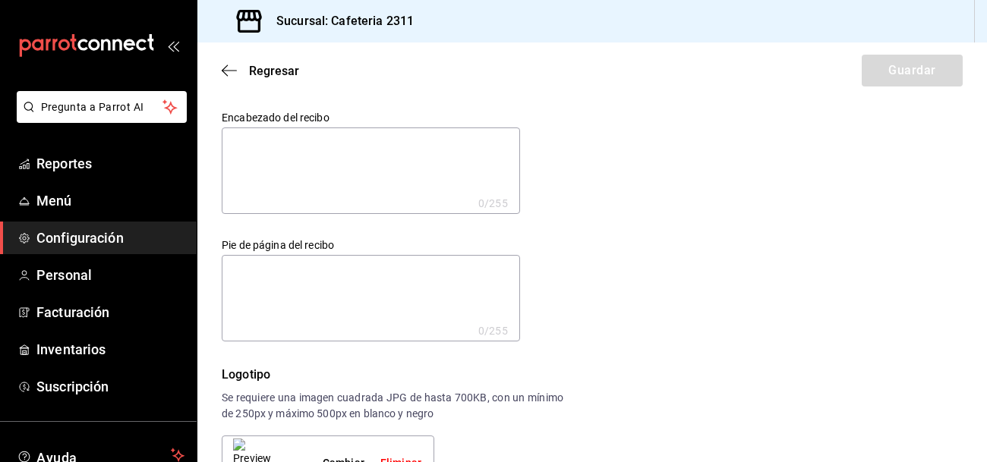
drag, startPoint x: 751, startPoint y: 66, endPoint x: 450, endPoint y: 73, distance: 300.6
click at [450, 73] on div "Regresar Guardar" at bounding box center [591, 71] width 789 height 56
click at [238, 70] on span "Regresar" at bounding box center [260, 71] width 77 height 14
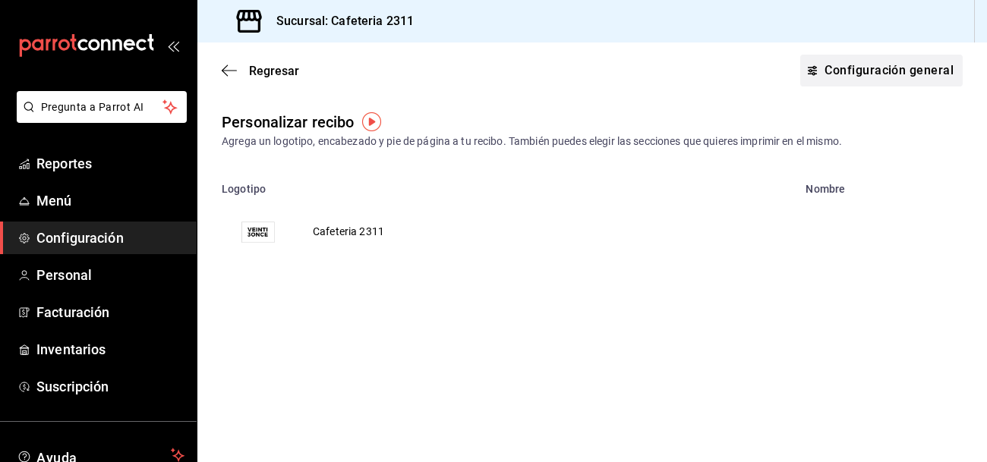
click at [861, 80] on button "Configuración general" at bounding box center [881, 71] width 162 height 32
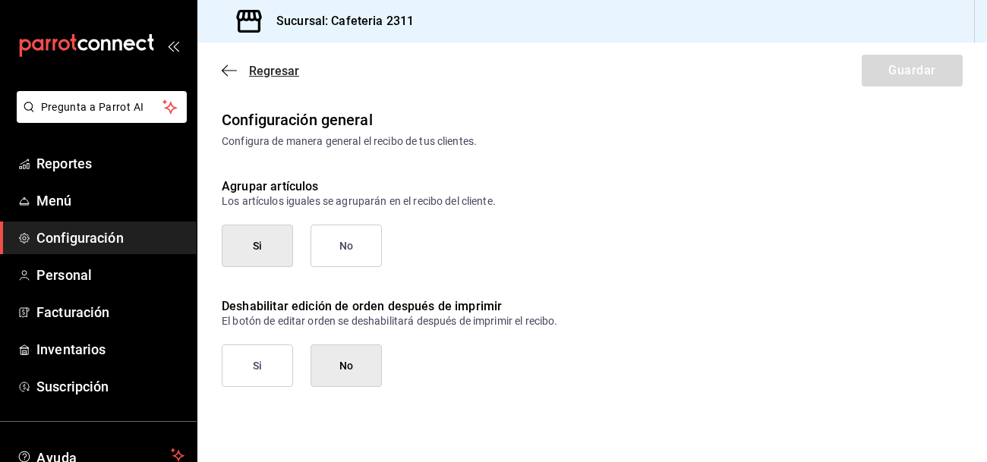
click at [271, 71] on span "Regresar" at bounding box center [274, 71] width 50 height 14
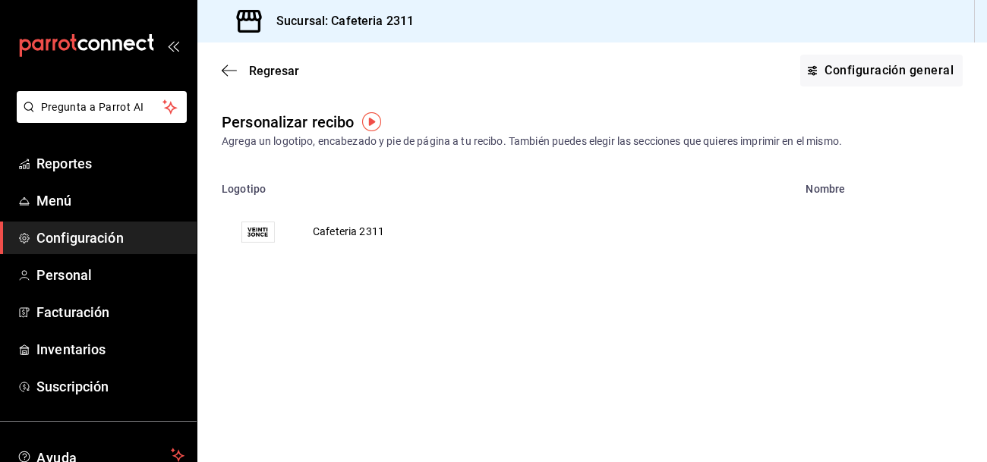
click at [271, 71] on span "Regresar" at bounding box center [274, 71] width 50 height 14
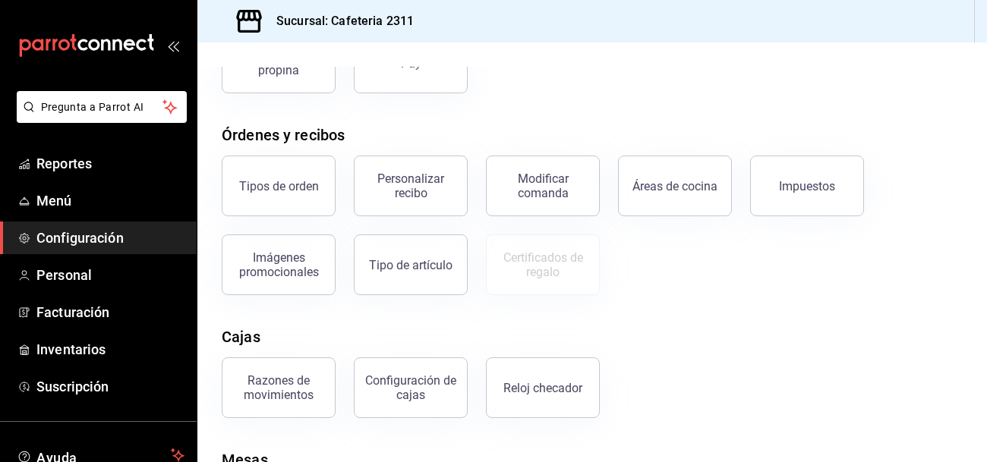
scroll to position [210, 0]
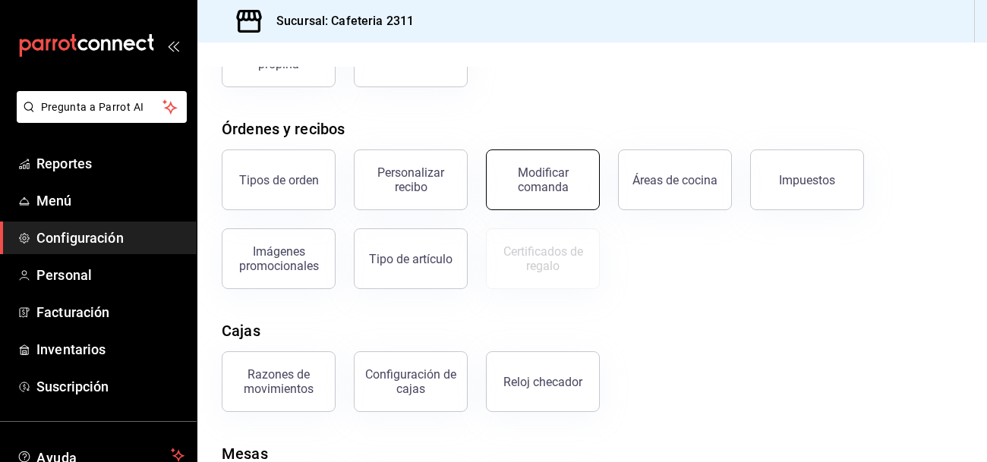
click at [532, 181] on div "Modificar comanda" at bounding box center [543, 179] width 94 height 29
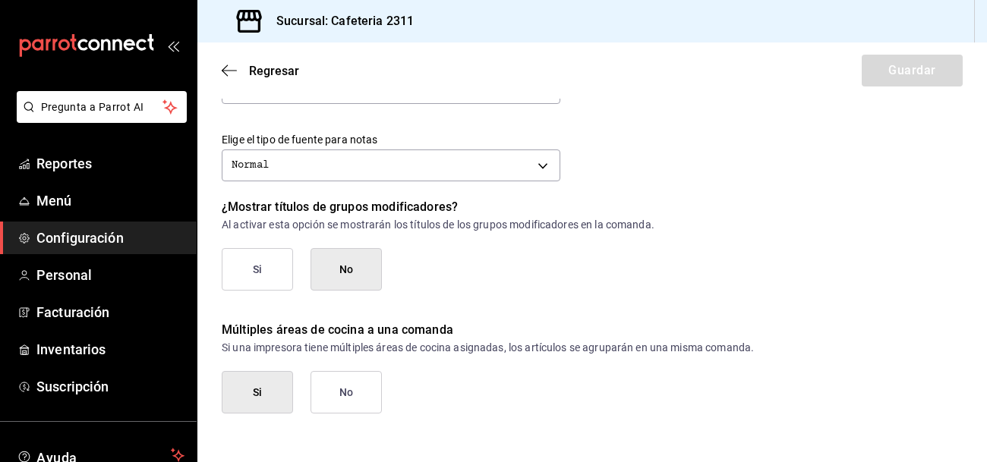
scroll to position [749, 0]
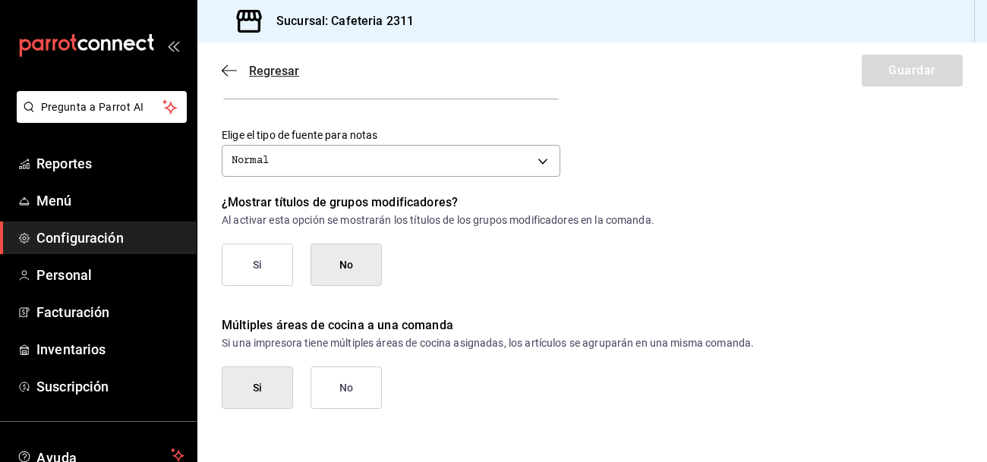
click at [265, 77] on span "Regresar" at bounding box center [274, 71] width 50 height 14
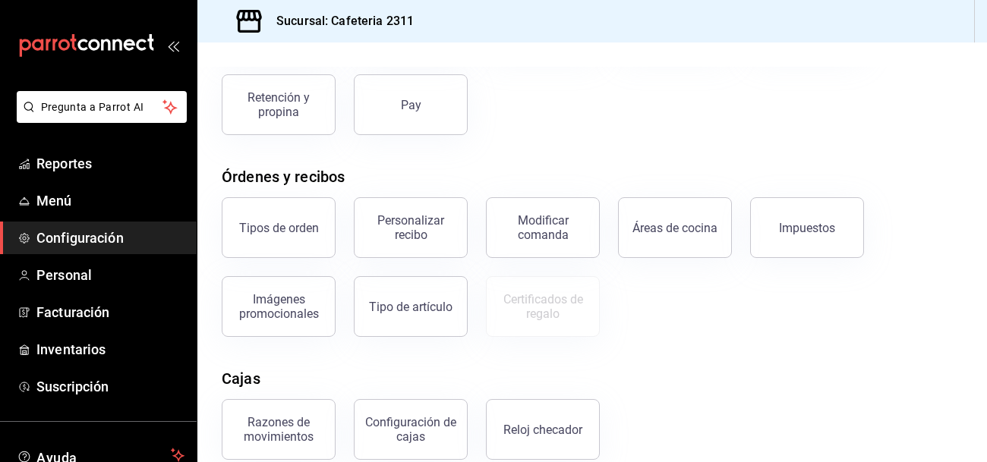
scroll to position [204, 0]
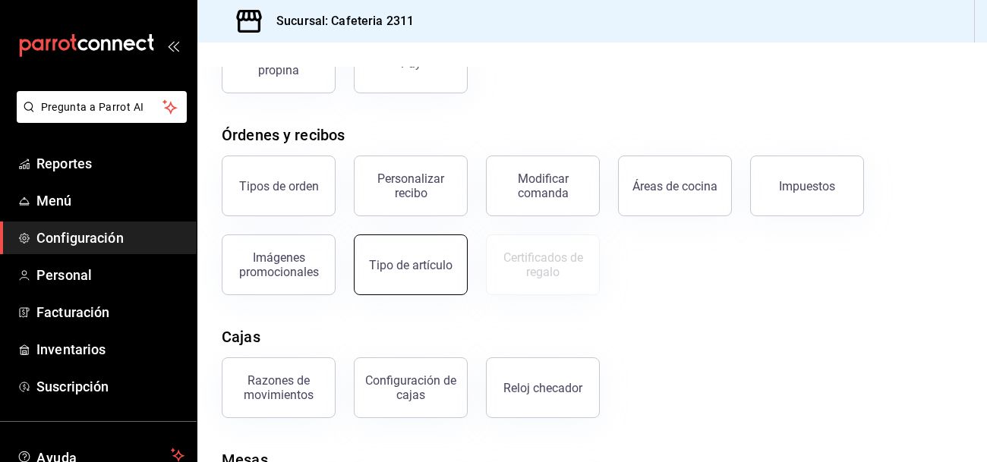
click at [404, 266] on div "Tipo de artículo" at bounding box center [410, 265] width 83 height 14
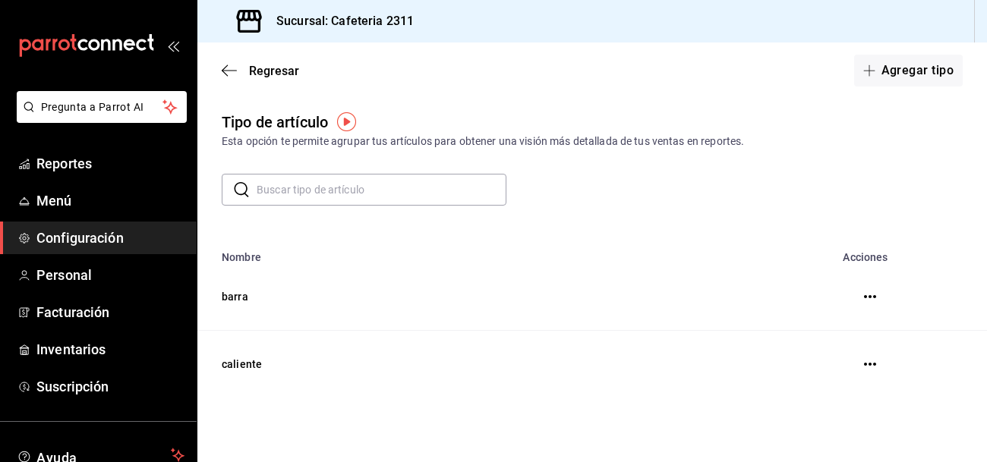
click at [873, 298] on icon "button" at bounding box center [870, 296] width 12 height 3
click at [694, 97] on div at bounding box center [493, 231] width 987 height 462
click at [263, 81] on div "Regresar Agregar tipo" at bounding box center [591, 71] width 789 height 56
click at [264, 73] on span "Regresar" at bounding box center [274, 71] width 50 height 14
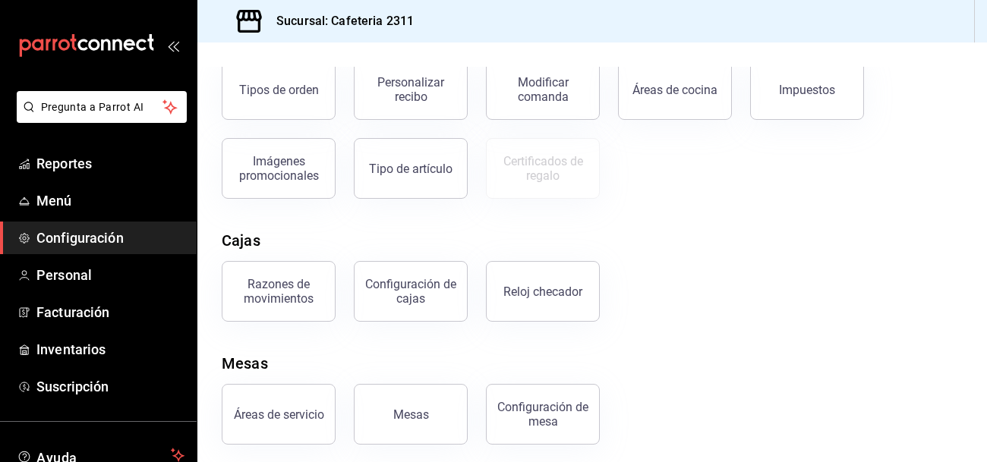
scroll to position [307, 0]
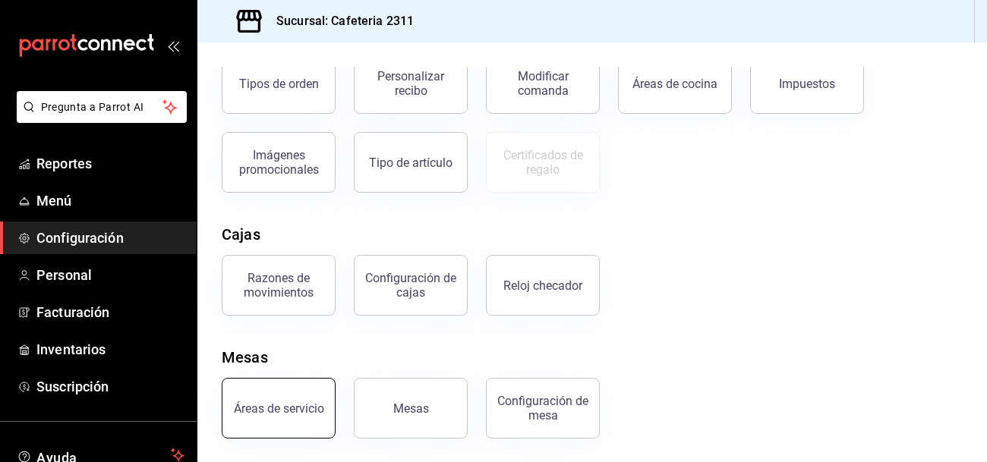
click at [309, 401] on div "Áreas de servicio" at bounding box center [279, 408] width 90 height 14
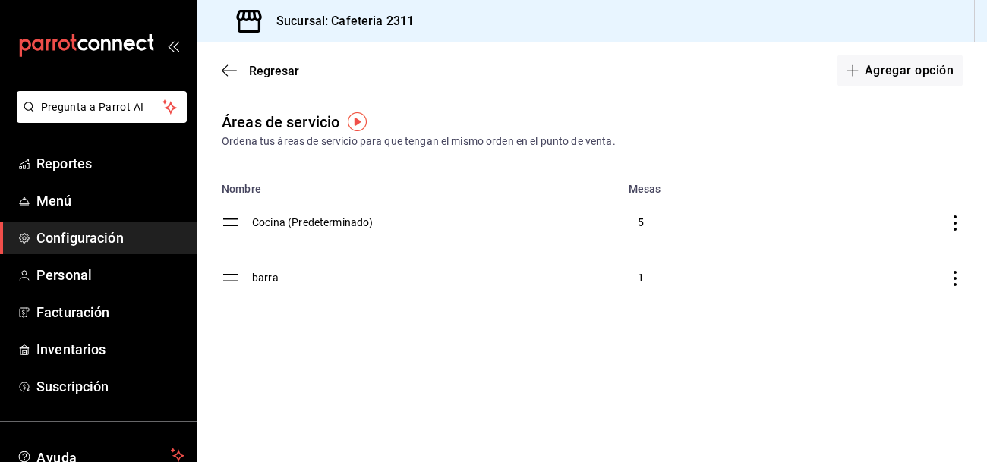
click at [244, 392] on main "Regresar Agregar opción Áreas de servicio Ordena tus áreas de servicio para que…" at bounding box center [591, 253] width 789 height 420
click at [272, 71] on span "Regresar" at bounding box center [274, 71] width 50 height 14
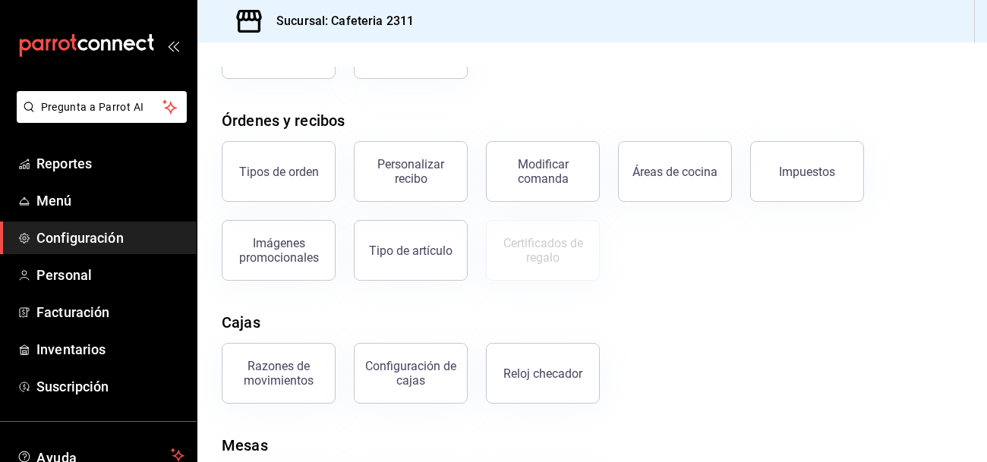
scroll to position [307, 0]
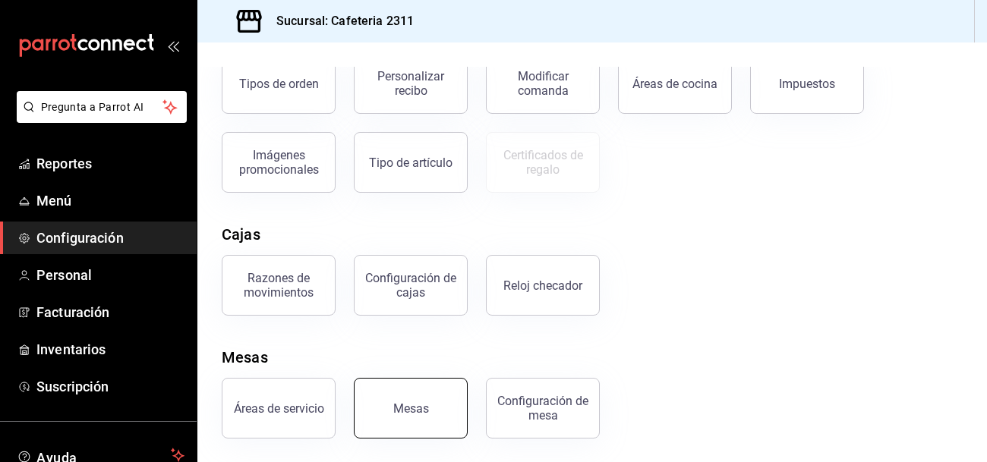
click at [386, 430] on button "Mesas" at bounding box center [411, 408] width 114 height 61
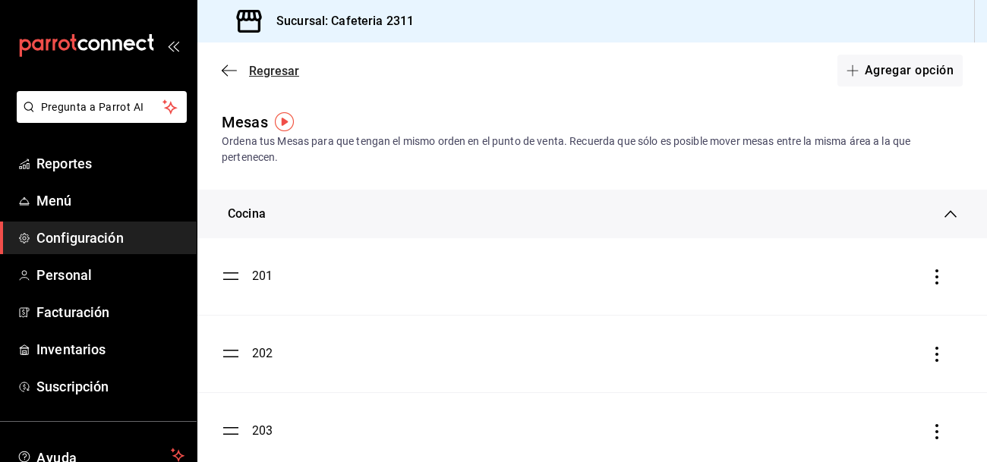
click at [231, 68] on icon "button" at bounding box center [229, 71] width 15 height 14
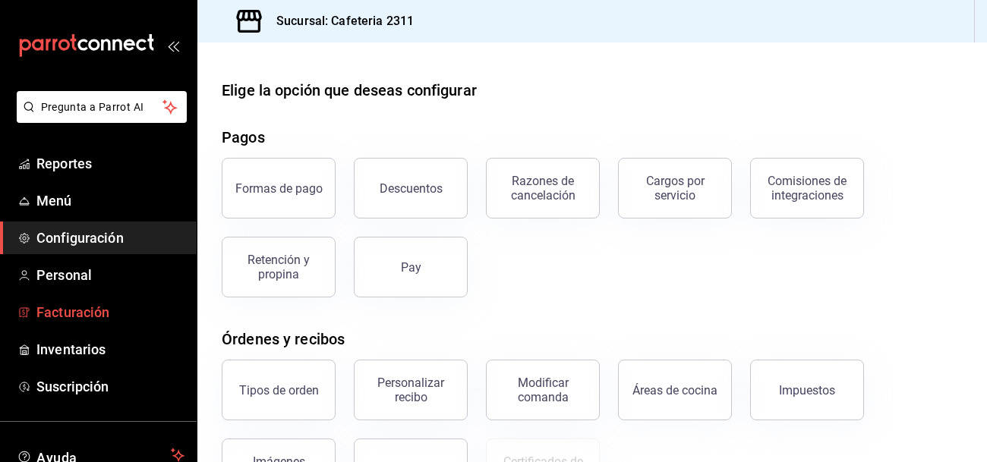
click at [62, 306] on span "Facturación" at bounding box center [110, 312] width 148 height 20
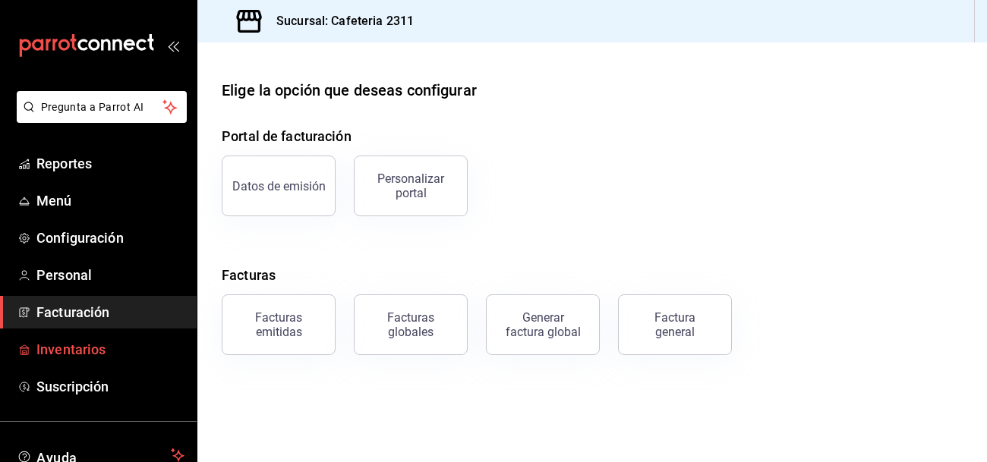
click at [88, 361] on link "Inventarios" at bounding box center [98, 349] width 197 height 33
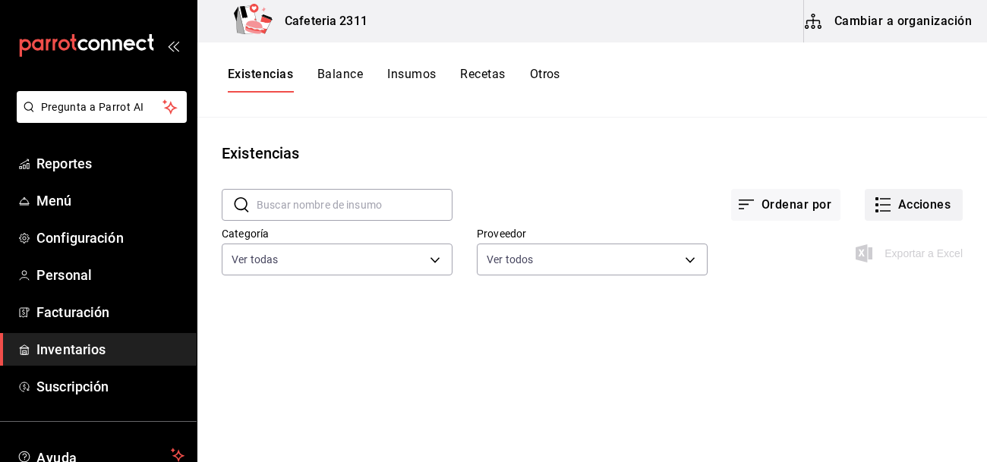
click at [905, 200] on button "Acciones" at bounding box center [913, 205] width 98 height 32
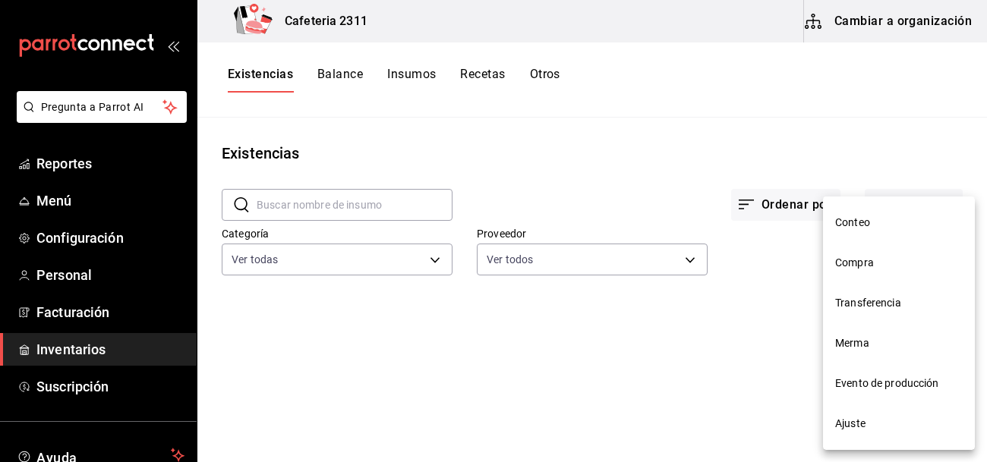
click at [856, 386] on span "Evento de producción" at bounding box center [899, 384] width 128 height 16
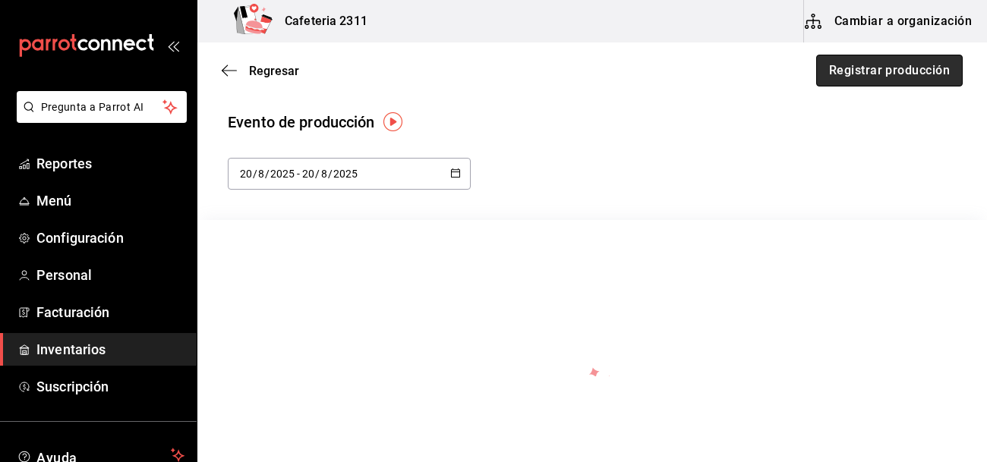
click at [905, 81] on button "Registrar producción" at bounding box center [889, 71] width 146 height 32
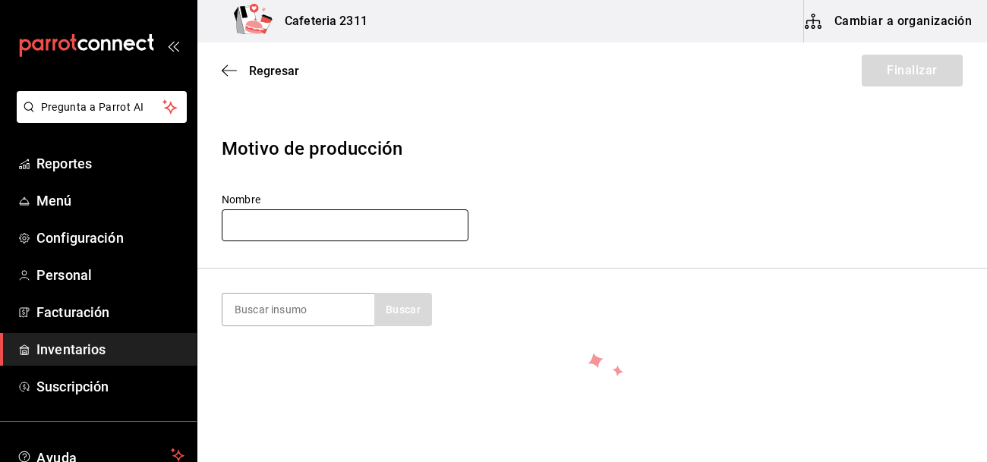
click at [265, 229] on input "text" at bounding box center [345, 225] width 247 height 32
click at [264, 226] on input "cheessecake" at bounding box center [345, 225] width 247 height 32
click at [346, 230] on input "cheesecake" at bounding box center [345, 225] width 247 height 32
type input "cheesecake oreo"
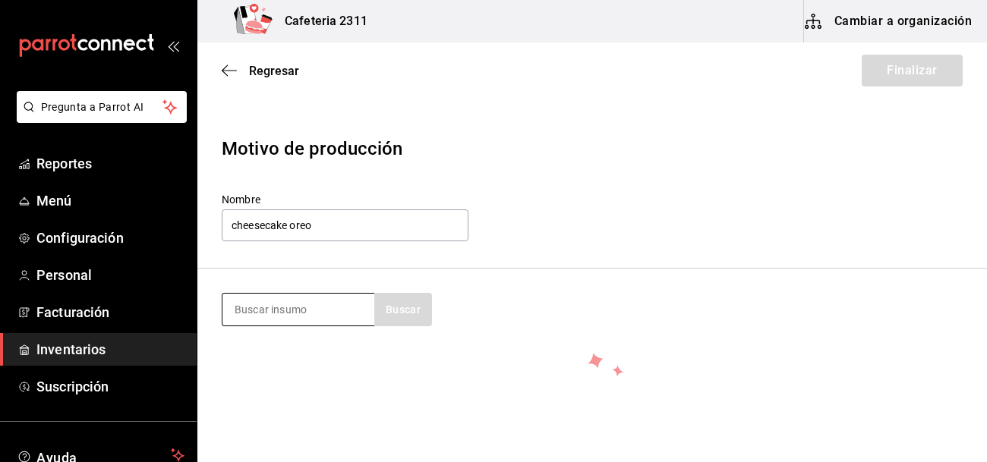
click at [300, 311] on input at bounding box center [298, 310] width 152 height 32
click at [283, 67] on span "Regresar" at bounding box center [274, 71] width 50 height 14
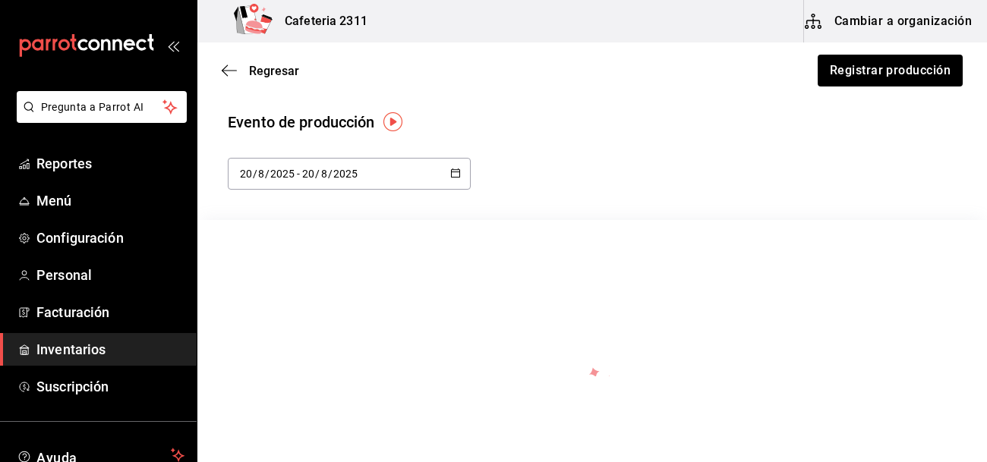
click at [396, 118] on img "button" at bounding box center [392, 121] width 19 height 19
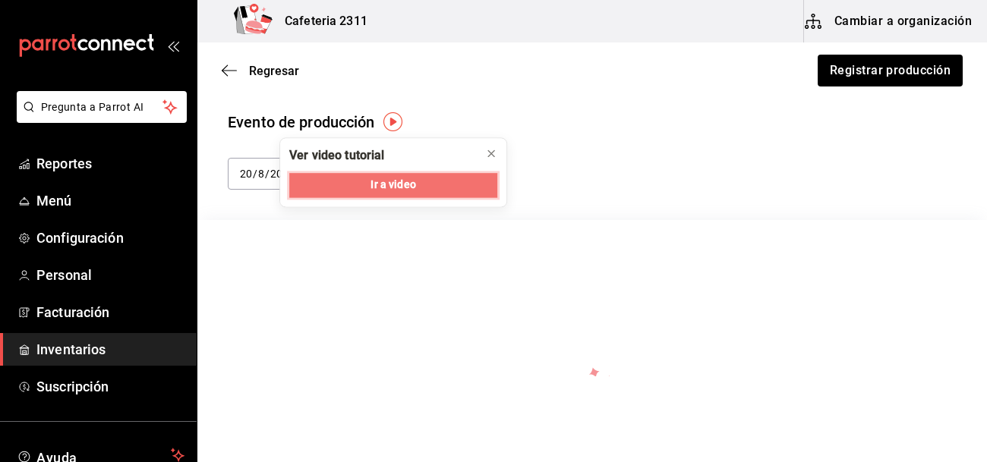
click at [392, 192] on span "Ir a video" at bounding box center [392, 186] width 45 height 16
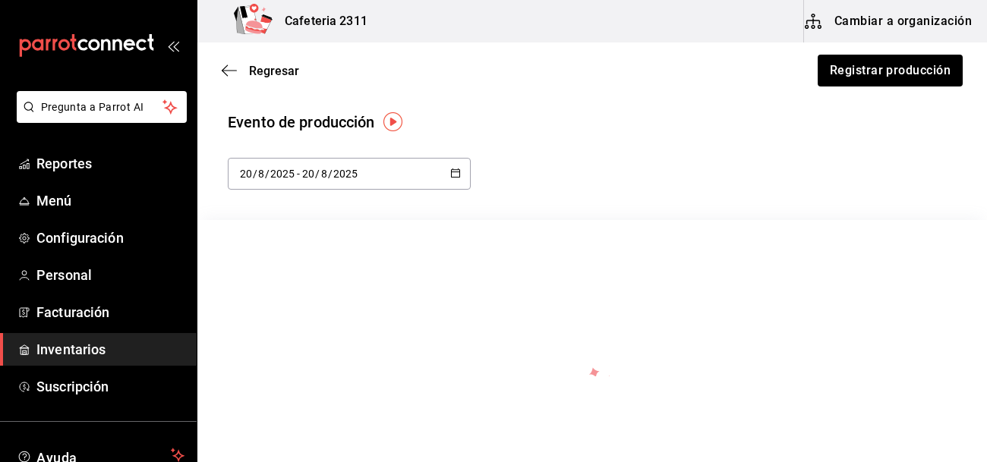
click at [126, 340] on span "Inventarios" at bounding box center [110, 349] width 148 height 20
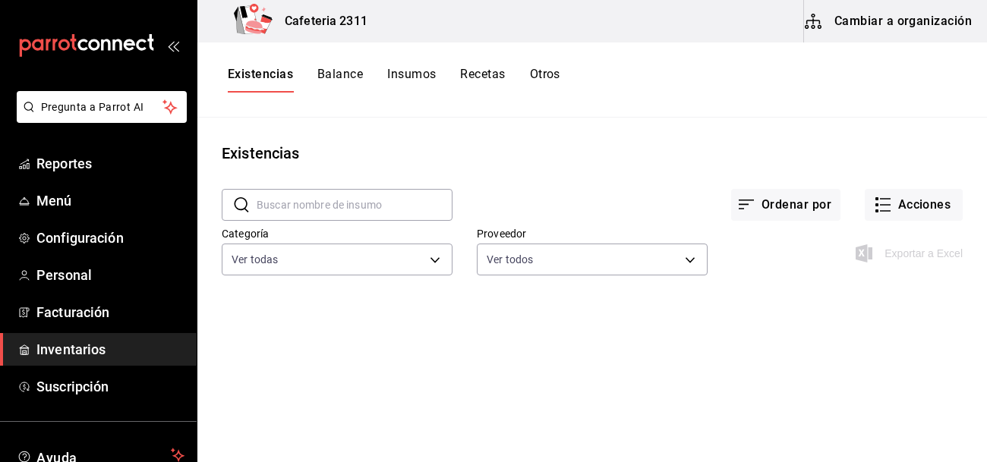
click at [65, 343] on span "Inventarios" at bounding box center [110, 349] width 148 height 20
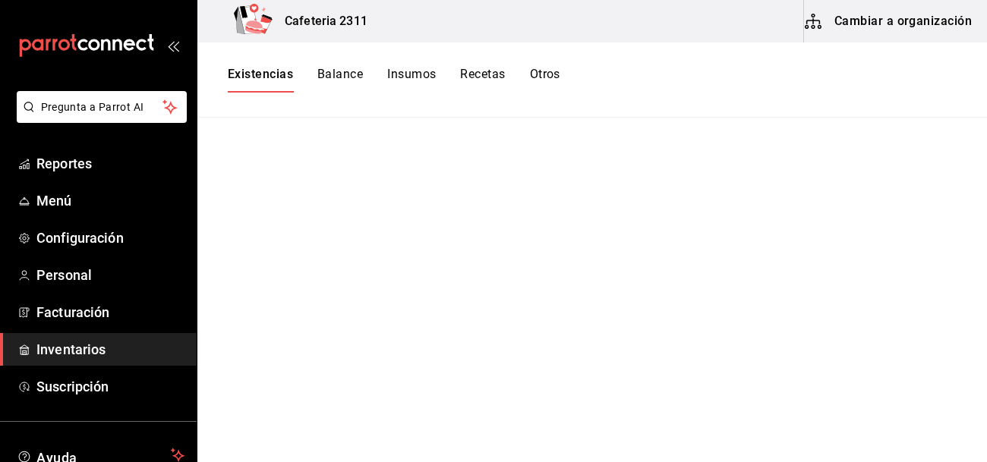
click at [151, 351] on span "Inventarios" at bounding box center [110, 349] width 148 height 20
click at [340, 80] on button "Balance" at bounding box center [340, 80] width 46 height 26
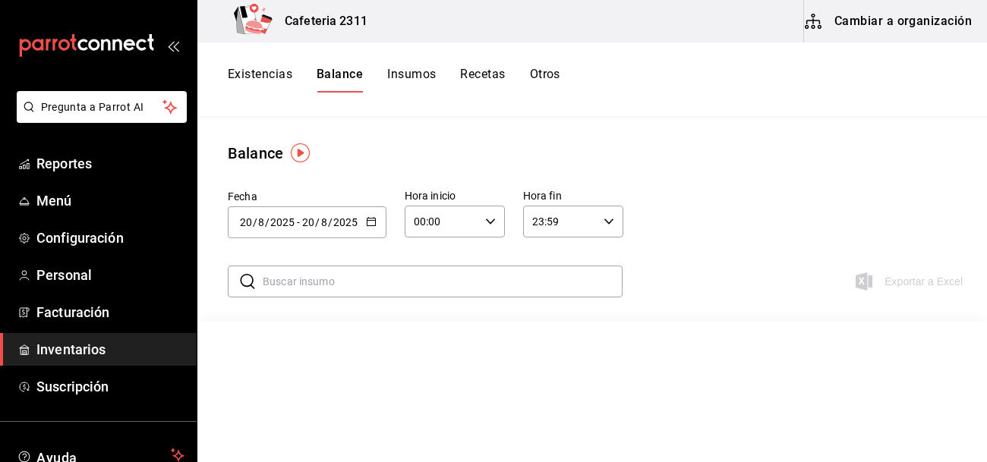
click at [255, 75] on button "Existencias" at bounding box center [260, 80] width 65 height 26
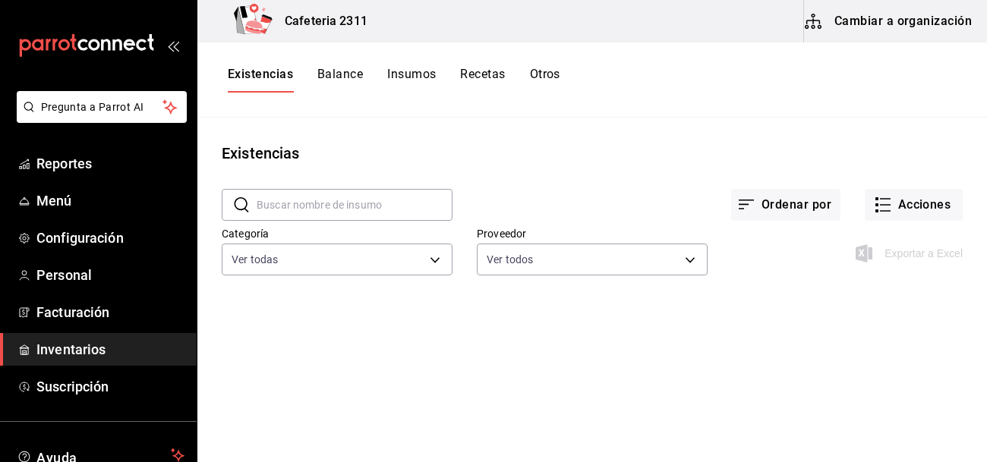
click at [342, 203] on input "text" at bounding box center [355, 205] width 196 height 30
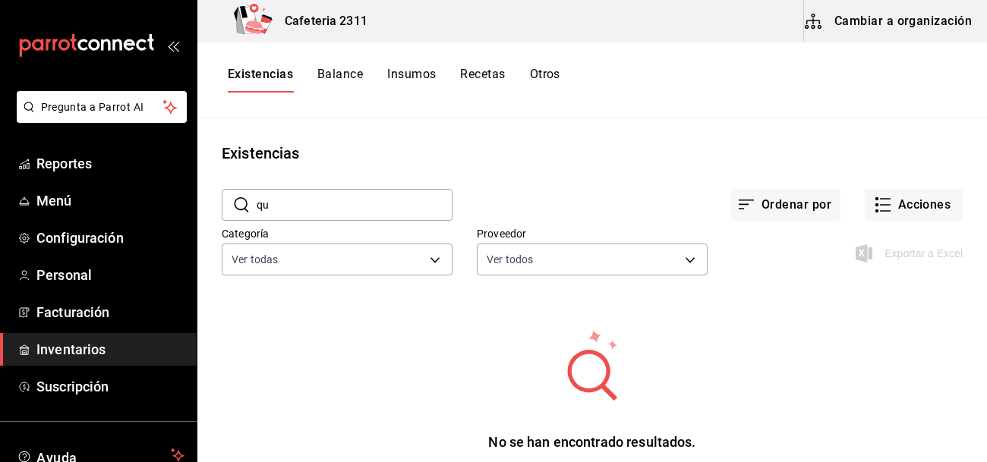
type input "q"
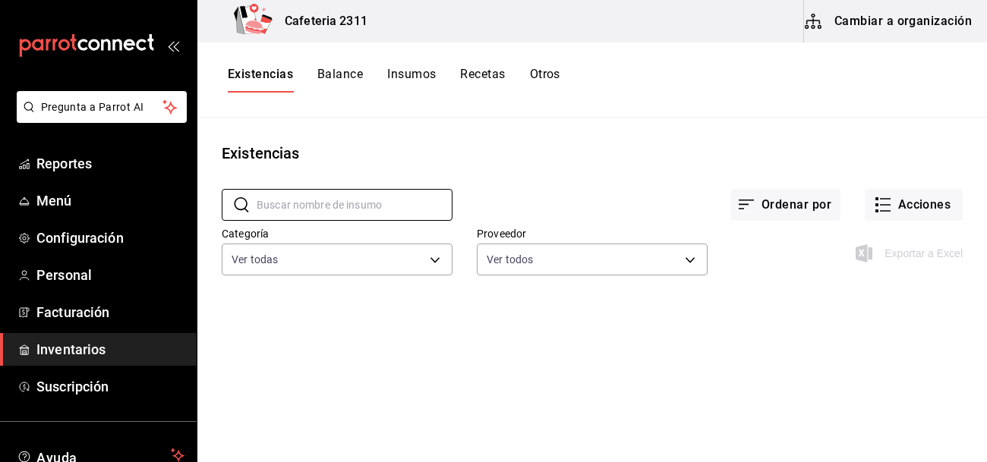
click at [401, 75] on button "Insumos" at bounding box center [411, 80] width 49 height 26
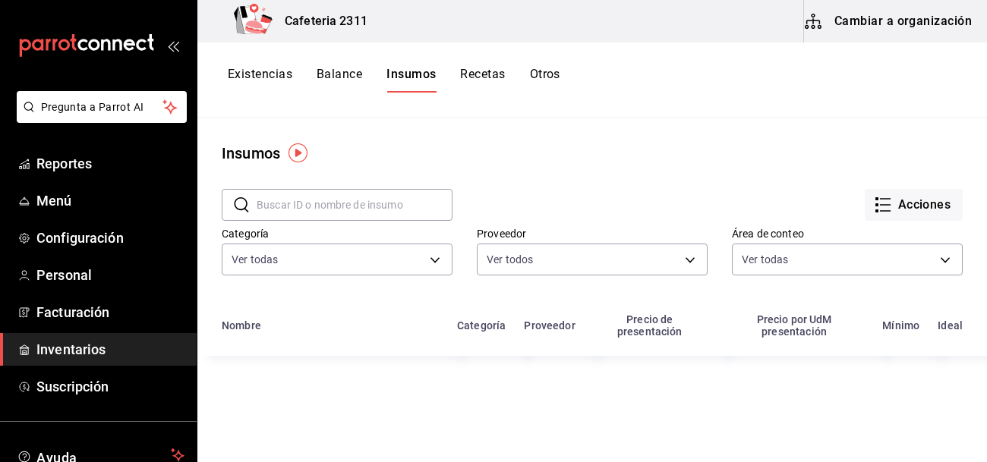
type input "0d9bf036-42e6-4a2c-ae11-25b984623509,c902f1c7-d0e0-47ed-89e9-7740b2257d82"
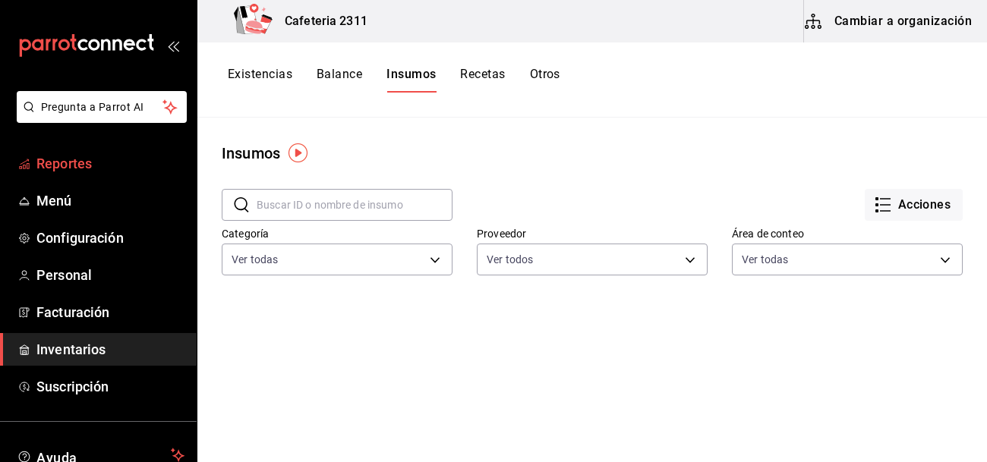
click at [68, 168] on span "Reportes" at bounding box center [110, 163] width 148 height 20
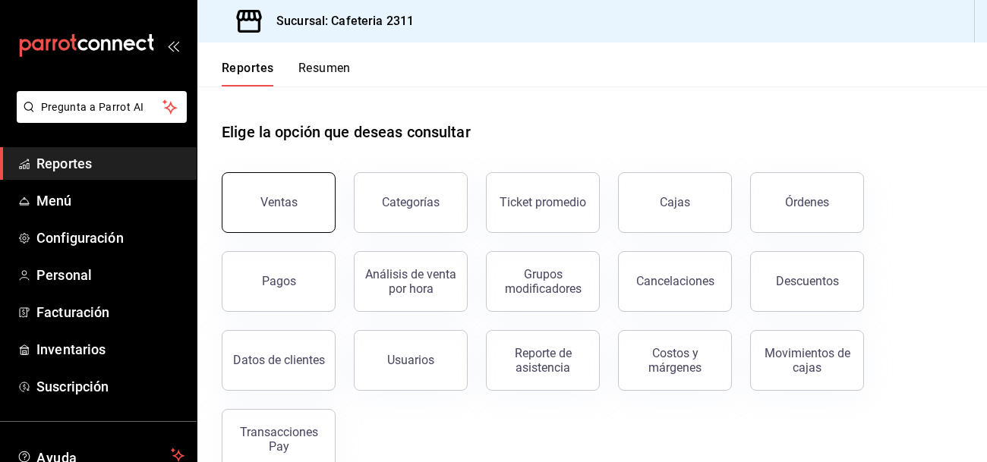
click at [282, 184] on button "Ventas" at bounding box center [279, 202] width 114 height 61
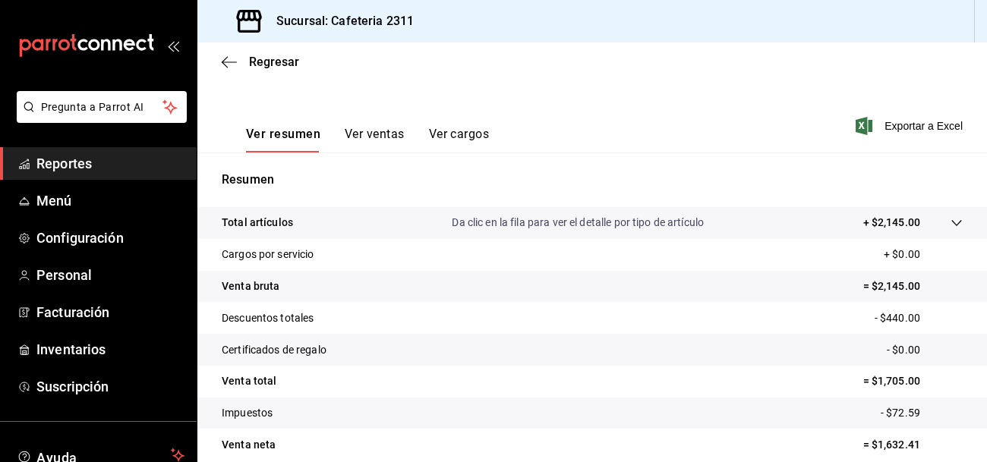
scroll to position [187, 0]
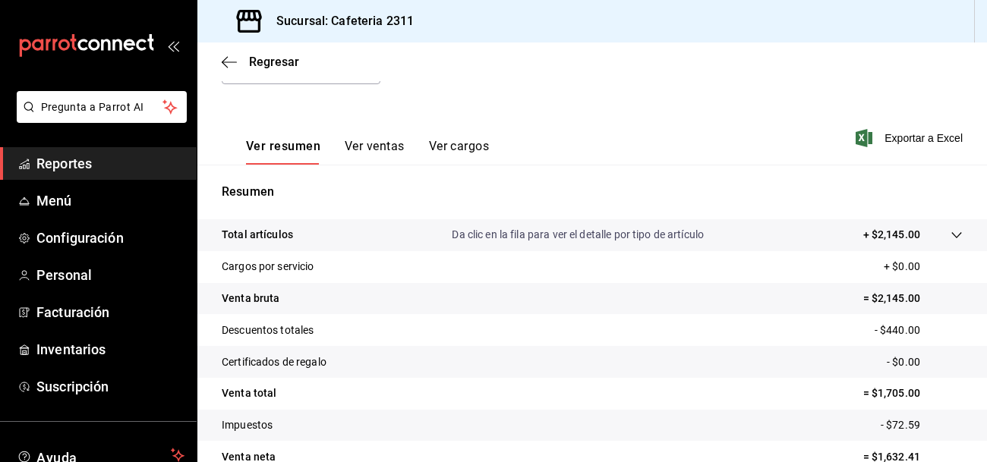
click at [254, 329] on p "Descuentos totales" at bounding box center [268, 331] width 92 height 16
click at [381, 148] on button "Ver ventas" at bounding box center [375, 152] width 60 height 26
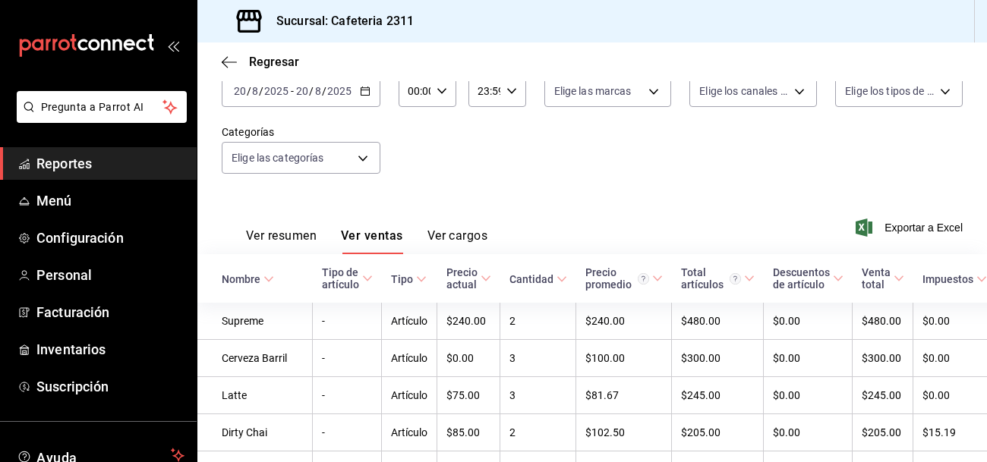
scroll to position [187, 0]
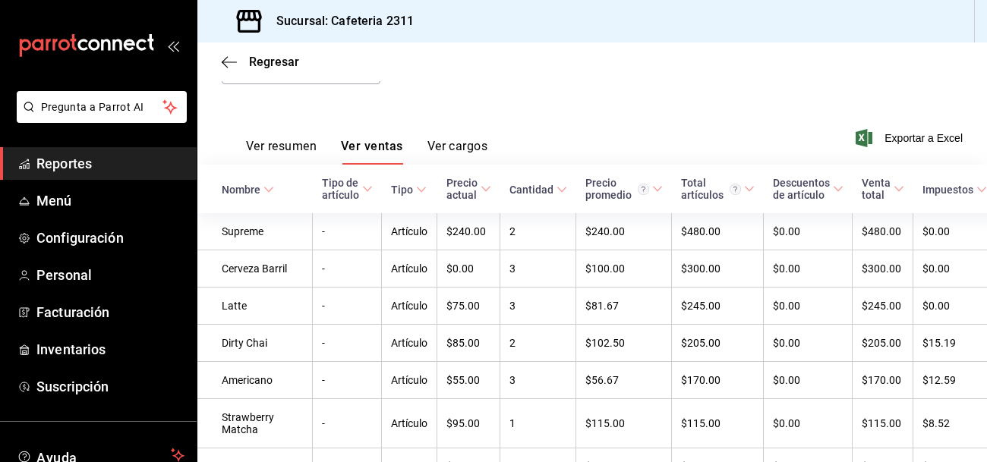
click at [449, 144] on button "Ver cargos" at bounding box center [457, 152] width 61 height 26
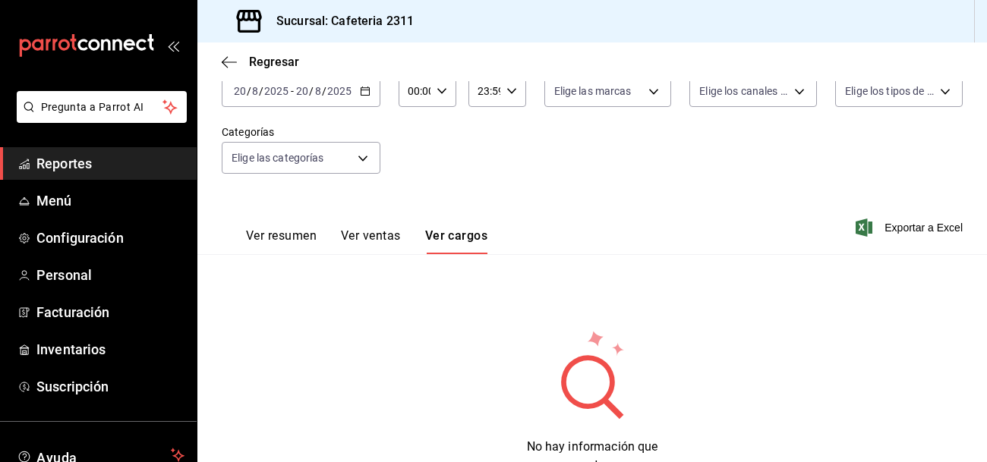
scroll to position [158, 0]
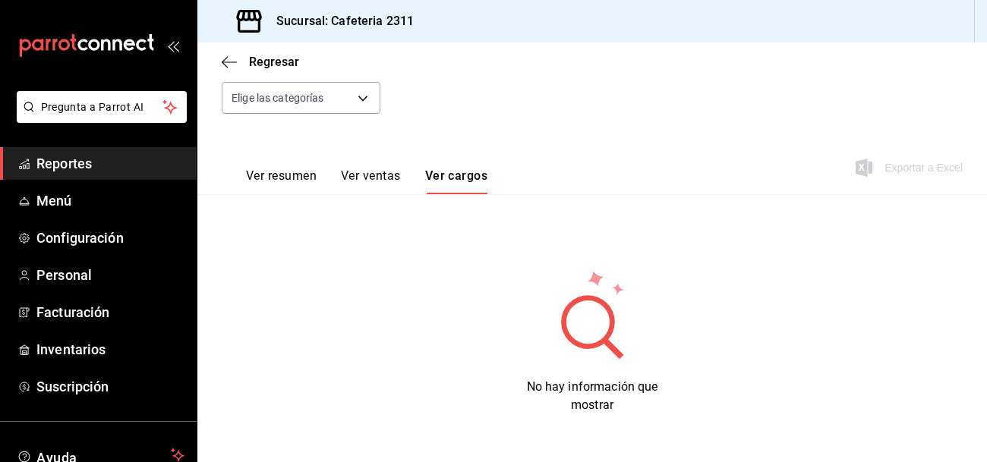
click at [389, 173] on button "Ver ventas" at bounding box center [371, 181] width 60 height 26
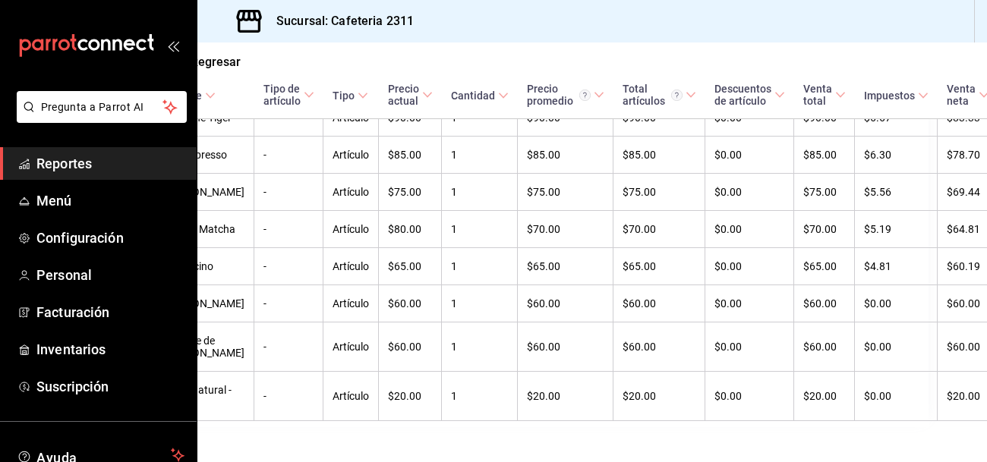
scroll to position [670, 58]
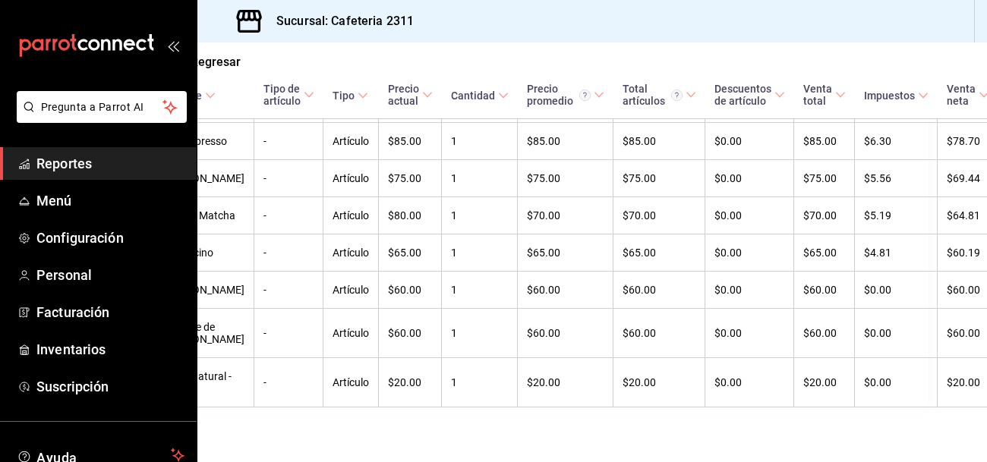
click at [156, 165] on span "Reportes" at bounding box center [110, 163] width 148 height 20
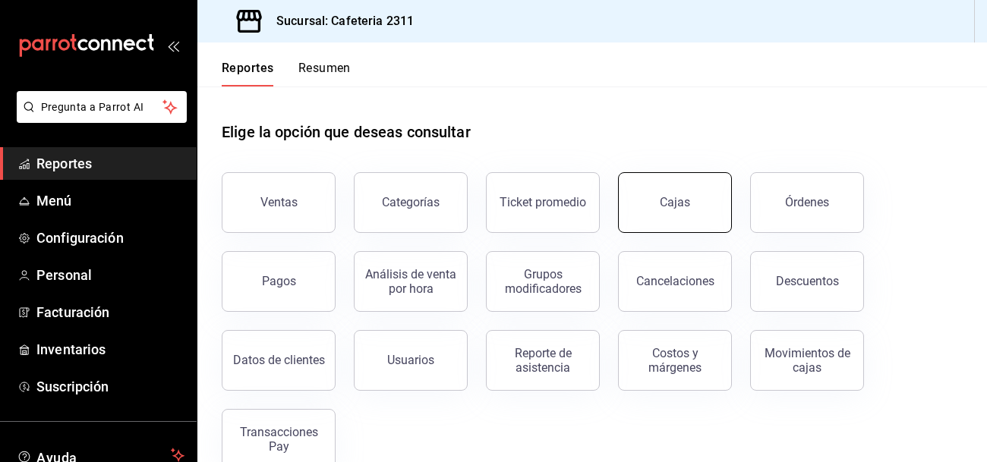
click at [680, 190] on button "Cajas" at bounding box center [675, 202] width 114 height 61
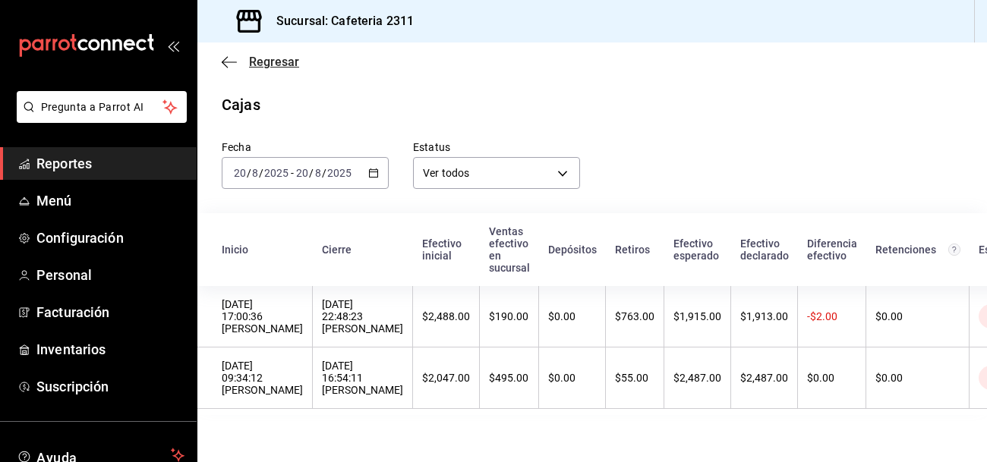
click at [275, 60] on span "Regresar" at bounding box center [274, 62] width 50 height 14
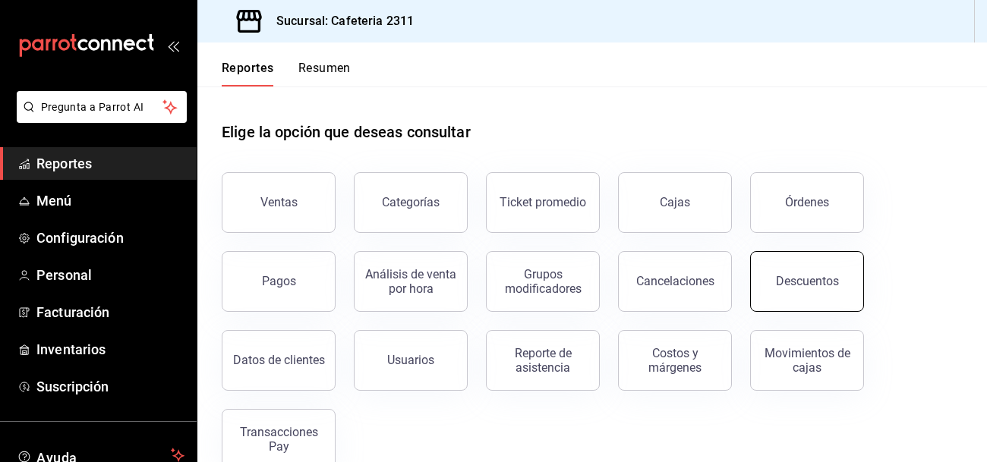
click at [807, 285] on div "Descuentos" at bounding box center [807, 281] width 63 height 14
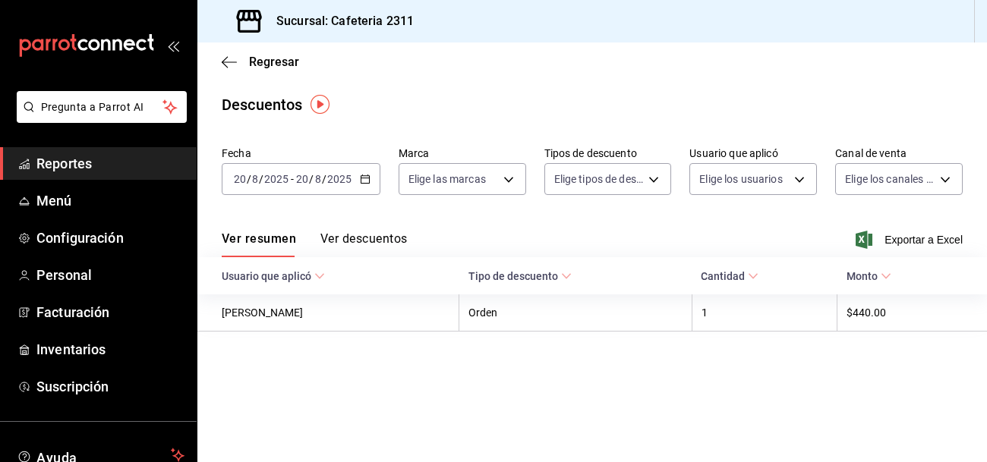
click at [882, 276] on \(Stroke\) at bounding box center [885, 276] width 9 height 5
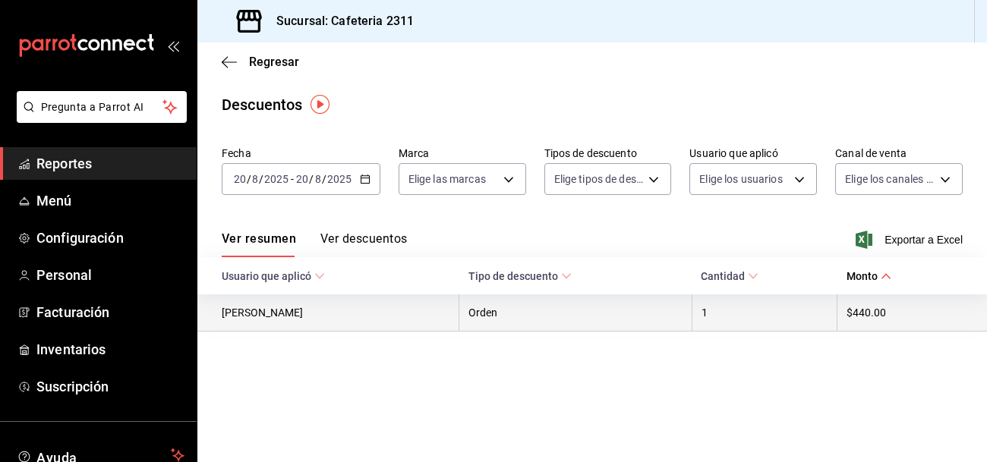
click at [285, 319] on th "Judith Sanchez" at bounding box center [328, 312] width 262 height 37
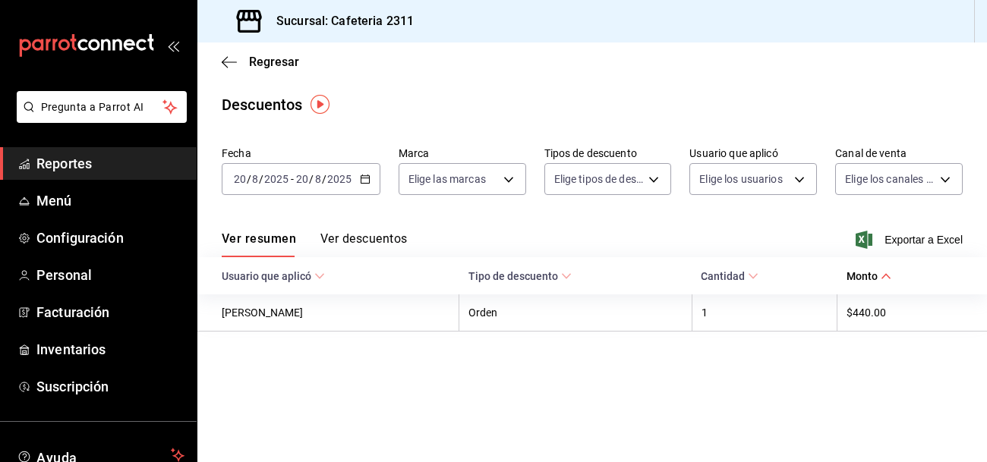
click at [315, 278] on icon at bounding box center [319, 276] width 11 height 11
click at [381, 231] on button "Ver descuentos" at bounding box center [363, 244] width 87 height 26
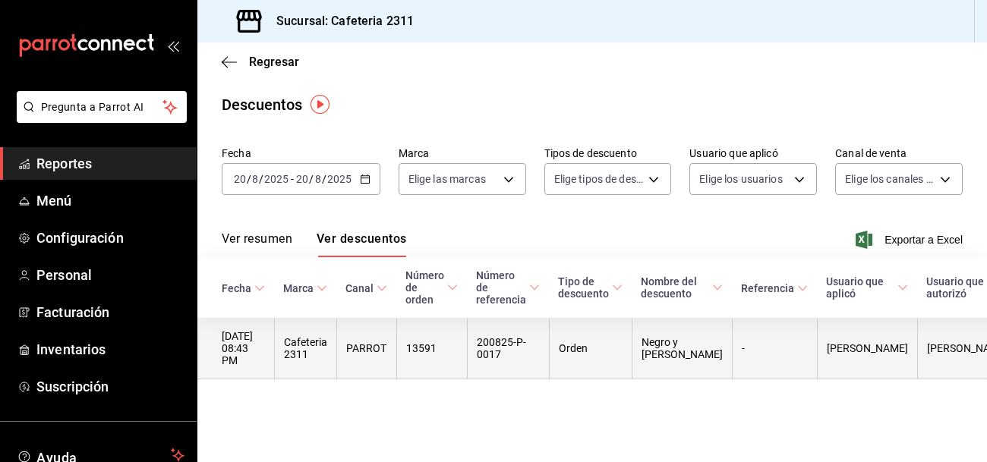
scroll to position [0, 28]
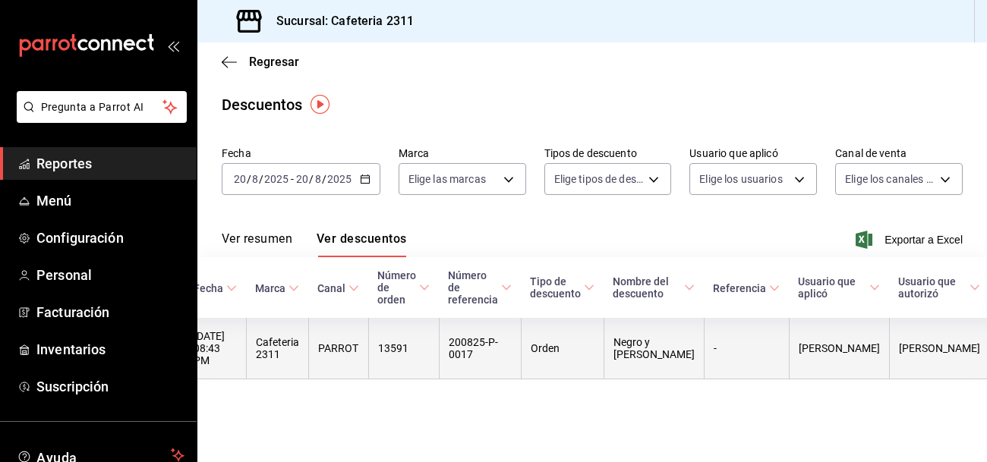
click at [555, 344] on th "Orden" at bounding box center [562, 348] width 83 height 61
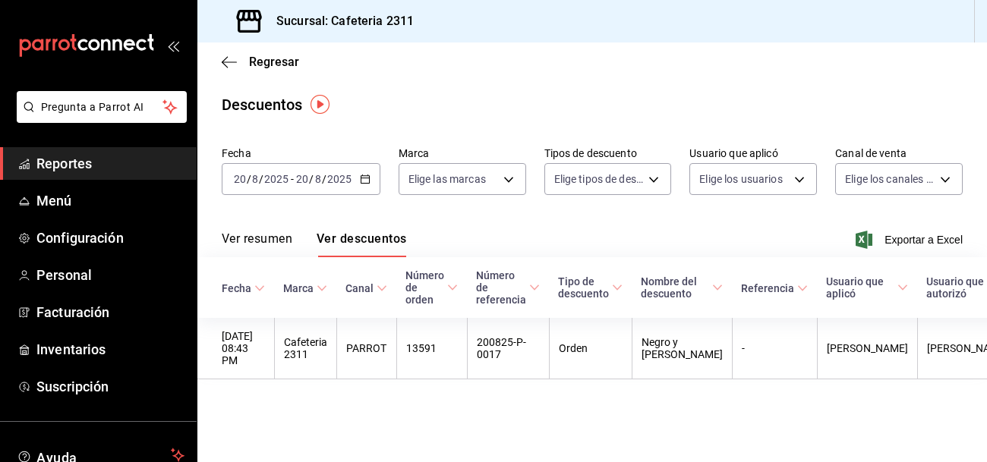
click at [257, 244] on button "Ver resumen" at bounding box center [257, 244] width 71 height 26
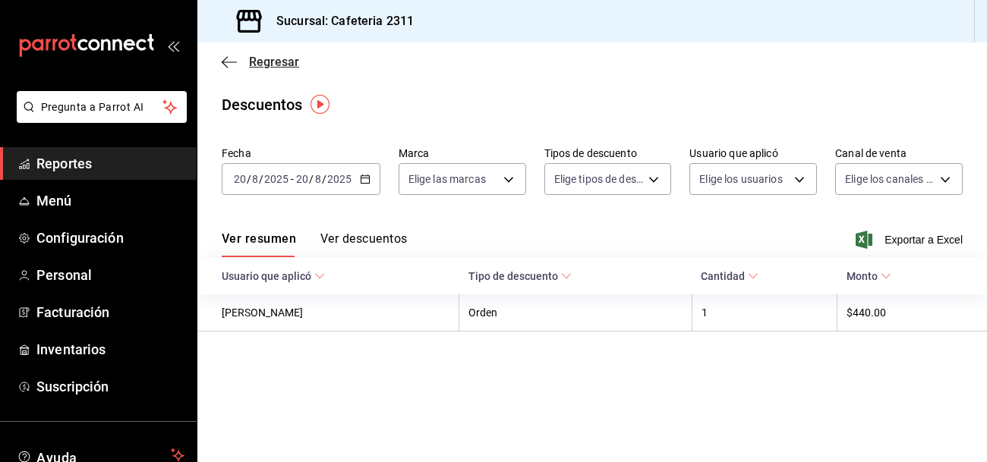
click at [244, 59] on span "Regresar" at bounding box center [260, 62] width 77 height 14
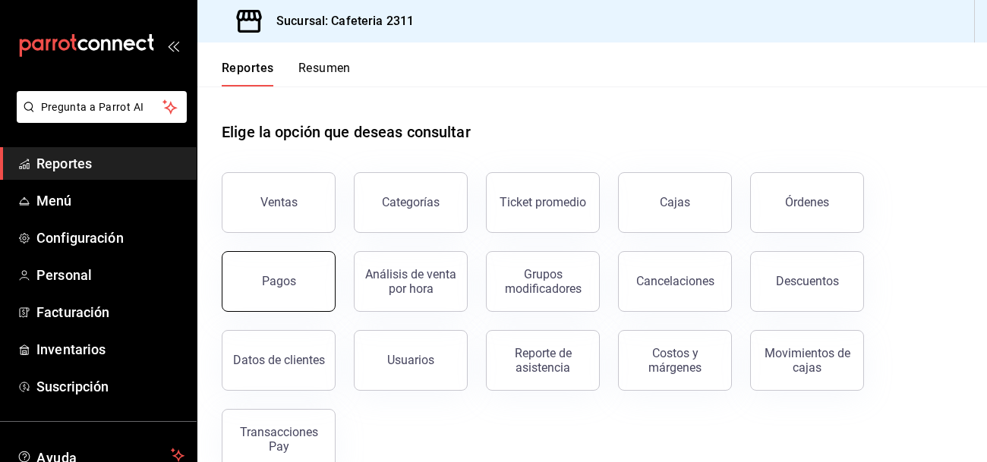
scroll to position [31, 0]
